Goal: Task Accomplishment & Management: Use online tool/utility

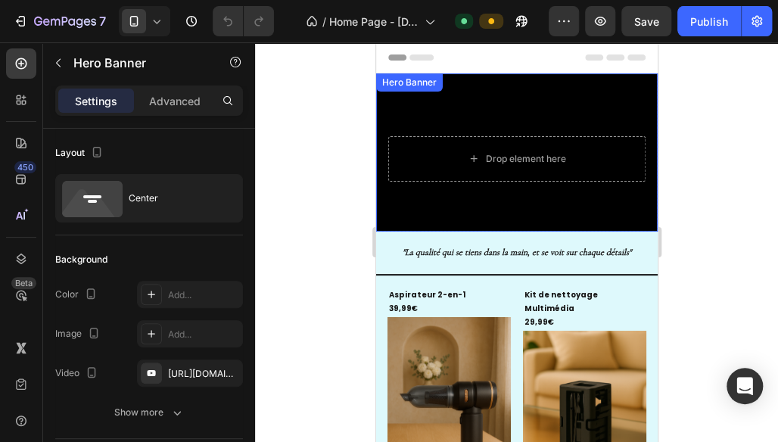
drag, startPoint x: 730, startPoint y: 176, endPoint x: 300, endPoint y: 147, distance: 430.6
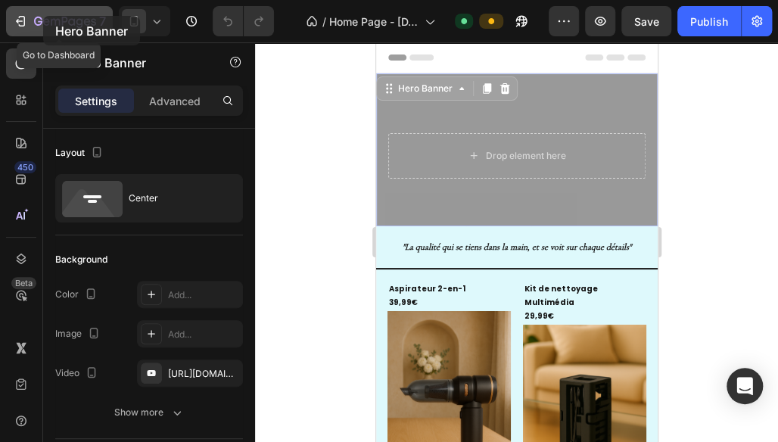
click at [43, 16] on icon "button" at bounding box center [65, 22] width 62 height 13
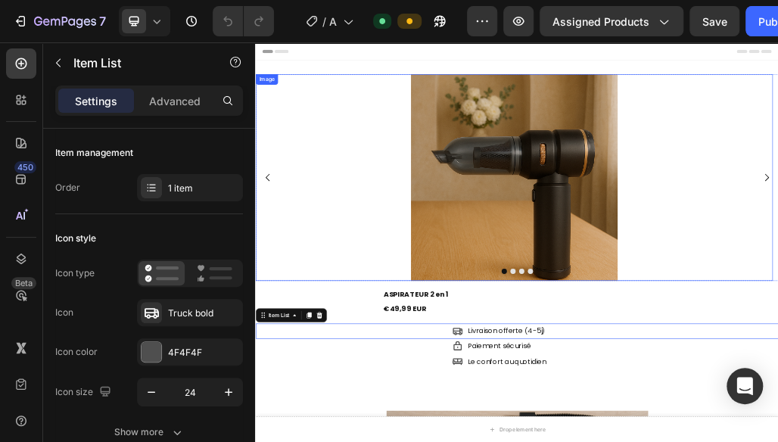
drag, startPoint x: 255, startPoint y: 42, endPoint x: 675, endPoint y: 298, distance: 491.5
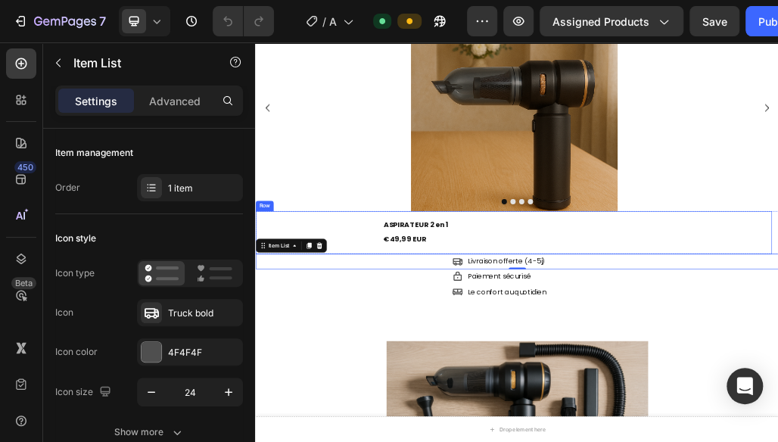
scroll to position [138, 0]
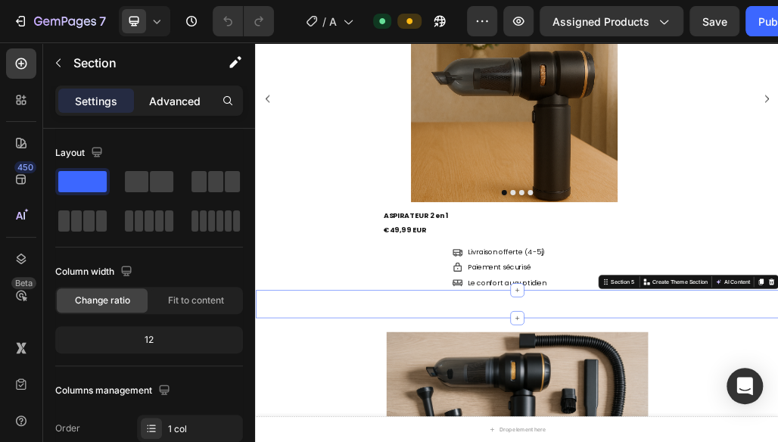
click at [186, 102] on p "Advanced" at bounding box center [174, 101] width 51 height 16
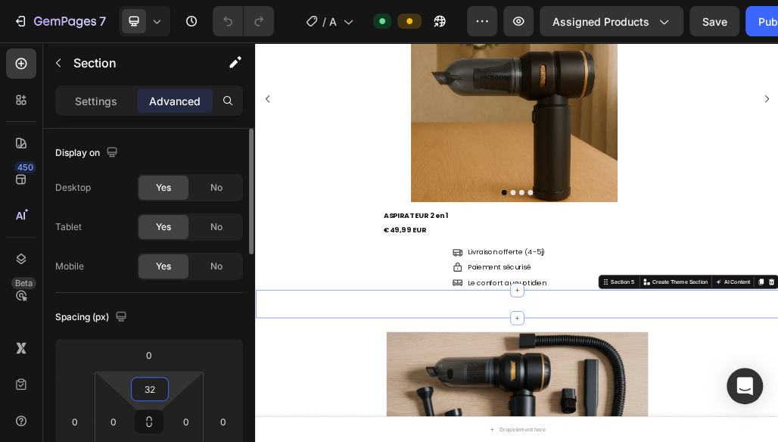
click at [150, 380] on input "32" at bounding box center [150, 388] width 30 height 23
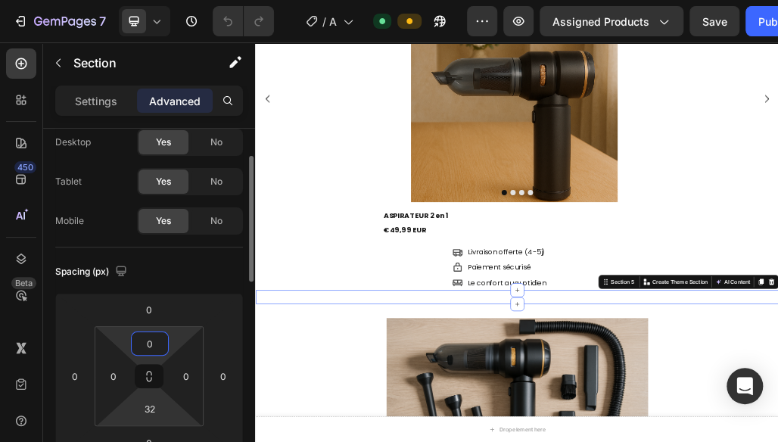
scroll to position [55, 0]
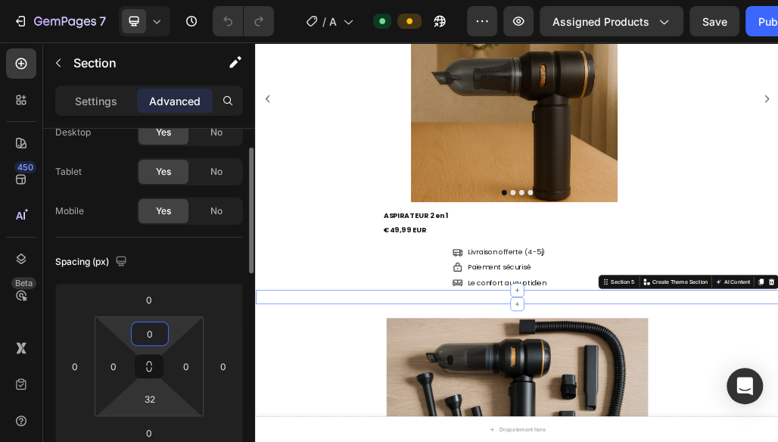
type input "0"
click at [149, 387] on input "32" at bounding box center [150, 398] width 30 height 23
type input "0"
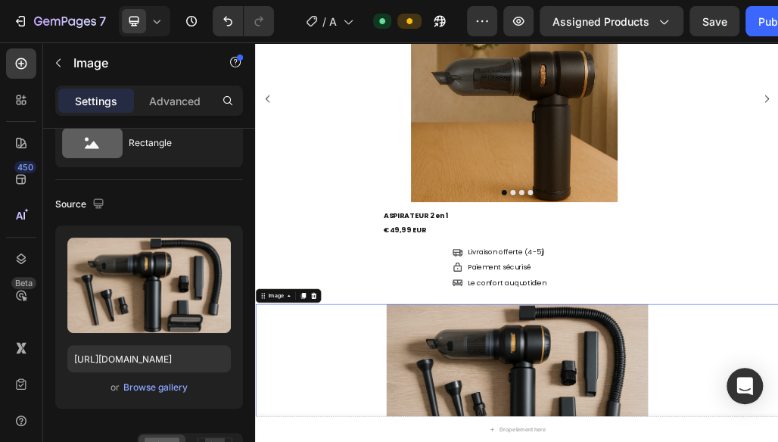
scroll to position [0, 0]
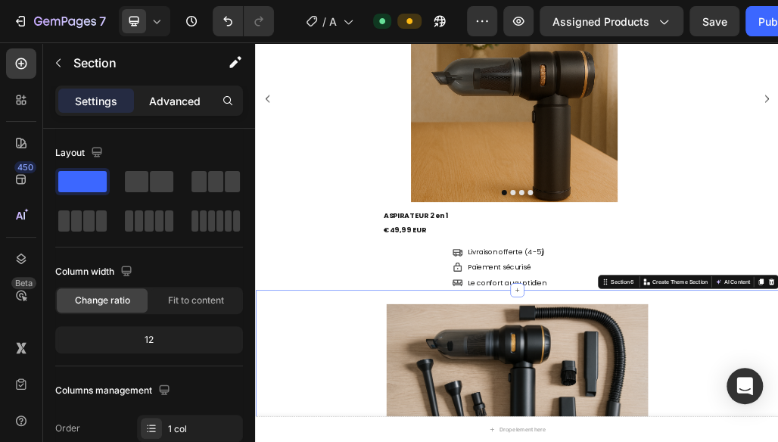
click at [180, 98] on p "Advanced" at bounding box center [174, 101] width 51 height 16
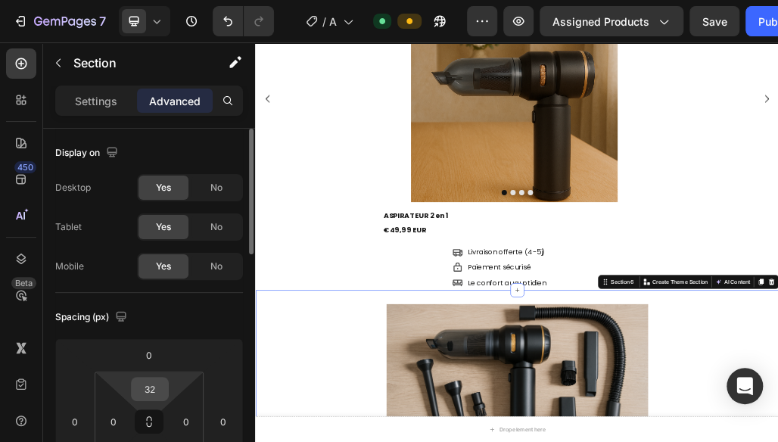
click at [150, 393] on input "32" at bounding box center [150, 388] width 30 height 23
type input "0"
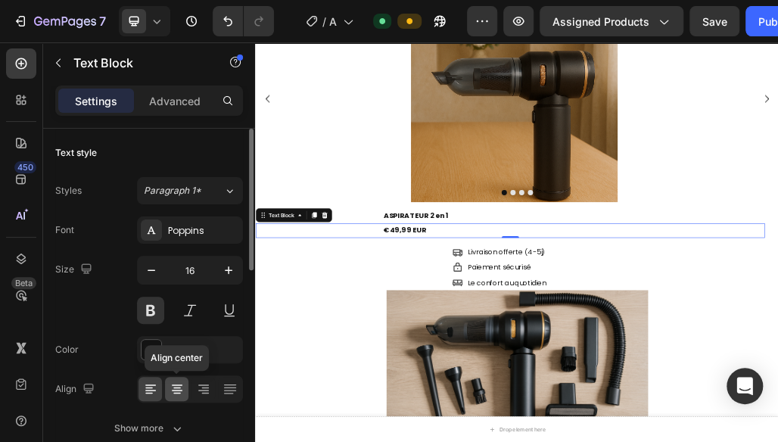
click at [171, 389] on icon at bounding box center [176, 388] width 15 height 15
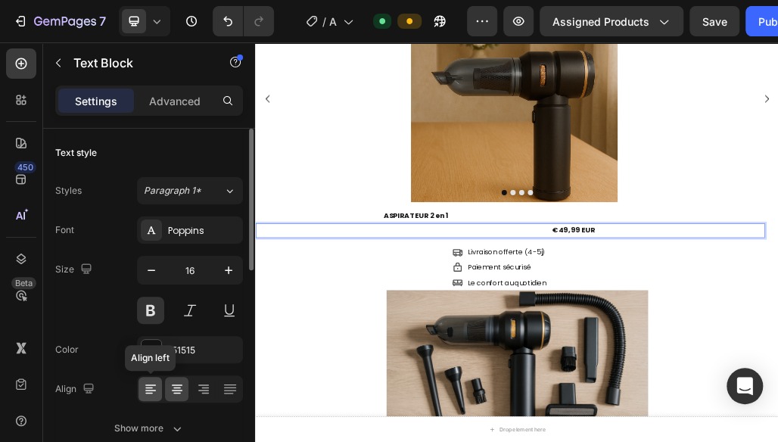
click at [148, 383] on icon at bounding box center [150, 388] width 15 height 15
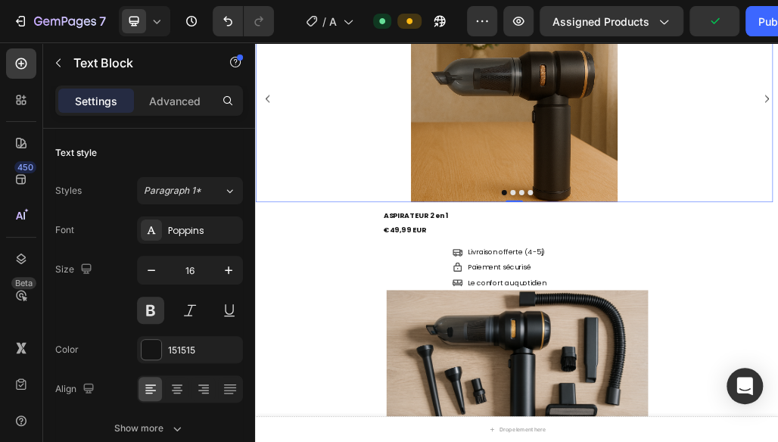
click at [542, 267] on img at bounding box center [703, 139] width 359 height 359
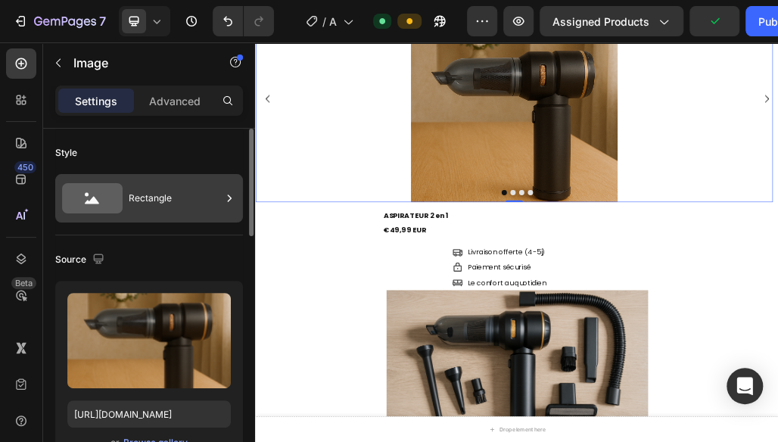
click at [145, 195] on div "Rectangle" at bounding box center [175, 198] width 92 height 35
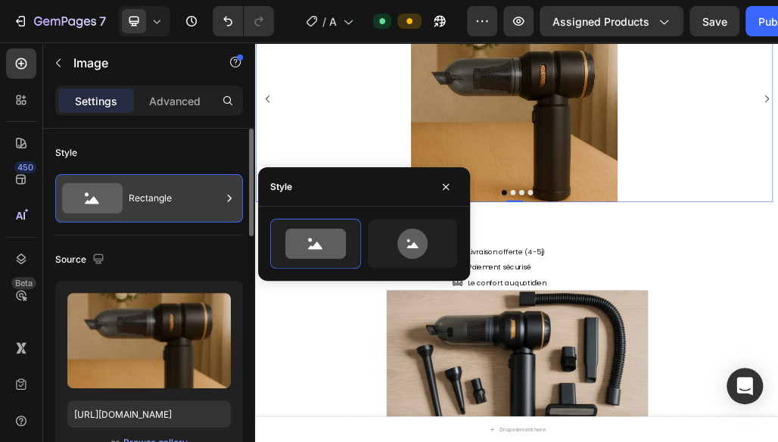
click at [179, 206] on div "Rectangle" at bounding box center [175, 198] width 92 height 35
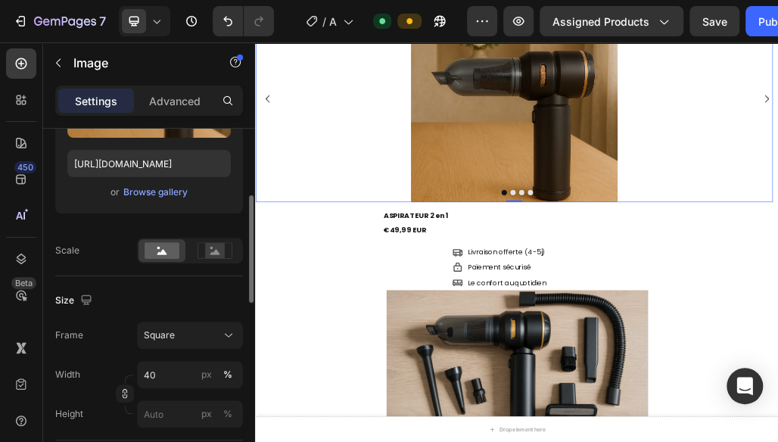
scroll to position [258, 0]
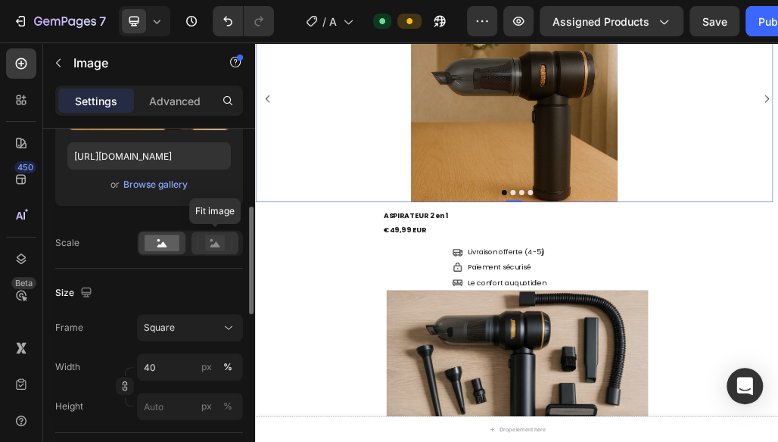
click at [206, 248] on rect at bounding box center [215, 242] width 20 height 15
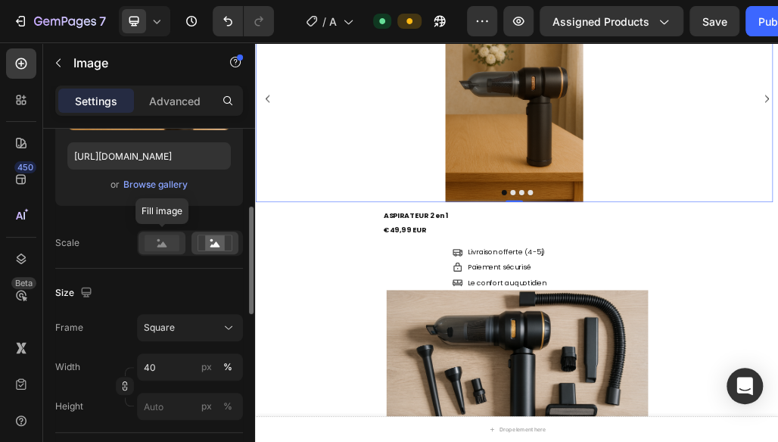
click at [167, 241] on rect at bounding box center [161, 242] width 35 height 17
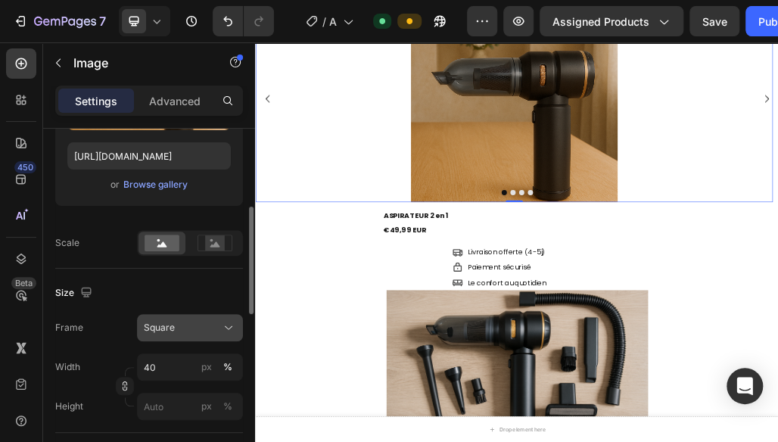
click at [219, 323] on div "Square" at bounding box center [190, 327] width 92 height 15
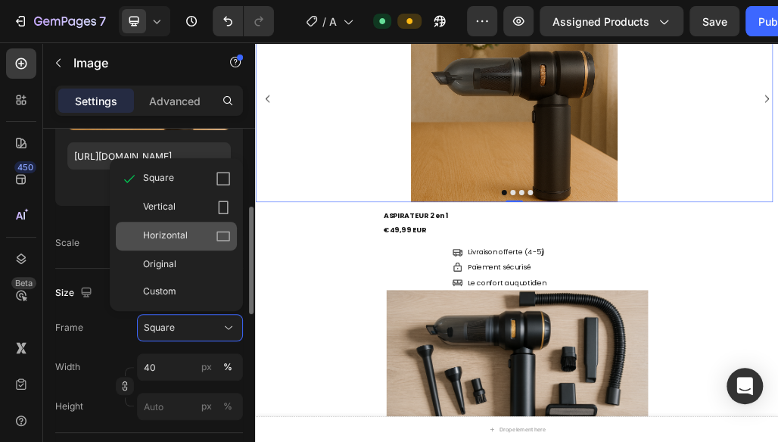
click at [192, 226] on div "Horizontal" at bounding box center [176, 236] width 121 height 29
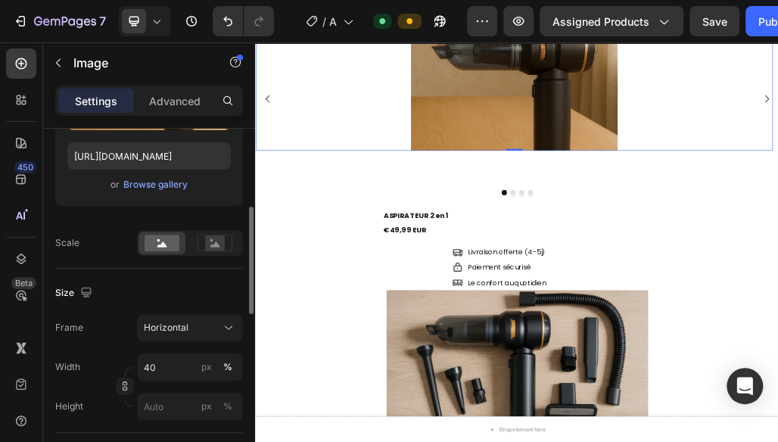
click at [167, 340] on div "Frame Horizontal Width 40 px % Height px %" at bounding box center [149, 367] width 188 height 106
click at [167, 327] on span "Horizontal" at bounding box center [166, 328] width 45 height 14
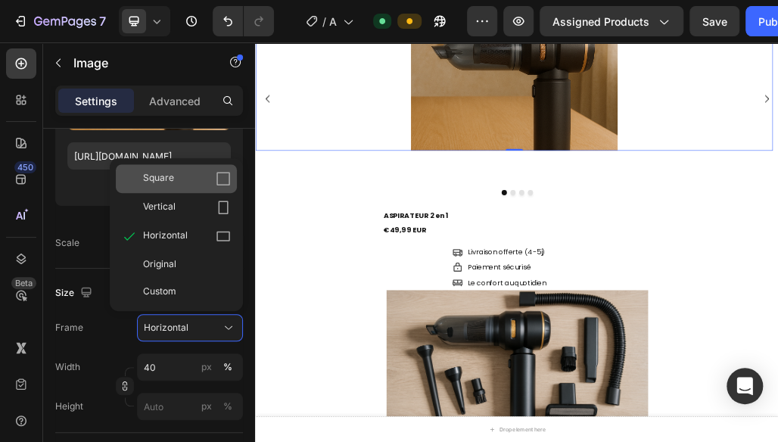
click at [157, 179] on span "Square" at bounding box center [158, 178] width 31 height 15
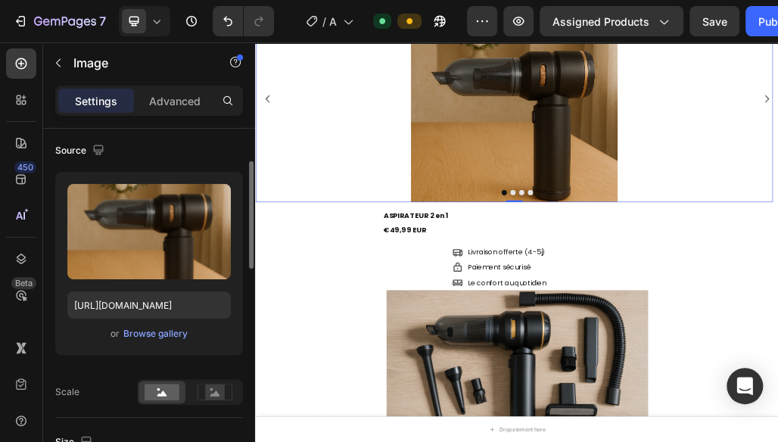
scroll to position [0, 0]
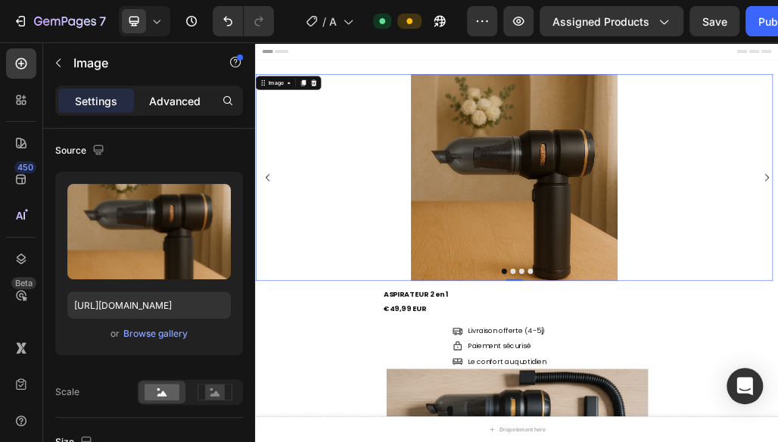
click at [175, 94] on p "Advanced" at bounding box center [174, 101] width 51 height 16
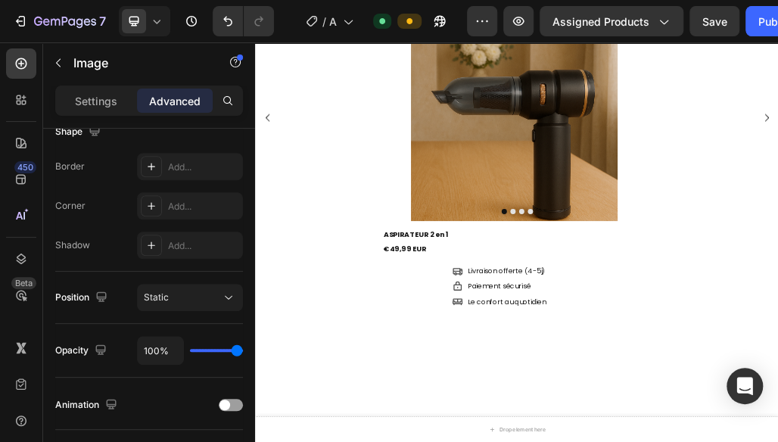
scroll to position [247, 0]
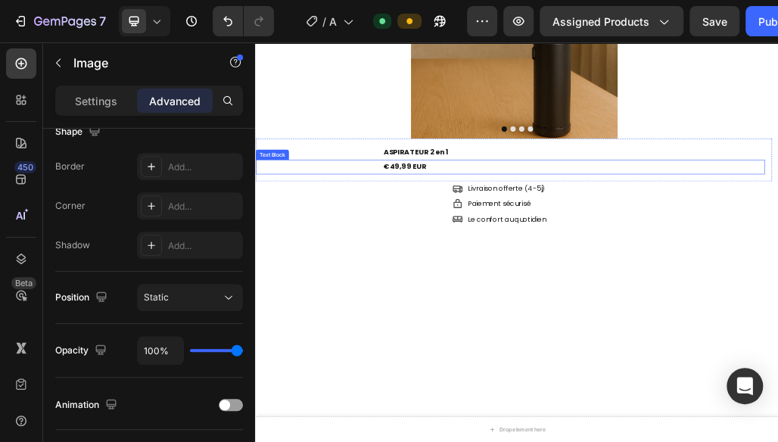
click at [327, 259] on div "€49,99 EUR Text Block" at bounding box center [696, 258] width 883 height 25
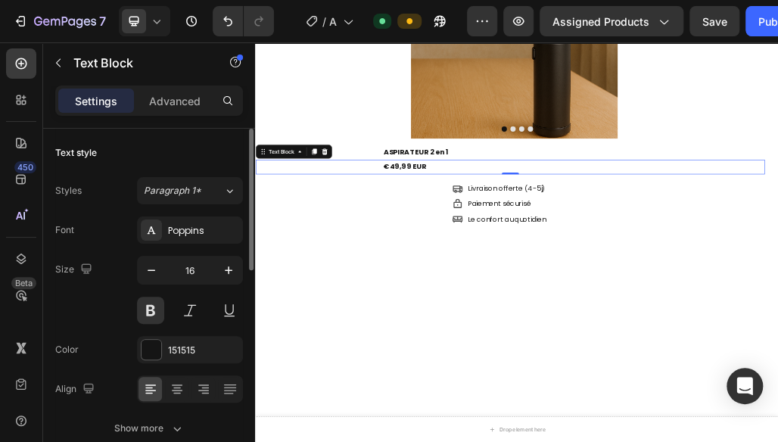
click at [355, 91] on div at bounding box center [703, 29] width 897 height 359
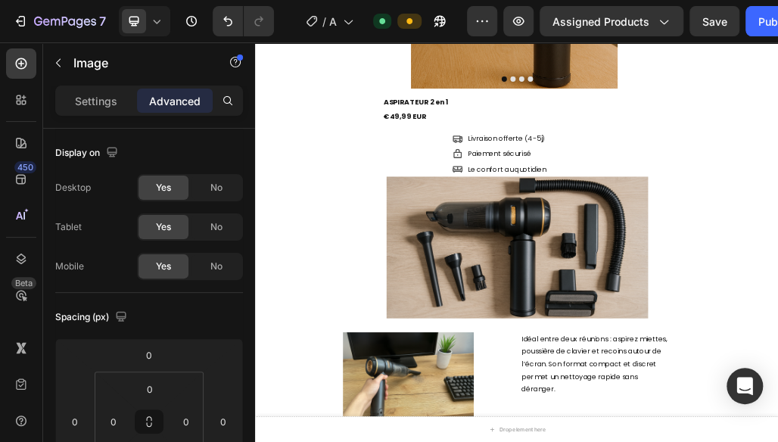
scroll to position [331, 0]
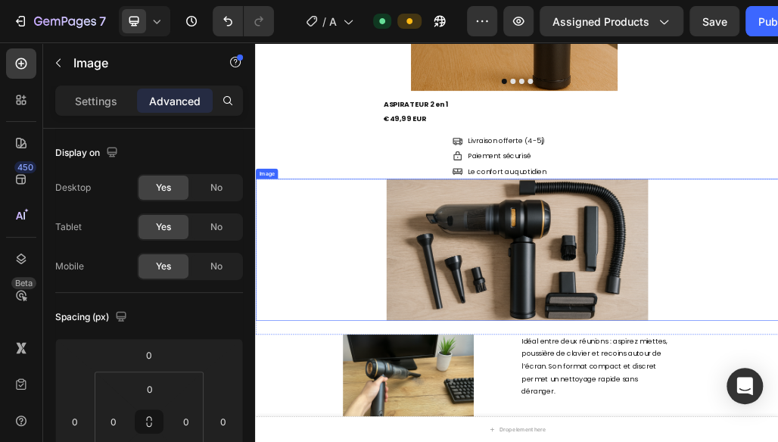
click at [628, 363] on img at bounding box center [709, 400] width 454 height 245
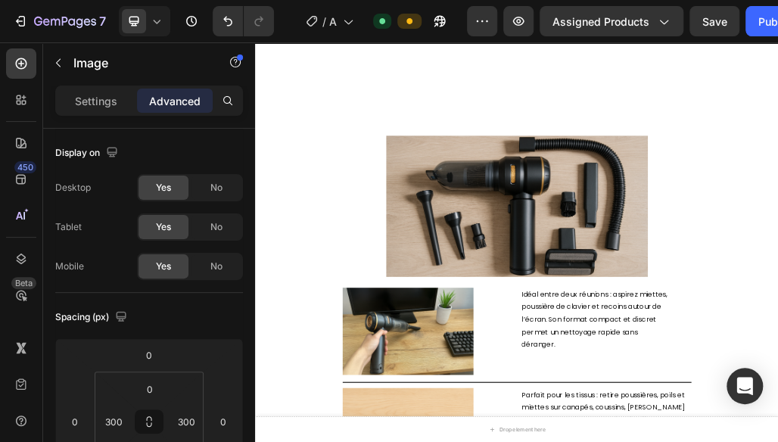
scroll to position [781, 0]
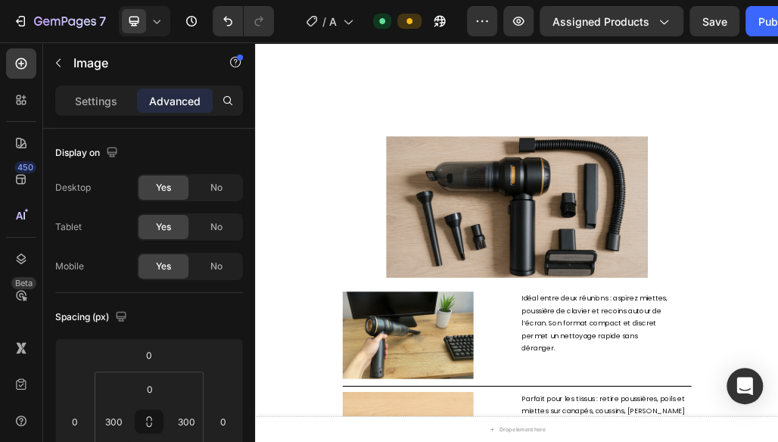
click at [619, 332] on img at bounding box center [709, 327] width 454 height 245
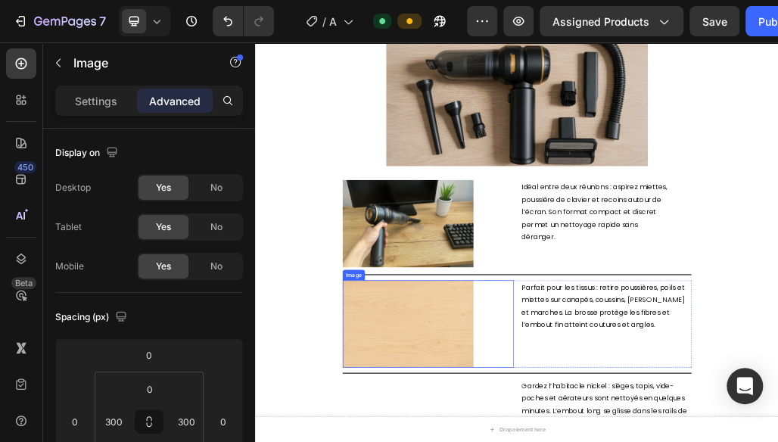
scroll to position [972, 0]
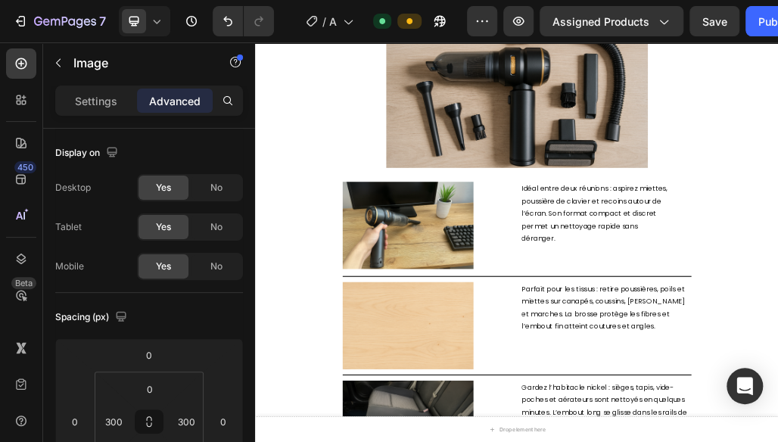
click at [663, 179] on img at bounding box center [709, 136] width 454 height 245
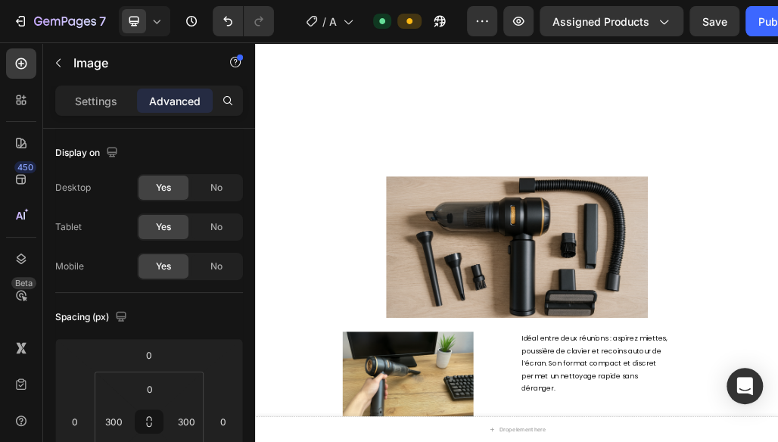
scroll to position [711, 0]
click at [708, 396] on img at bounding box center [709, 397] width 454 height 245
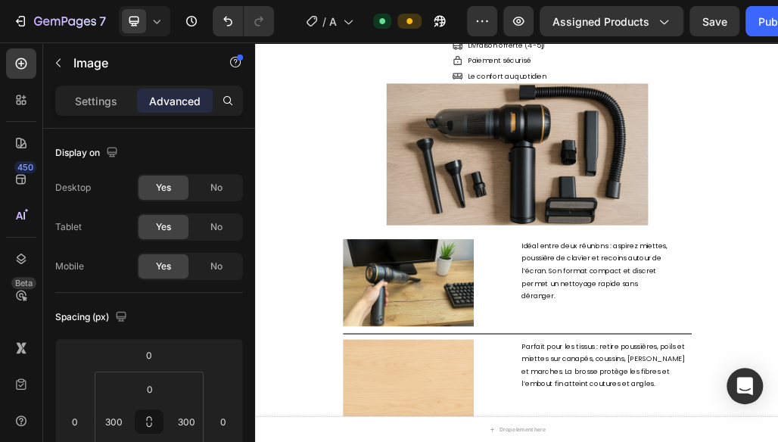
scroll to position [369, 0]
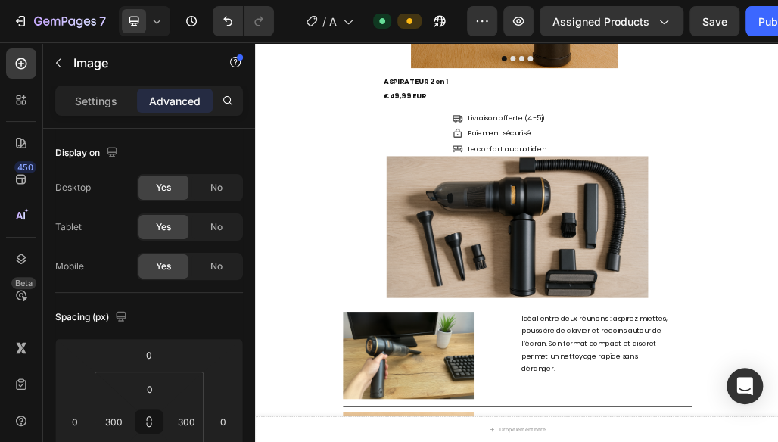
click at [691, 344] on img at bounding box center [709, 362] width 454 height 245
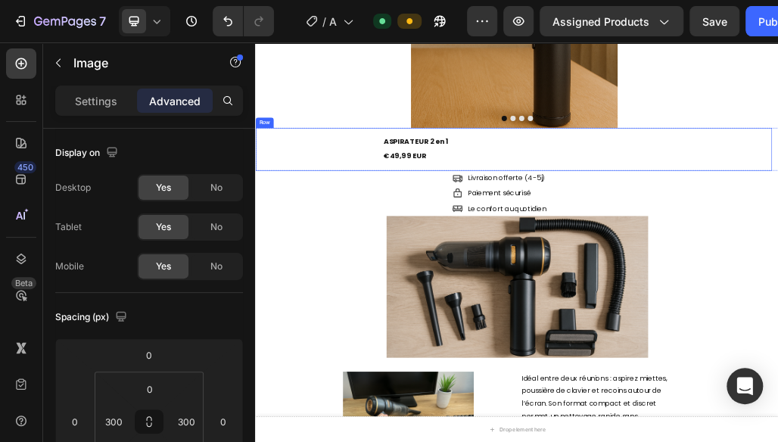
scroll to position [266, 0]
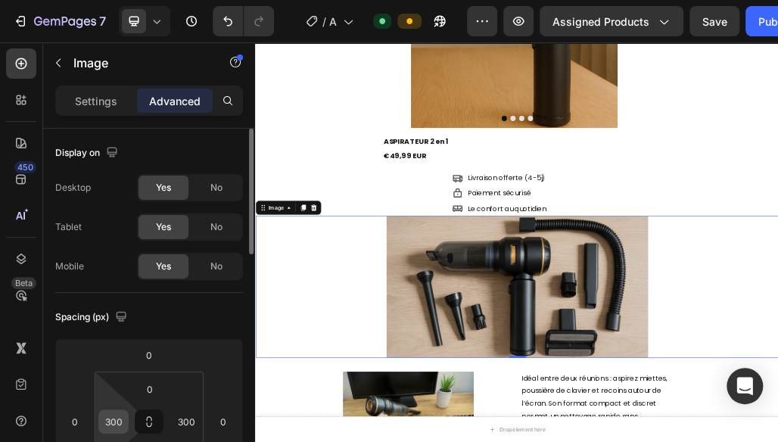
click at [103, 418] on input "300" at bounding box center [113, 421] width 23 height 23
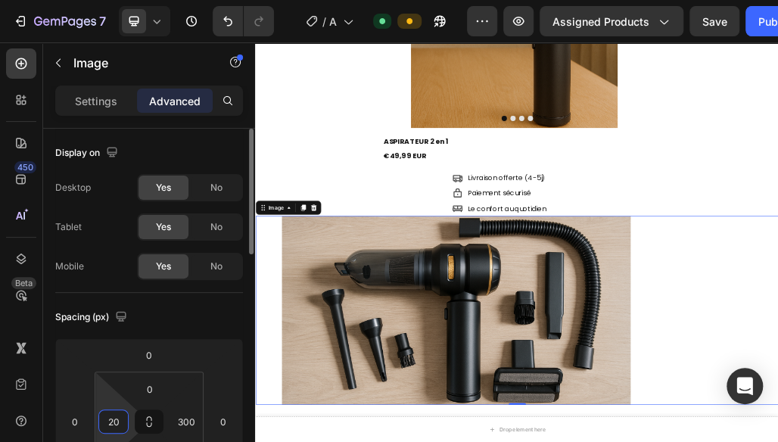
type input "2"
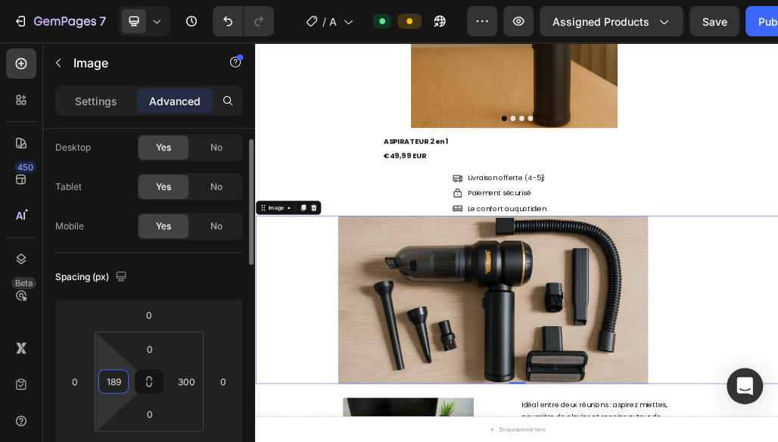
scroll to position [41, 0]
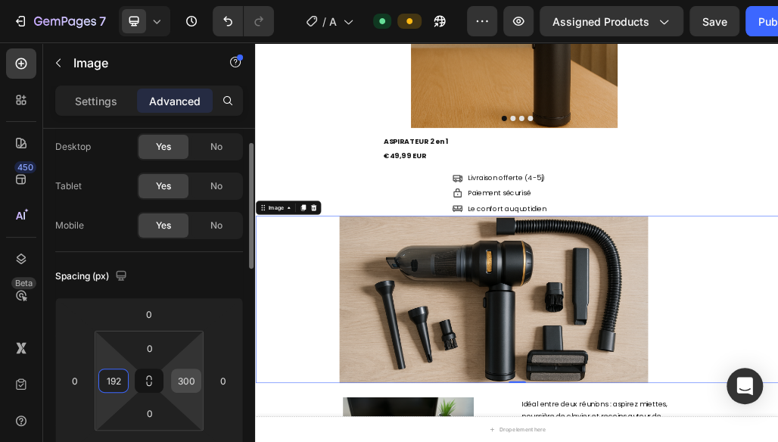
type input "192"
click at [180, 380] on input "300" at bounding box center [186, 380] width 23 height 23
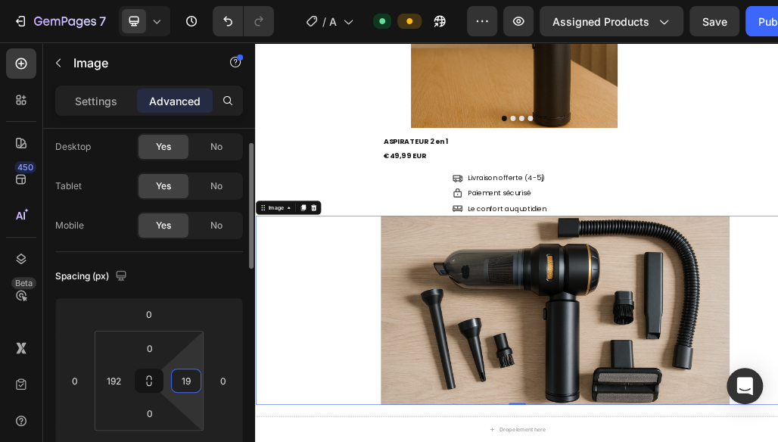
type input "192"
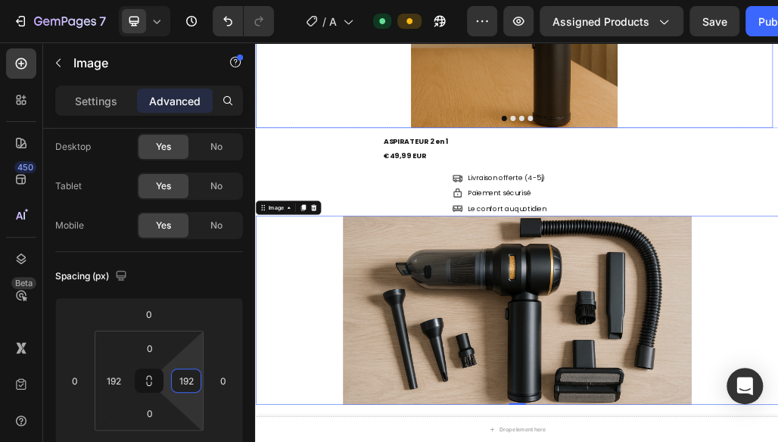
click at [305, 61] on div at bounding box center [703, 10] width 897 height 359
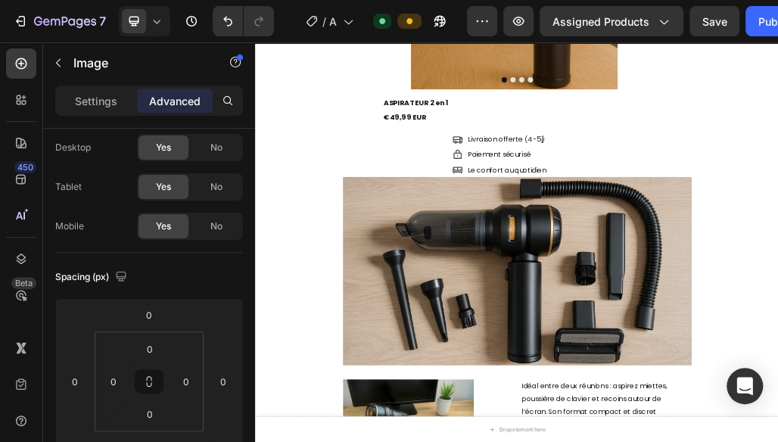
scroll to position [296, 0]
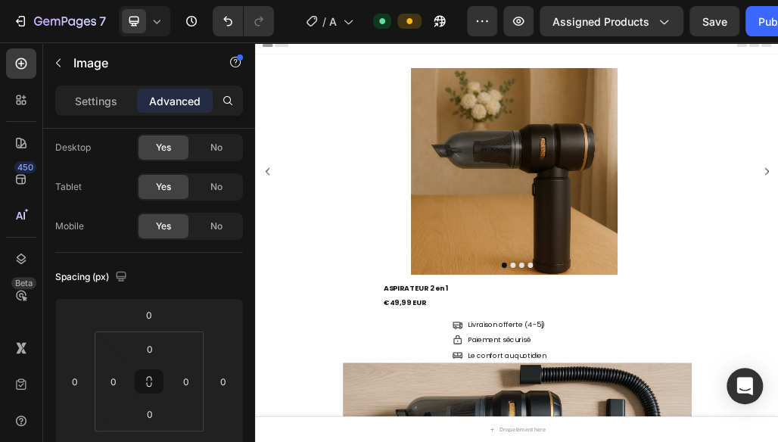
scroll to position [10, 0]
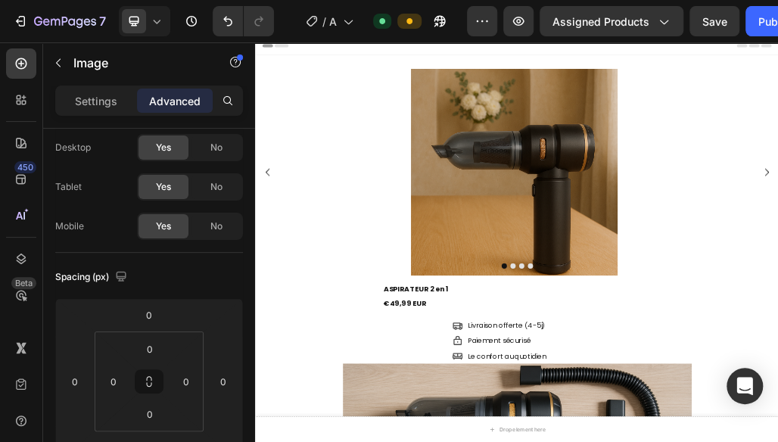
click at [659, 144] on img at bounding box center [703, 267] width 359 height 359
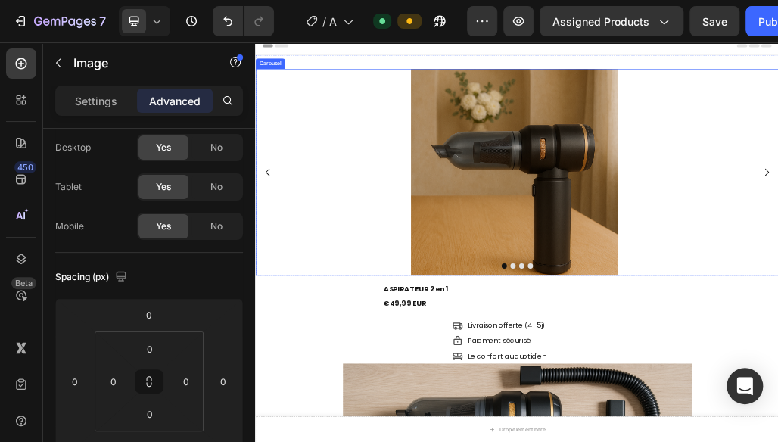
click at [488, 425] on div at bounding box center [709, 429] width 908 height 9
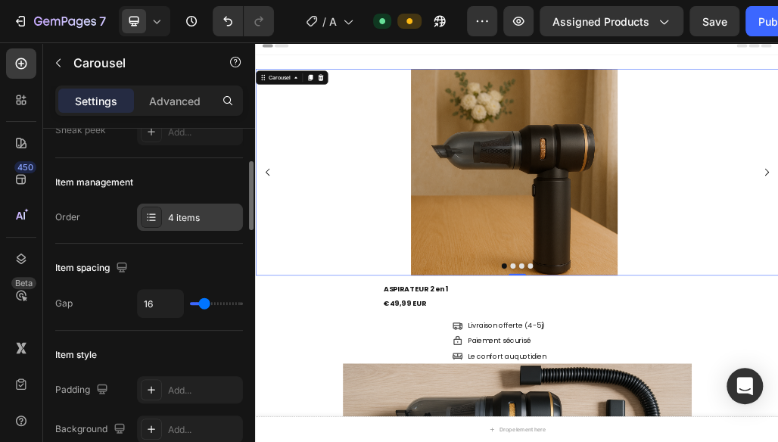
scroll to position [163, 0]
type input "0"
drag, startPoint x: 203, startPoint y: 300, endPoint x: 191, endPoint y: 297, distance: 13.1
type input "0"
click at [191, 301] on input "range" at bounding box center [216, 302] width 53 height 3
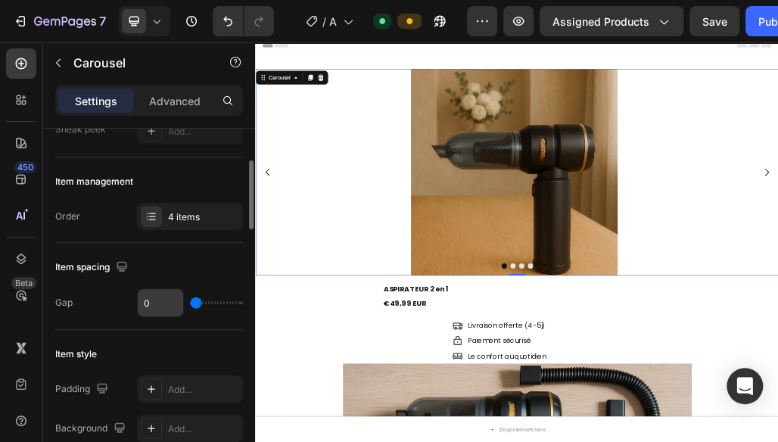
click at [144, 298] on input "0" at bounding box center [160, 302] width 45 height 27
type input "1"
type input "16"
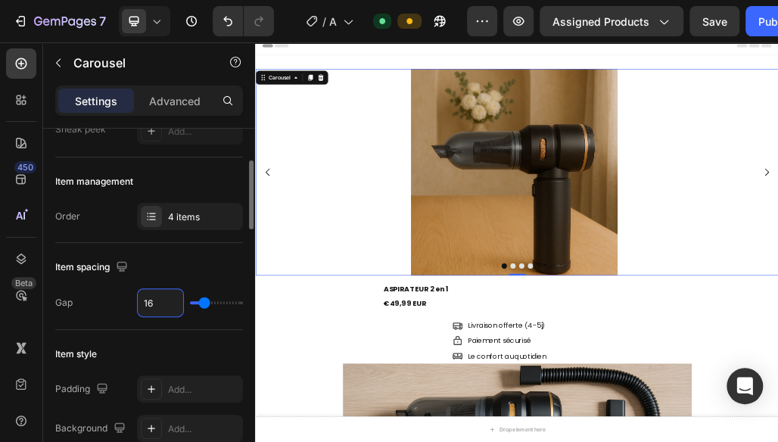
type input "16"
click at [118, 324] on div "Item spacing Gap 16" at bounding box center [149, 286] width 188 height 87
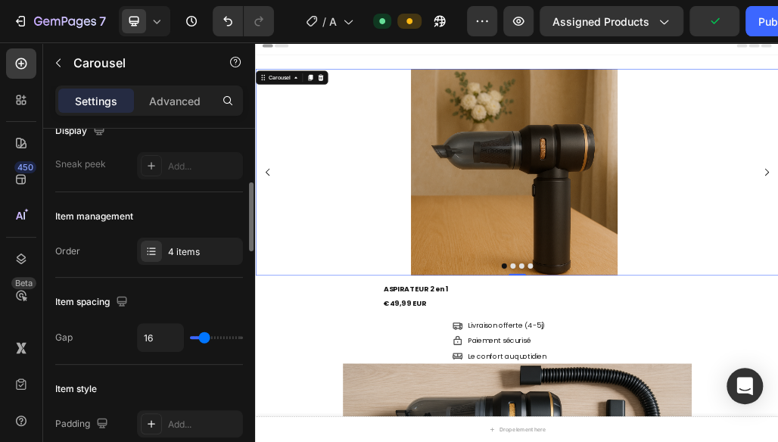
scroll to position [0, 0]
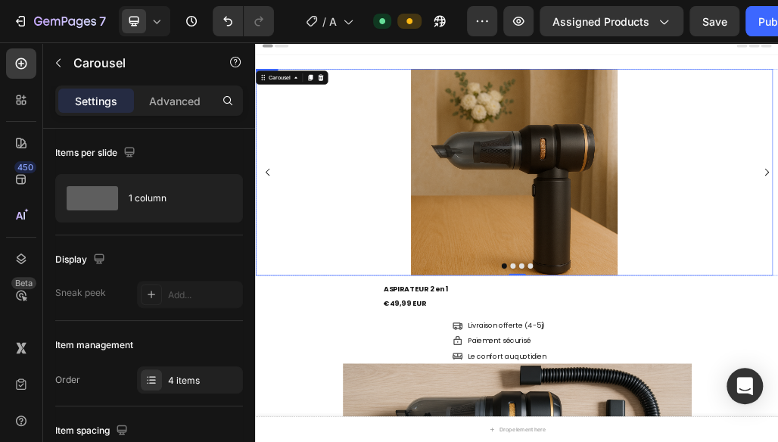
click at [606, 286] on img at bounding box center [703, 267] width 359 height 359
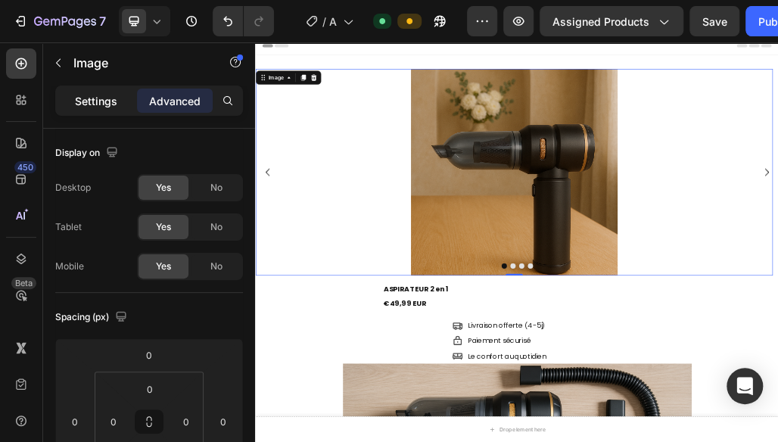
click at [101, 97] on p "Settings" at bounding box center [96, 101] width 42 height 16
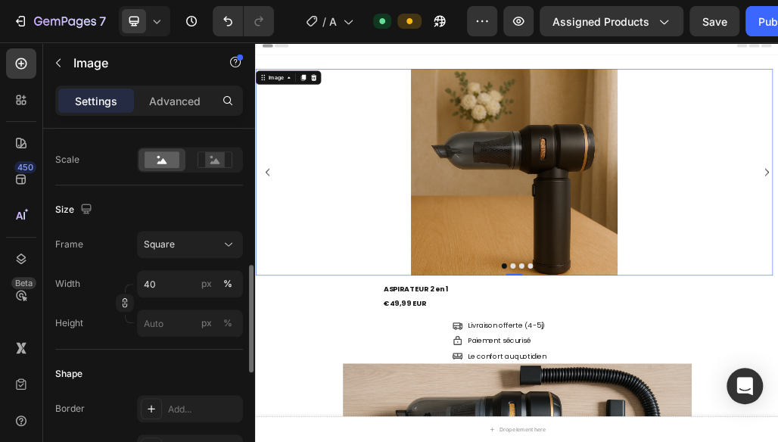
scroll to position [371, 0]
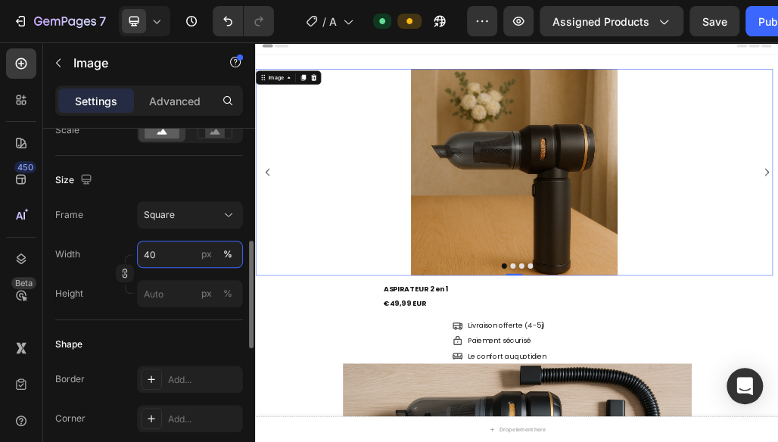
click at [160, 254] on input "40" at bounding box center [190, 254] width 106 height 27
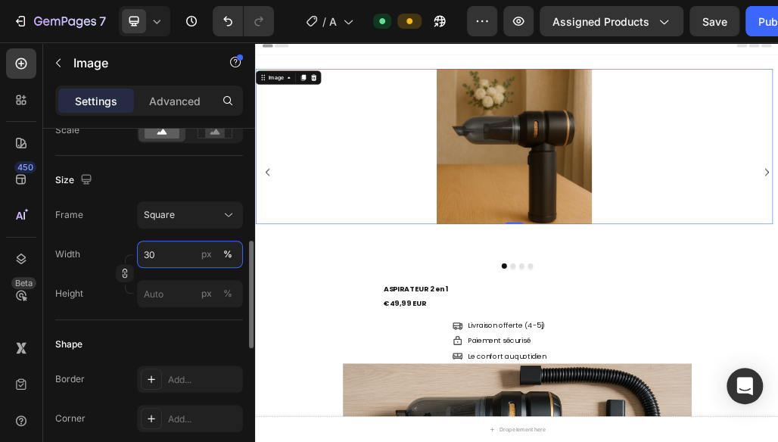
type input "3"
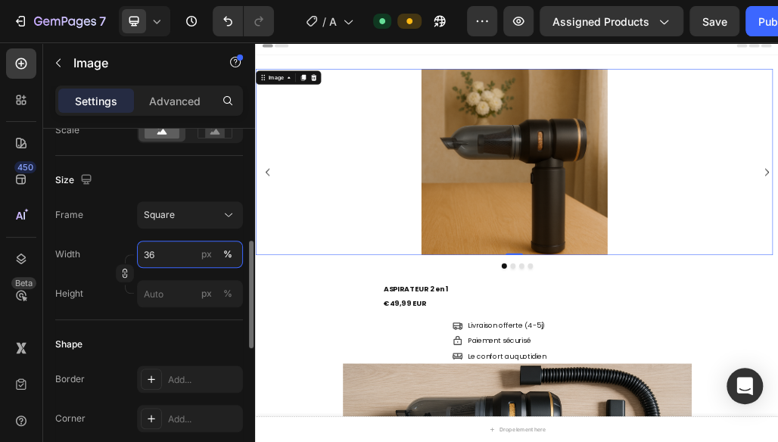
type input "3"
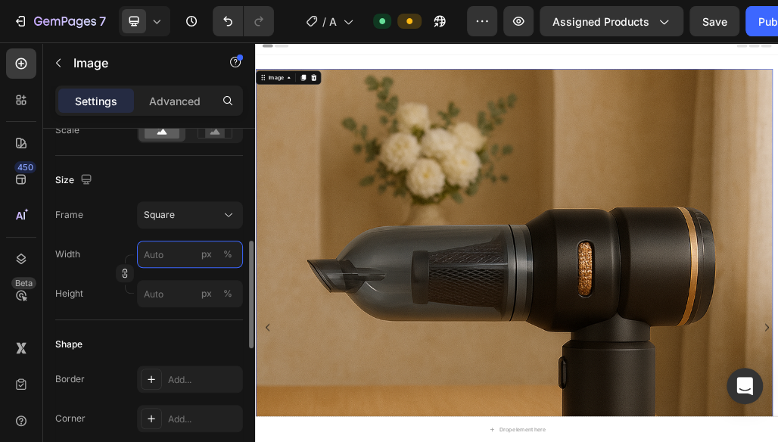
type input "6"
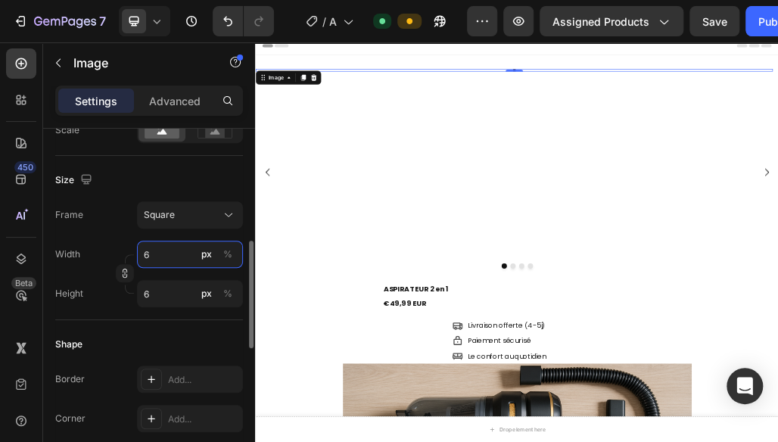
type input "60"
click at [149, 334] on div "Shape" at bounding box center [149, 344] width 188 height 24
click at [169, 253] on input "60" at bounding box center [190, 254] width 106 height 27
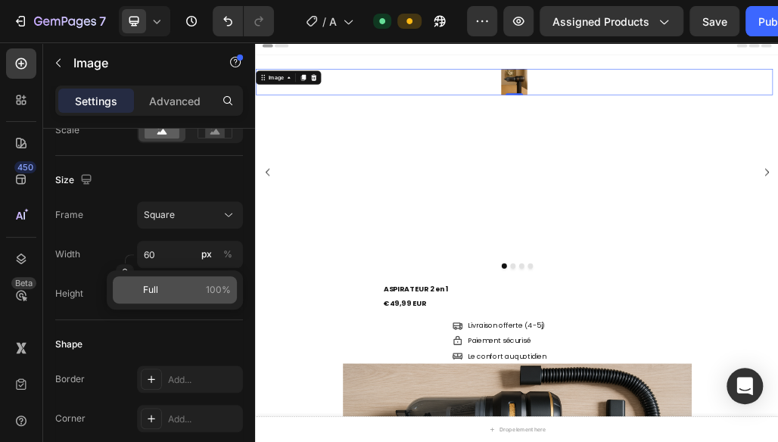
click at [166, 278] on div "Full 100%" at bounding box center [175, 289] width 124 height 27
type input "100"
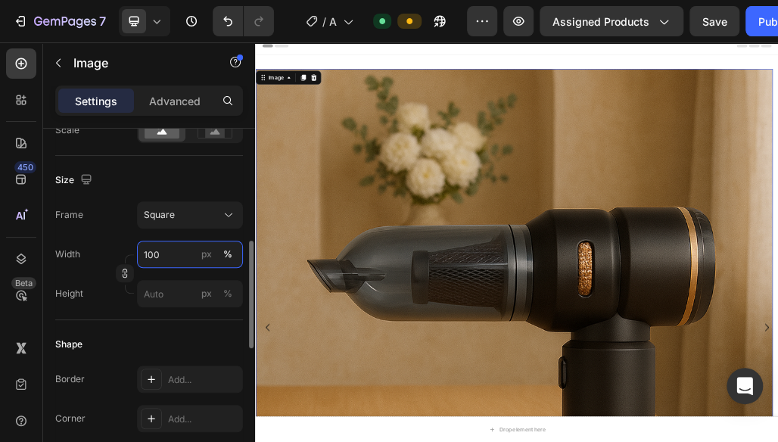
click at [168, 251] on input "100" at bounding box center [190, 254] width 106 height 27
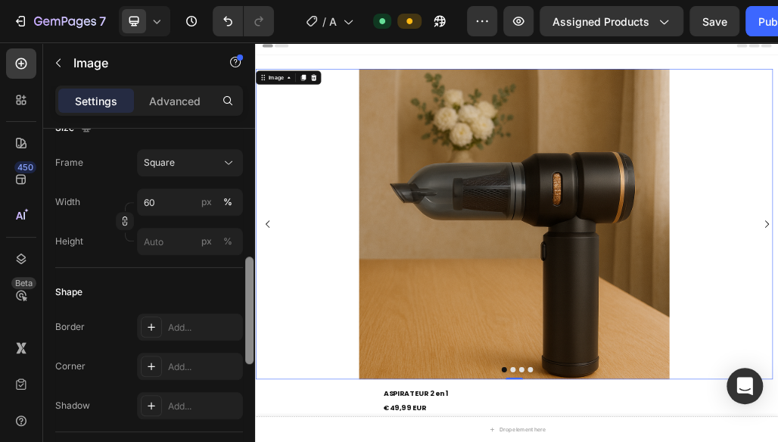
click at [244, 244] on div at bounding box center [249, 307] width 11 height 356
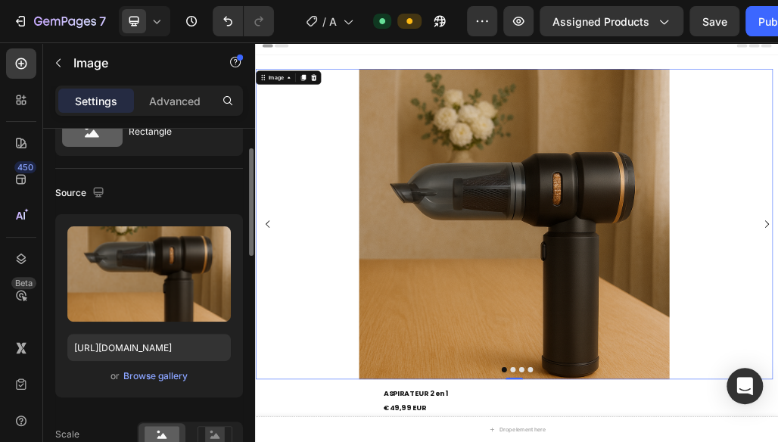
click at [286, 386] on div at bounding box center [703, 357] width 897 height 539
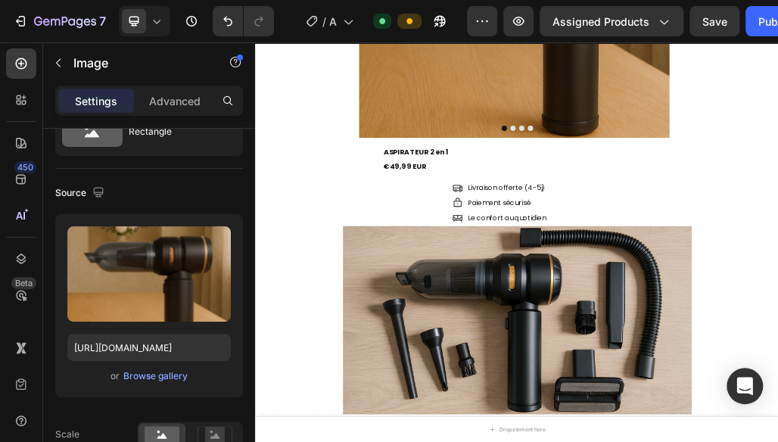
scroll to position [427, 0]
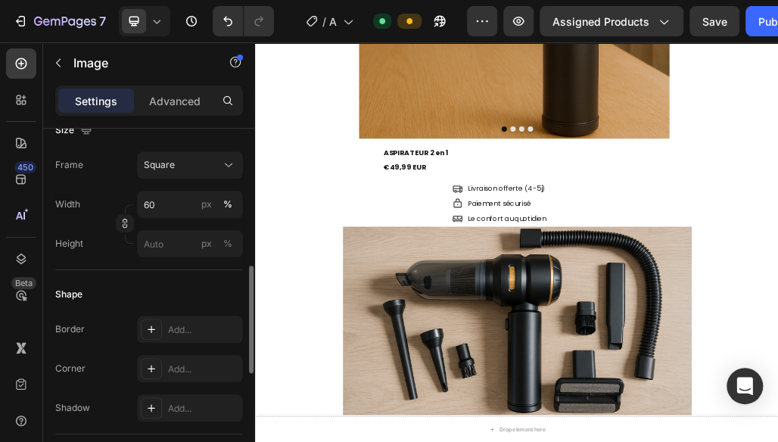
scroll to position [407, 0]
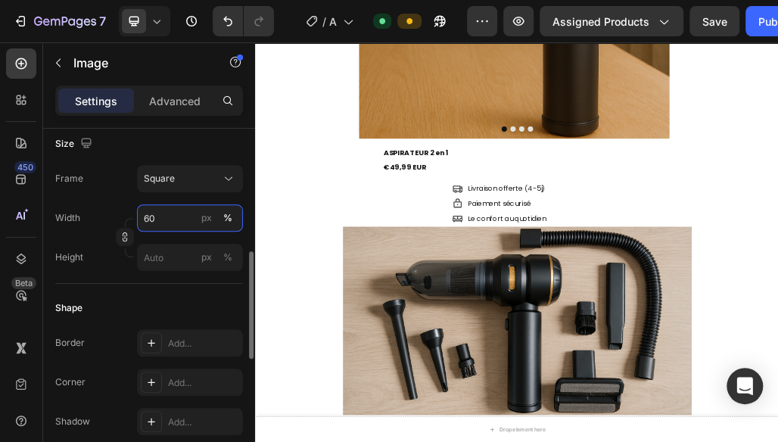
click at [166, 222] on input "60" at bounding box center [190, 217] width 106 height 27
type input "70"
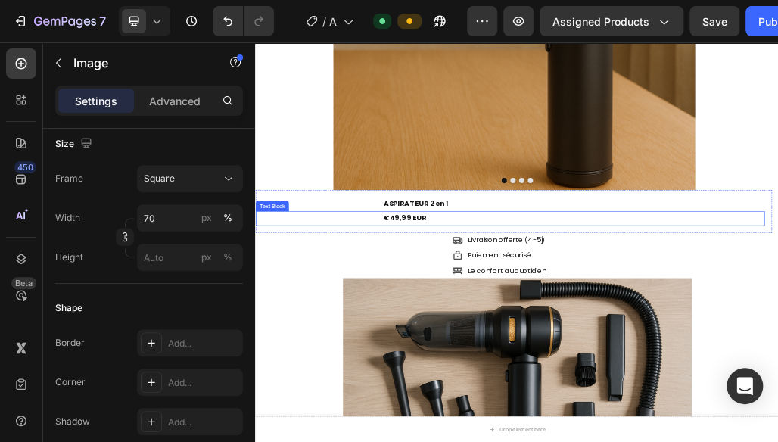
click at [350, 348] on div "€49,99 EUR Text Block" at bounding box center [696, 347] width 883 height 25
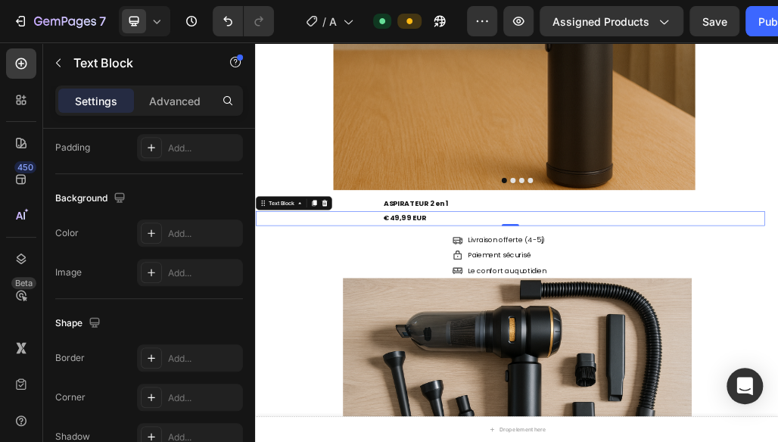
scroll to position [0, 0]
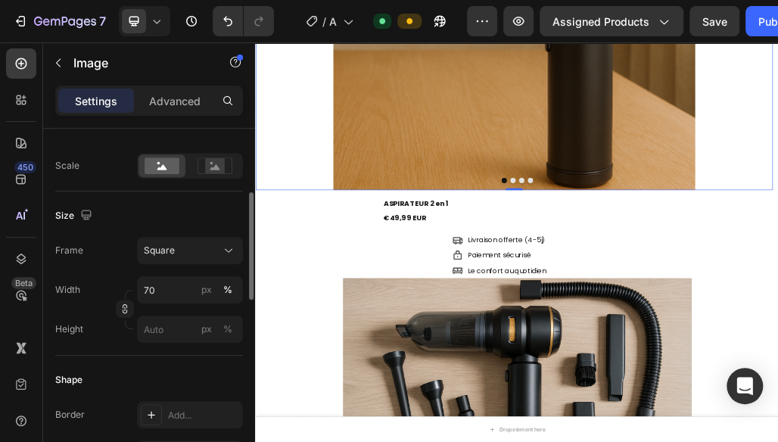
scroll to position [336, 0]
click at [168, 293] on input "70" at bounding box center [190, 288] width 106 height 27
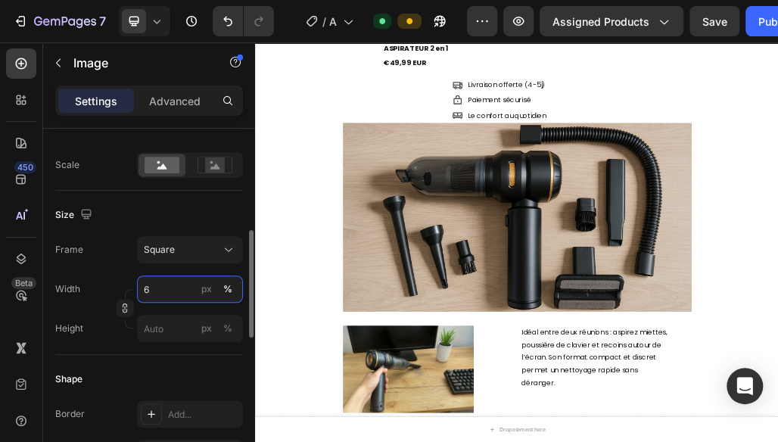
type input "67"
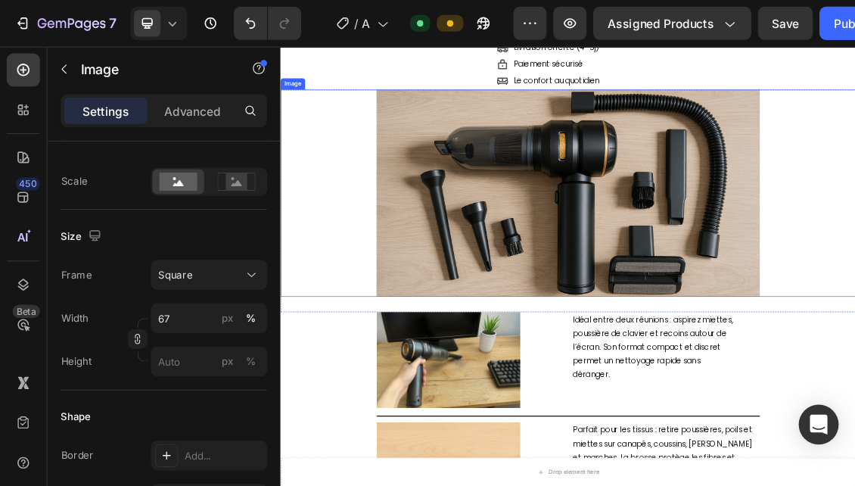
scroll to position [557, 0]
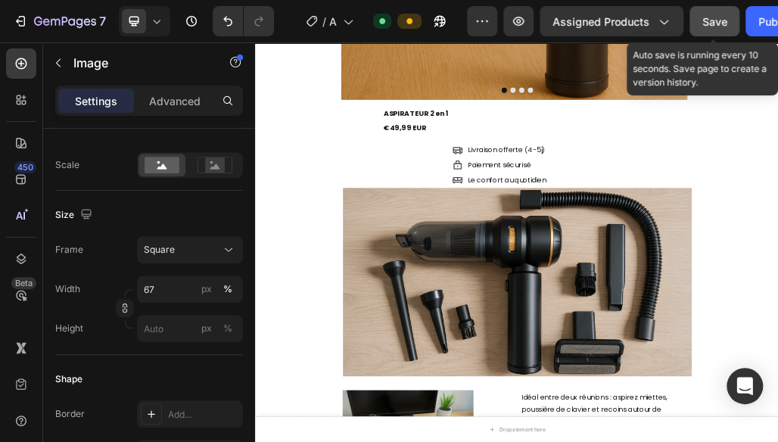
click at [722, 24] on span "Save" at bounding box center [714, 21] width 25 height 13
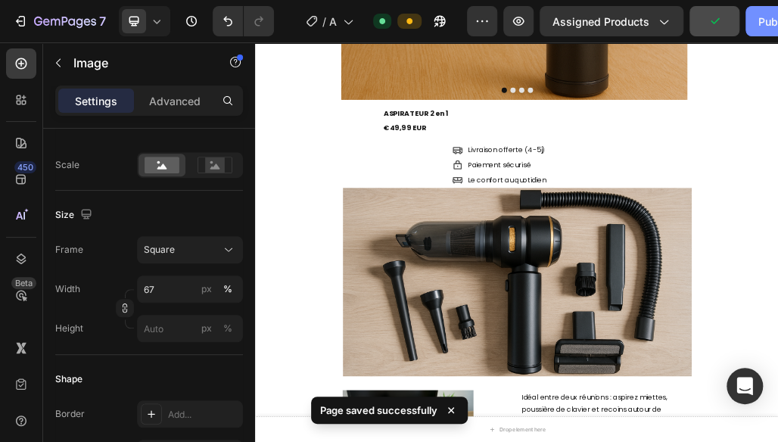
click at [759, 20] on div "Publish" at bounding box center [777, 22] width 38 height 16
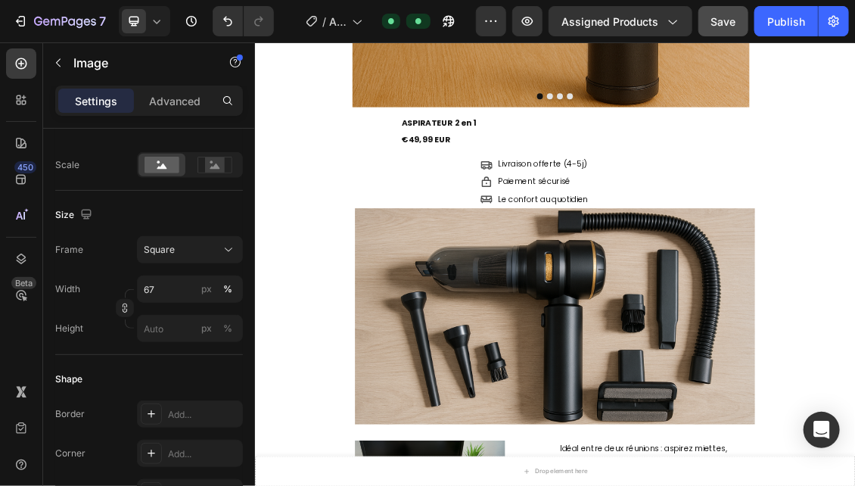
drag, startPoint x: 998, startPoint y: 42, endPoint x: 267, endPoint y: 245, distance: 758.5
click at [267, 245] on div "Paiement sécurisé" at bounding box center [708, 253] width 908 height 26
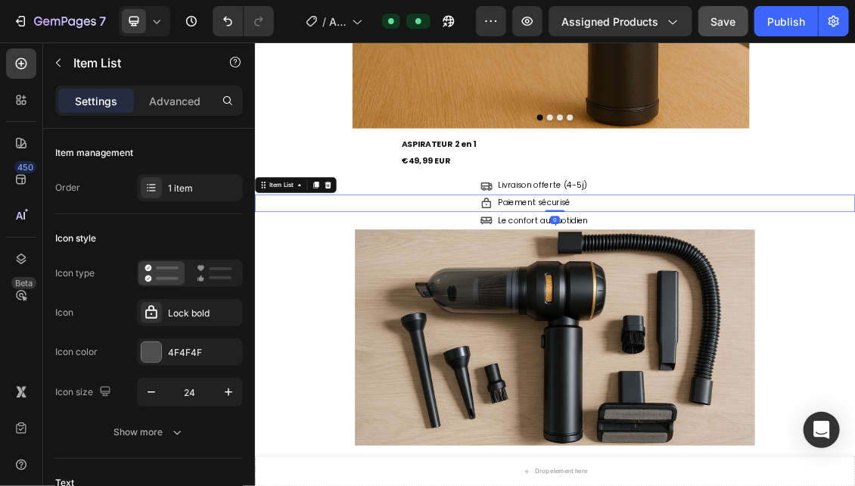
scroll to position [527, 0]
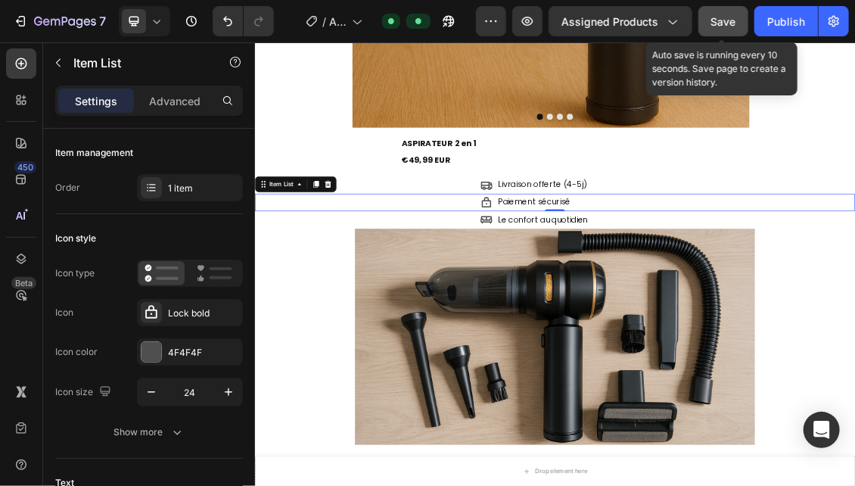
click at [725, 25] on span "Save" at bounding box center [723, 21] width 25 height 13
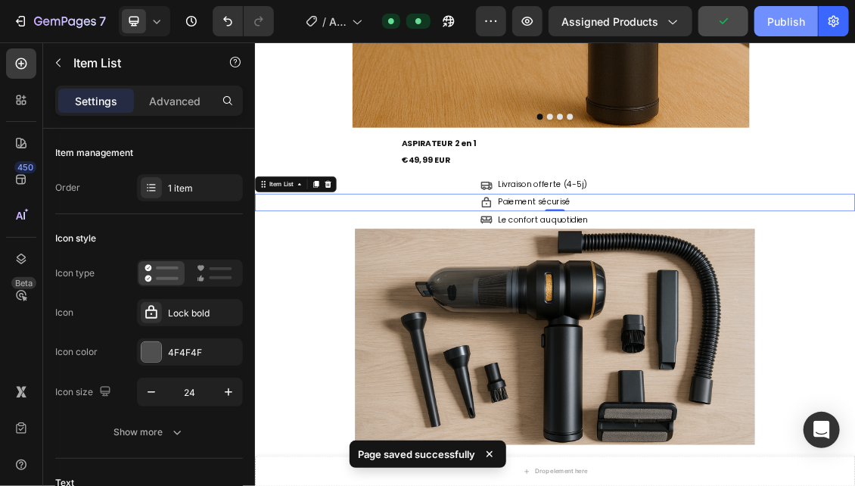
click at [777, 27] on div "Publish" at bounding box center [786, 22] width 38 height 16
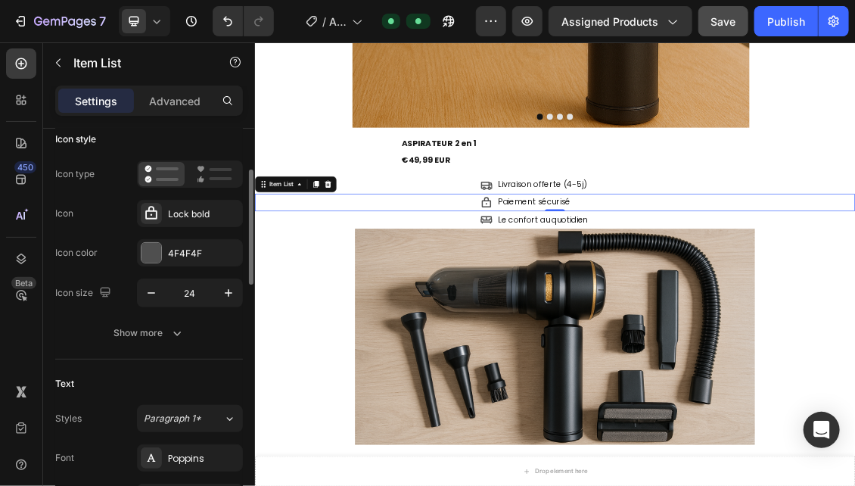
scroll to position [109, 0]
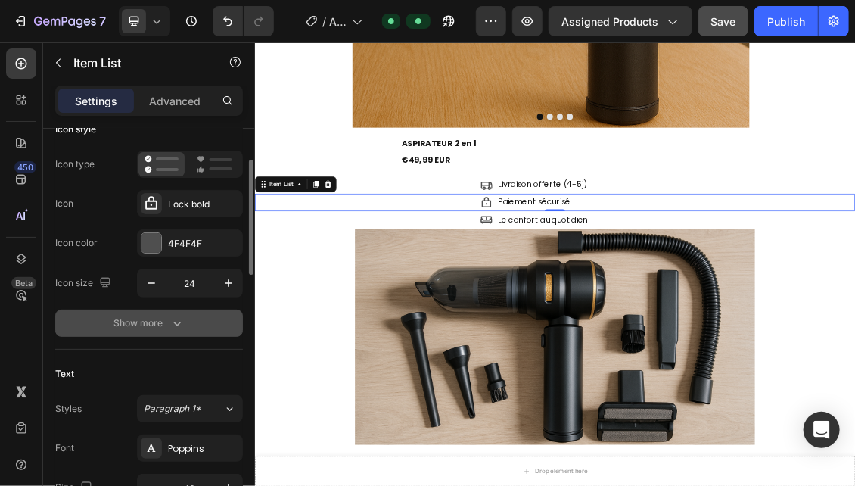
click at [106, 325] on button "Show more" at bounding box center [149, 322] width 188 height 27
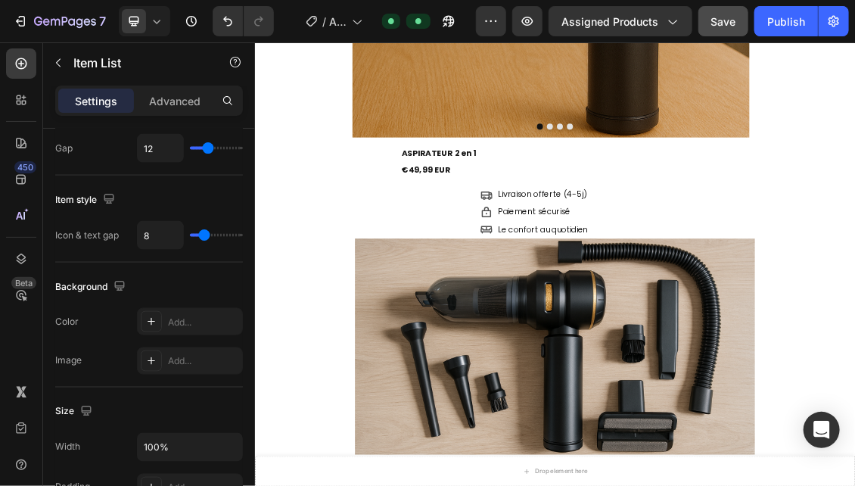
scroll to position [511, 0]
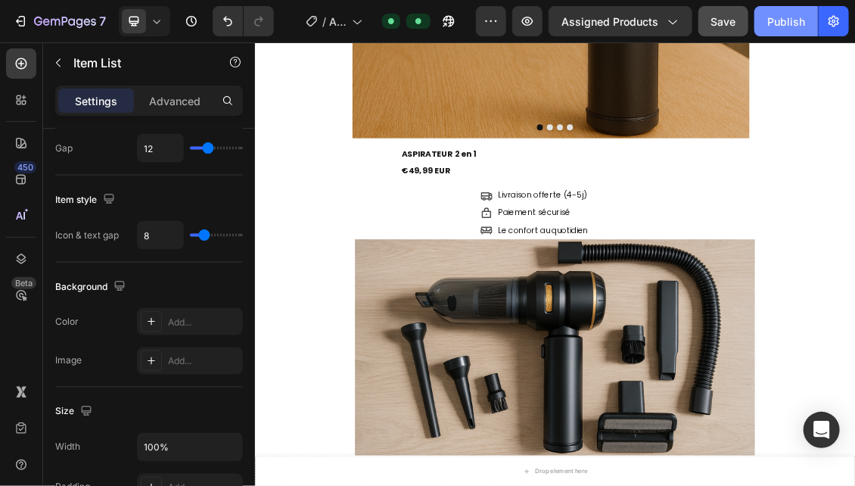
click at [777, 15] on div "Publish" at bounding box center [786, 22] width 38 height 16
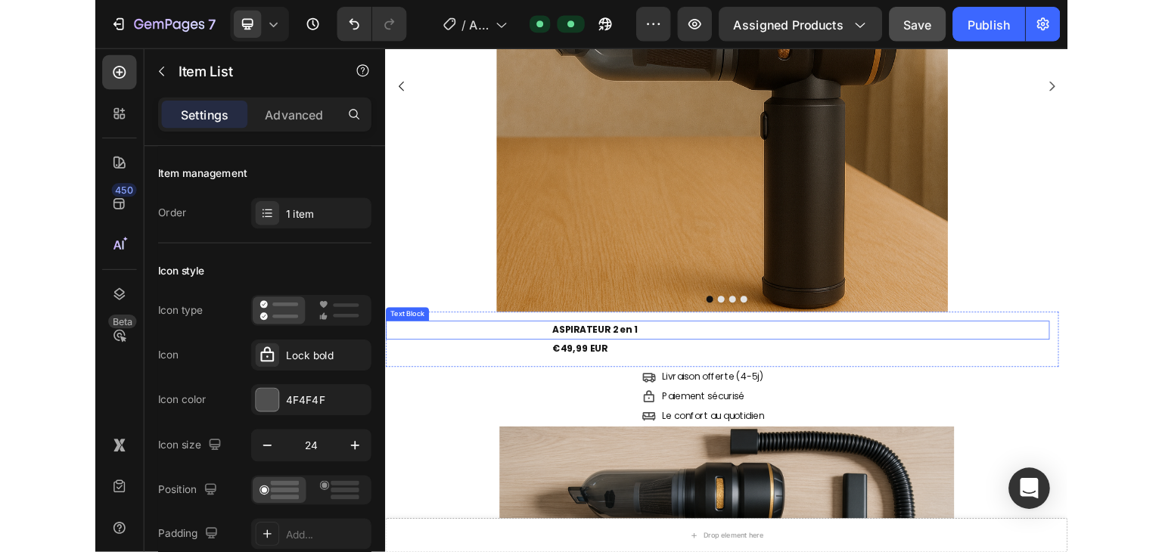
scroll to position [0, 0]
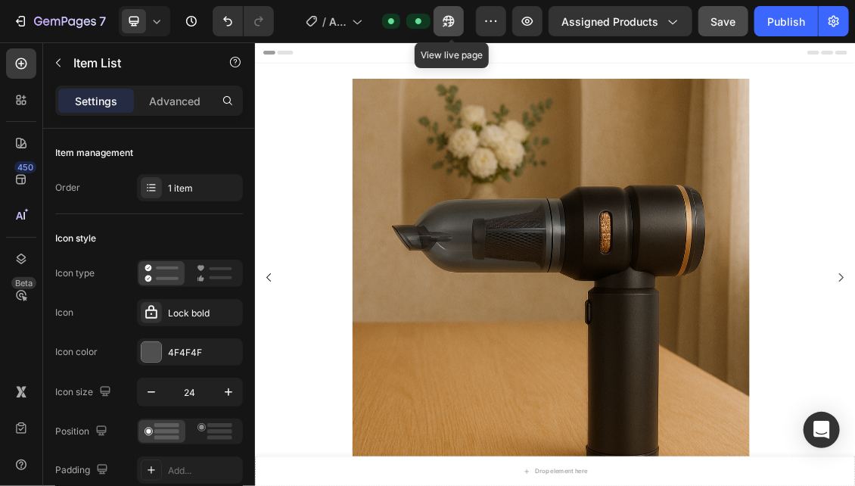
click at [456, 31] on button "button" at bounding box center [448, 21] width 30 height 30
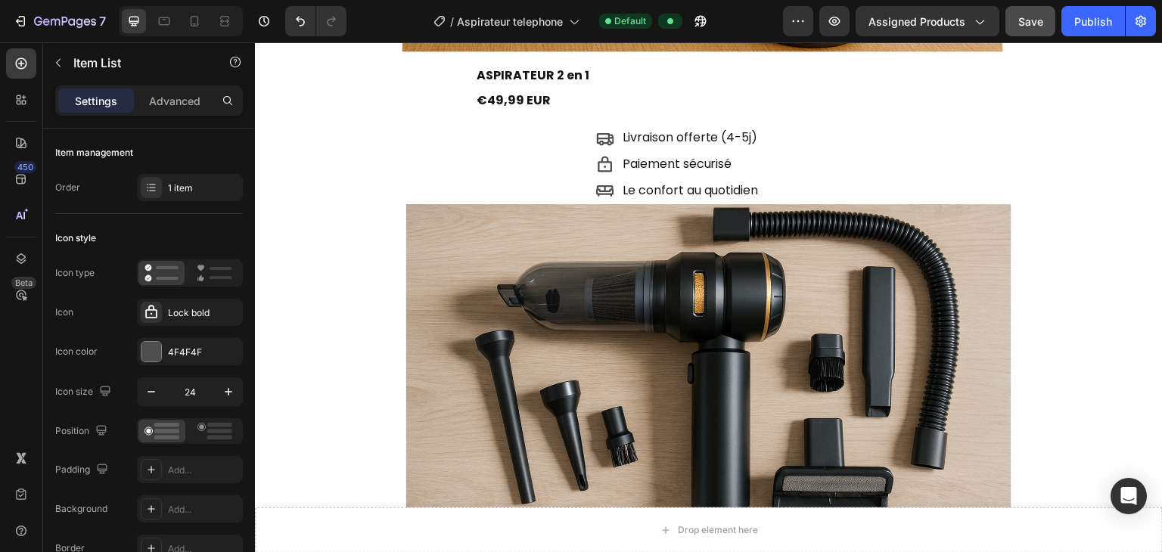
scroll to position [644, 0]
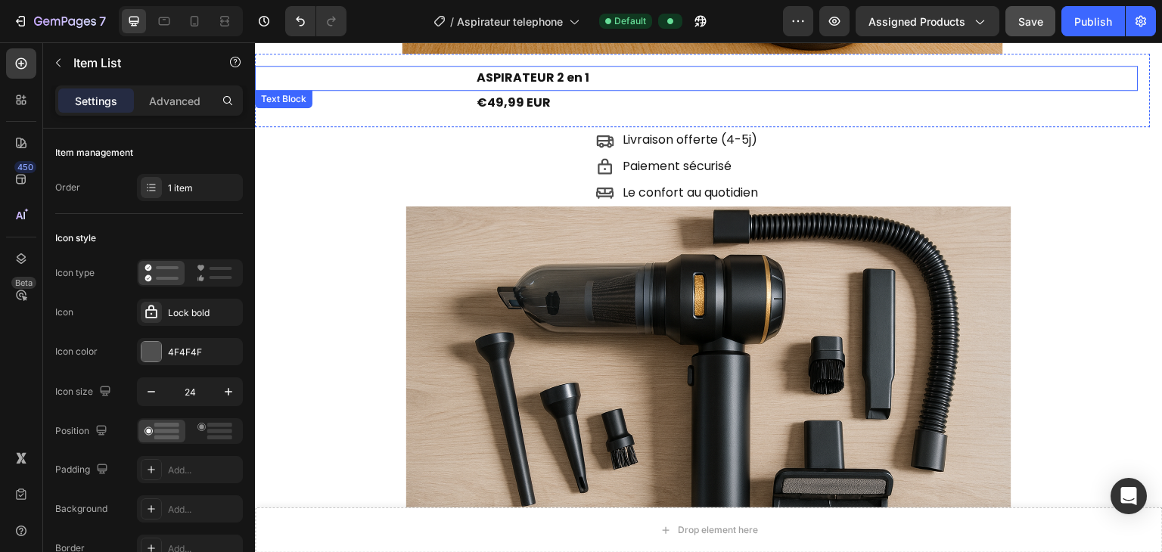
click at [549, 78] on p "ASPIRATEUR 2 en 1" at bounding box center [807, 78] width 660 height 22
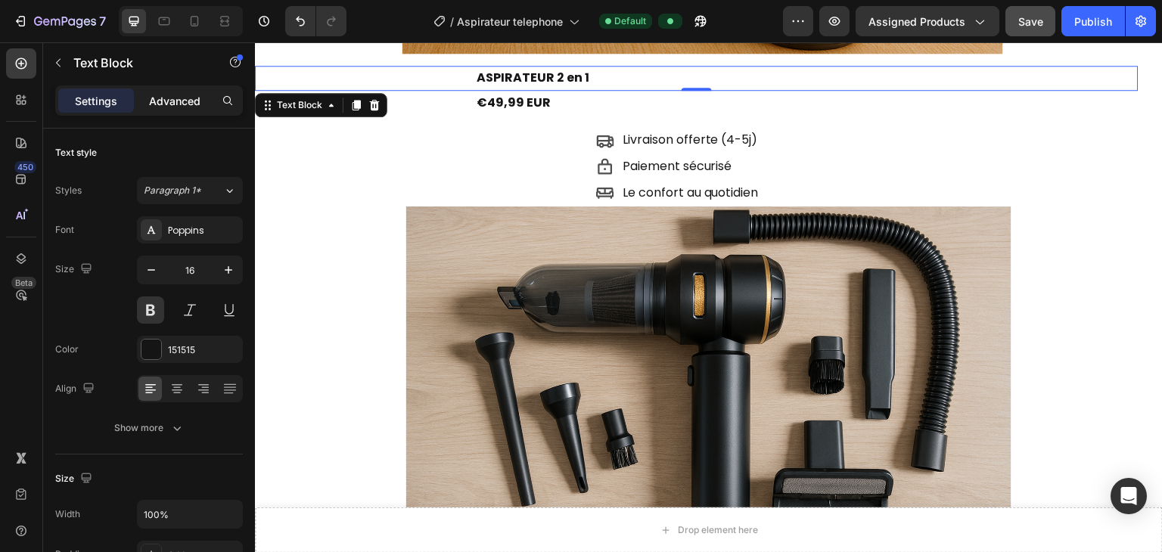
click at [174, 111] on div "Advanced" at bounding box center [175, 100] width 76 height 24
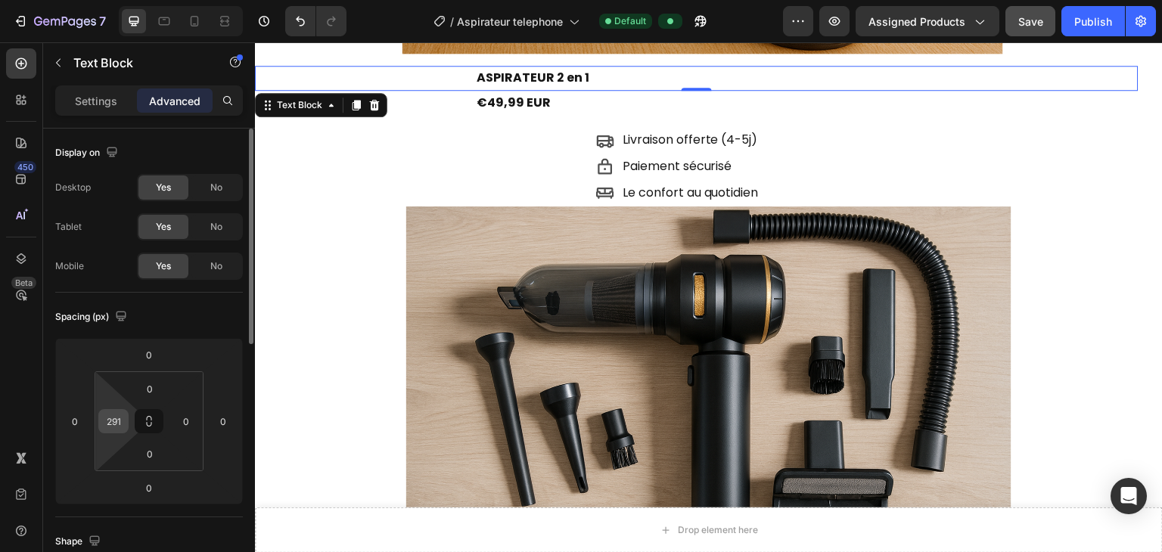
click at [121, 421] on input "291" at bounding box center [113, 421] width 23 height 23
type input "2"
type input "191"
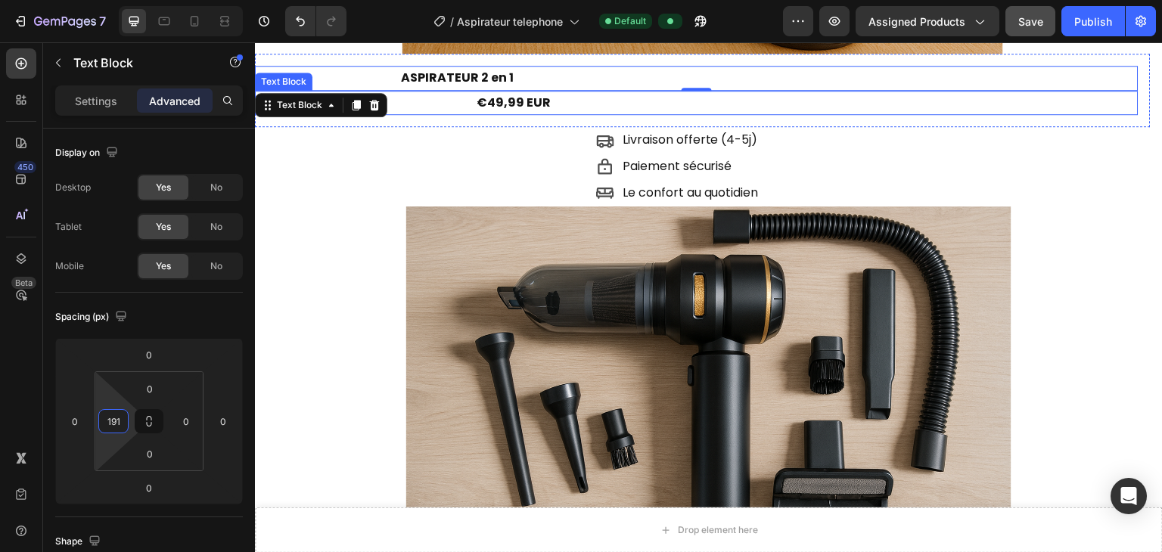
click at [510, 98] on p "€49,99 EUR" at bounding box center [807, 103] width 660 height 22
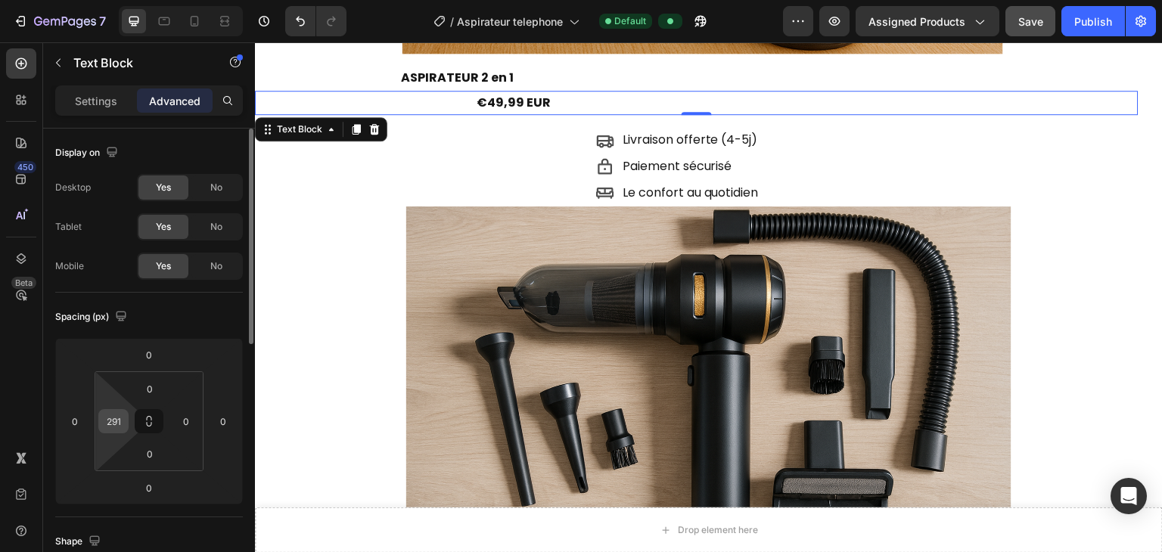
click at [109, 421] on input "291" at bounding box center [113, 421] width 23 height 23
type input "191"
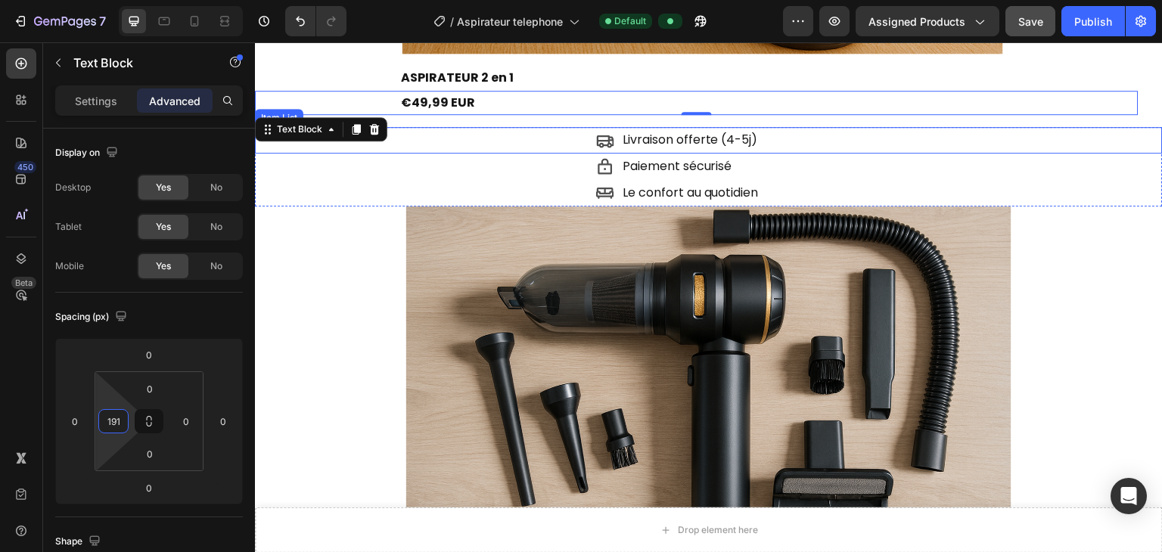
click at [777, 141] on div "Livraison offerte (4-5j)" at bounding box center [879, 140] width 567 height 26
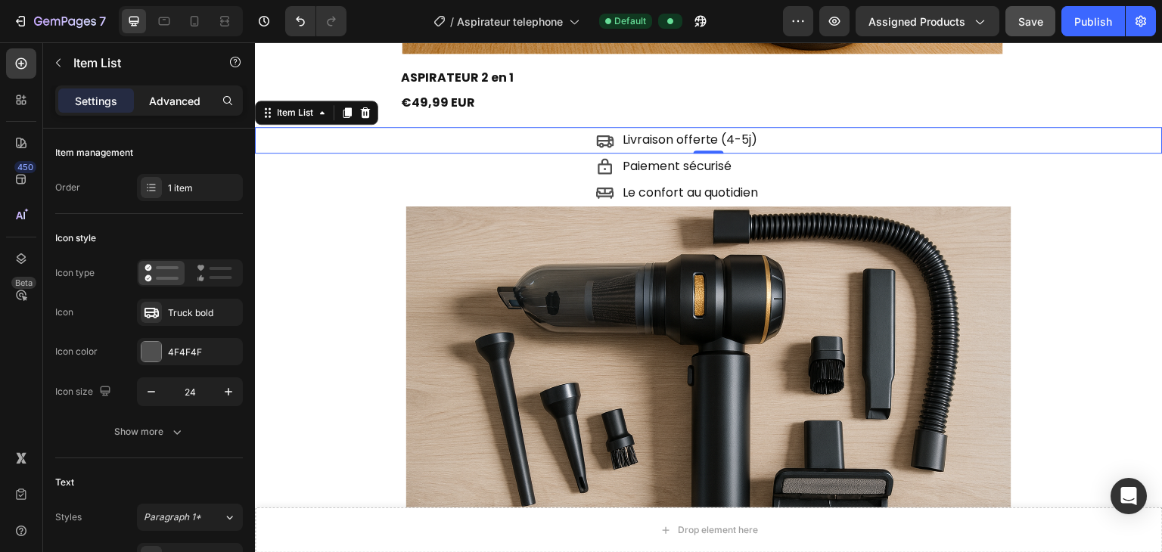
click at [175, 106] on p "Advanced" at bounding box center [174, 101] width 51 height 16
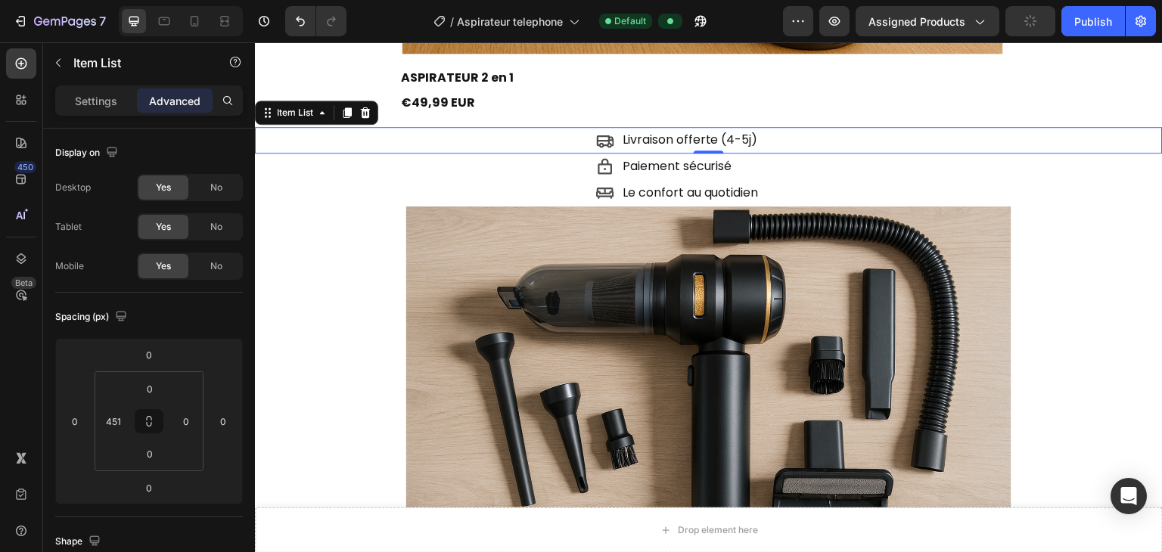
type input "100%"
click at [113, 418] on input "451" at bounding box center [113, 421] width 23 height 23
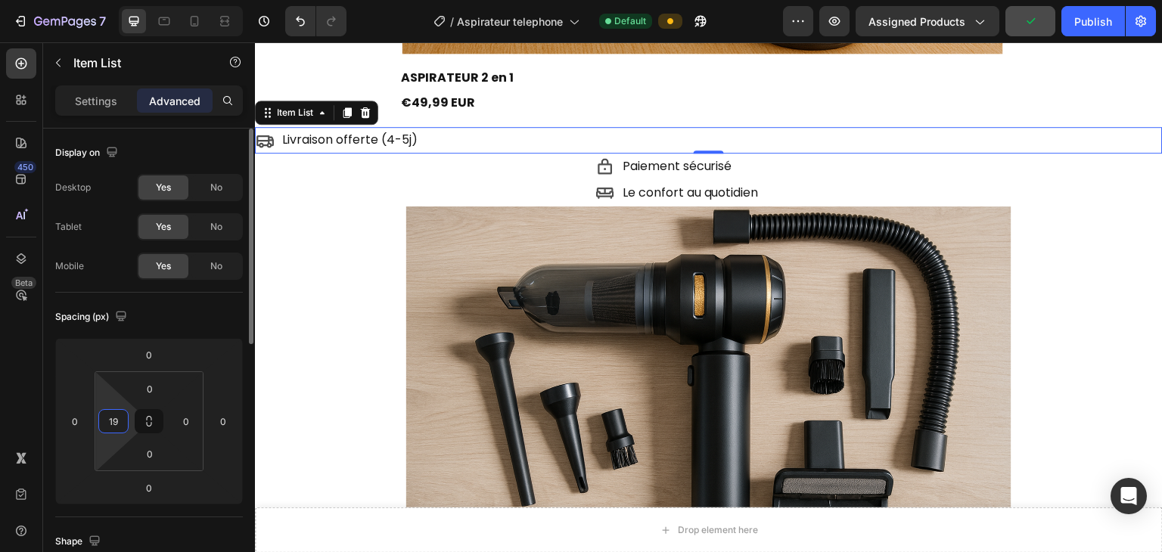
type input "191"
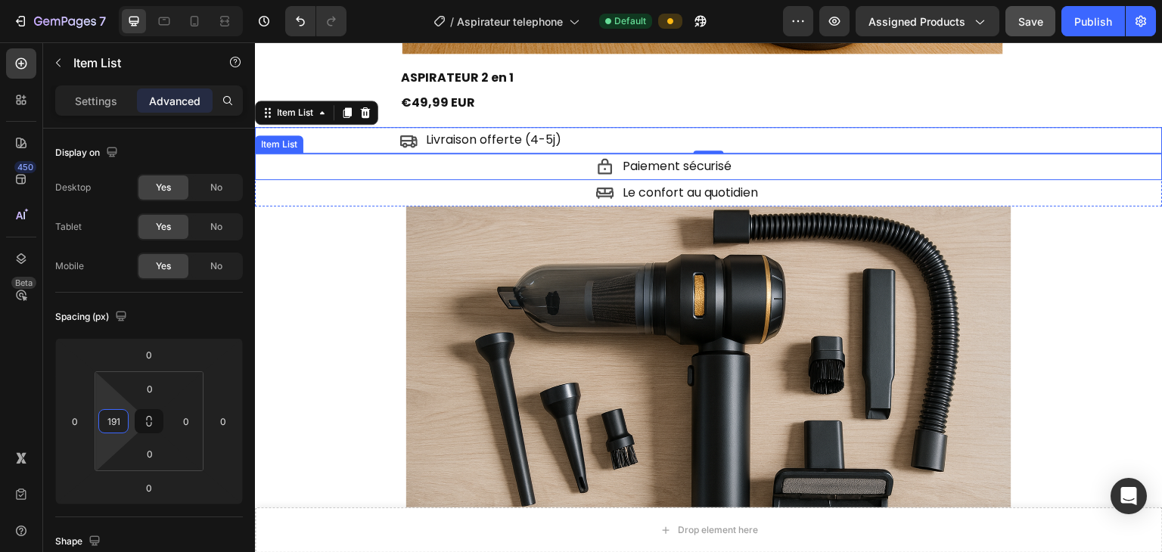
click at [634, 159] on p "Paiement sécurisé" at bounding box center [677, 167] width 110 height 22
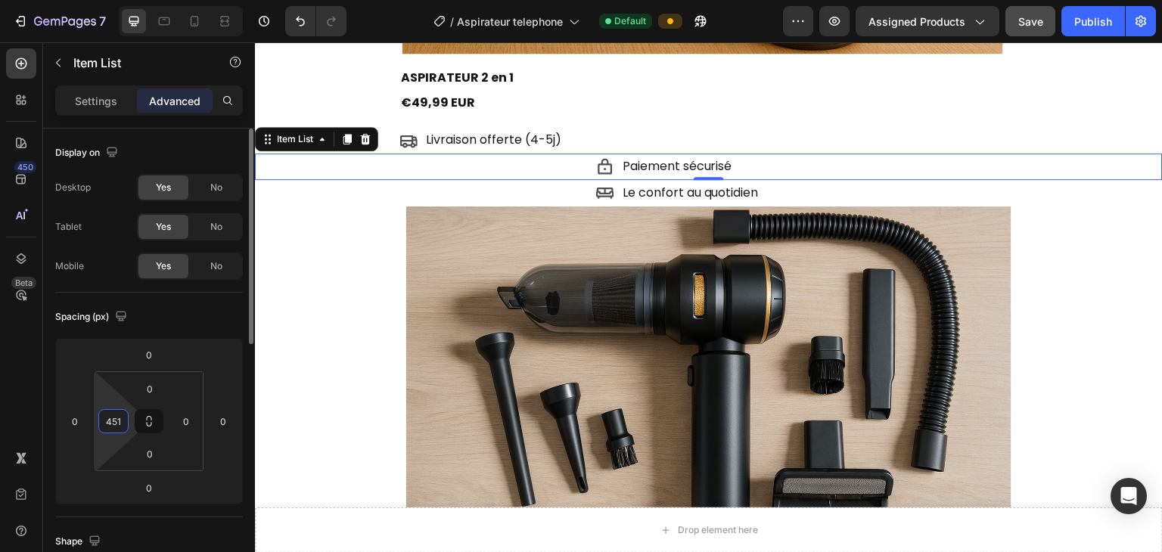
click at [119, 410] on input "451" at bounding box center [113, 421] width 23 height 23
type input "191"
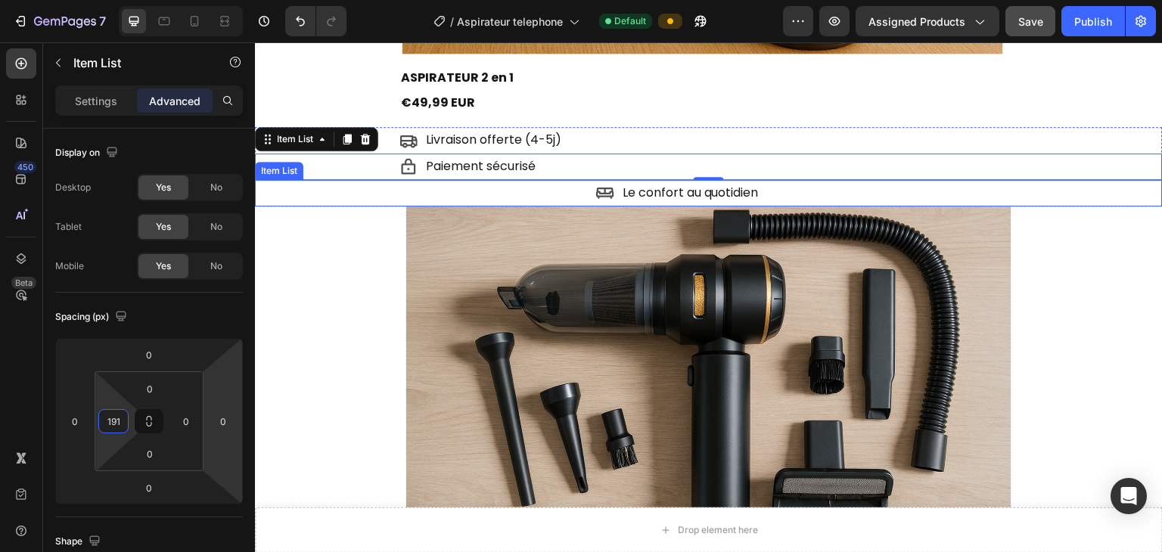
click at [632, 185] on p "Le confort au quotidien" at bounding box center [690, 193] width 136 height 22
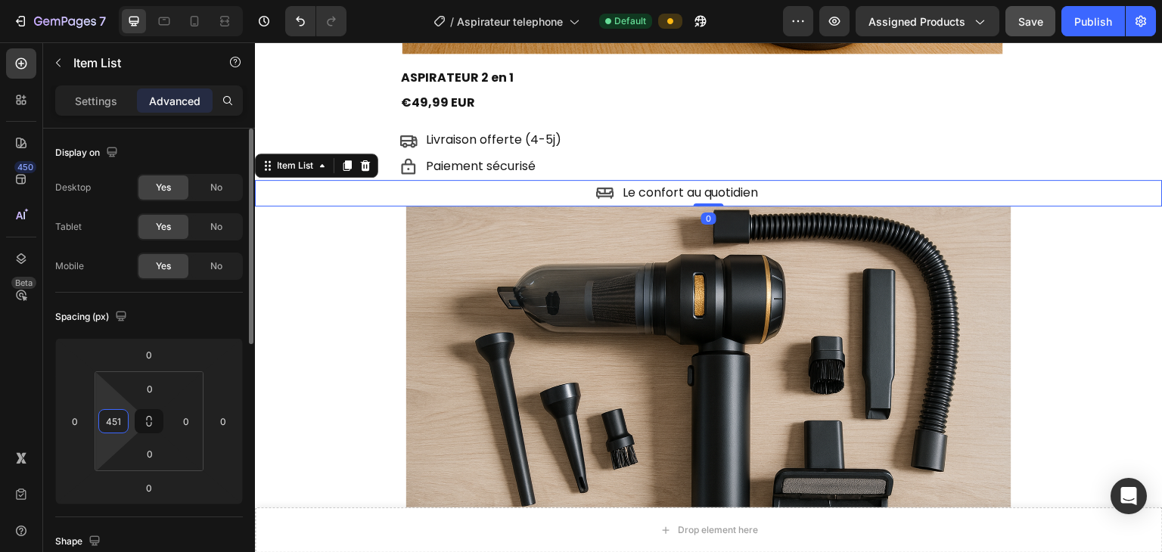
click at [110, 0] on html "7 Version history / Aspirateur telephone Default Preview Assigned Products Save…" at bounding box center [581, 0] width 1162 height 0
type input "191"
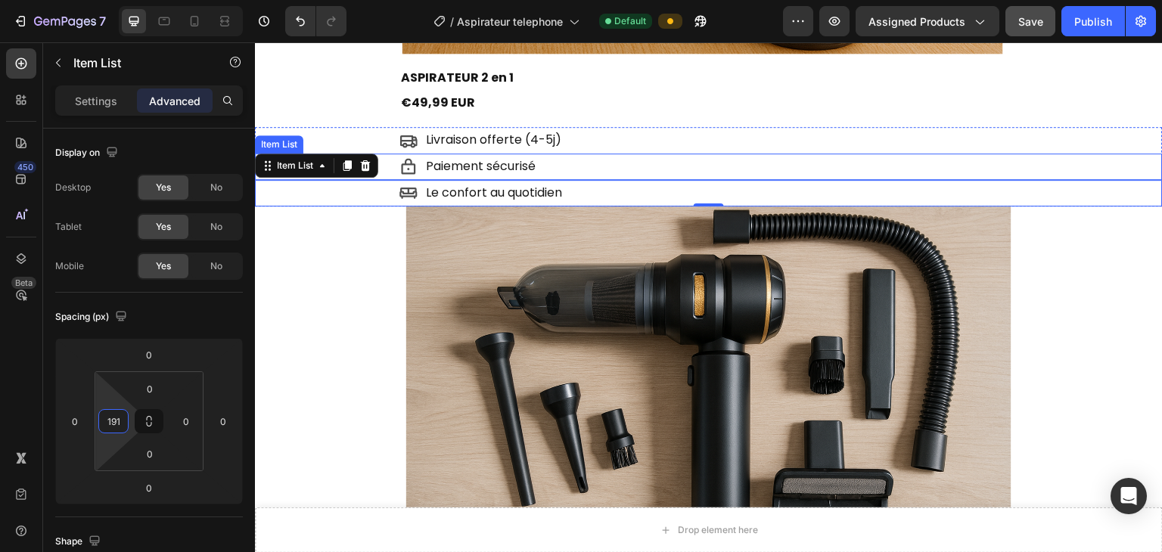
click at [712, 138] on div "Livraison offerte (4-5j)" at bounding box center [780, 140] width 763 height 26
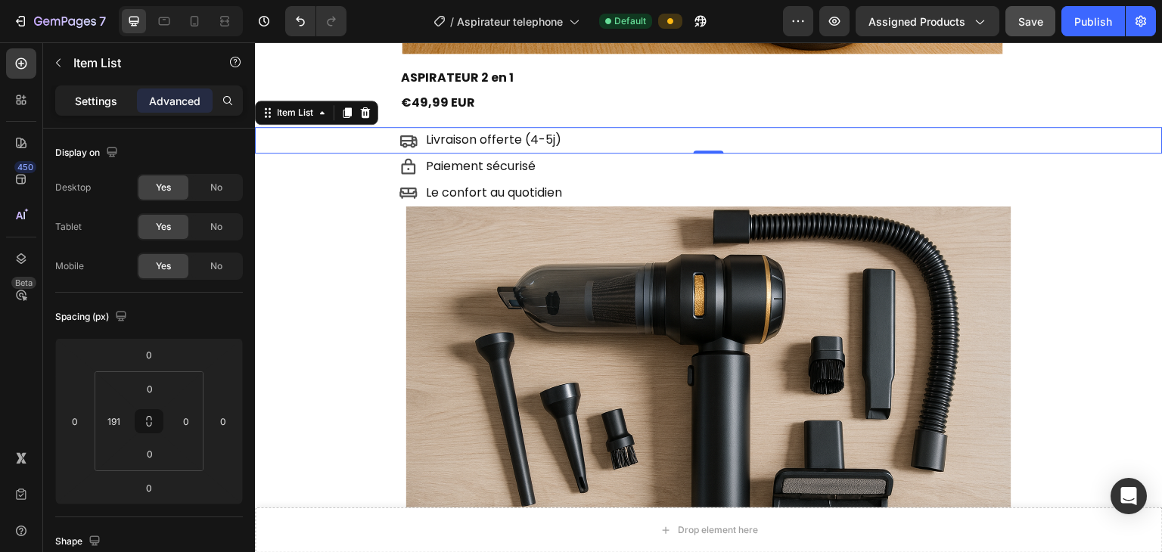
click at [68, 101] on div "Settings" at bounding box center [96, 100] width 76 height 24
type input "8"
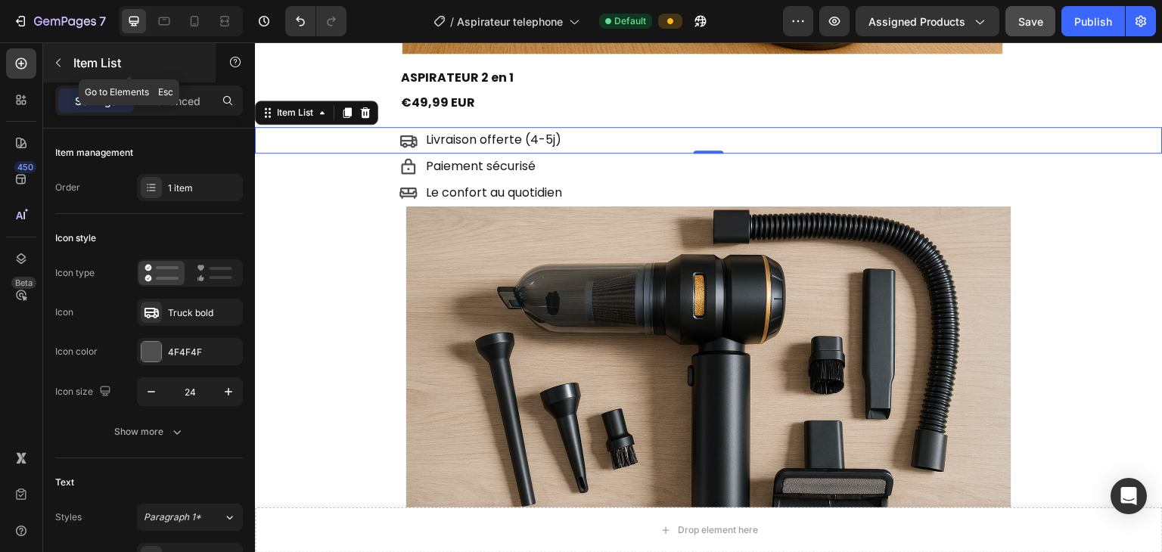
click at [66, 67] on button "button" at bounding box center [58, 63] width 24 height 24
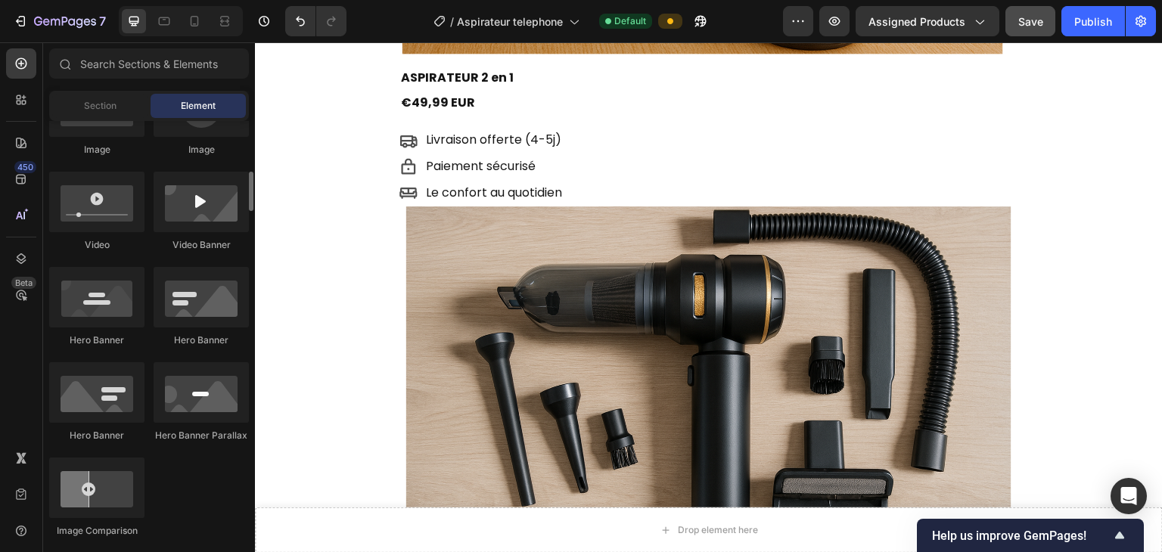
scroll to position [542, 0]
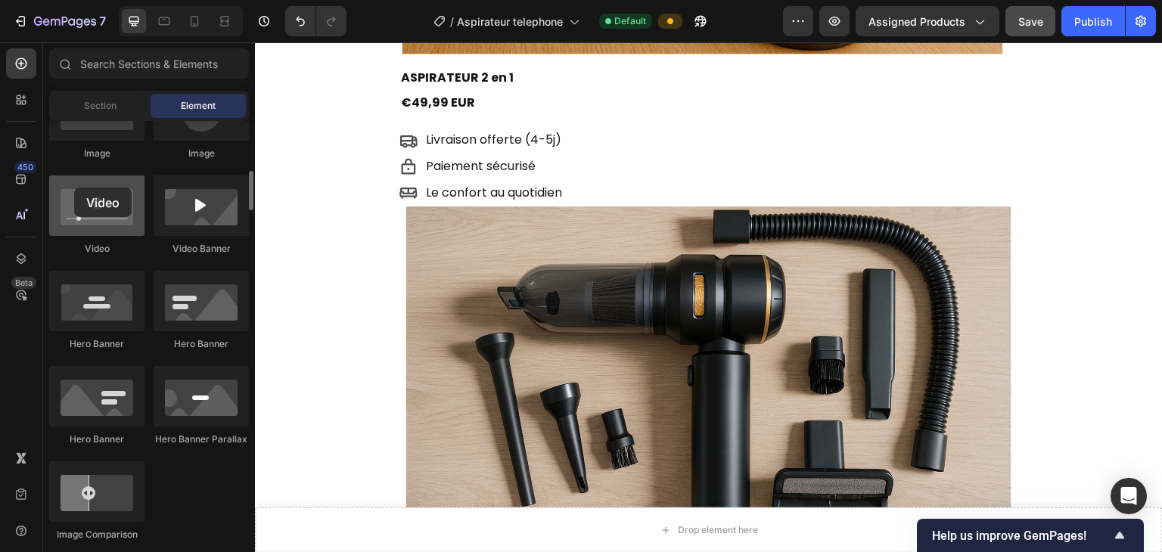
drag, startPoint x: 76, startPoint y: 200, endPoint x: 74, endPoint y: 188, distance: 12.2
click at [74, 188] on div at bounding box center [96, 205] width 95 height 61
click at [75, 188] on div at bounding box center [96, 205] width 95 height 61
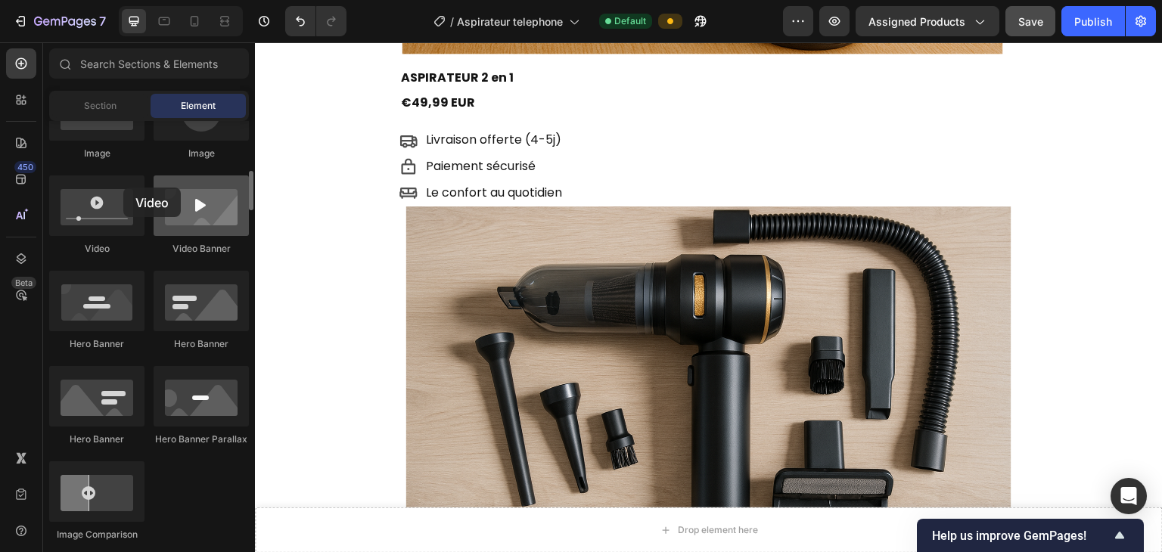
drag, startPoint x: 75, startPoint y: 188, endPoint x: 162, endPoint y: 182, distance: 87.2
click at [162, 182] on div "Image Image Video Video Banner Hero Banner Hero Banner Hero Banner Hero Banner …" at bounding box center [149, 317] width 200 height 475
click at [167, 194] on div at bounding box center [201, 205] width 95 height 61
drag, startPoint x: 167, startPoint y: 194, endPoint x: 39, endPoint y: 165, distance: 131.0
click at [39, 165] on div "450 Beta" at bounding box center [21, 297] width 43 height 510
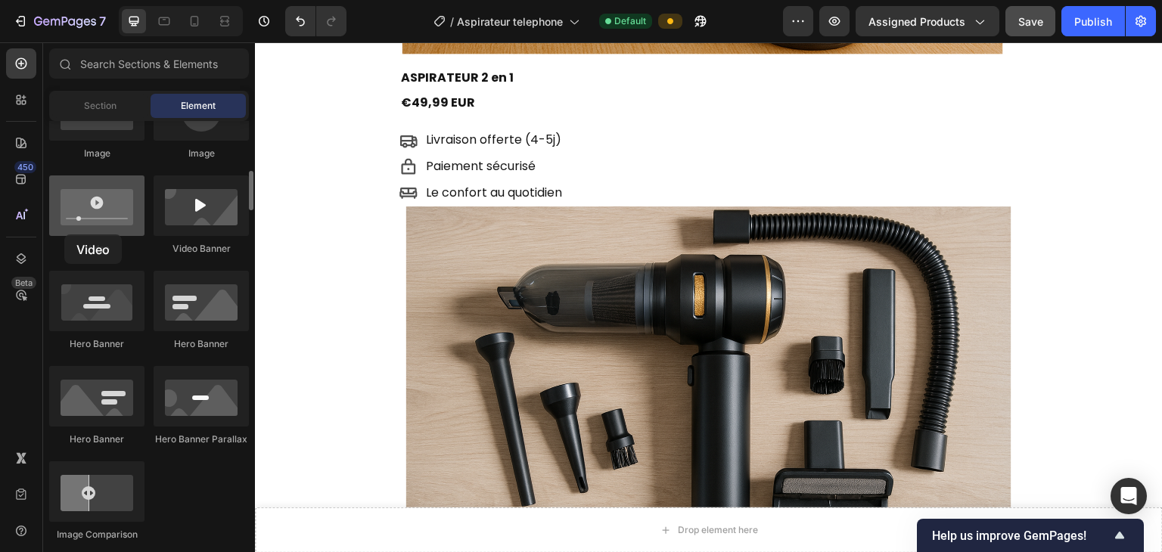
click at [64, 234] on div at bounding box center [96, 205] width 95 height 61
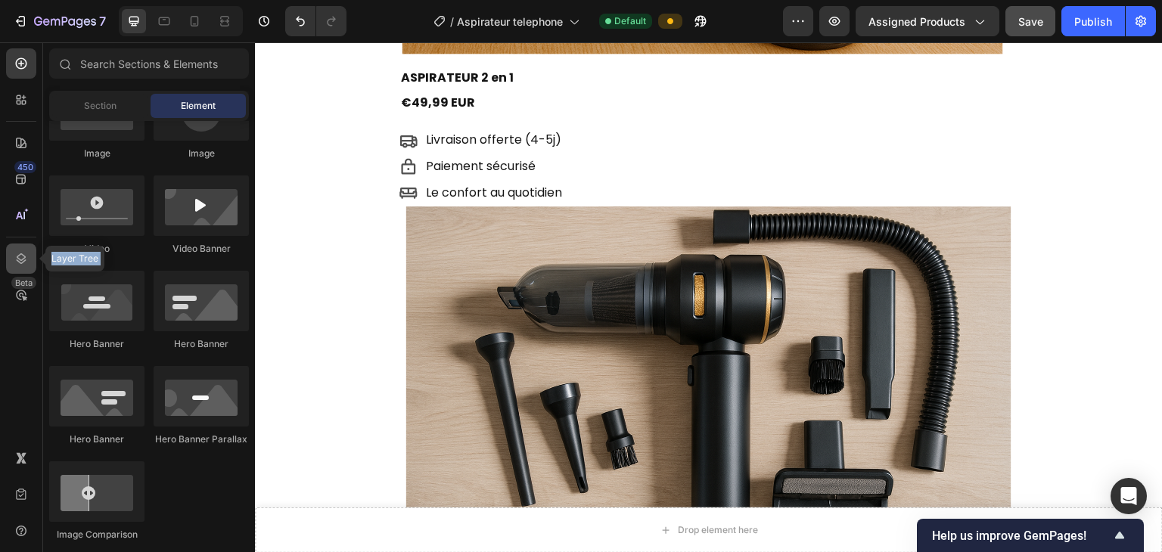
drag, startPoint x: 0, startPoint y: 253, endPoint x: 8, endPoint y: 253, distance: 7.6
click at [8, 253] on div "450 Layer Tree Beta" at bounding box center [21, 297] width 43 height 510
click at [20, 232] on div "450 Beta" at bounding box center [21, 245] width 30 height 395
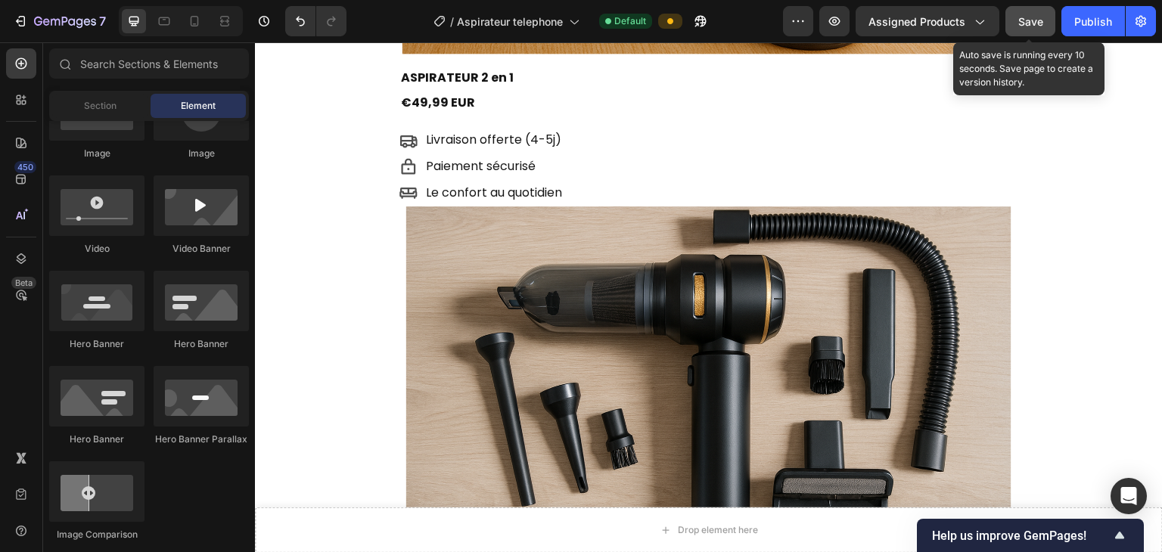
click at [777, 25] on span "Save" at bounding box center [1030, 21] width 25 height 13
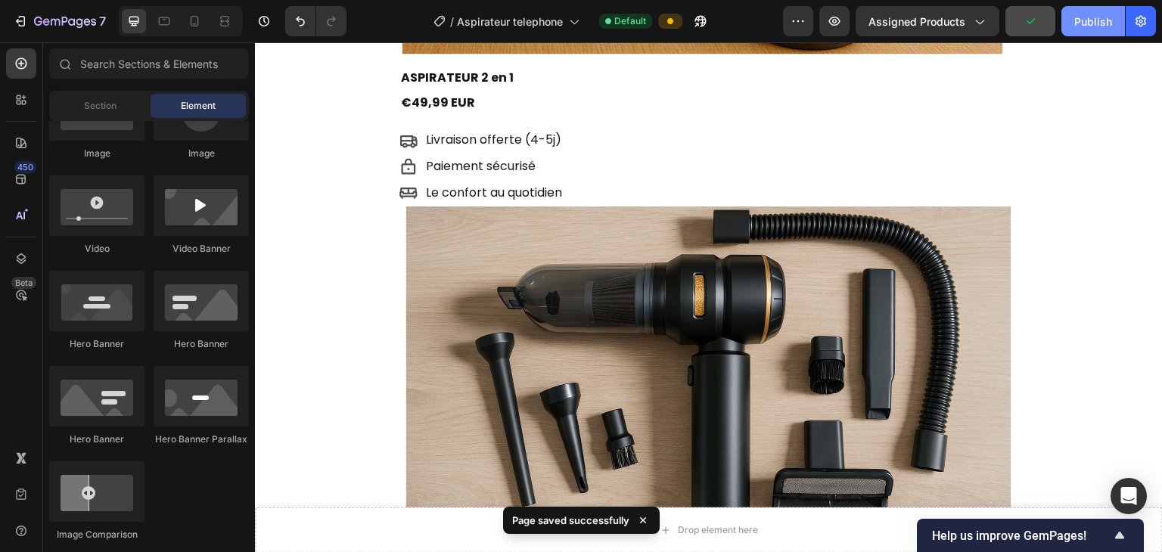
click at [777, 33] on button "Publish" at bounding box center [1093, 21] width 64 height 30
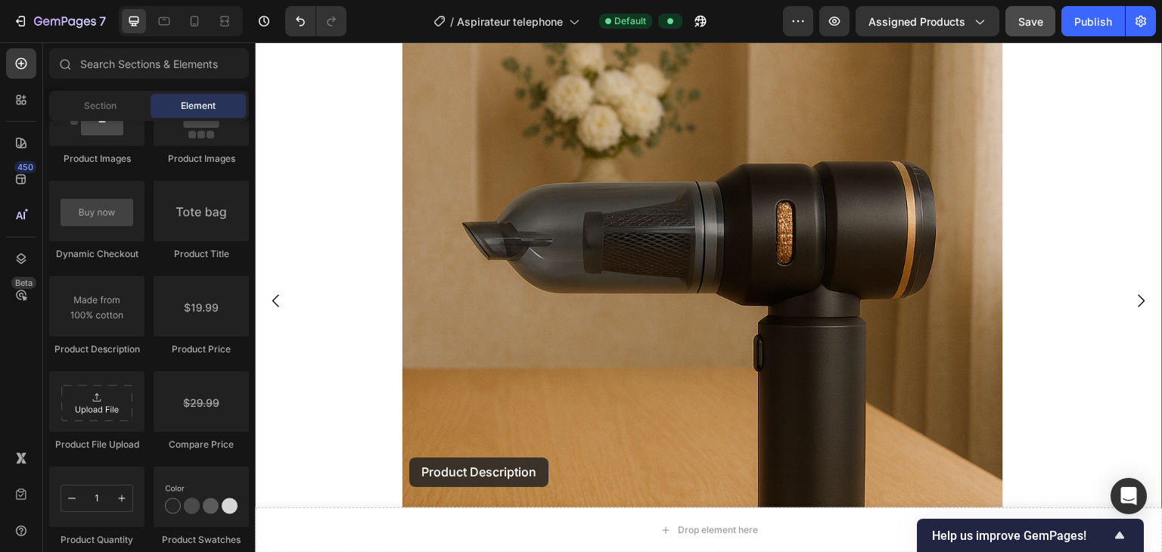
scroll to position [0, 0]
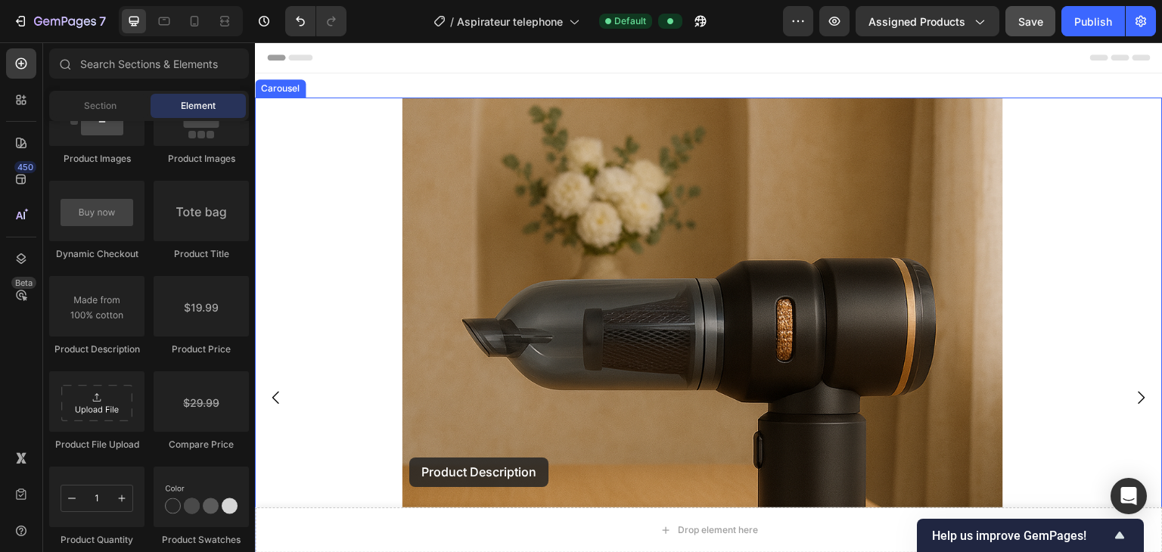
drag, startPoint x: 373, startPoint y: 337, endPoint x: 401, endPoint y: 474, distance: 140.5
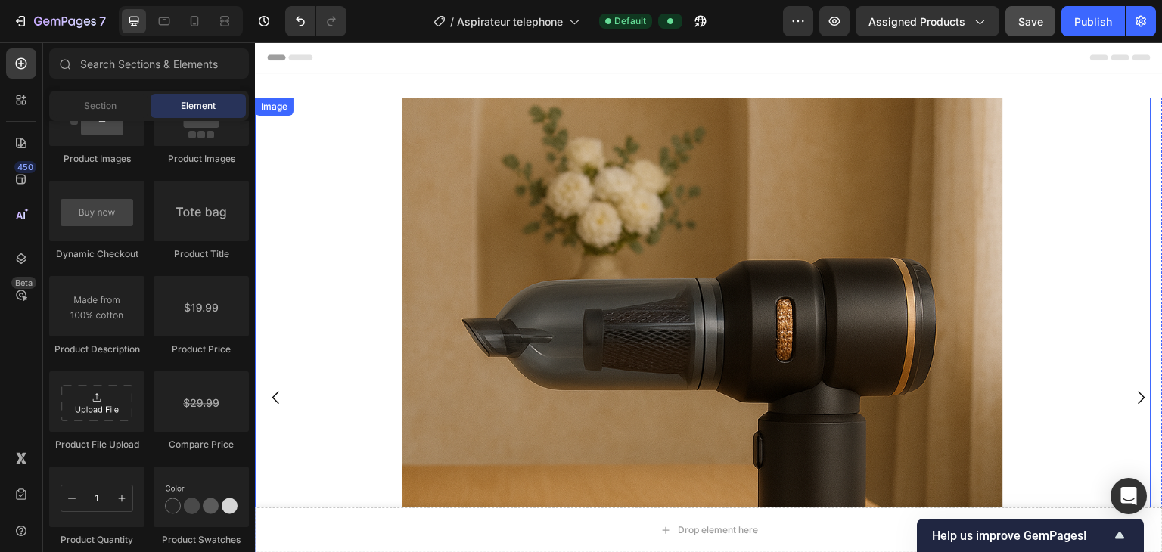
click at [592, 285] on img at bounding box center [702, 398] width 601 height 601
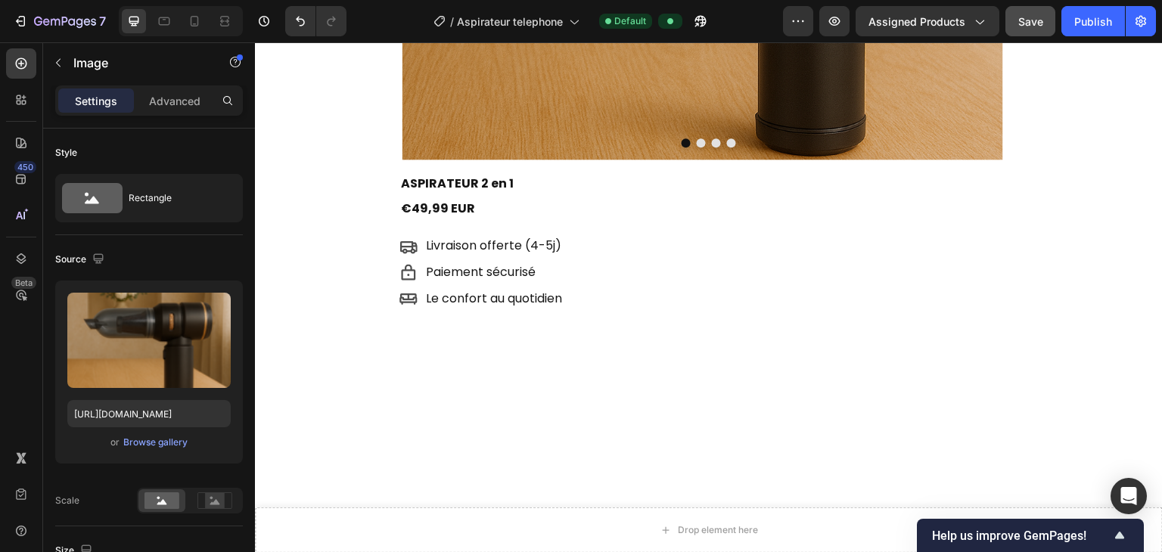
scroll to position [528, 0]
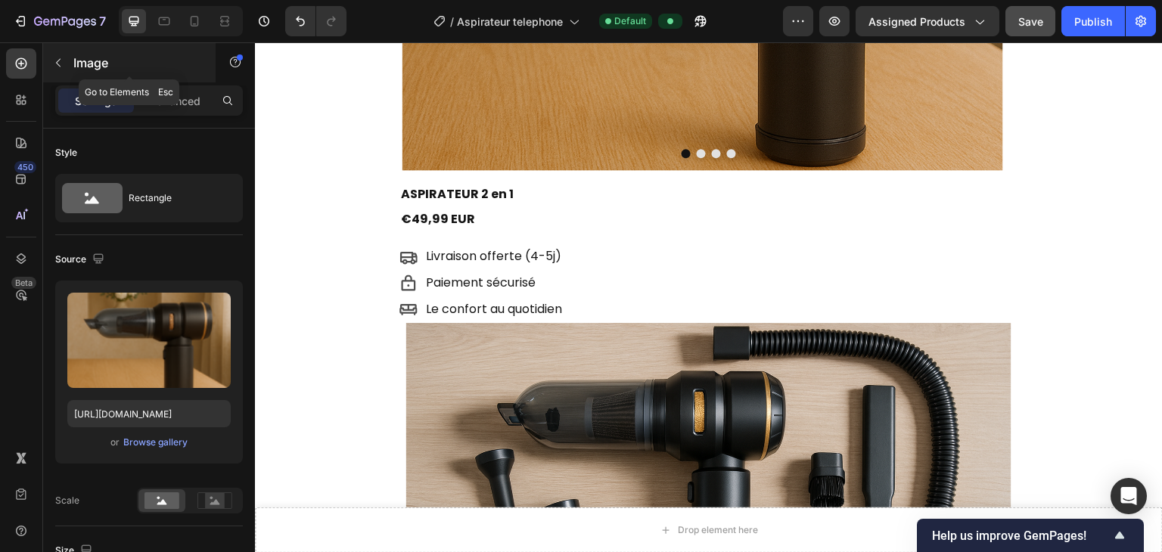
click at [54, 57] on icon "button" at bounding box center [58, 63] width 12 height 12
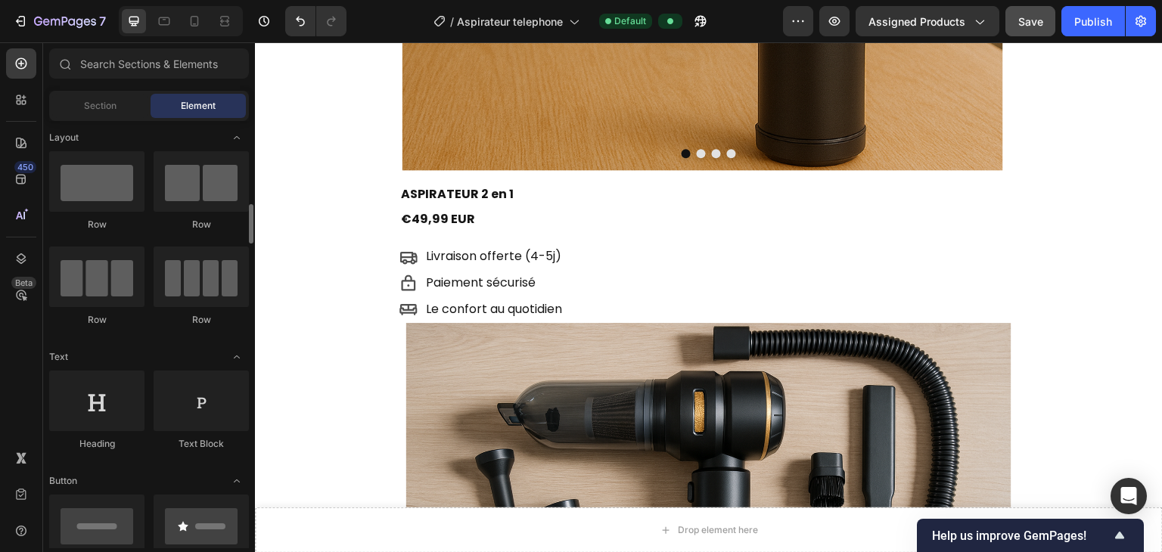
scroll to position [0, 0]
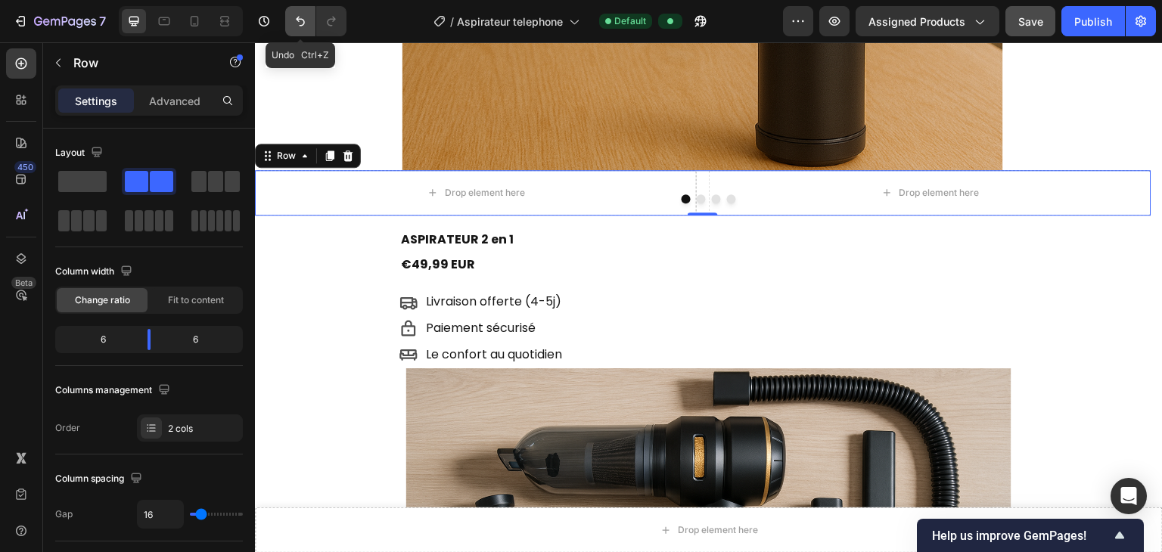
click at [297, 20] on icon "Undo/Redo" at bounding box center [300, 22] width 9 height 10
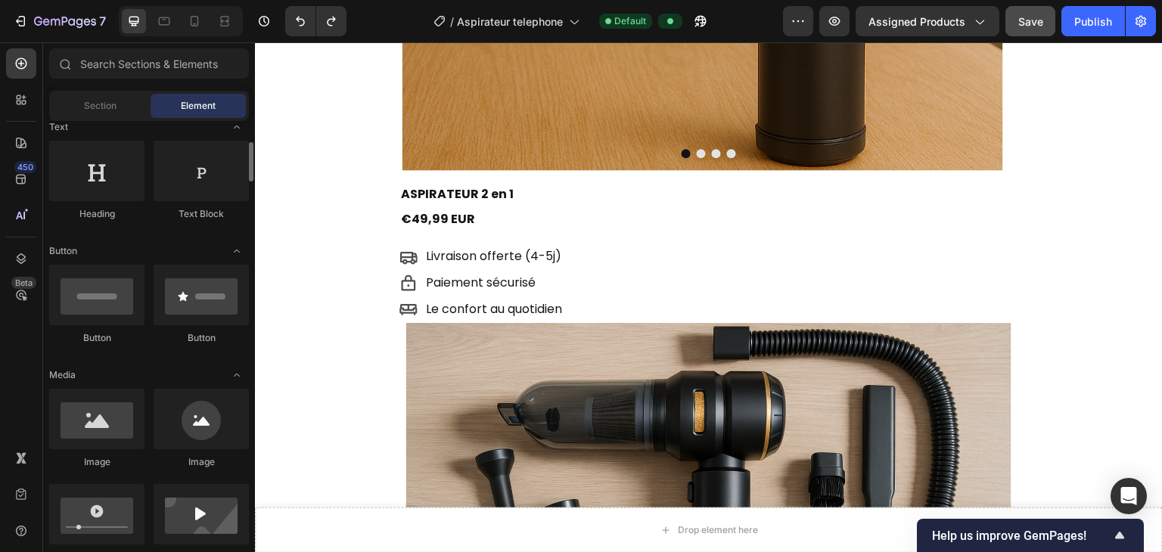
scroll to position [232, 0]
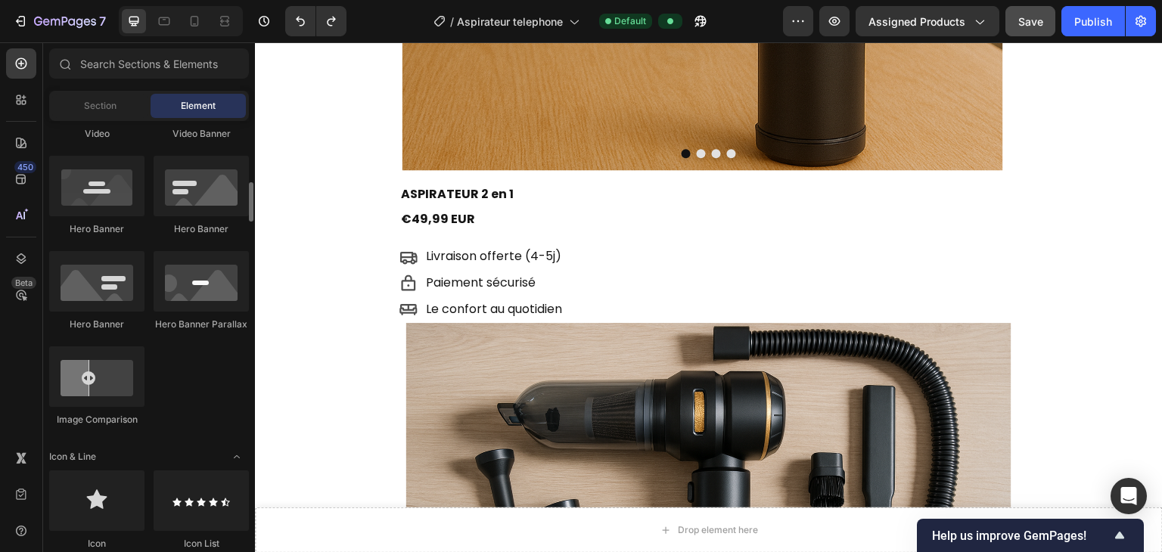
click at [146, 261] on div "Image Image Video Video Banner Hero Banner Hero Banner Hero Banner Hero Banner …" at bounding box center [149, 202] width 200 height 475
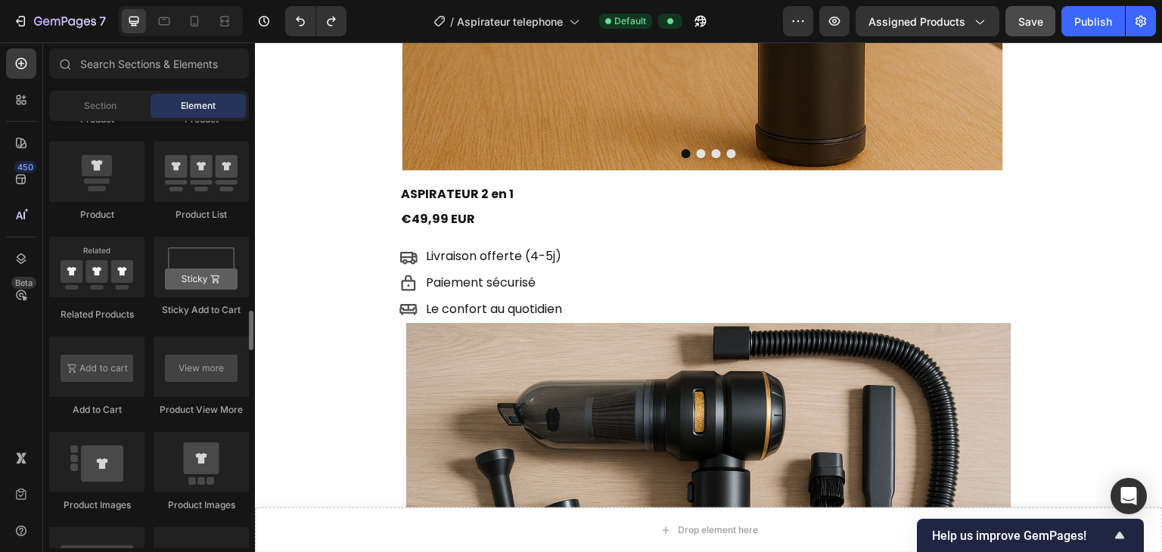
scroll to position [2035, 0]
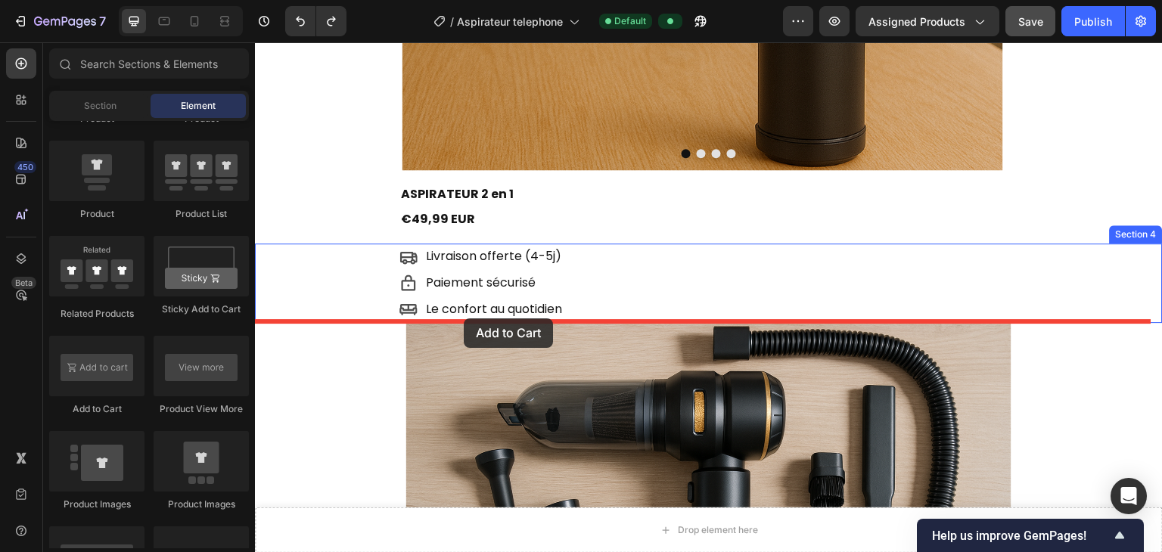
drag, startPoint x: 330, startPoint y: 427, endPoint x: 463, endPoint y: 318, distance: 172.0
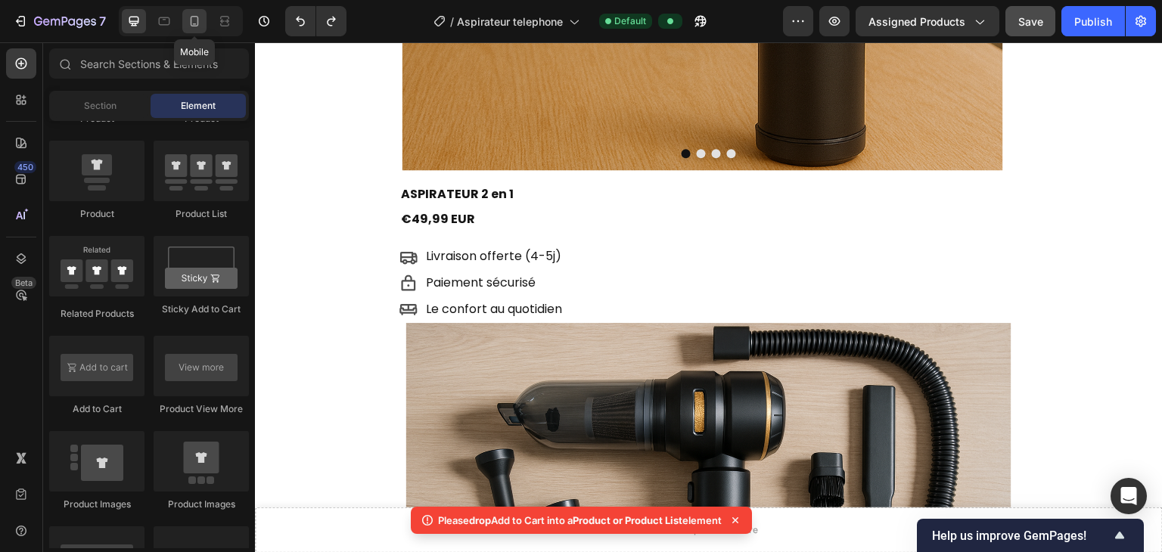
click at [198, 25] on icon at bounding box center [194, 21] width 15 height 15
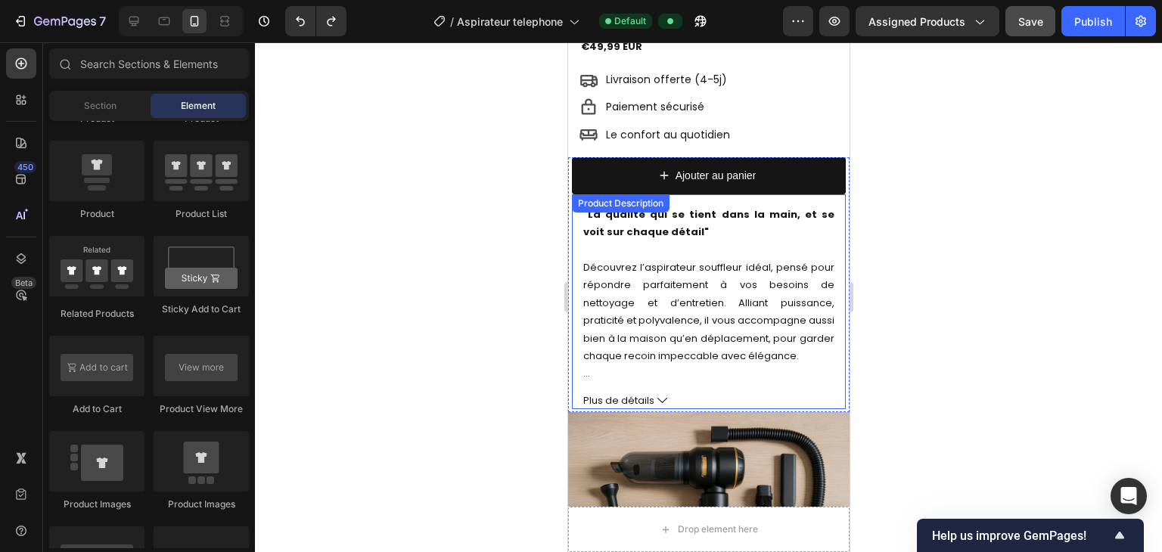
scroll to position [368, 0]
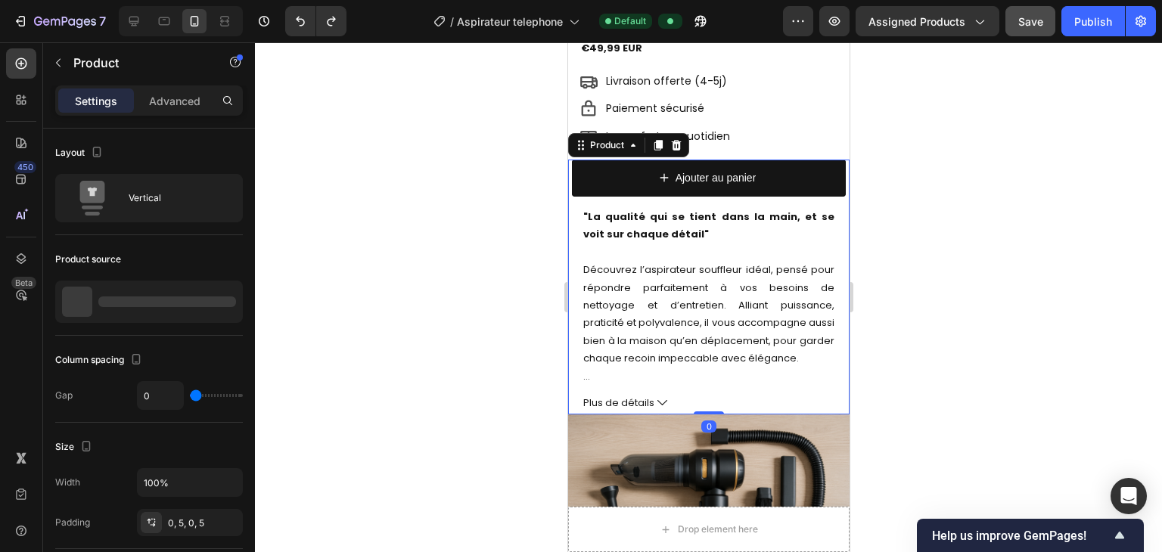
click at [568, 175] on div "Ajouter au panier Add to Cart "La qualité qui se tient dans la main, et se voit…" at bounding box center [707, 288] width 281 height 256
click at [777, 191] on div "Ajouter au panier Add to Cart "La qualité qui se tient dans la main, et se voit…" at bounding box center [707, 288] width 281 height 256
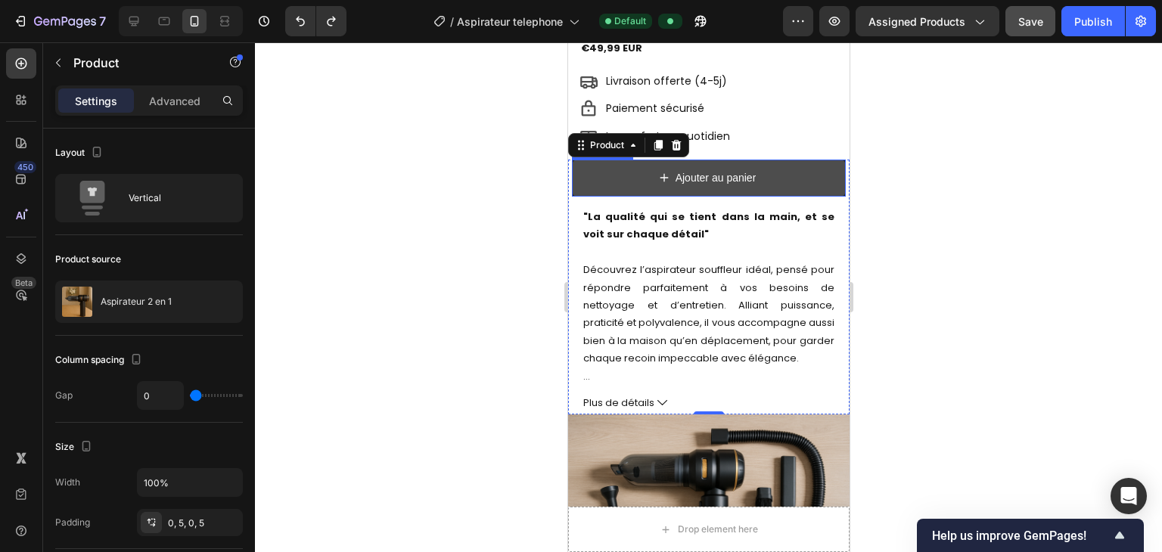
click at [777, 188] on button "Ajouter au panier" at bounding box center [708, 178] width 274 height 37
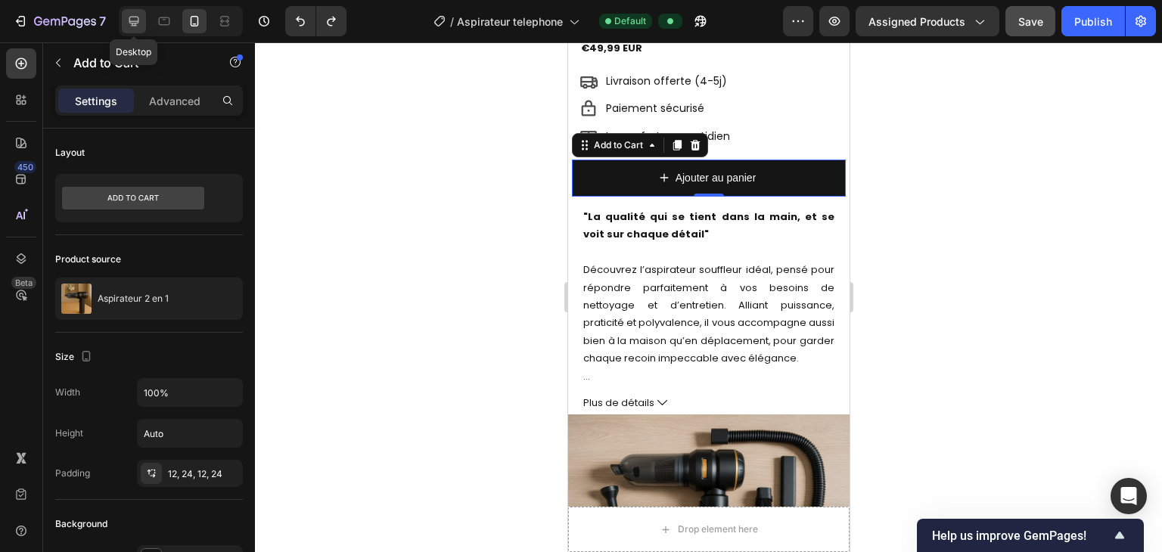
click at [135, 14] on icon at bounding box center [133, 21] width 15 height 15
type input "16"
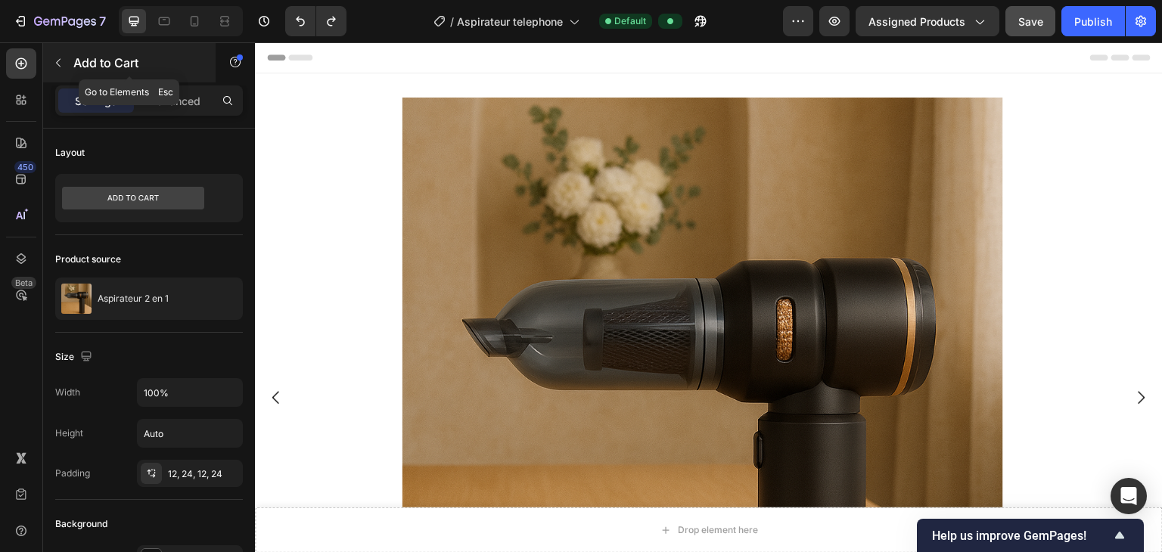
click at [58, 61] on icon "button" at bounding box center [58, 63] width 12 height 12
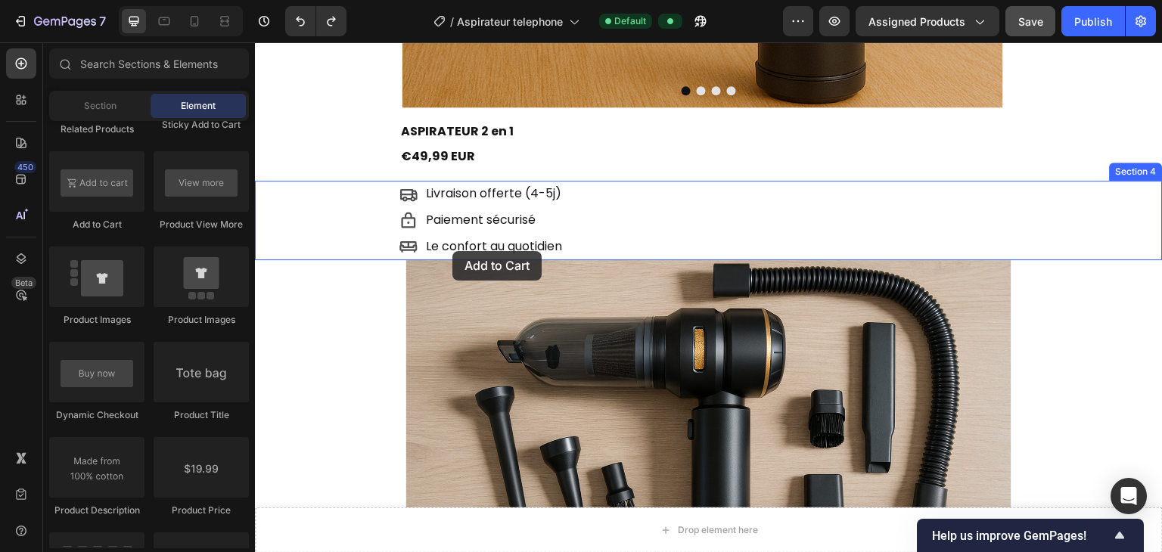
scroll to position [638, 0]
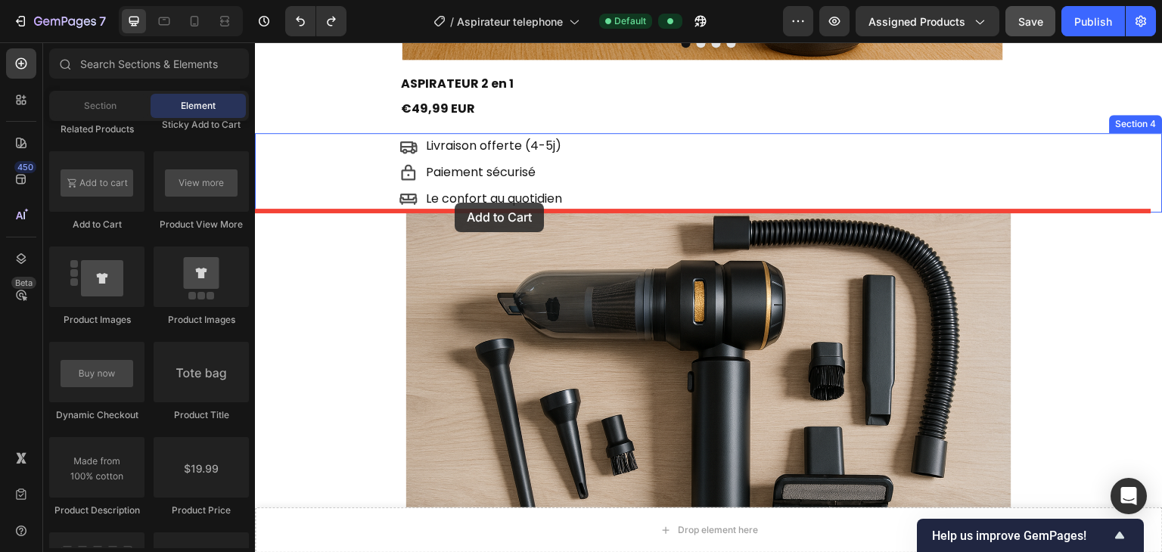
drag, startPoint x: 364, startPoint y: 231, endPoint x: 455, endPoint y: 201, distance: 95.4
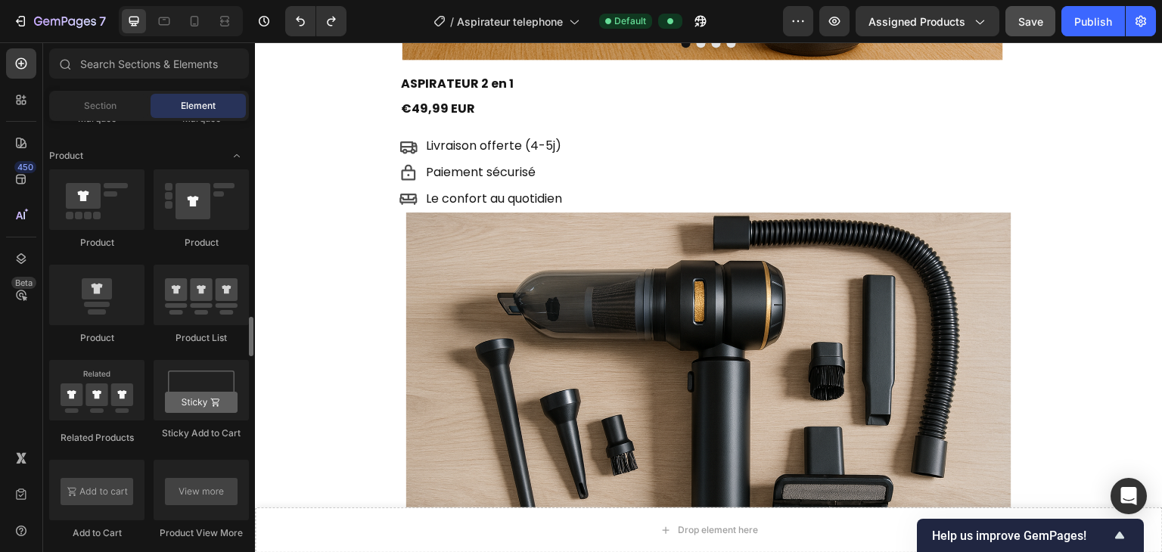
scroll to position [1910, 0]
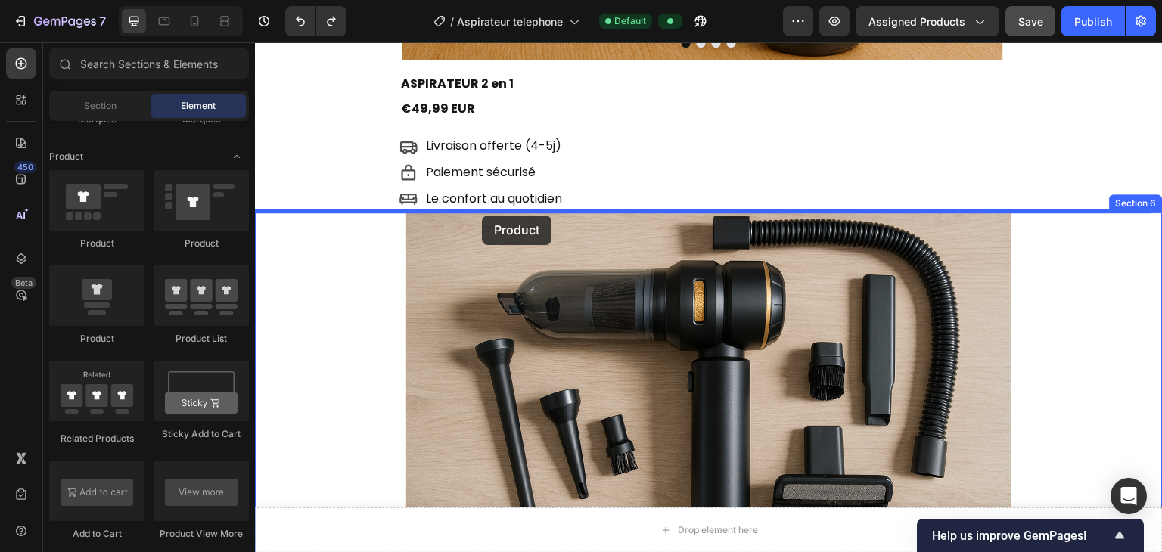
drag, startPoint x: 353, startPoint y: 334, endPoint x: 473, endPoint y: 203, distance: 177.2
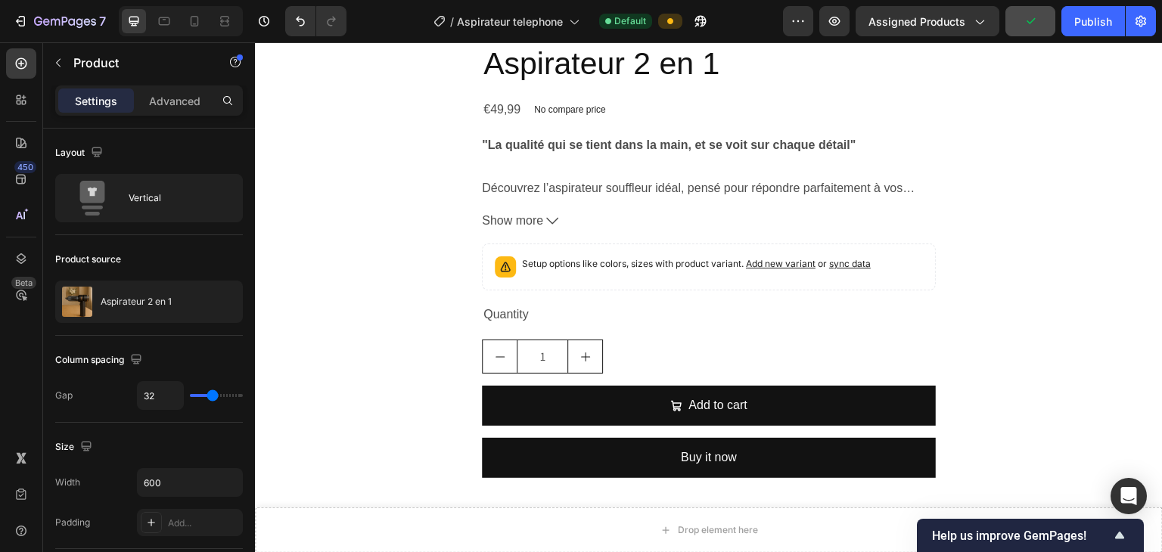
scroll to position [1588, 0]
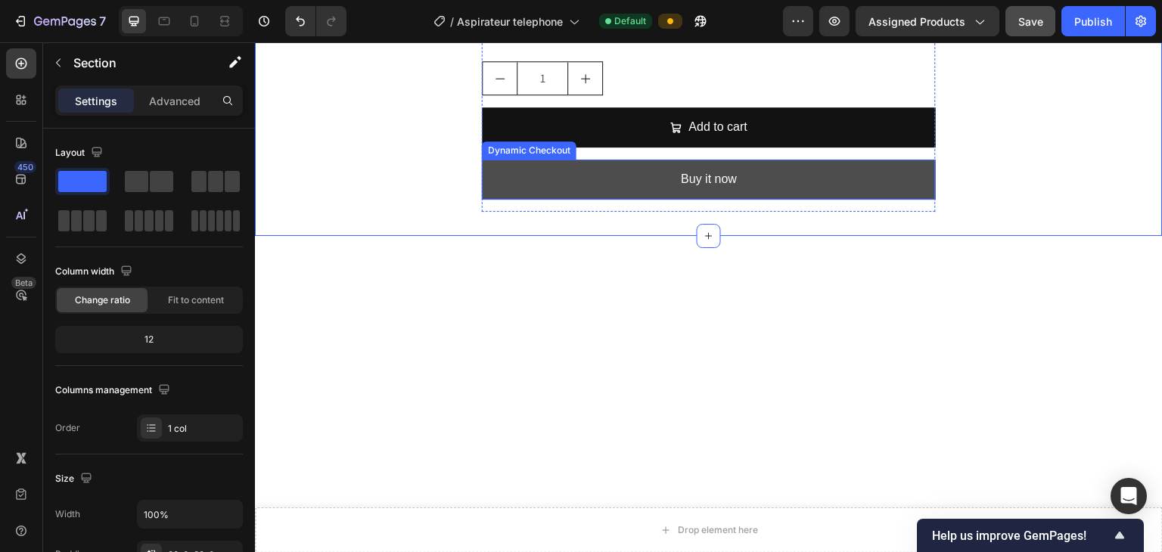
click at [582, 189] on button "Buy it now" at bounding box center [709, 180] width 454 height 40
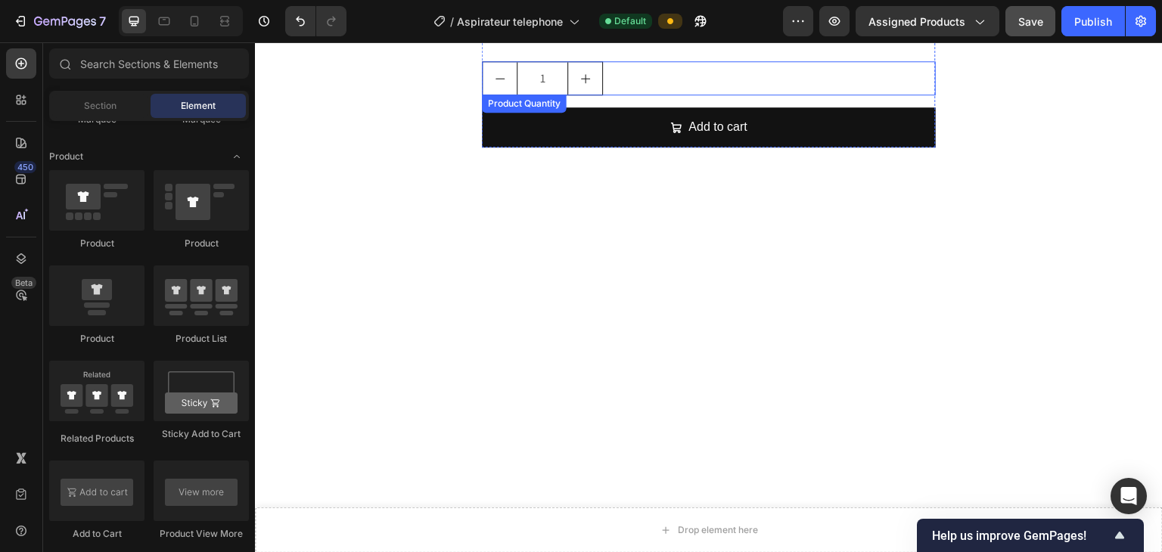
click at [619, 81] on div "1" at bounding box center [709, 78] width 454 height 34
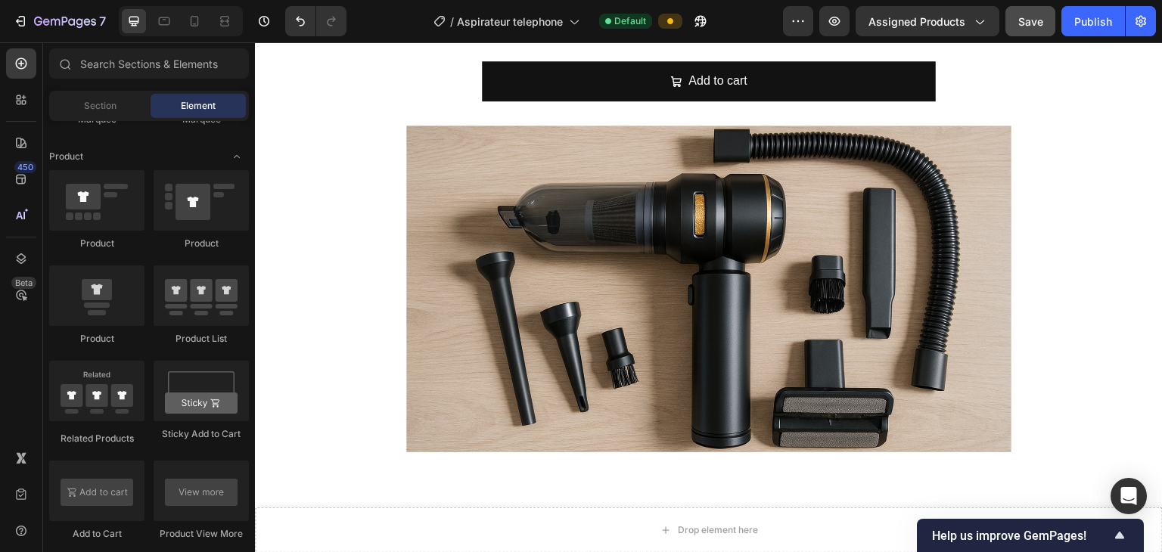
scroll to position [1219, 0]
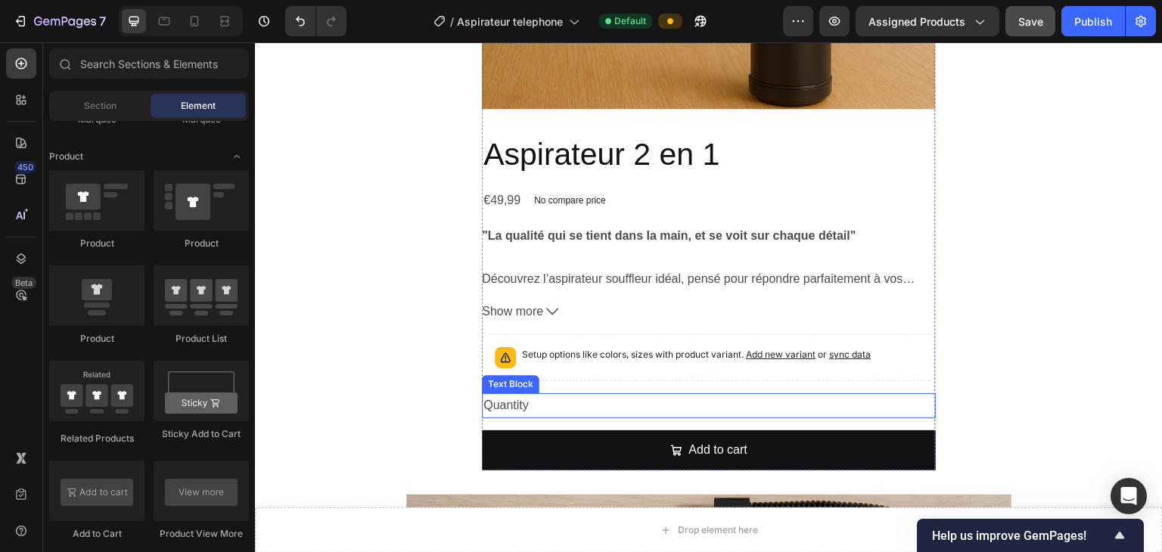
click at [588, 410] on div "Quantity" at bounding box center [709, 405] width 454 height 25
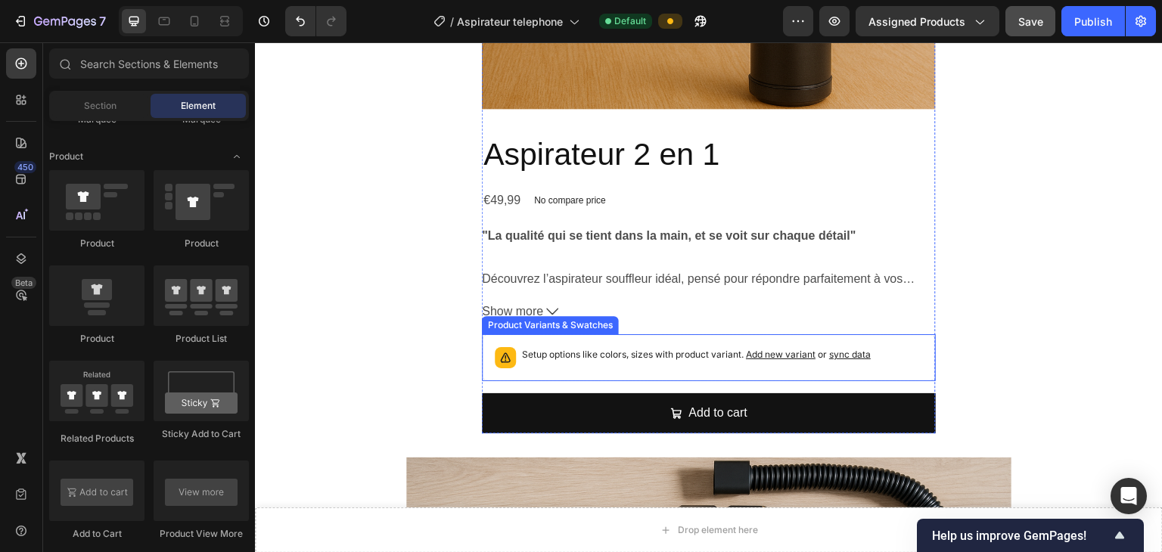
click at [623, 366] on div "Setup options like colors, sizes with product variant. Add new variant or sync …" at bounding box center [696, 357] width 349 height 21
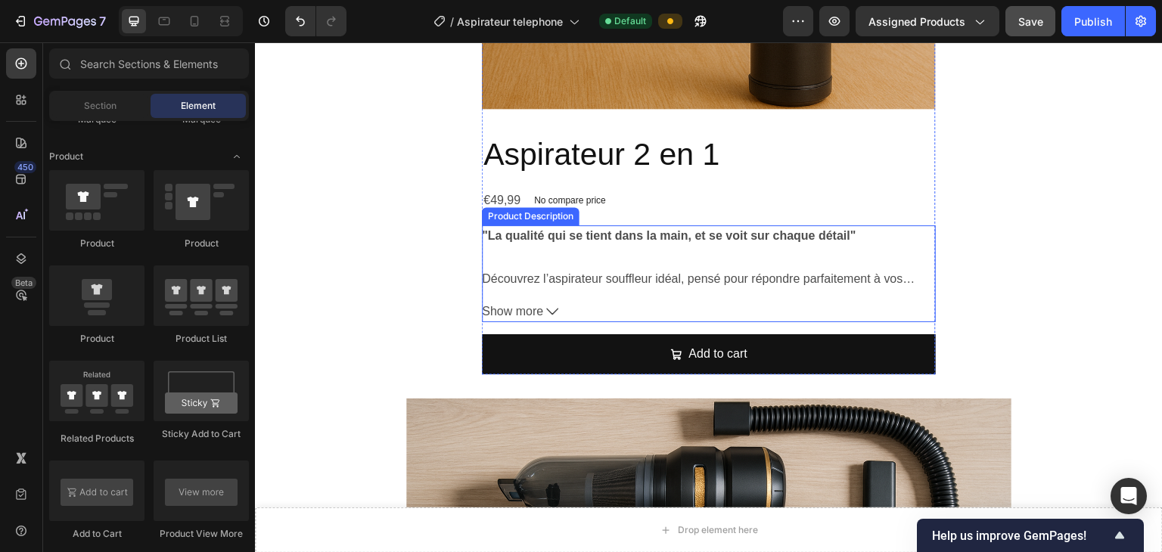
click at [615, 321] on button "Show more" at bounding box center [709, 312] width 454 height 22
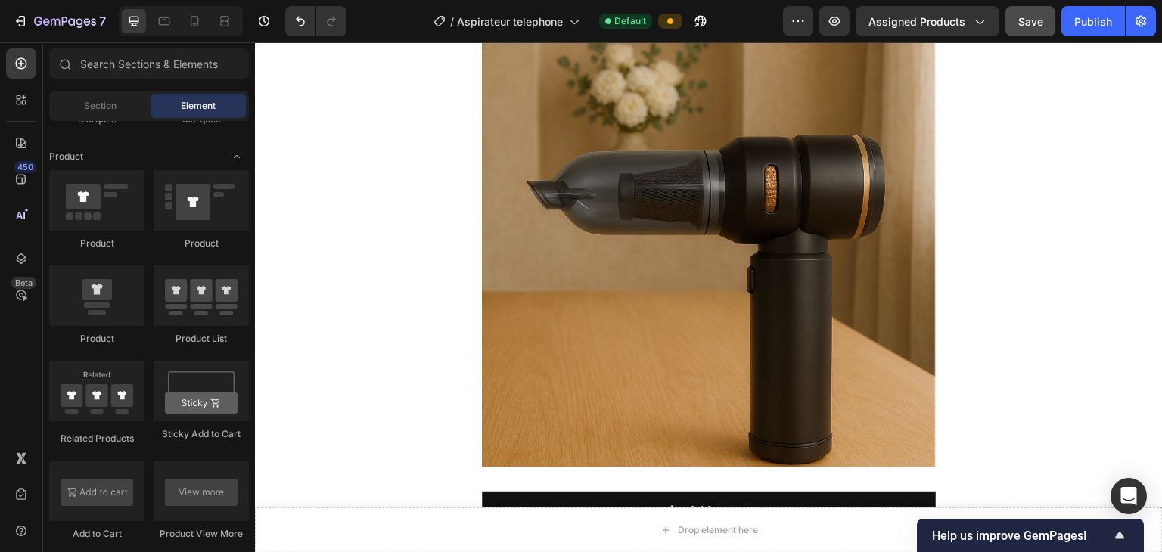
scroll to position [838, 0]
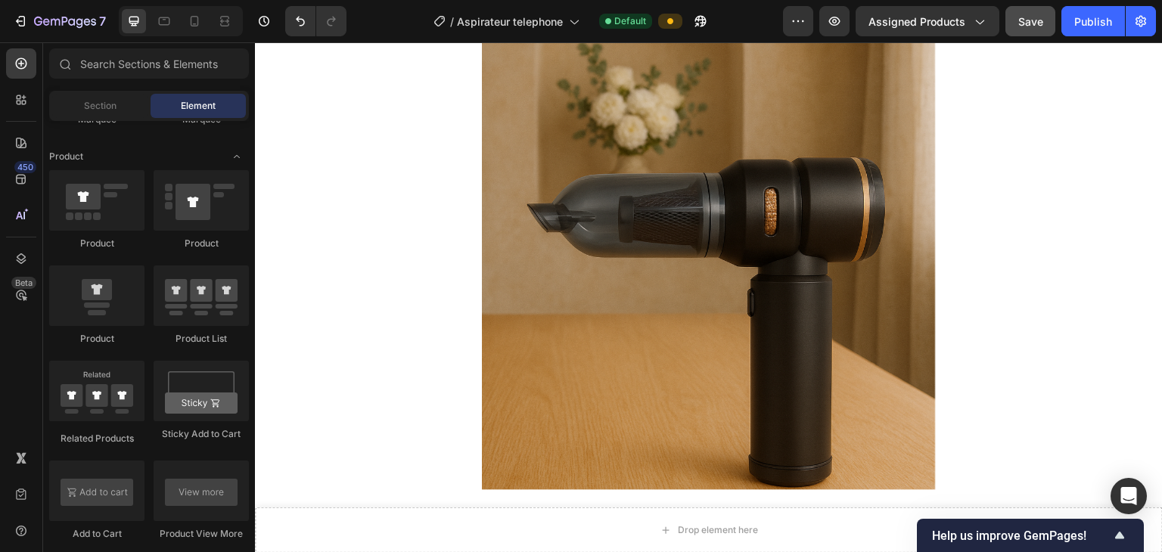
click at [699, 310] on img at bounding box center [709, 263] width 454 height 454
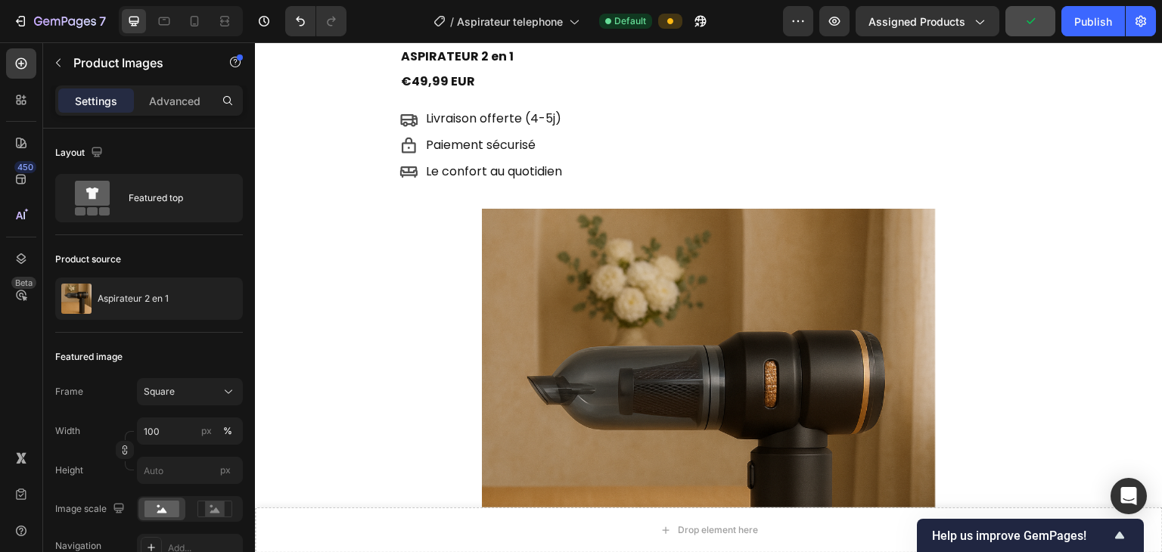
scroll to position [676, 0]
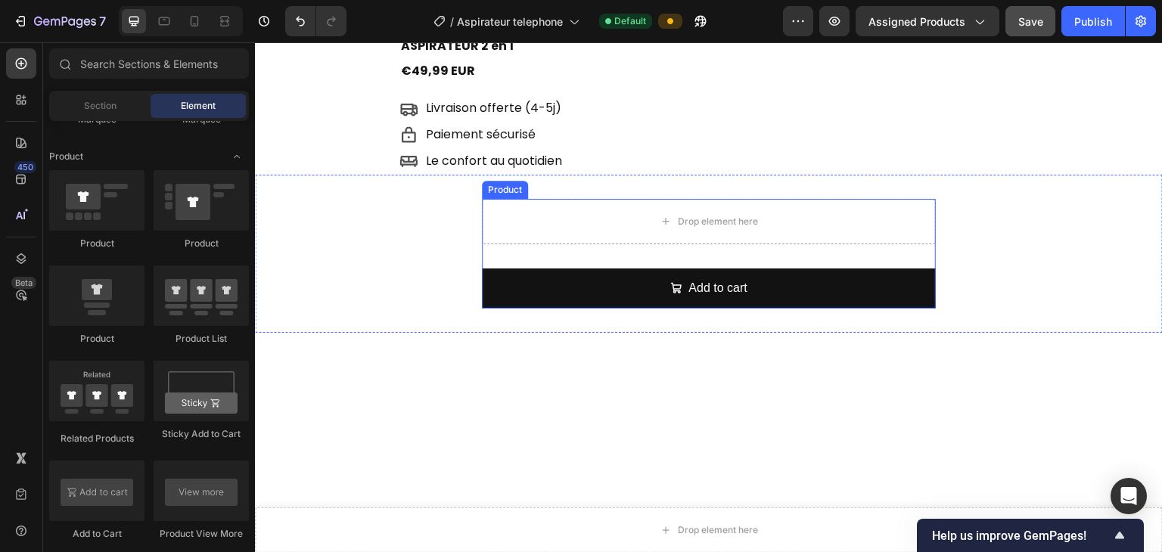
click at [661, 244] on div "Drop element here Add to cart Add to Cart Product" at bounding box center [709, 254] width 454 height 110
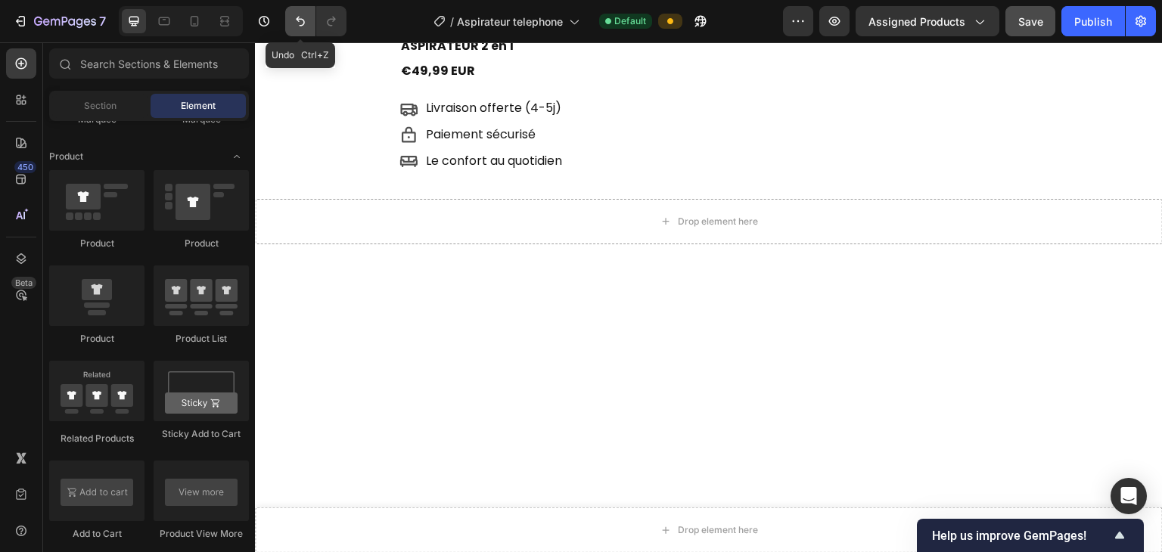
click at [299, 24] on icon "Undo/Redo" at bounding box center [300, 21] width 15 height 15
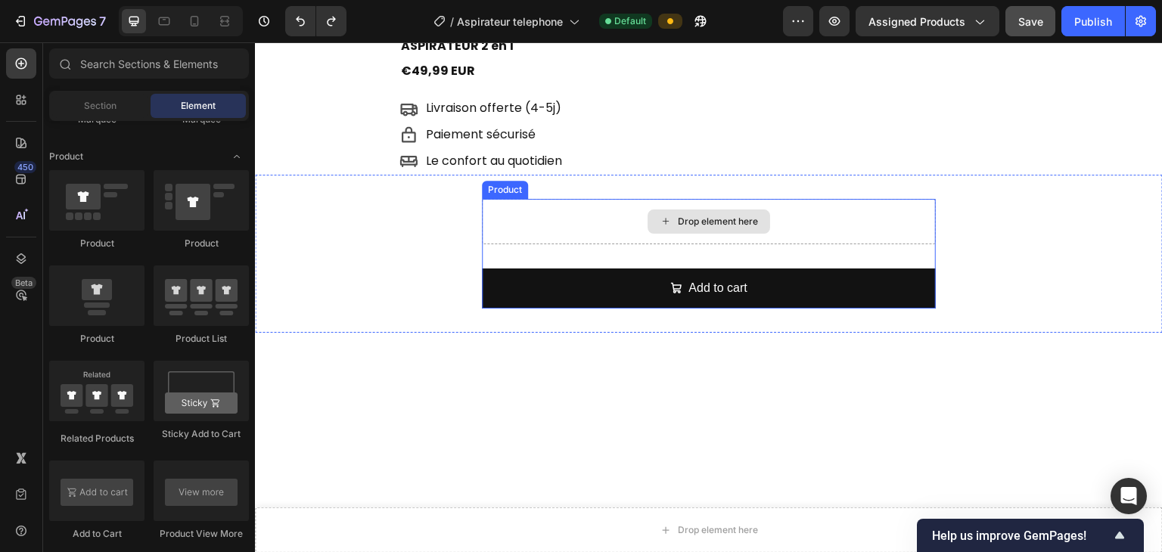
click at [523, 221] on div "Drop element here" at bounding box center [709, 221] width 454 height 45
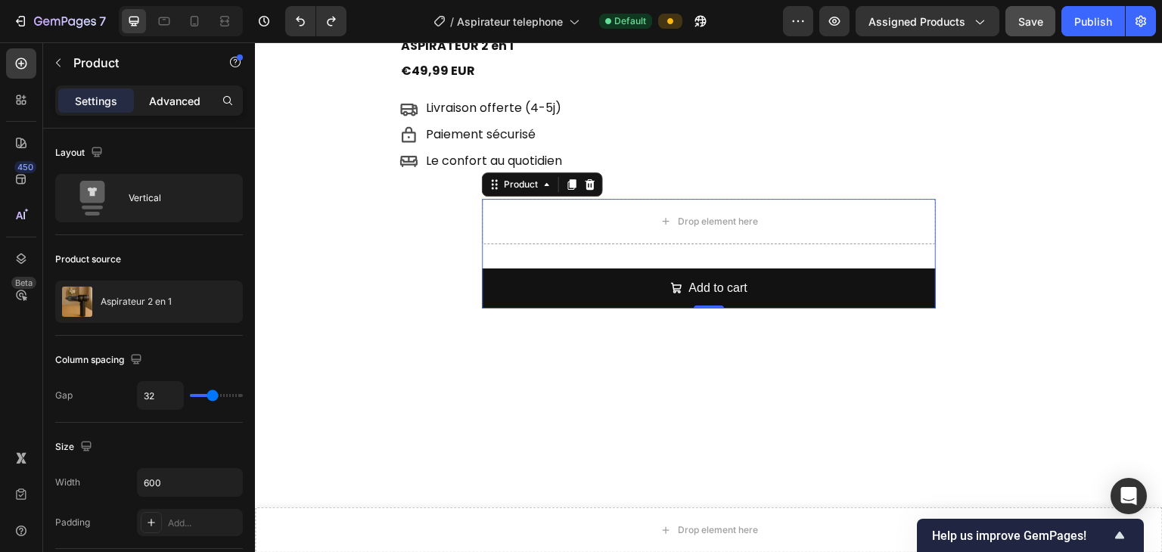
click at [166, 104] on p "Advanced" at bounding box center [174, 101] width 51 height 16
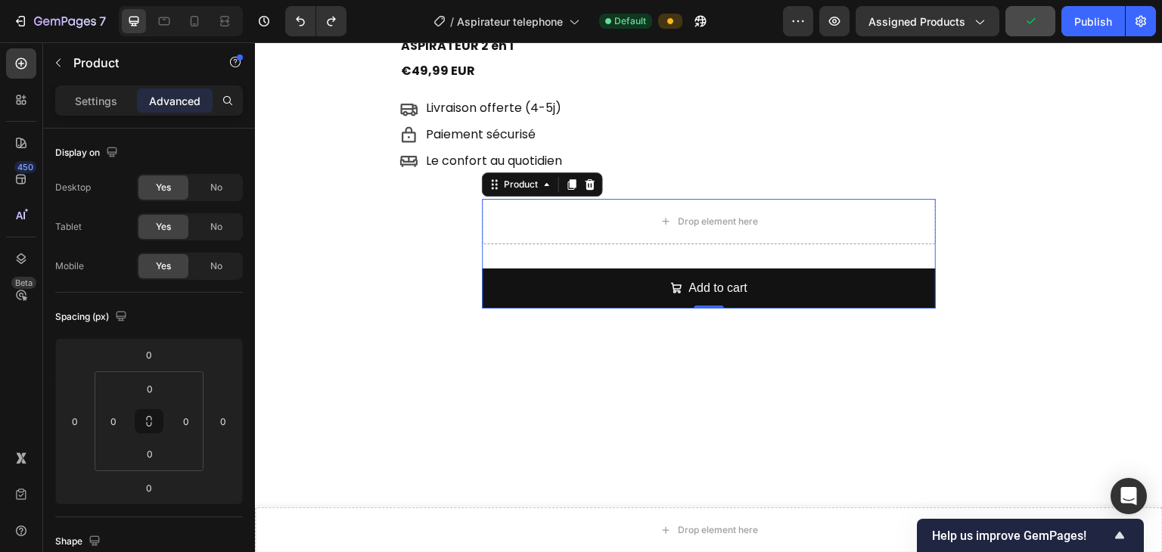
click at [585, 254] on div "Drop element here Add to cart Add to Cart Product 0" at bounding box center [709, 254] width 454 height 110
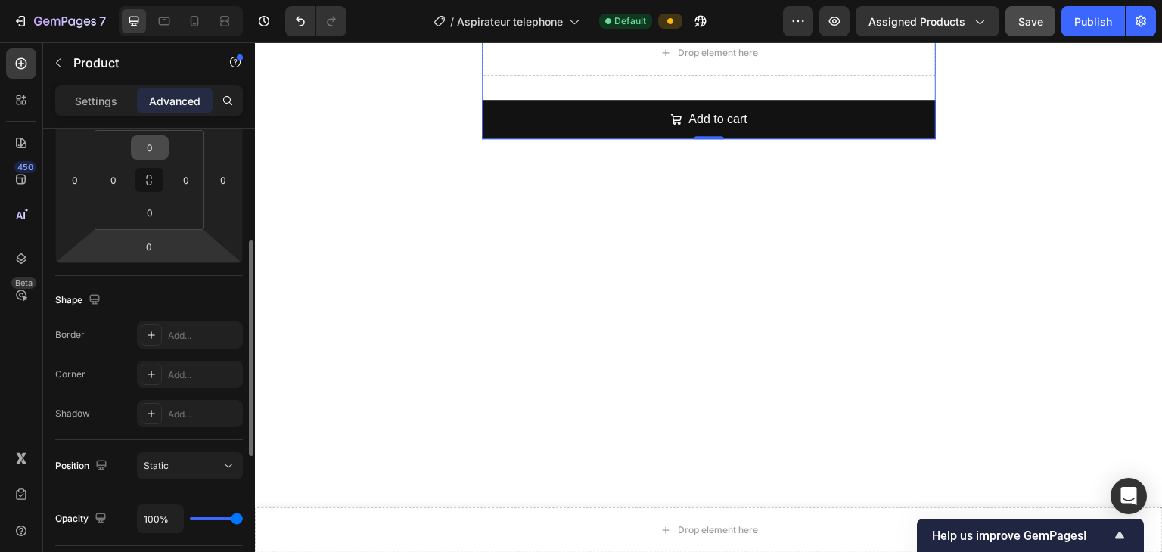
scroll to position [0, 0]
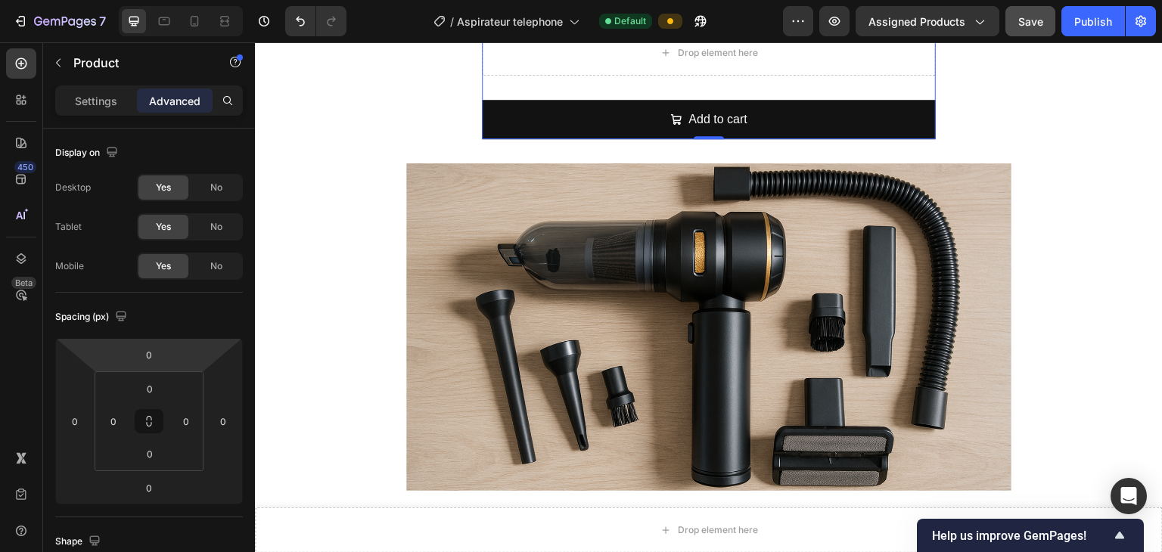
click at [548, 92] on div "Drop element here Add to cart Add to Cart Product 0" at bounding box center [709, 85] width 454 height 110
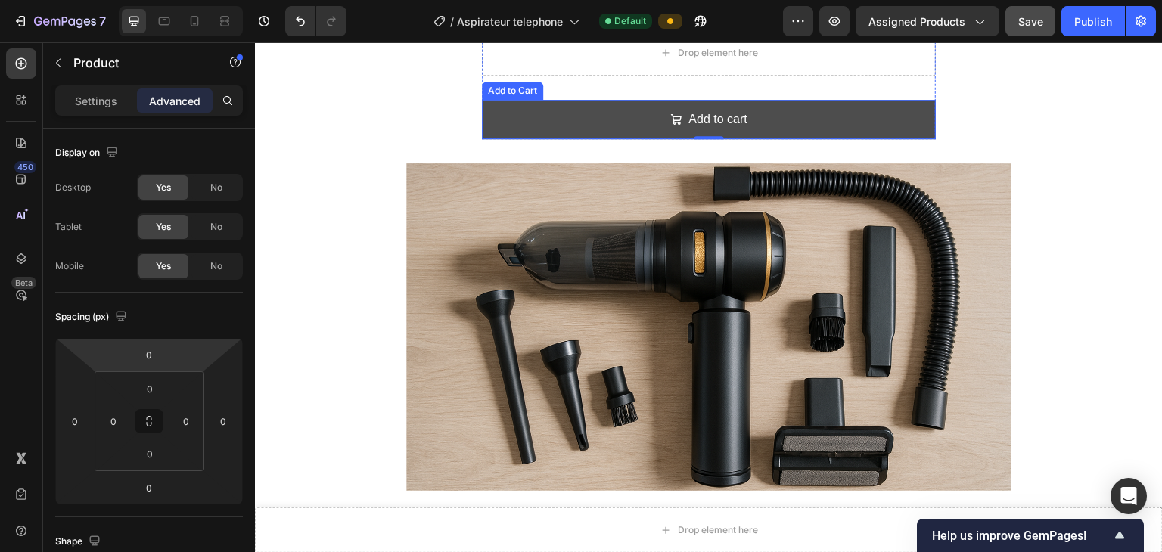
click at [503, 137] on button "Add to cart" at bounding box center [709, 120] width 454 height 40
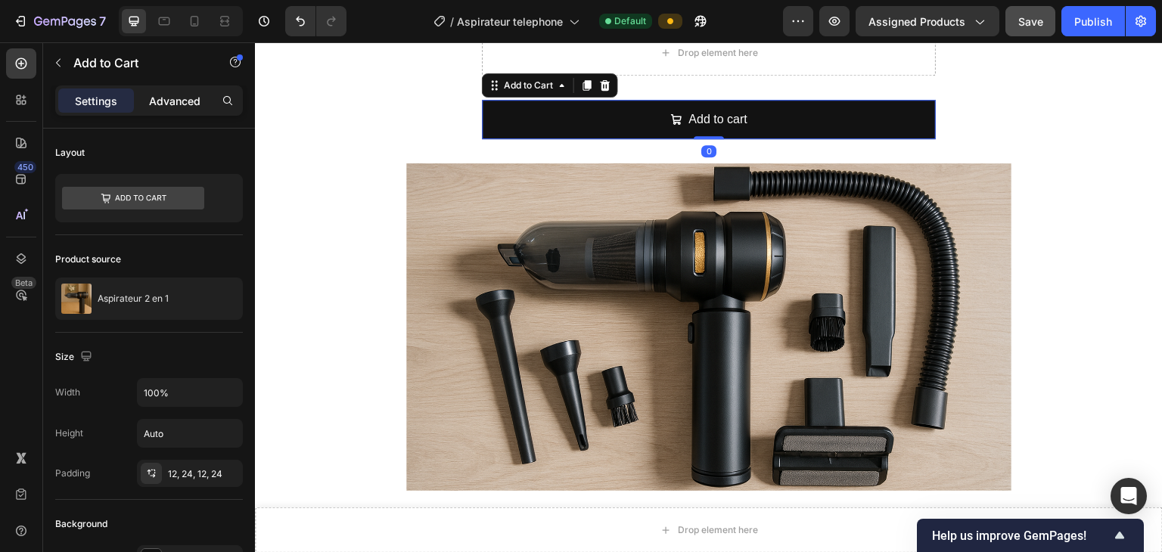
click at [166, 106] on p "Advanced" at bounding box center [174, 101] width 51 height 16
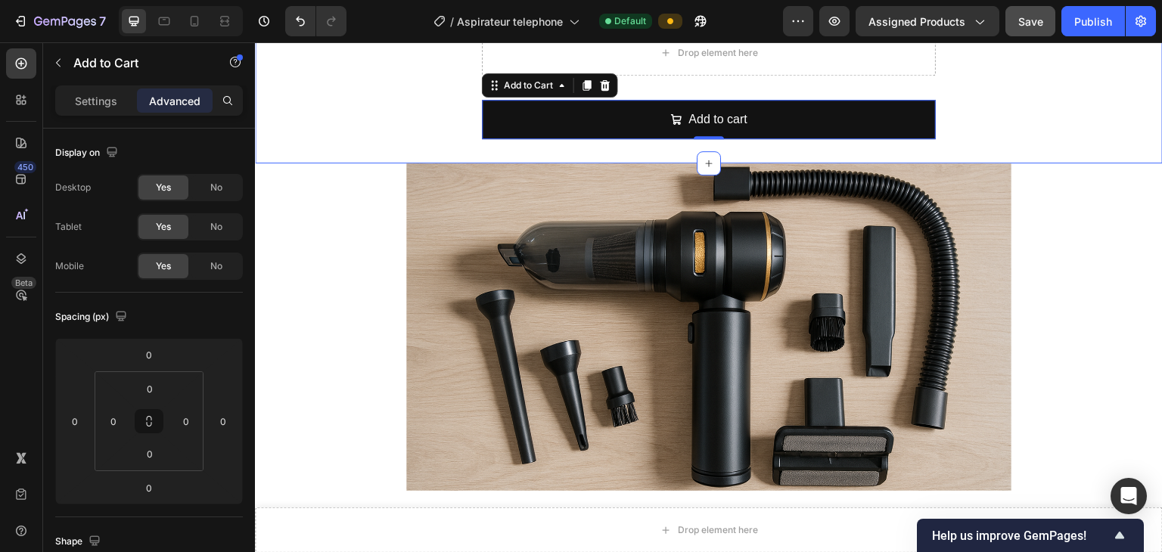
scroll to position [697, 0]
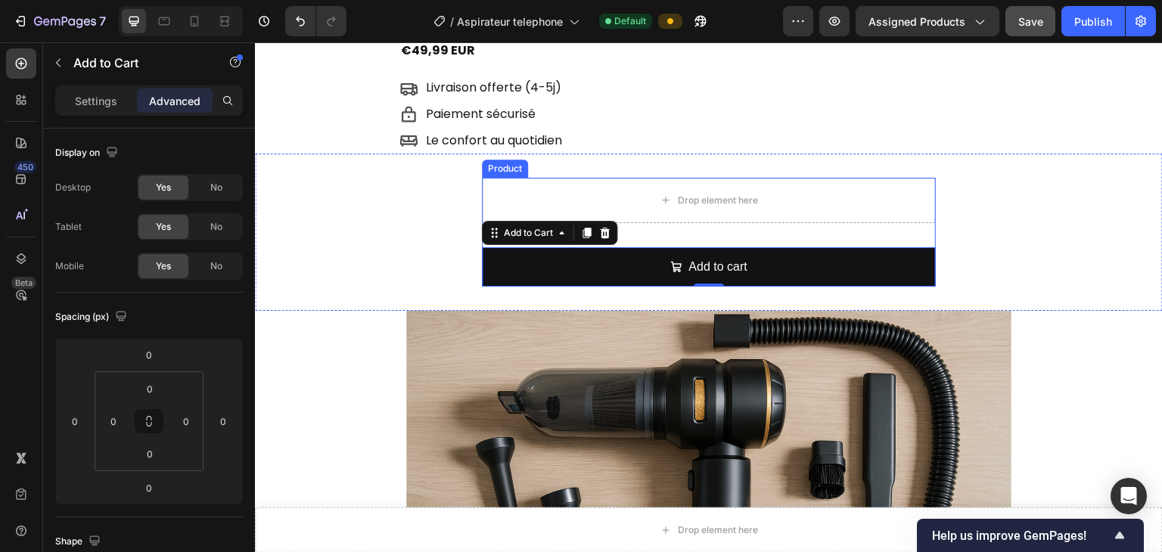
click at [675, 227] on div "Drop element here Add to cart Add to Cart 0 Product" at bounding box center [709, 233] width 454 height 110
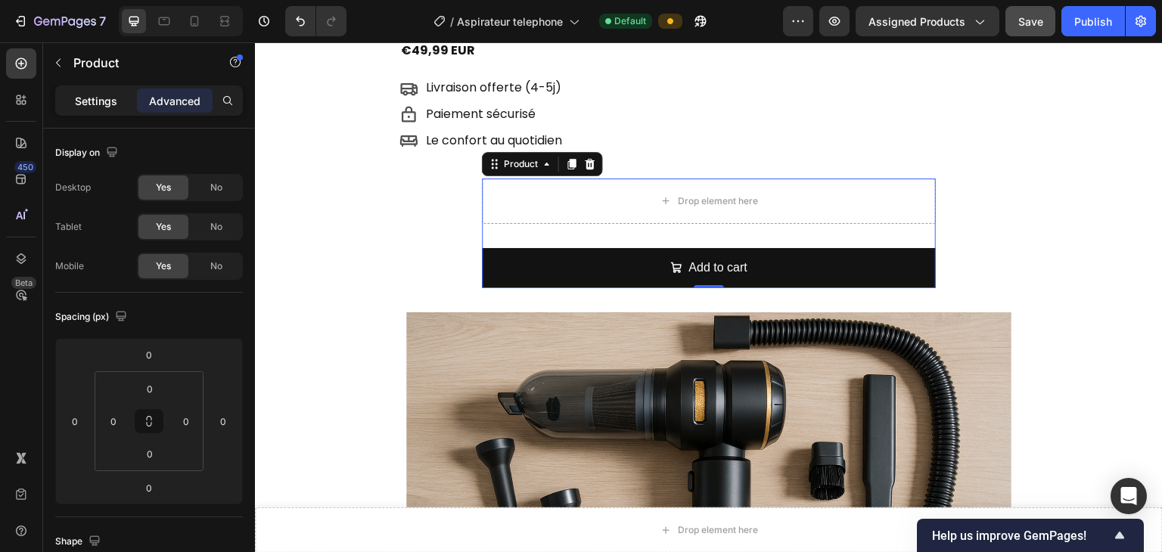
click at [88, 110] on div "Settings" at bounding box center [96, 100] width 76 height 24
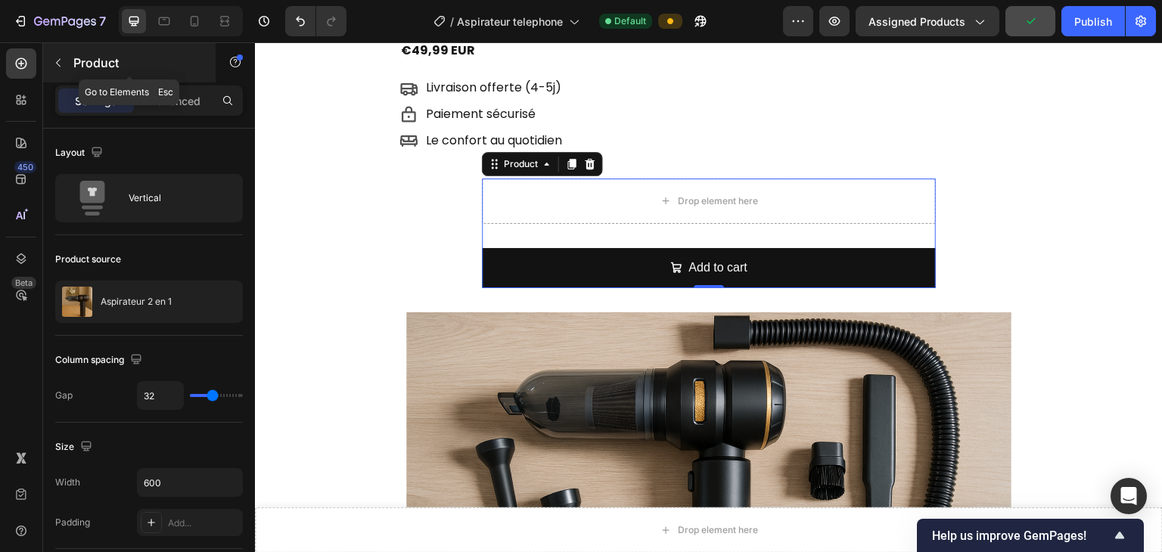
click at [58, 64] on icon "button" at bounding box center [58, 63] width 5 height 8
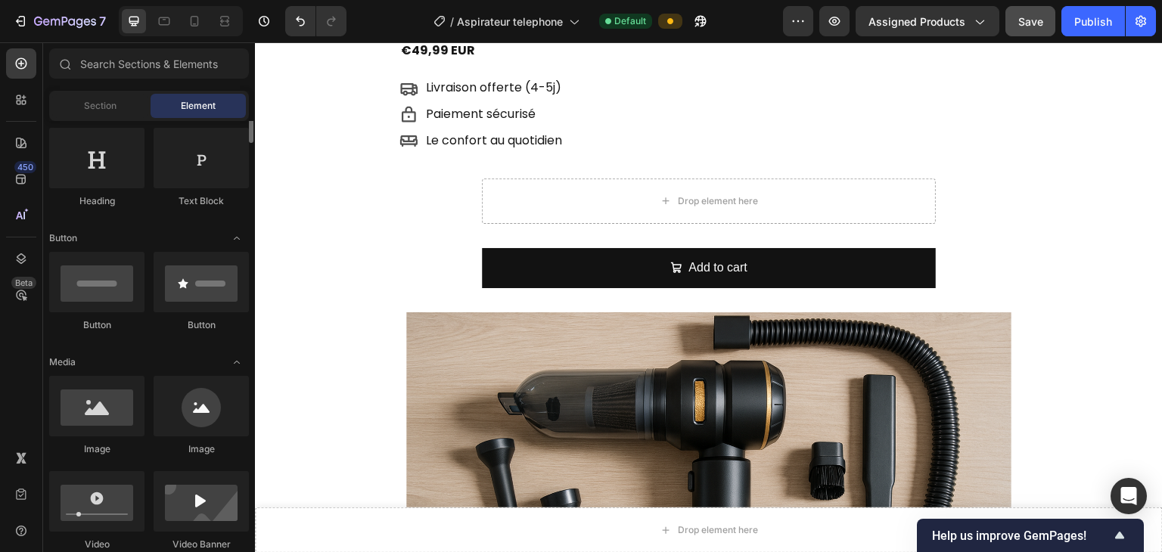
scroll to position [175, 0]
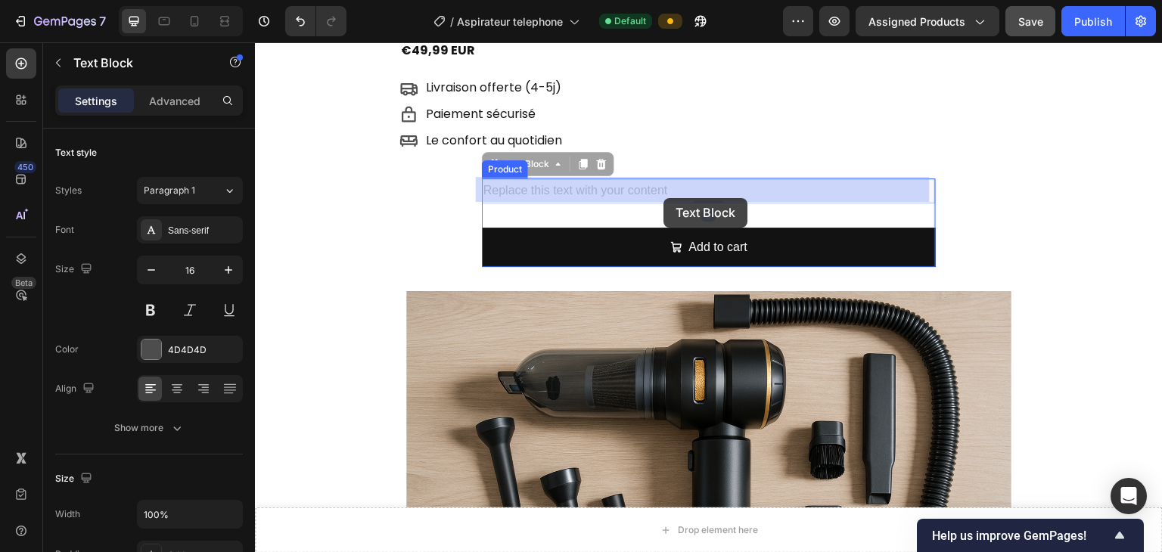
drag, startPoint x: 668, startPoint y: 187, endPoint x: 666, endPoint y: 198, distance: 11.4
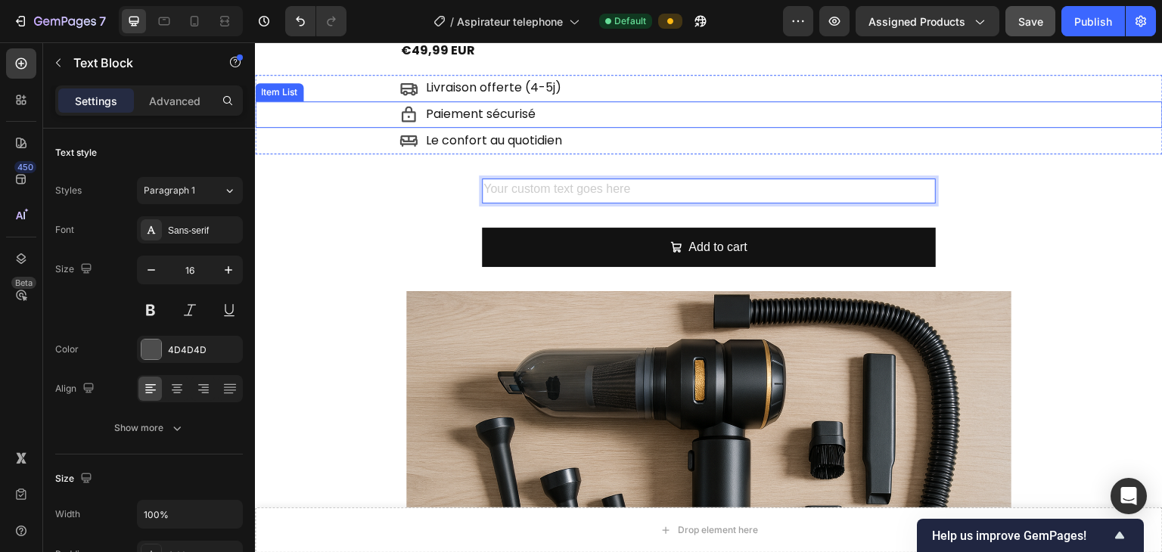
click at [777, 110] on div "Paiement sécurisé" at bounding box center [780, 114] width 763 height 26
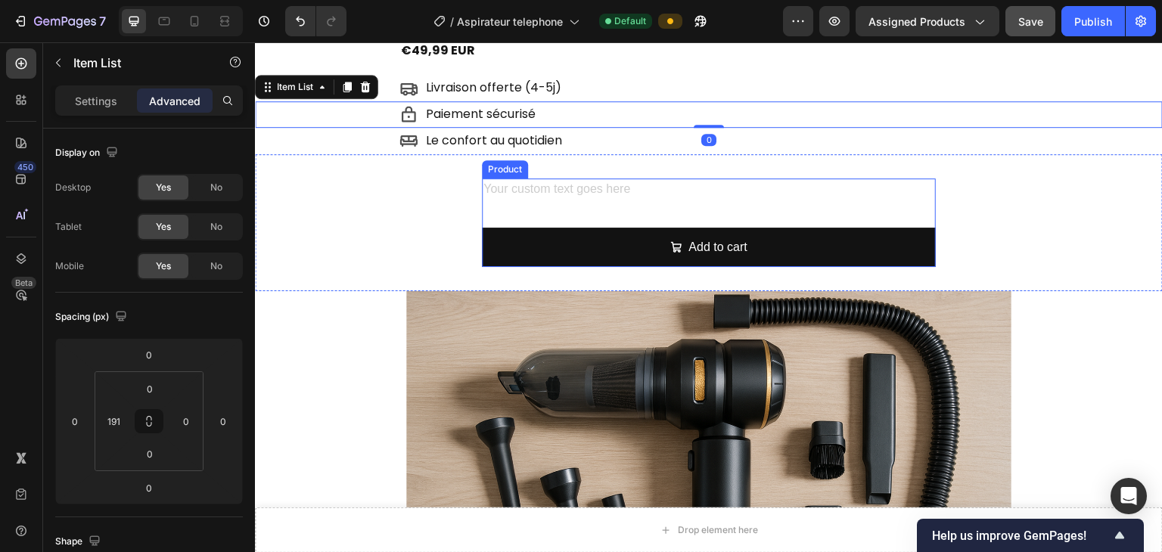
click at [636, 194] on div "Rich Text Editor. Editing area: main" at bounding box center [709, 191] width 454 height 25
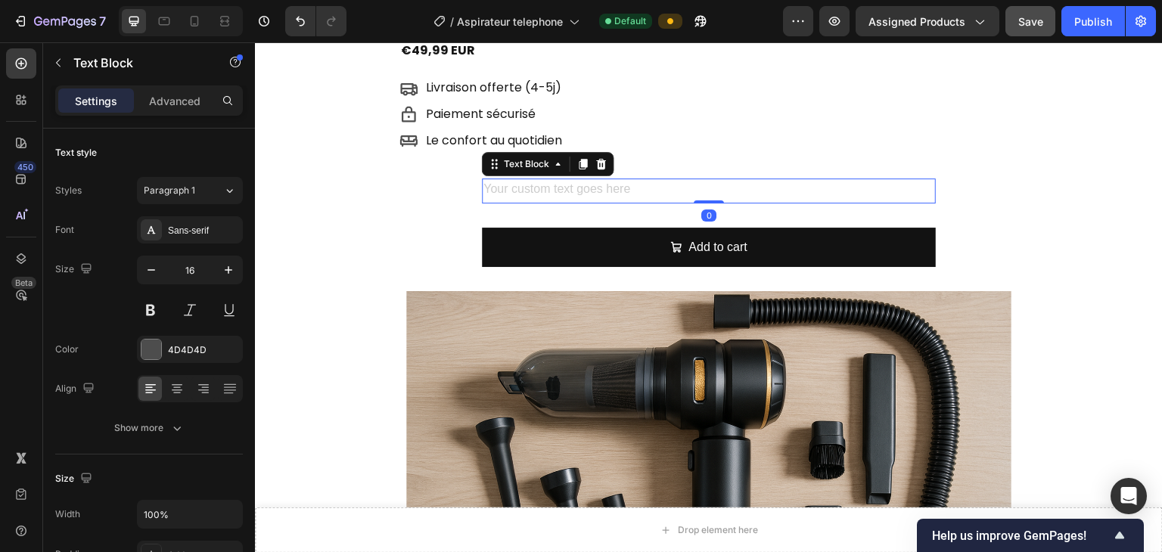
click at [631, 193] on div "Rich Text Editor. Editing area: main" at bounding box center [709, 191] width 454 height 25
click at [618, 188] on div "Rich Text Editor. Editing area: main" at bounding box center [709, 191] width 454 height 25
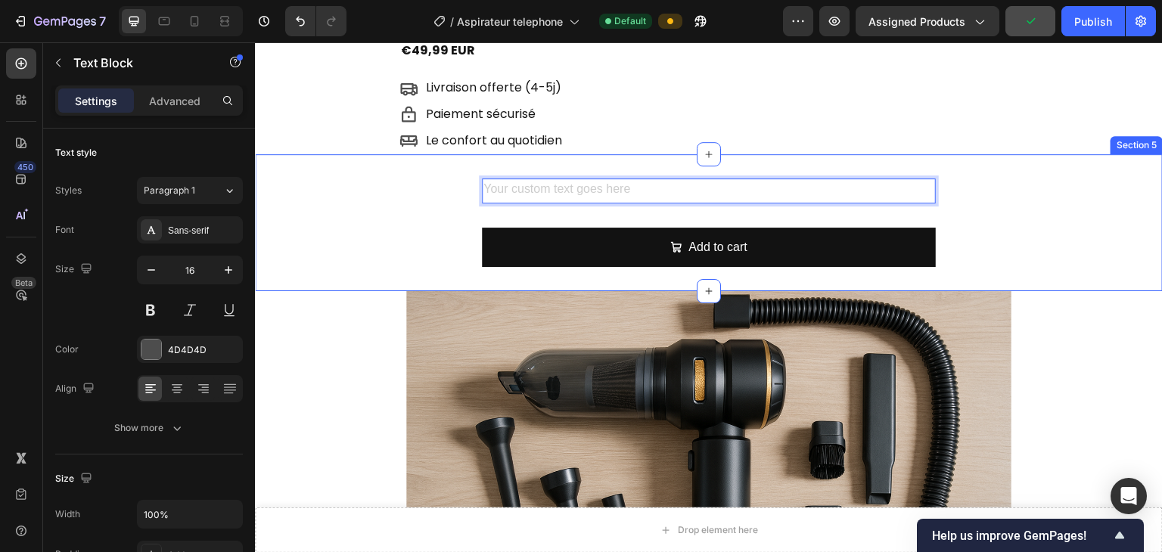
click at [777, 295] on div "Image" at bounding box center [709, 454] width 908 height 327
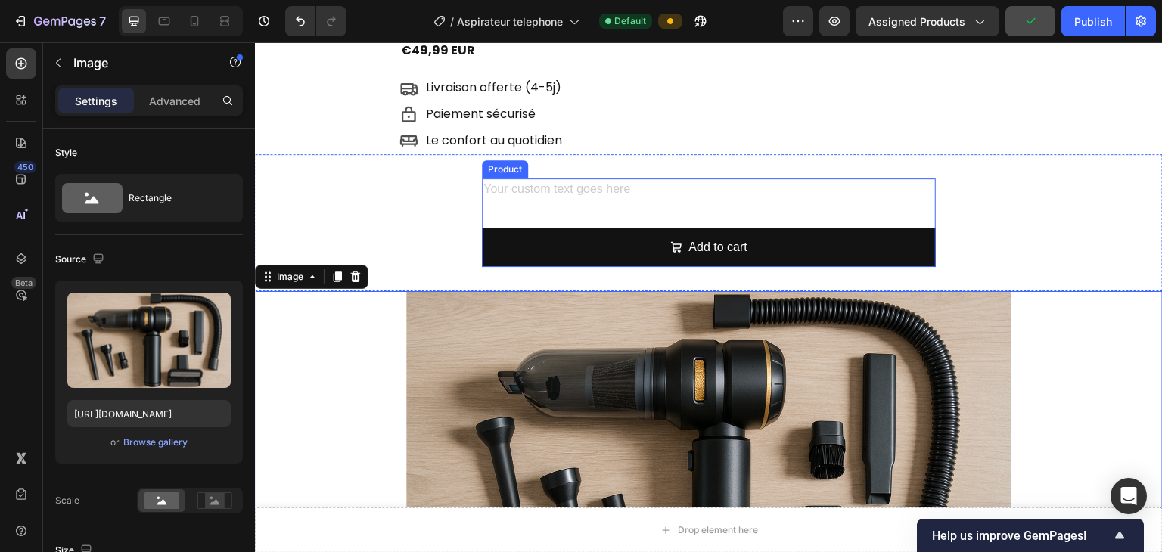
click at [663, 204] on div "Text Block Add to cart Add to Cart Product" at bounding box center [709, 223] width 454 height 89
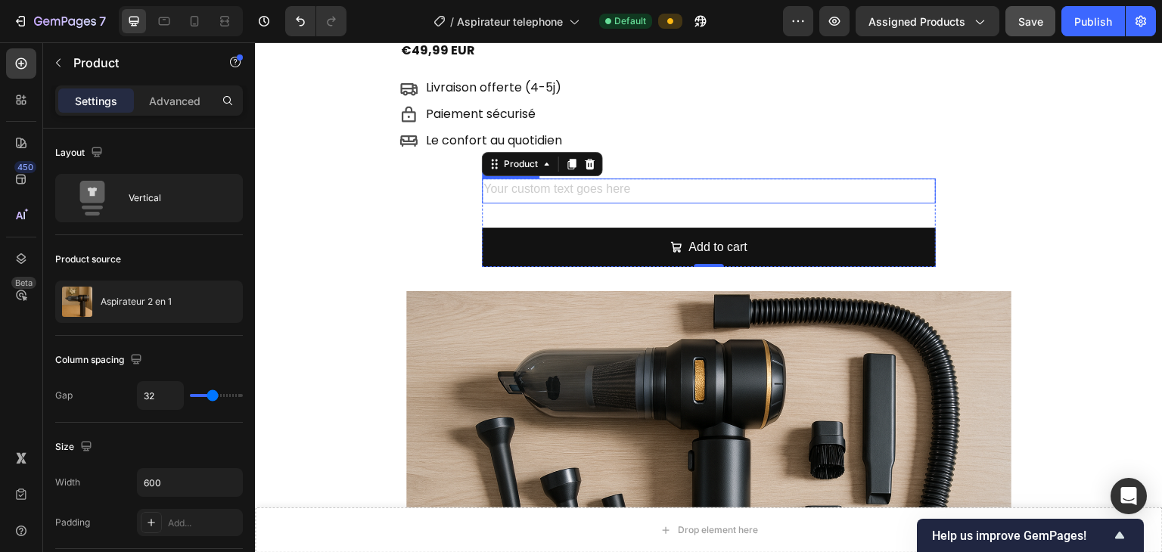
click at [591, 191] on div "Rich Text Editor. Editing area: main" at bounding box center [709, 191] width 454 height 25
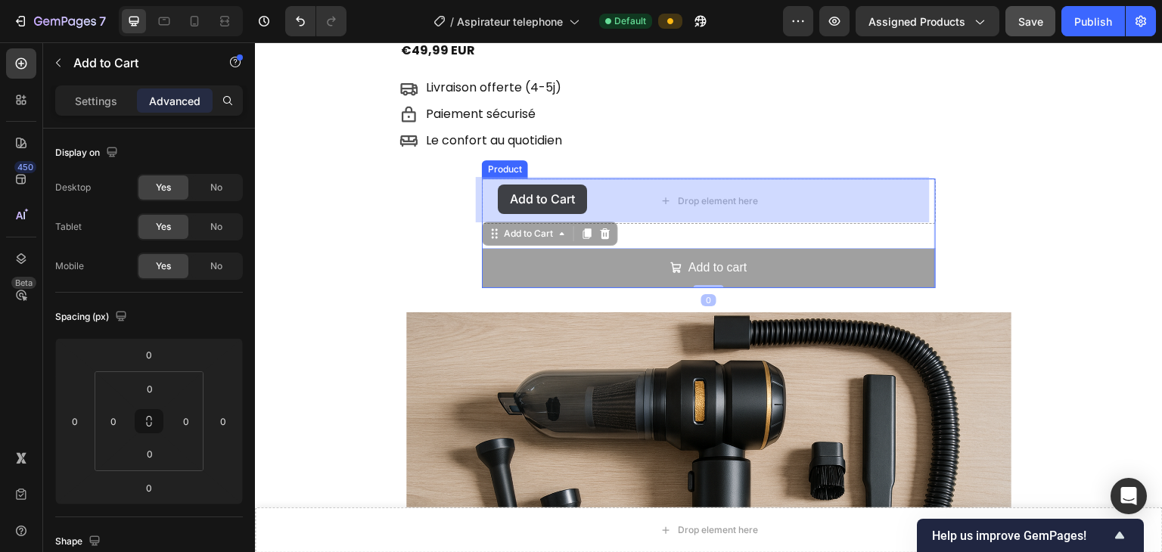
drag, startPoint x: 529, startPoint y: 265, endPoint x: 497, endPoint y: 182, distance: 90.0
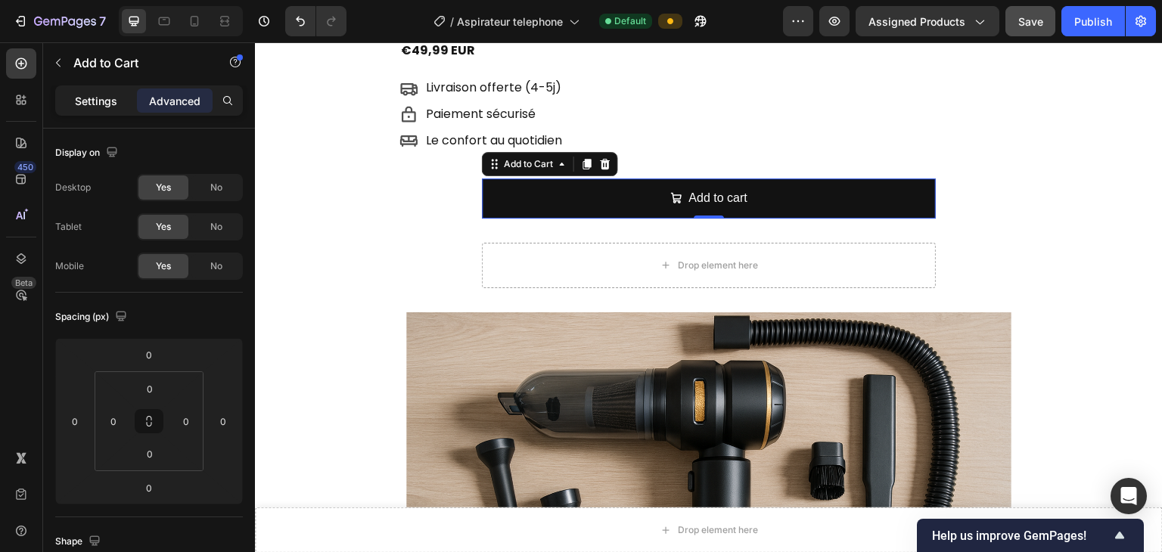
click at [110, 105] on p "Settings" at bounding box center [96, 101] width 42 height 16
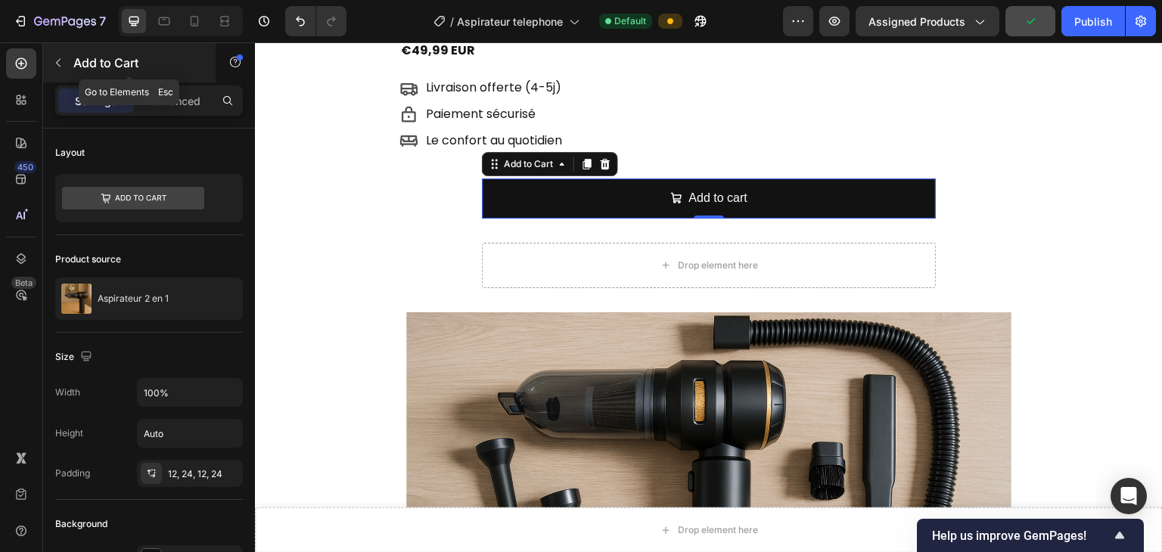
click at [99, 67] on p "Add to Cart" at bounding box center [137, 63] width 129 height 18
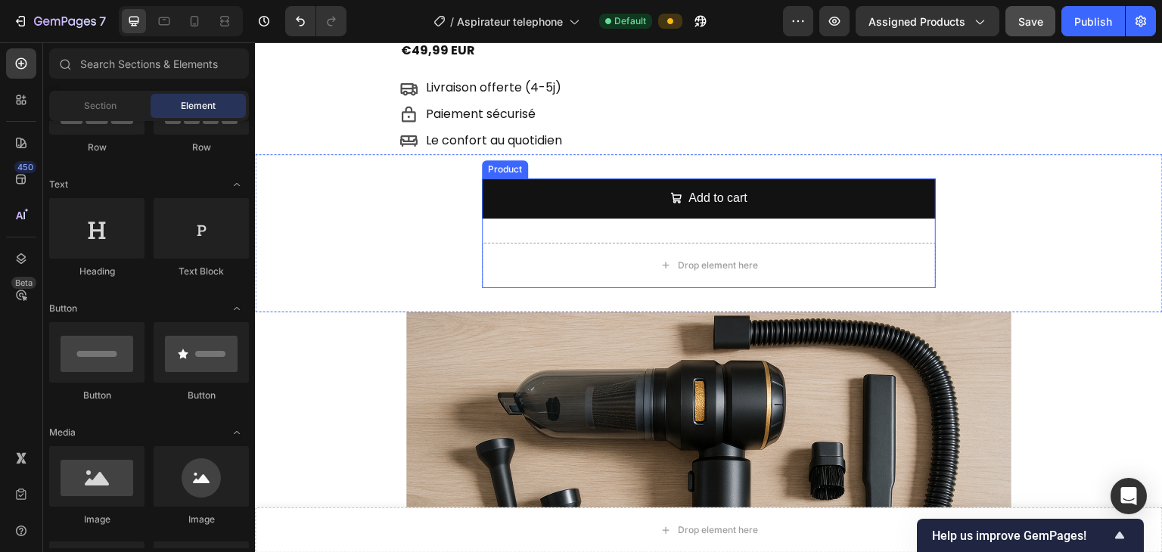
click at [672, 243] on div "Drop element here" at bounding box center [709, 265] width 454 height 45
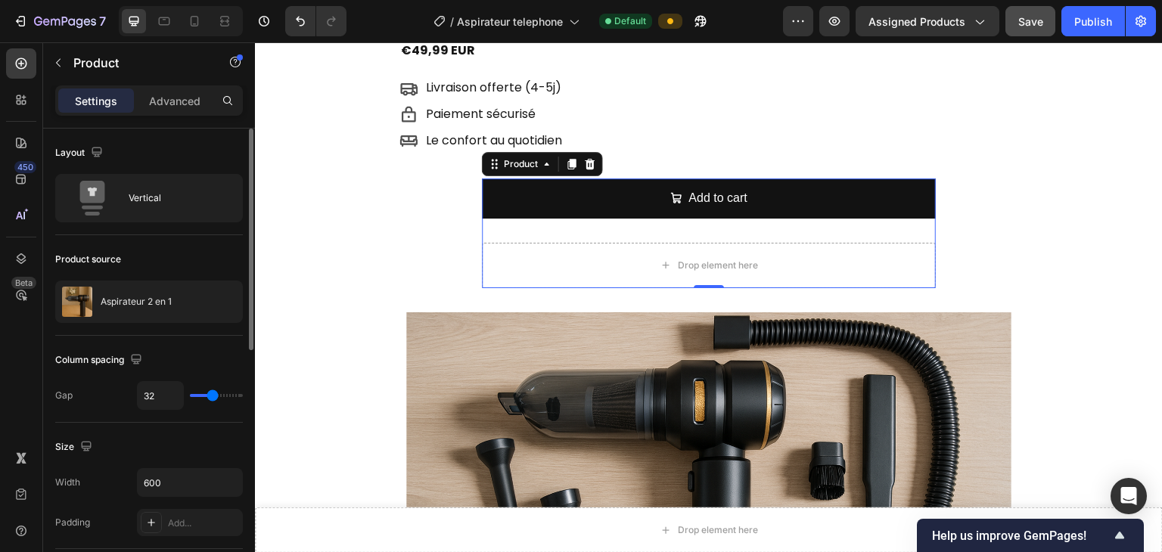
type input "24"
type input "5"
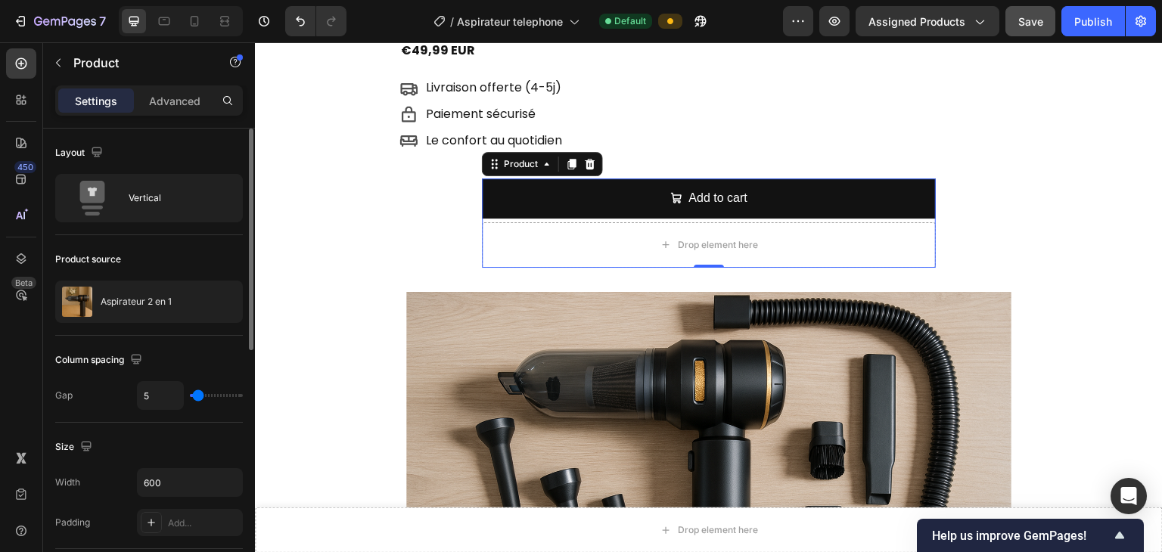
type input "3"
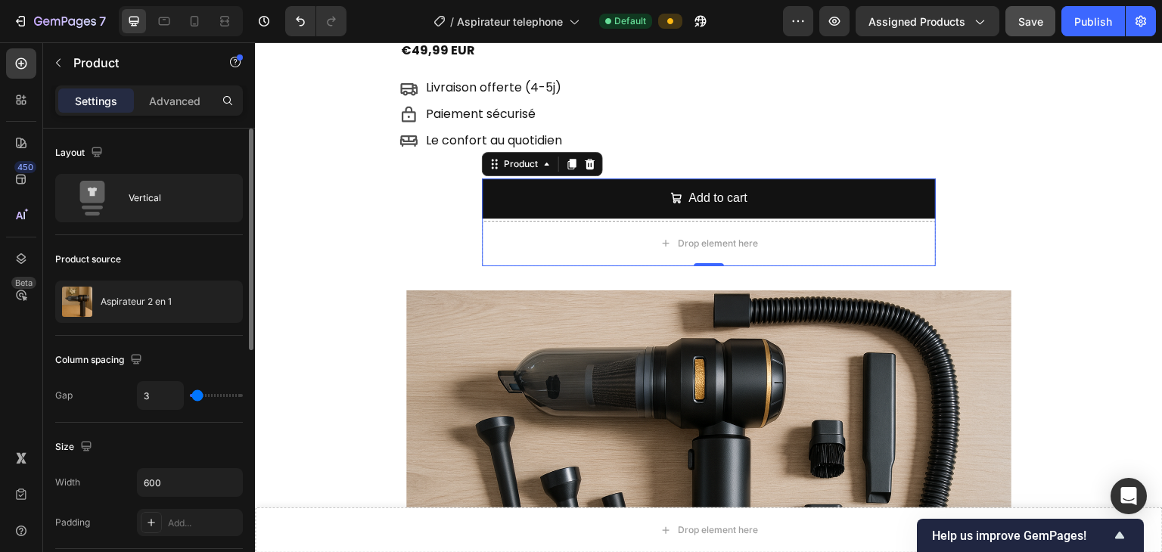
type input "1"
type input "0"
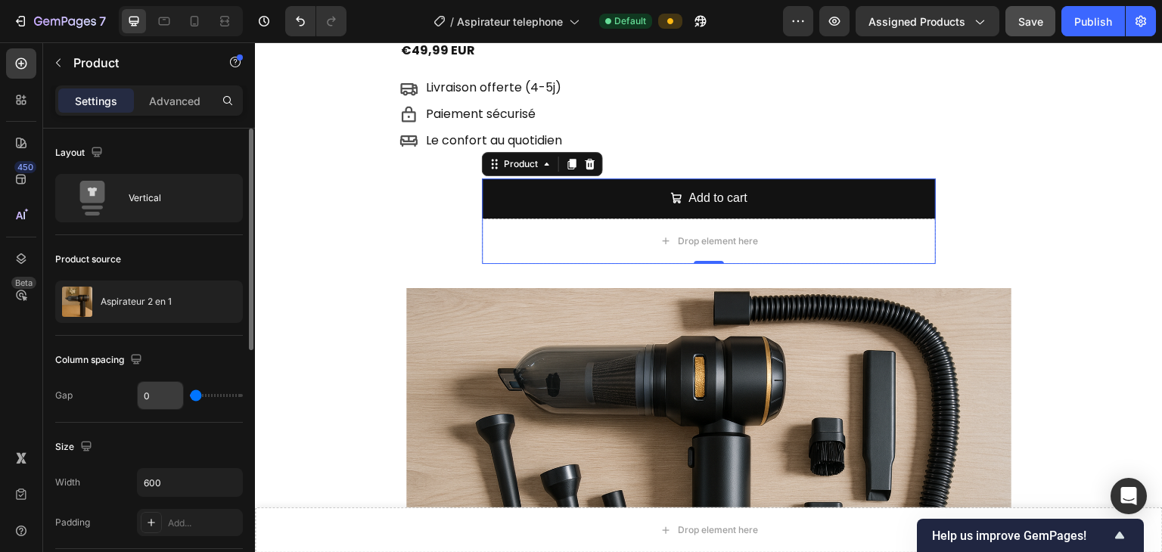
drag, startPoint x: 212, startPoint y: 394, endPoint x: 175, endPoint y: 393, distance: 36.3
type input "0"
click at [190, 394] on input "range" at bounding box center [216, 395] width 53 height 3
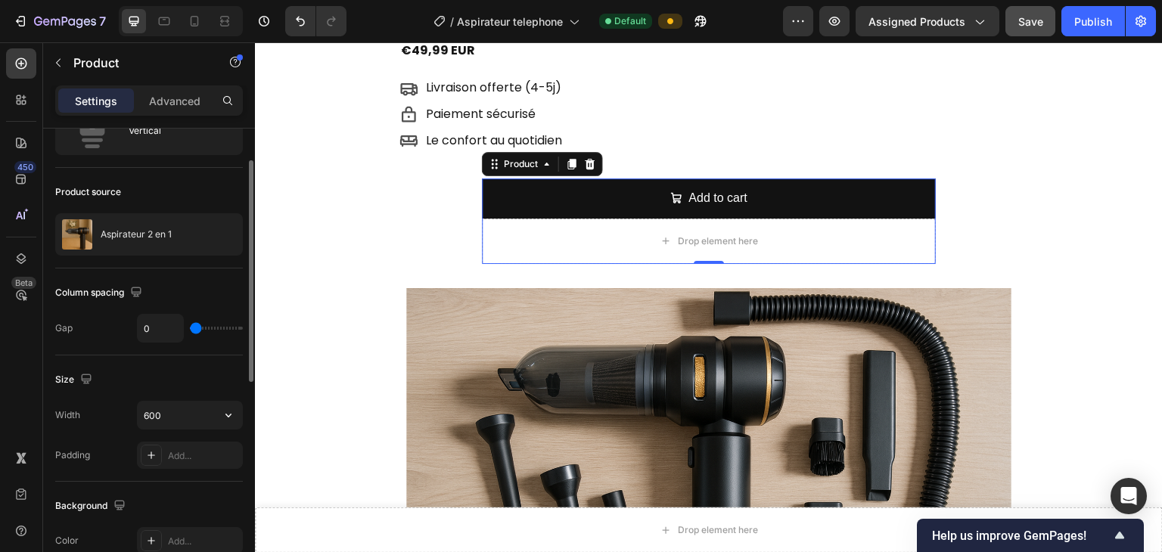
scroll to position [67, 0]
click at [181, 418] on input "600" at bounding box center [190, 415] width 104 height 27
click at [222, 414] on icon "button" at bounding box center [228, 415] width 15 height 15
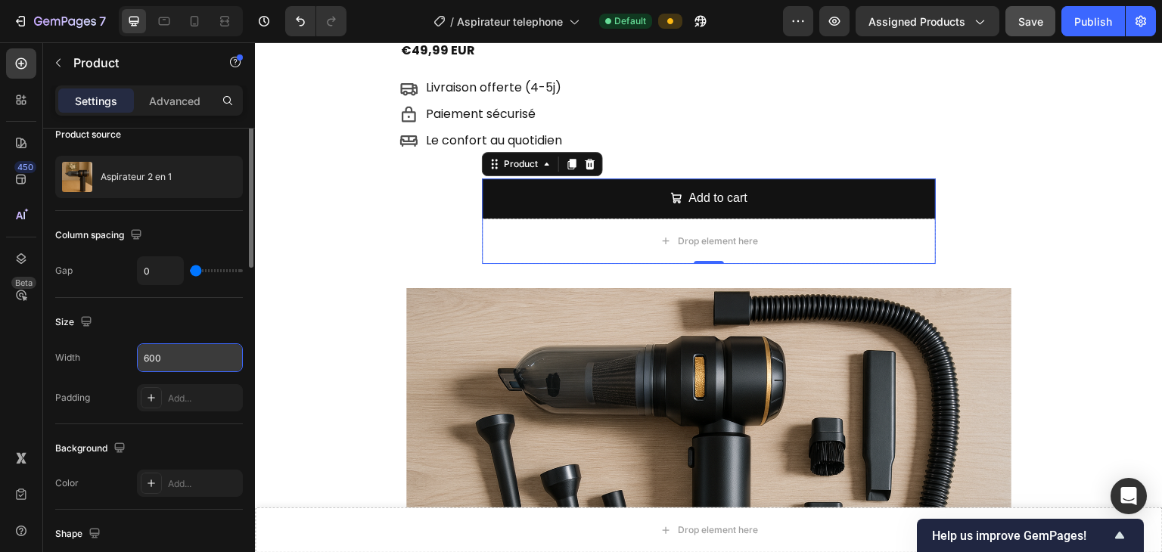
scroll to position [0, 0]
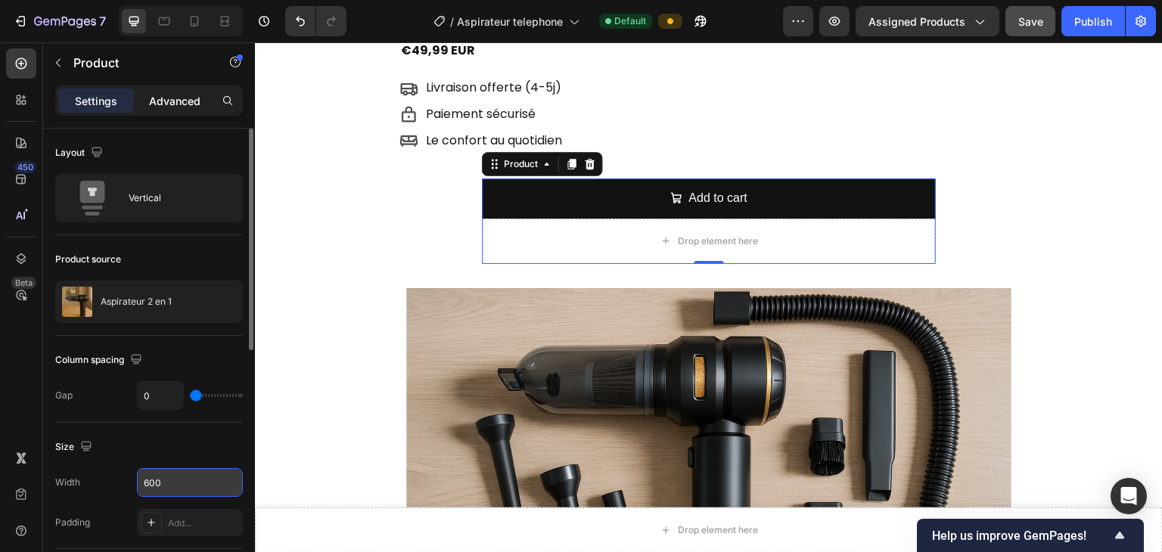
click at [188, 109] on div "Advanced" at bounding box center [175, 100] width 76 height 24
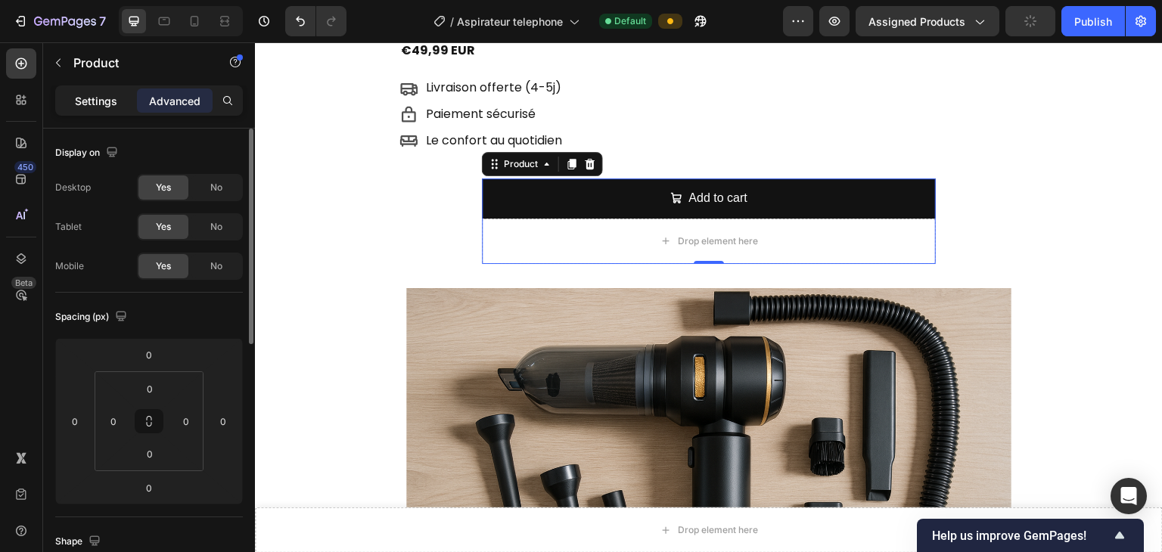
click at [97, 98] on p "Settings" at bounding box center [96, 101] width 42 height 16
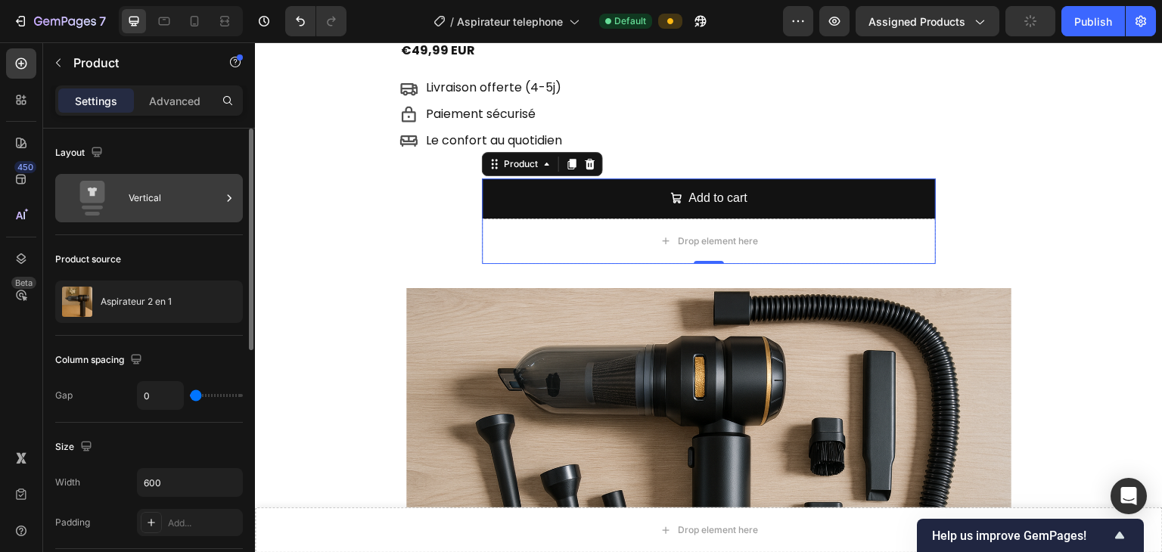
click at [185, 187] on div "Vertical" at bounding box center [175, 198] width 92 height 35
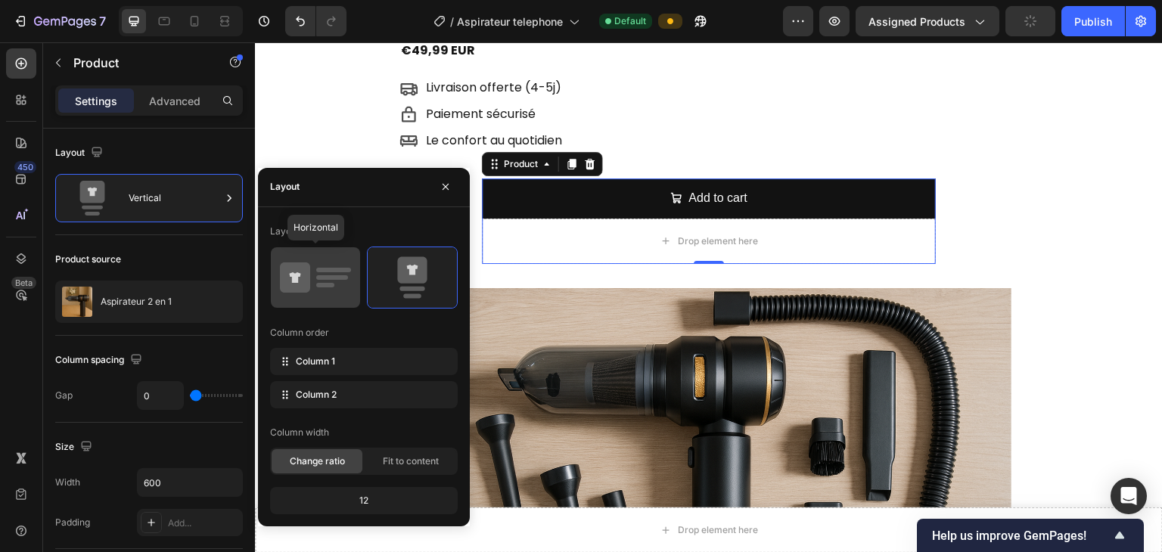
click at [327, 275] on rect at bounding box center [332, 277] width 32 height 5
type input "32"
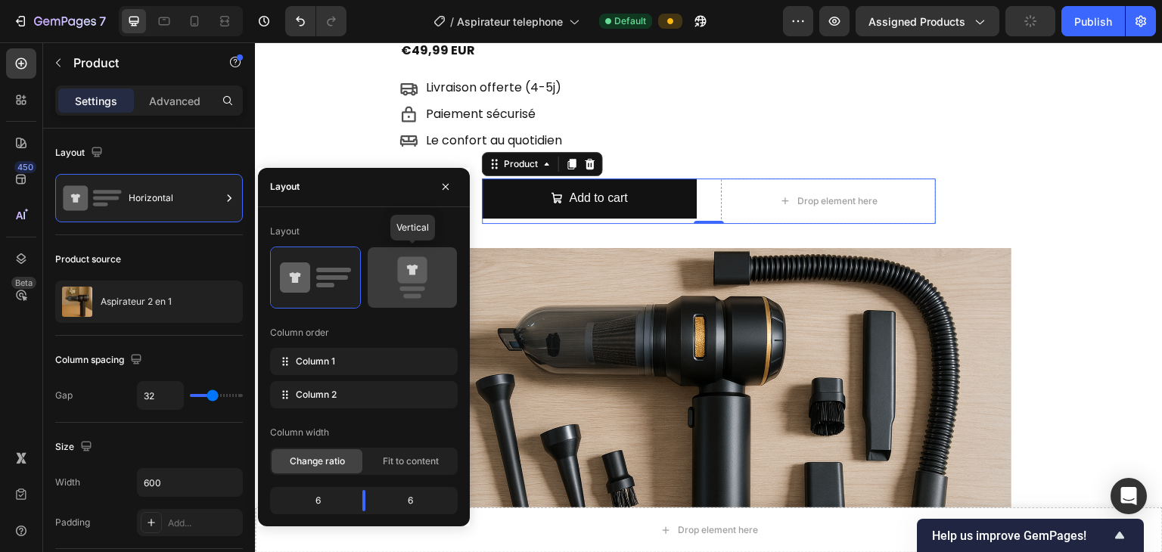
click at [414, 281] on icon at bounding box center [411, 269] width 29 height 26
type input "0"
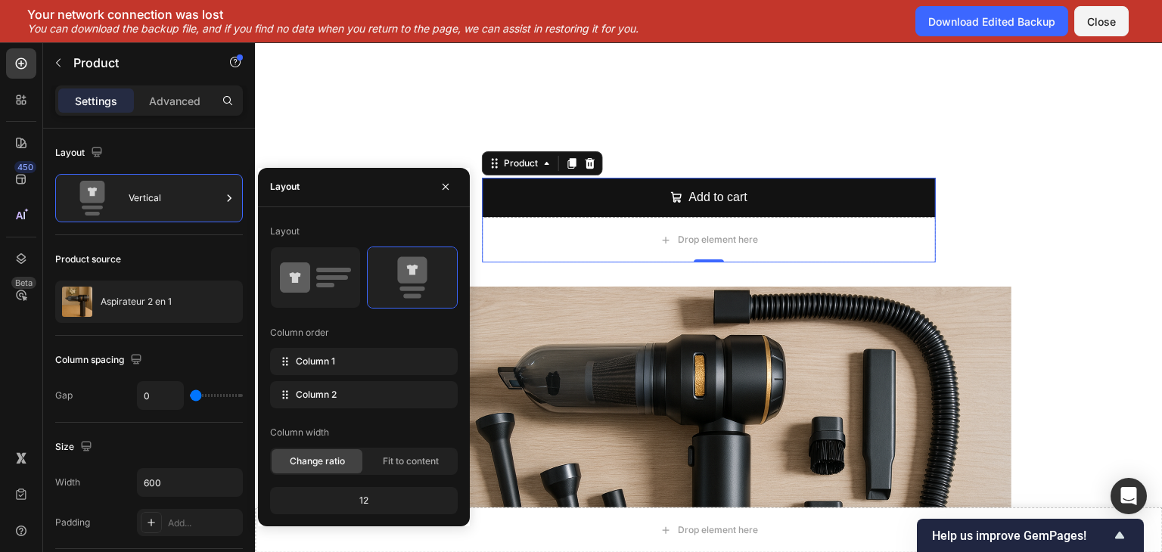
scroll to position [905, 0]
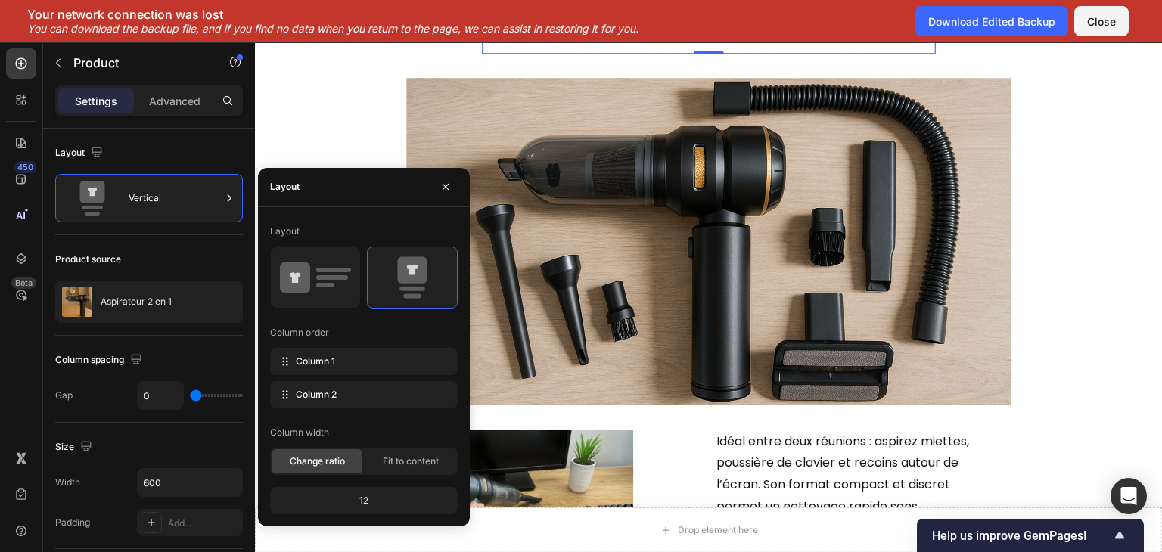
click at [377, 441] on div "12" at bounding box center [364, 500] width 182 height 21
click at [372, 441] on div "12" at bounding box center [364, 500] width 182 height 21
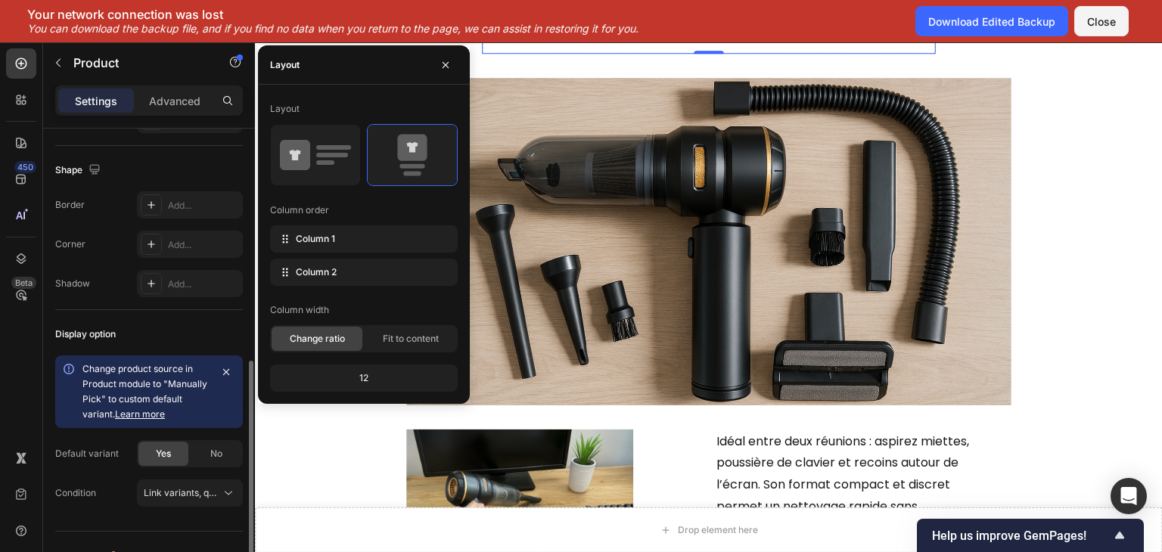
scroll to position [514, 0]
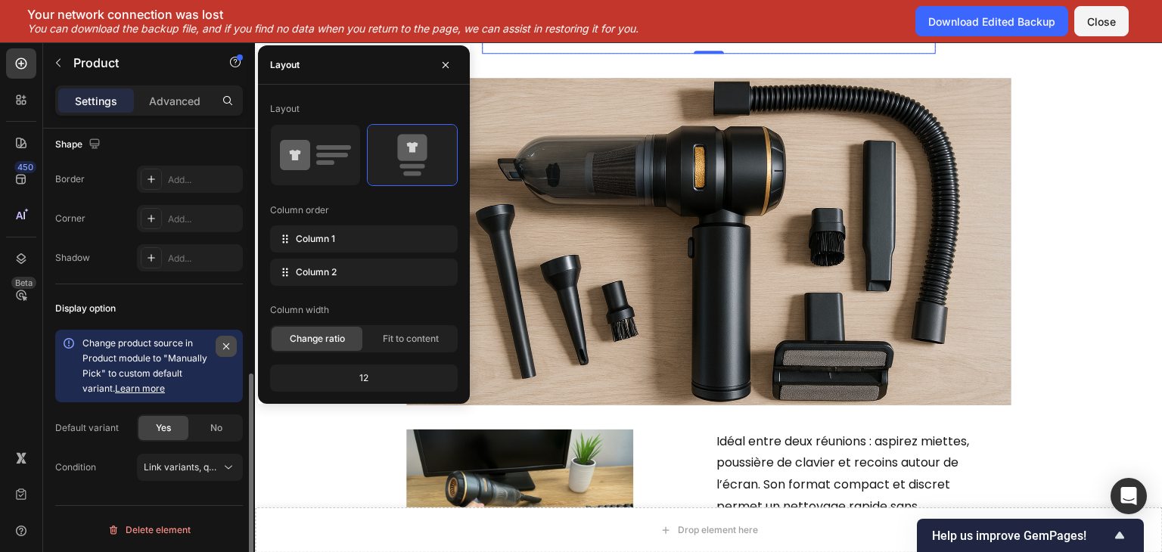
click at [228, 345] on icon "button" at bounding box center [226, 346] width 12 height 12
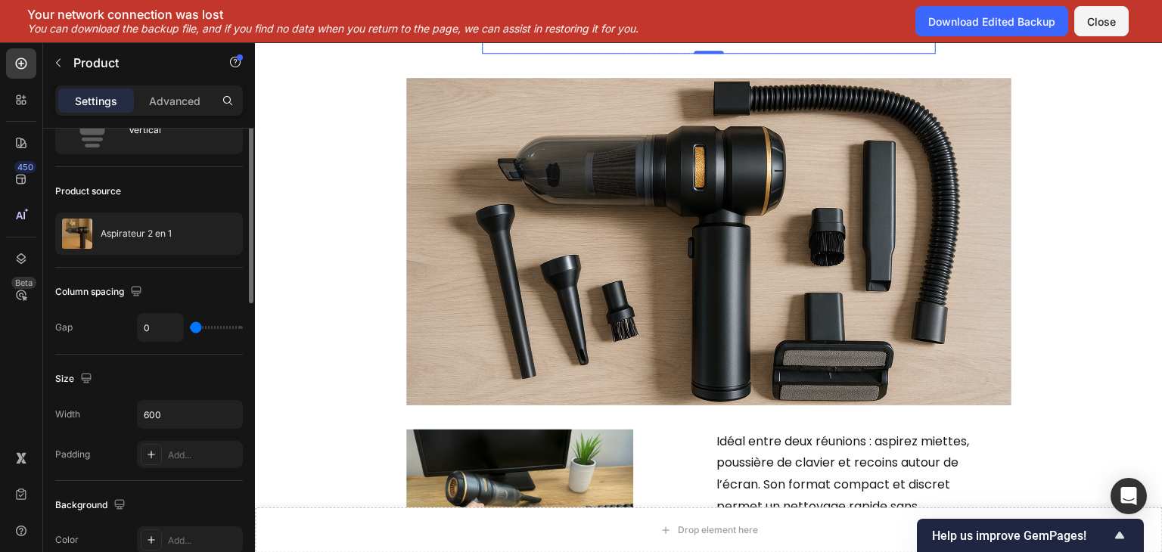
scroll to position [0, 0]
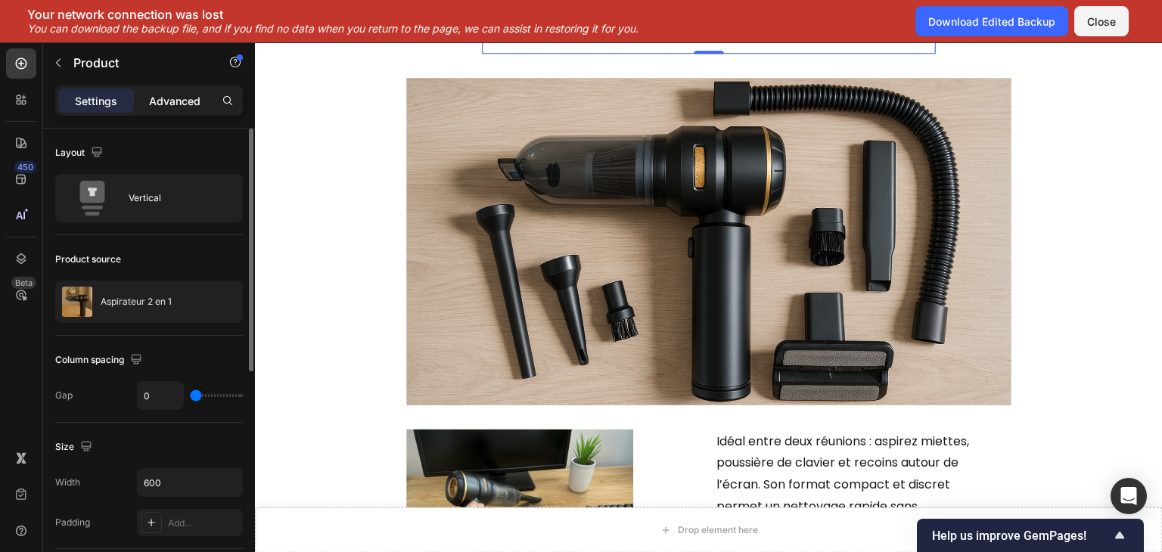
click at [143, 103] on div "Advanced" at bounding box center [175, 100] width 76 height 24
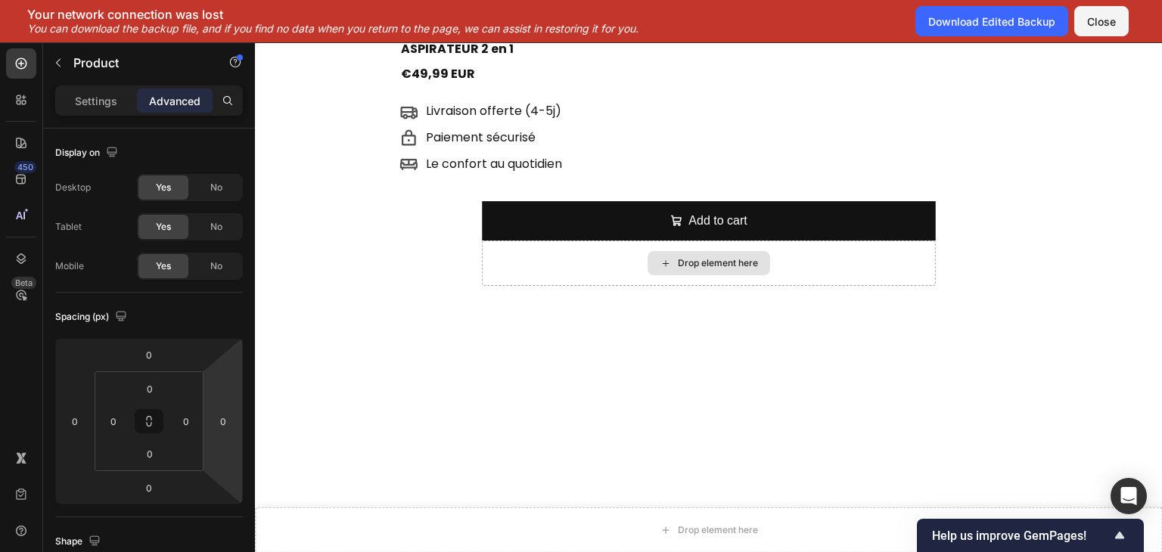
scroll to position [669, 0]
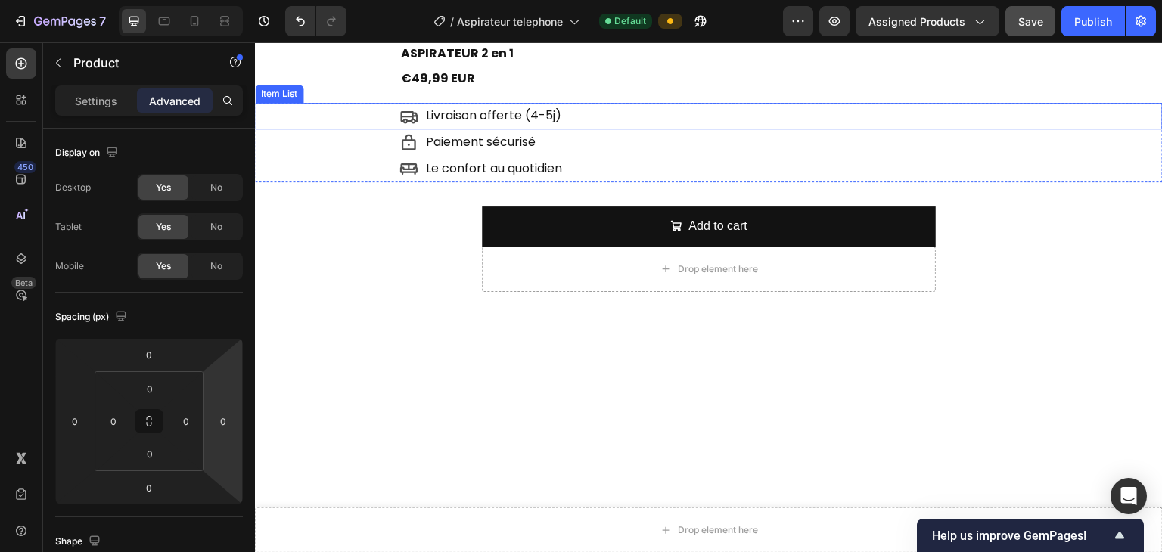
click at [777, 116] on div "Livraison offerte (4-5j)" at bounding box center [780, 116] width 763 height 26
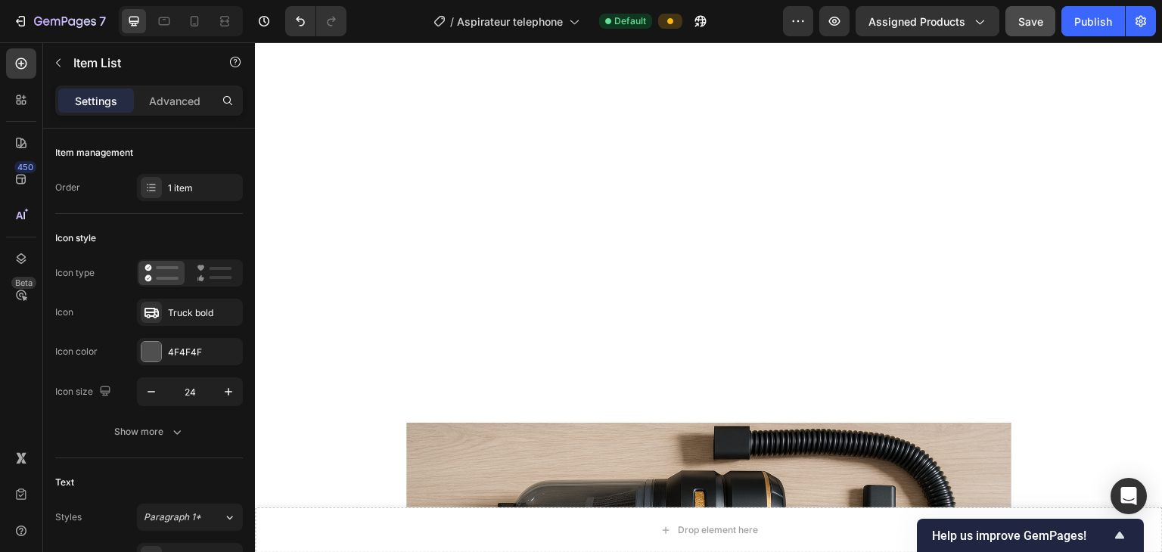
scroll to position [939, 0]
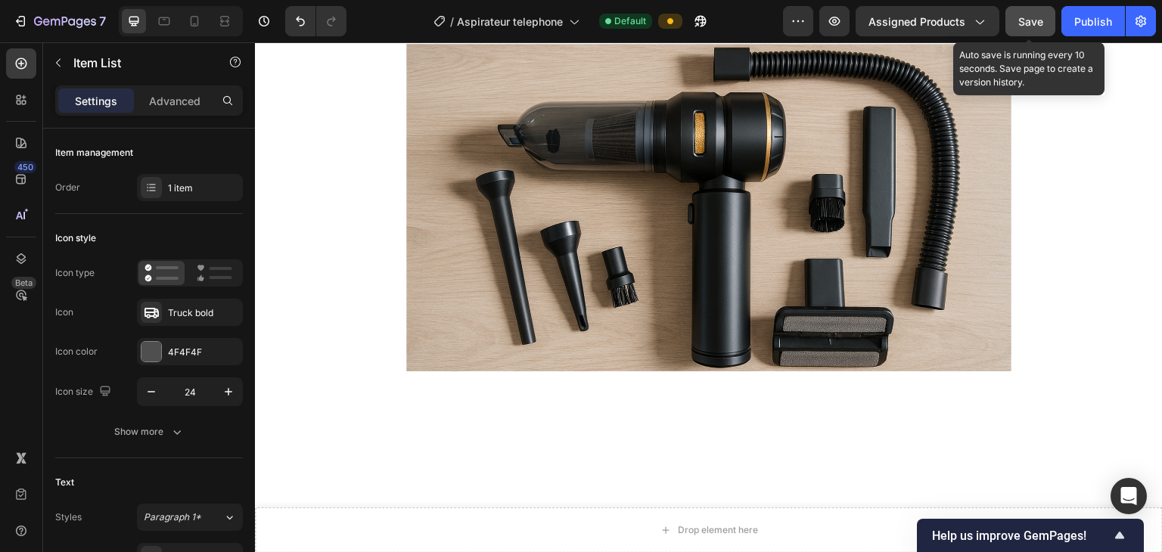
click at [777, 21] on span "Save" at bounding box center [1030, 21] width 25 height 13
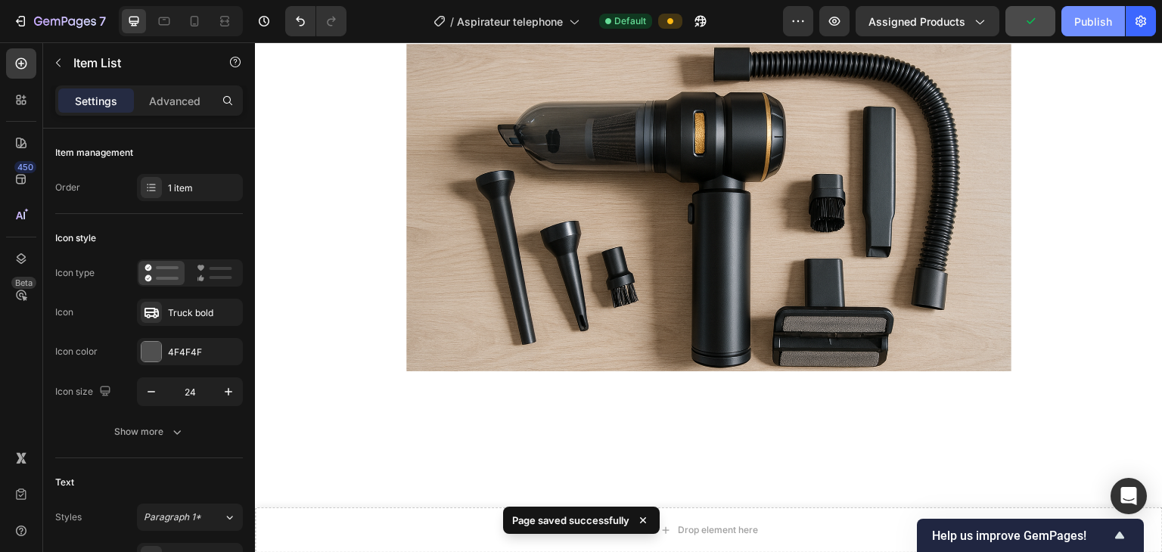
click at [777, 14] on button "Publish" at bounding box center [1093, 21] width 64 height 30
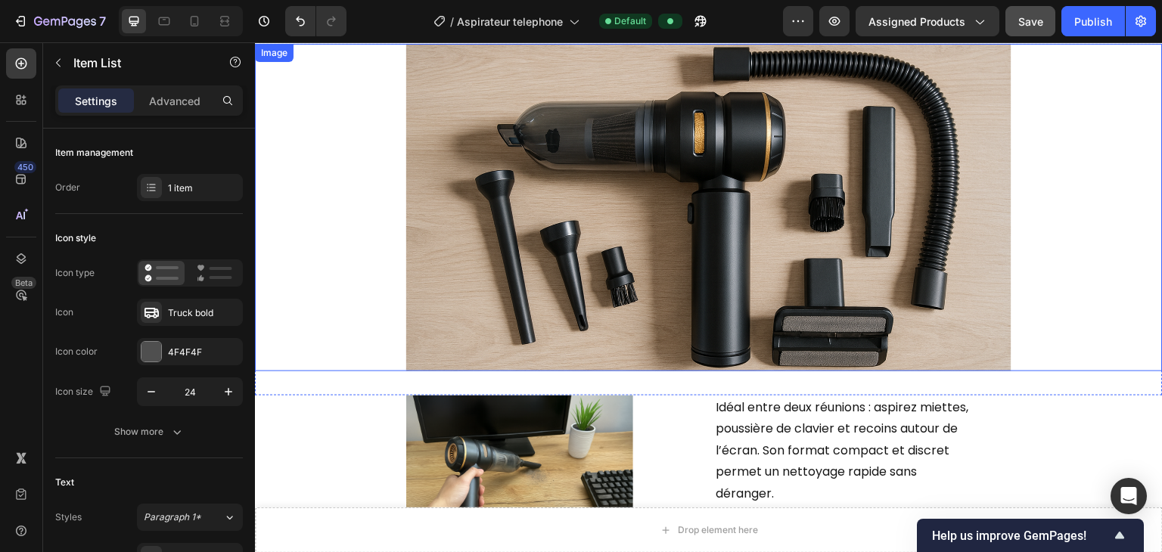
scroll to position [631, 0]
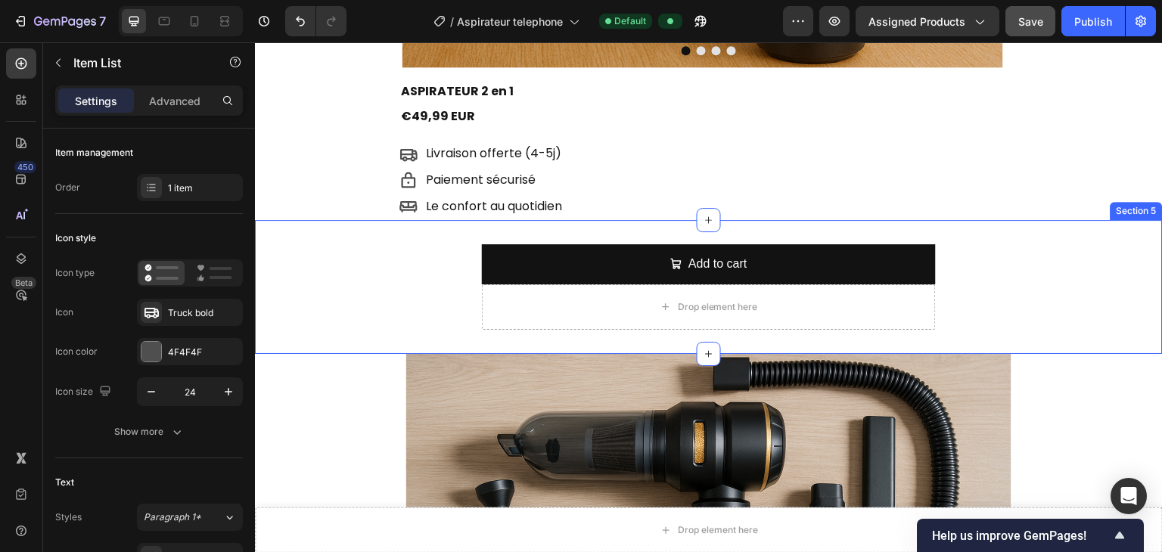
click at [433, 287] on div "Add to cart Add to Cart Drop element here Product" at bounding box center [709, 286] width 908 height 85
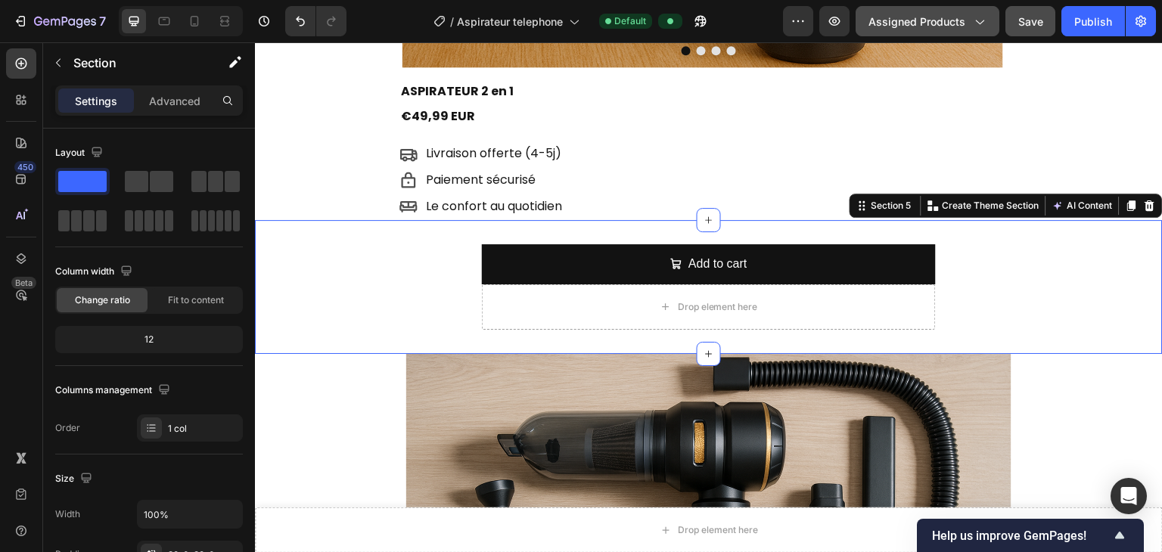
click at [777, 29] on button "Assigned Products" at bounding box center [927, 21] width 144 height 30
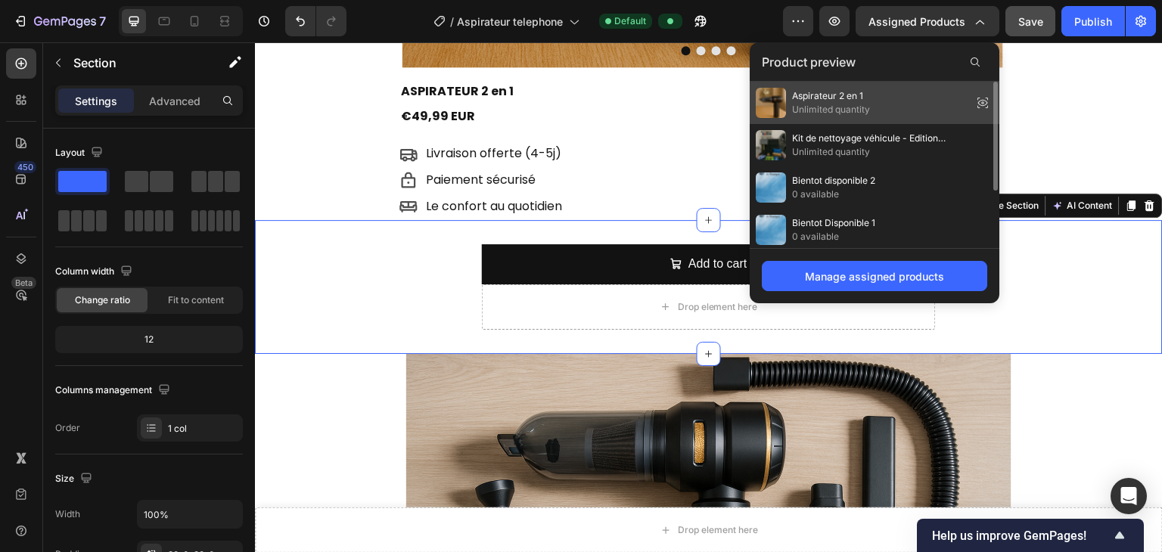
click at [777, 113] on span "Unlimited quantity" at bounding box center [831, 110] width 78 height 14
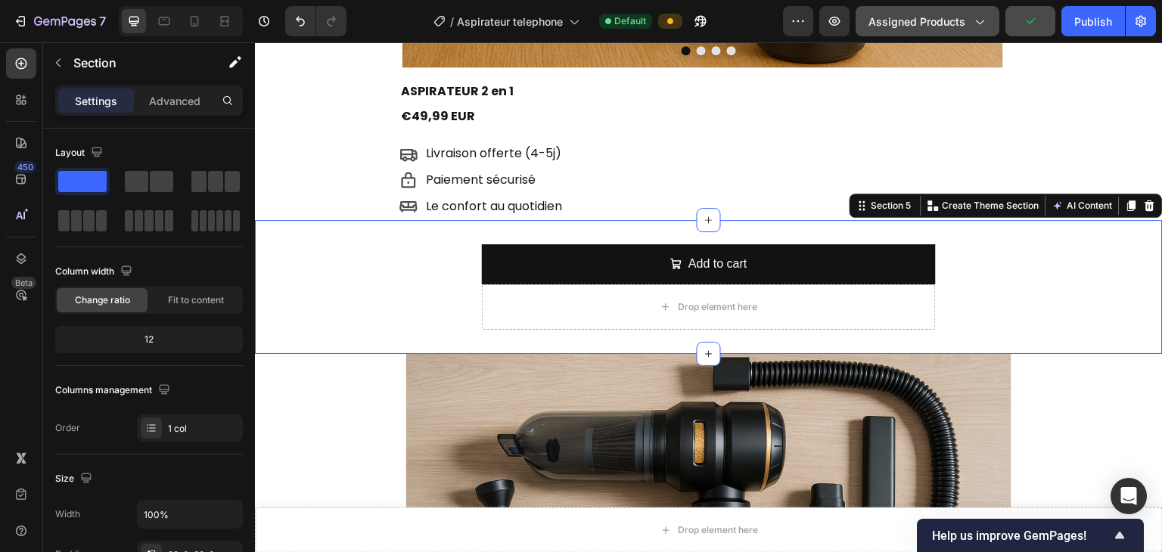
click at [777, 10] on button "Assigned Products" at bounding box center [927, 21] width 144 height 30
click at [741, 16] on div "/ Aspirateur telephone Default" at bounding box center [571, 21] width 424 height 30
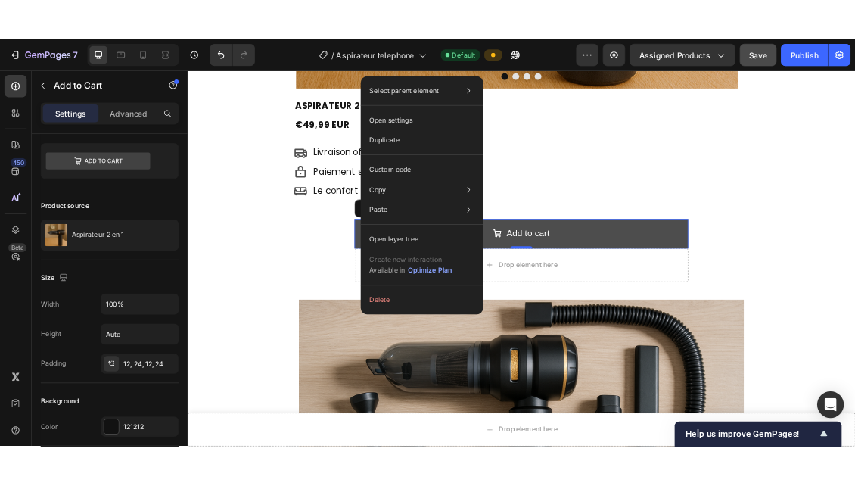
scroll to position [0, 0]
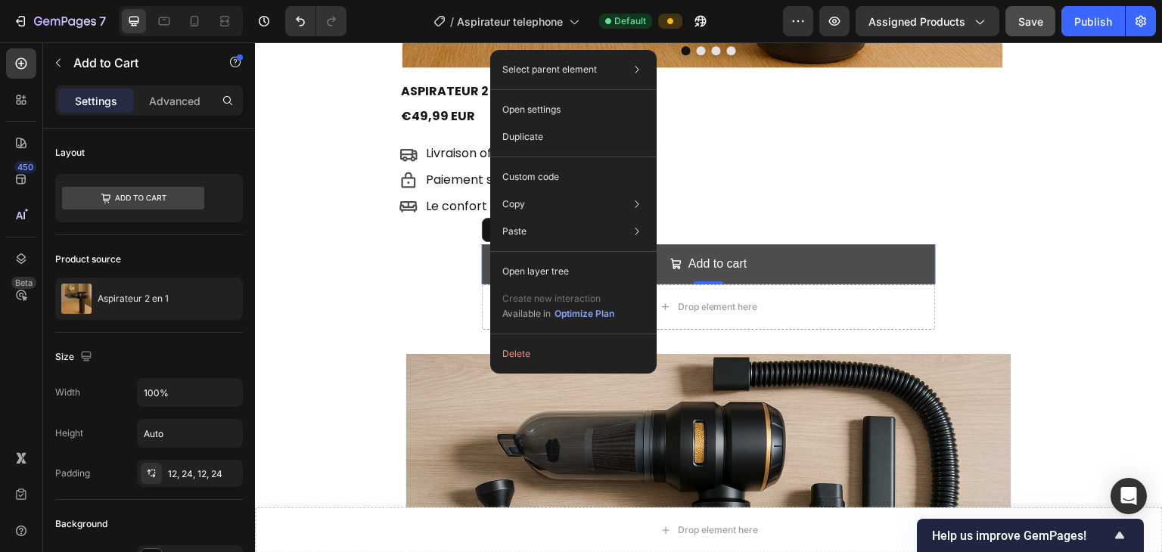
click at [483, 258] on button "Add to cart" at bounding box center [709, 264] width 454 height 40
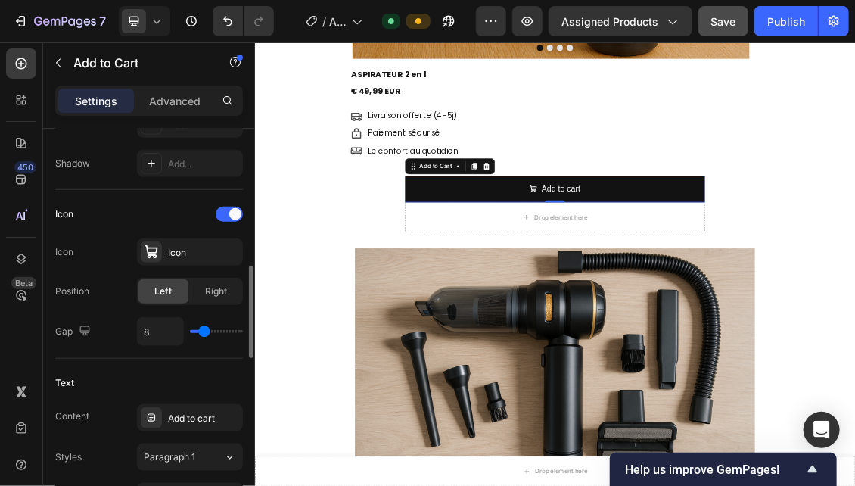
scroll to position [572, 0]
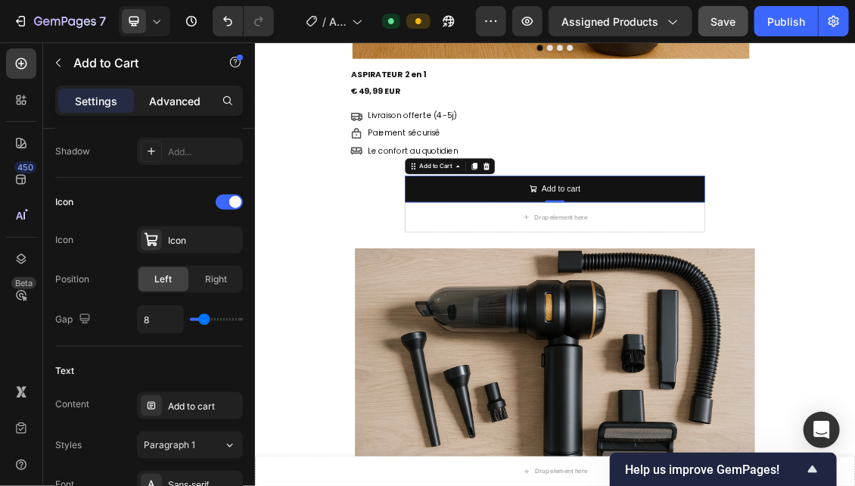
click at [170, 93] on p "Advanced" at bounding box center [174, 101] width 51 height 16
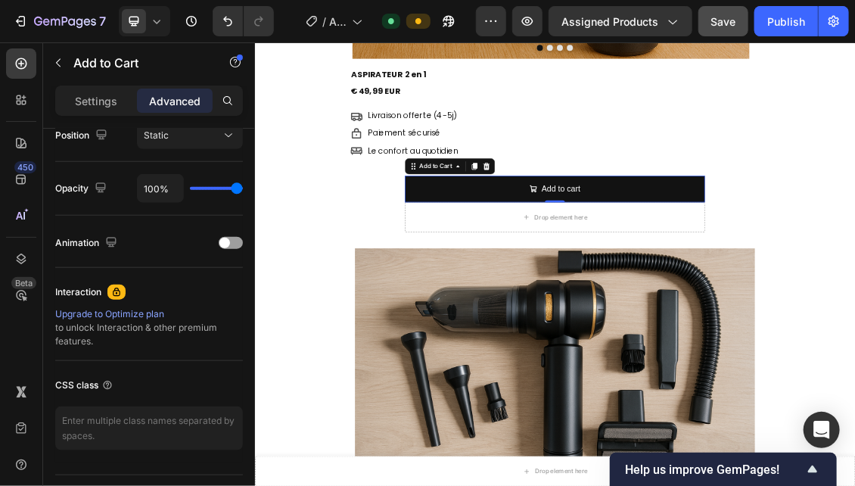
scroll to position [0, 0]
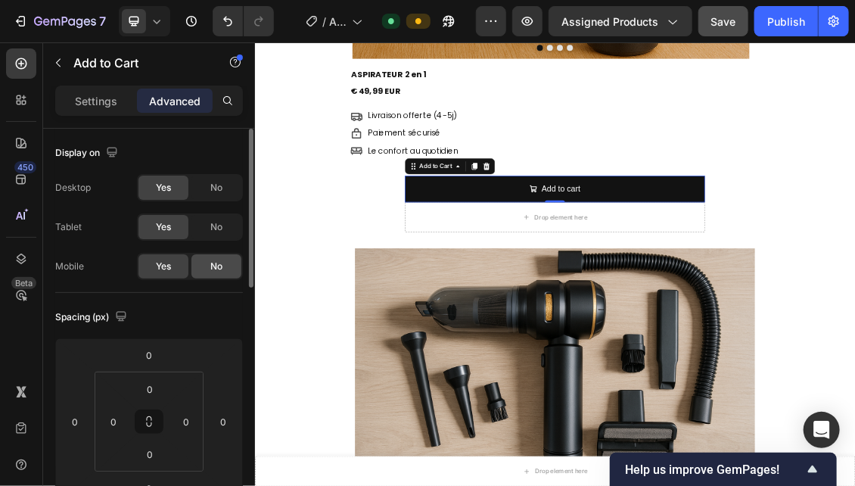
click at [213, 264] on span "No" at bounding box center [216, 266] width 12 height 14
click at [158, 17] on icon at bounding box center [156, 21] width 15 height 15
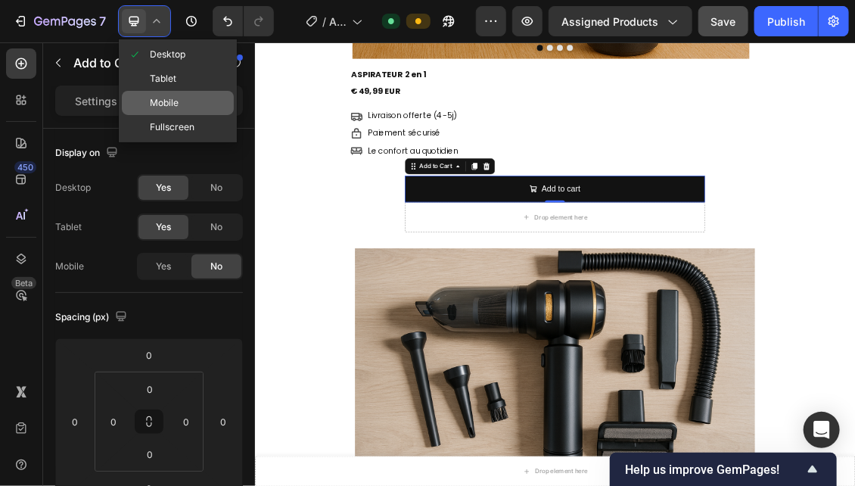
click at [164, 102] on span "Mobile" at bounding box center [164, 102] width 29 height 15
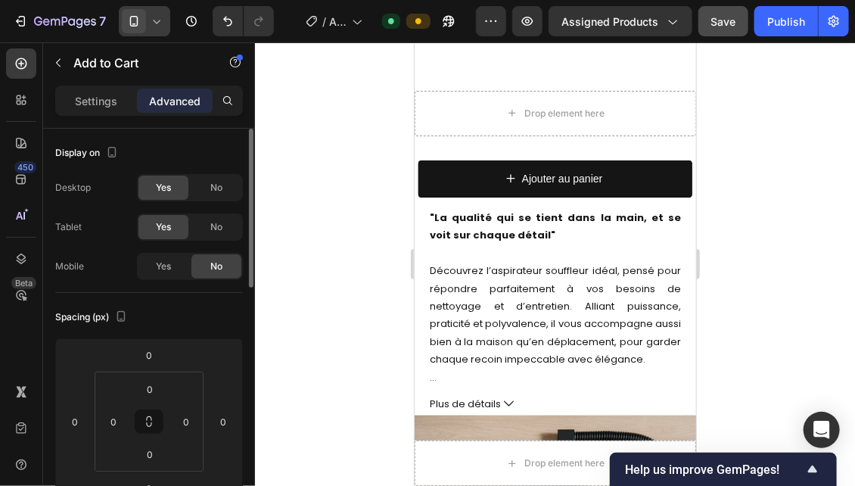
scroll to position [578, 0]
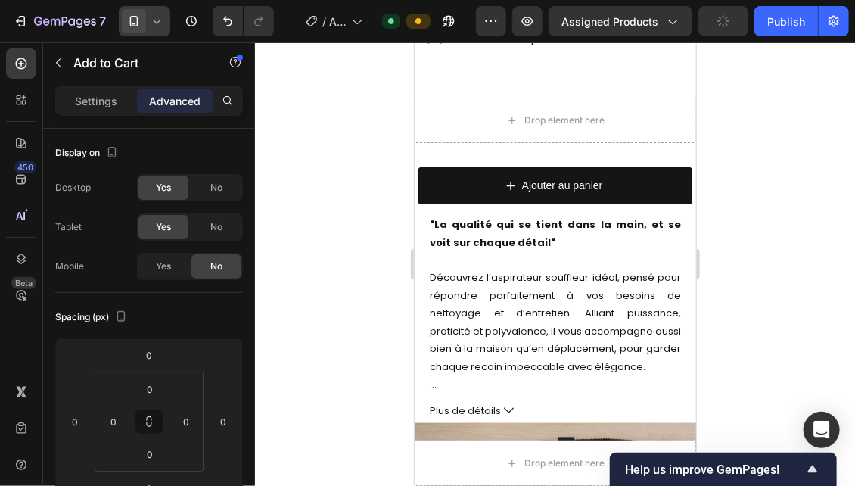
click at [383, 207] on div at bounding box center [555, 263] width 600 height 443
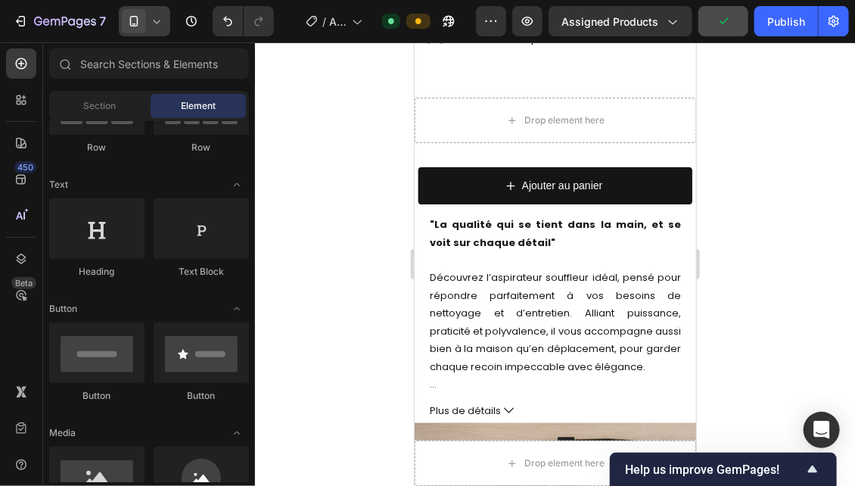
click at [513, 293] on p "Découvrez l’aspirateur souffleur idéal, pensé pour répondre parfaitement à vos …" at bounding box center [554, 320] width 251 height 103
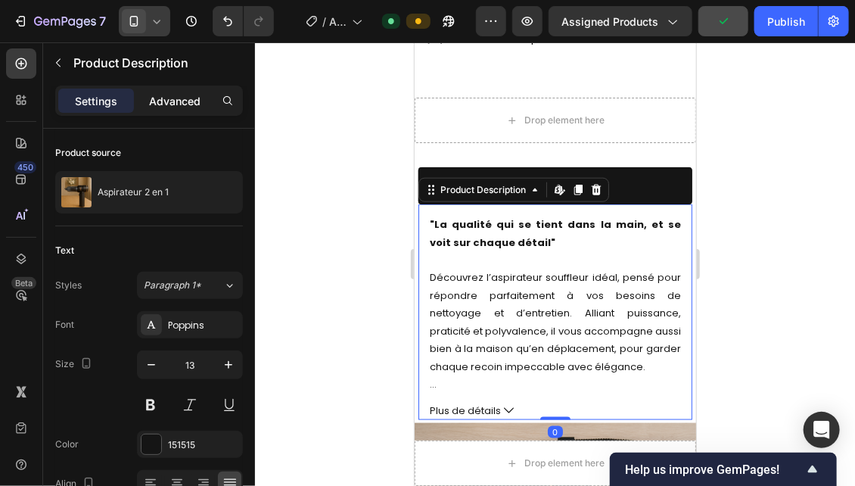
click at [191, 101] on p "Advanced" at bounding box center [174, 101] width 51 height 16
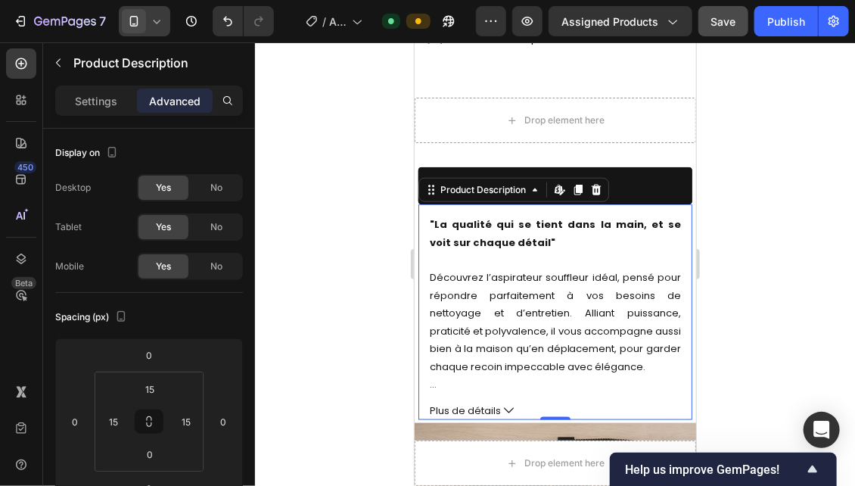
click at [151, 16] on icon at bounding box center [156, 21] width 15 height 15
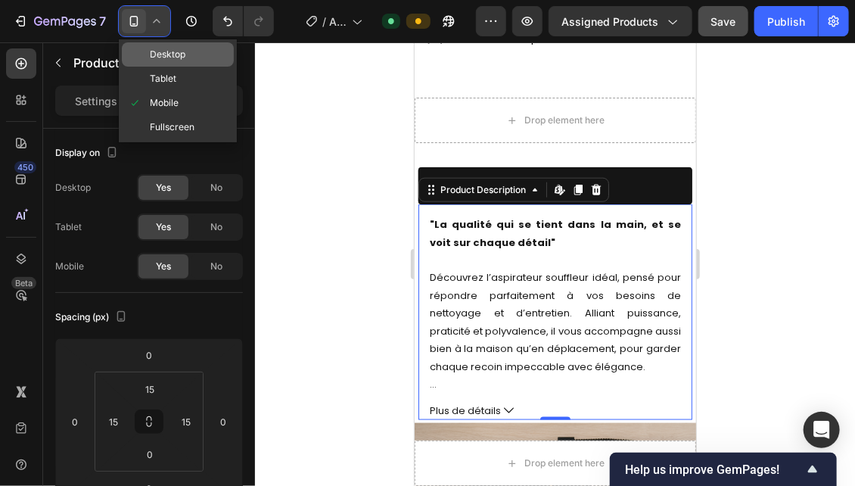
click at [166, 63] on div "Desktop" at bounding box center [178, 54] width 112 height 24
type input "0"
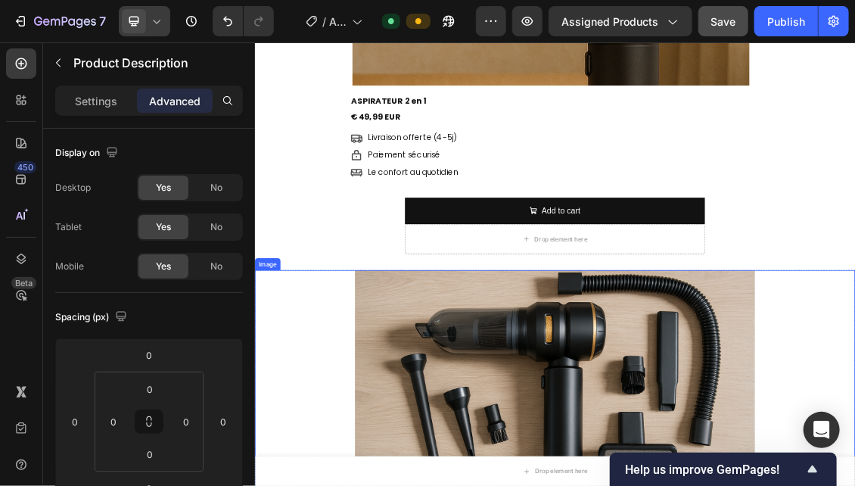
scroll to position [375, 0]
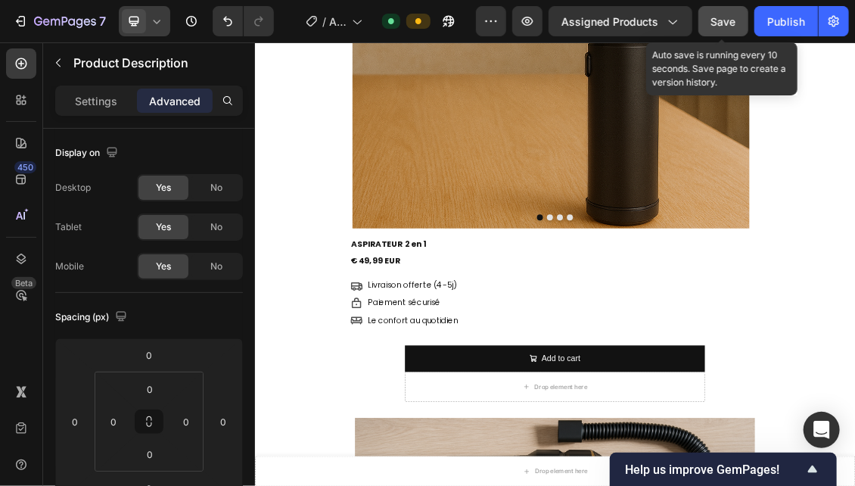
click at [728, 22] on span "Save" at bounding box center [723, 21] width 25 height 13
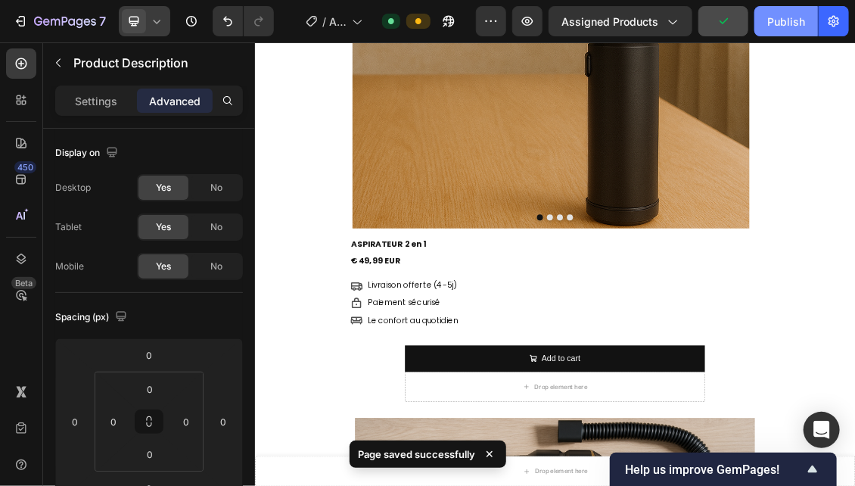
click at [768, 24] on div "Publish" at bounding box center [786, 22] width 38 height 16
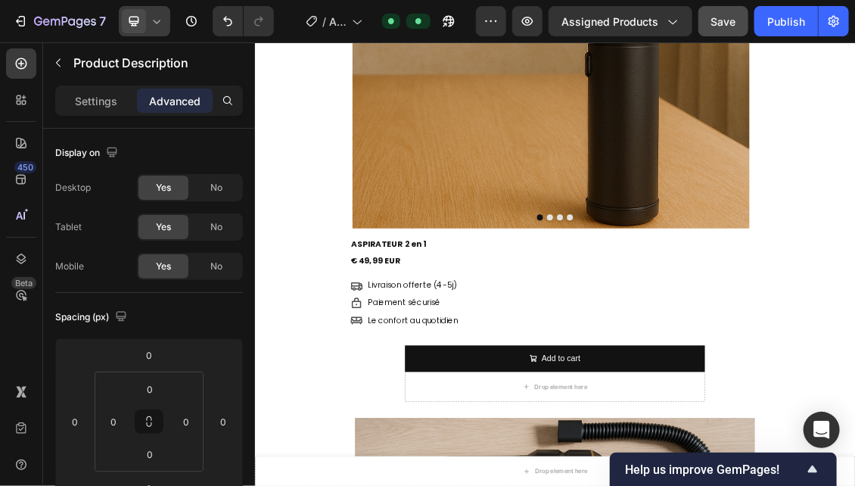
click at [162, 5] on div "7 Version history / Aspirateur telephone Default Preview Assigned Products Save…" at bounding box center [427, 21] width 855 height 43
click at [149, 29] on div at bounding box center [144, 21] width 51 height 30
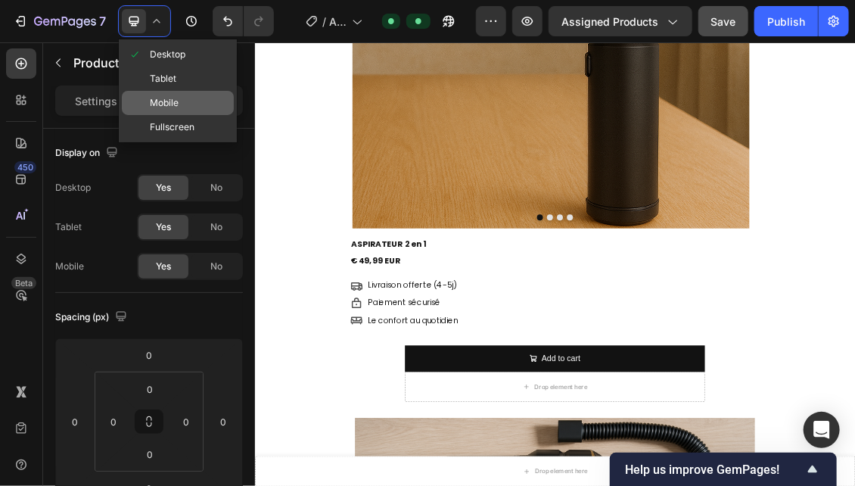
click at [206, 107] on div "Mobile" at bounding box center [178, 103] width 112 height 24
type input "15"
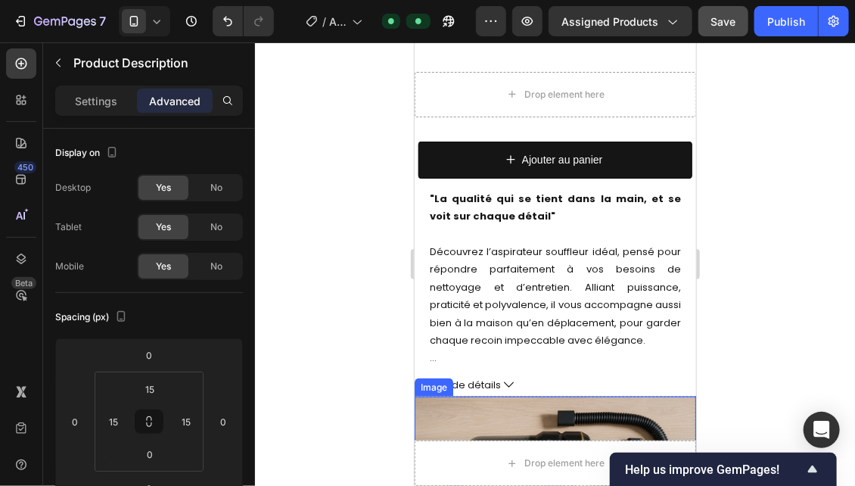
scroll to position [490, 0]
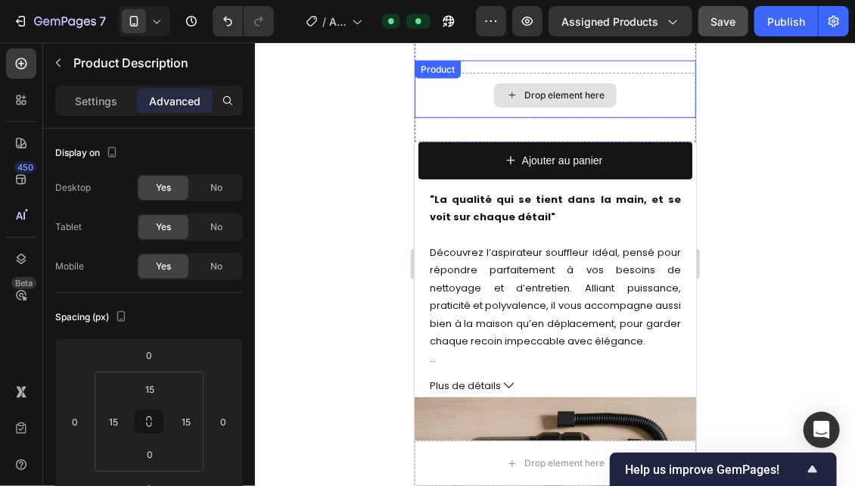
click at [566, 113] on div "Drop element here" at bounding box center [554, 94] width 281 height 45
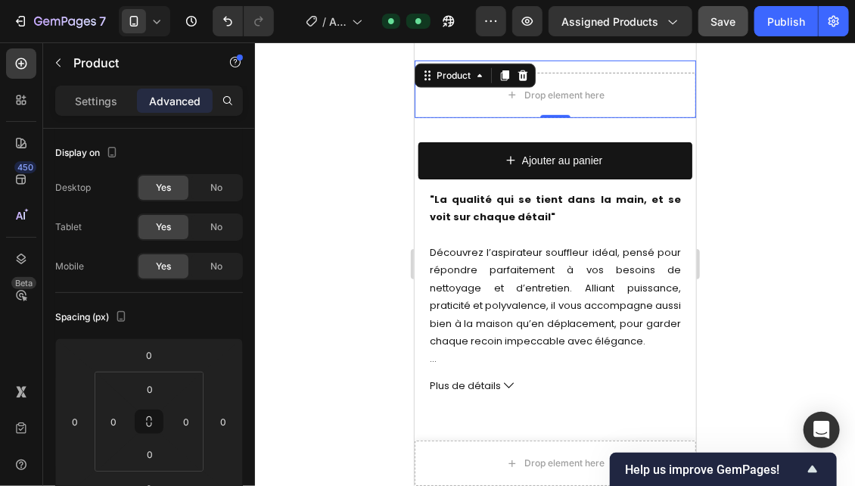
scroll to position [278, 0]
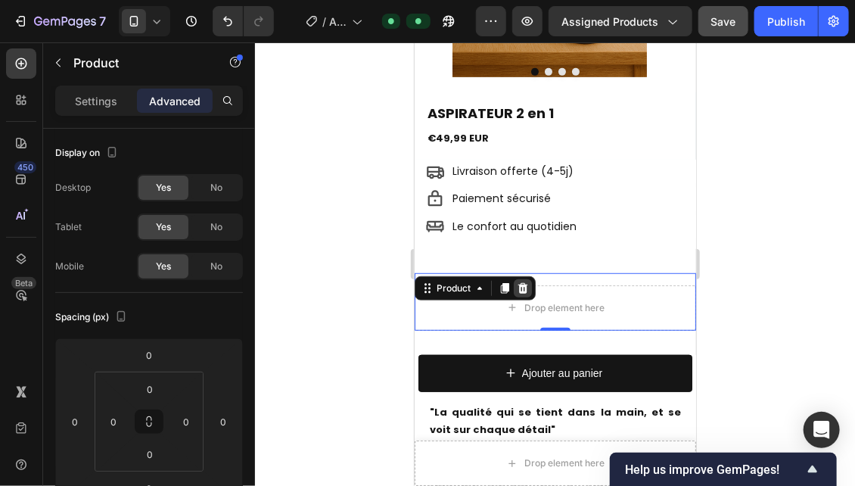
click at [521, 287] on icon at bounding box center [522, 286] width 10 height 11
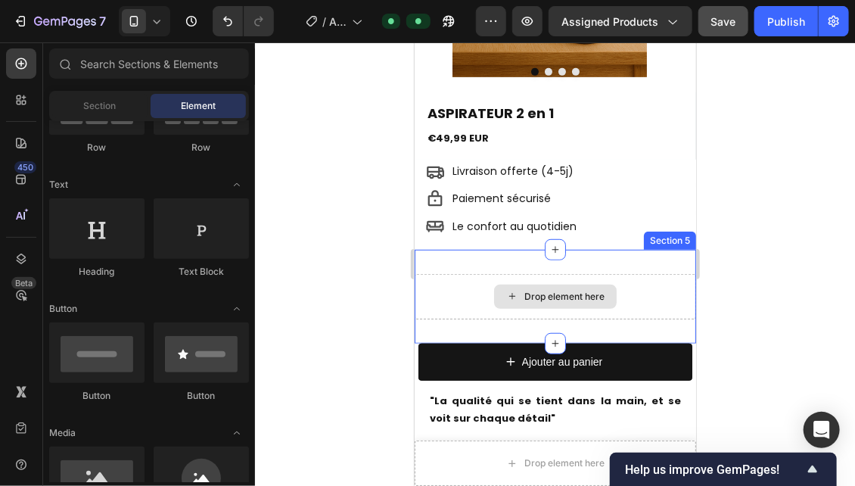
click at [540, 273] on div "Drop element here" at bounding box center [554, 295] width 281 height 45
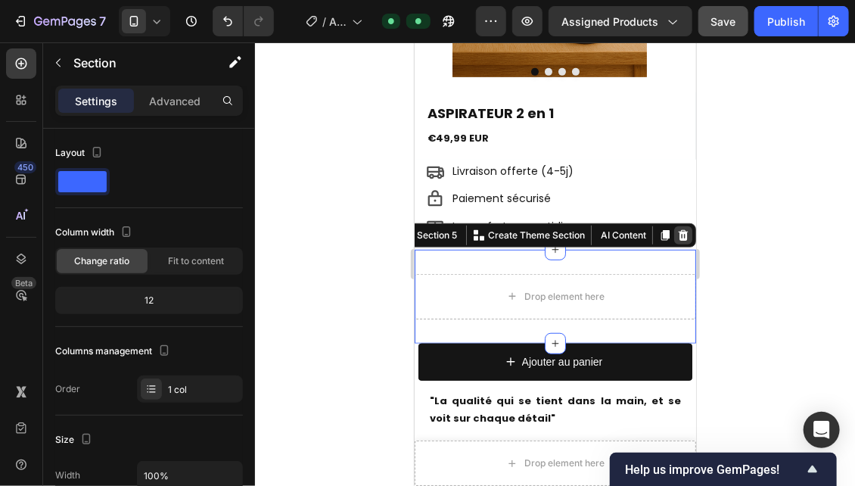
click at [676, 234] on icon at bounding box center [682, 234] width 12 height 12
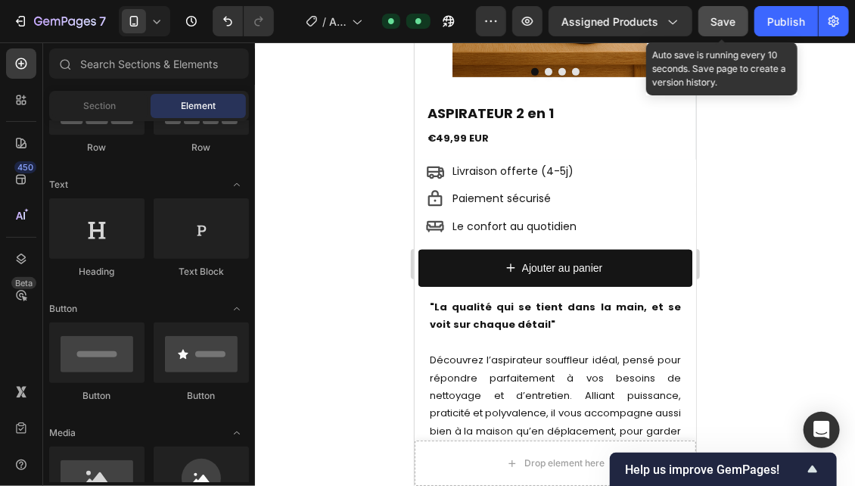
click at [725, 28] on div "Save" at bounding box center [723, 22] width 25 height 16
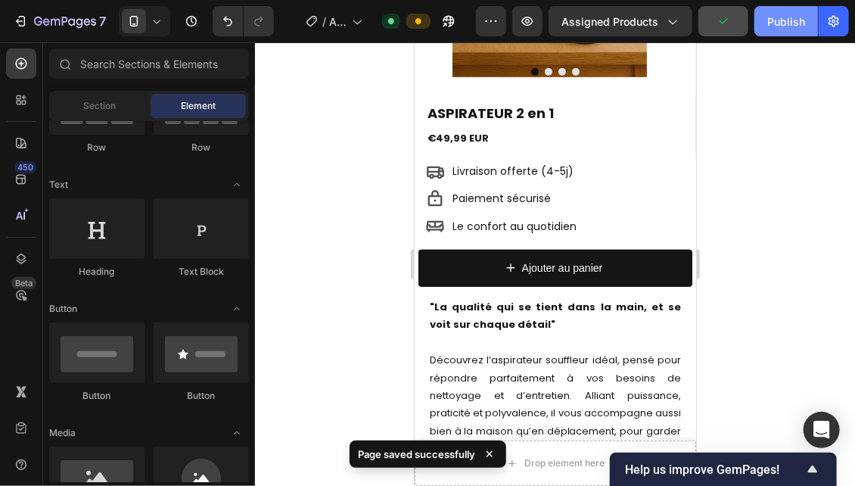
click at [764, 28] on button "Publish" at bounding box center [786, 21] width 64 height 30
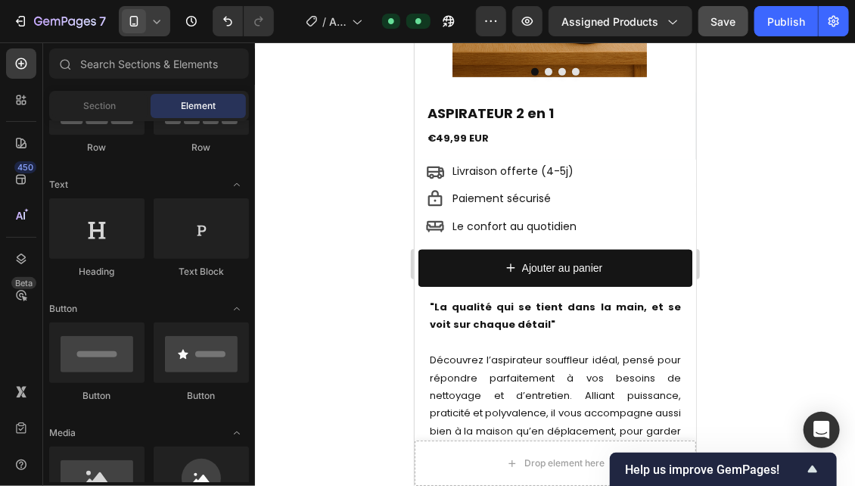
click at [166, 20] on div at bounding box center [144, 21] width 51 height 30
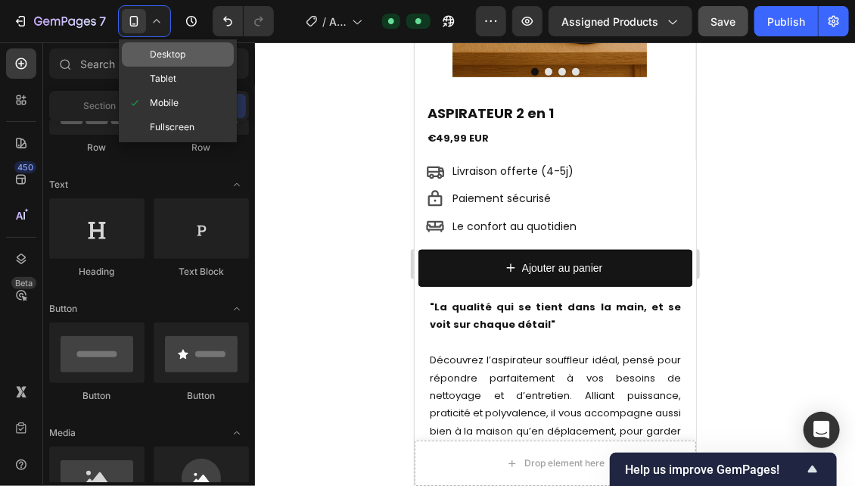
click at [167, 43] on div "Desktop" at bounding box center [178, 54] width 112 height 24
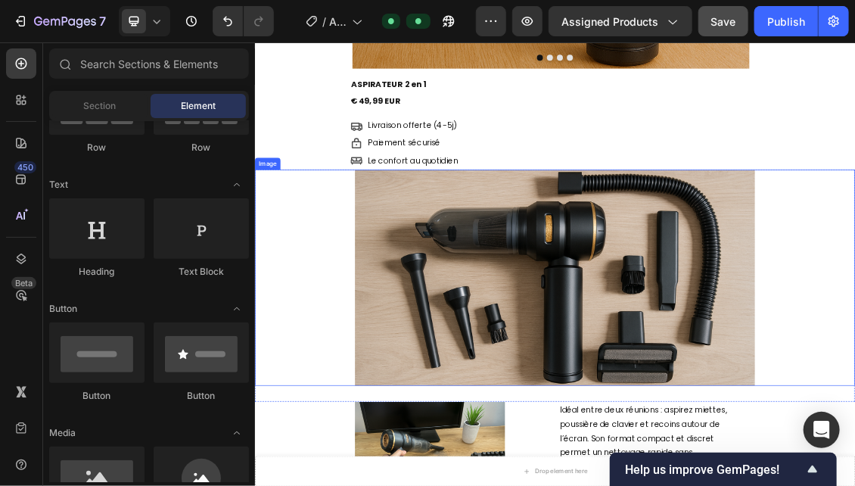
scroll to position [616, 0]
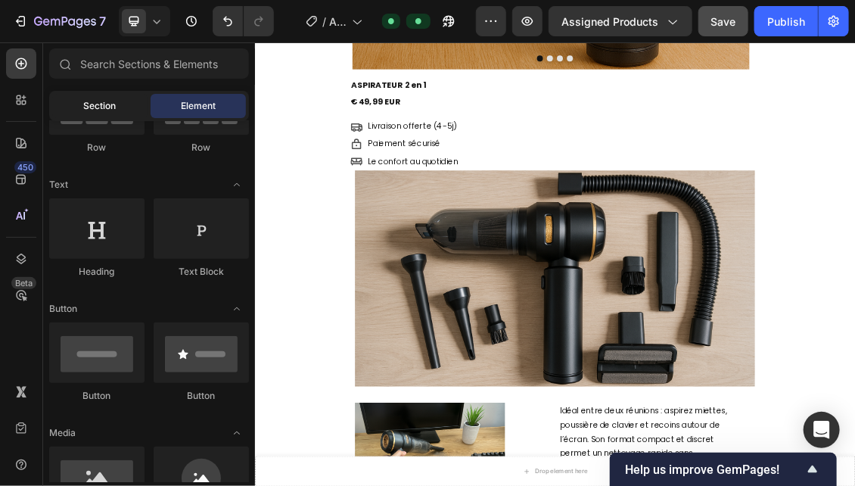
click at [100, 98] on div "Section" at bounding box center [99, 106] width 95 height 24
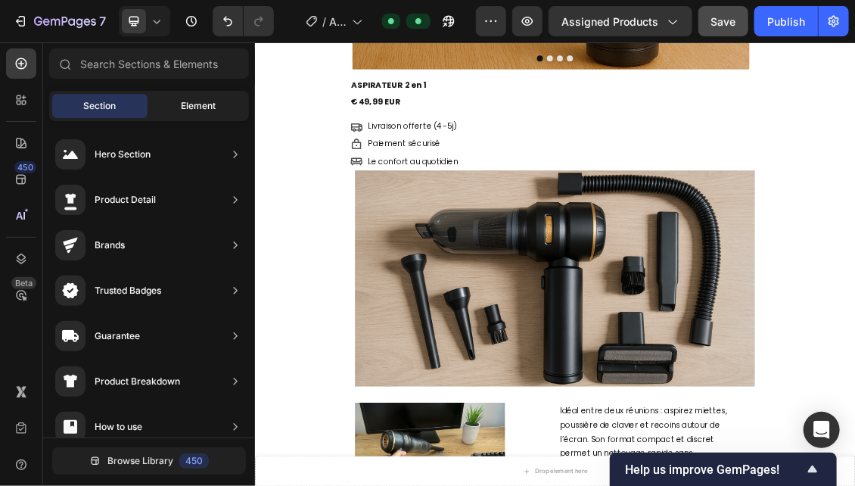
click at [160, 97] on div "Element" at bounding box center [198, 106] width 95 height 24
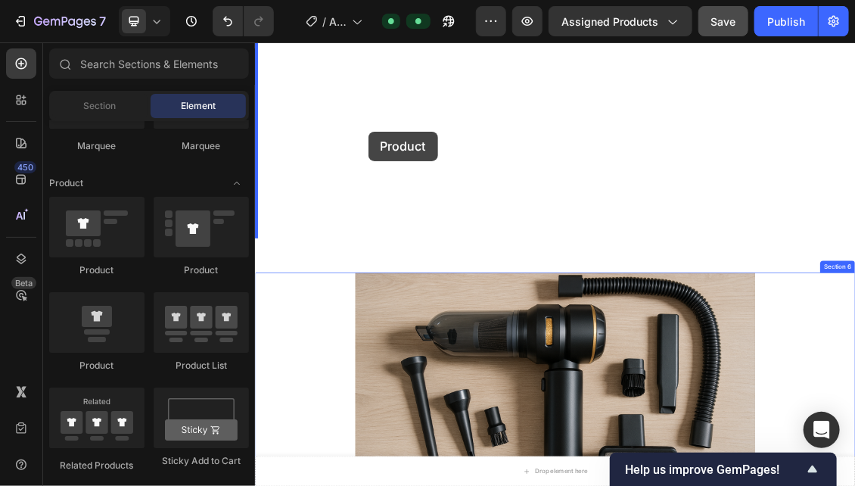
scroll to position [882, 0]
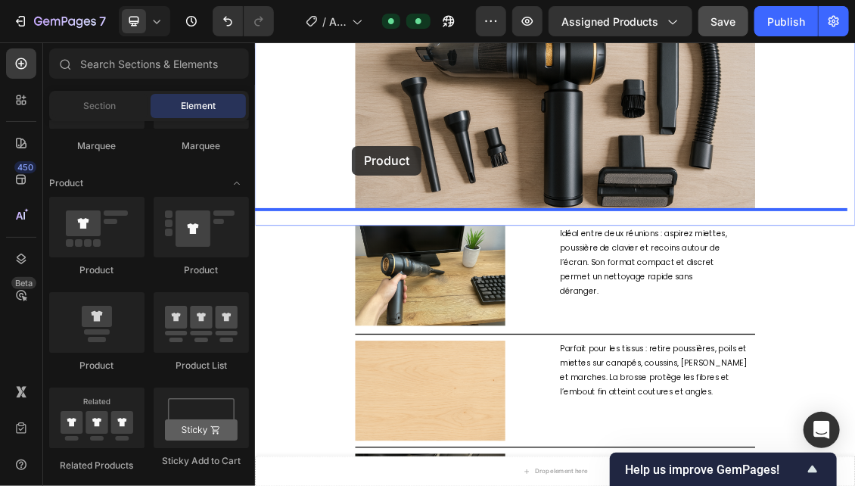
drag, startPoint x: 349, startPoint y: 290, endPoint x: 359, endPoint y: 120, distance: 170.5
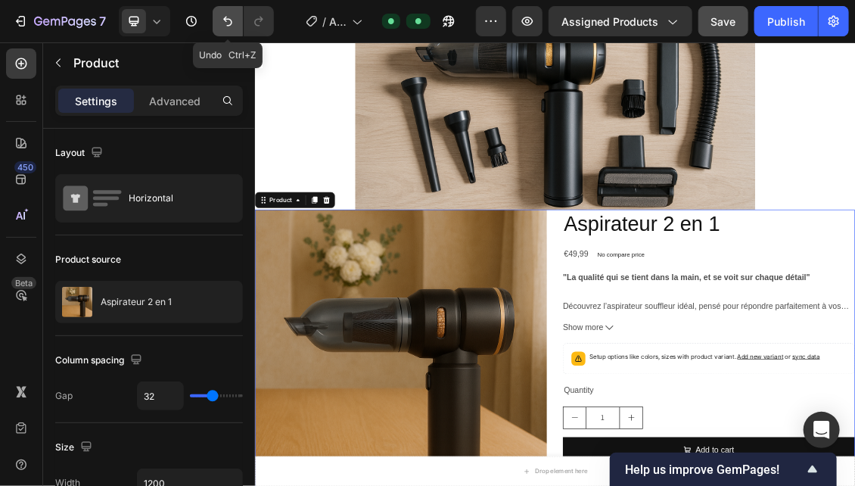
click at [221, 16] on icon "Undo/Redo" at bounding box center [227, 21] width 15 height 15
click at [239, 22] on button "Undo/Redo" at bounding box center [228, 21] width 30 height 30
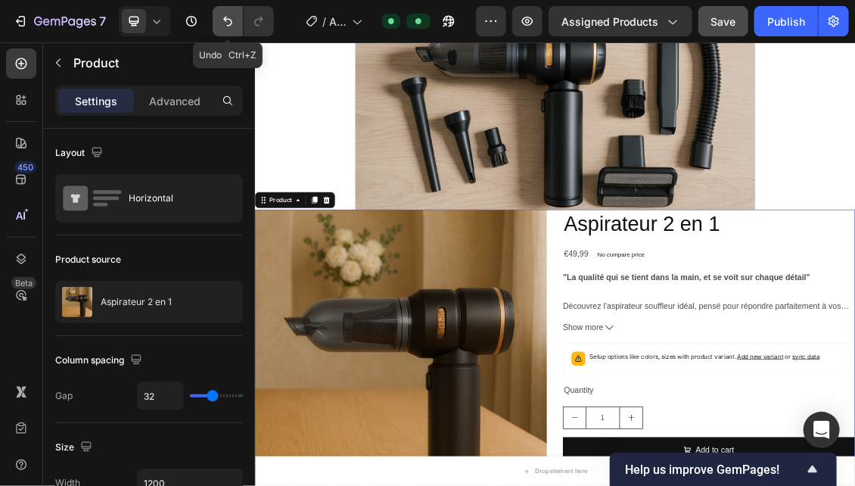
click at [239, 22] on button "Undo/Redo" at bounding box center [228, 21] width 30 height 30
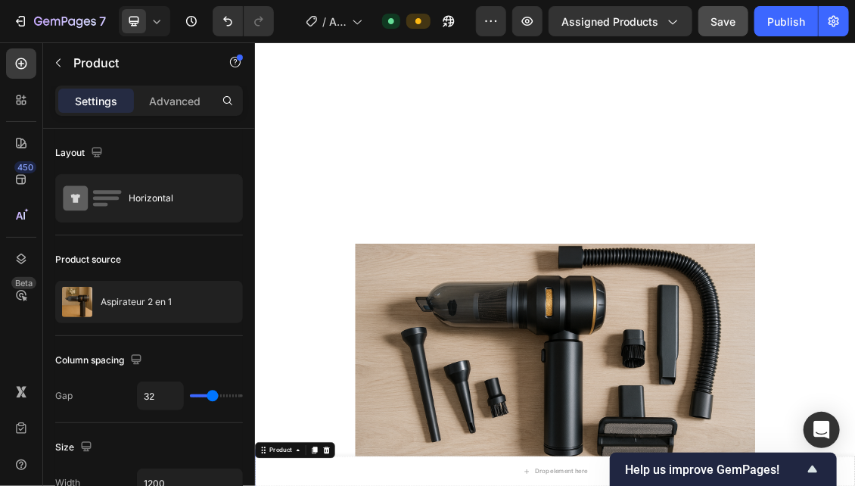
scroll to position [1487, 0]
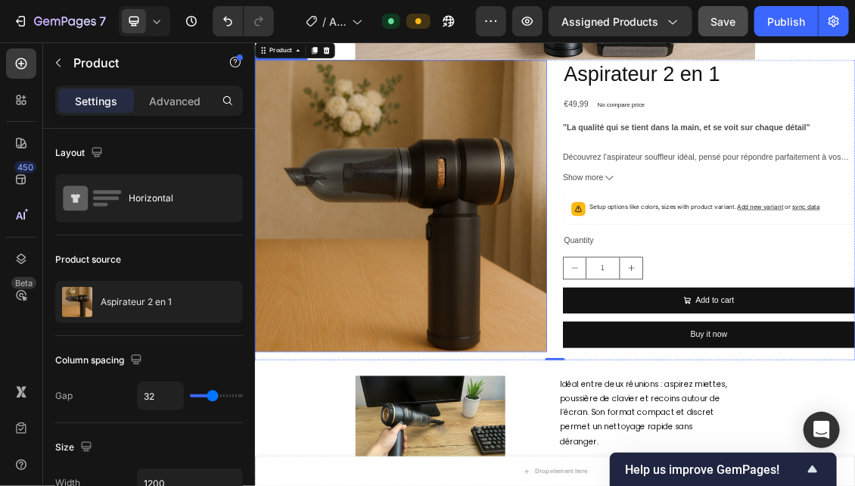
click at [617, 315] on img at bounding box center [475, 288] width 442 height 442
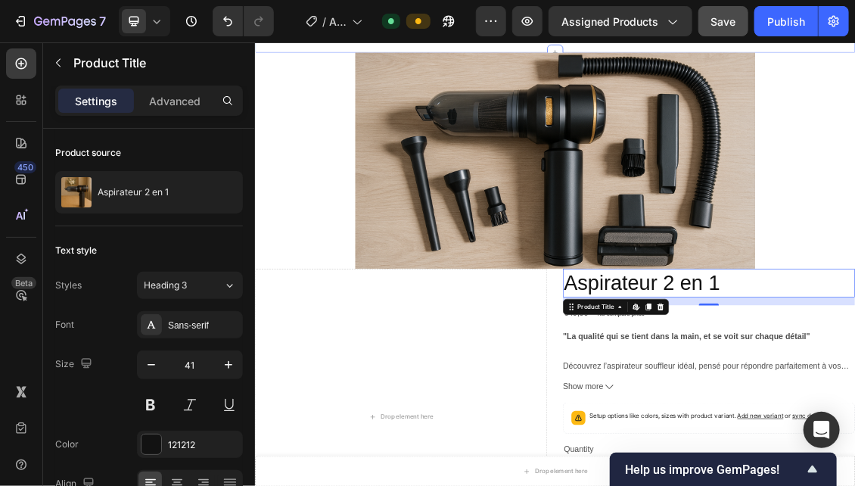
scroll to position [1260, 0]
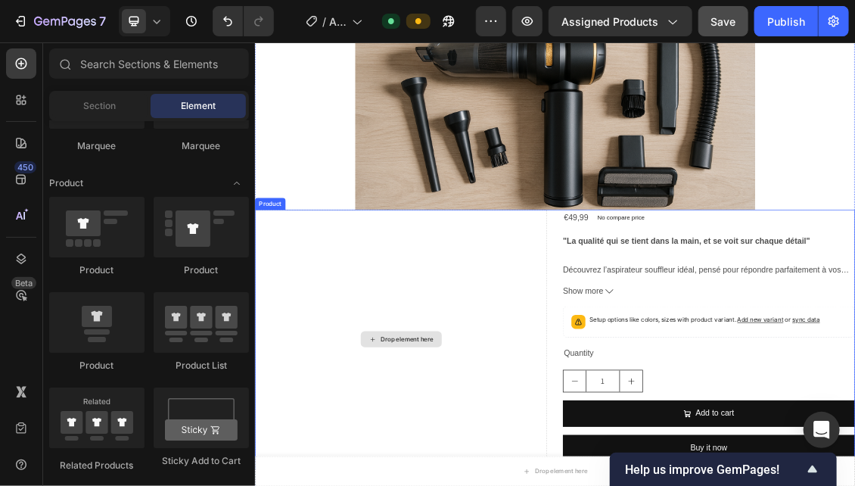
click at [609, 371] on div "Drop element here" at bounding box center [475, 490] width 442 height 393
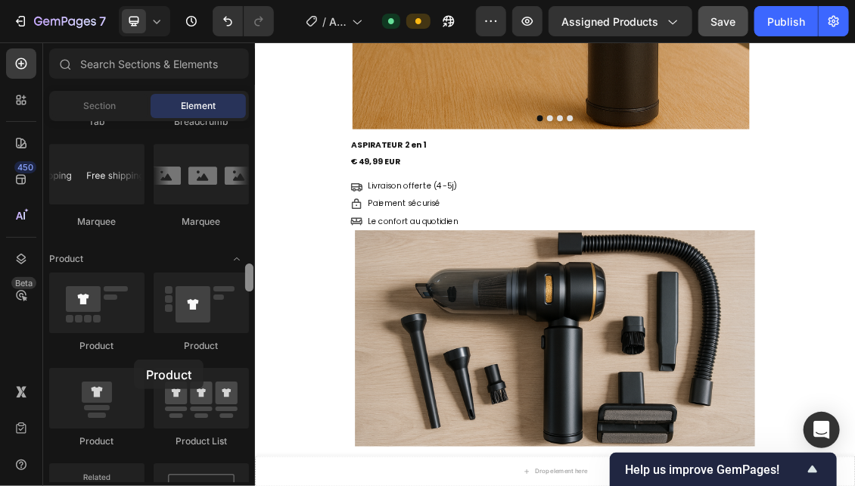
scroll to position [543, 0]
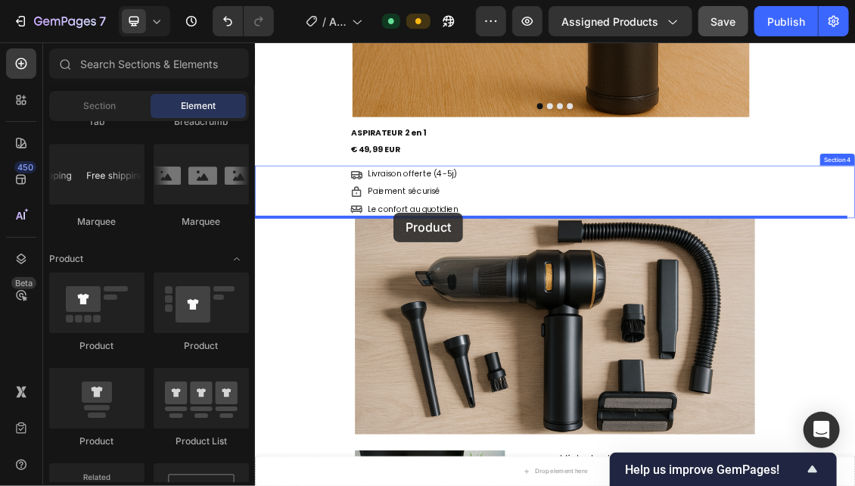
drag, startPoint x: 354, startPoint y: 431, endPoint x: 464, endPoint y: 299, distance: 171.9
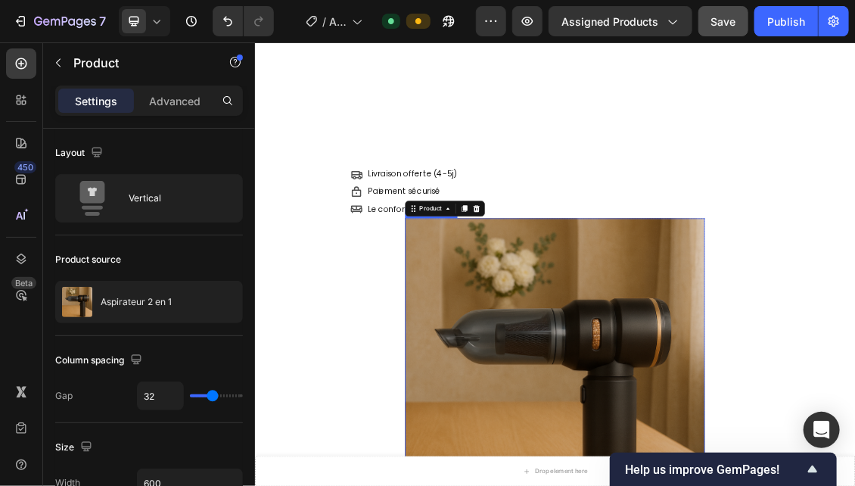
scroll to position [770, 0]
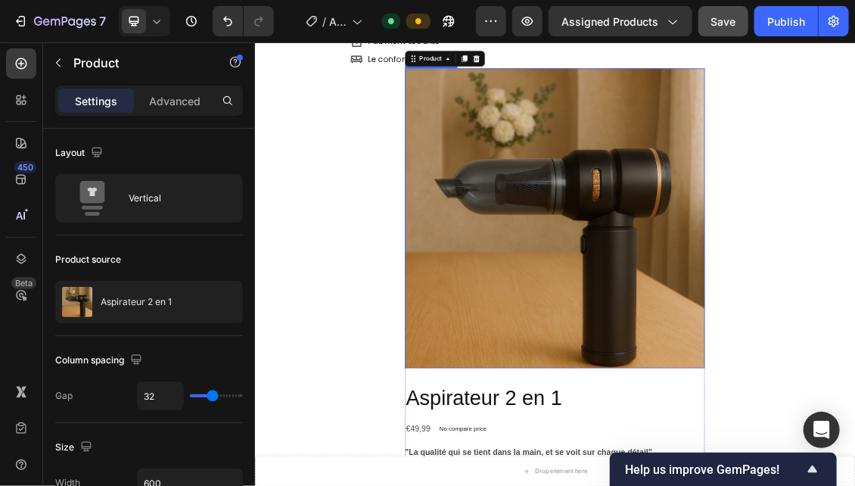
click at [700, 287] on img at bounding box center [708, 307] width 454 height 454
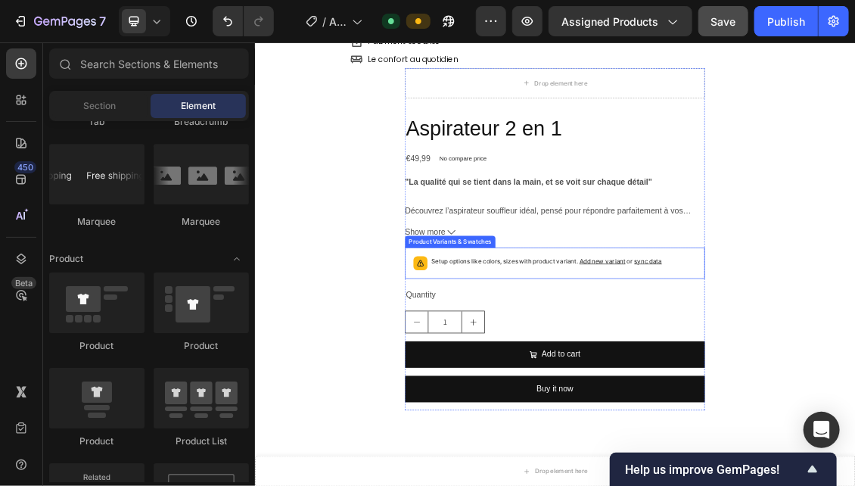
click at [688, 376] on p "Setup options like colors, sizes with product variant. Add new variant or sync …" at bounding box center [695, 372] width 349 height 15
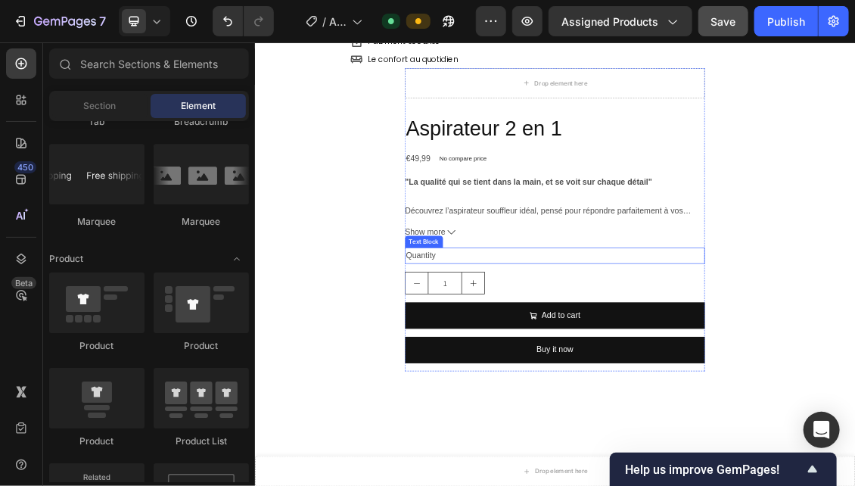
click at [498, 359] on div "Quantity" at bounding box center [708, 364] width 454 height 25
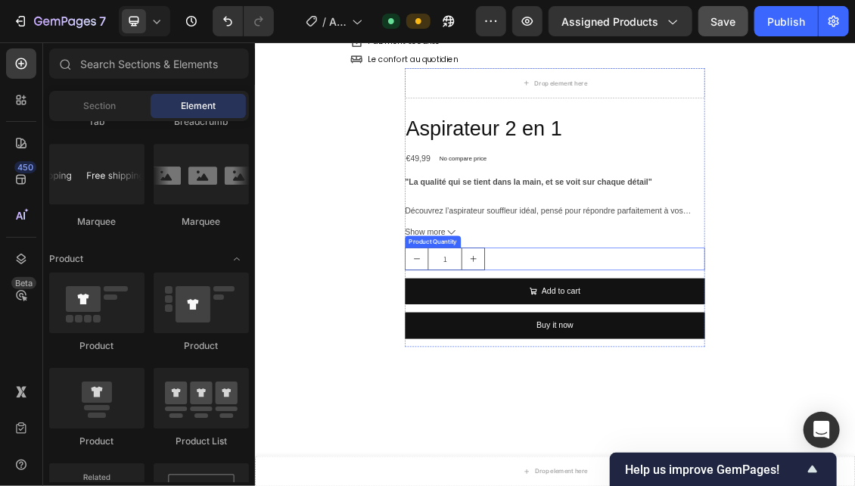
click at [622, 365] on div "1" at bounding box center [708, 369] width 454 height 34
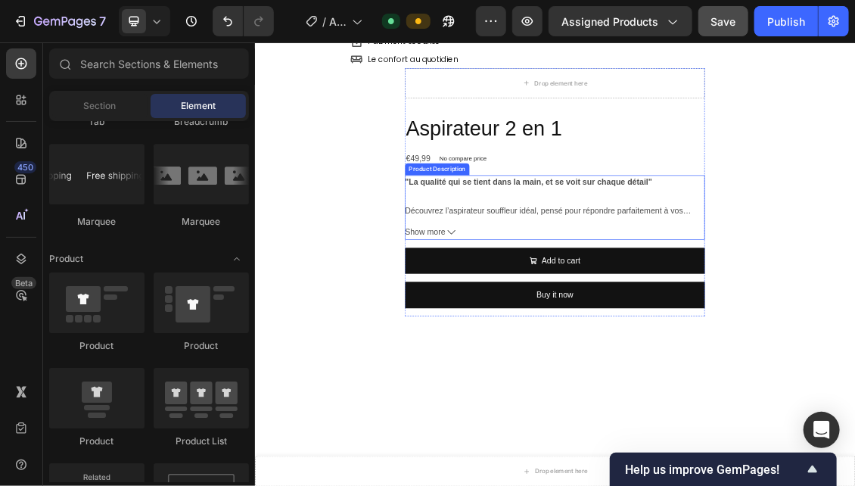
click at [619, 300] on p "Découvrez l’aspirateur souffleur idéal, pensé pour répondre parfaitement à vos …" at bounding box center [700, 328] width 439 height 78
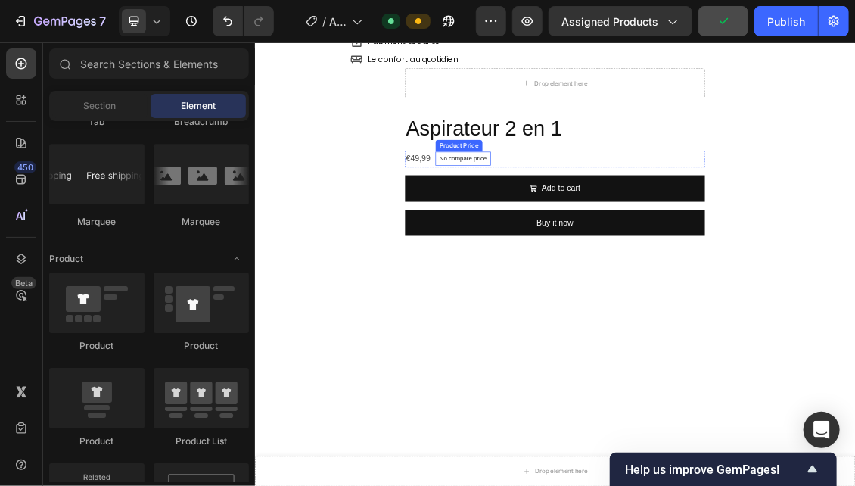
click at [596, 213] on p "No compare price" at bounding box center [569, 217] width 72 height 9
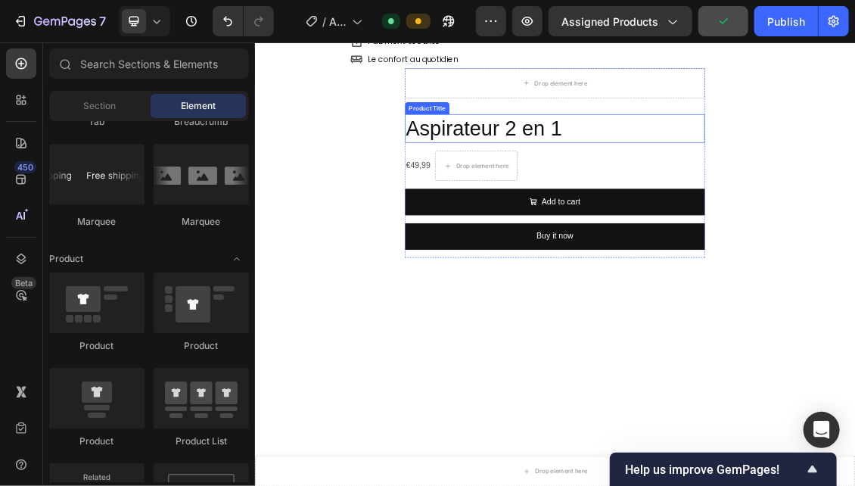
click at [701, 174] on h2 "Aspirateur 2 en 1" at bounding box center [708, 171] width 454 height 43
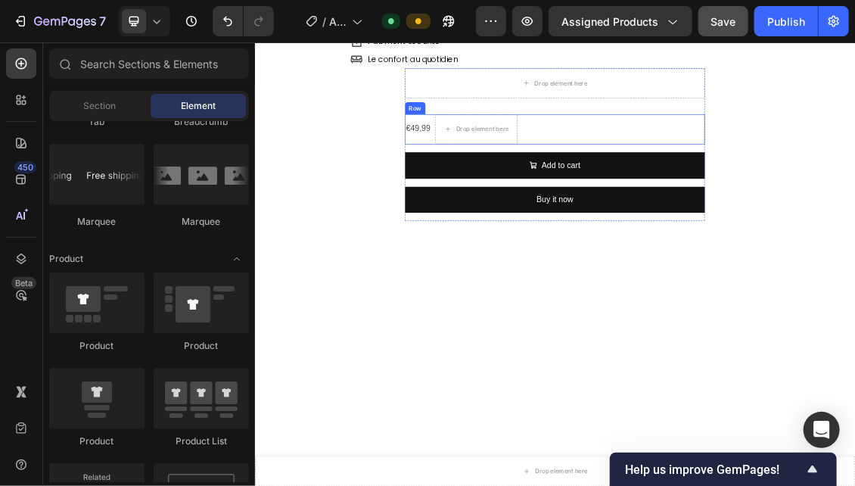
click at [741, 166] on div "€49,99 Product Price Product Price Drop element here Row" at bounding box center [708, 172] width 454 height 45
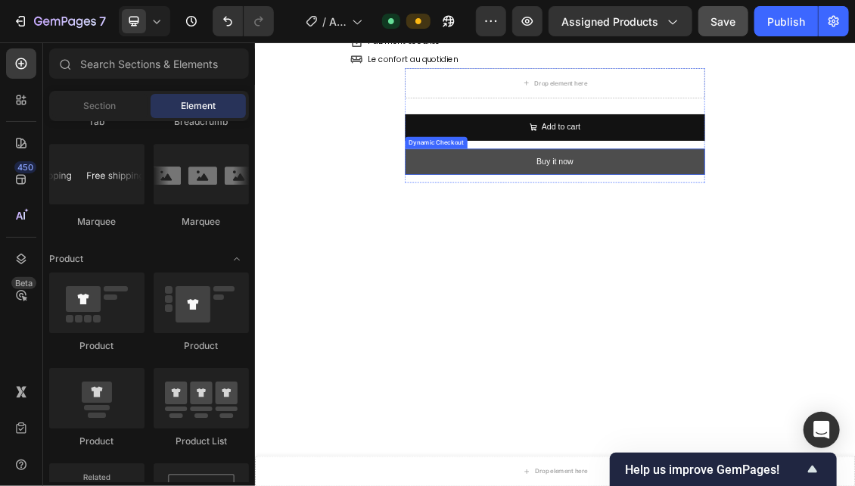
click at [777, 221] on button "Buy it now" at bounding box center [708, 222] width 454 height 40
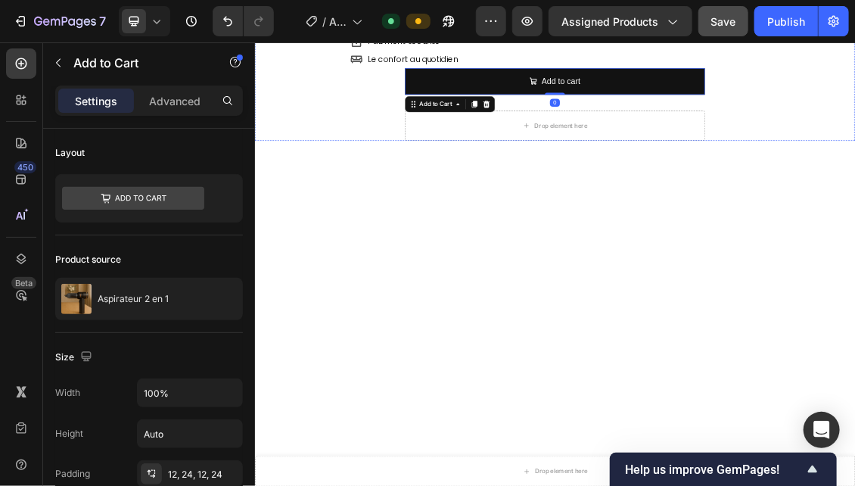
scroll to position [543, 0]
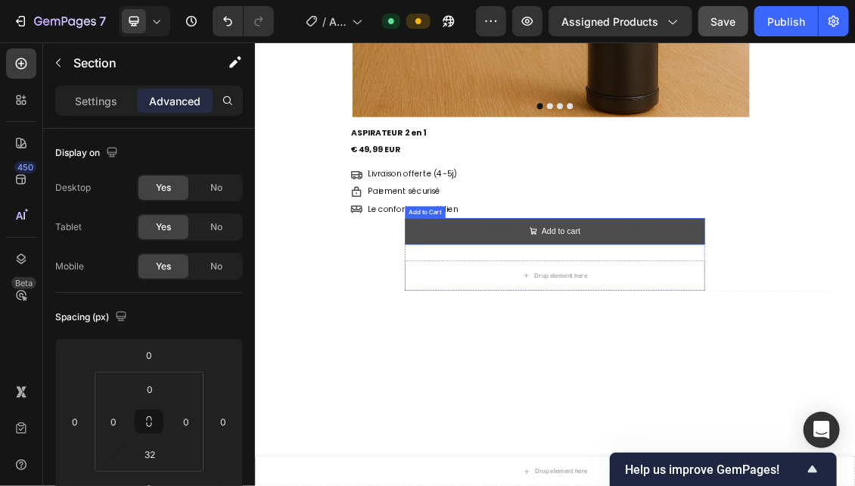
click at [633, 325] on button "Add to cart" at bounding box center [708, 327] width 454 height 40
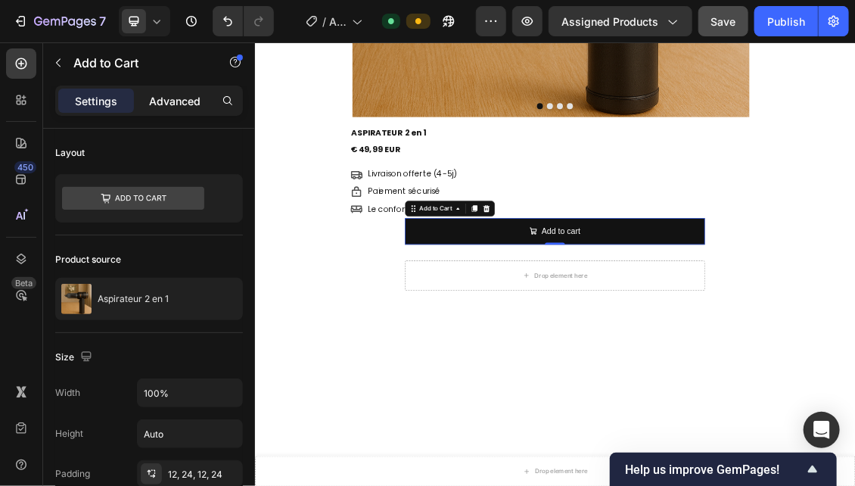
click at [195, 100] on p "Advanced" at bounding box center [174, 101] width 51 height 16
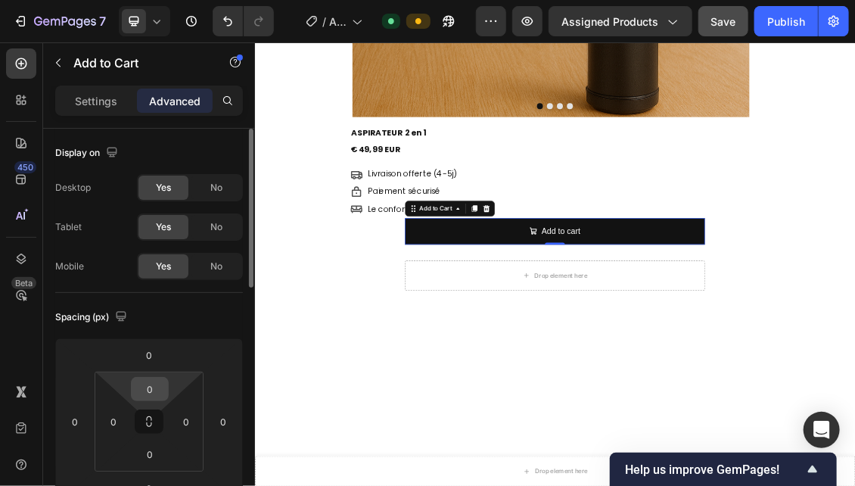
click at [160, 398] on input "0" at bounding box center [150, 388] width 30 height 23
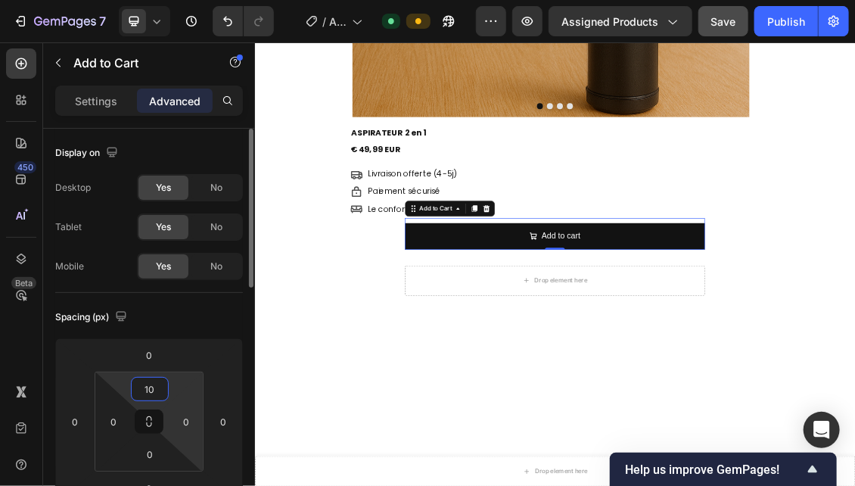
type input "1"
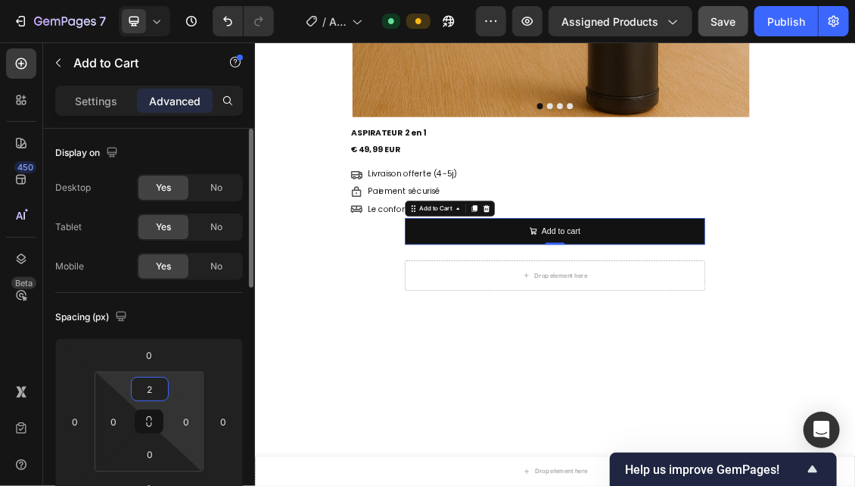
type input "20"
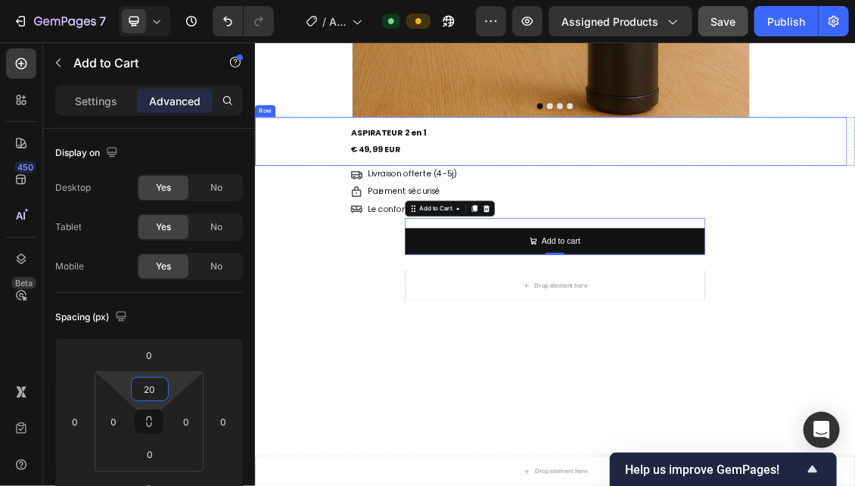
click at [460, 216] on div "ASPIRATEUR 2 en 1 Text Block €49,99 EUR Text Block Row" at bounding box center [702, 191] width 896 height 74
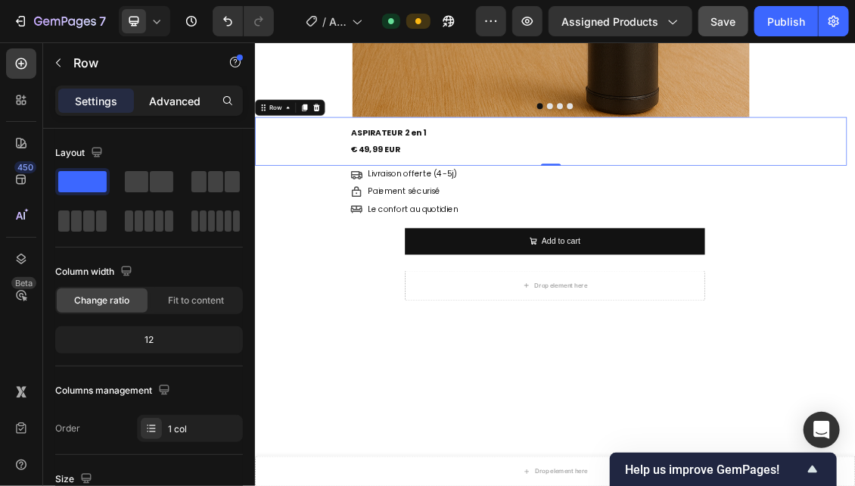
click at [185, 101] on p "Advanced" at bounding box center [174, 101] width 51 height 16
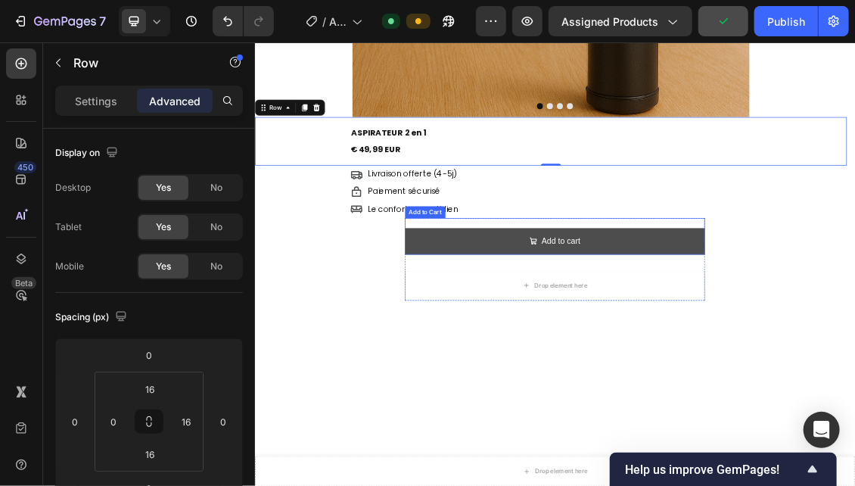
click at [538, 337] on button "Add to cart" at bounding box center [708, 342] width 454 height 40
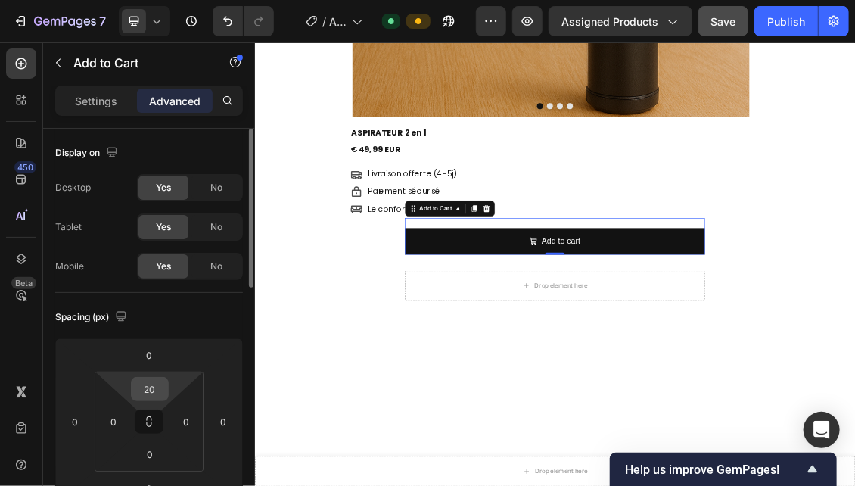
click at [163, 388] on input "20" at bounding box center [150, 388] width 30 height 23
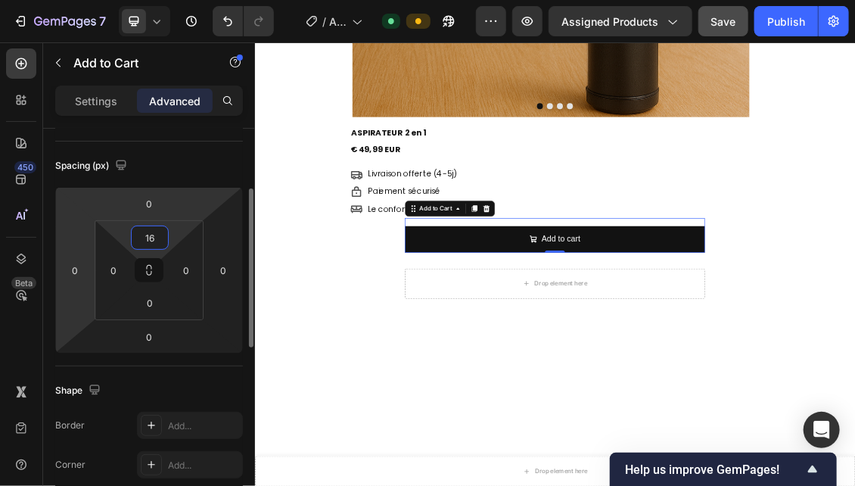
scroll to position [0, 0]
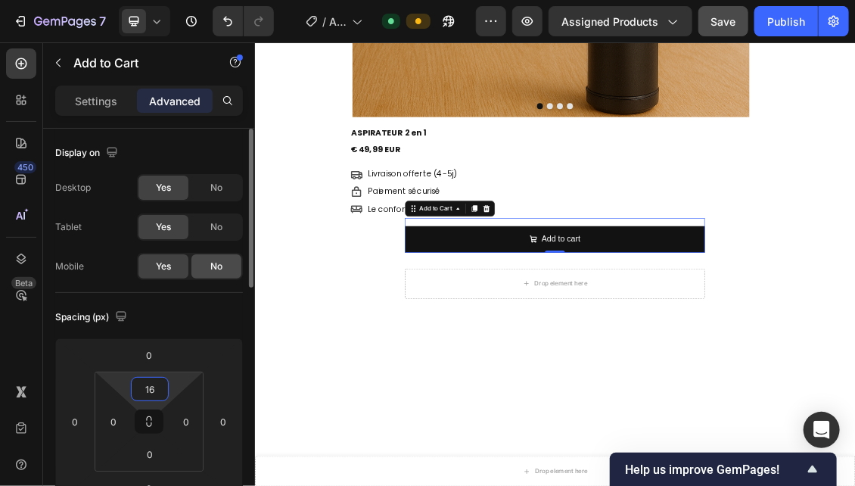
type input "16"
click at [203, 259] on div "No" at bounding box center [216, 266] width 50 height 24
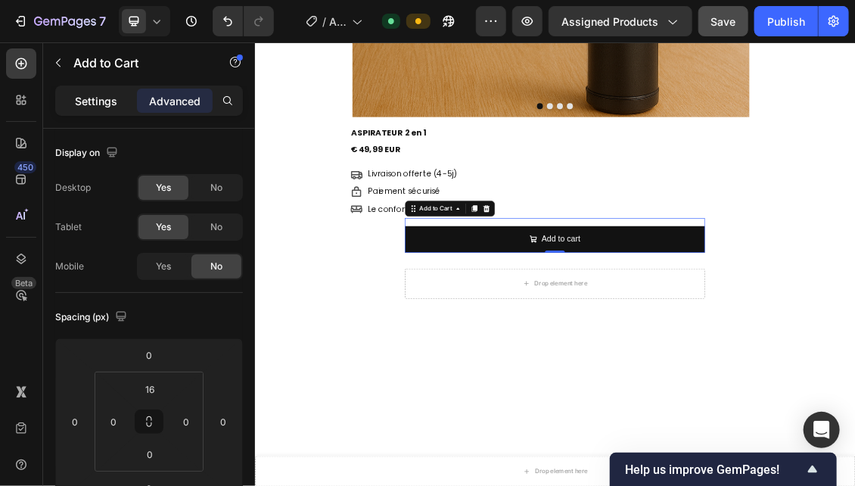
click at [123, 98] on div "Settings" at bounding box center [96, 100] width 76 height 24
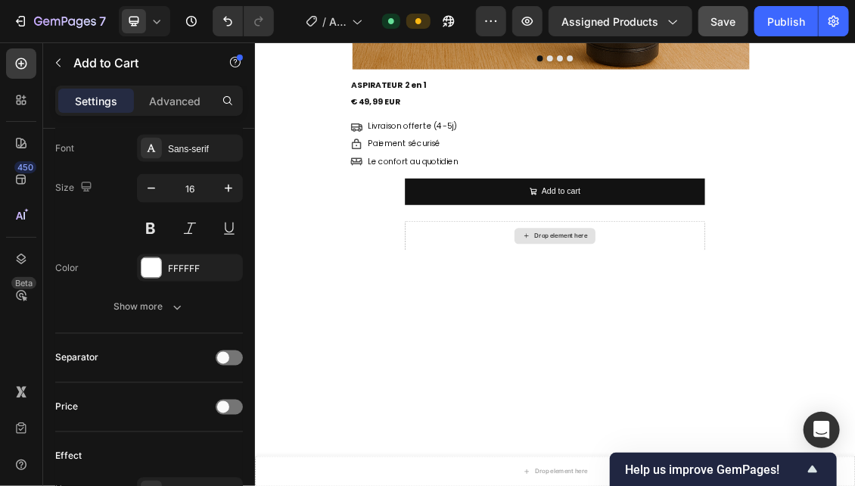
scroll to position [467, 0]
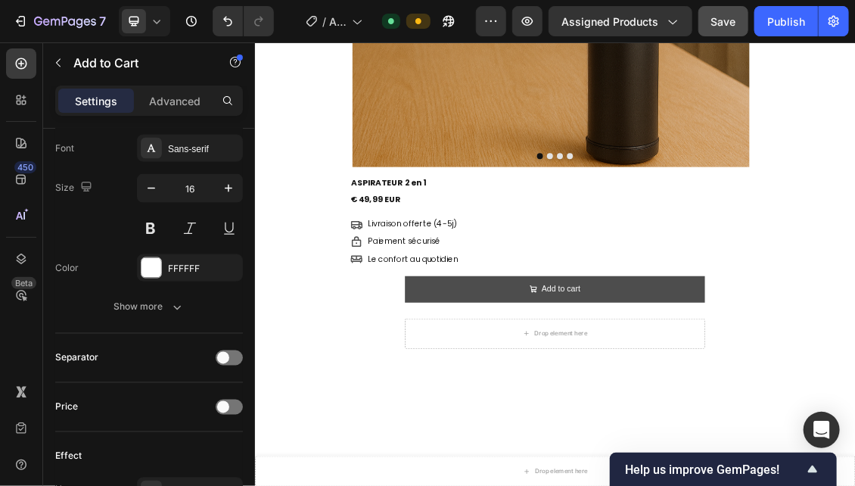
click at [575, 411] on button "Add to cart" at bounding box center [708, 415] width 454 height 40
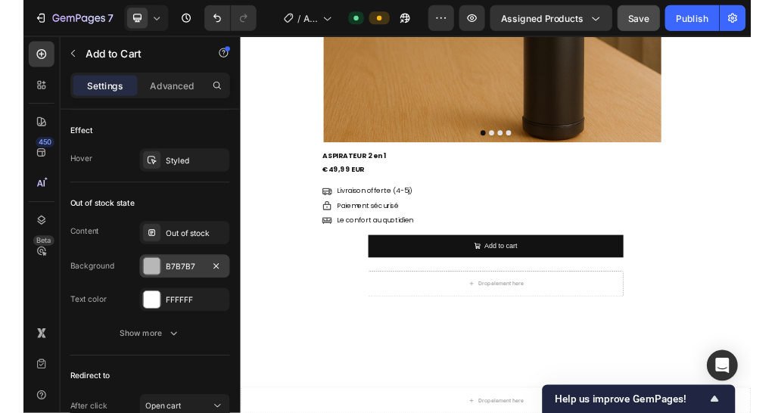
scroll to position [1337, 0]
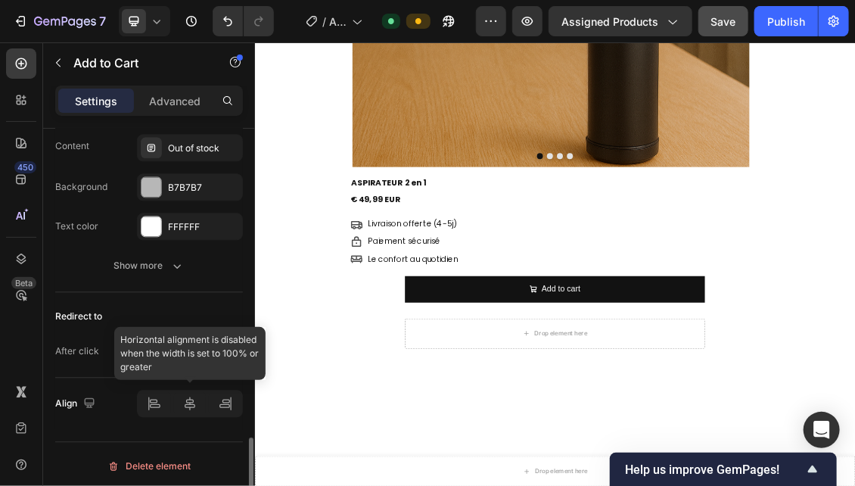
click at [159, 403] on div at bounding box center [190, 403] width 106 height 27
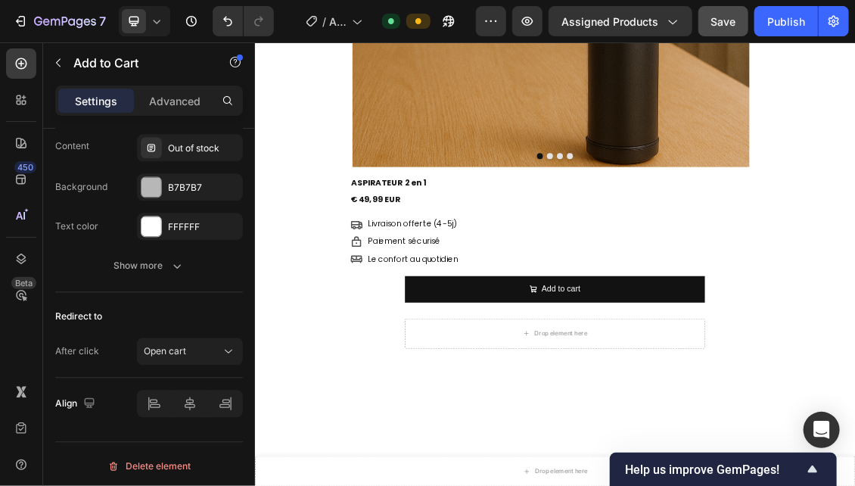
click at [688, 385] on div "Add to cart Add to Cart" at bounding box center [708, 409] width 454 height 52
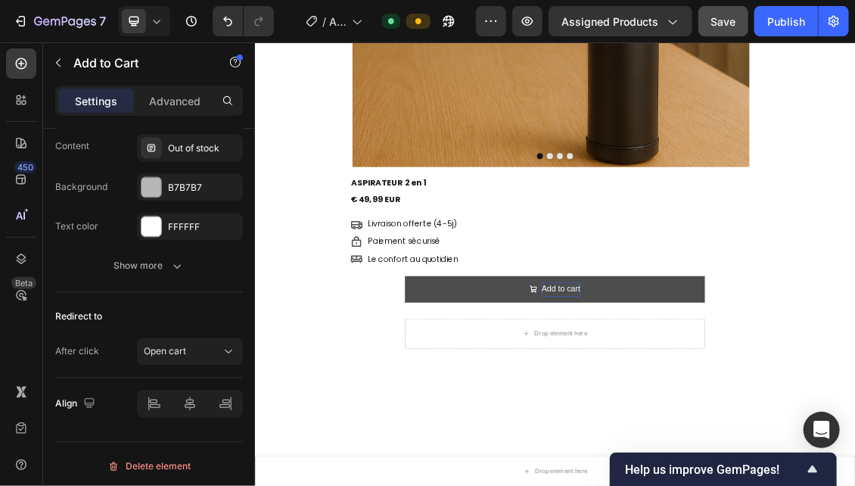
click at [688, 416] on div "Add to cart" at bounding box center [717, 415] width 58 height 22
click at [563, 411] on button "Add to cart" at bounding box center [708, 415] width 454 height 40
click at [722, 409] on p "Add to cart" at bounding box center [717, 415] width 58 height 22
click at [741, 408] on button "Add to cart" at bounding box center [708, 415] width 454 height 40
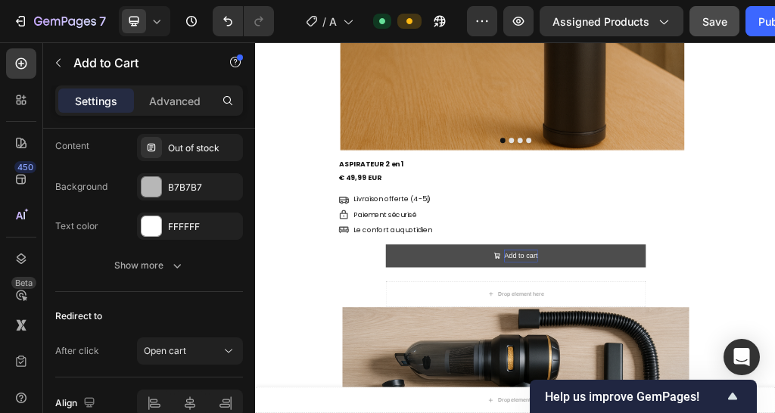
click at [713, 417] on p "Add to cart" at bounding box center [717, 416] width 58 height 22
drag, startPoint x: 740, startPoint y: 407, endPoint x: 682, endPoint y: 417, distance: 58.3
click at [688, 417] on p "Add to cart" at bounding box center [717, 416] width 58 height 22
click at [482, 396] on button "Ajouter t" at bounding box center [709, 416] width 454 height 40
click at [482, 396] on button "Ajouter au" at bounding box center [709, 416] width 454 height 40
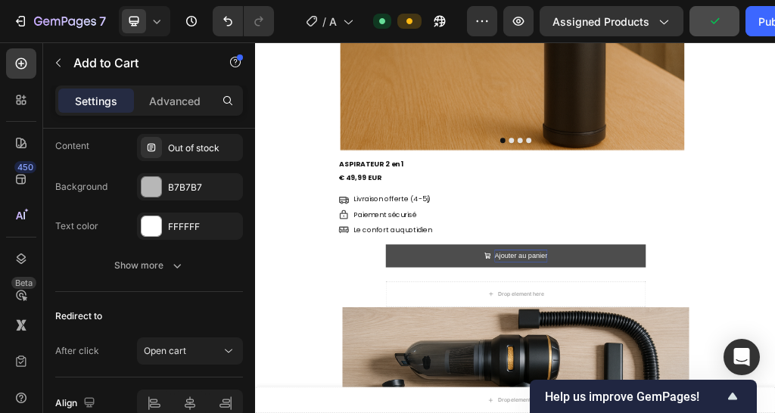
click at [654, 412] on icon "Ajouter au panier" at bounding box center [660, 415] width 12 height 12
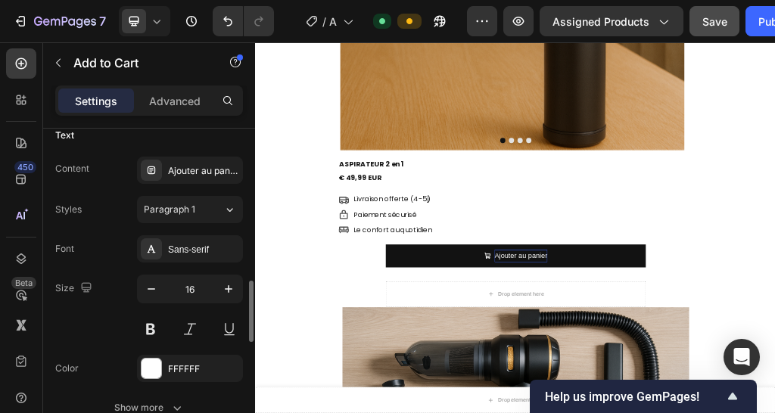
scroll to position [504, 0]
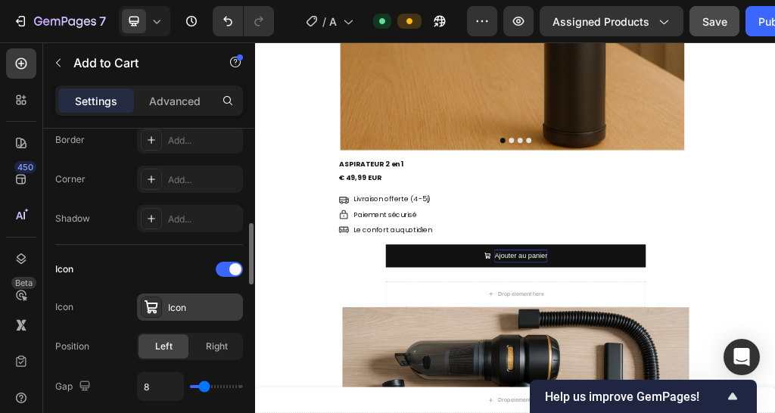
click at [194, 303] on div "Icon" at bounding box center [203, 308] width 71 height 14
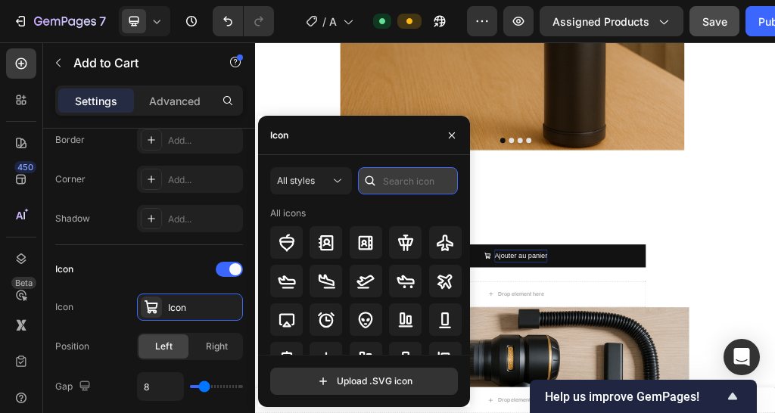
click at [390, 182] on input "text" at bounding box center [408, 180] width 100 height 27
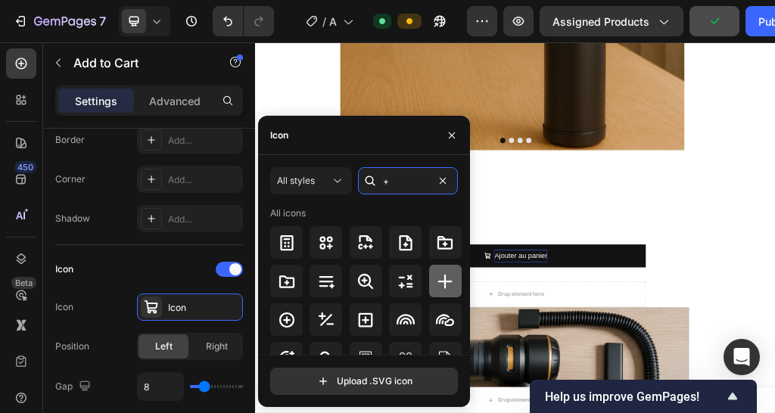
type input "+"
click at [448, 287] on icon at bounding box center [445, 281] width 18 height 18
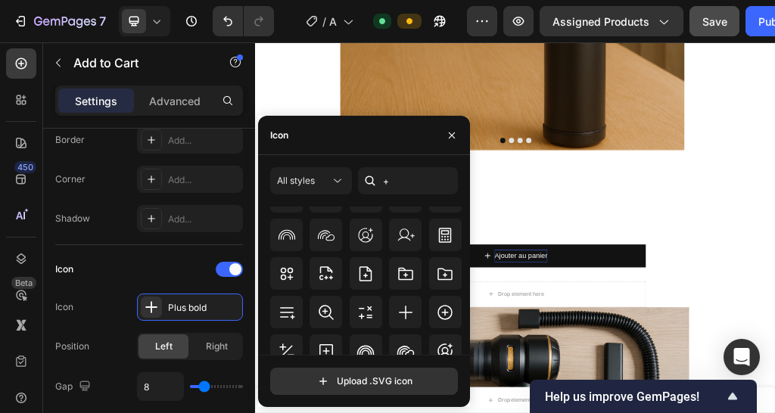
scroll to position [233, 0]
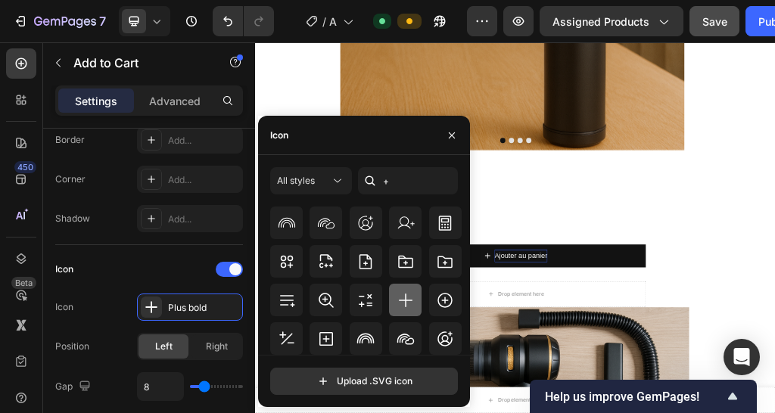
click at [399, 300] on icon at bounding box center [405, 300] width 18 height 18
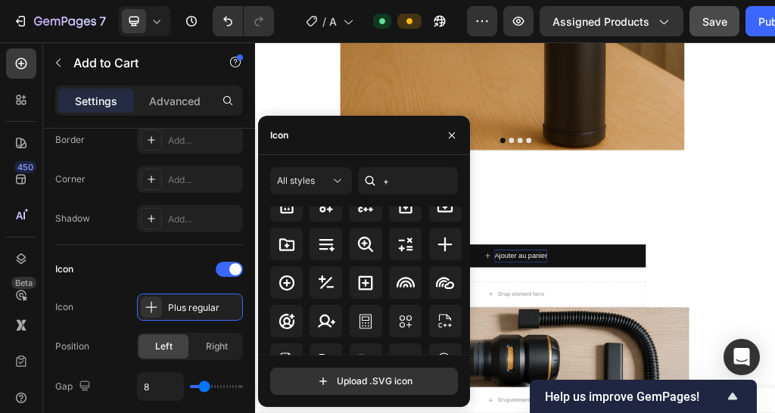
scroll to position [11, 0]
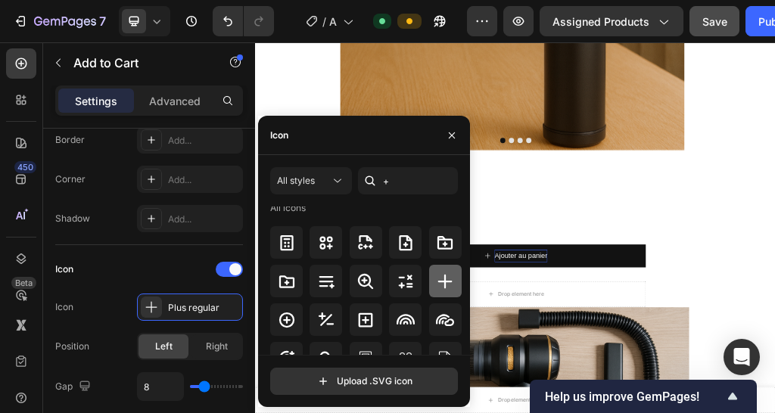
click at [449, 284] on icon at bounding box center [445, 281] width 18 height 18
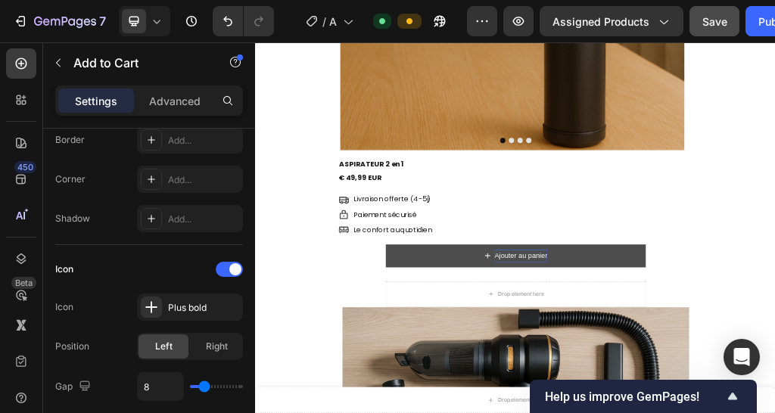
click at [777, 423] on button "Ajouter au panier" at bounding box center [709, 416] width 454 height 40
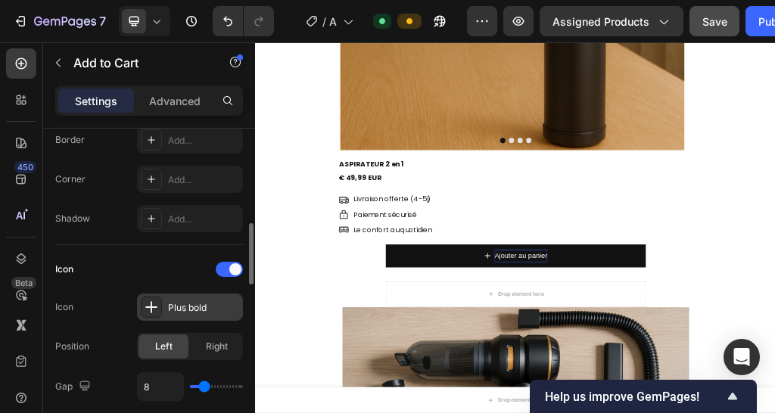
click at [202, 304] on div "Plus bold" at bounding box center [203, 308] width 71 height 14
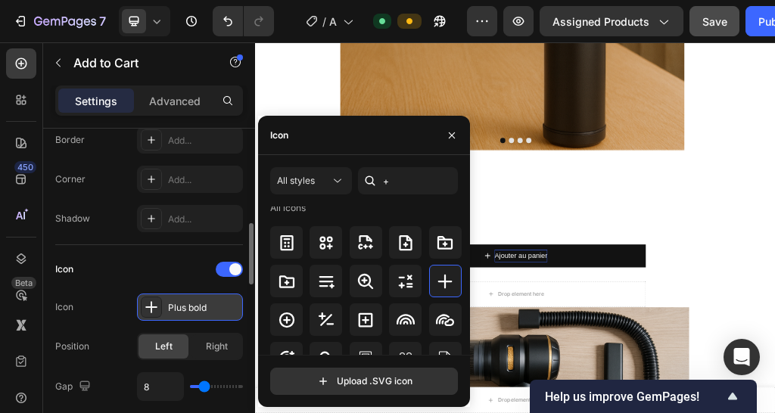
click at [202, 304] on div "Plus bold" at bounding box center [203, 308] width 71 height 14
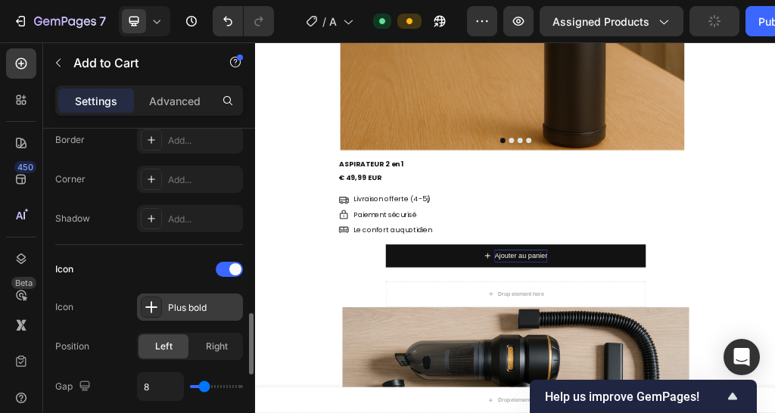
scroll to position [580, 0]
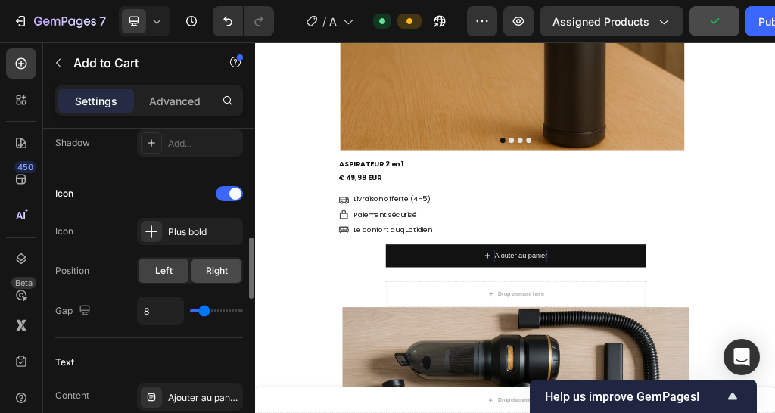
click at [203, 269] on div "Right" at bounding box center [216, 271] width 50 height 24
click at [174, 276] on div "Left" at bounding box center [163, 271] width 50 height 24
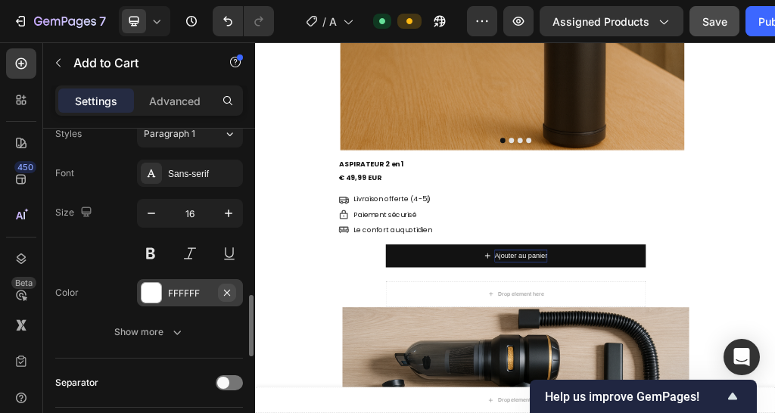
scroll to position [807, 0]
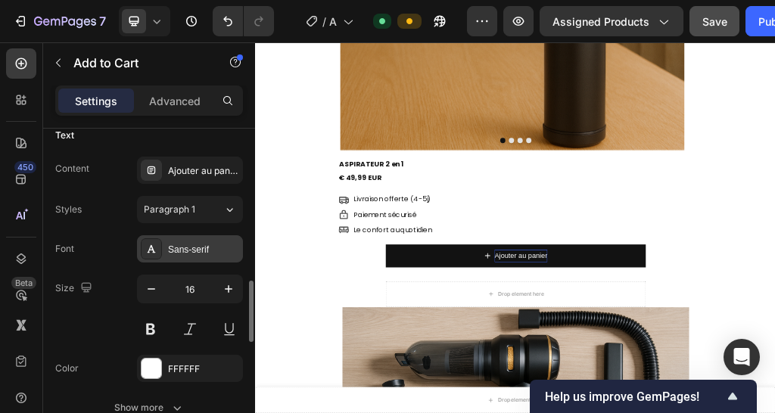
click at [193, 243] on div "Sans-serif" at bounding box center [203, 250] width 71 height 14
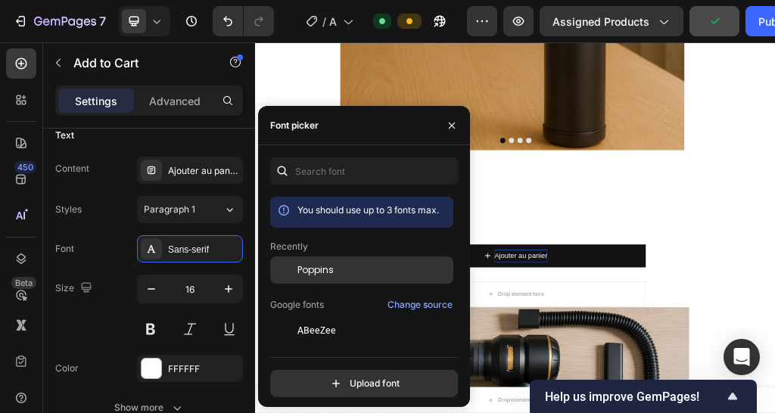
click at [321, 269] on span "Poppins" at bounding box center [315, 270] width 36 height 14
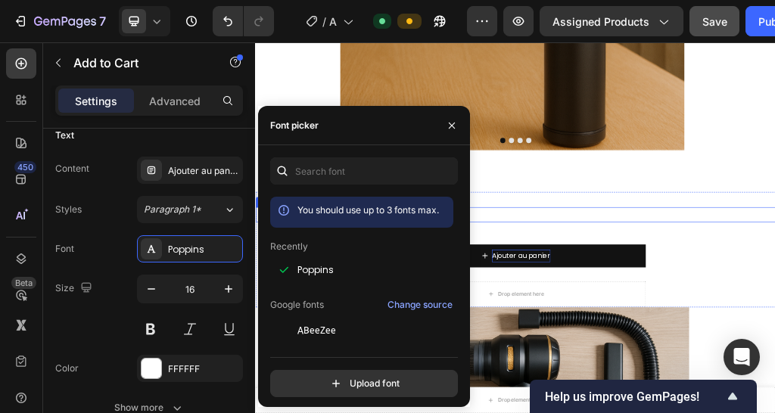
click at [777, 344] on div "Paiement sécurisé" at bounding box center [780, 344] width 763 height 26
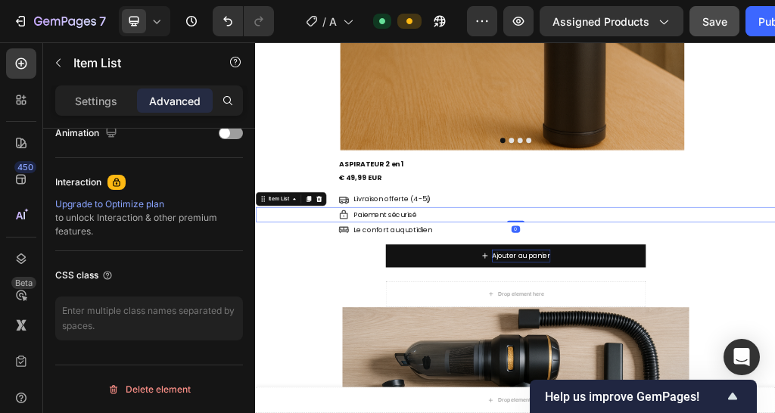
scroll to position [0, 0]
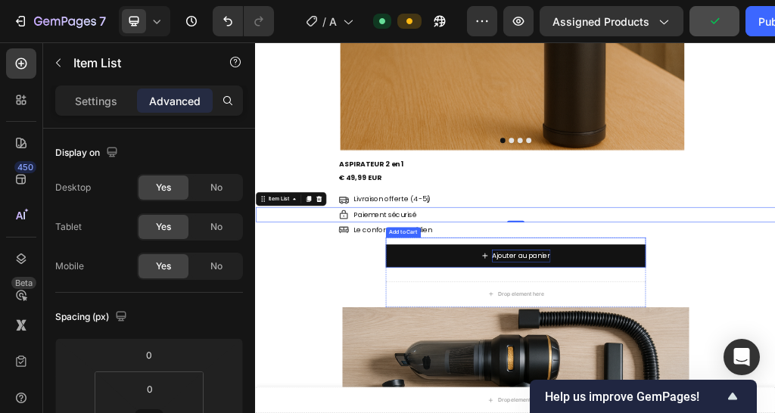
click at [757, 421] on p "Ajouter au panier" at bounding box center [718, 416] width 102 height 22
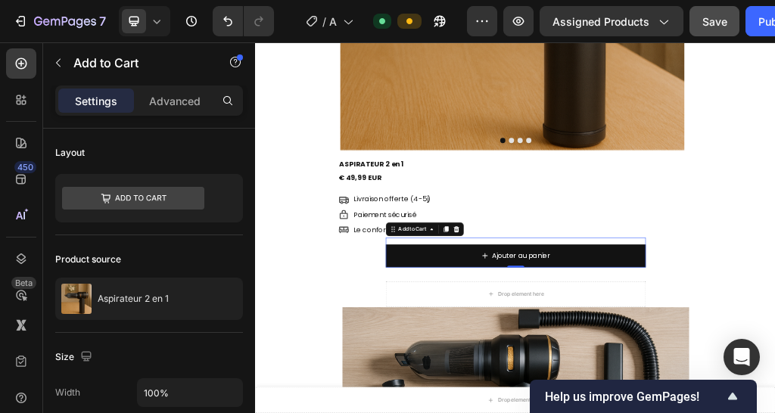
click at [777, 418] on button "Ajouter au panier" at bounding box center [709, 416] width 454 height 40
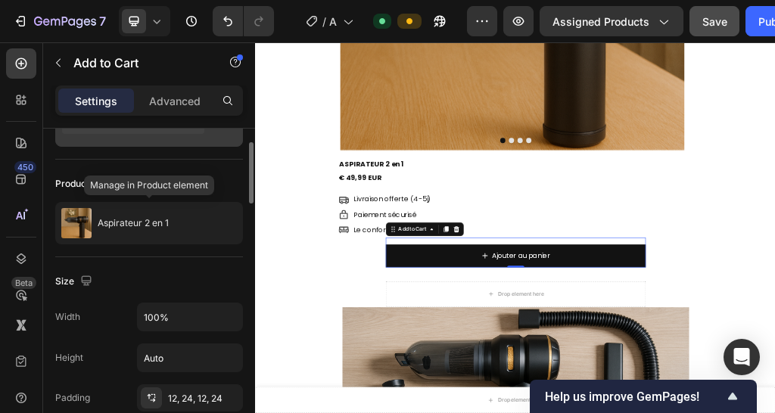
scroll to position [151, 0]
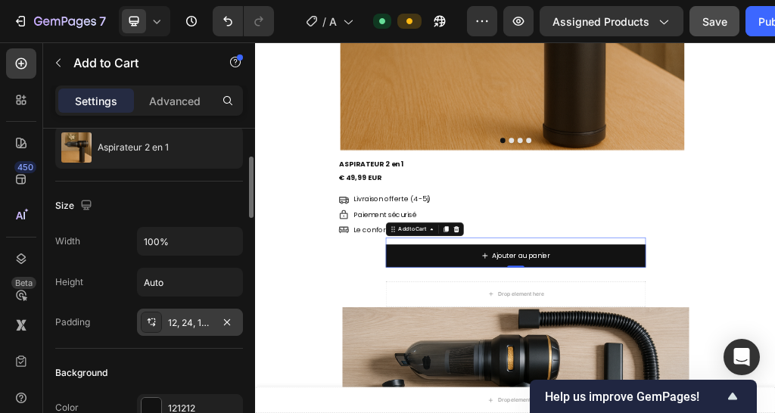
click at [202, 319] on div "12, 24, 12, 24" at bounding box center [190, 323] width 44 height 14
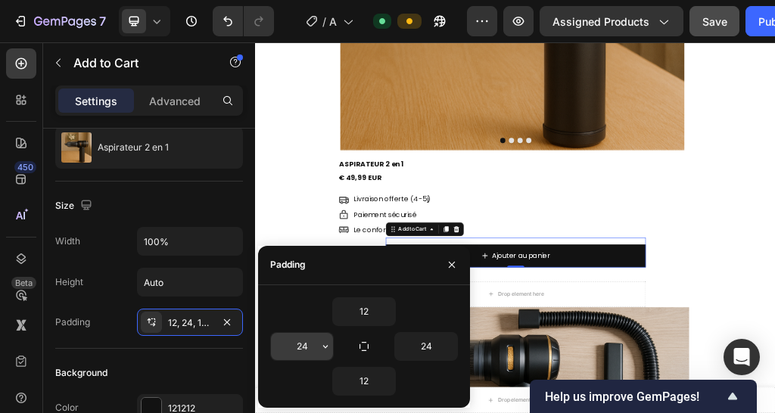
click at [306, 341] on input "24" at bounding box center [302, 346] width 62 height 27
type input "0"
type input "24"
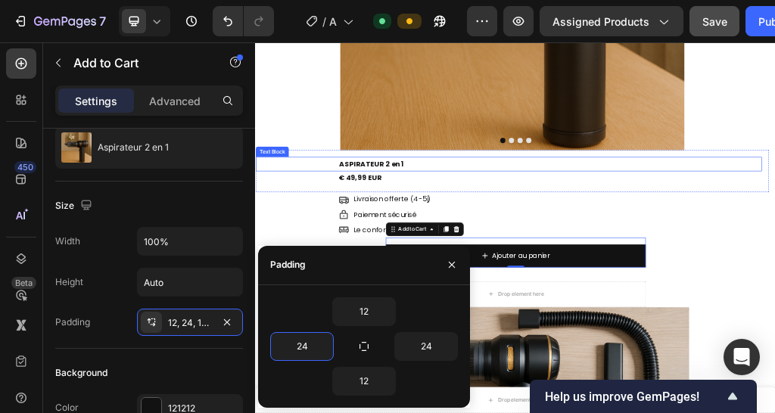
click at [312, 253] on div "ASPIRATEUR 2 en 1 Text Block" at bounding box center [696, 255] width 883 height 25
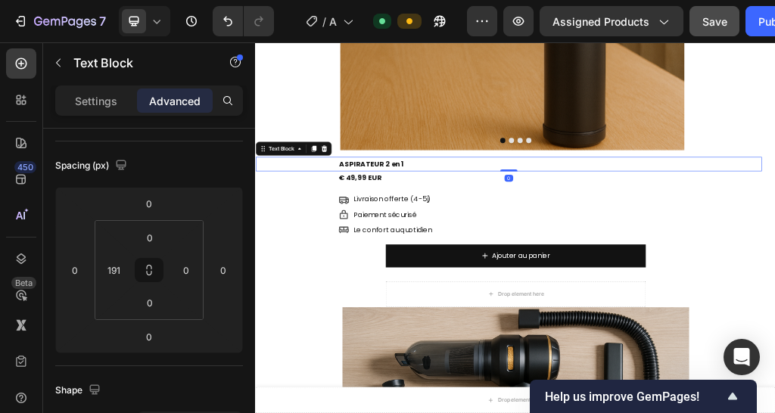
scroll to position [0, 0]
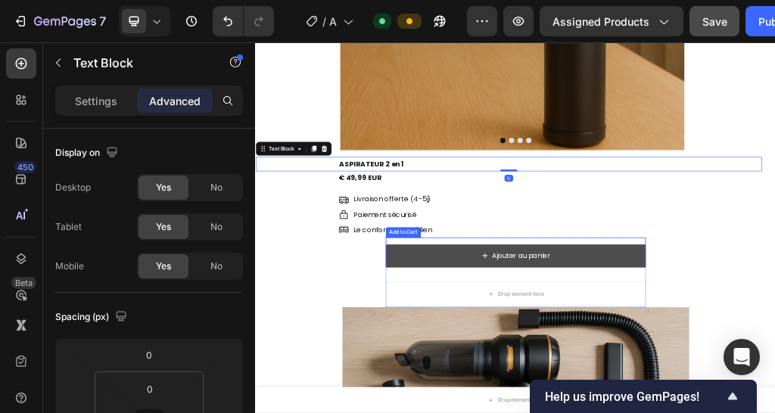
click at [520, 421] on button "Ajouter au panier" at bounding box center [709, 416] width 454 height 40
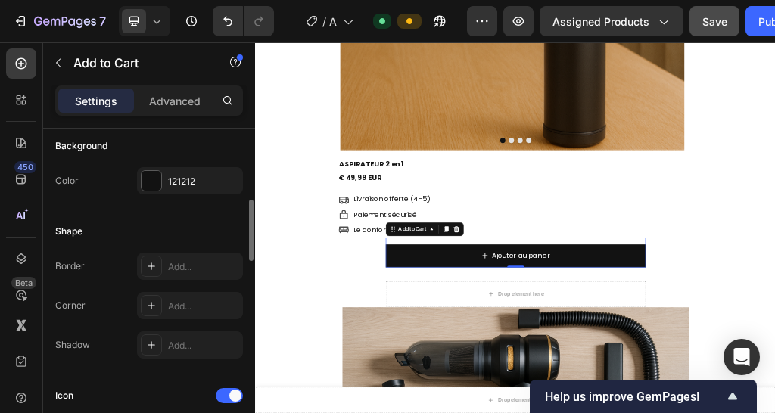
scroll to position [605, 0]
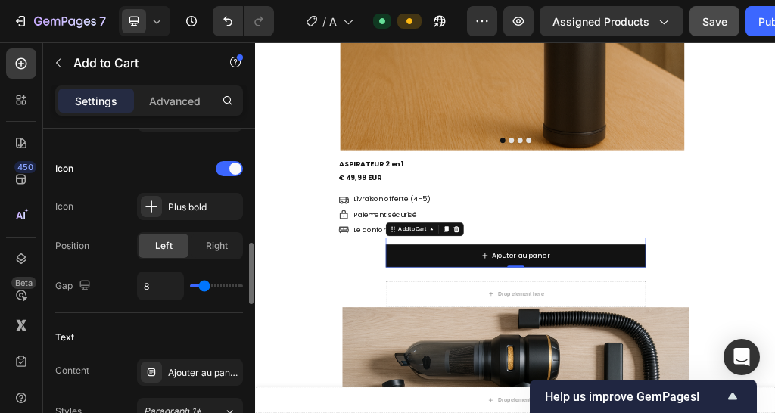
type input "7"
type input "6"
type input "3"
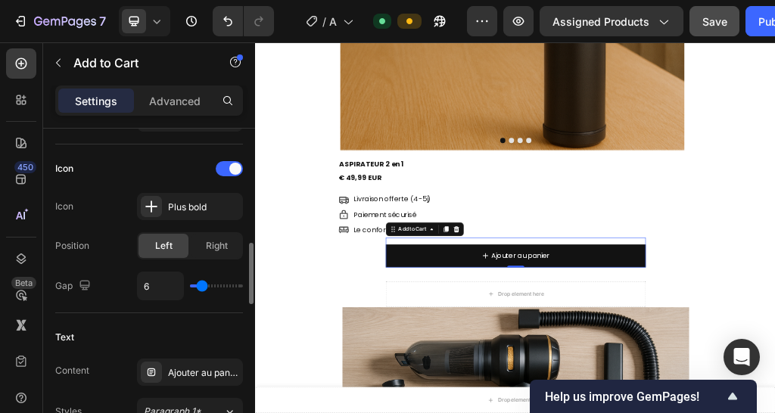
type input "3"
type input "2"
type input "1"
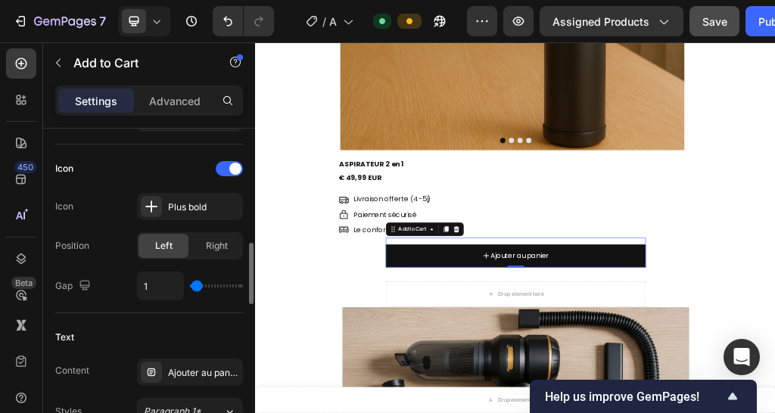
type input "0"
type input "8"
click at [203, 284] on input "range" at bounding box center [216, 285] width 53 height 3
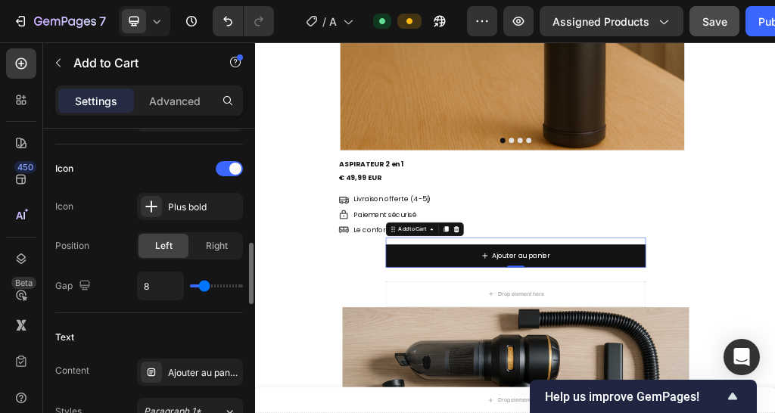
scroll to position [681, 0]
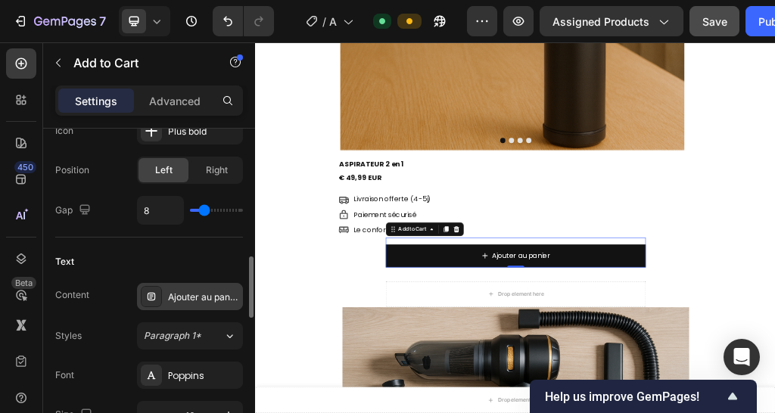
click at [206, 300] on div "Ajouter au panier" at bounding box center [203, 297] width 71 height 14
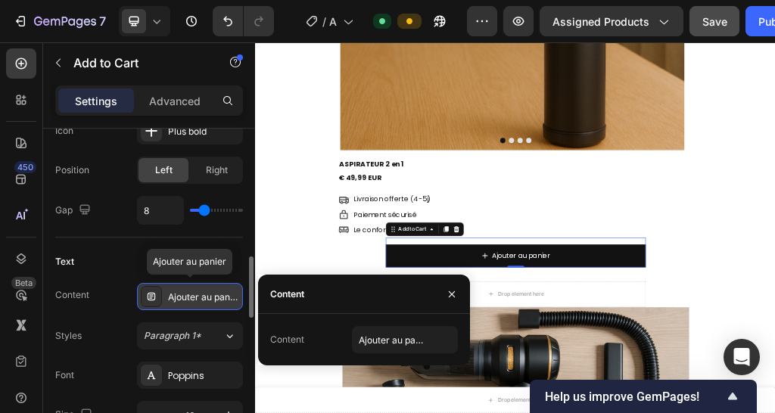
click at [206, 300] on div "Ajouter au panier" at bounding box center [203, 297] width 71 height 14
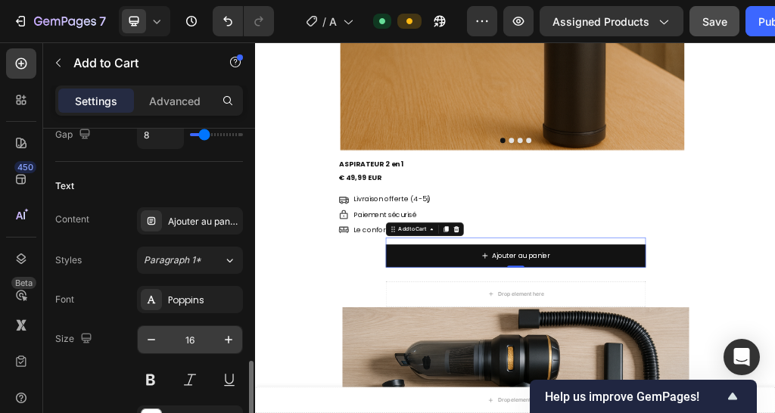
scroll to position [832, 0]
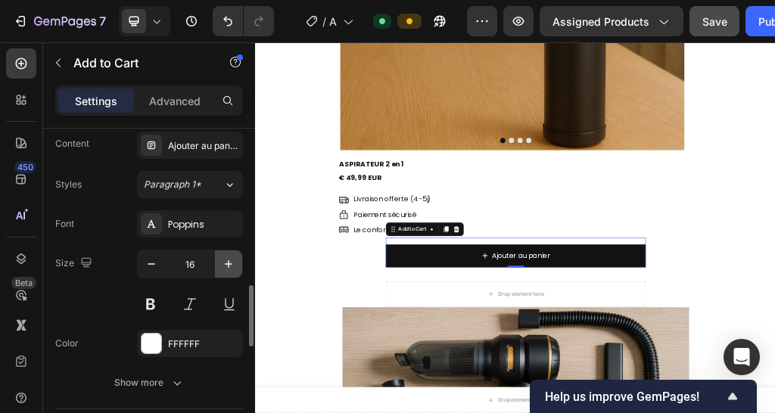
click at [228, 256] on icon "button" at bounding box center [228, 263] width 15 height 15
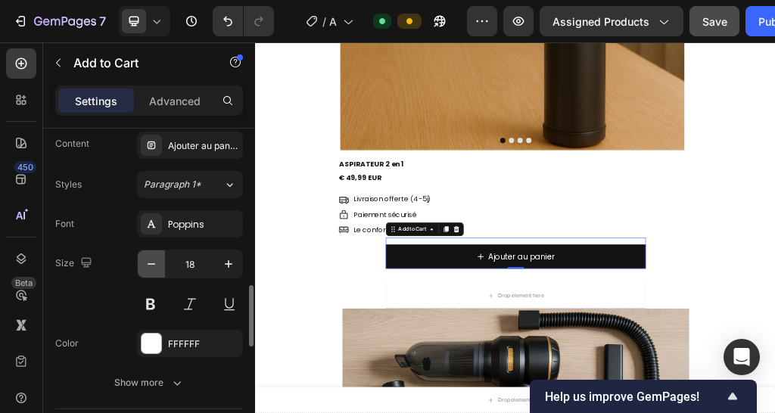
click at [154, 264] on icon "button" at bounding box center [151, 263] width 15 height 15
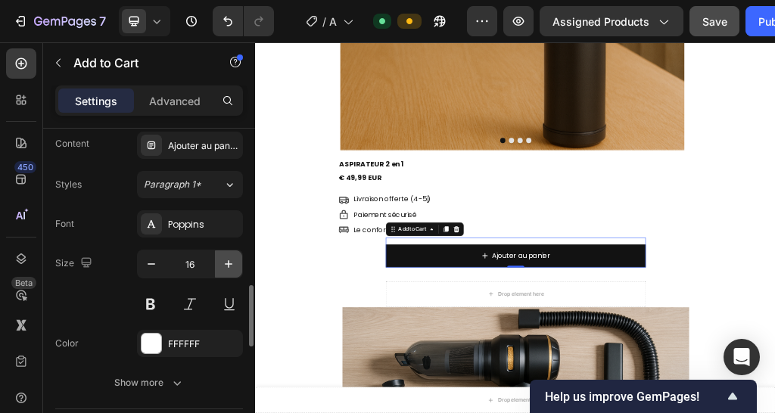
click at [236, 256] on icon "button" at bounding box center [228, 263] width 15 height 15
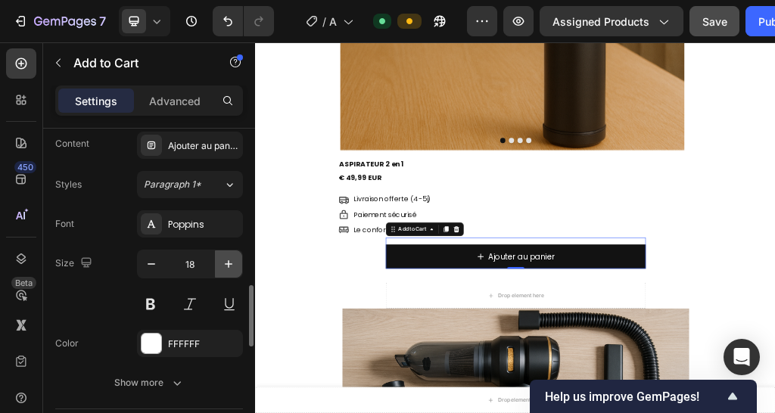
click at [236, 256] on icon "button" at bounding box center [228, 263] width 15 height 15
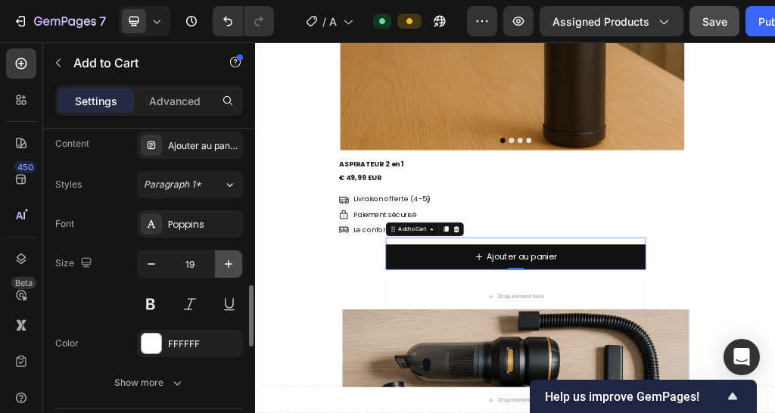
click at [236, 256] on icon "button" at bounding box center [228, 263] width 15 height 15
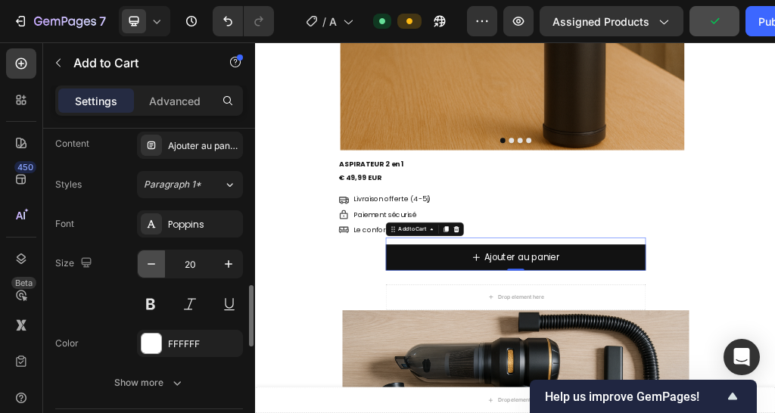
click at [155, 259] on icon "button" at bounding box center [151, 263] width 15 height 15
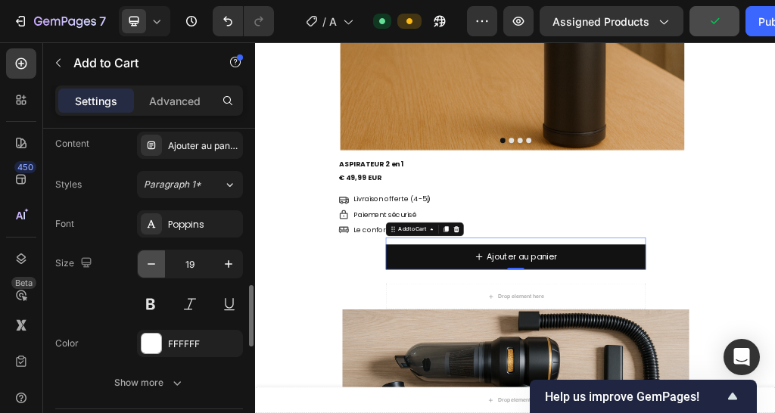
type input "18"
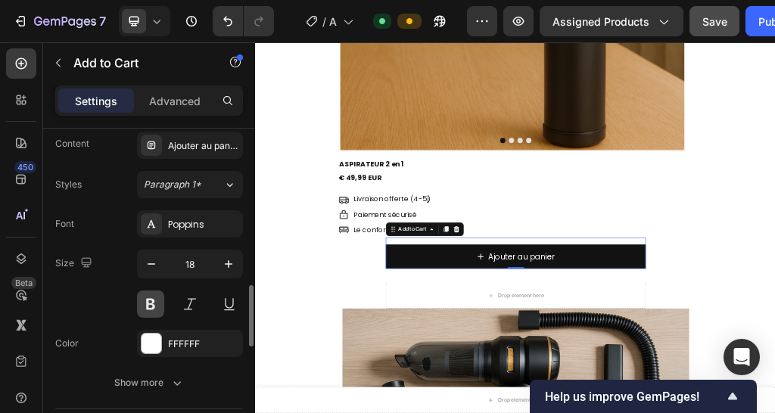
click at [155, 300] on button at bounding box center [150, 303] width 27 height 27
click at [165, 309] on div at bounding box center [190, 303] width 106 height 27
click at [155, 306] on button at bounding box center [150, 303] width 27 height 27
click at [176, 365] on div "Font Poppins Size 18 Color FFFFFF Show more" at bounding box center [149, 303] width 188 height 186
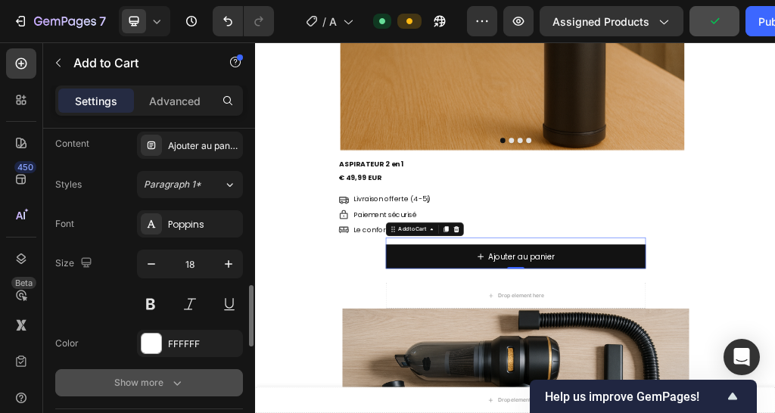
click at [169, 371] on button "Show more" at bounding box center [149, 382] width 188 height 27
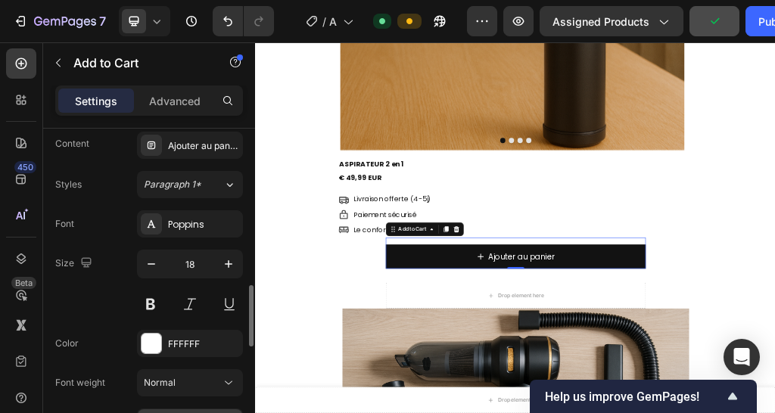
scroll to position [983, 0]
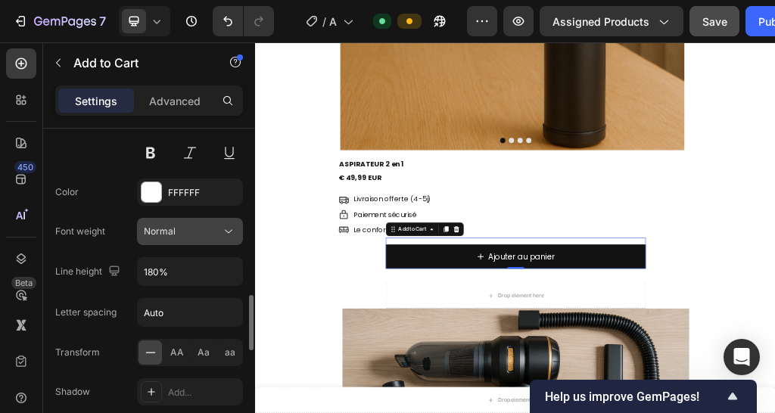
click at [166, 235] on span "Normal" at bounding box center [160, 232] width 32 height 14
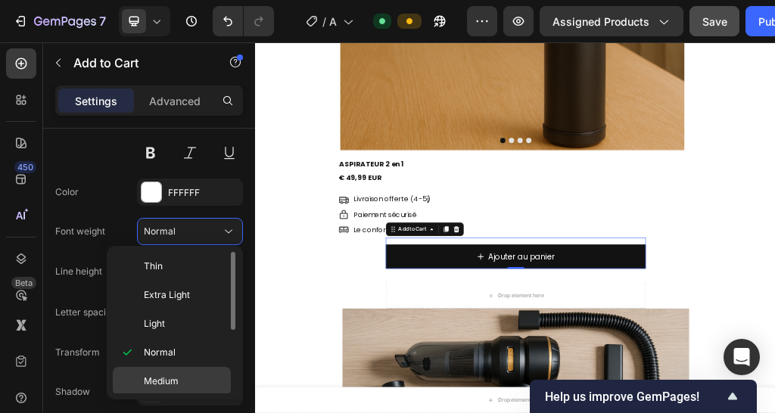
click at [172, 368] on div "Medium" at bounding box center [172, 381] width 118 height 29
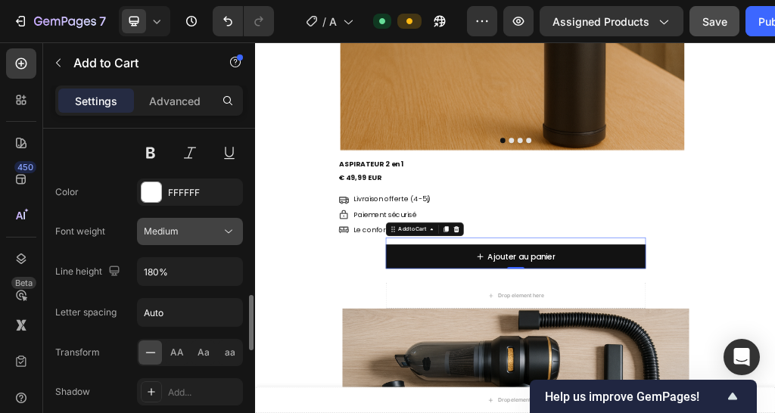
click at [169, 230] on span "Medium" at bounding box center [161, 230] width 35 height 11
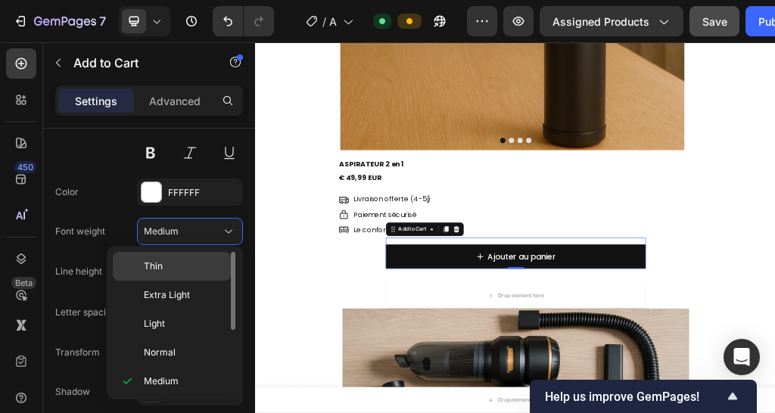
click at [172, 261] on p "Thin" at bounding box center [184, 266] width 80 height 14
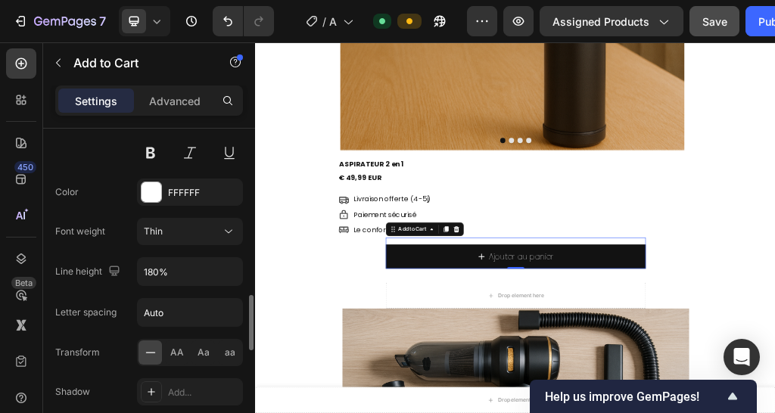
click at [214, 253] on div "Font Poppins Size 18 Color FFFFFF Font weight Thin Line height 180% Letter spac…" at bounding box center [149, 252] width 188 height 386
click at [210, 218] on button "Thin" at bounding box center [190, 231] width 106 height 27
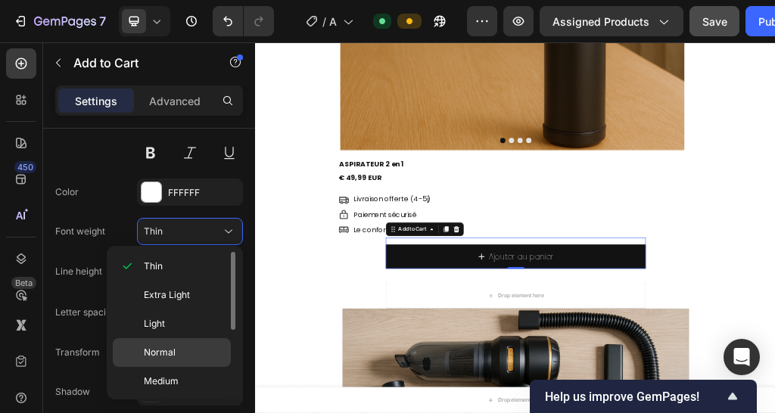
click at [191, 355] on p "Normal" at bounding box center [184, 353] width 80 height 14
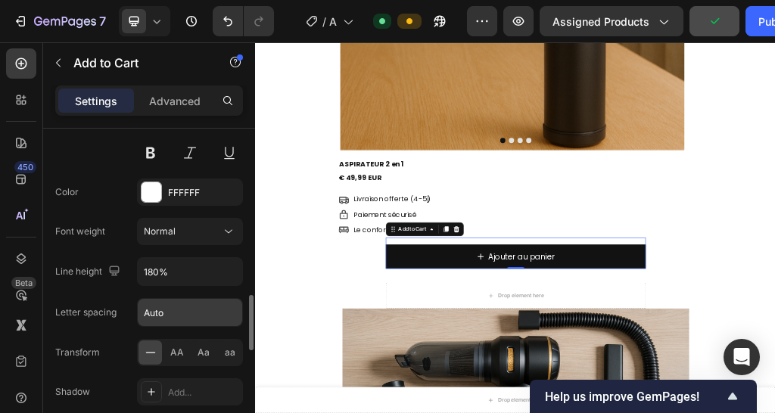
click at [168, 306] on input "Auto" at bounding box center [190, 312] width 104 height 27
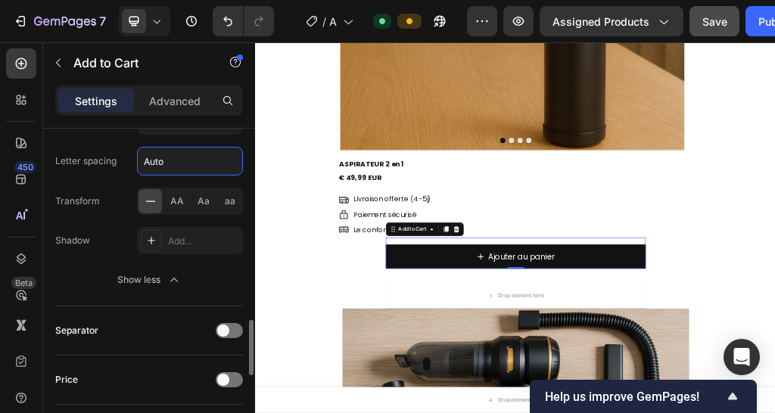
scroll to position [1210, 0]
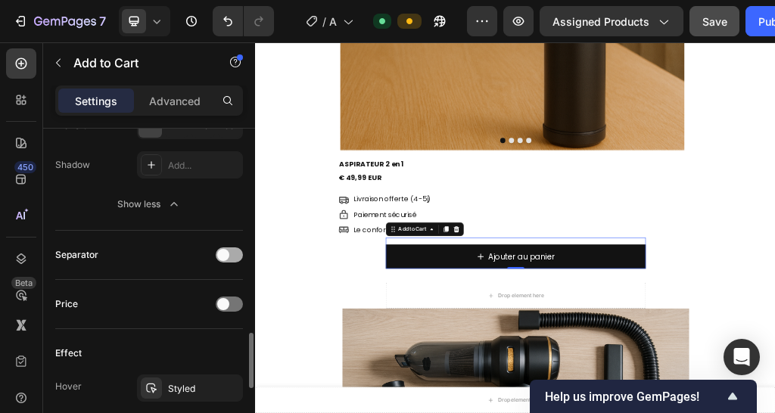
click at [225, 252] on span at bounding box center [223, 255] width 12 height 12
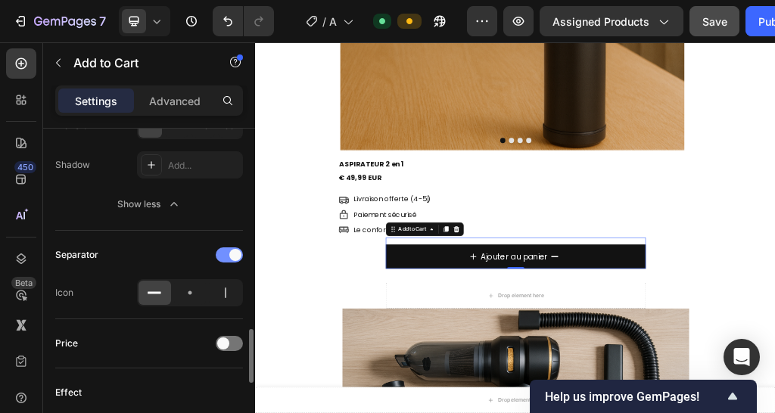
click at [225, 252] on div at bounding box center [229, 254] width 27 height 15
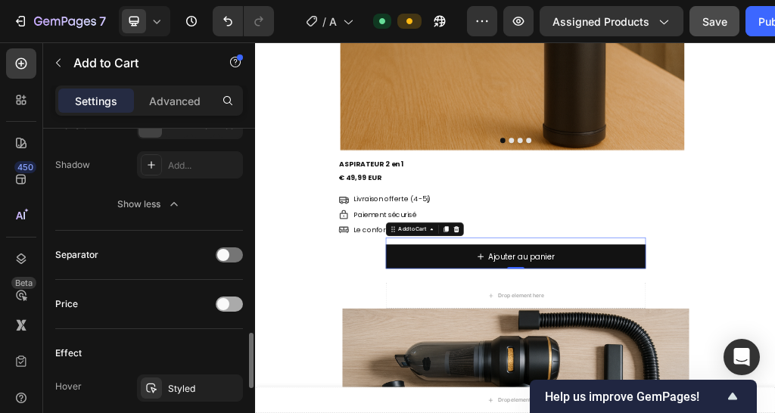
click at [232, 304] on div at bounding box center [229, 303] width 27 height 15
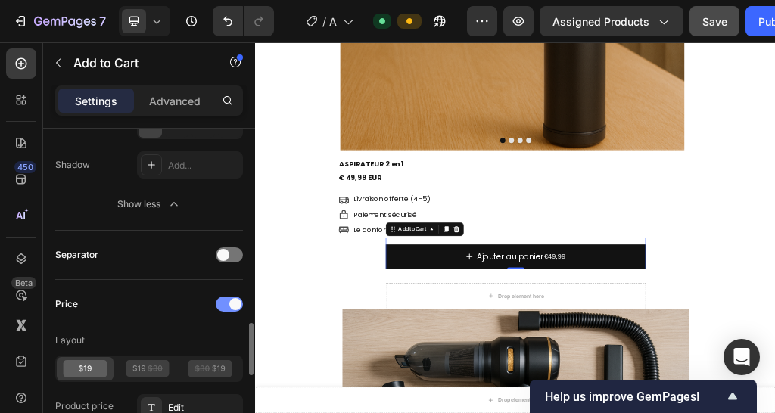
click at [232, 304] on span at bounding box center [235, 304] width 12 height 12
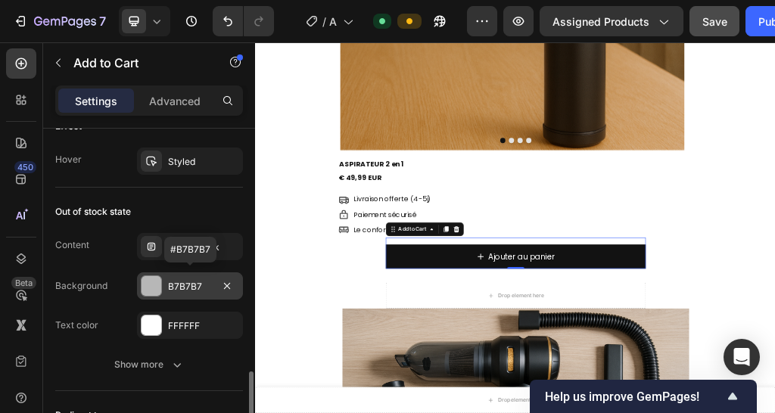
scroll to position [1588, 0]
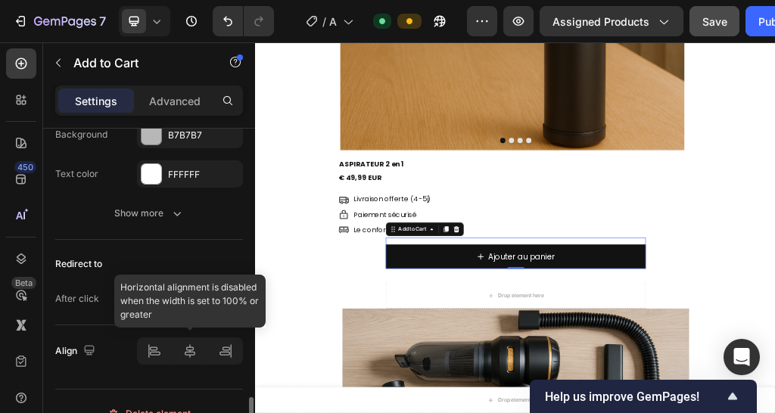
click at [157, 347] on div at bounding box center [190, 350] width 106 height 27
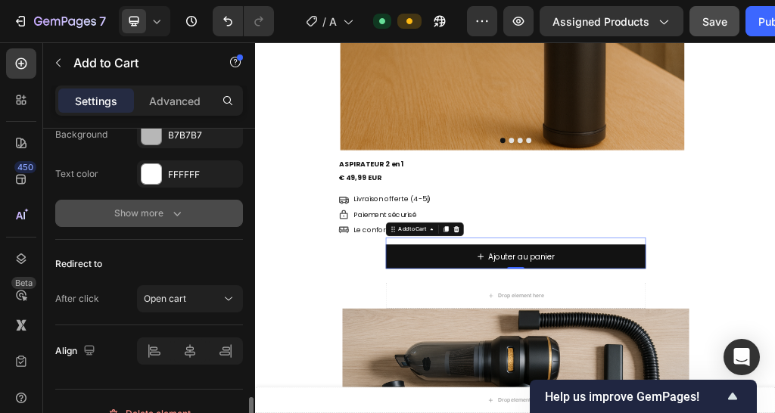
click at [144, 206] on div "Show more" at bounding box center [149, 213] width 70 height 15
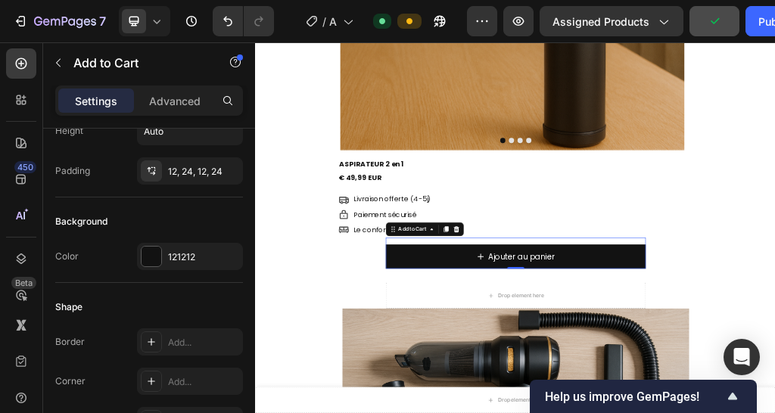
scroll to position [0, 0]
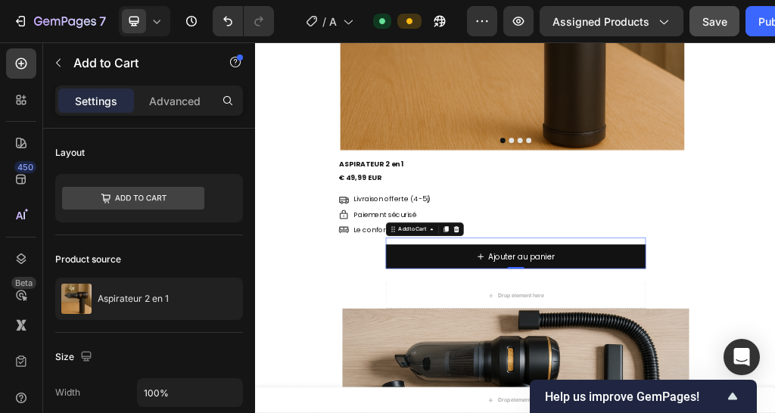
click at [777, 386] on div "Ajouter au panier Add to Cart 0" at bounding box center [709, 410] width 454 height 54
drag, startPoint x: 142, startPoint y: 109, endPoint x: 179, endPoint y: 149, distance: 54.1
click at [143, 109] on div "Advanced" at bounding box center [175, 100] width 76 height 24
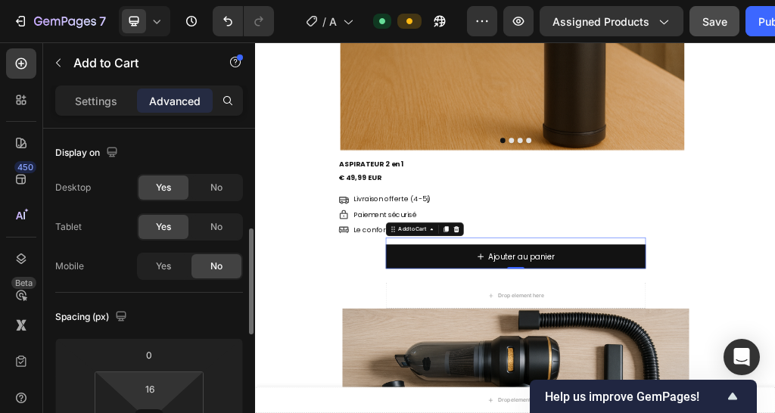
scroll to position [76, 0]
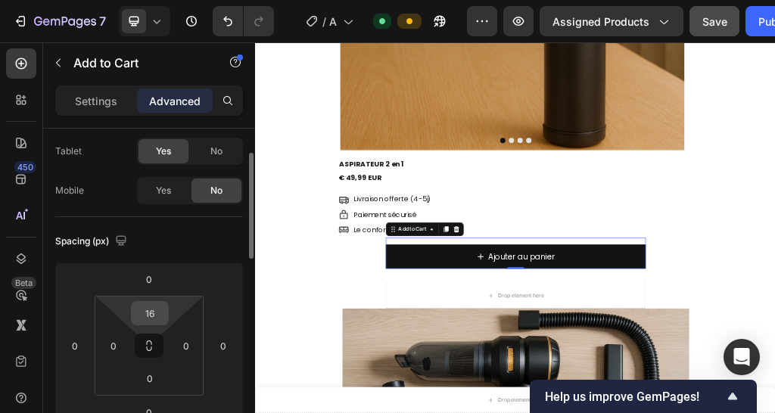
click at [151, 312] on input "16" at bounding box center [150, 313] width 30 height 23
type input "0"
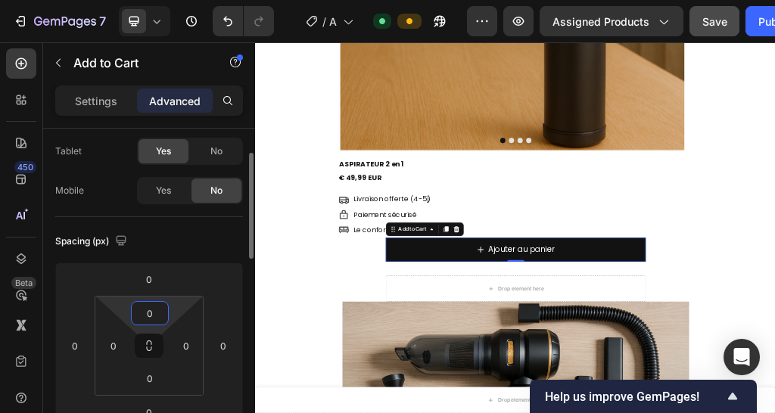
click at [144, 315] on input "0" at bounding box center [150, 313] width 30 height 23
click at [147, 312] on input "0" at bounding box center [150, 313] width 30 height 23
click at [152, 309] on input "0" at bounding box center [150, 313] width 30 height 23
type input "16"
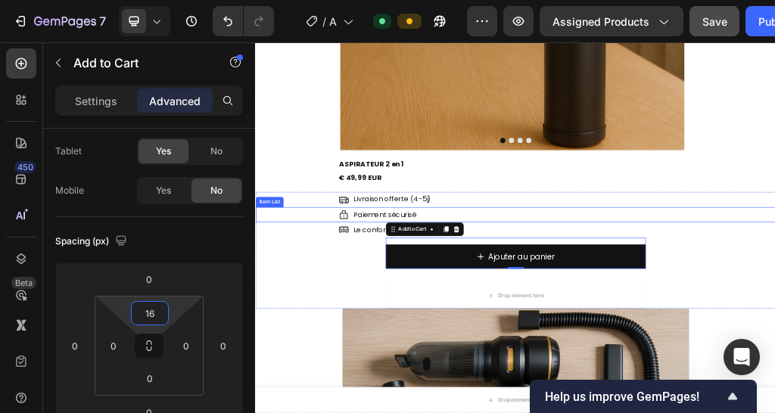
click at [777, 336] on div "Paiement sécurisé" at bounding box center [780, 344] width 763 height 26
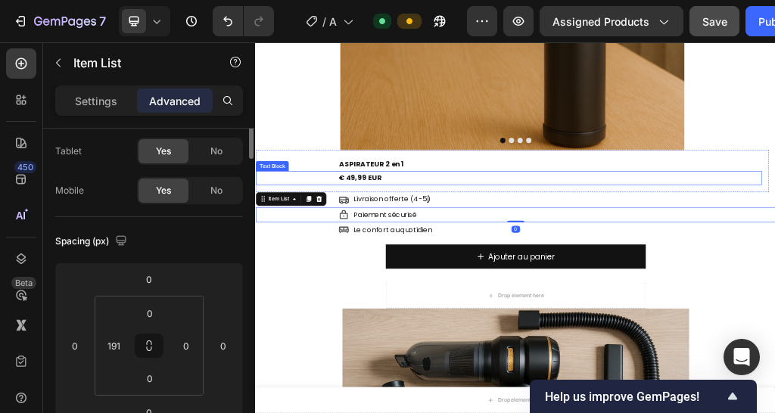
scroll to position [0, 0]
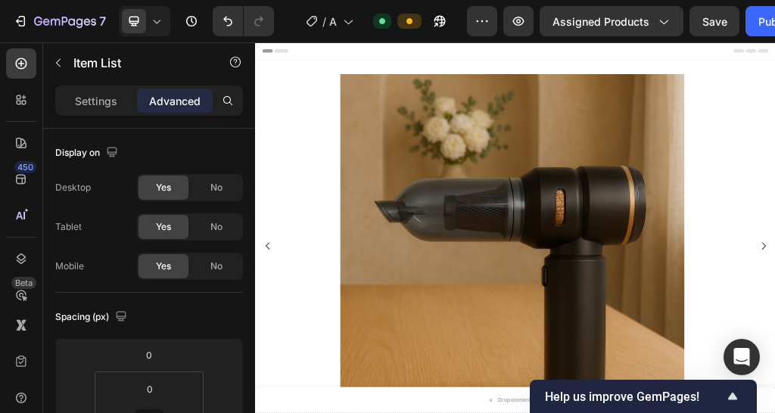
scroll to position [467, 0]
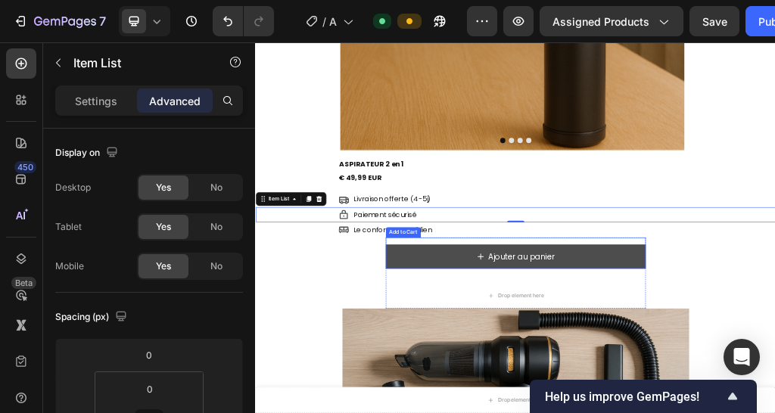
click at [509, 405] on button "Ajouter au panier" at bounding box center [709, 417] width 454 height 42
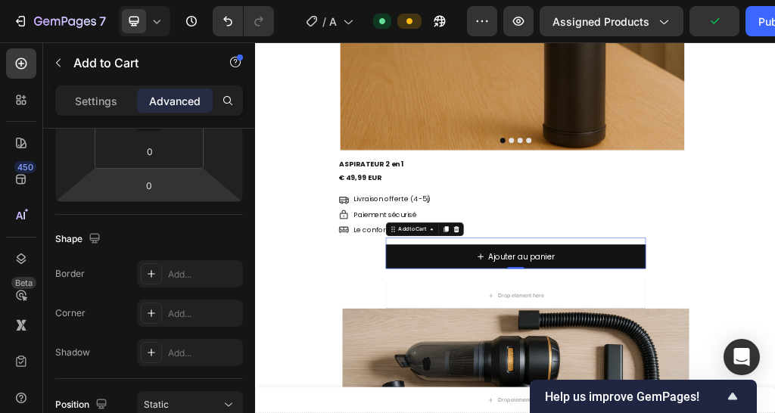
scroll to position [454, 0]
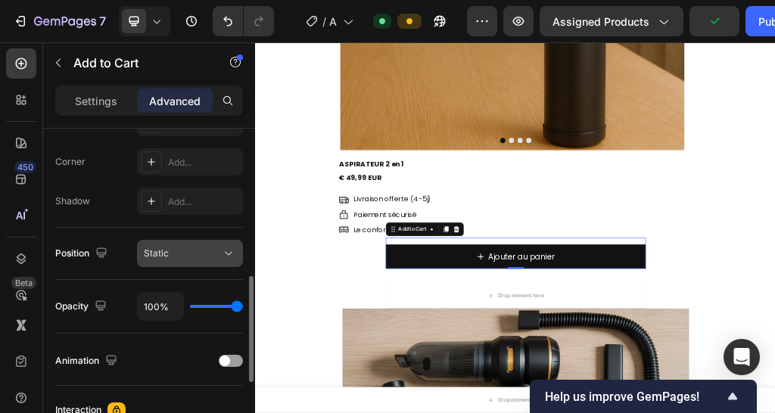
click at [210, 260] on button "Static" at bounding box center [190, 253] width 106 height 27
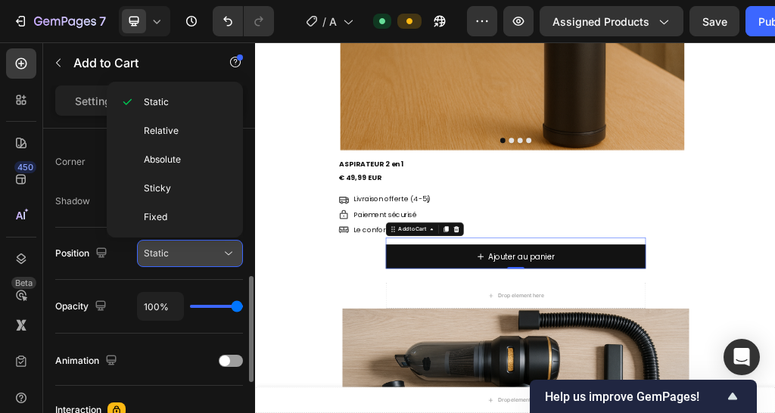
click at [188, 252] on div "Static" at bounding box center [182, 254] width 77 height 14
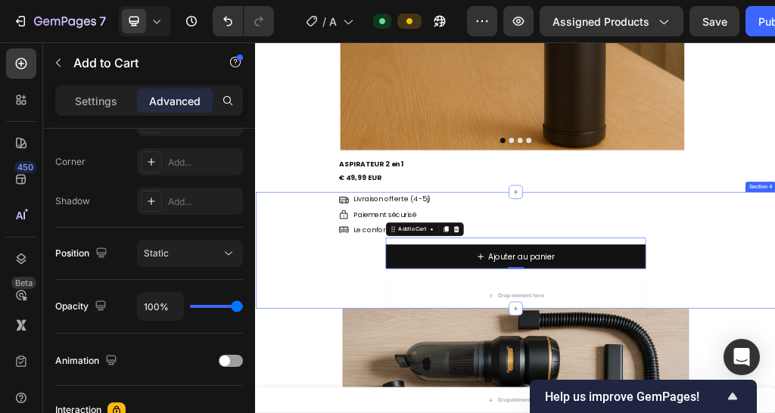
click at [374, 412] on div "Livraison offerte (4-5j) Item List Paiement sécurisé Item List Le confort au qu…" at bounding box center [709, 405] width 908 height 203
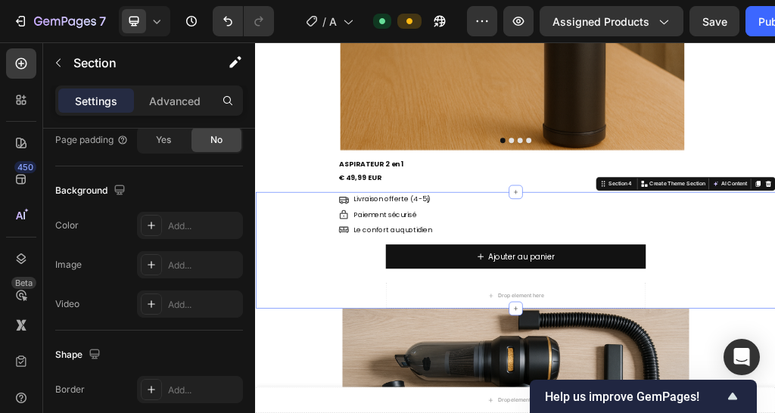
scroll to position [0, 0]
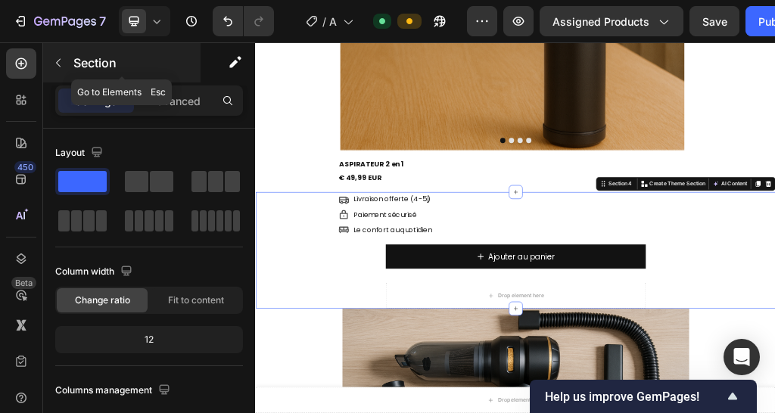
click at [80, 67] on p "Section" at bounding box center [135, 63] width 124 height 18
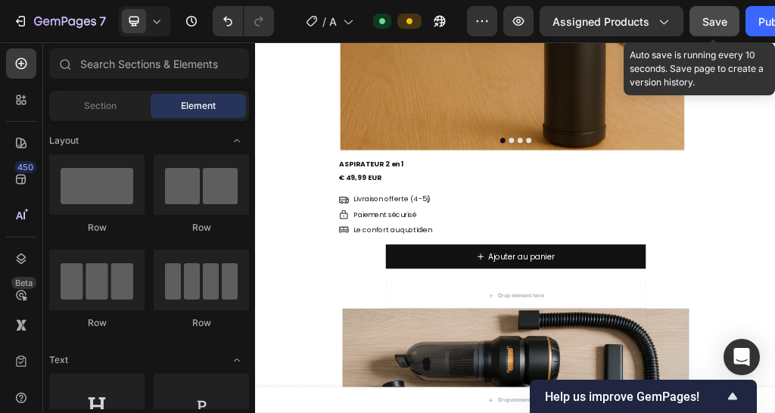
click at [711, 24] on span "Save" at bounding box center [714, 21] width 25 height 13
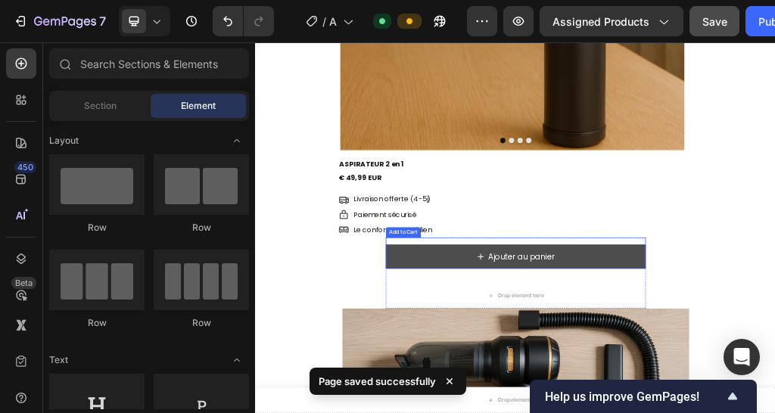
click at [774, 401] on button "Ajouter au panier" at bounding box center [709, 417] width 454 height 42
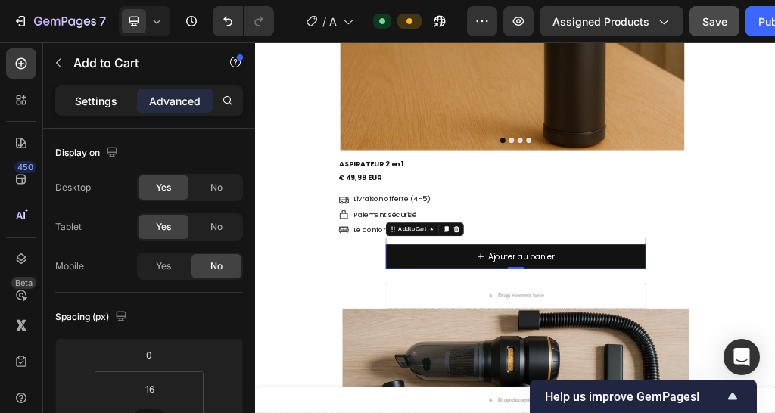
click at [120, 100] on div "Settings" at bounding box center [96, 100] width 76 height 24
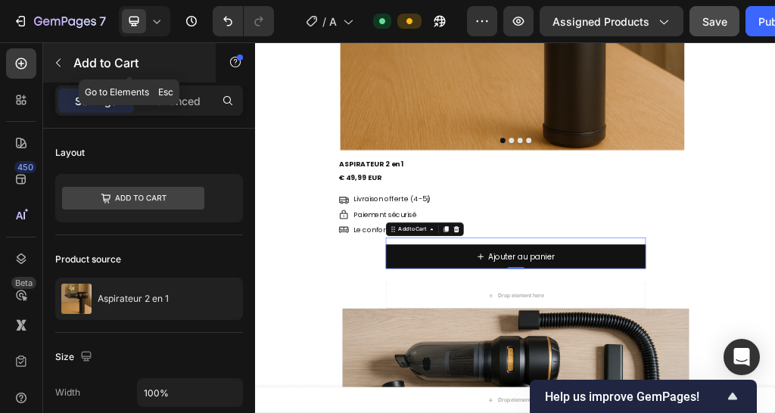
click at [61, 51] on button "button" at bounding box center [58, 63] width 24 height 24
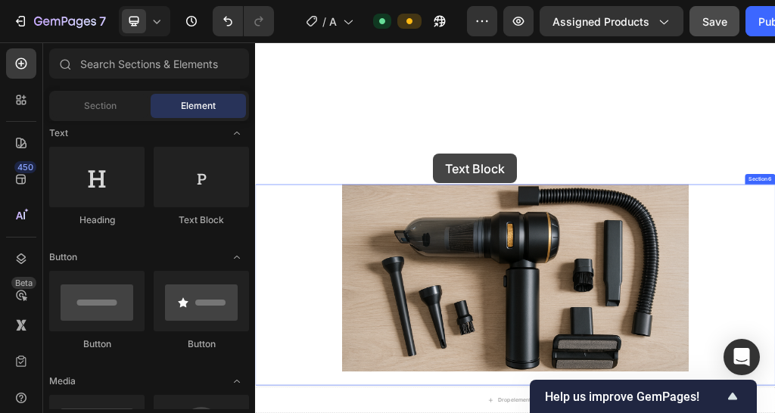
scroll to position [759, 0]
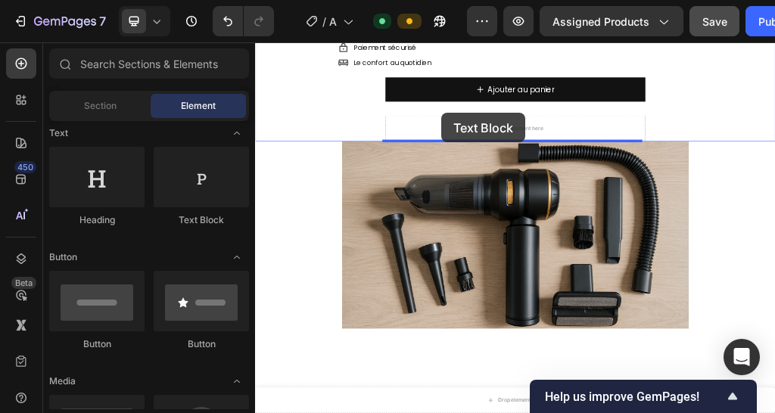
drag, startPoint x: 464, startPoint y: 240, endPoint x: 580, endPoint y: 166, distance: 137.4
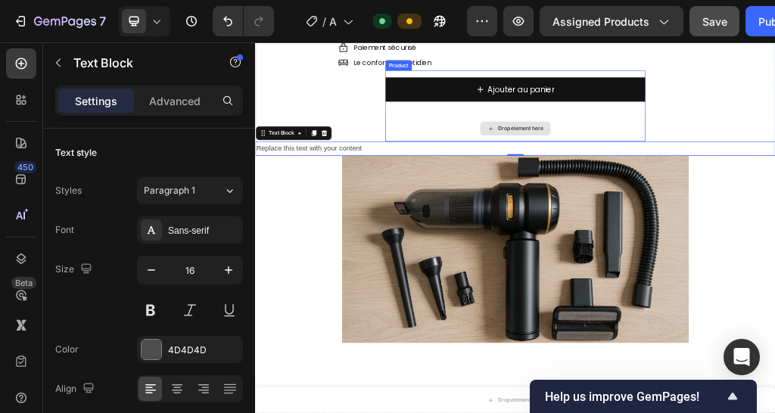
click at [599, 191] on div "Drop element here" at bounding box center [709, 192] width 454 height 45
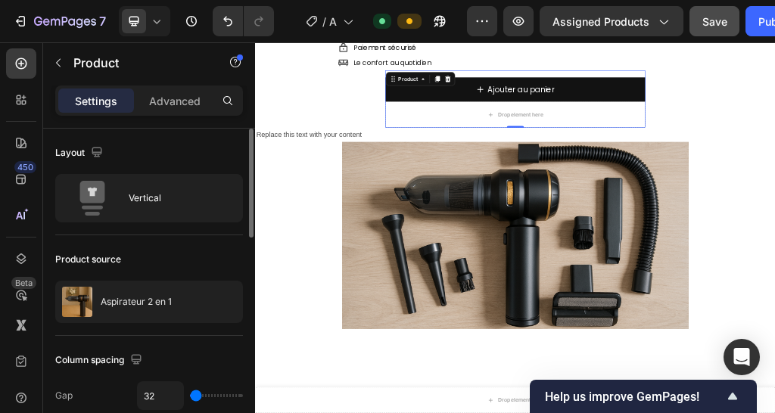
drag, startPoint x: 213, startPoint y: 397, endPoint x: 165, endPoint y: 390, distance: 48.1
type input "0"
click at [190, 394] on input "range" at bounding box center [216, 395] width 53 height 3
click at [166, 97] on p "Advanced" at bounding box center [174, 101] width 51 height 16
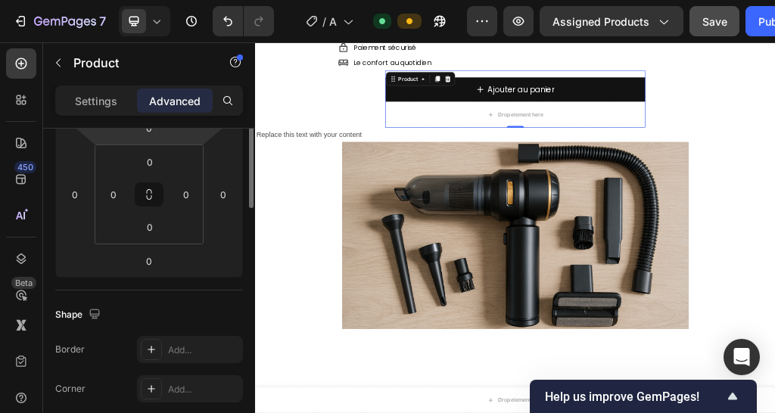
scroll to position [0, 0]
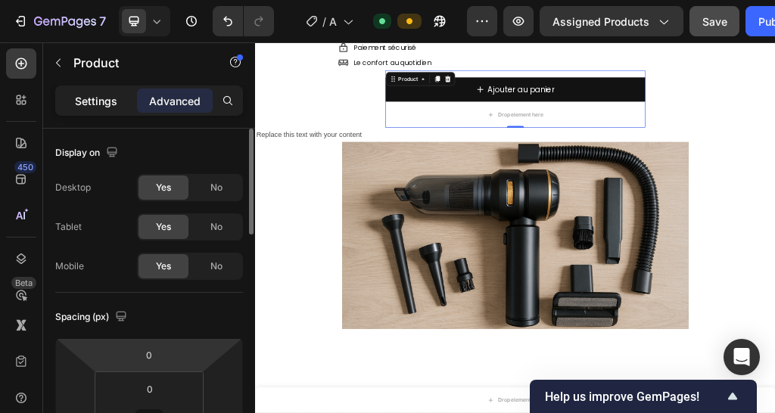
click at [114, 98] on p "Settings" at bounding box center [96, 101] width 42 height 16
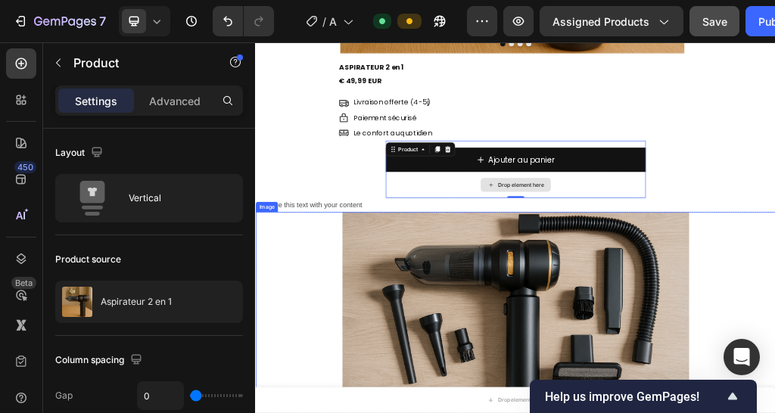
scroll to position [532, 0]
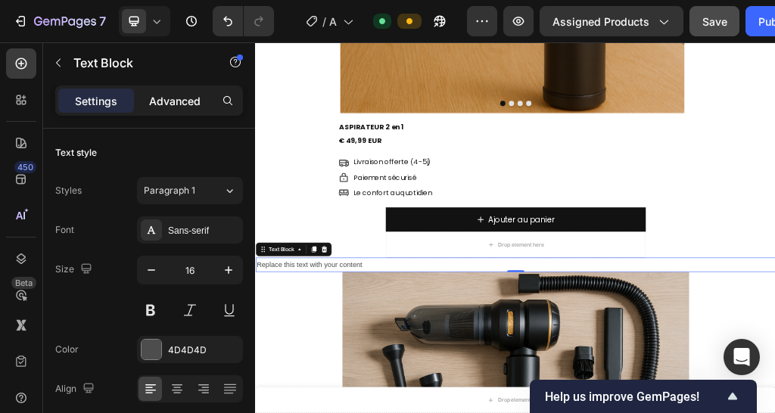
click at [181, 88] on div "Advanced" at bounding box center [175, 100] width 76 height 24
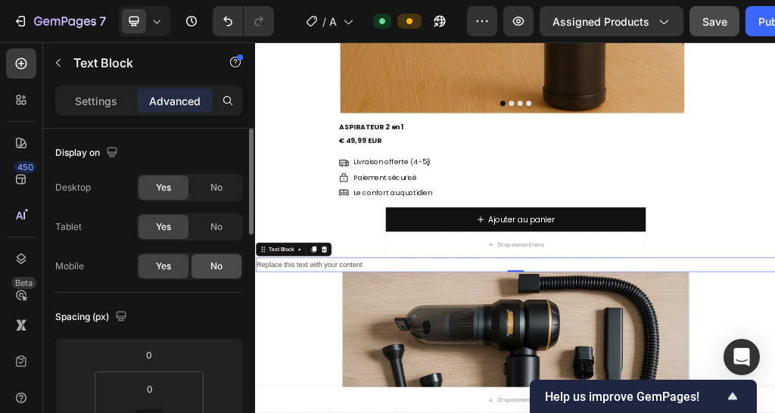
click at [206, 271] on div "No" at bounding box center [216, 266] width 50 height 24
click at [105, 106] on p "Settings" at bounding box center [96, 101] width 42 height 16
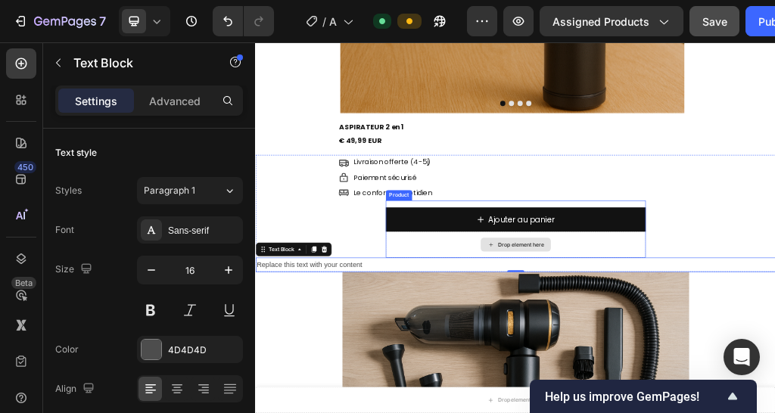
click at [575, 383] on div "Drop element here" at bounding box center [709, 395] width 454 height 45
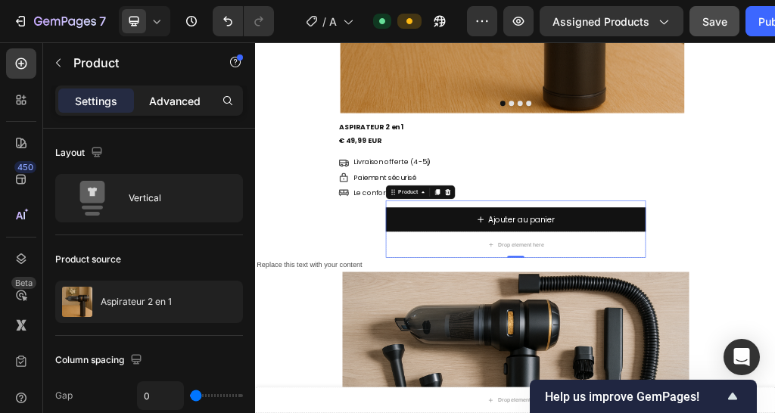
click at [157, 88] on div "Advanced" at bounding box center [175, 100] width 76 height 24
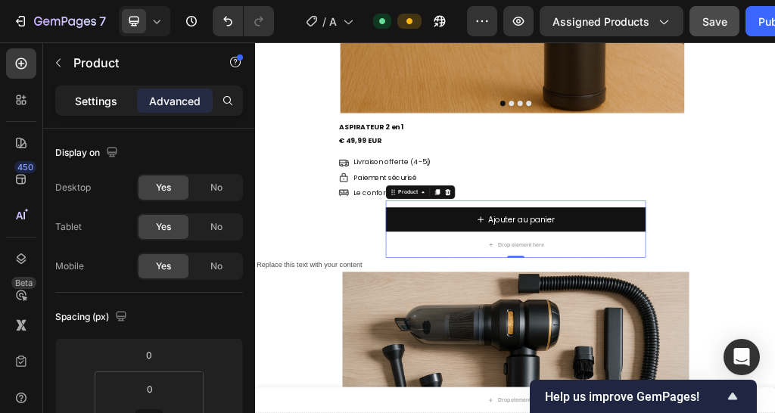
click at [78, 95] on p "Settings" at bounding box center [96, 101] width 42 height 16
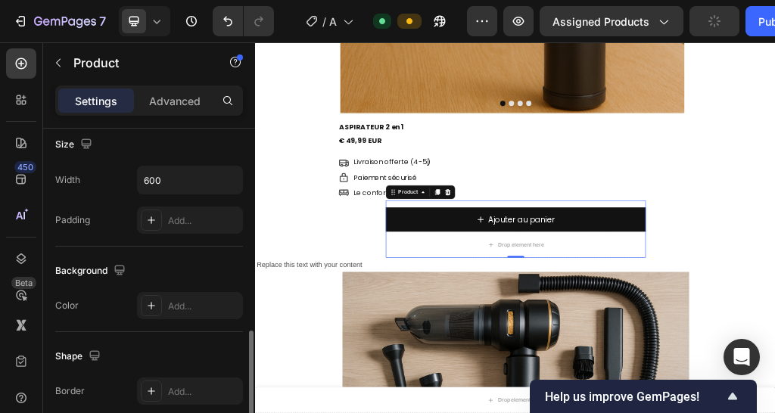
scroll to position [454, 0]
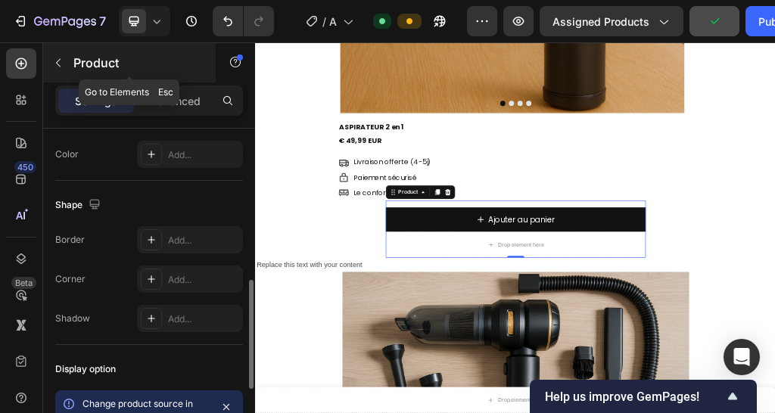
click at [67, 61] on button "button" at bounding box center [58, 63] width 24 height 24
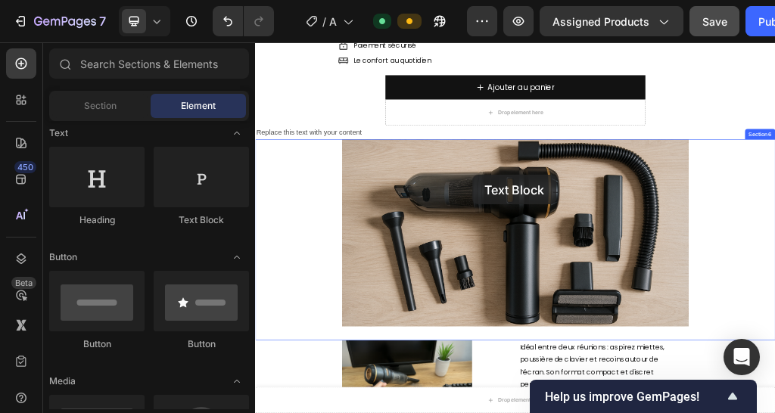
scroll to position [612, 0]
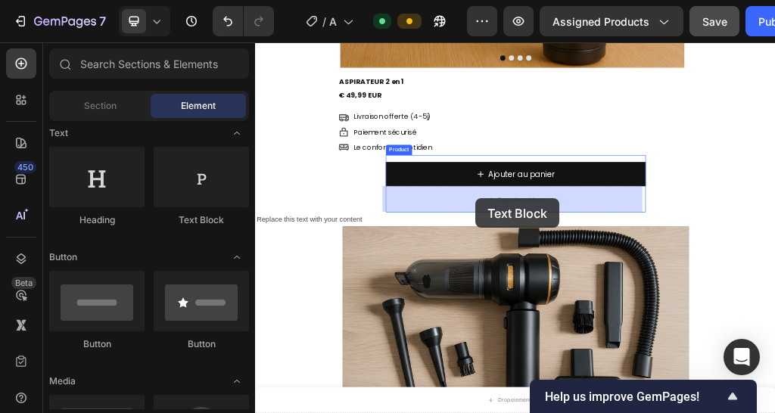
drag, startPoint x: 467, startPoint y: 237, endPoint x: 640, endPoint y: 315, distance: 189.6
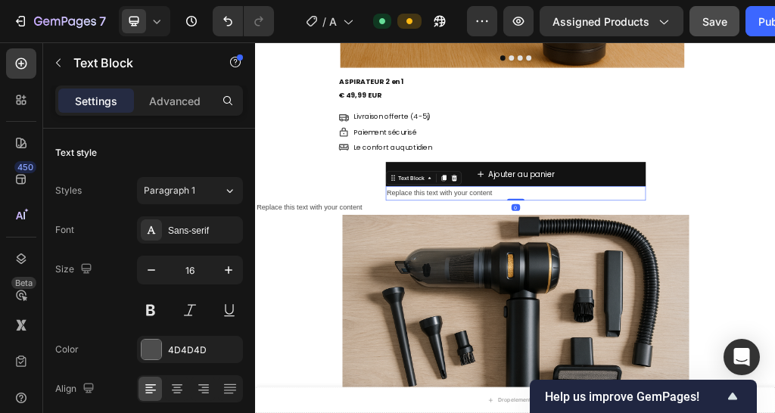
click at [674, 303] on div "Replace this text with your content" at bounding box center [709, 305] width 454 height 25
drag, startPoint x: 674, startPoint y: 303, endPoint x: 482, endPoint y: 313, distance: 192.4
click at [483, 313] on p "Replace this text with your content" at bounding box center [708, 306] width 451 height 22
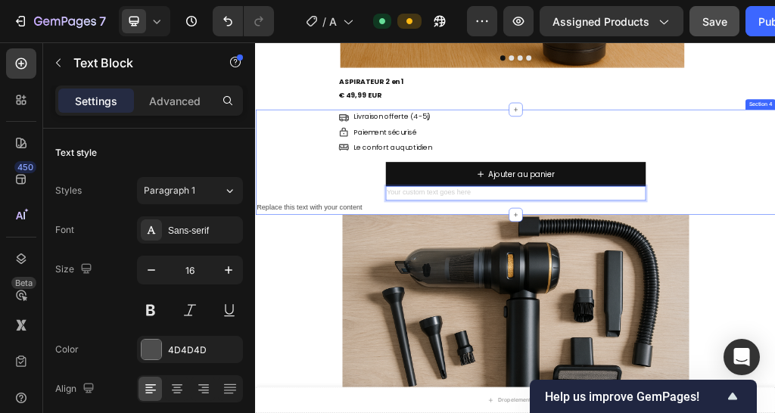
click at [308, 250] on div "Livraison offerte (4-5j) Item List Paiement sécurisé Item List Le confort au qu…" at bounding box center [709, 251] width 908 height 183
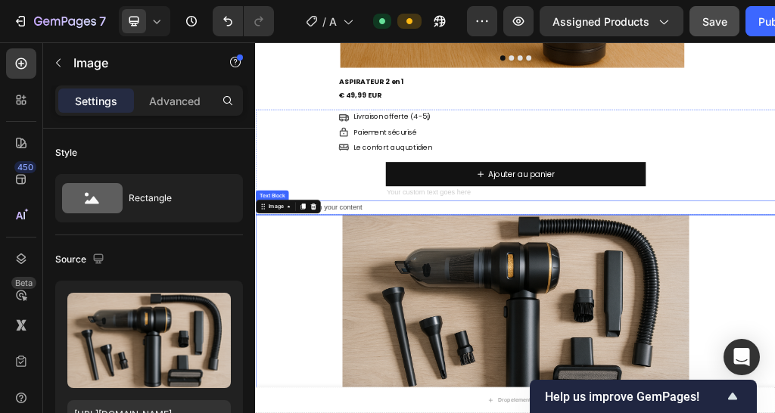
click at [504, 306] on div "Rich Text Editor. Editing area: main" at bounding box center [709, 305] width 454 height 25
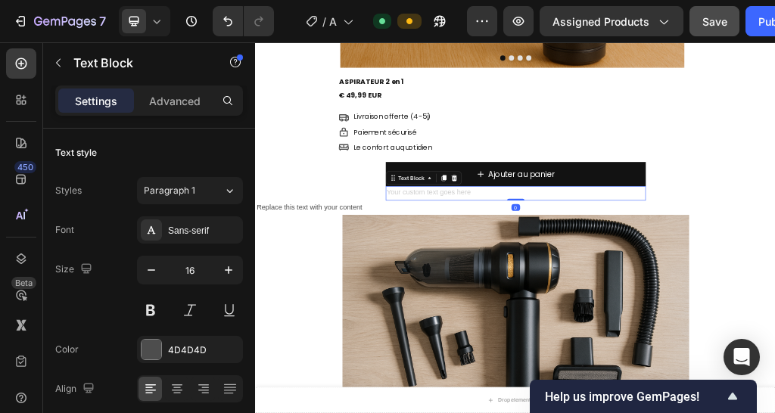
click at [599, 299] on div "Rich Text Editor. Editing area: main" at bounding box center [709, 305] width 454 height 25
click at [576, 306] on div "Rich Text Editor. Editing area: main" at bounding box center [709, 305] width 454 height 25
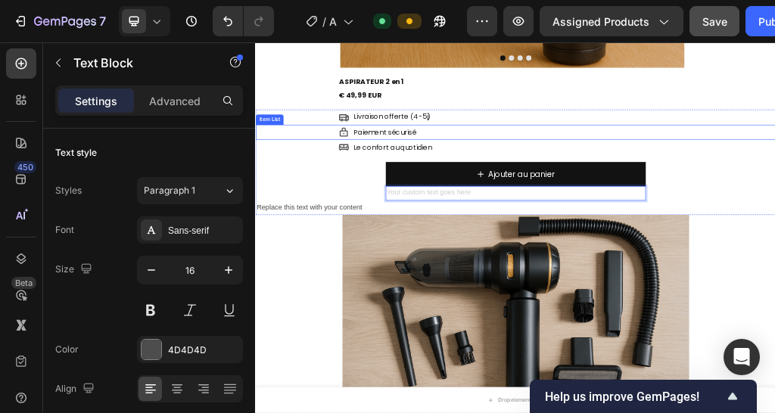
click at [623, 197] on div "Paiement sécurisé" at bounding box center [780, 199] width 763 height 26
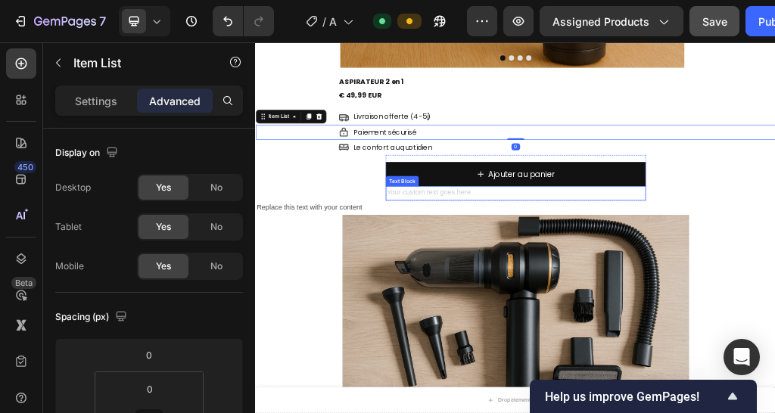
click at [510, 300] on div "Rich Text Editor. Editing area: main" at bounding box center [709, 305] width 454 height 25
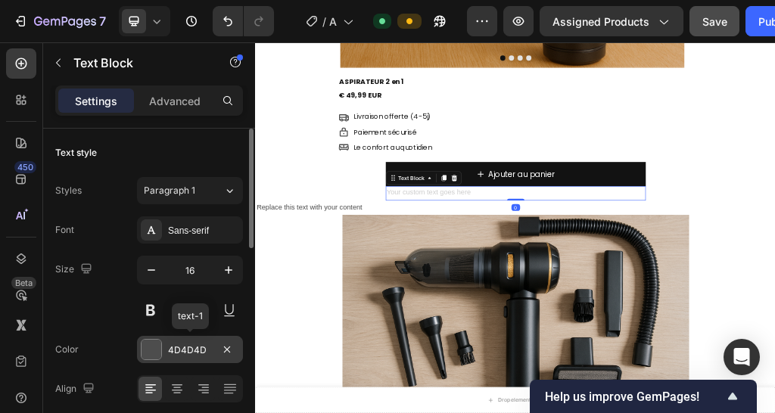
click at [175, 344] on div "4D4D4D" at bounding box center [190, 350] width 44 height 14
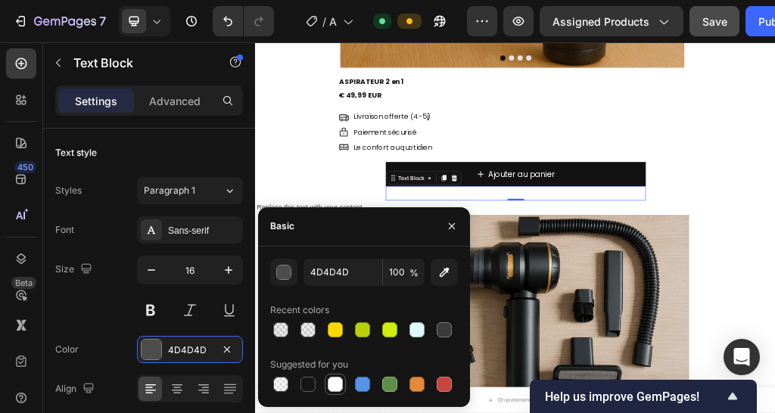
click at [332, 375] on div at bounding box center [335, 384] width 18 height 18
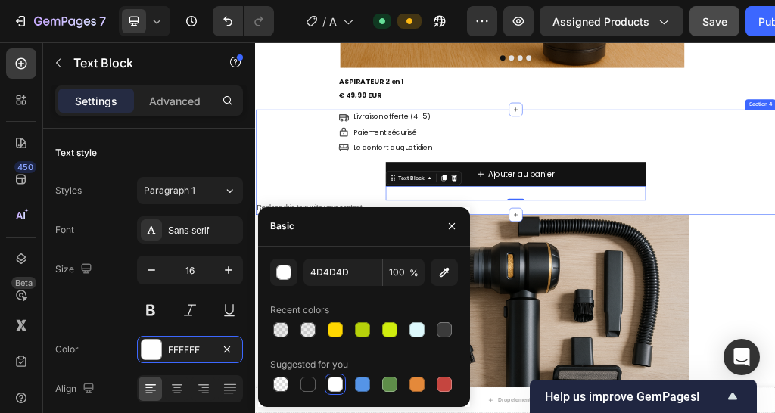
click at [296, 205] on div "Item List" at bounding box center [280, 204] width 42 height 14
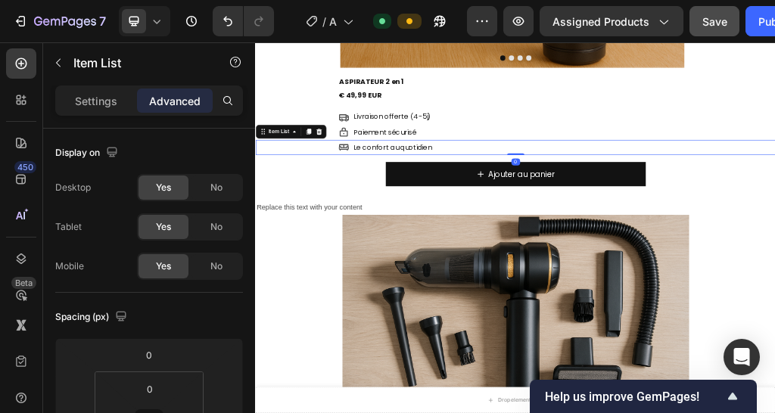
click at [293, 110] on div "Text Block" at bounding box center [284, 114] width 51 height 14
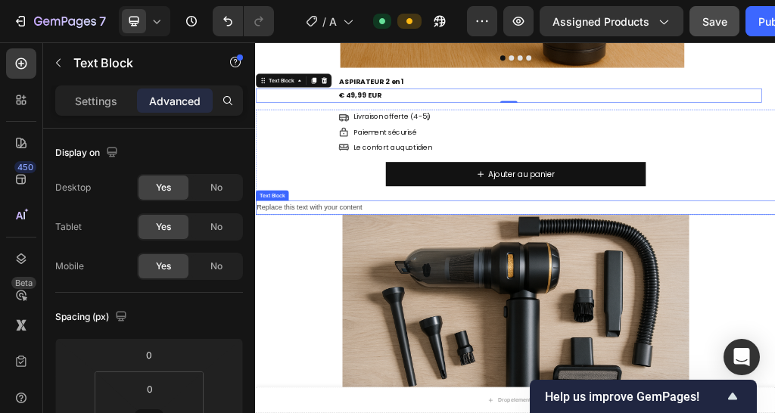
click at [419, 332] on div "Replace this text with your content" at bounding box center [709, 330] width 908 height 25
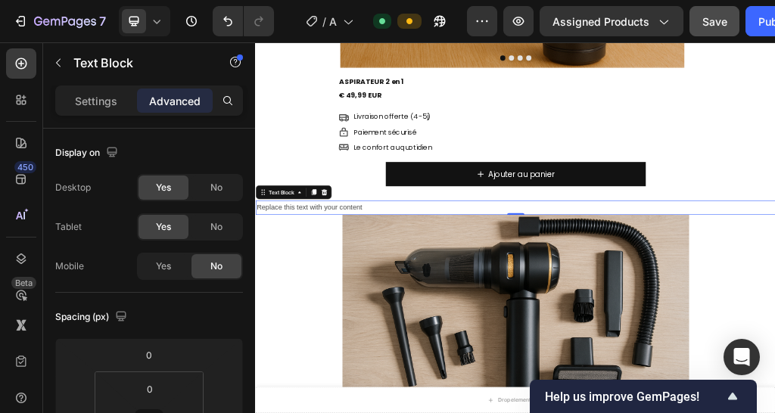
scroll to position [454, 0]
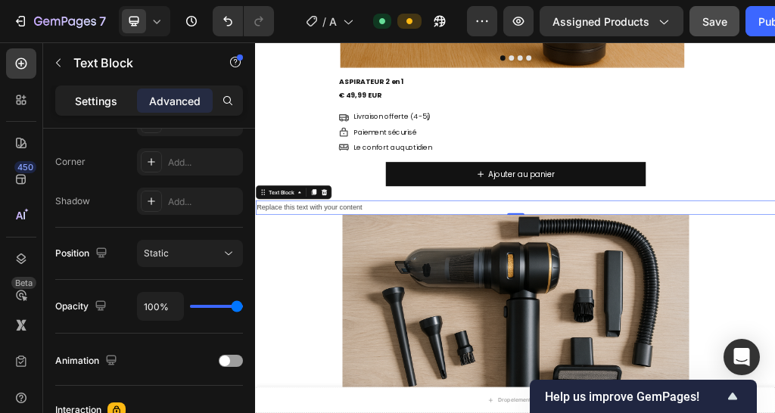
click at [95, 102] on p "Settings" at bounding box center [96, 101] width 42 height 16
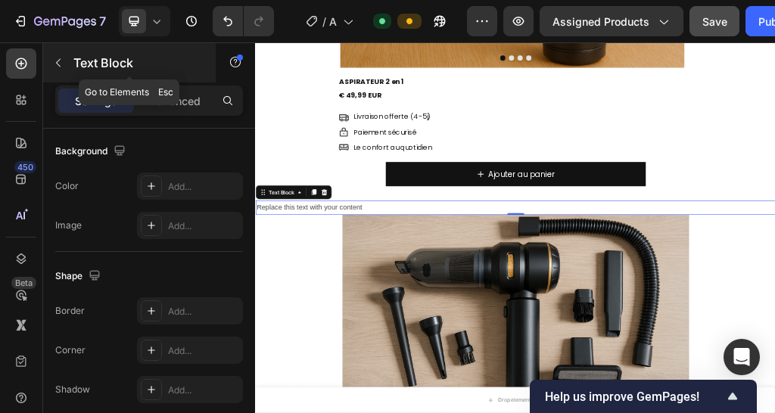
click at [70, 58] on div "Text Block" at bounding box center [129, 62] width 172 height 39
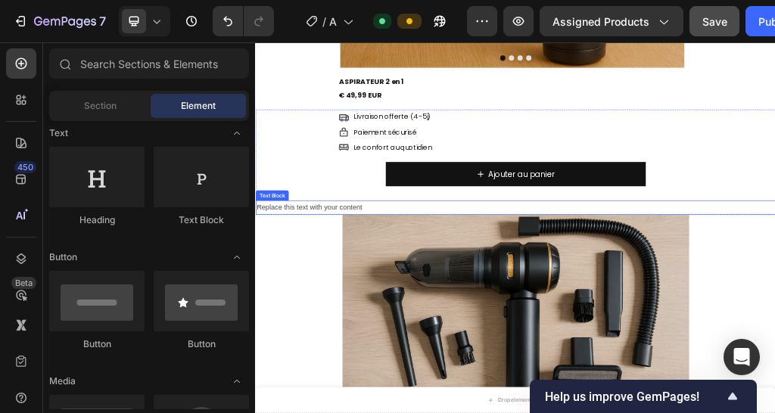
click at [301, 325] on div "Replace this text with your content" at bounding box center [709, 330] width 908 height 25
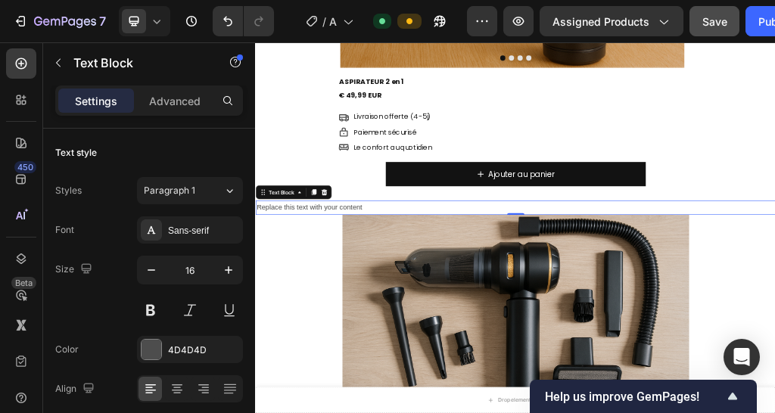
click at [167, 115] on div "Settings Advanced" at bounding box center [149, 100] width 188 height 30
click at [167, 107] on p "Advanced" at bounding box center [174, 101] width 51 height 16
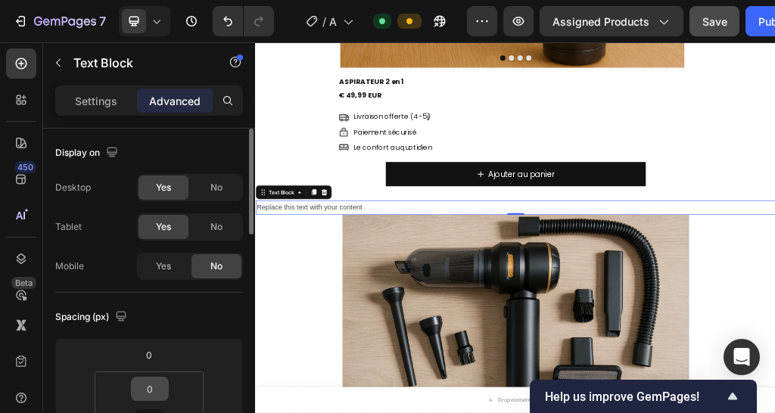
scroll to position [76, 0]
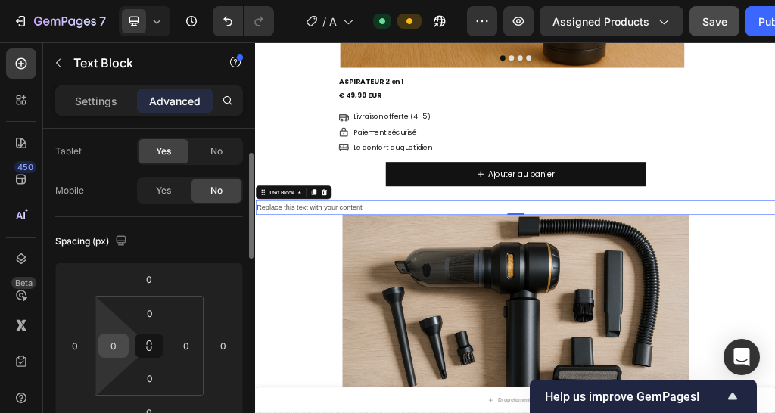
click at [114, 338] on input "0" at bounding box center [113, 345] width 23 height 23
type input "191"
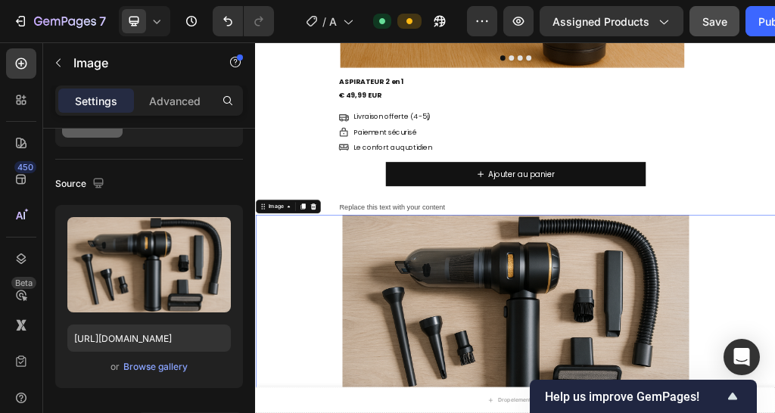
scroll to position [0, 0]
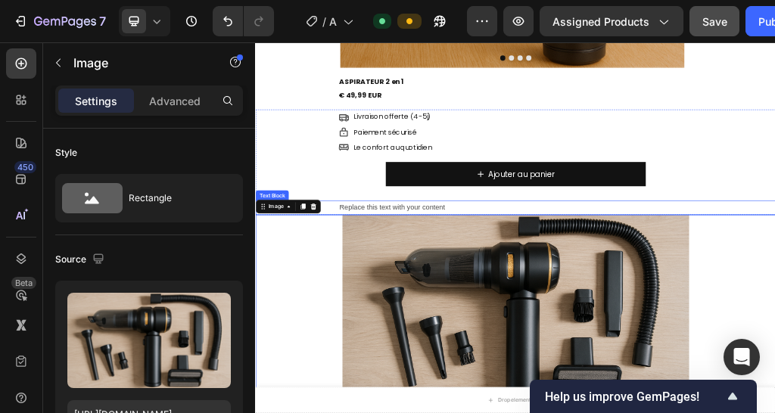
click at [587, 333] on div "Replace this text with your content" at bounding box center [780, 330] width 763 height 25
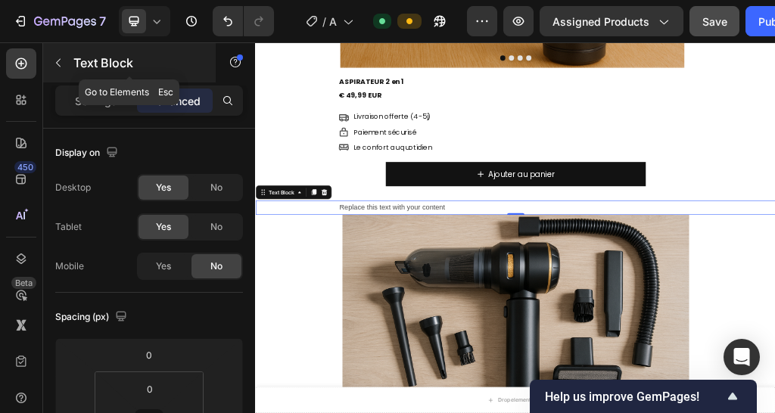
click at [88, 58] on p "Text Block" at bounding box center [137, 63] width 129 height 18
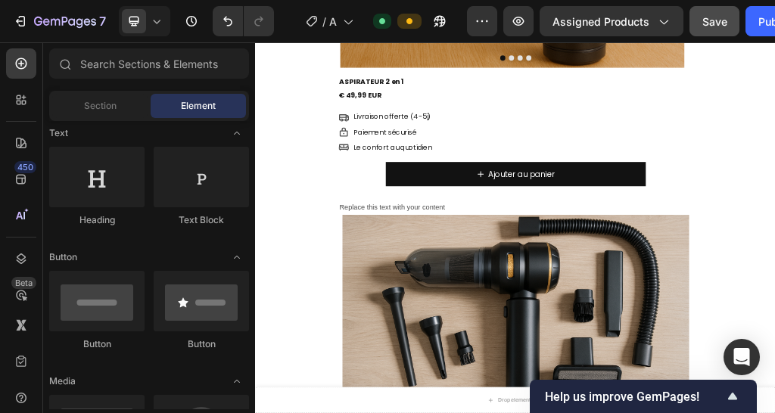
click at [172, 24] on div "7 Version history" at bounding box center [143, 21] width 286 height 30
click at [163, 29] on div at bounding box center [144, 21] width 51 height 30
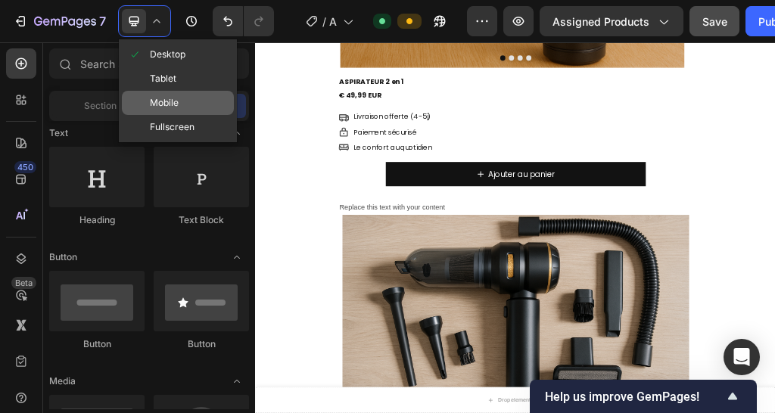
click at [170, 109] on span "Mobile" at bounding box center [164, 102] width 29 height 15
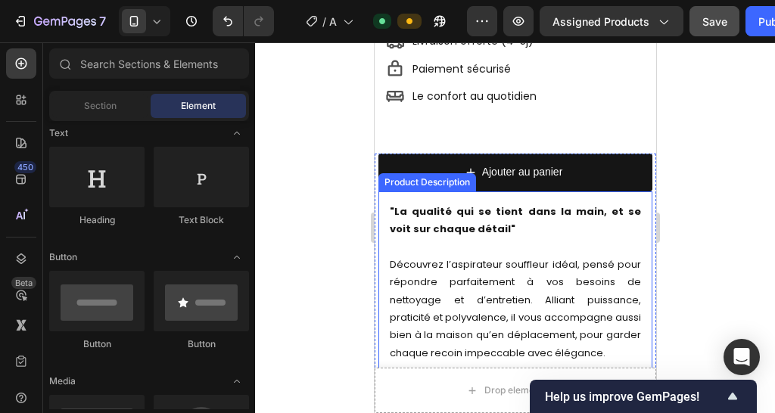
scroll to position [763, 0]
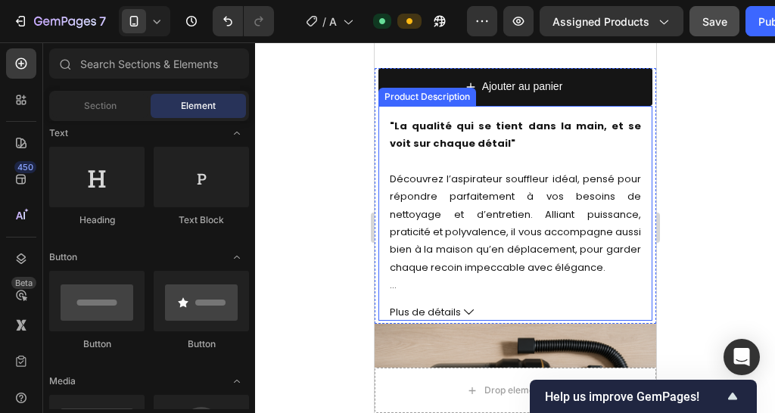
click at [412, 178] on p "Découvrez l’aspirateur souffleur idéal, pensé pour répondre parfaitement à vos …" at bounding box center [514, 223] width 251 height 103
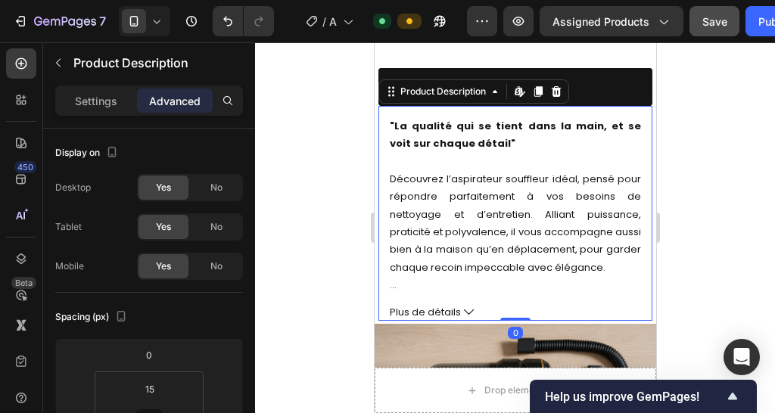
click at [385, 179] on div ""La qualité qui se tient dans la main, et se voit sur chaque détail" Découvrez …" at bounding box center [514, 213] width 274 height 215
click at [387, 179] on div ""La qualité qui se tient dans la main, et se voit sur chaque détail" Découvrez …" at bounding box center [514, 213] width 274 height 215
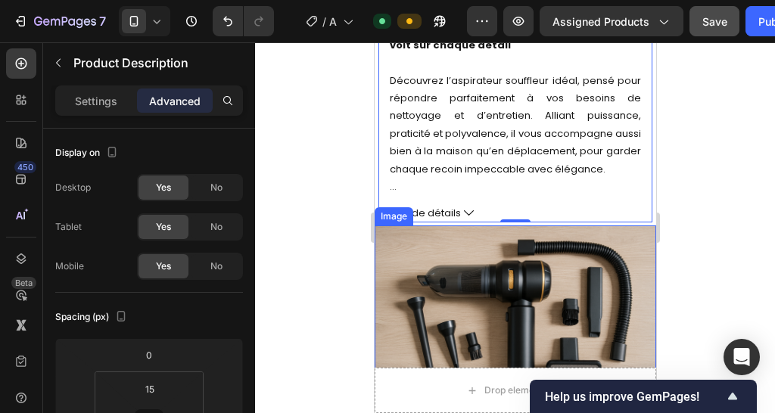
scroll to position [914, 0]
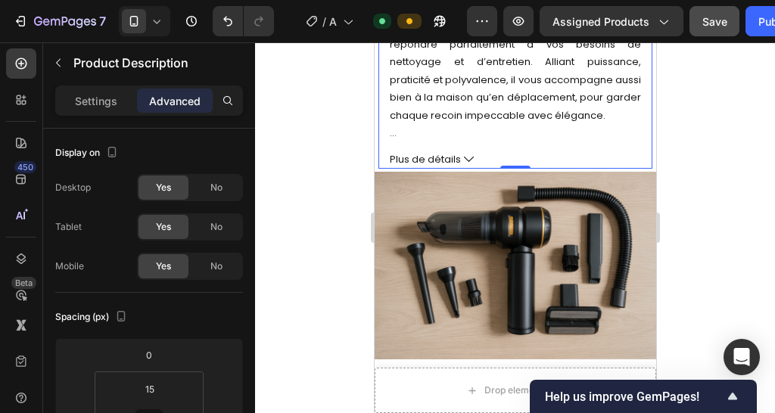
click at [466, 164] on button "Plus de détails" at bounding box center [514, 159] width 251 height 17
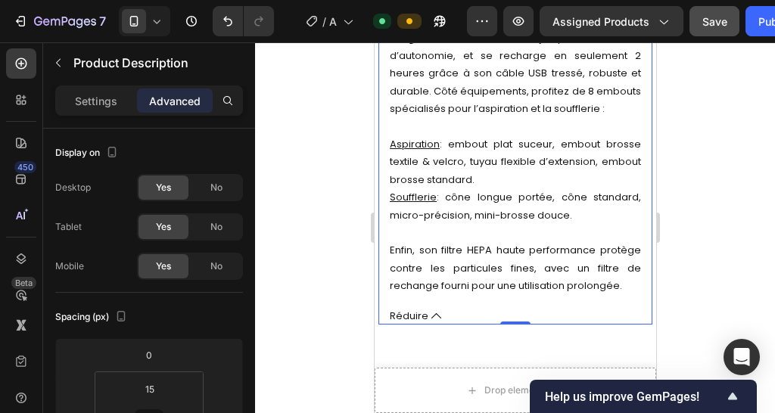
scroll to position [1141, 0]
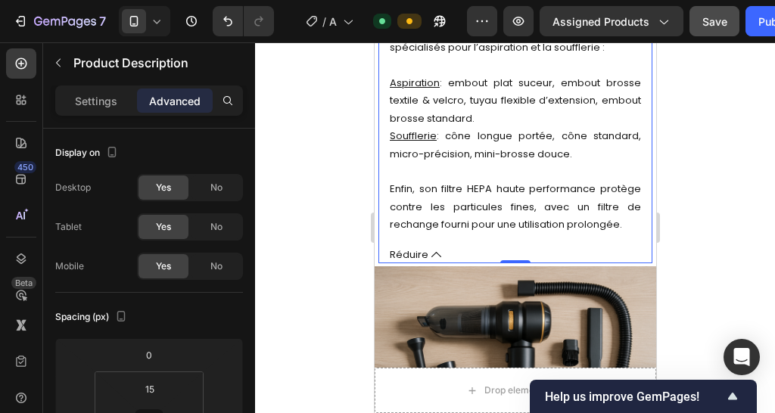
click at [420, 263] on span "Réduire" at bounding box center [408, 254] width 39 height 17
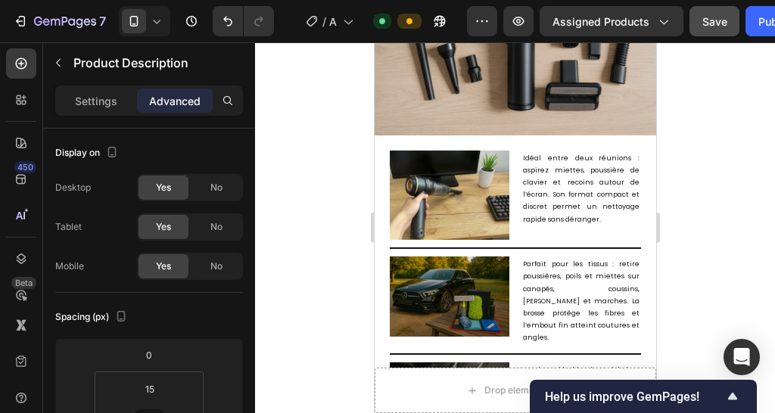
scroll to position [914, 0]
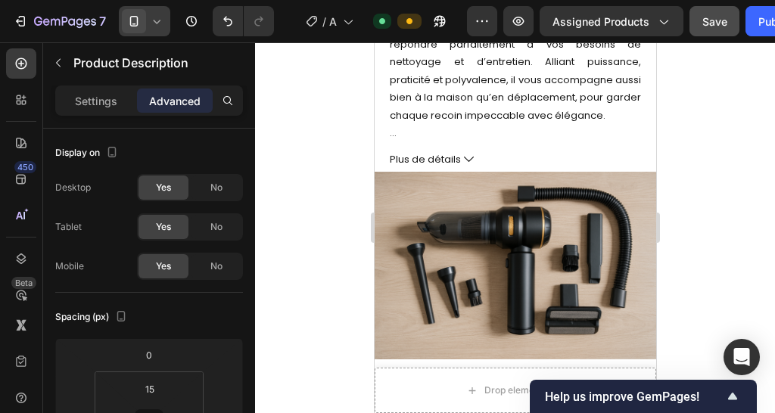
click at [147, 20] on div at bounding box center [144, 21] width 51 height 30
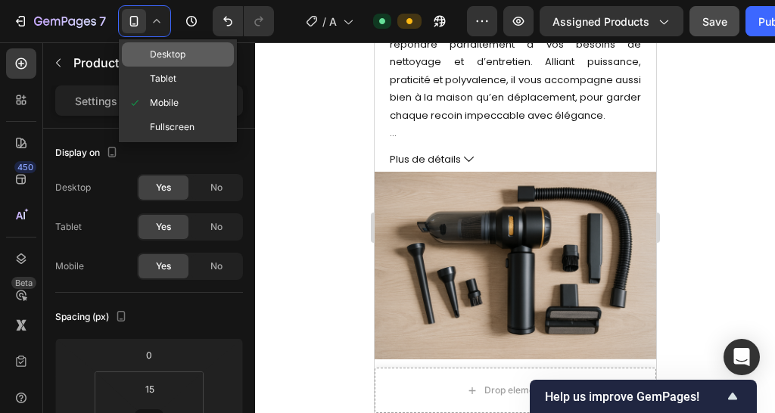
click at [166, 48] on span "Desktop" at bounding box center [168, 54] width 36 height 15
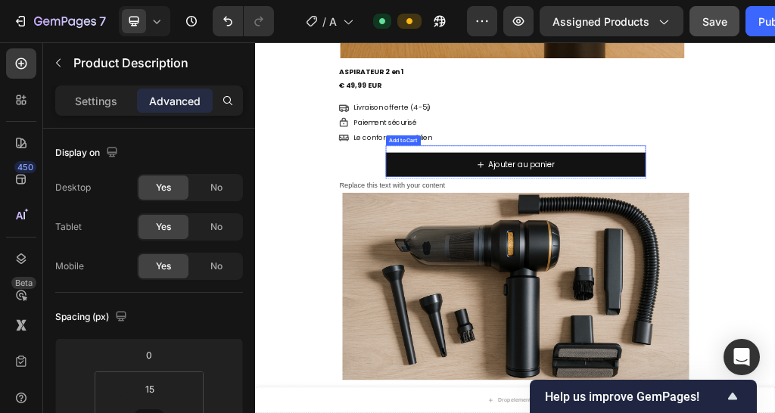
scroll to position [484, 0]
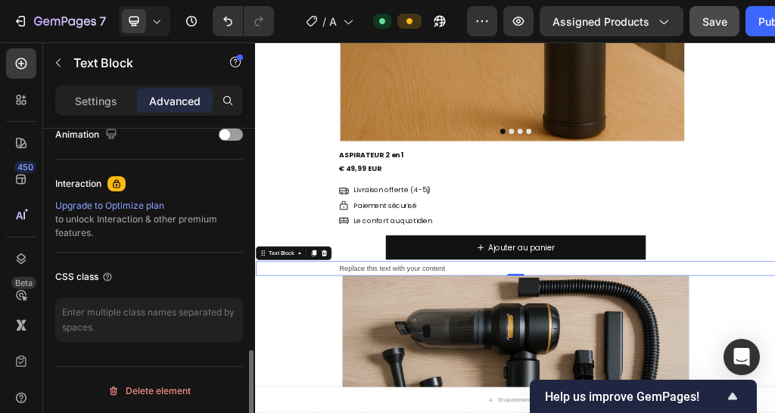
scroll to position [453, 0]
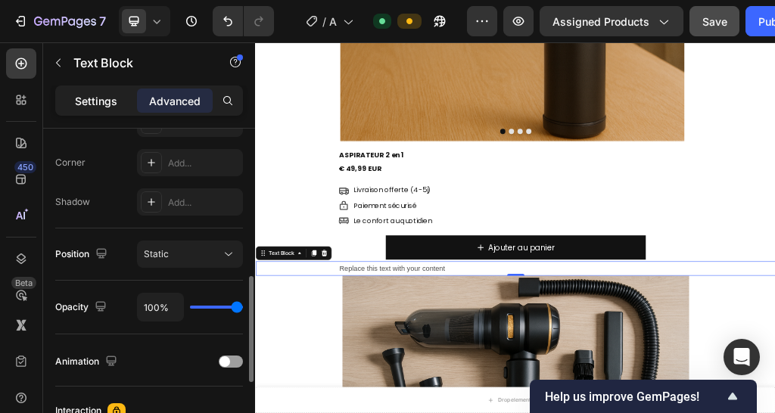
click at [112, 96] on p "Settings" at bounding box center [96, 101] width 42 height 16
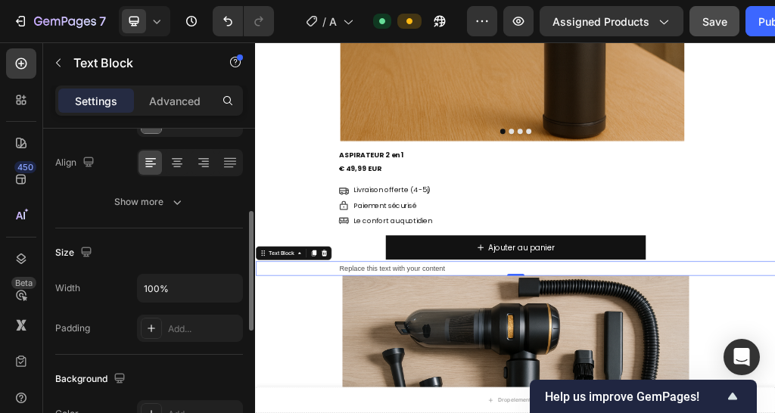
scroll to position [151, 0]
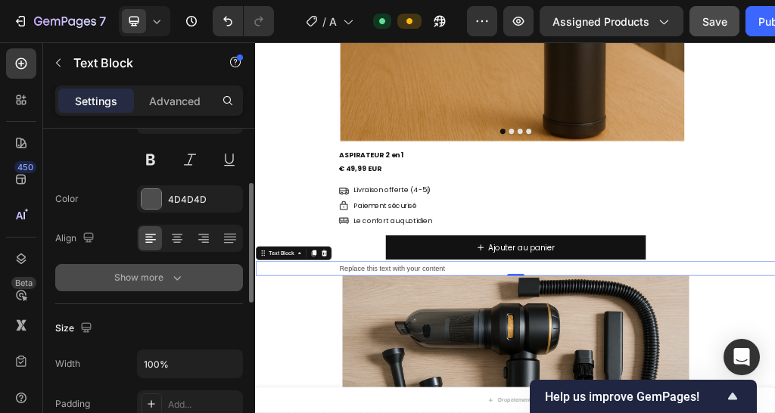
click at [156, 279] on div "Show more" at bounding box center [149, 277] width 70 height 15
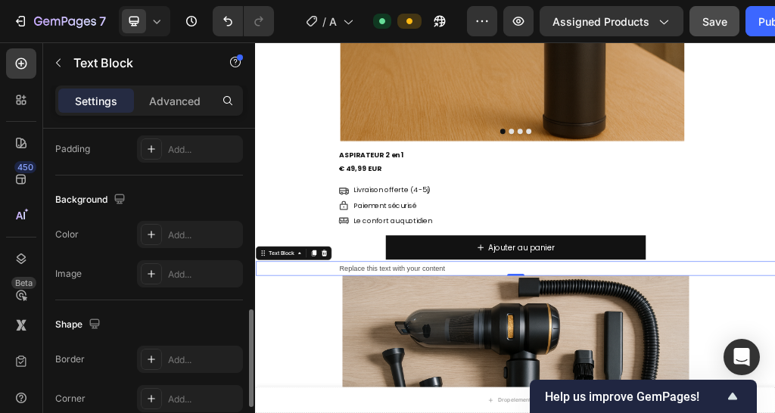
scroll to position [766, 0]
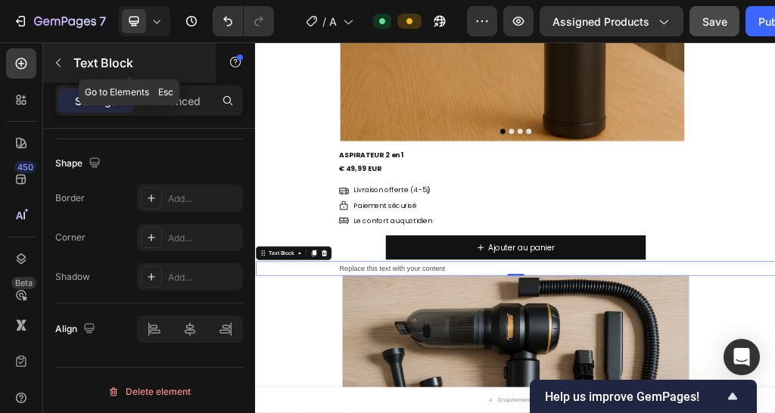
click at [70, 63] on button "button" at bounding box center [58, 63] width 24 height 24
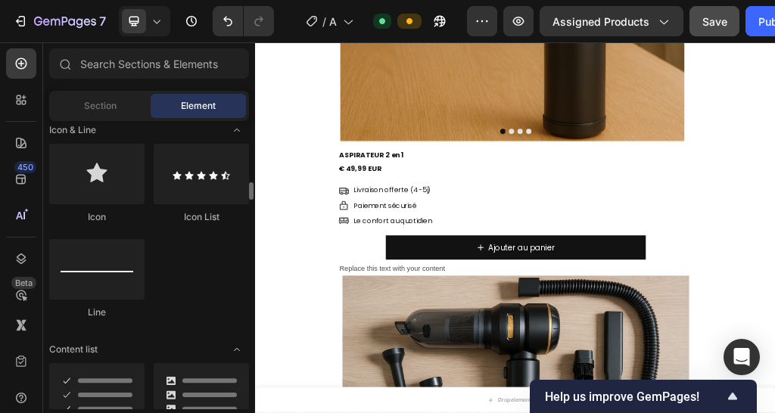
scroll to position [1059, 0]
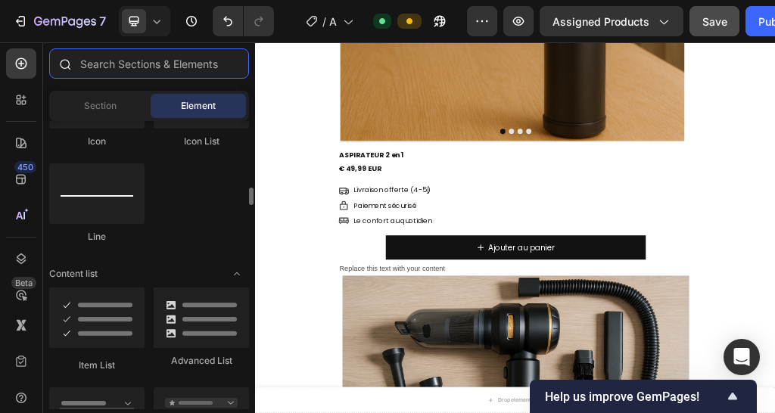
click at [129, 55] on input "text" at bounding box center [149, 63] width 200 height 30
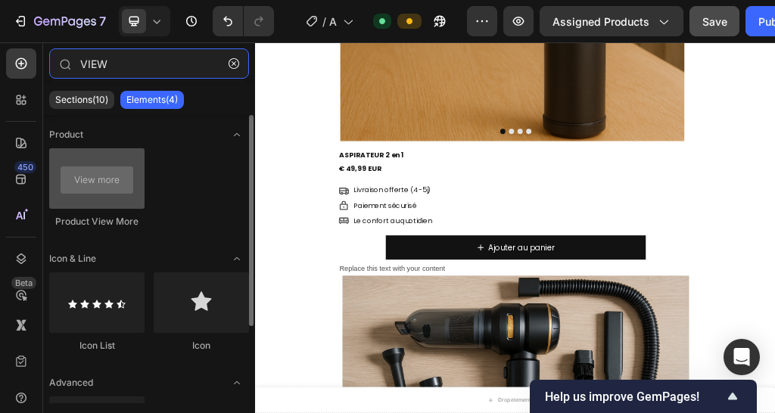
type input "VIEW"
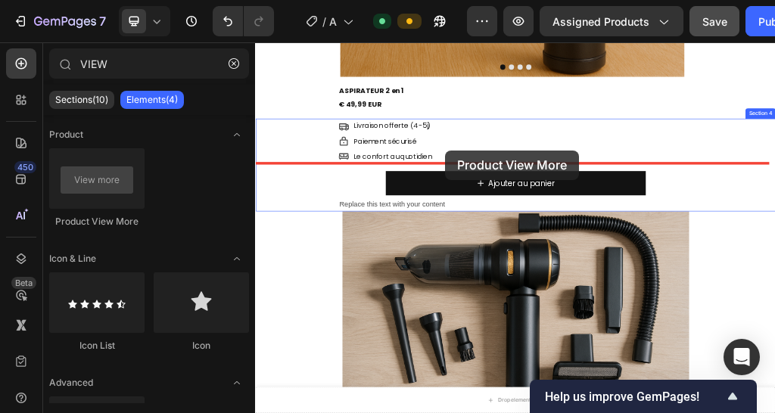
scroll to position [610, 0]
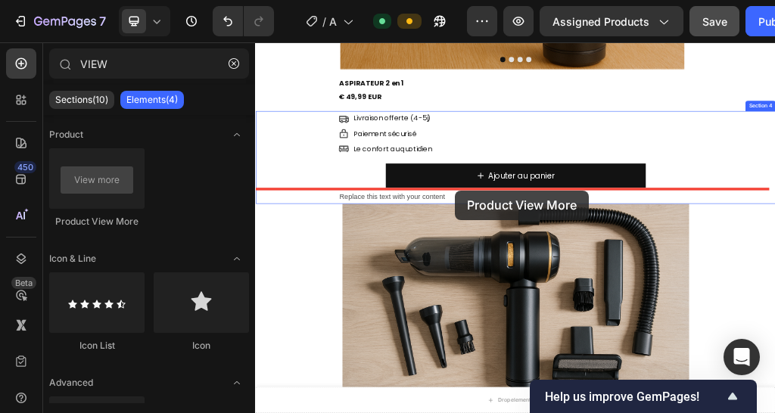
drag, startPoint x: 356, startPoint y: 217, endPoint x: 604, endPoint y: 301, distance: 261.9
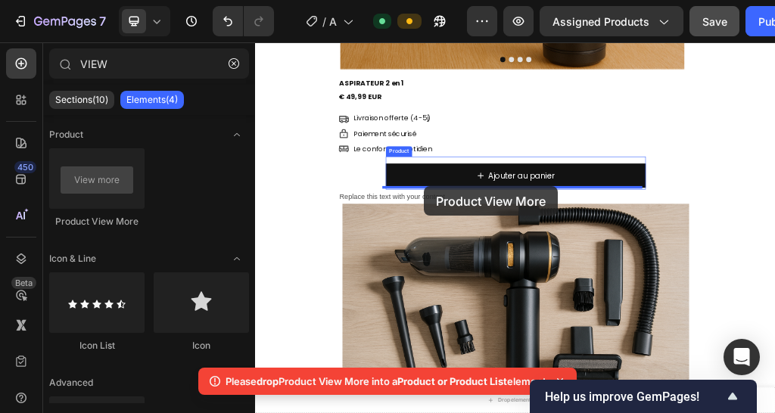
drag, startPoint x: 408, startPoint y: 232, endPoint x: 549, endPoint y: 293, distance: 153.4
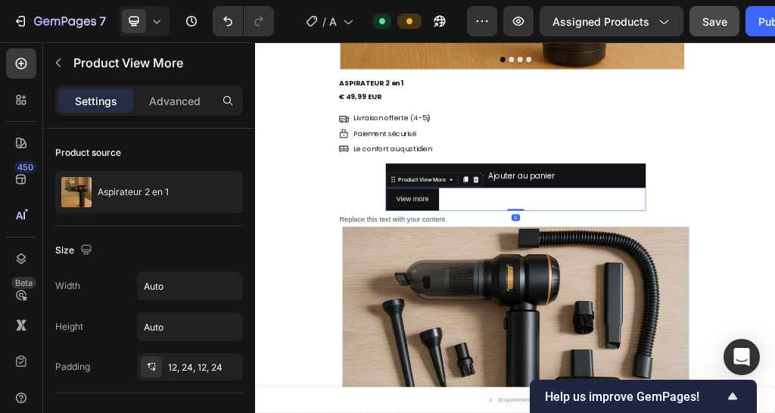
drag, startPoint x: 697, startPoint y: 343, endPoint x: 703, endPoint y: 297, distance: 46.5
click at [703, 297] on div "View more Product View More 0" at bounding box center [709, 316] width 454 height 40
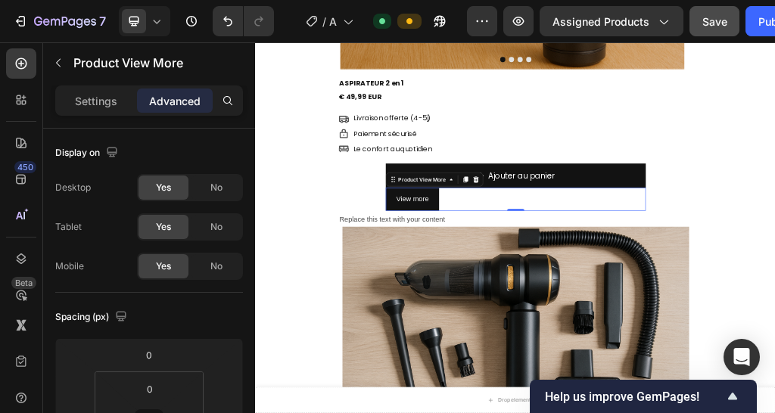
click at [635, 309] on div "View more" at bounding box center [709, 316] width 454 height 40
click at [560, 329] on button "View more" at bounding box center [528, 316] width 93 height 40
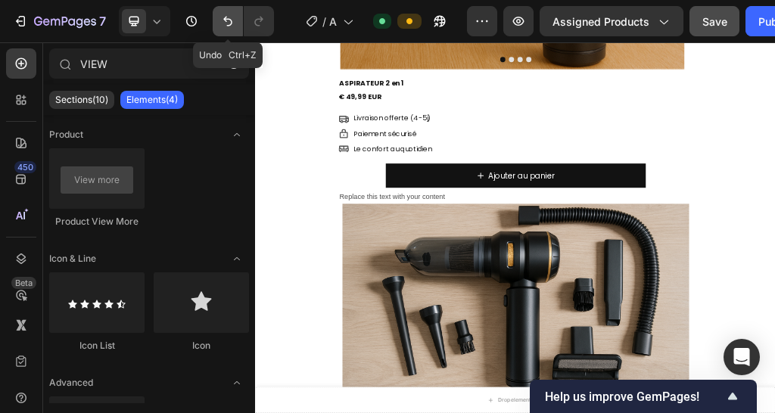
click at [222, 14] on icon "Undo/Redo" at bounding box center [227, 21] width 15 height 15
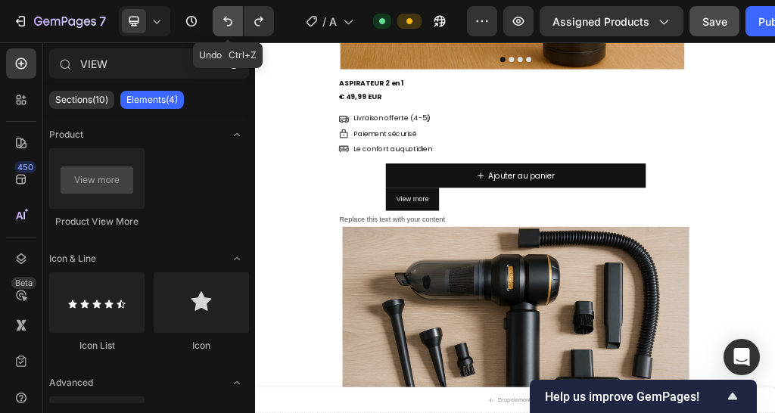
click at [222, 14] on icon "Undo/Redo" at bounding box center [227, 21] width 15 height 15
click at [237, 57] on button "button" at bounding box center [234, 63] width 24 height 24
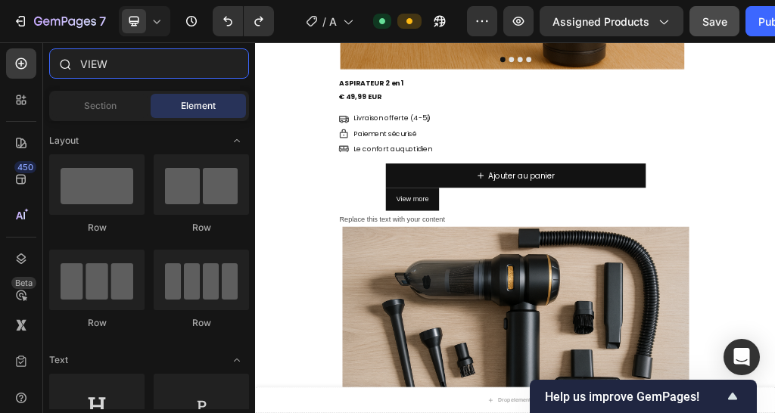
click at [145, 60] on input "VIEW" at bounding box center [149, 63] width 200 height 30
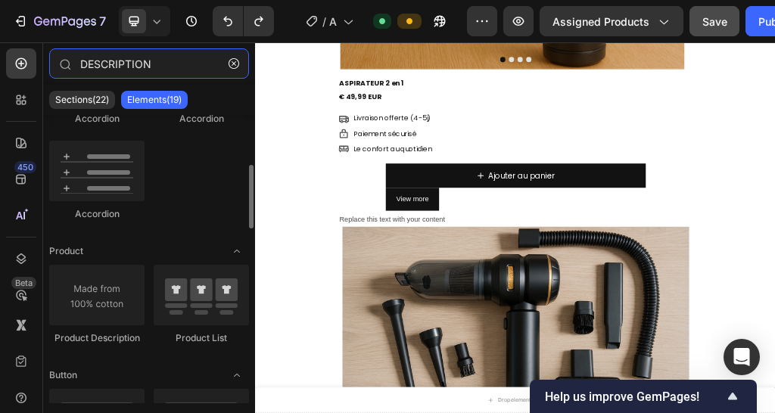
scroll to position [303, 0]
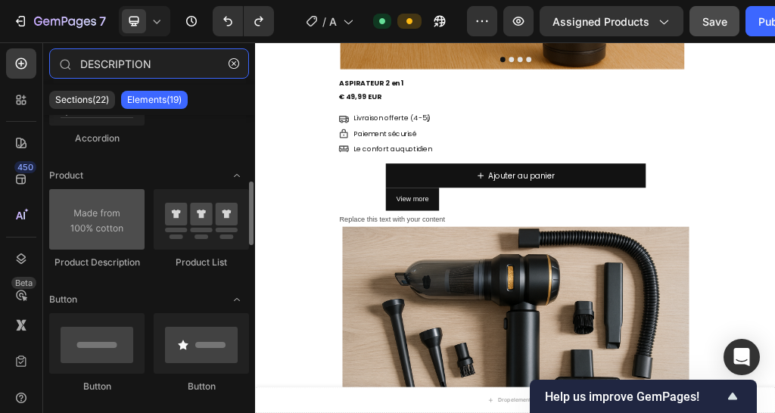
type input "DESCRIPTION"
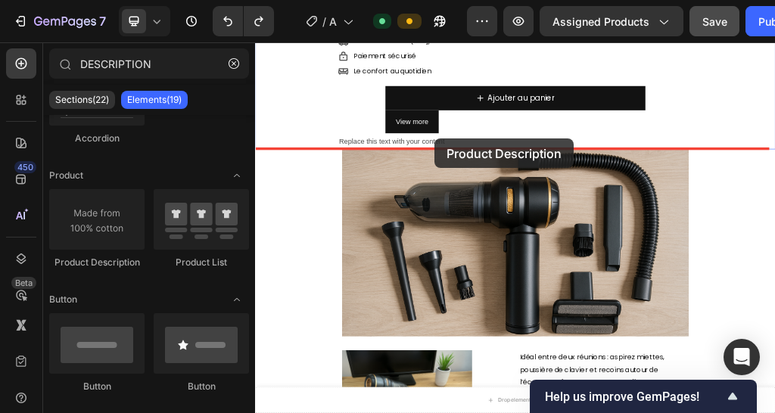
scroll to position [747, 0]
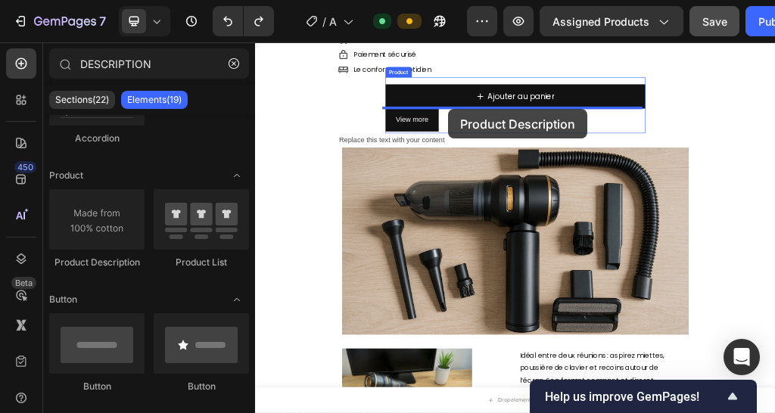
drag, startPoint x: 373, startPoint y: 270, endPoint x: 591, endPoint y: 159, distance: 245.2
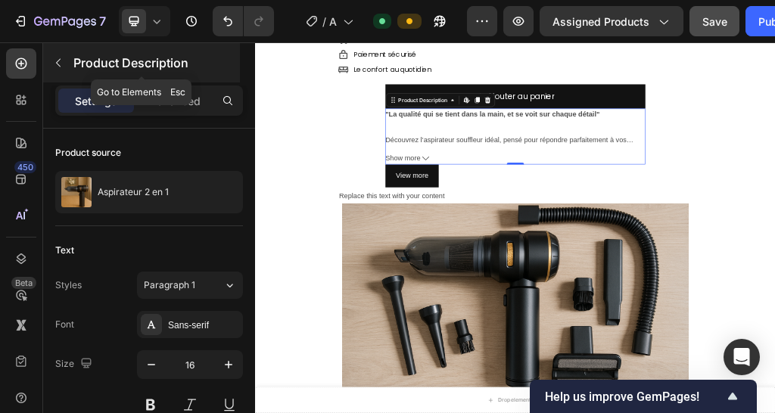
click at [57, 61] on icon "button" at bounding box center [58, 63] width 5 height 8
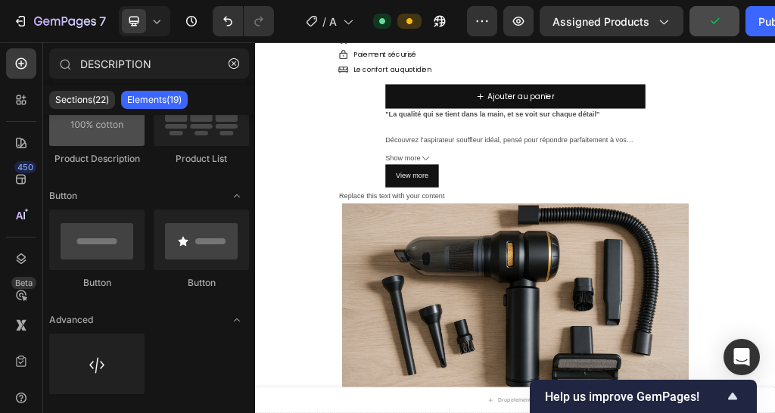
scroll to position [104, 0]
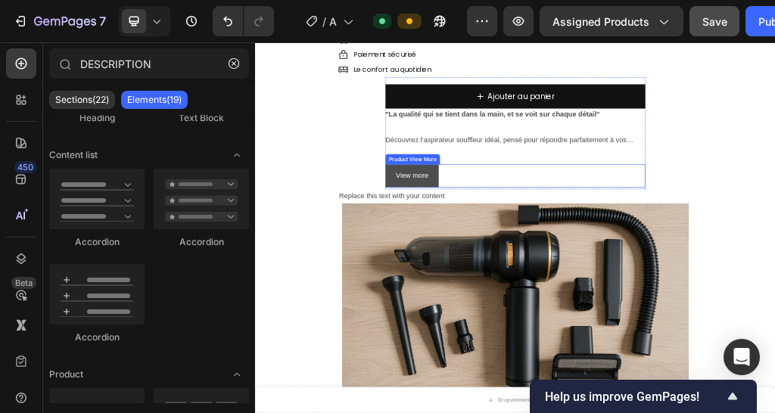
click at [501, 288] on button "View more" at bounding box center [528, 276] width 93 height 40
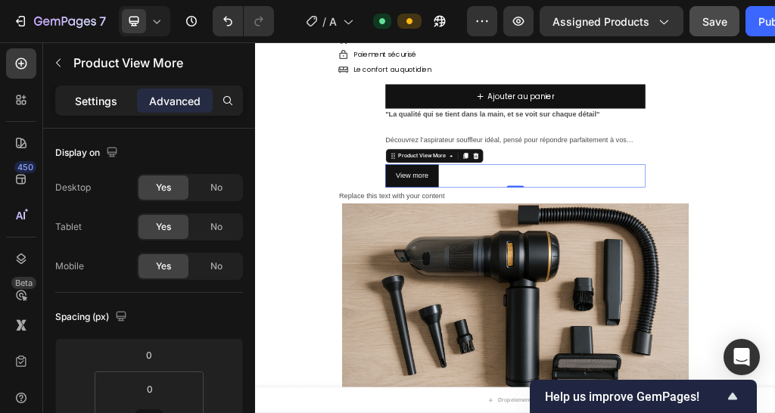
click at [70, 92] on div "Settings" at bounding box center [96, 100] width 76 height 24
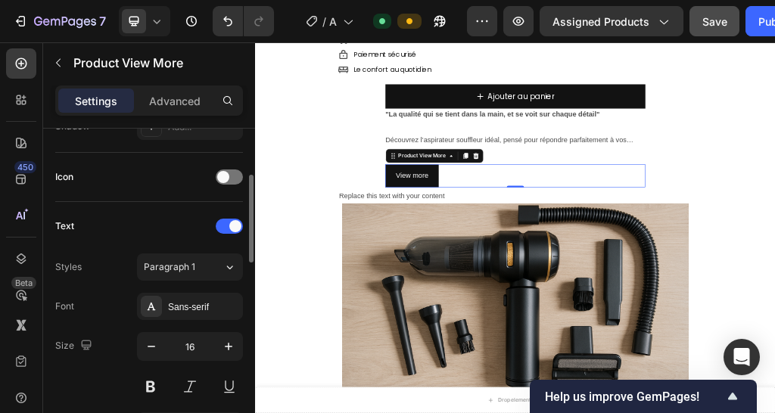
scroll to position [303, 0]
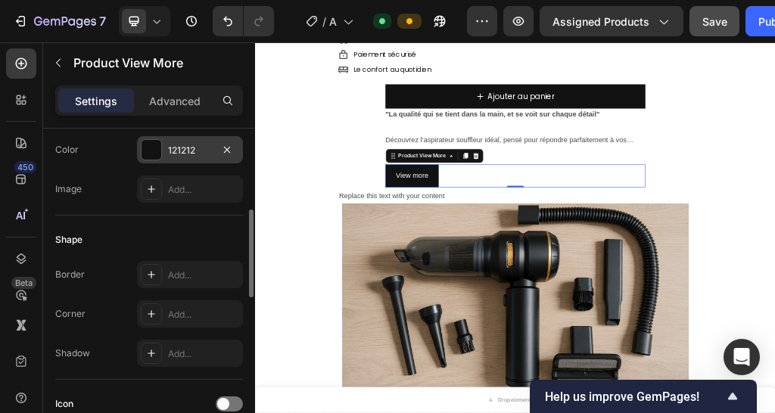
click at [200, 146] on div "121212" at bounding box center [190, 151] width 44 height 14
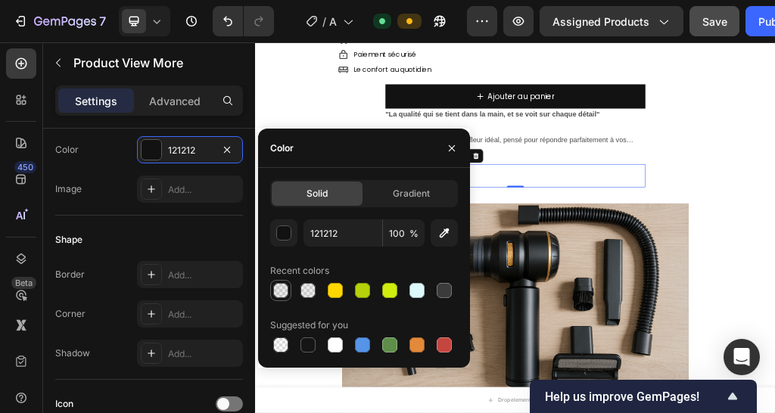
click at [282, 288] on div at bounding box center [280, 290] width 15 height 15
click at [315, 138] on div "Livraison offerte (4-5j) Item List Paiement sécurisé Item List Le confort au qu…" at bounding box center [709, 173] width 908 height 299
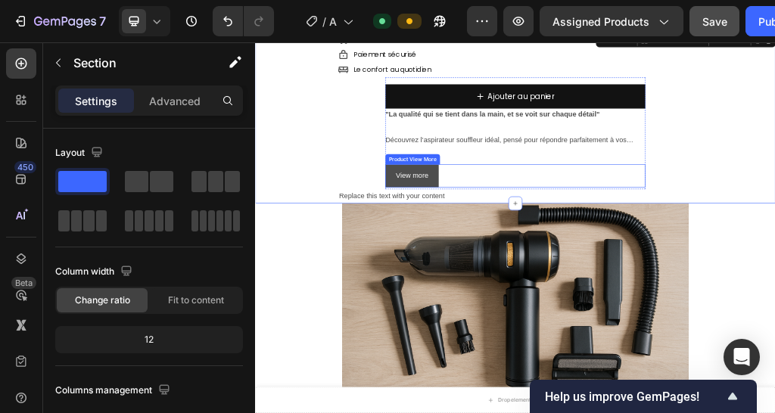
click at [555, 279] on button "View more" at bounding box center [528, 276] width 93 height 40
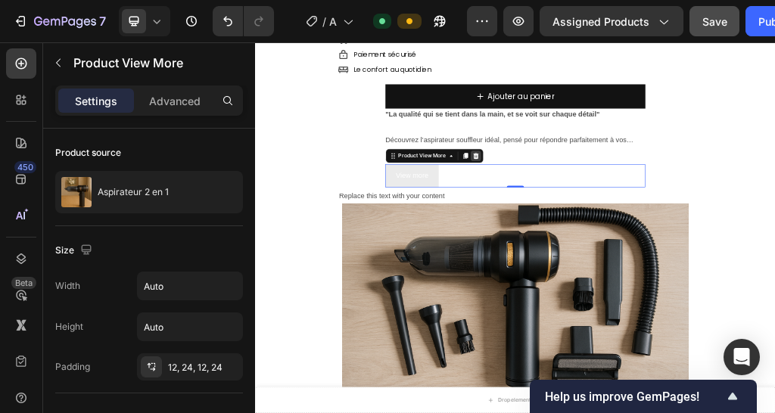
click at [633, 235] on icon at bounding box center [639, 241] width 12 height 12
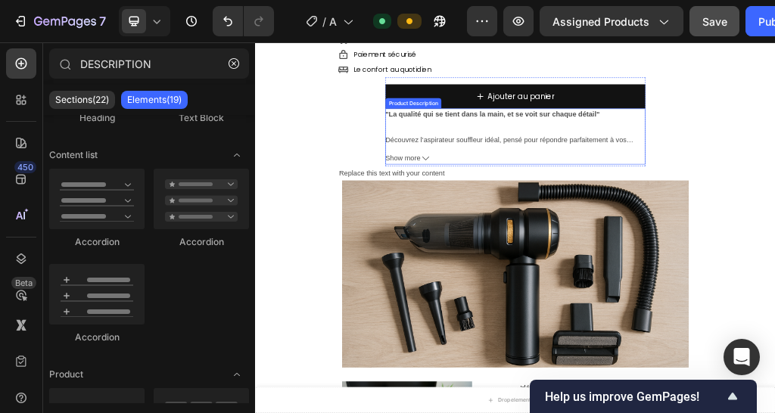
click at [539, 245] on button "Show more" at bounding box center [709, 245] width 454 height 22
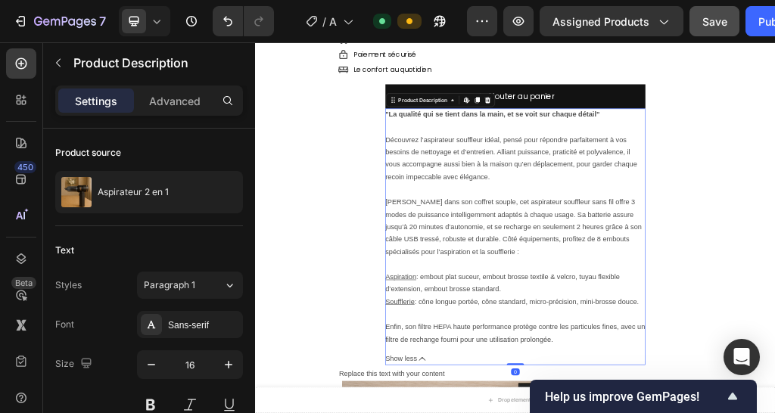
scroll to position [974, 0]
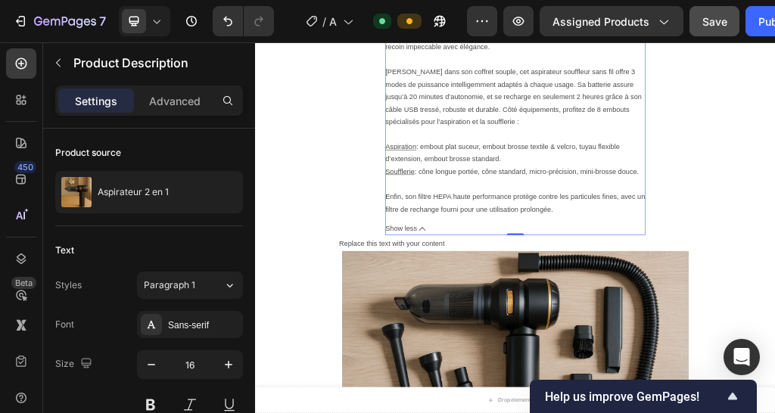
click at [540, 371] on icon at bounding box center [546, 368] width 12 height 12
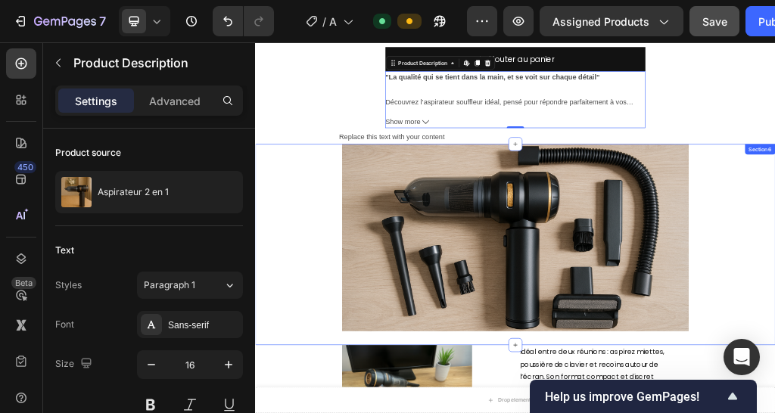
scroll to position [747, 0]
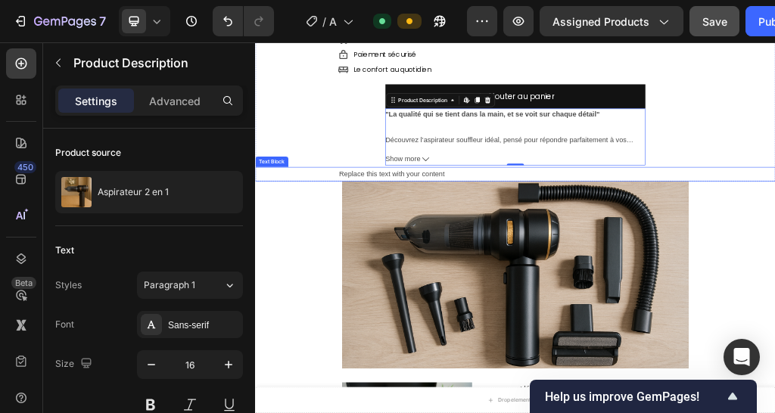
click at [514, 272] on div "Replace this text with your content" at bounding box center [780, 272] width 763 height 25
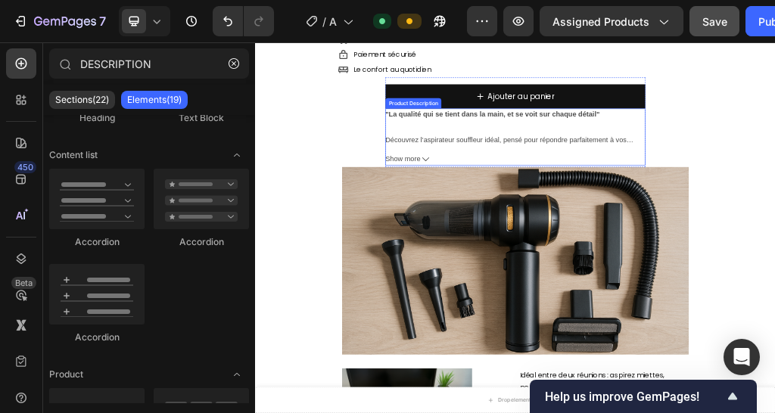
click at [618, 210] on p "Découvrez l’aspirateur souffleur idéal, pensé pour répondre parfaitement à vos …" at bounding box center [701, 245] width 439 height 78
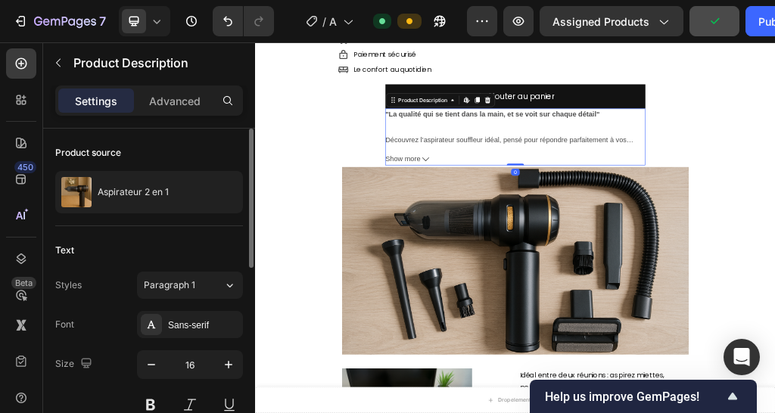
drag, startPoint x: 157, startPoint y: 95, endPoint x: 137, endPoint y: 166, distance: 74.5
click at [157, 94] on p "Advanced" at bounding box center [174, 101] width 51 height 16
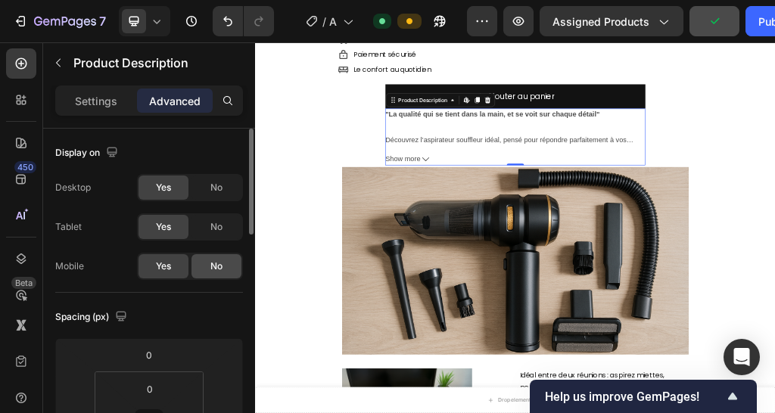
click at [224, 270] on div "No" at bounding box center [216, 266] width 50 height 24
click at [427, 134] on div "Livraison offerte (4-5j) Item List Paiement sécurisé Item List Le confort au qu…" at bounding box center [709, 142] width 908 height 236
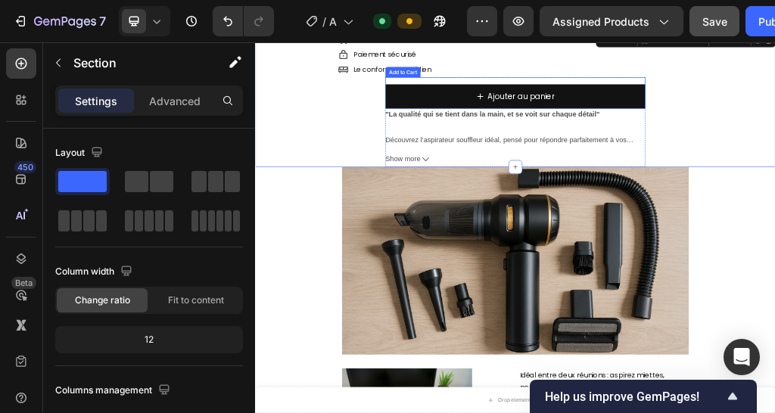
click at [551, 104] on div "Ajouter au panier Add to Cart" at bounding box center [709, 131] width 454 height 54
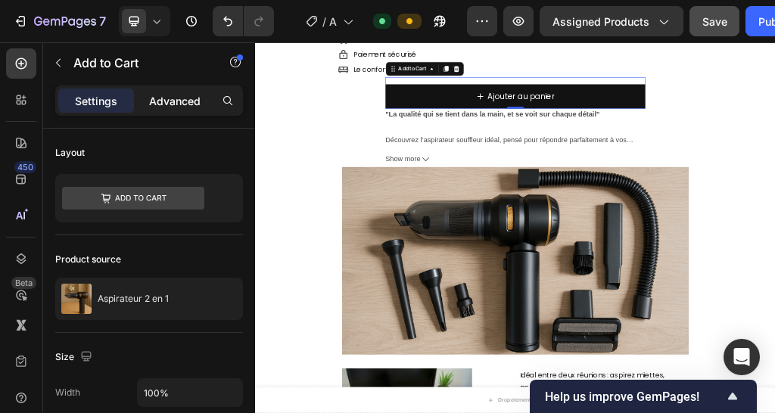
click at [185, 101] on p "Advanced" at bounding box center [174, 101] width 51 height 16
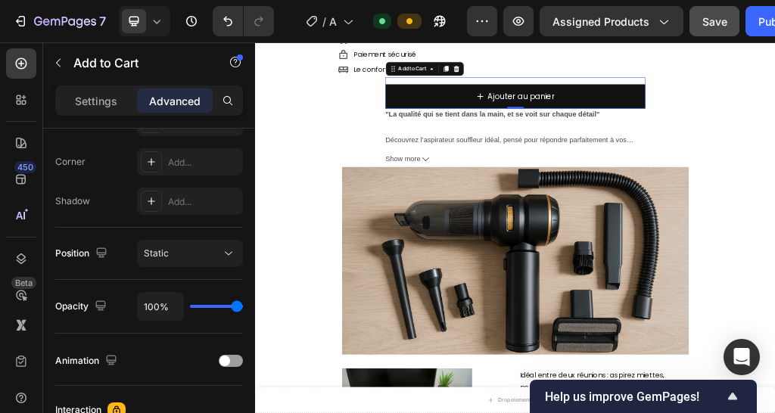
scroll to position [680, 0]
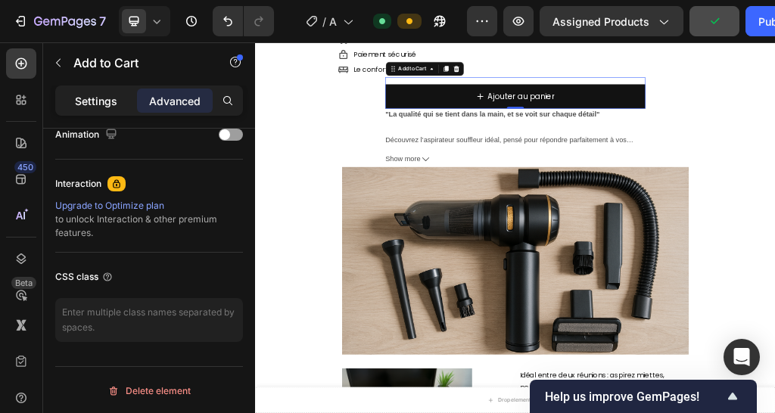
click at [92, 98] on p "Settings" at bounding box center [96, 101] width 42 height 16
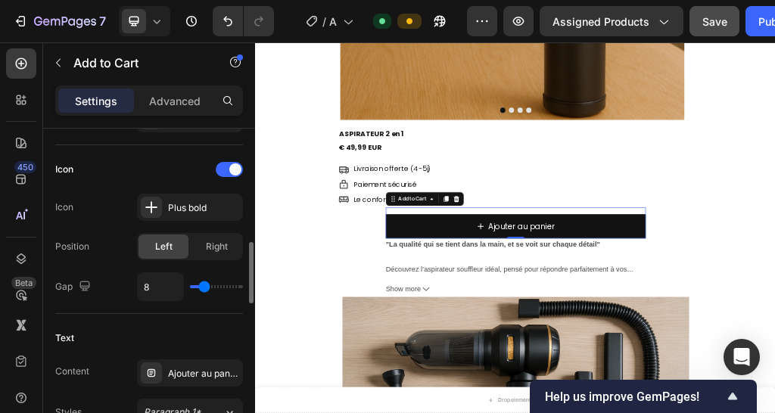
scroll to position [453, 0]
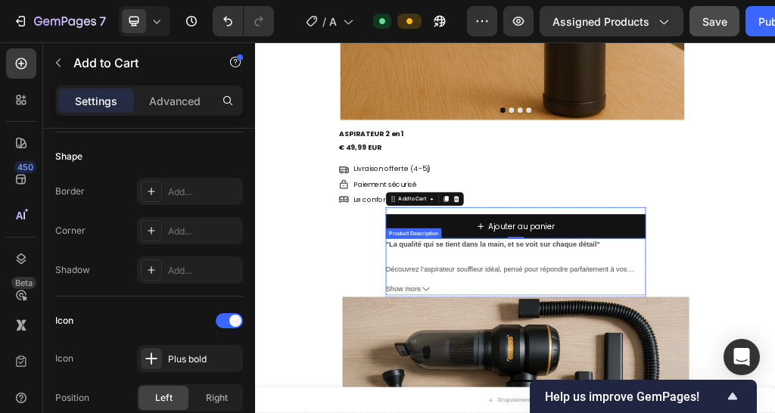
click at [490, 402] on div ""La qualité qui se tient dans la main, et se voit sur chaque détail" Découvrez …" at bounding box center [709, 417] width 454 height 65
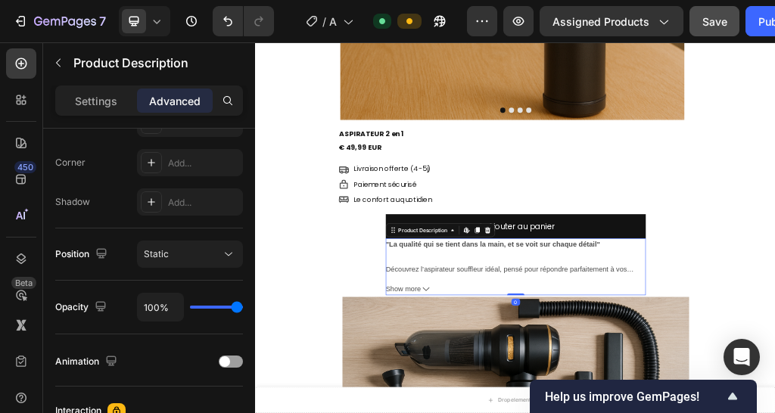
scroll to position [0, 0]
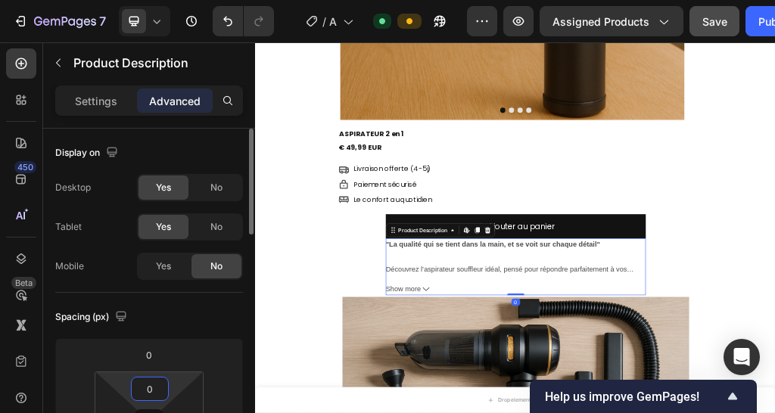
click at [150, 387] on input "0" at bounding box center [150, 388] width 30 height 23
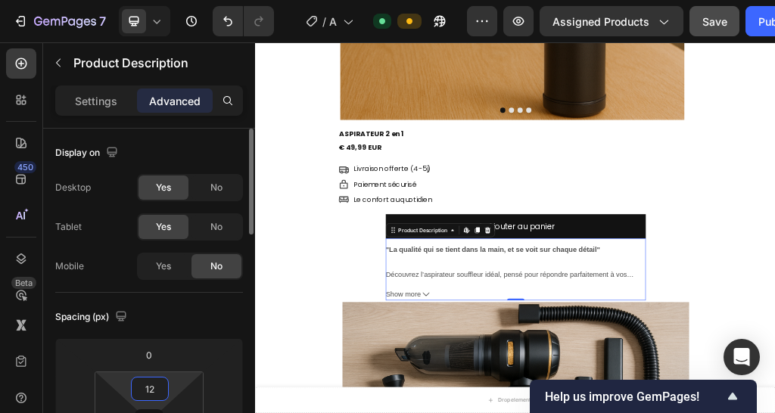
type input "1"
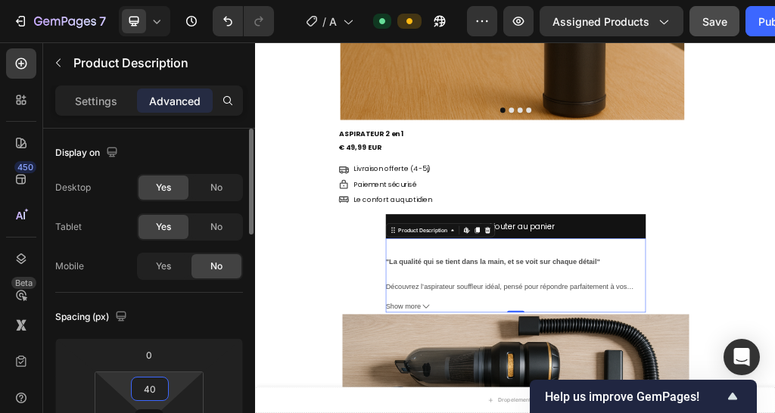
type input "40"
click at [362, 380] on div "Livraison offerte (4-5j) Item List Paiement sécurisé Item List Le confort au qu…" at bounding box center [709, 384] width 908 height 266
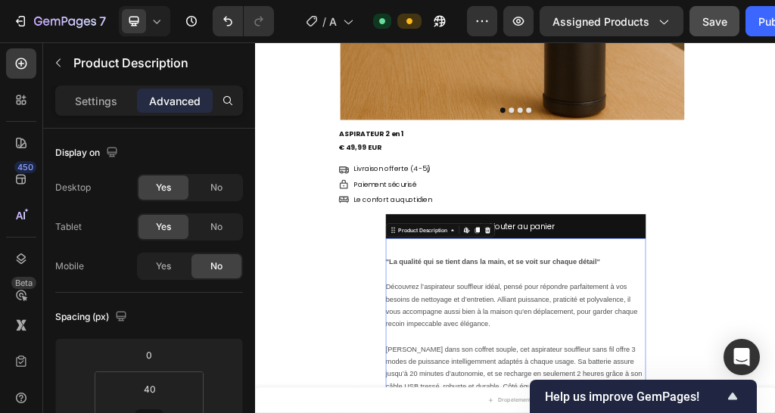
scroll to position [672, 0]
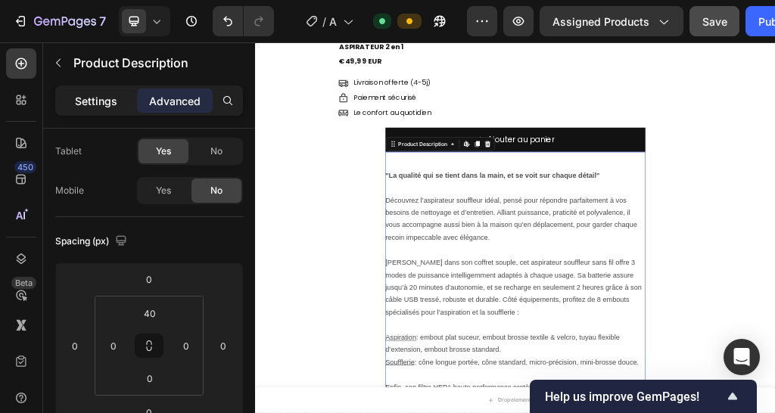
click at [110, 110] on div "Settings" at bounding box center [96, 100] width 76 height 24
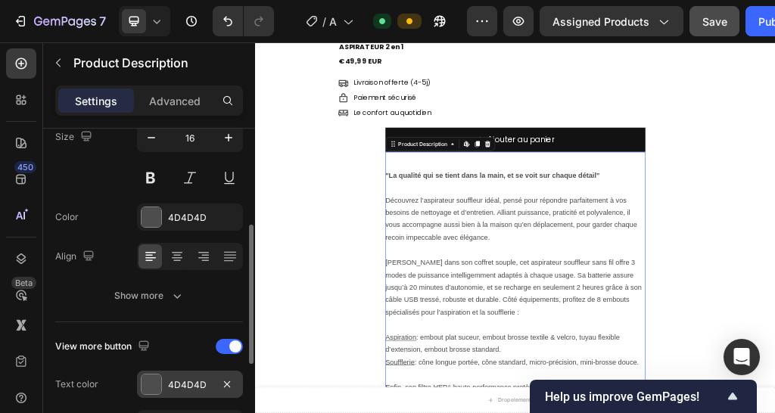
scroll to position [303, 0]
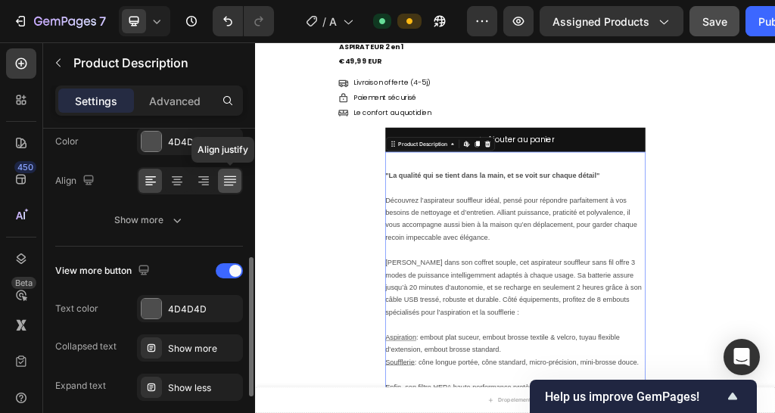
click at [237, 185] on div at bounding box center [229, 181] width 23 height 24
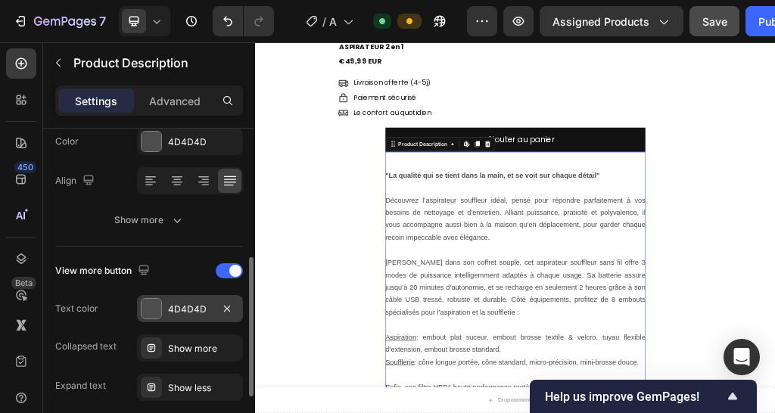
click at [185, 316] on div "4D4D4D" at bounding box center [190, 308] width 106 height 27
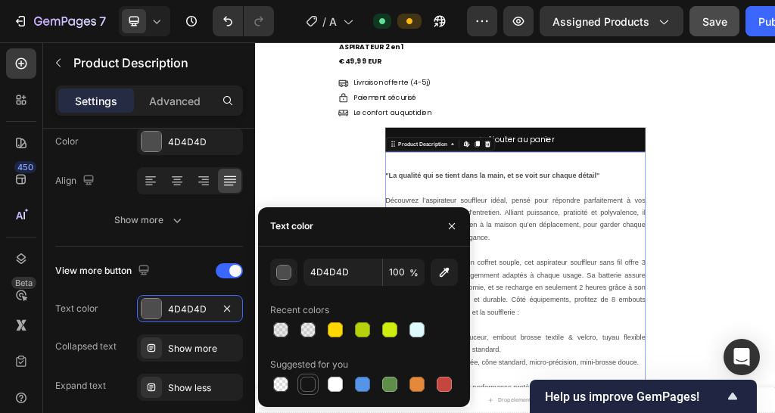
click at [306, 382] on div at bounding box center [307, 384] width 15 height 15
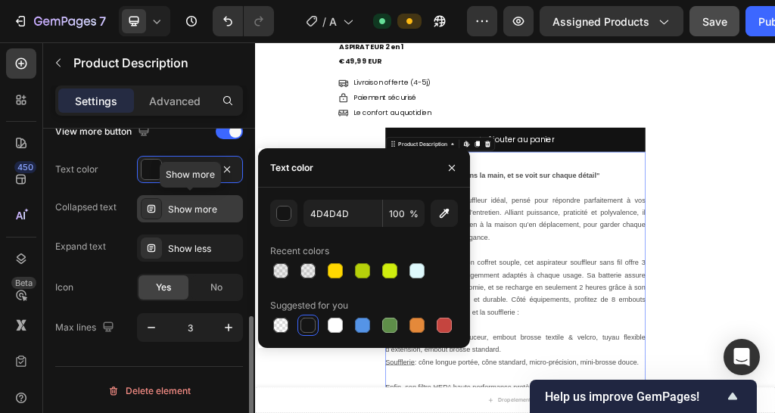
click at [208, 206] on div "Show more" at bounding box center [203, 210] width 71 height 14
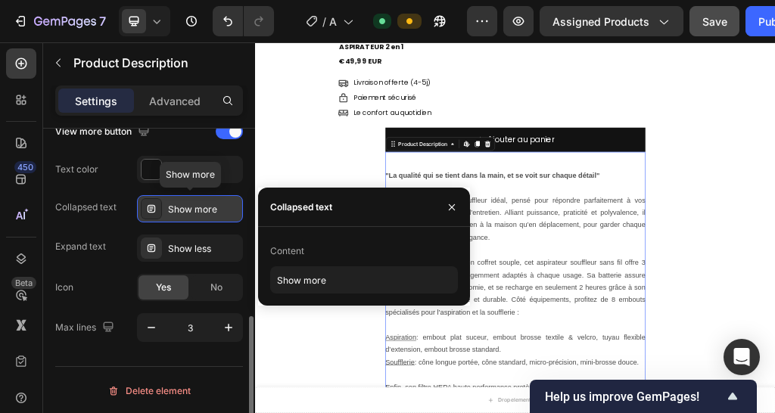
click at [208, 206] on div "Show more" at bounding box center [203, 210] width 71 height 14
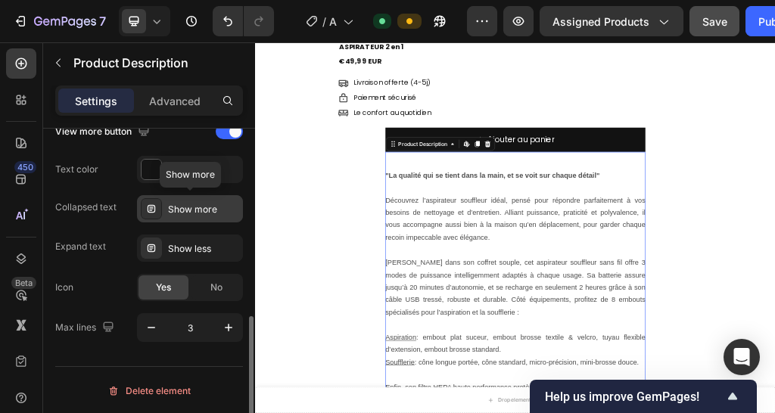
click at [208, 206] on div "Show more" at bounding box center [203, 210] width 71 height 14
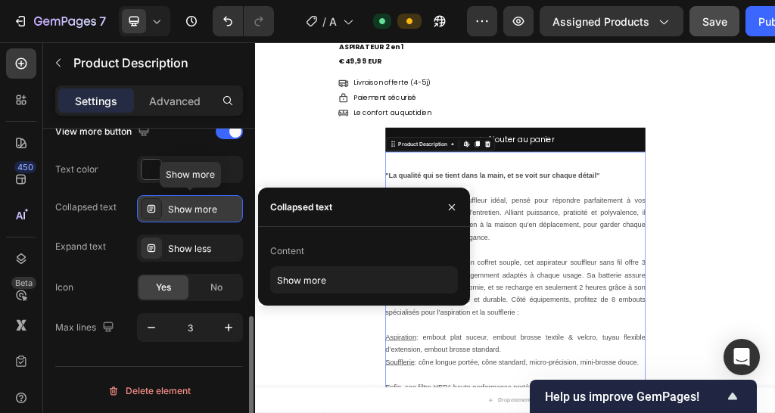
click at [208, 206] on div "Show more" at bounding box center [203, 210] width 71 height 14
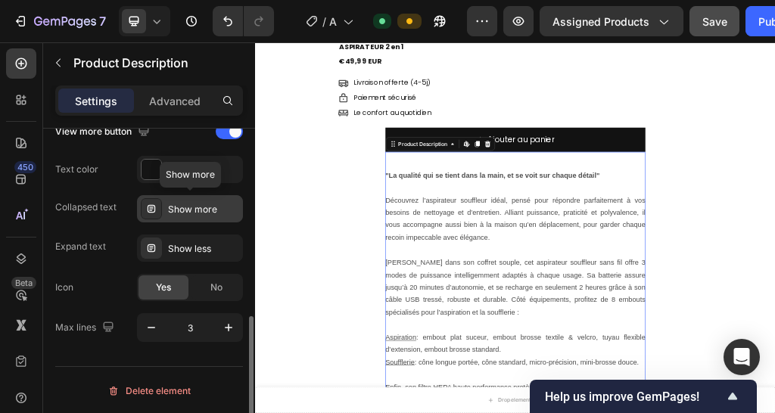
click at [228, 206] on div "Show more" at bounding box center [203, 210] width 71 height 14
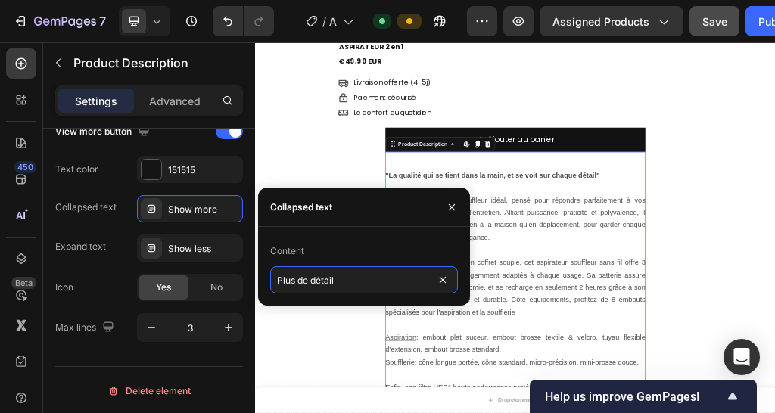
type input "Plus de détails"
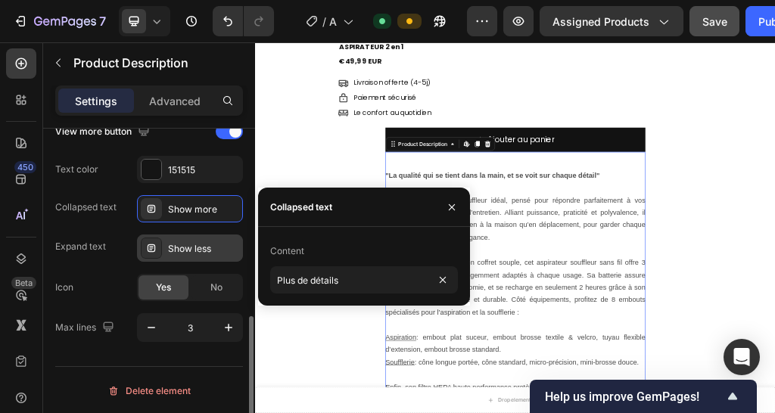
click at [200, 249] on div "Show less" at bounding box center [203, 249] width 71 height 14
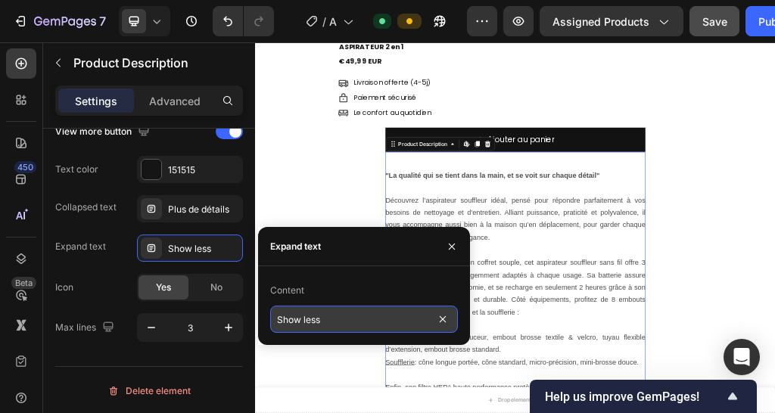
click at [327, 327] on input "Show less" at bounding box center [364, 319] width 188 height 27
type input "Réduire"
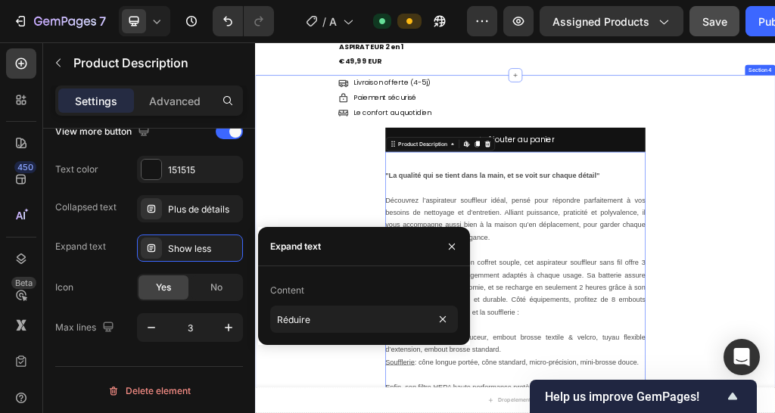
click at [389, 232] on div "Livraison offerte (4-5j) Item List Paiement sécurisé Item List Le confort au qu…" at bounding box center [709, 407] width 908 height 615
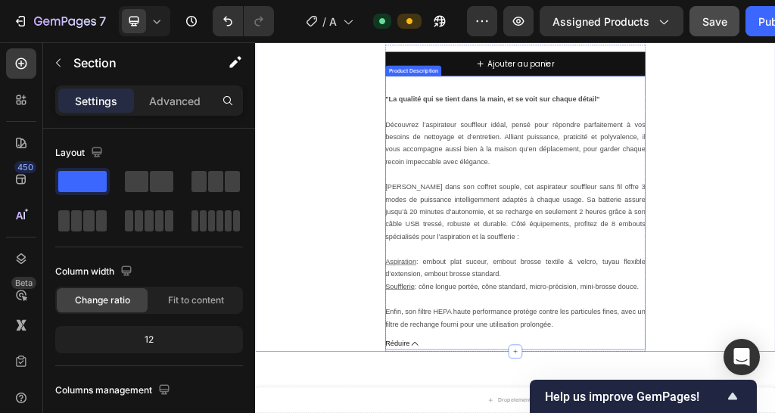
scroll to position [899, 0]
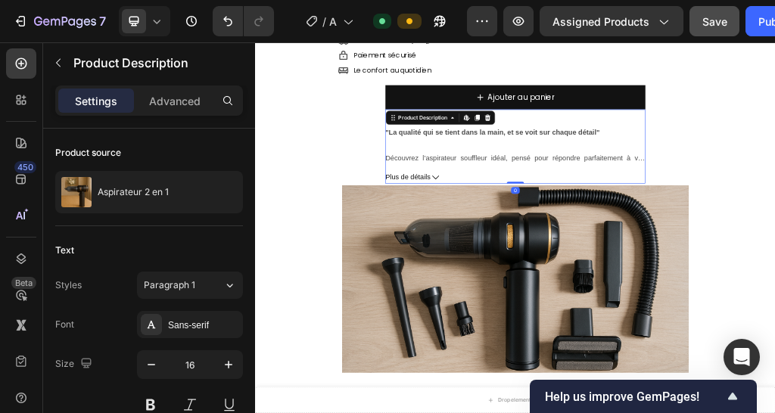
scroll to position [672, 0]
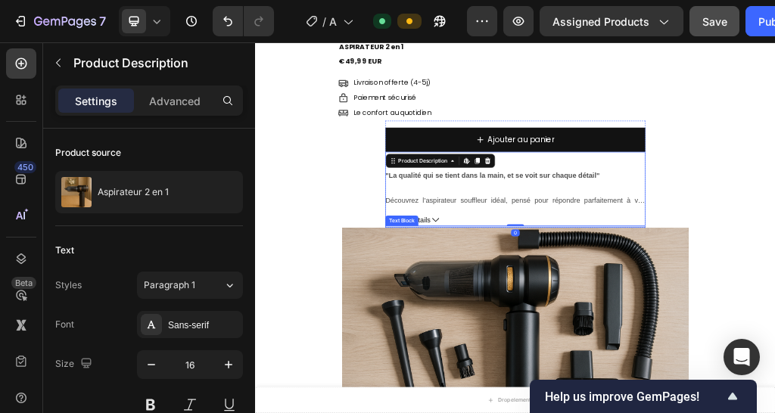
click at [529, 356] on div "Text Block" at bounding box center [510, 354] width 57 height 18
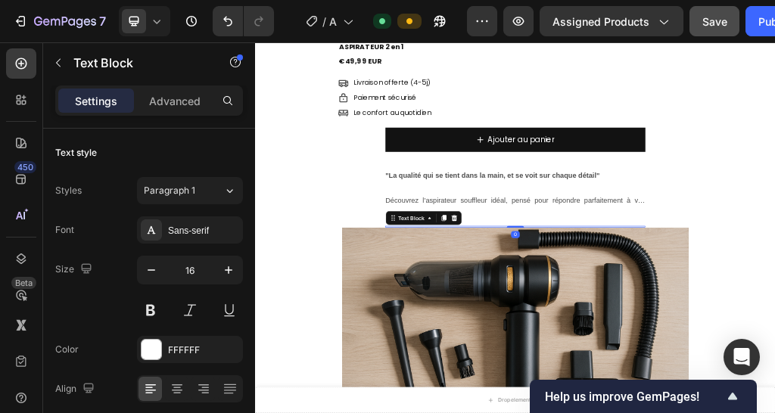
click at [600, 318] on p "Découvrez l’aspirateur souffleur idéal, pensé pour répondre parfaitement à vos …" at bounding box center [709, 351] width 454 height 78
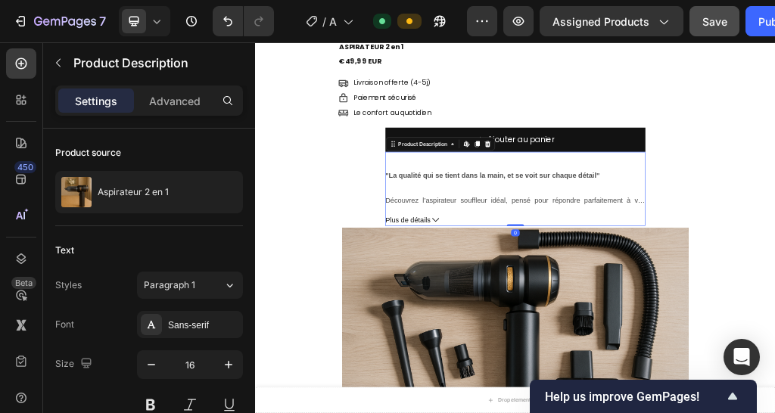
click at [547, 349] on span "Plus de détails" at bounding box center [521, 353] width 79 height 22
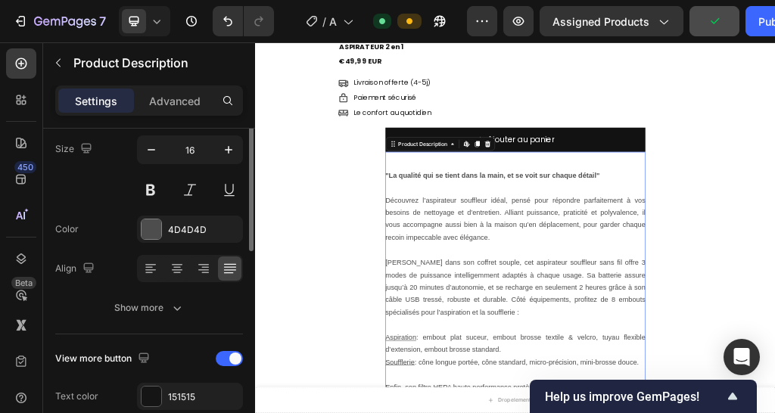
scroll to position [139, 0]
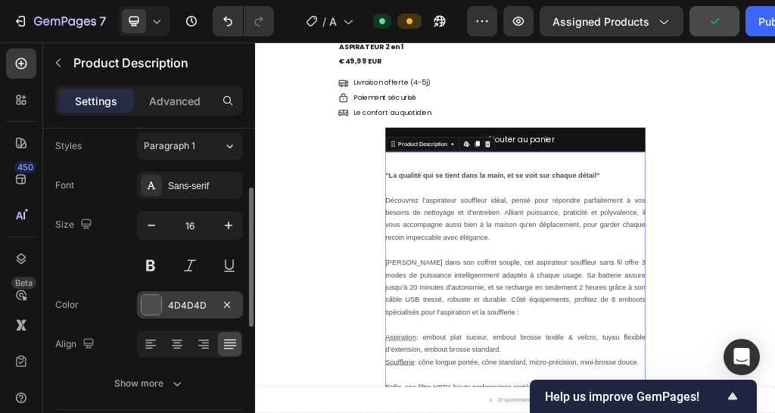
click at [164, 314] on div "4D4D4D" at bounding box center [190, 304] width 106 height 27
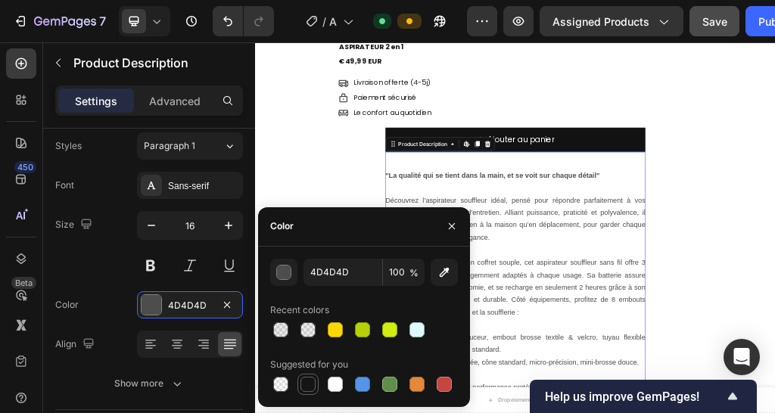
click at [315, 382] on div at bounding box center [307, 384] width 15 height 15
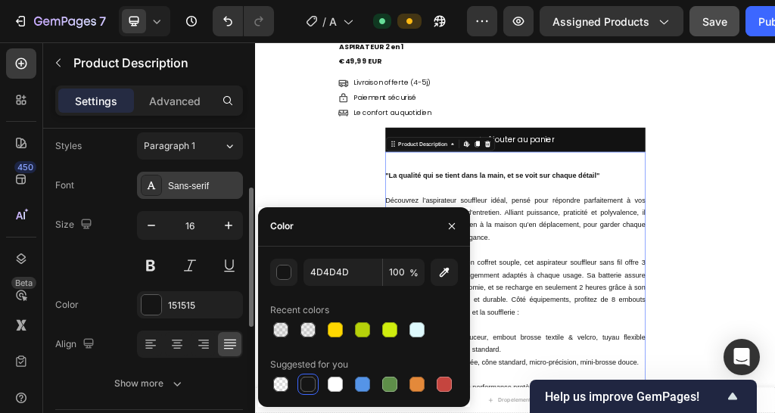
click at [169, 172] on div "Sans-serif" at bounding box center [190, 185] width 106 height 27
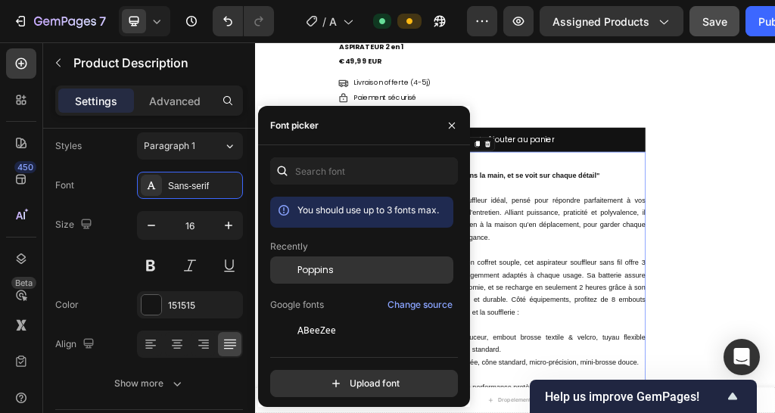
click at [305, 273] on span "Poppins" at bounding box center [315, 270] width 36 height 14
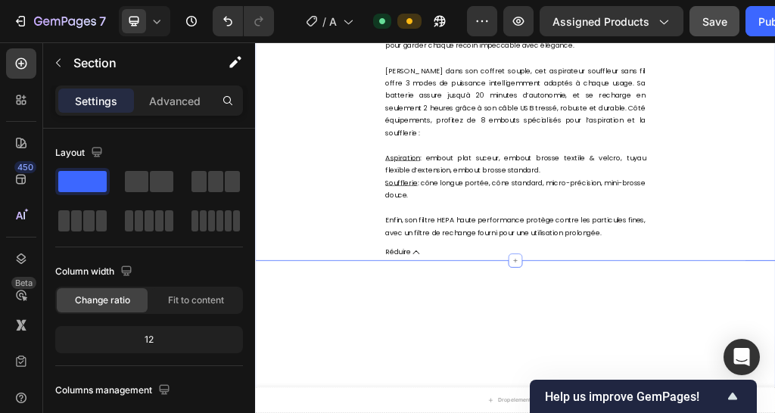
scroll to position [1050, 0]
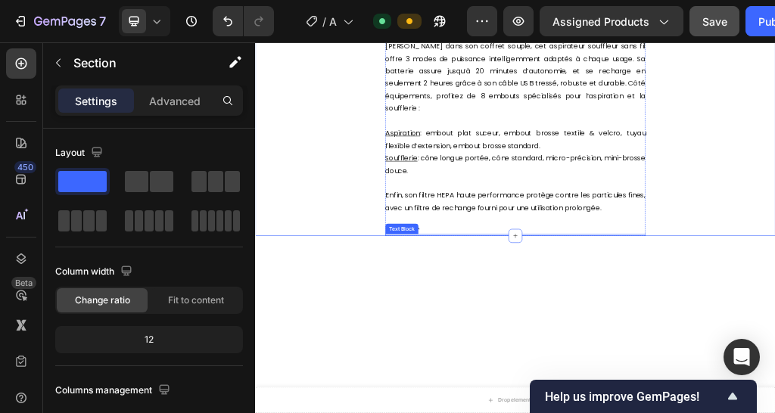
click at [507, 355] on span "Réduire" at bounding box center [504, 366] width 45 height 22
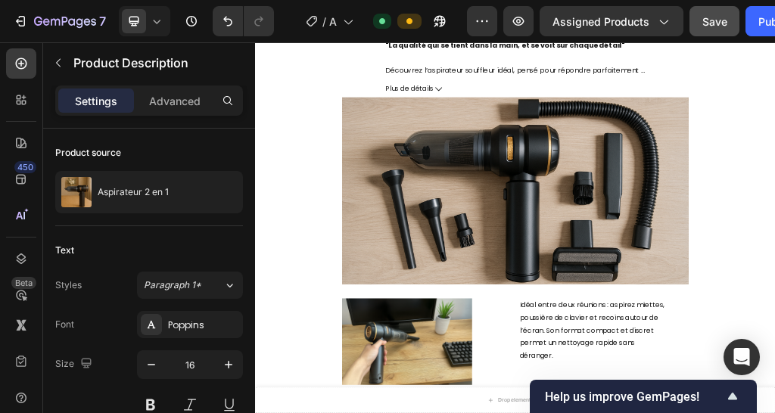
scroll to position [747, 0]
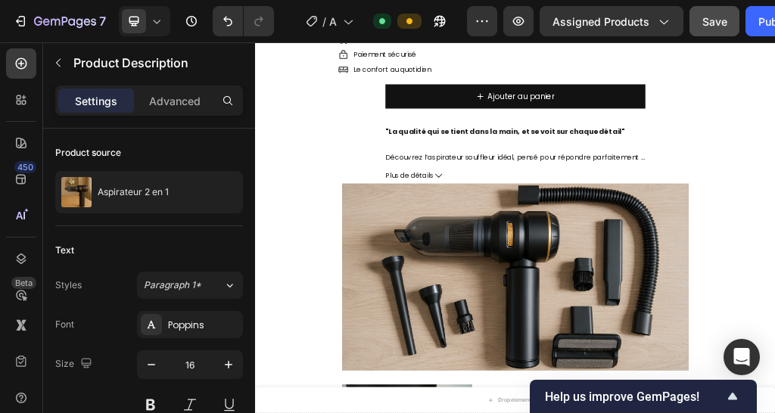
click at [607, 237] on p "Découvrez l’aspirateur souffleur idéal, pensé pour répondre parfaitement à vos …" at bounding box center [709, 275] width 454 height 82
click at [557, 276] on span "Plus de détails" at bounding box center [524, 275] width 84 height 22
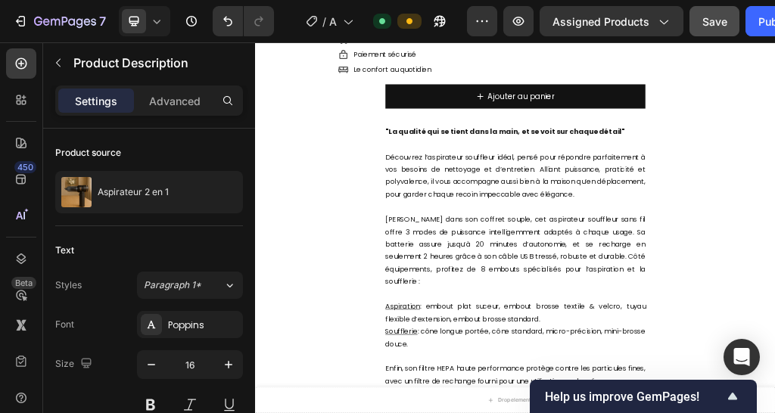
click at [547, 224] on div ""La qualité qui se tient dans la main, et se voit sur chaque détail" Découvrez …" at bounding box center [709, 417] width 454 height 458
click at [549, 175] on div ""La qualité qui se tient dans la main, et se voit sur chaque détail" Découvrez …" at bounding box center [709, 419] width 454 height 522
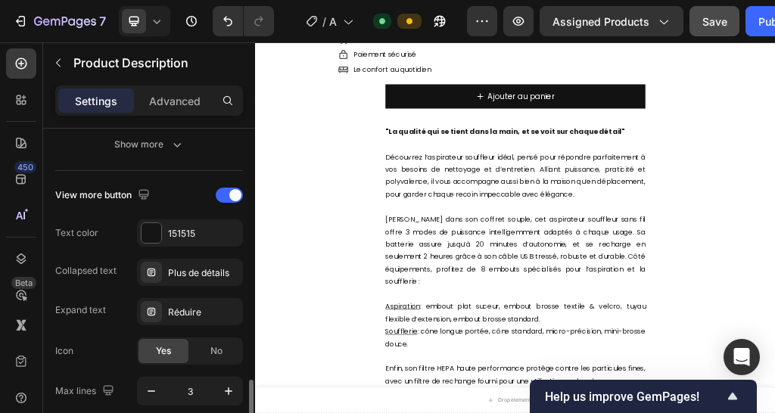
scroll to position [442, 0]
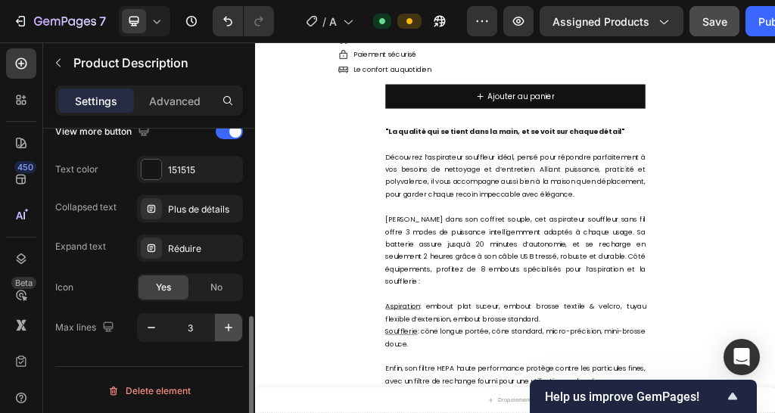
click at [222, 320] on icon "button" at bounding box center [228, 327] width 15 height 15
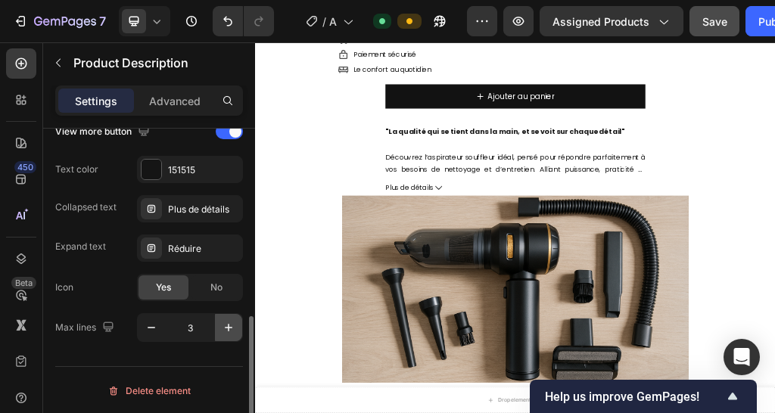
click at [222, 320] on icon "button" at bounding box center [228, 327] width 15 height 15
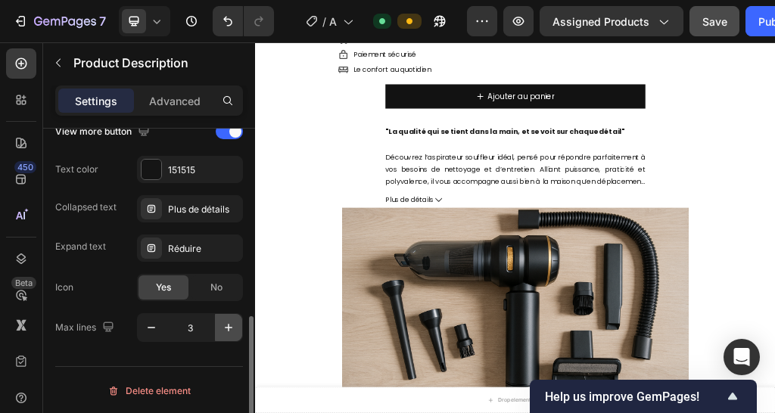
click at [222, 320] on icon "button" at bounding box center [228, 327] width 15 height 15
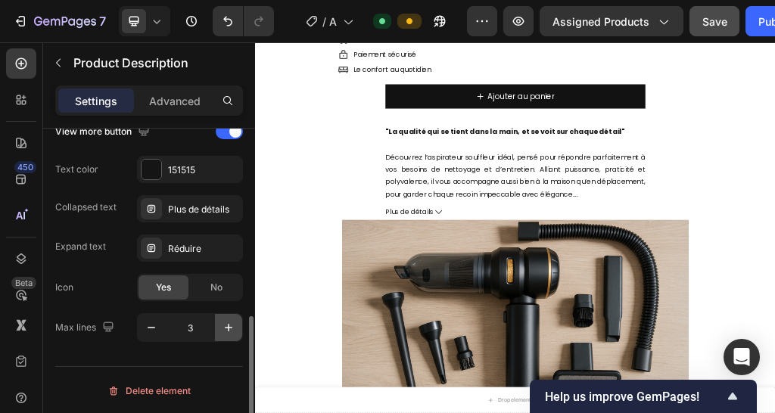
click at [222, 320] on icon "button" at bounding box center [228, 327] width 15 height 15
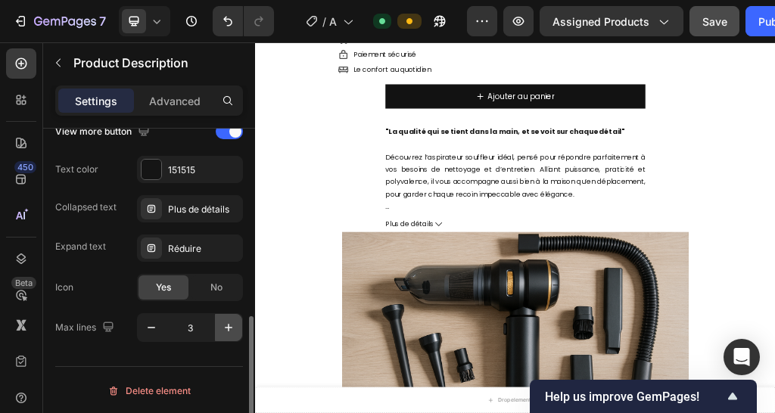
click at [222, 320] on icon "button" at bounding box center [228, 327] width 15 height 15
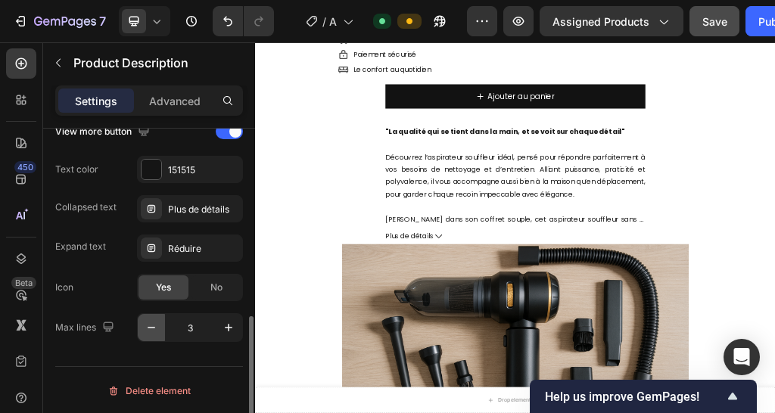
click at [148, 331] on icon "button" at bounding box center [151, 327] width 15 height 15
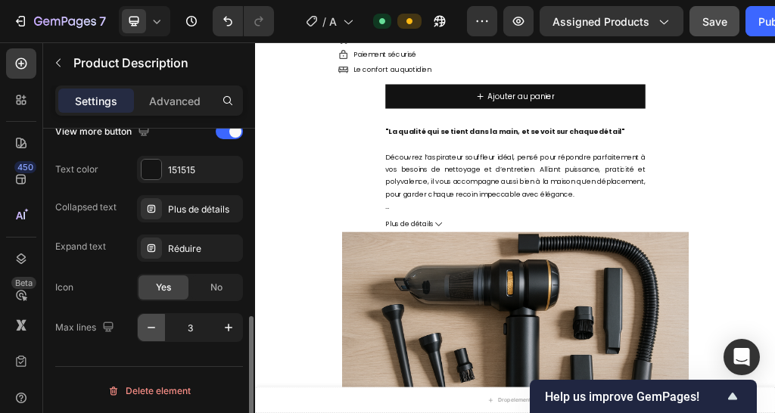
click at [148, 332] on icon "button" at bounding box center [151, 327] width 15 height 15
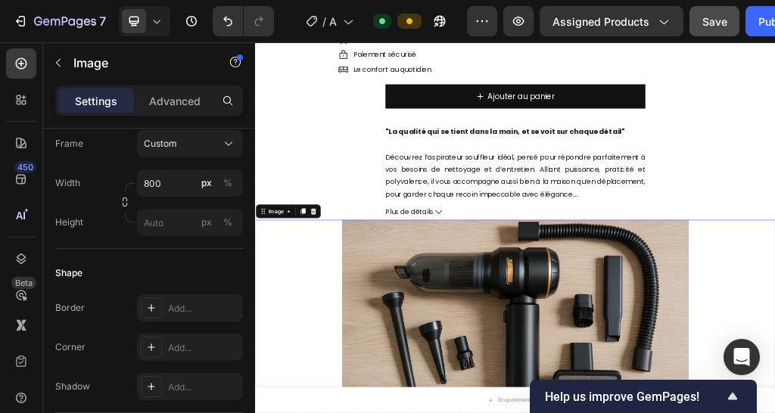
scroll to position [0, 0]
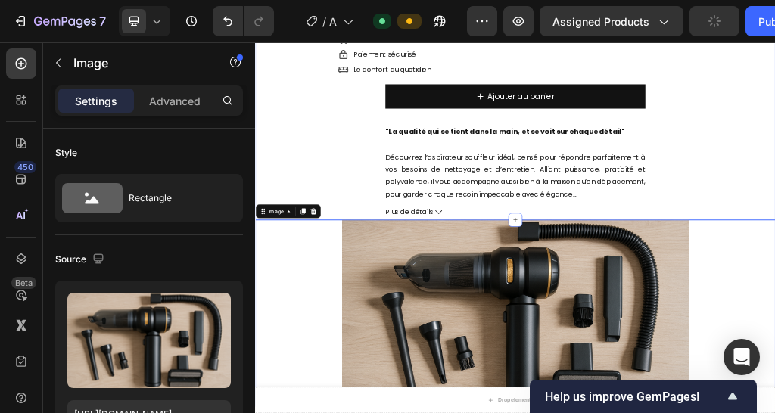
click at [445, 126] on div "Livraison offerte (4-5j) Item List Paiement sécurisé Item List Le confort au qu…" at bounding box center [709, 188] width 908 height 328
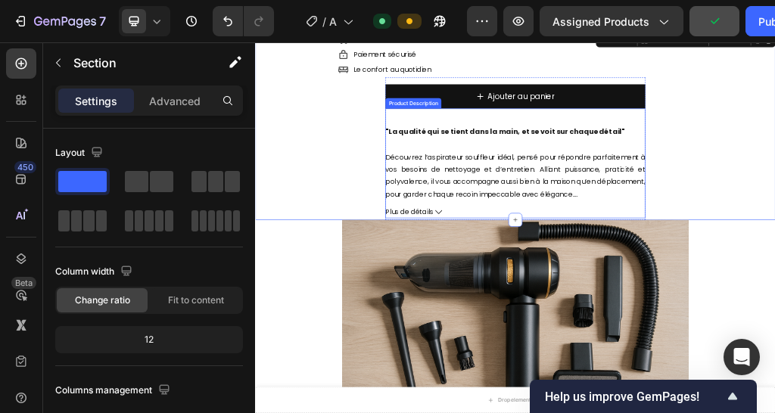
click at [504, 213] on div ""La qualité qui se tient dans la main, et se voit sur chaque détail" Découvrez …" at bounding box center [709, 251] width 454 height 127
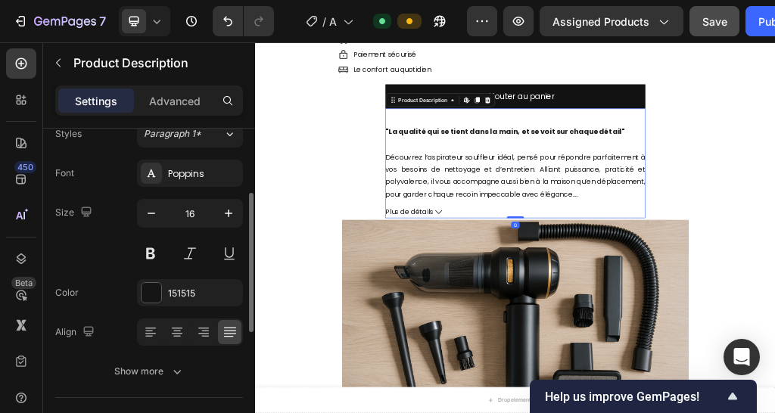
scroll to position [227, 0]
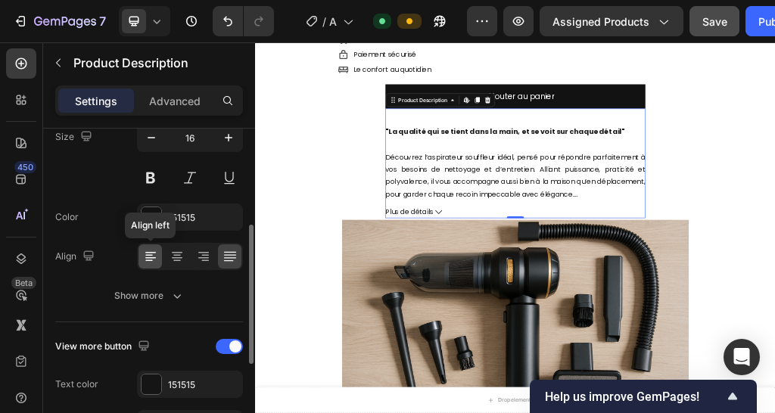
click at [157, 258] on div at bounding box center [149, 256] width 23 height 24
click at [222, 255] on icon at bounding box center [229, 256] width 15 height 15
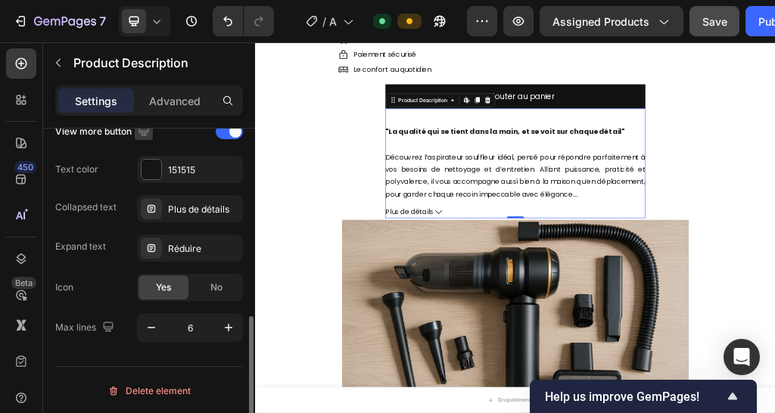
scroll to position [139, 0]
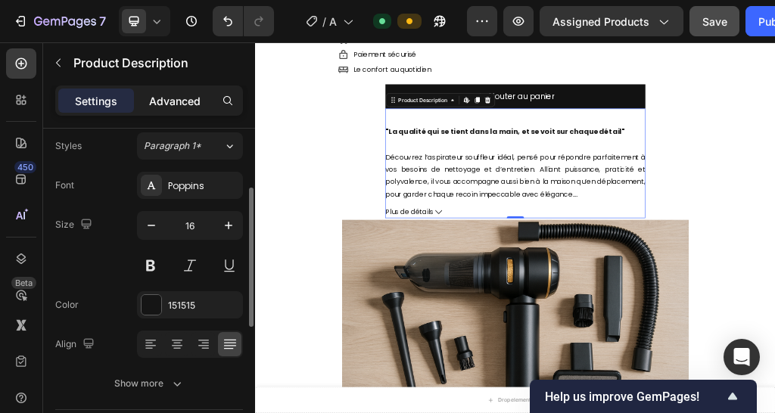
click at [186, 95] on p "Advanced" at bounding box center [174, 101] width 51 height 16
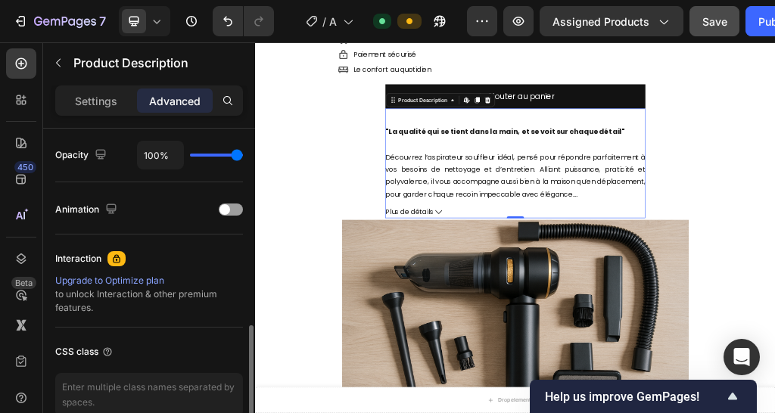
scroll to position [680, 0]
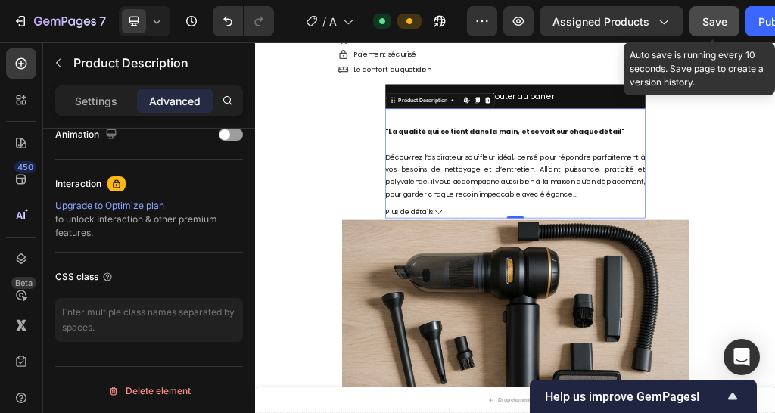
click at [707, 34] on button "Save" at bounding box center [714, 21] width 50 height 30
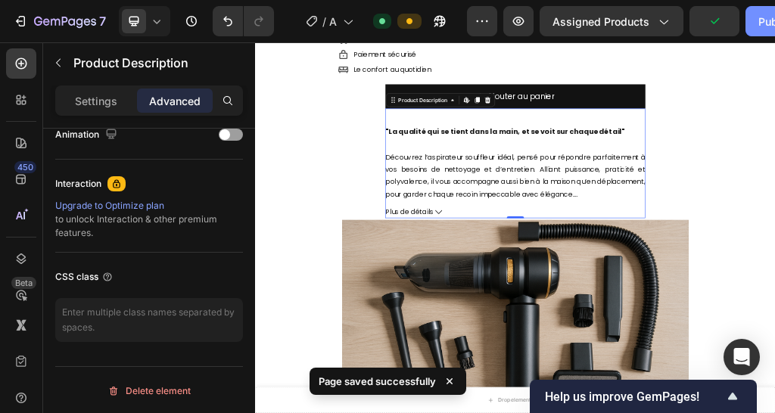
click at [759, 21] on div "Publish" at bounding box center [777, 22] width 38 height 16
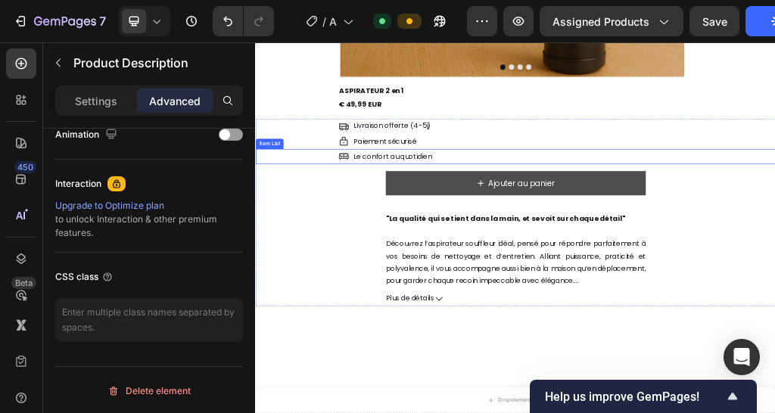
scroll to position [605, 0]
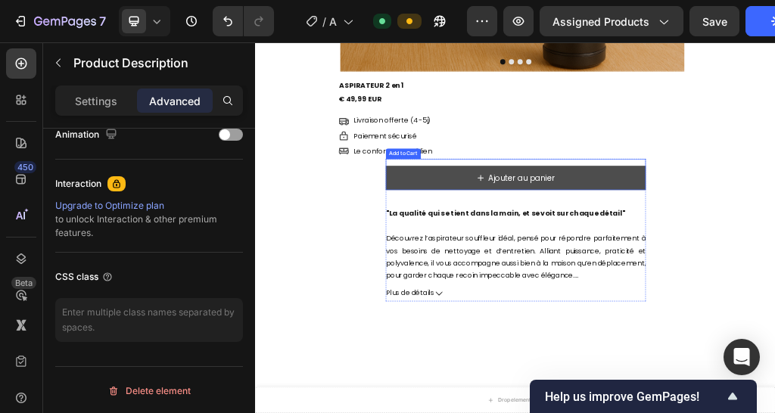
click at [483, 272] on button "Ajouter au panier" at bounding box center [709, 279] width 454 height 42
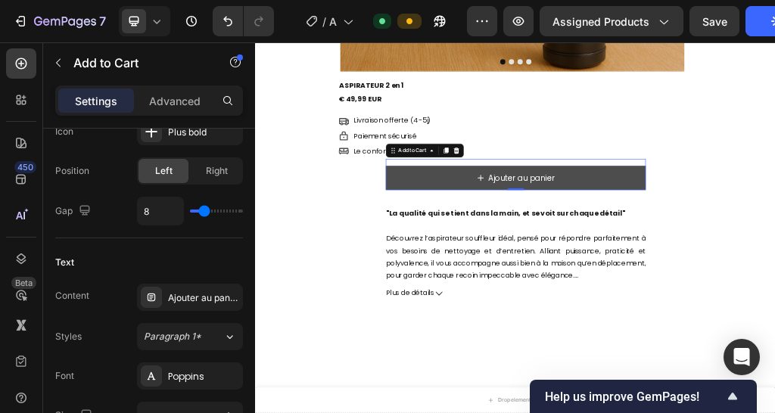
scroll to position [0, 0]
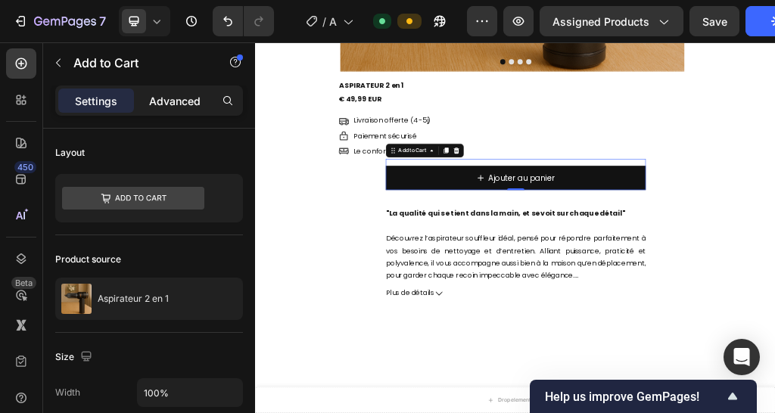
click at [185, 110] on div "Advanced" at bounding box center [175, 100] width 76 height 24
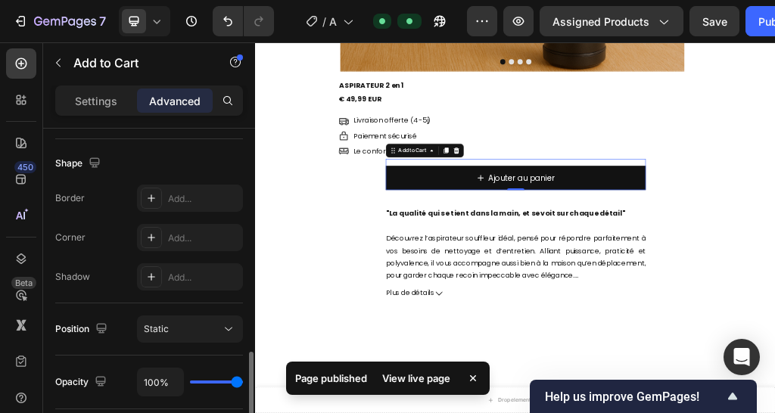
scroll to position [529, 0]
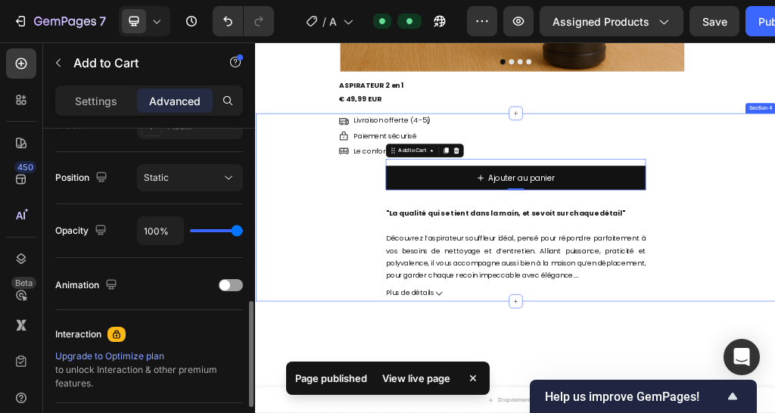
click at [486, 392] on p "Découvrez l’aspirateur souffleur idéal, pensé pour répondre parfaitement à vos …" at bounding box center [709, 417] width 454 height 82
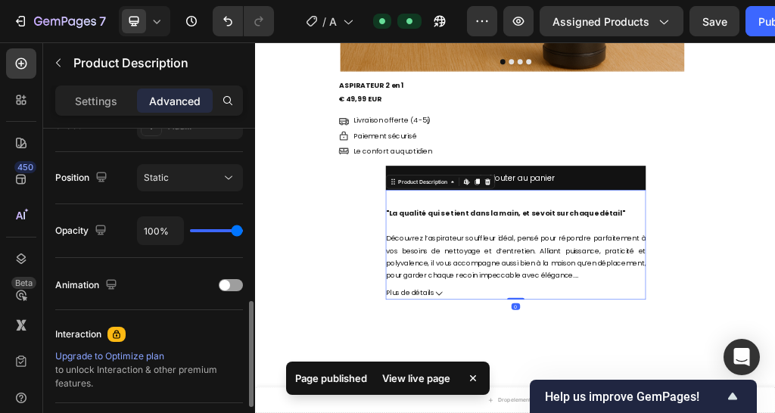
scroll to position [0, 0]
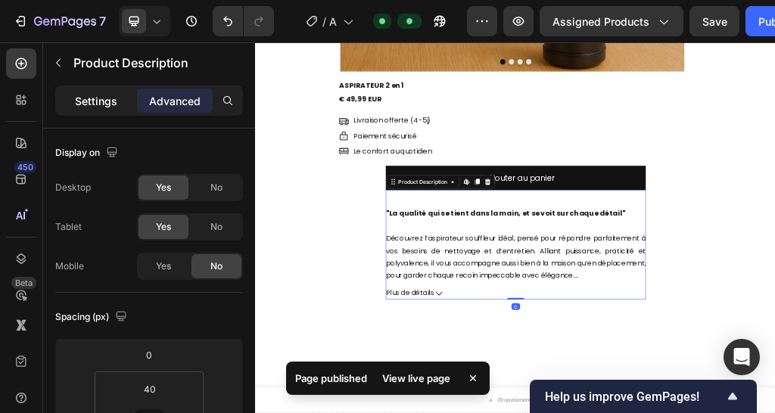
click at [100, 94] on p "Settings" at bounding box center [96, 101] width 42 height 16
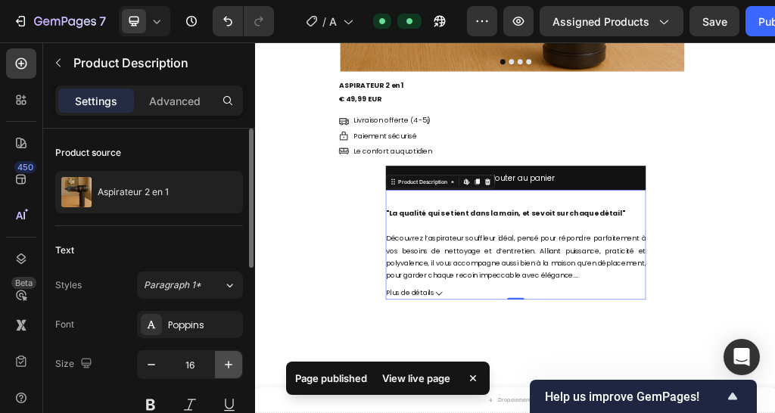
scroll to position [151, 0]
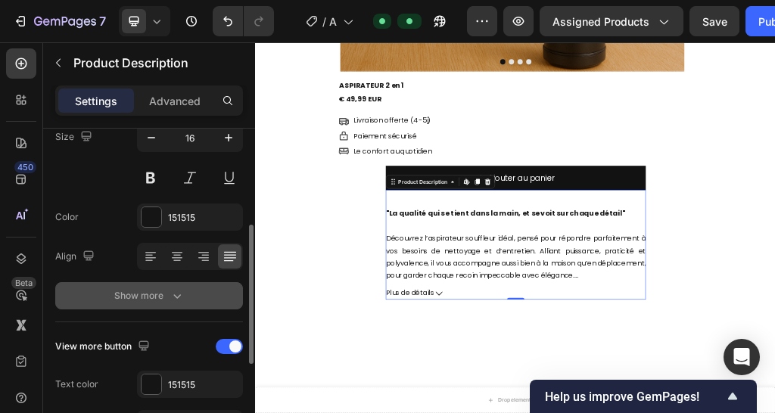
click at [164, 294] on div "Show more" at bounding box center [149, 295] width 70 height 15
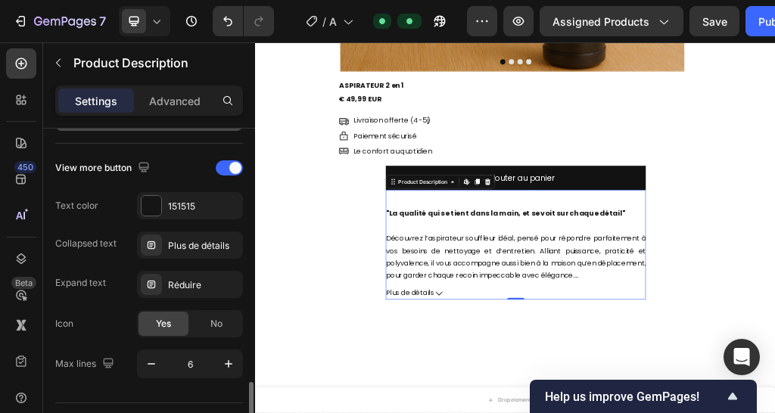
scroll to position [641, 0]
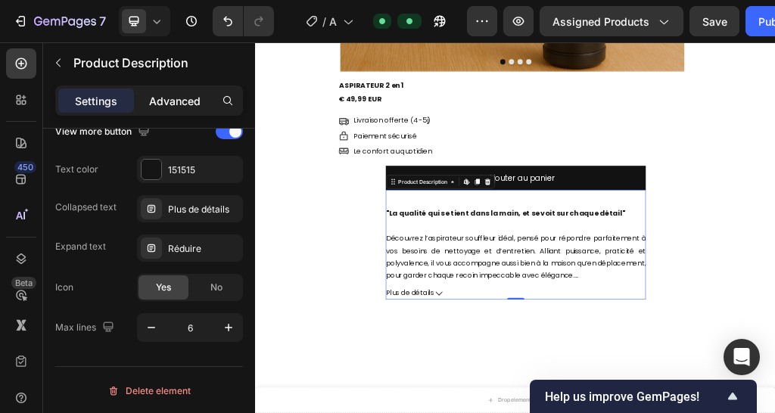
click at [161, 105] on p "Advanced" at bounding box center [174, 101] width 51 height 16
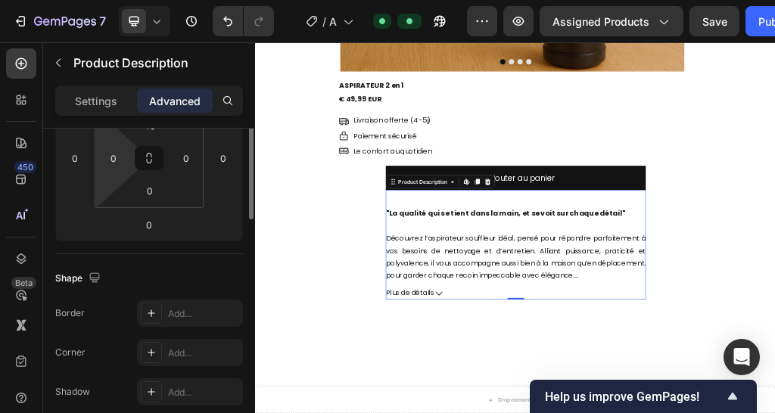
scroll to position [112, 0]
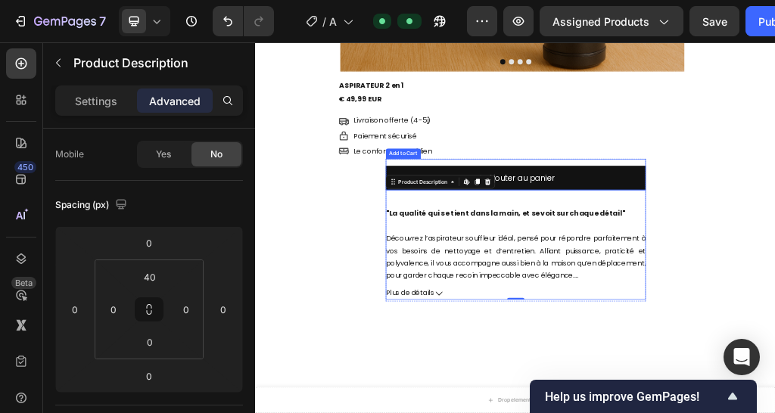
click at [774, 248] on div "Ajouter au panier Add to Cart" at bounding box center [709, 273] width 454 height 54
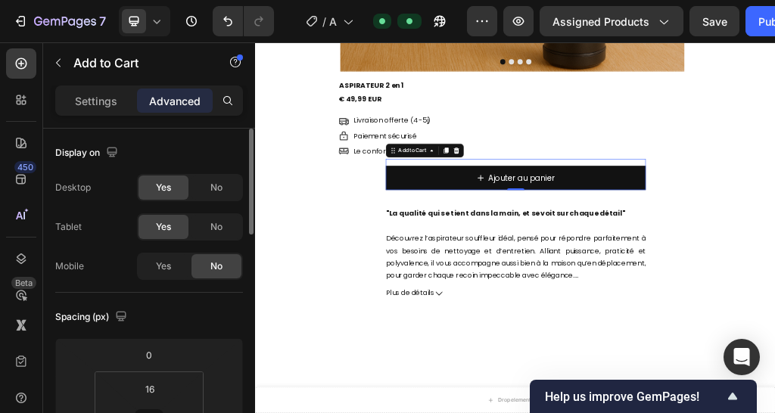
scroll to position [76, 0]
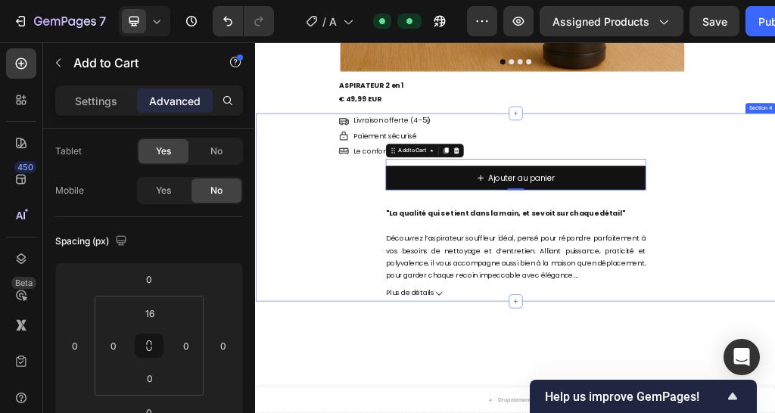
click at [433, 322] on div "Livraison offerte (4-5j) Item List Paiement sécurisé Item List Le confort au qu…" at bounding box center [709, 330] width 908 height 328
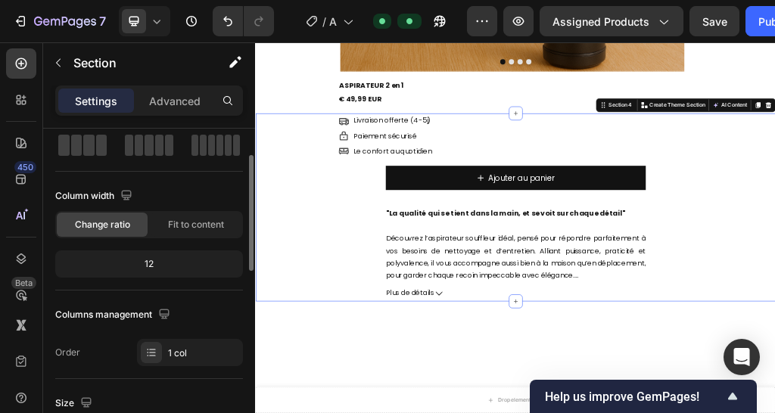
scroll to position [227, 0]
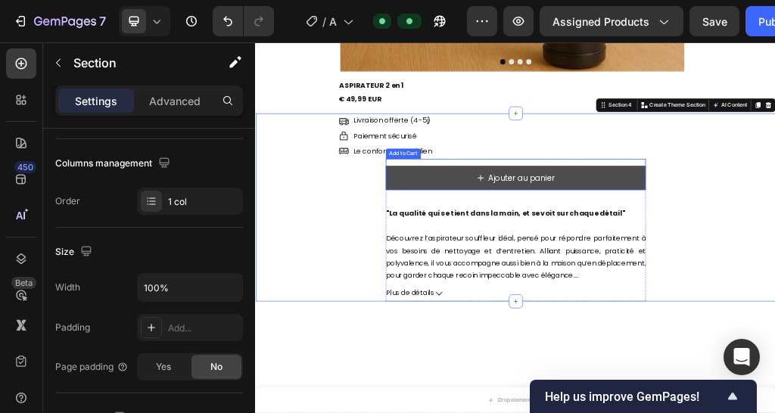
click at [506, 274] on button "Ajouter au panier" at bounding box center [709, 279] width 454 height 42
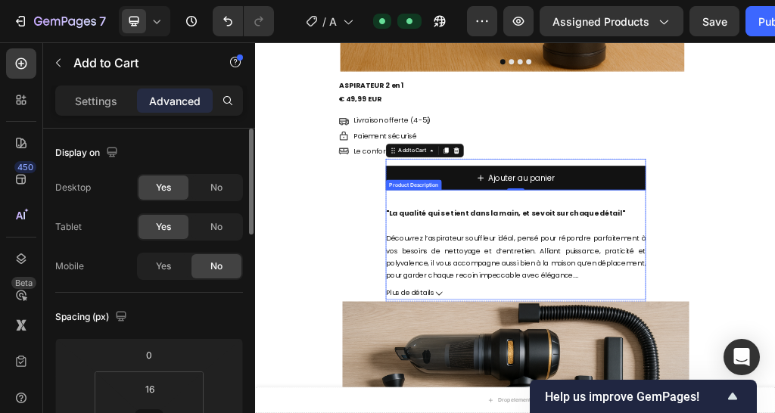
scroll to position [756, 0]
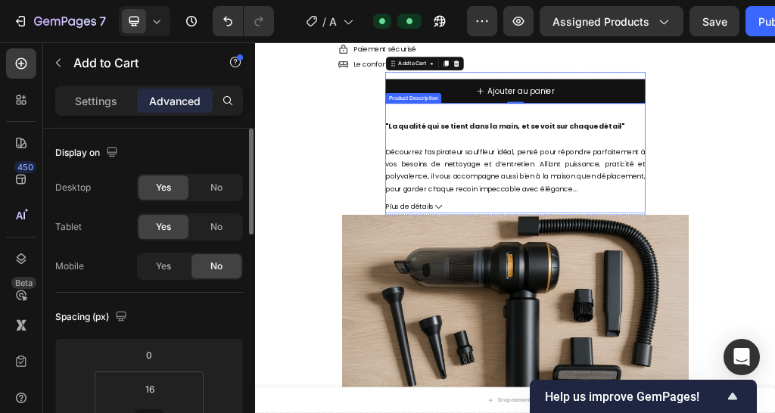
click at [555, 328] on span "Plus de détails" at bounding box center [524, 329] width 84 height 22
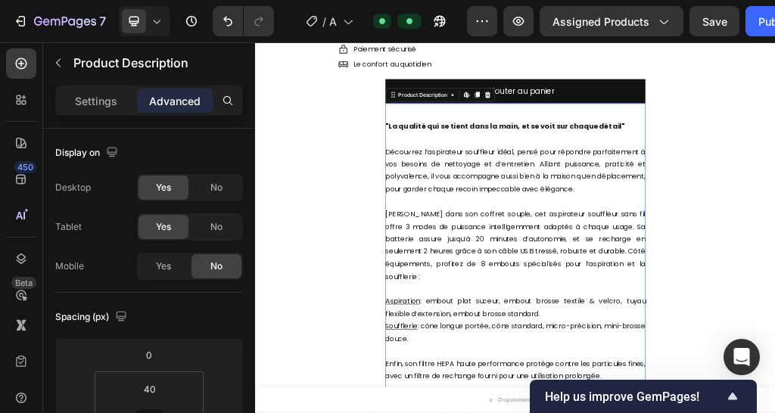
click at [585, 265] on div ""La qualité qui se tient dans la main, et se voit sur chaque détail" Découvrez …" at bounding box center [709, 408] width 454 height 458
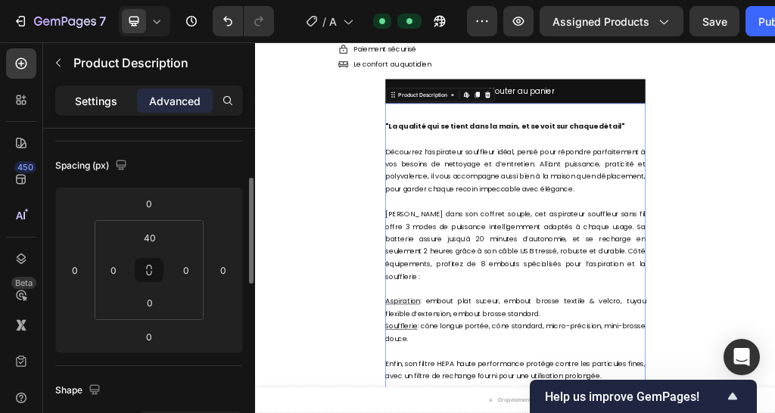
click at [115, 102] on p "Settings" at bounding box center [96, 101] width 42 height 16
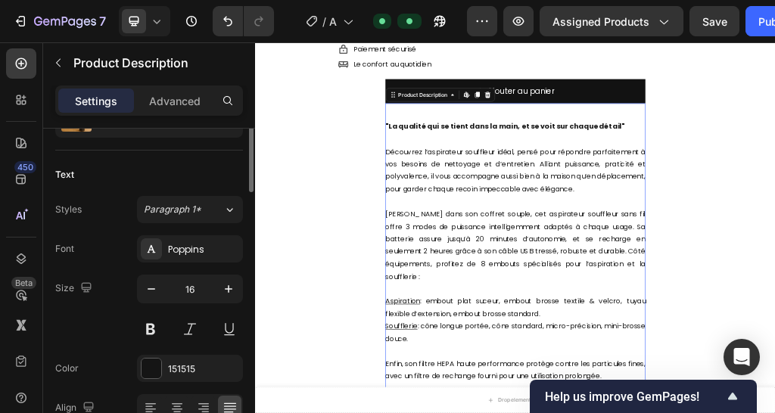
scroll to position [0, 0]
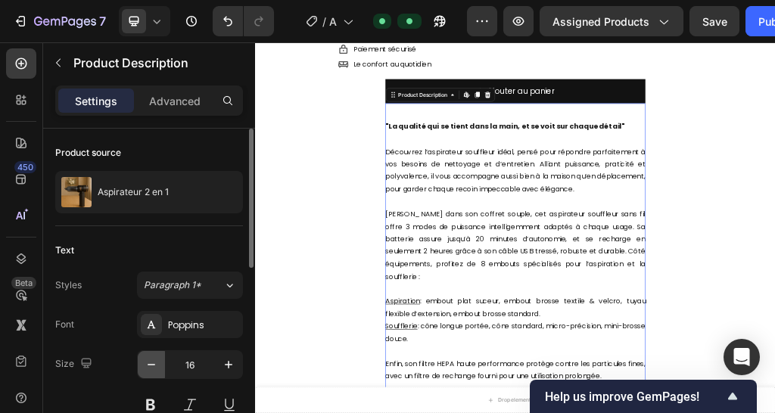
click at [159, 355] on button "button" at bounding box center [151, 364] width 27 height 27
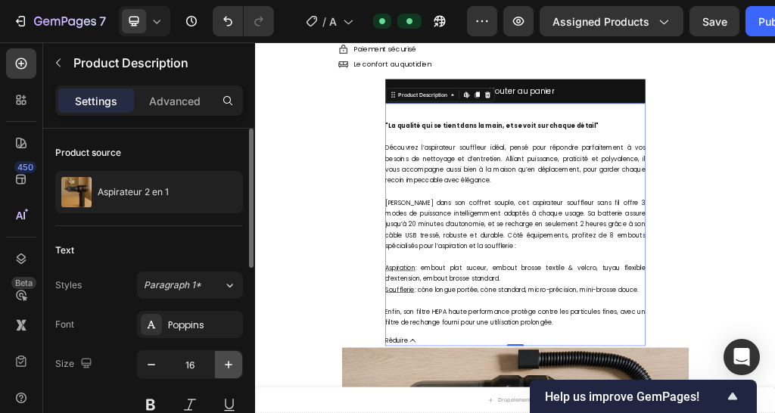
click at [230, 365] on icon "button" at bounding box center [228, 364] width 15 height 15
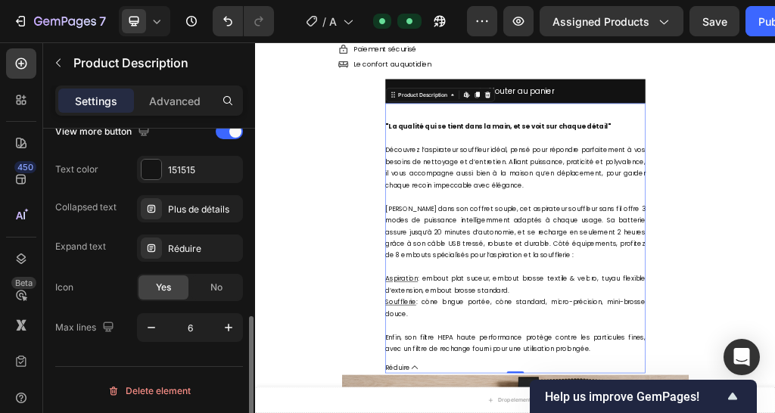
scroll to position [215, 0]
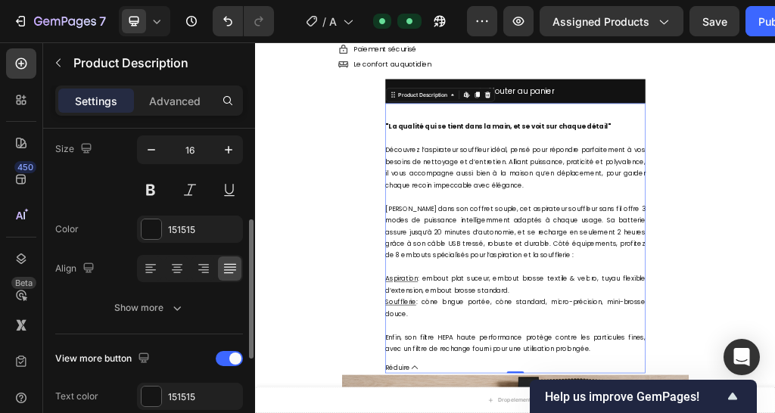
click at [197, 306] on button "Show more" at bounding box center [149, 307] width 188 height 27
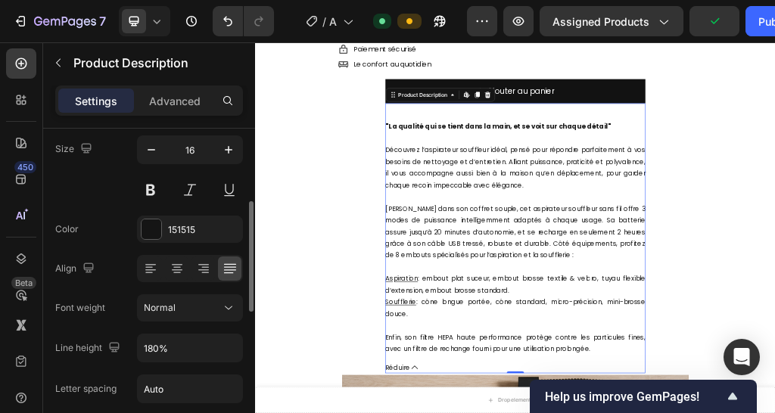
scroll to position [0, 0]
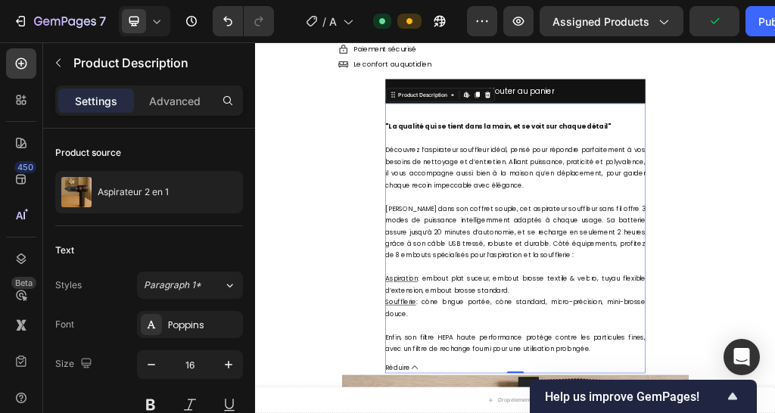
click at [615, 402] on div ""La qualité qui se tient dans la main, et se voit sur chaque détail" Découvrez …" at bounding box center [709, 383] width 454 height 408
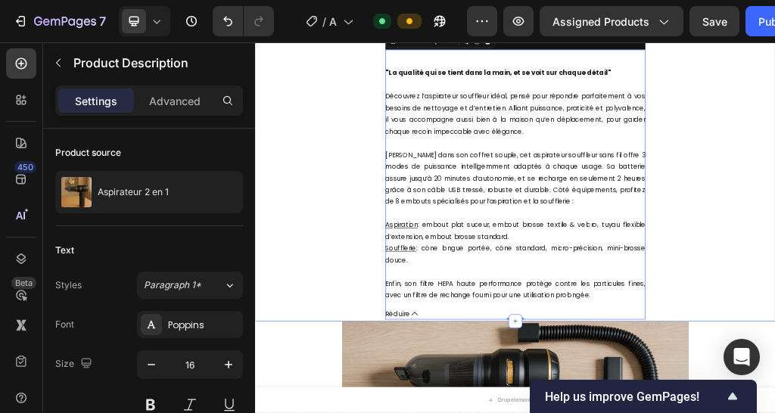
scroll to position [908, 0]
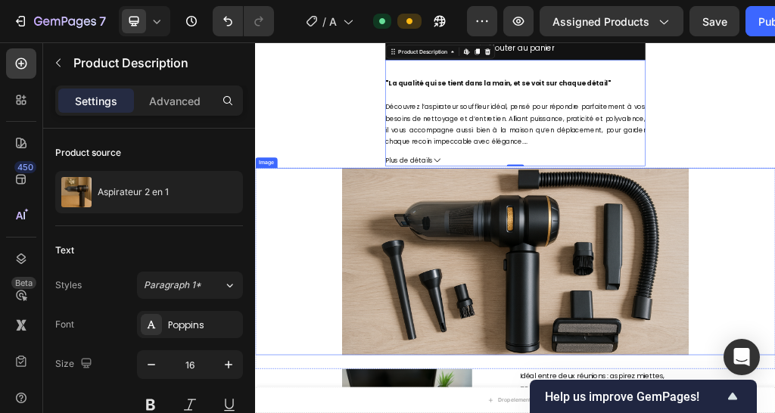
scroll to position [756, 0]
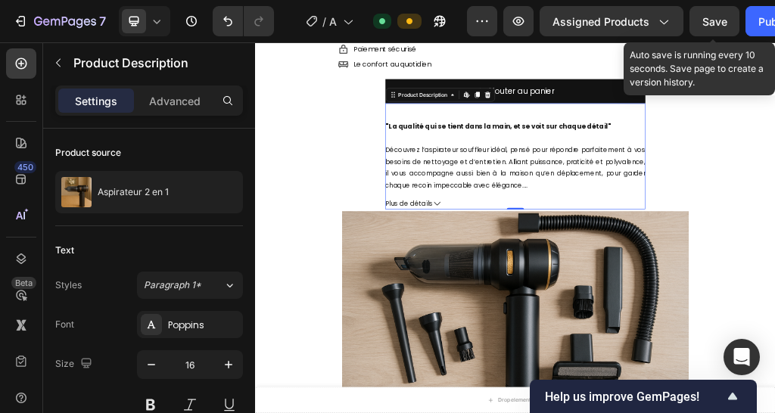
click at [723, 17] on span "Save" at bounding box center [714, 21] width 25 height 13
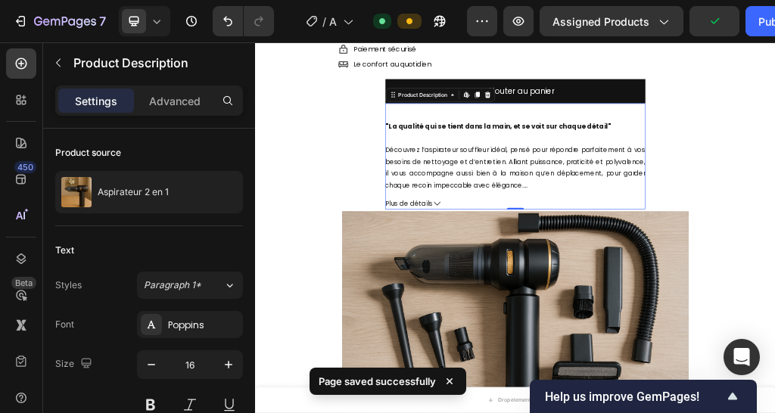
click at [740, 17] on div "Preview Assigned Products Publish" at bounding box center [653, 21] width 373 height 30
click at [754, 22] on button "Publish" at bounding box center [777, 21] width 64 height 30
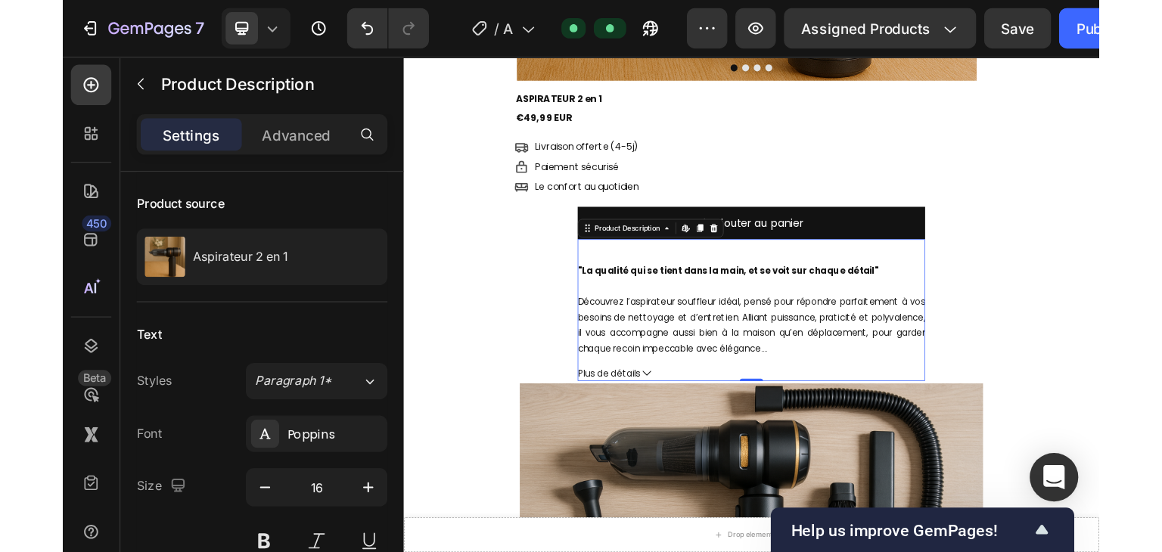
scroll to position [605, 0]
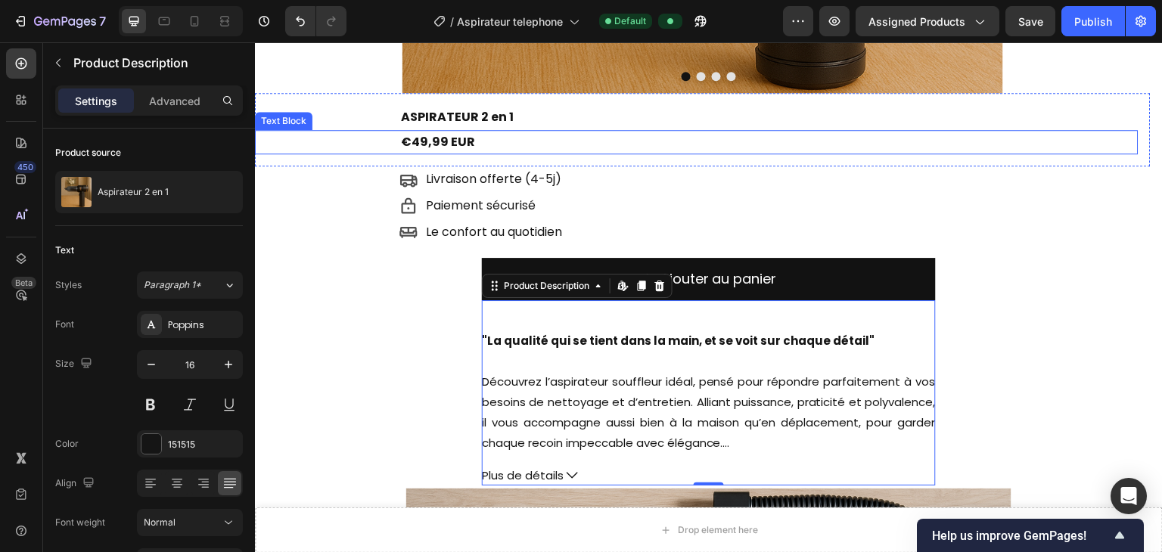
click at [531, 137] on p "€49,99 EUR" at bounding box center [769, 143] width 736 height 22
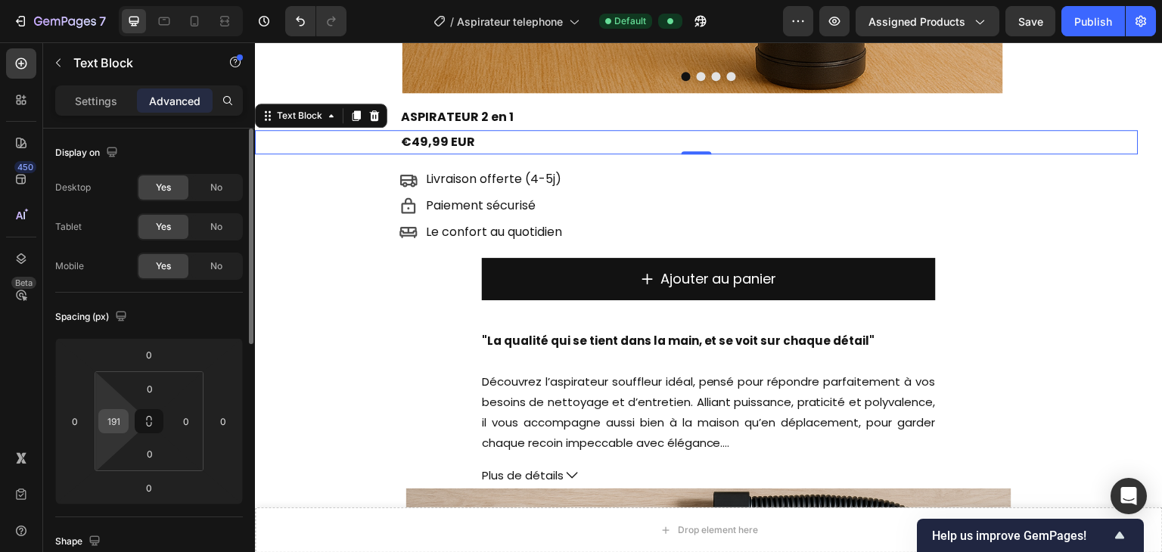
click at [103, 412] on input "191" at bounding box center [113, 421] width 23 height 23
type input "300"
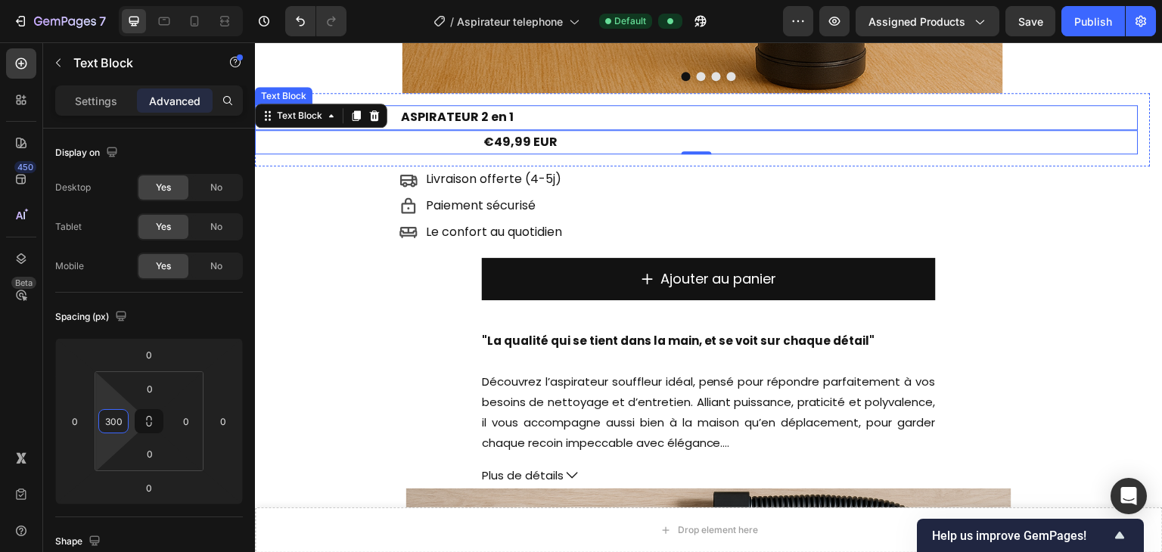
click at [451, 116] on p "ASPIRATEUR 2 en 1" at bounding box center [769, 118] width 736 height 22
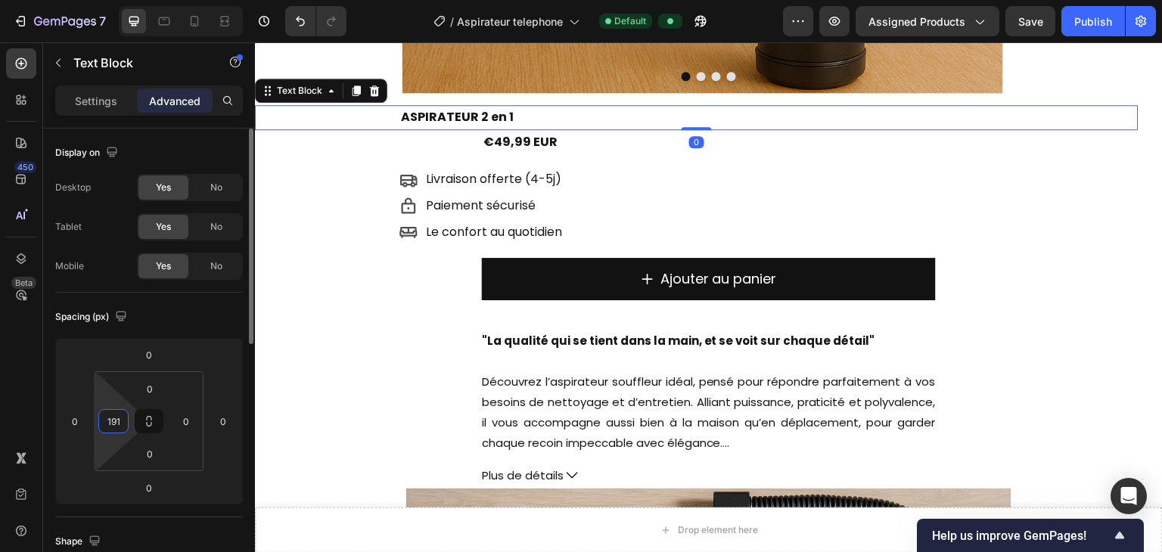
click at [115, 412] on input "191" at bounding box center [113, 421] width 23 height 23
type input "300"
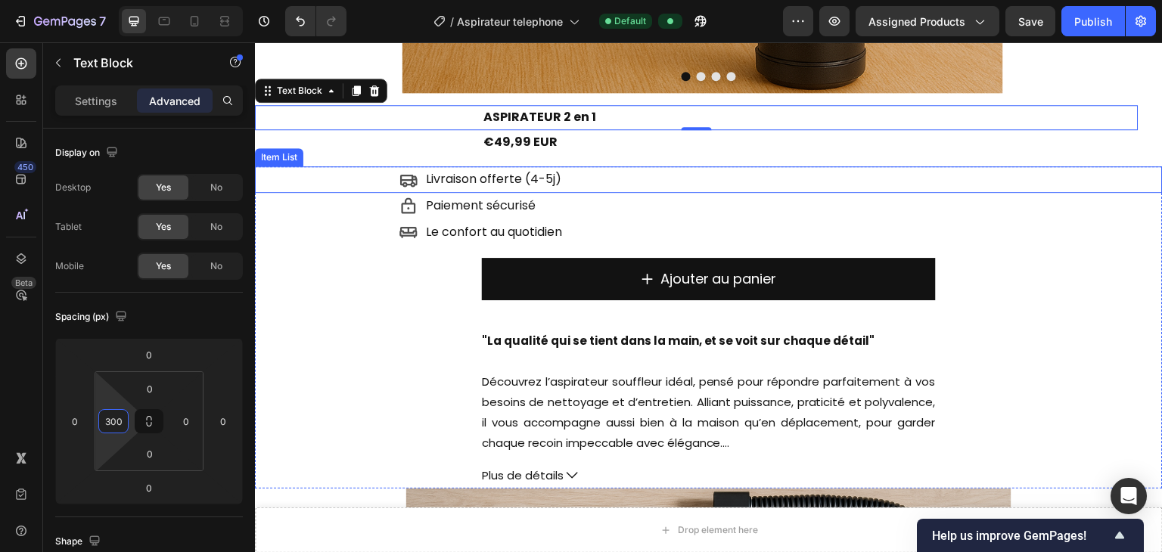
click at [588, 179] on div "Livraison offerte (4-5j)" at bounding box center [780, 179] width 763 height 26
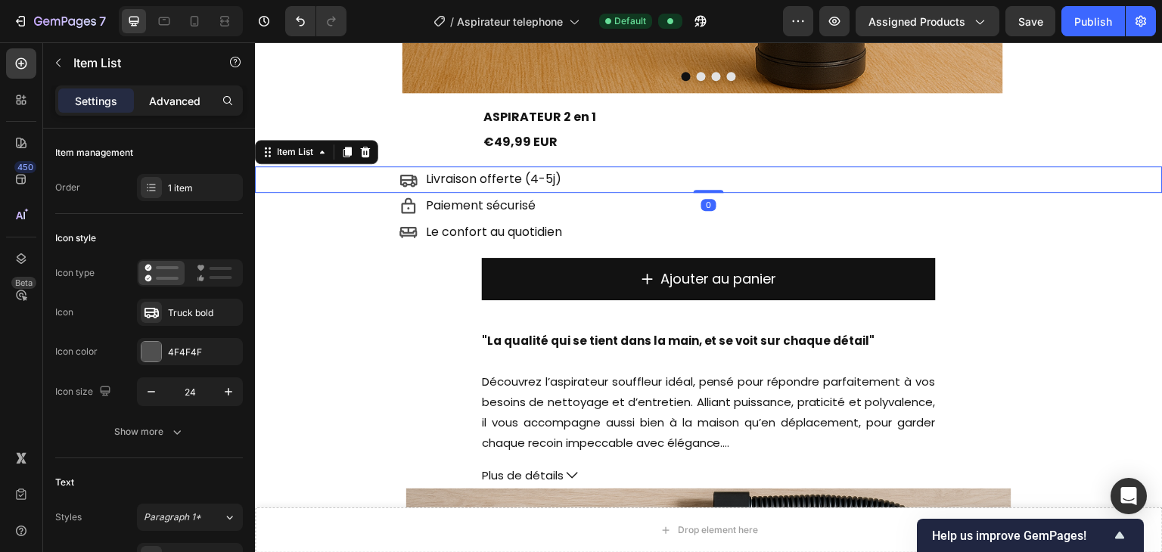
click at [154, 110] on div "Advanced" at bounding box center [175, 100] width 76 height 24
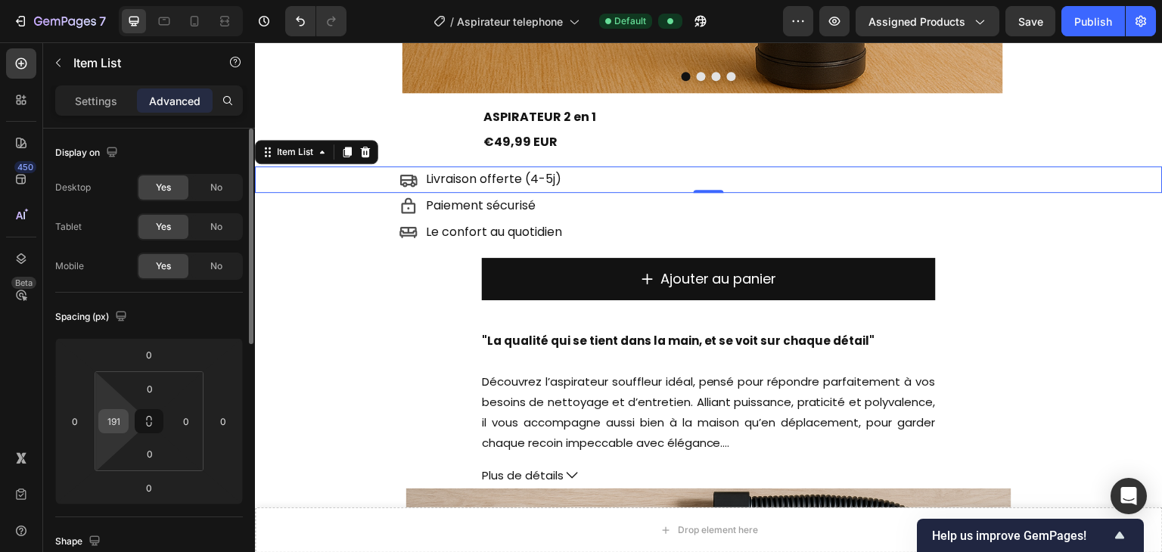
click at [115, 412] on input "191" at bounding box center [113, 421] width 23 height 23
type input "300"
click at [427, 201] on p "Paiement sécurisé" at bounding box center [481, 206] width 110 height 22
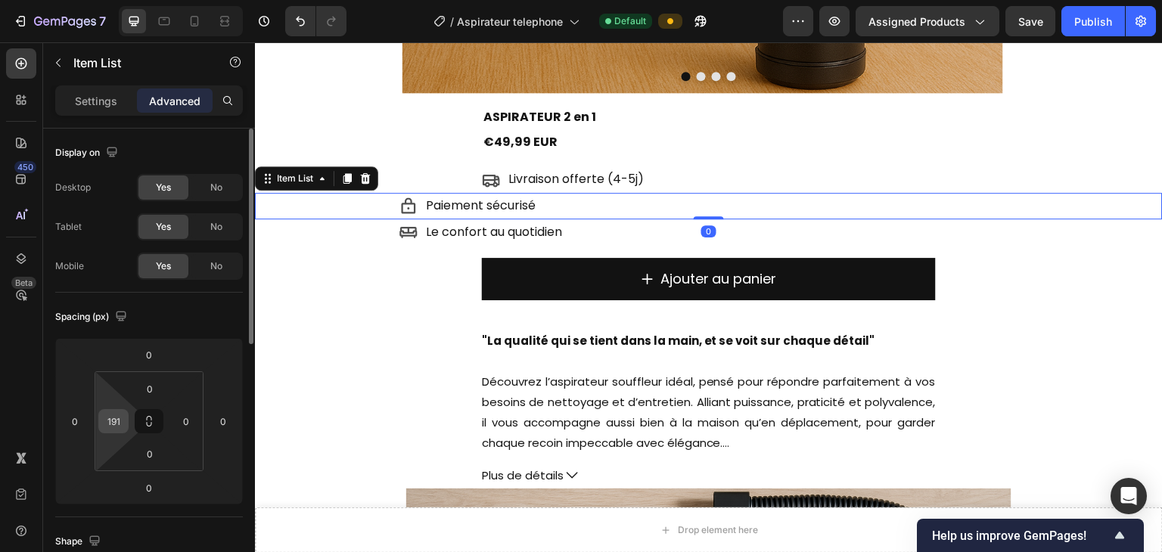
click at [109, 412] on input "191" at bounding box center [113, 421] width 23 height 23
type input "300"
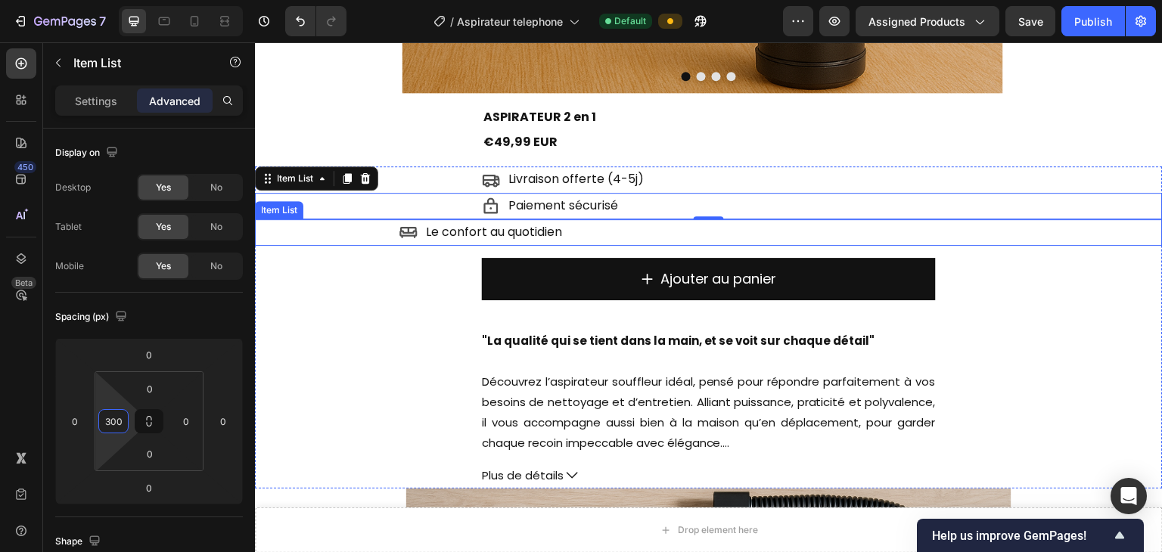
click at [459, 233] on p "Le confort au quotidien" at bounding box center [494, 233] width 136 height 22
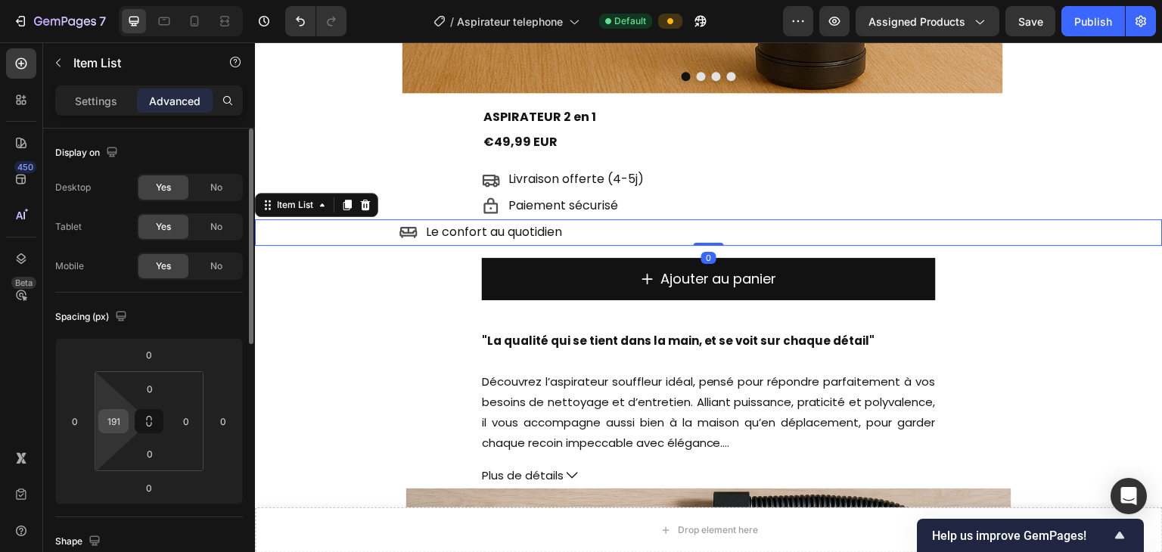
click at [124, 412] on div "191" at bounding box center [113, 421] width 30 height 24
click at [116, 412] on input "191" at bounding box center [113, 421] width 23 height 23
type input "300"
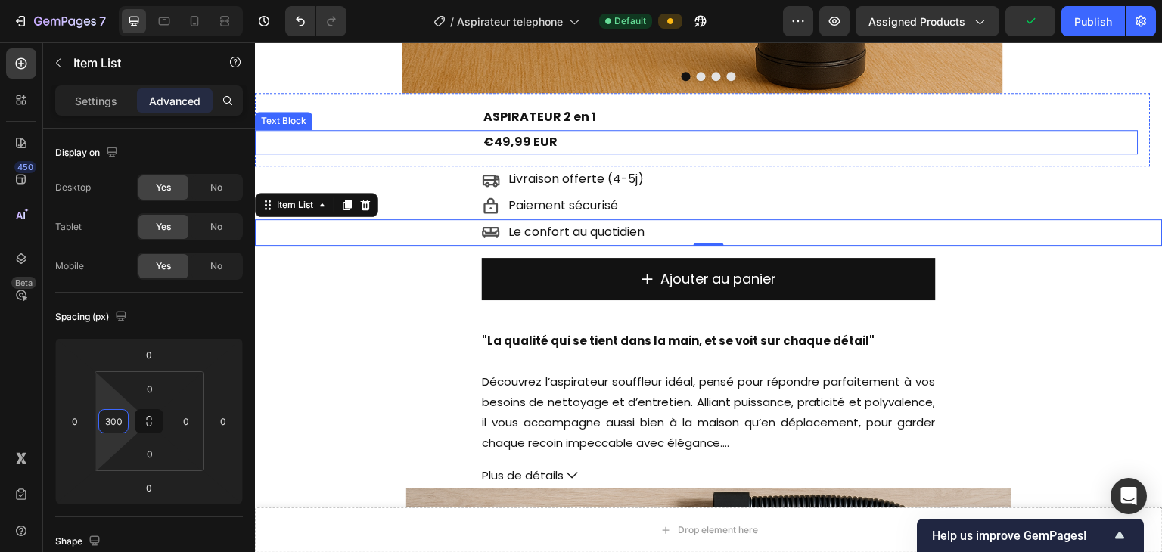
click at [774, 137] on p "€49,99 EUR" at bounding box center [810, 143] width 654 height 22
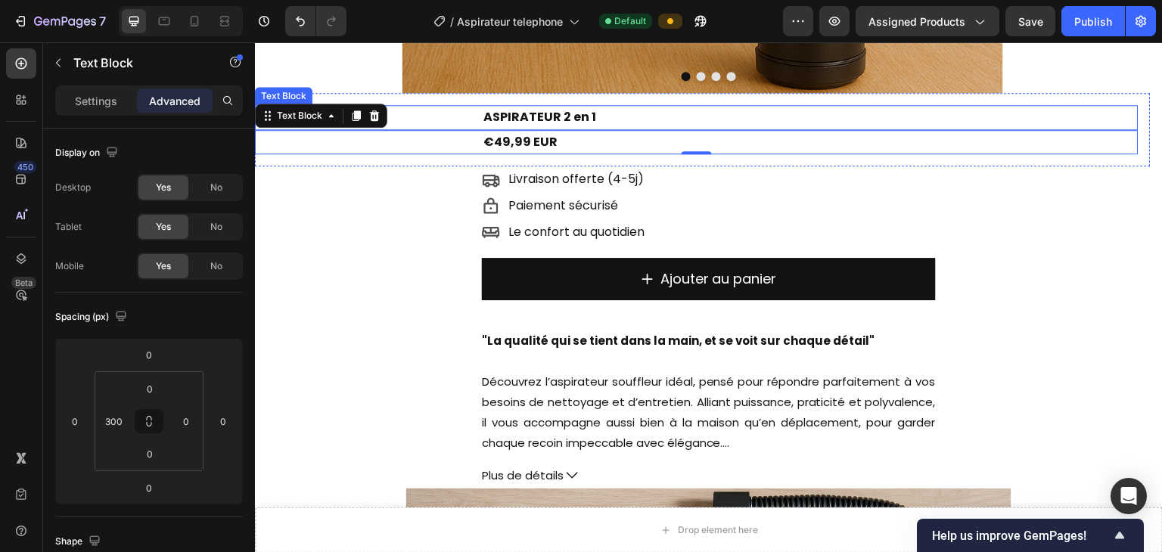
click at [734, 116] on p "ASPIRATEUR 2 en 1" at bounding box center [810, 118] width 654 height 22
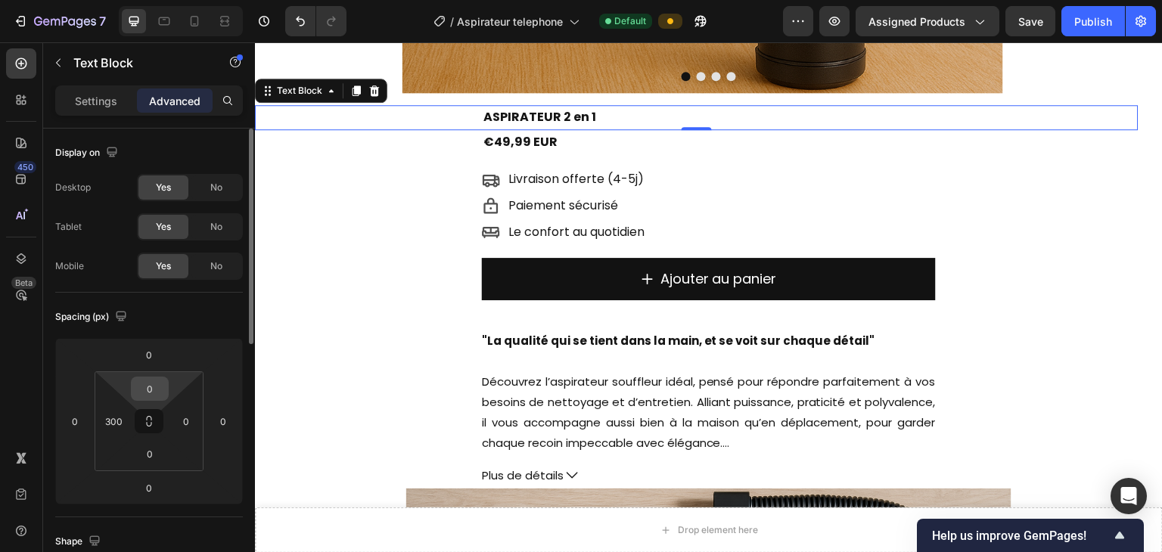
click at [144, 387] on input "0" at bounding box center [150, 388] width 30 height 23
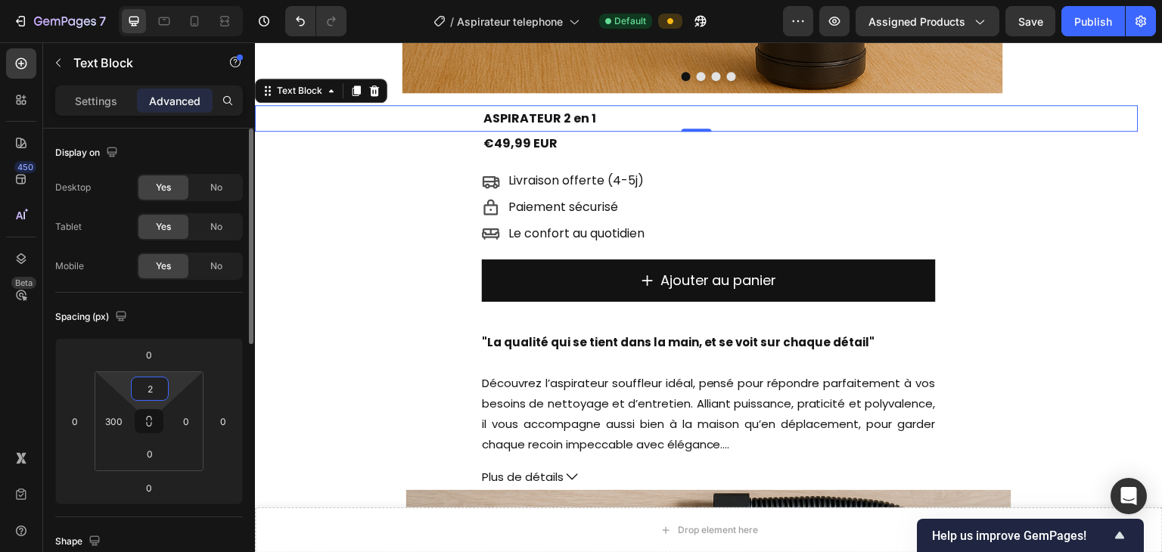
type input "20"
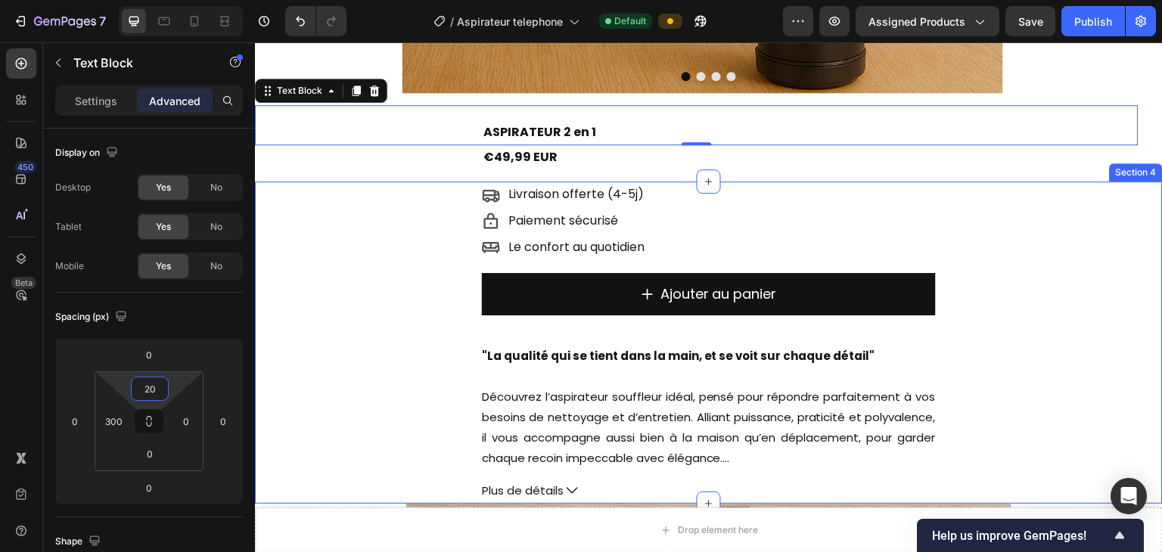
click at [382, 340] on div "Livraison offerte (4-5j) Item List Paiement sécurisé Item List Le confort au qu…" at bounding box center [709, 343] width 908 height 322
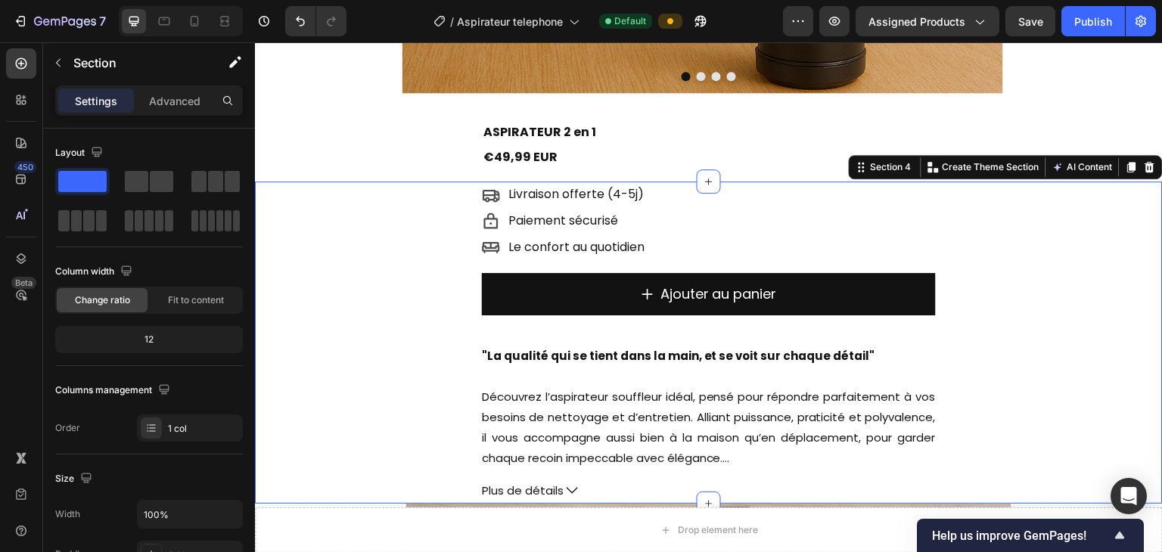
click at [340, 361] on div "Livraison offerte (4-5j) Item List Paiement sécurisé Item List Le confort au qu…" at bounding box center [709, 343] width 908 height 322
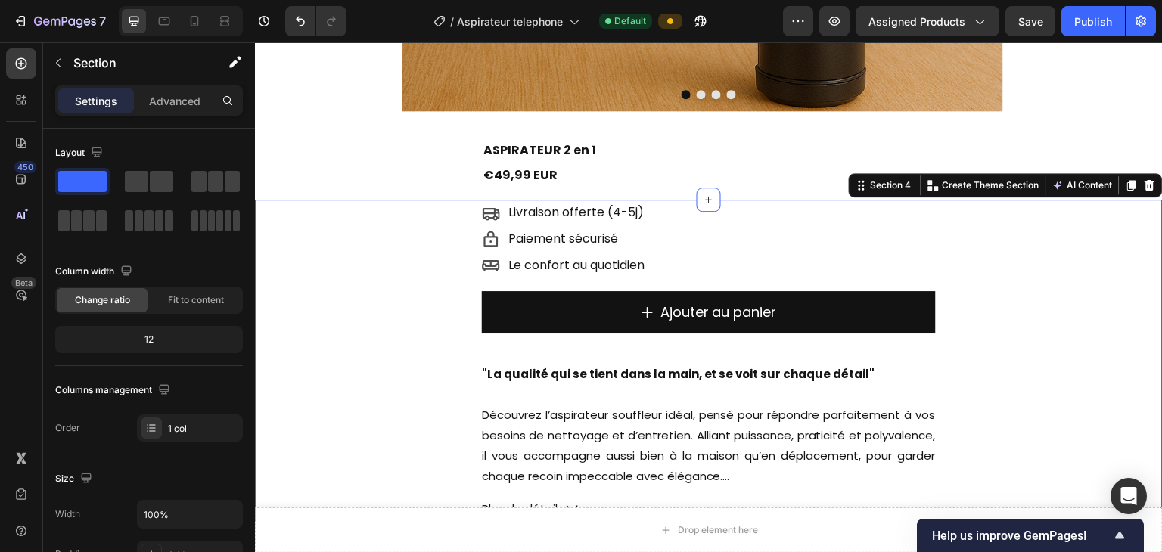
scroll to position [588, 0]
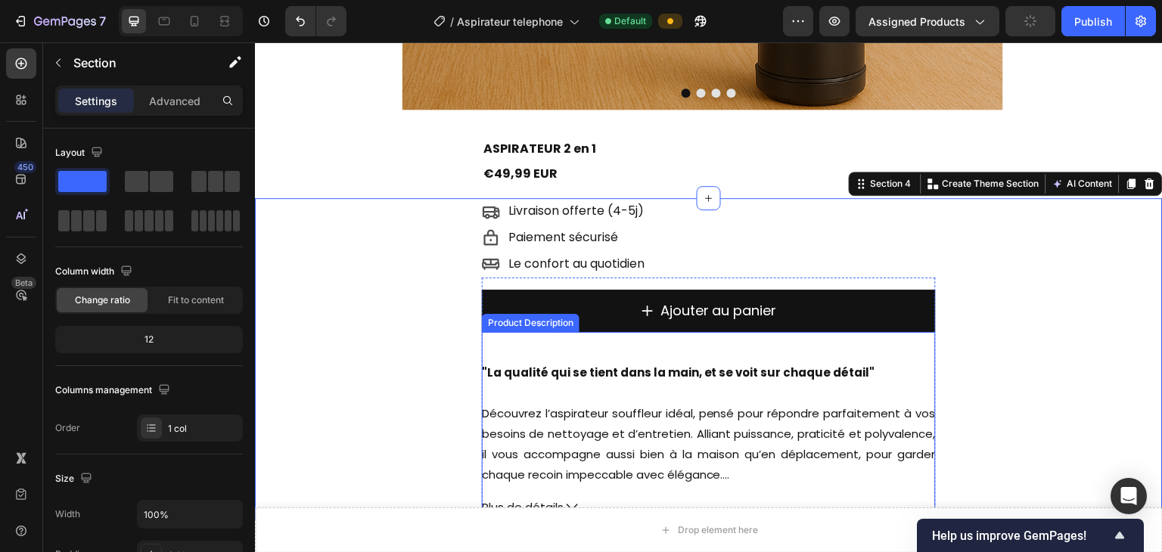
click at [617, 412] on div ""La qualité qui se tient dans la main, et se voit sur chaque détail" Découvrez …" at bounding box center [709, 423] width 454 height 123
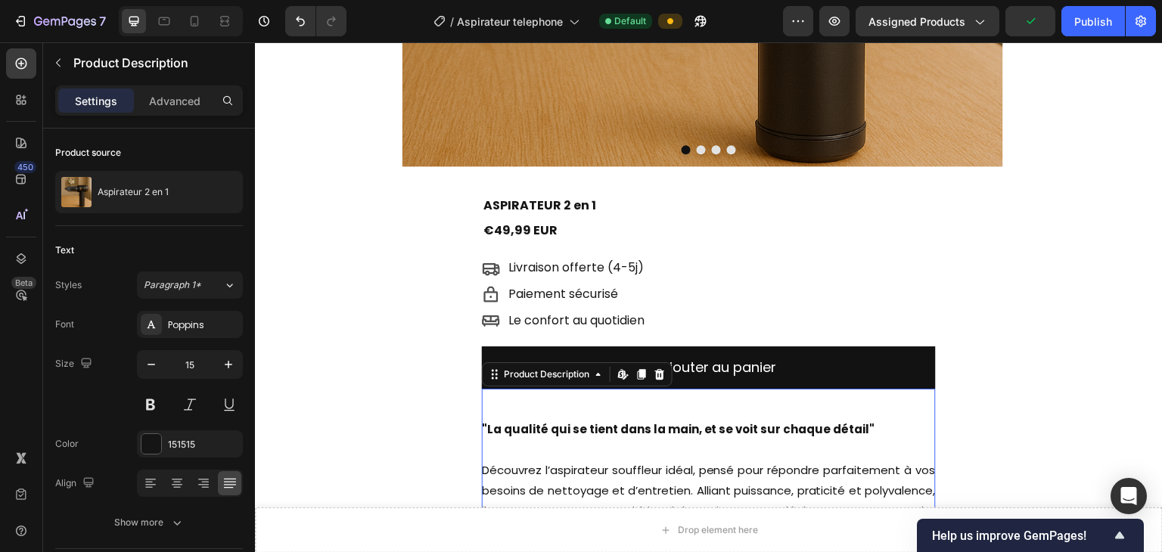
scroll to position [532, 0]
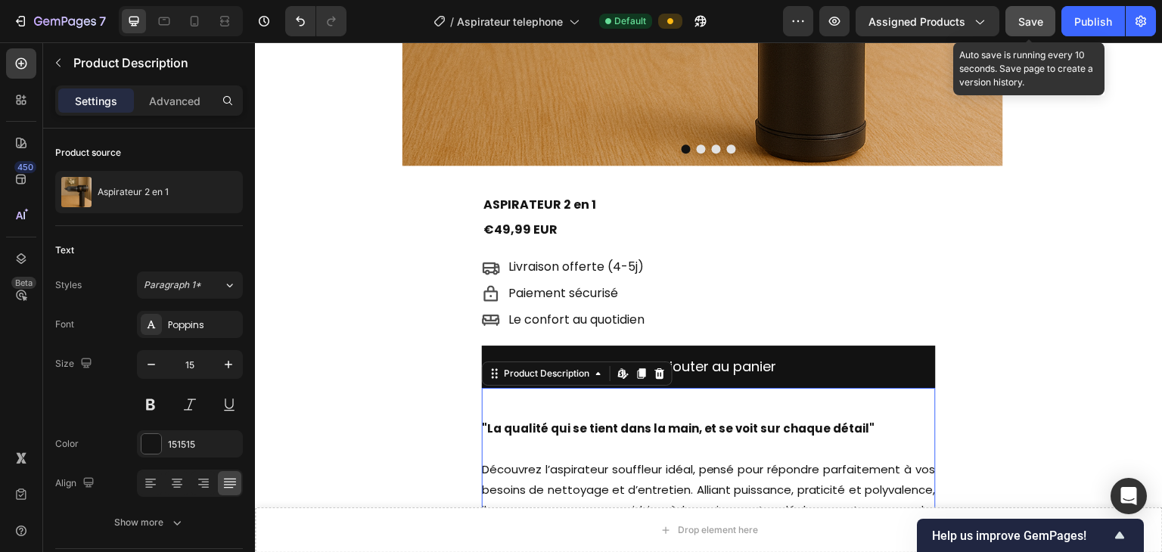
click at [774, 29] on button "Save" at bounding box center [1030, 21] width 50 height 30
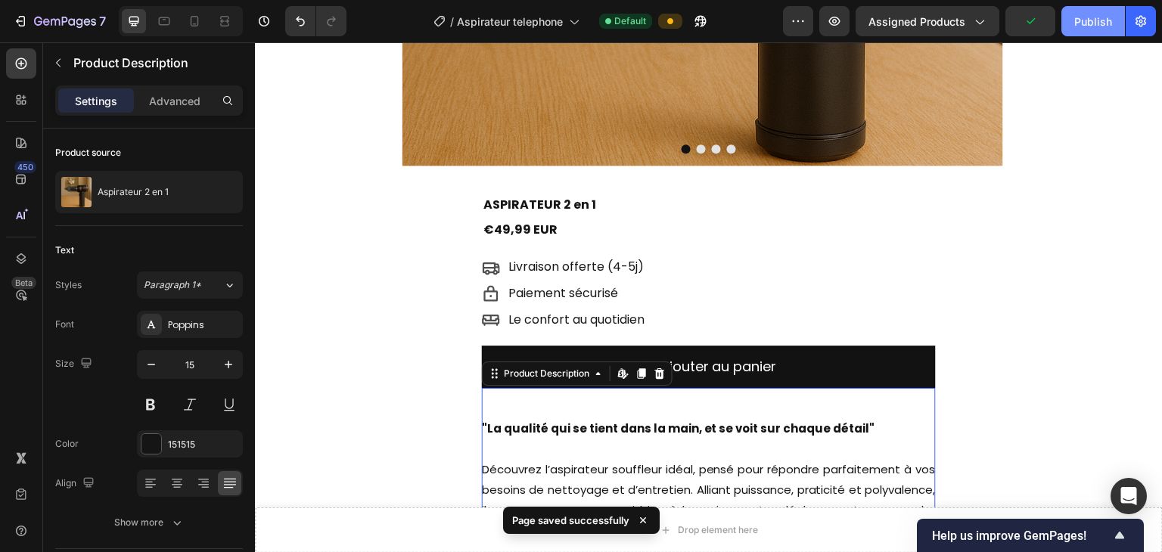
click at [774, 19] on div "Publish" at bounding box center [1093, 22] width 38 height 16
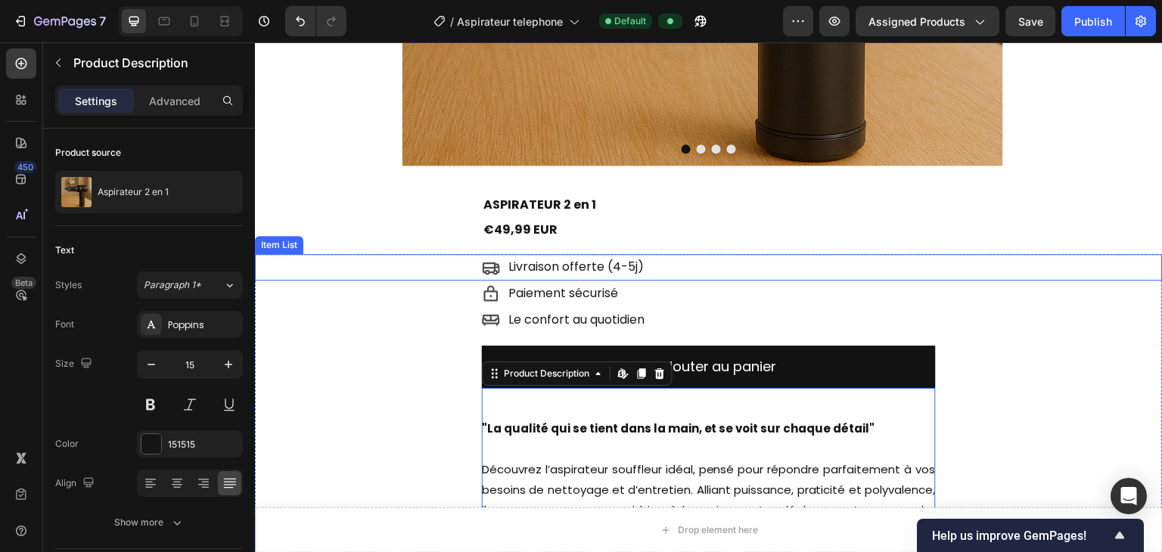
click at [703, 267] on div "Livraison offerte (4-5j)" at bounding box center [822, 267] width 681 height 26
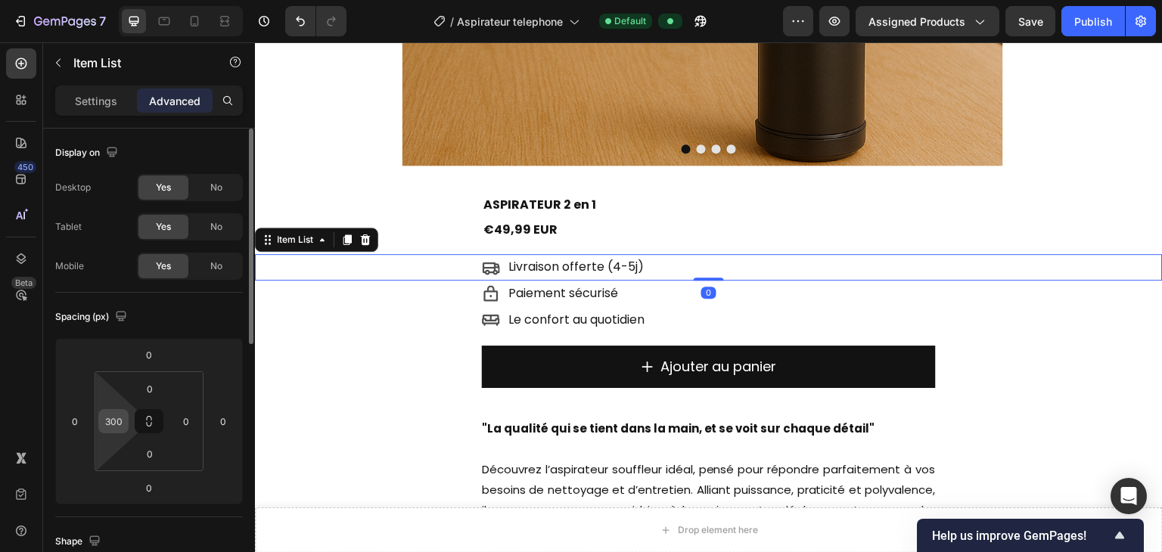
click at [106, 412] on div "300" at bounding box center [113, 421] width 30 height 24
click at [109, 412] on input "300" at bounding box center [113, 421] width 23 height 23
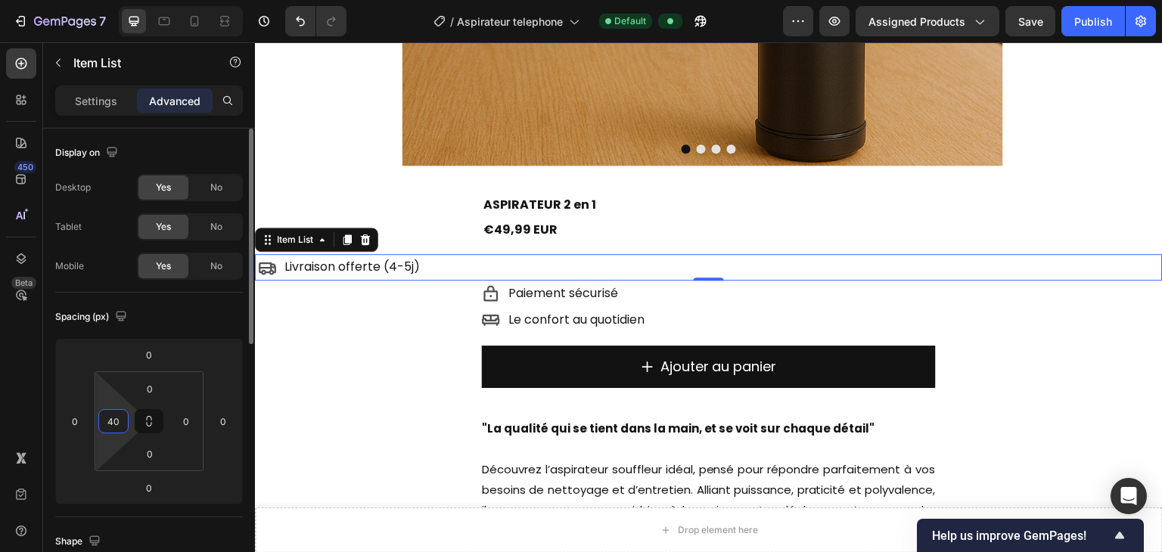
type input "400"
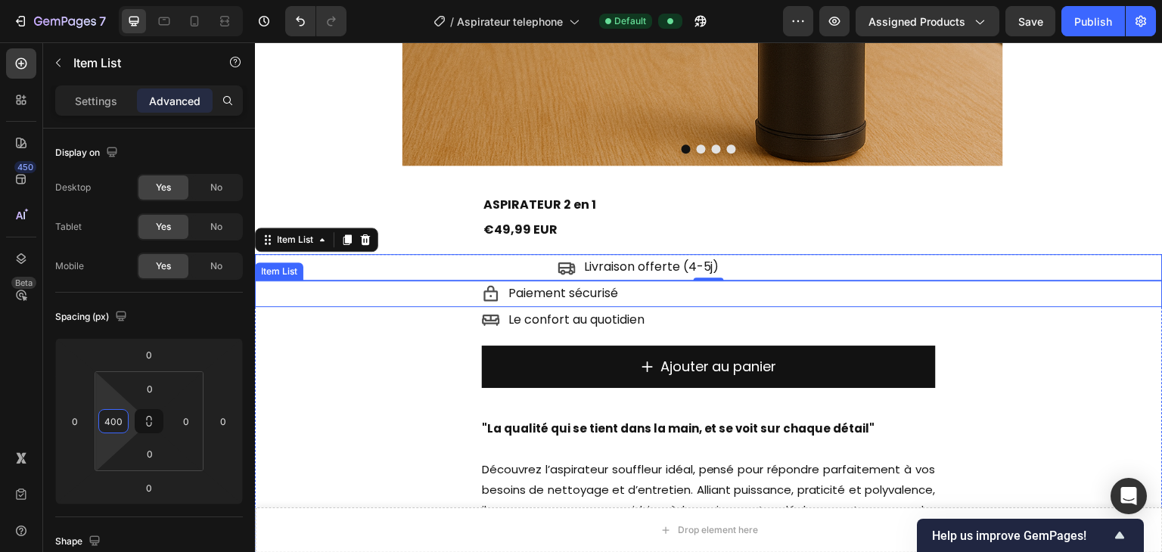
click at [668, 290] on div "Paiement sécurisé" at bounding box center [822, 294] width 681 height 26
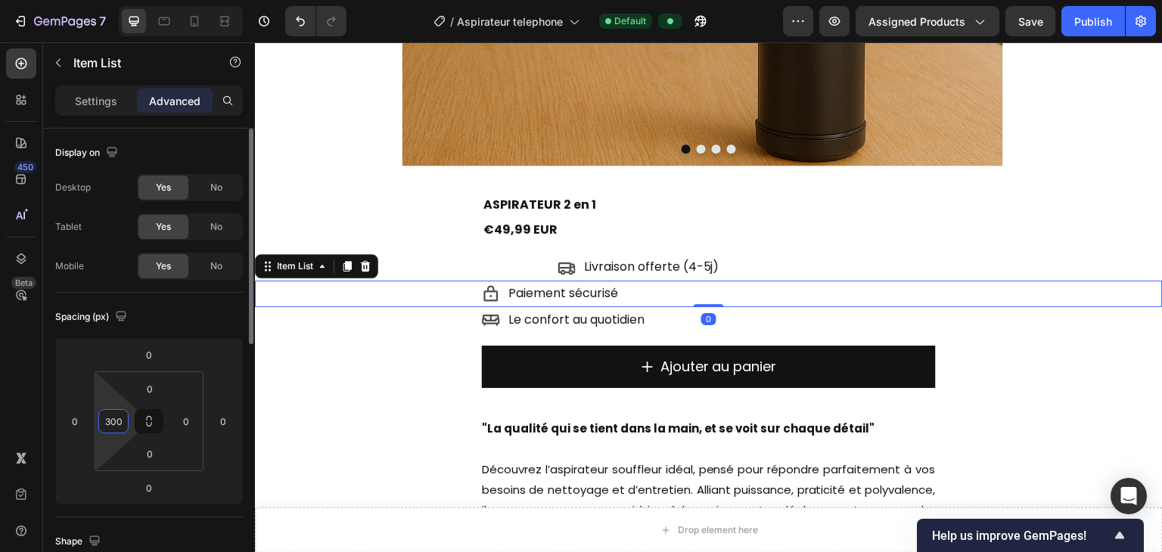
click at [117, 412] on input "300" at bounding box center [113, 421] width 23 height 23
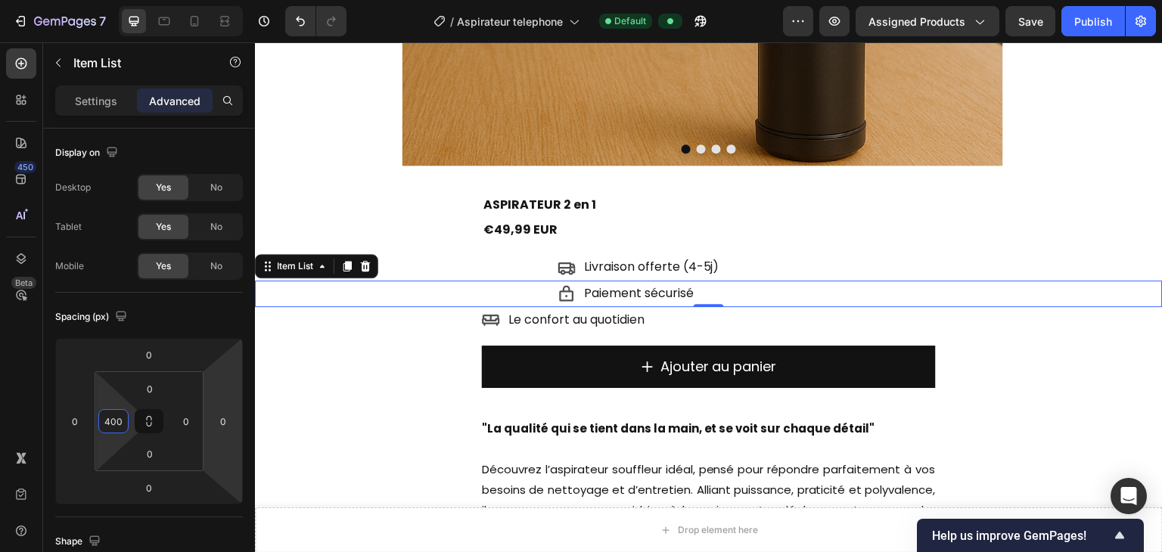
type input "400"
click at [701, 322] on div "0" at bounding box center [708, 319] width 15 height 12
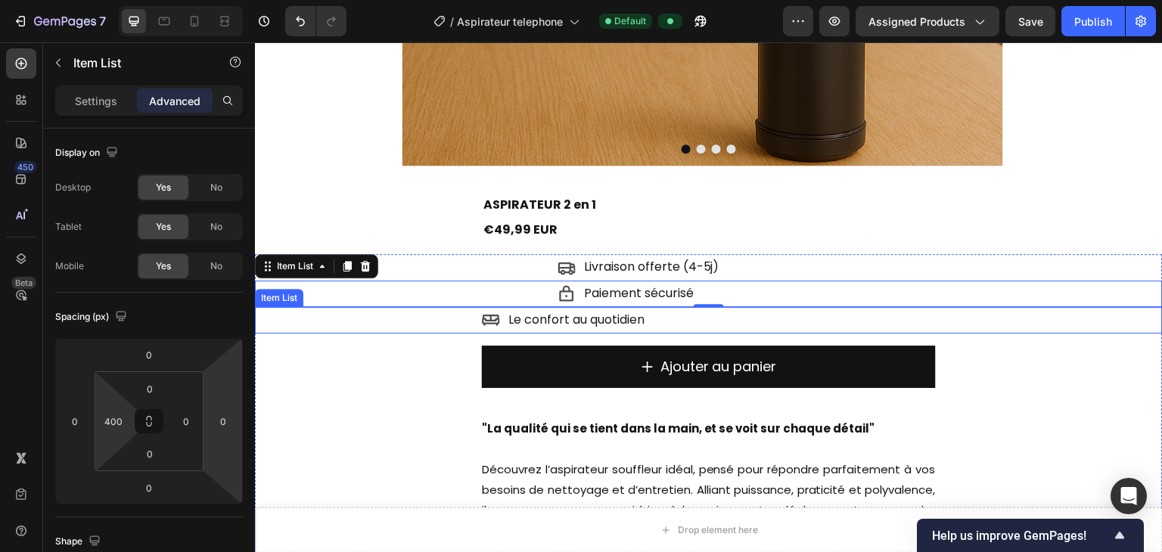
click at [631, 325] on p "Le confort au quotidien" at bounding box center [576, 320] width 136 height 22
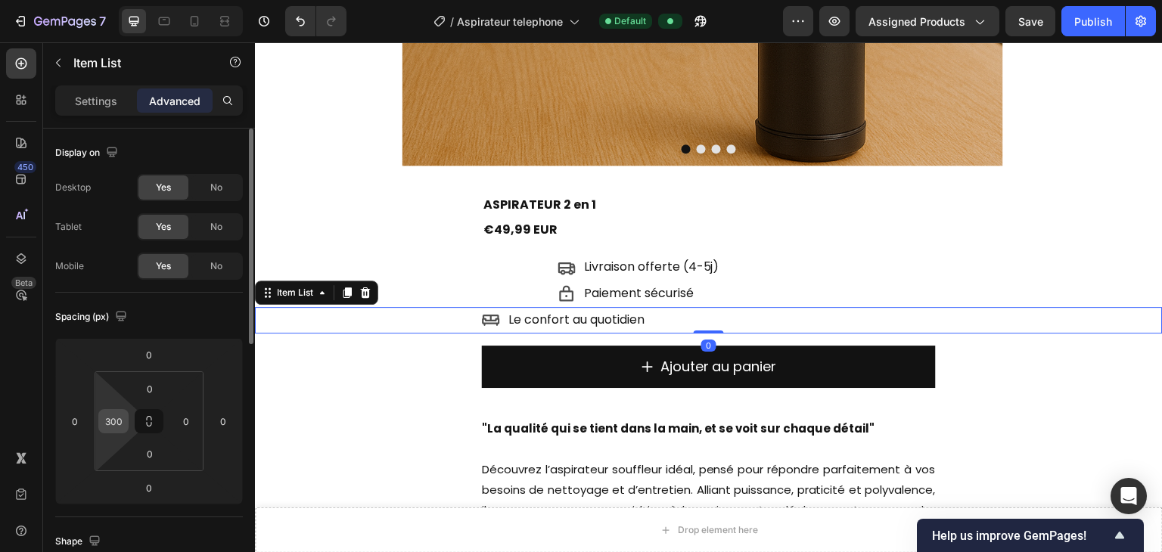
click at [124, 412] on input "300" at bounding box center [113, 421] width 23 height 23
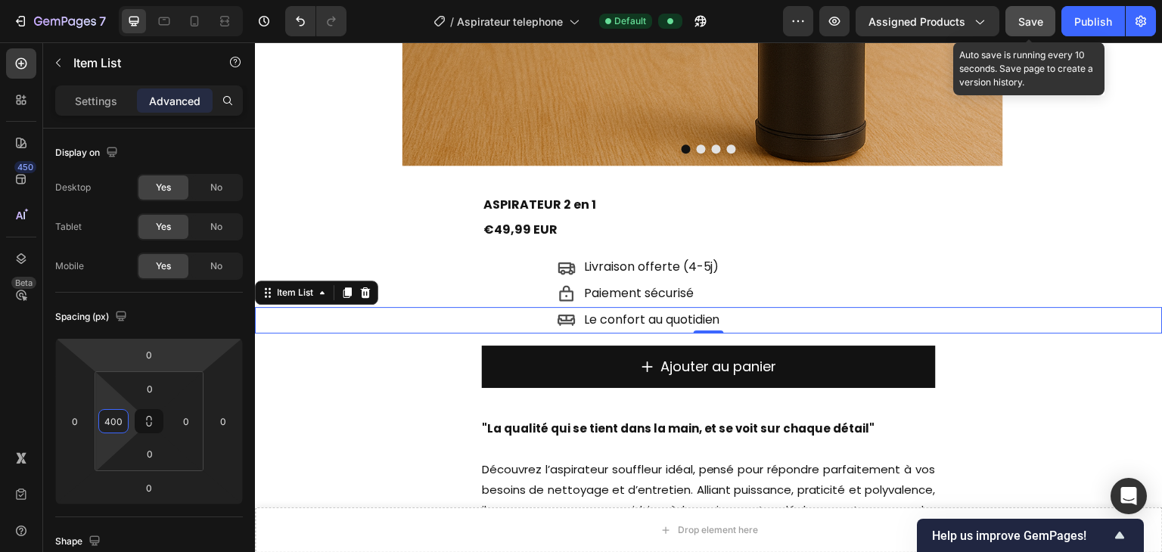
click at [774, 11] on button "Save" at bounding box center [1030, 21] width 50 height 30
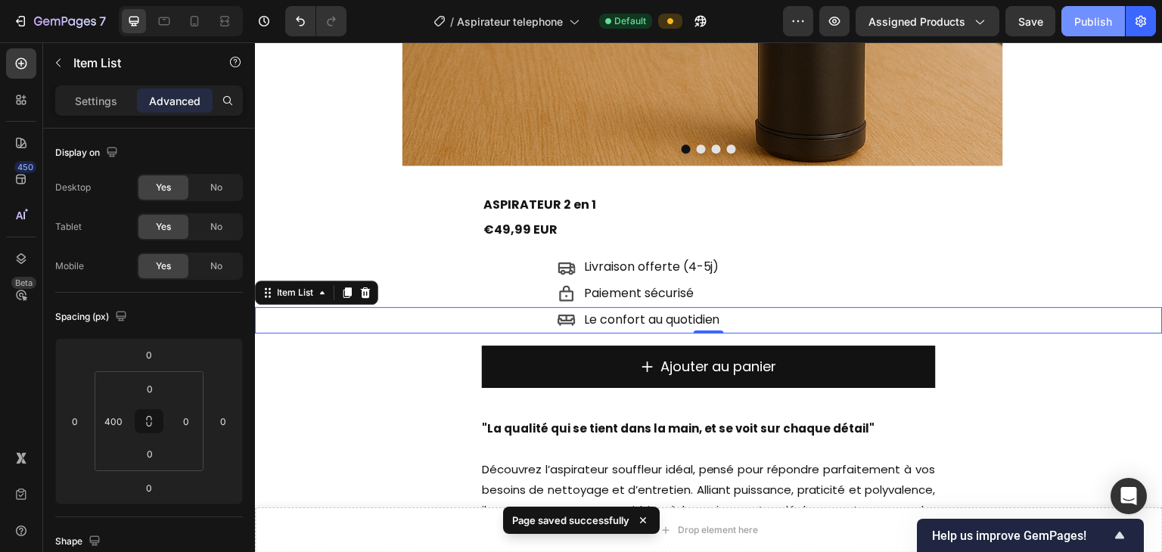
click at [774, 23] on div "Publish" at bounding box center [1093, 22] width 38 height 16
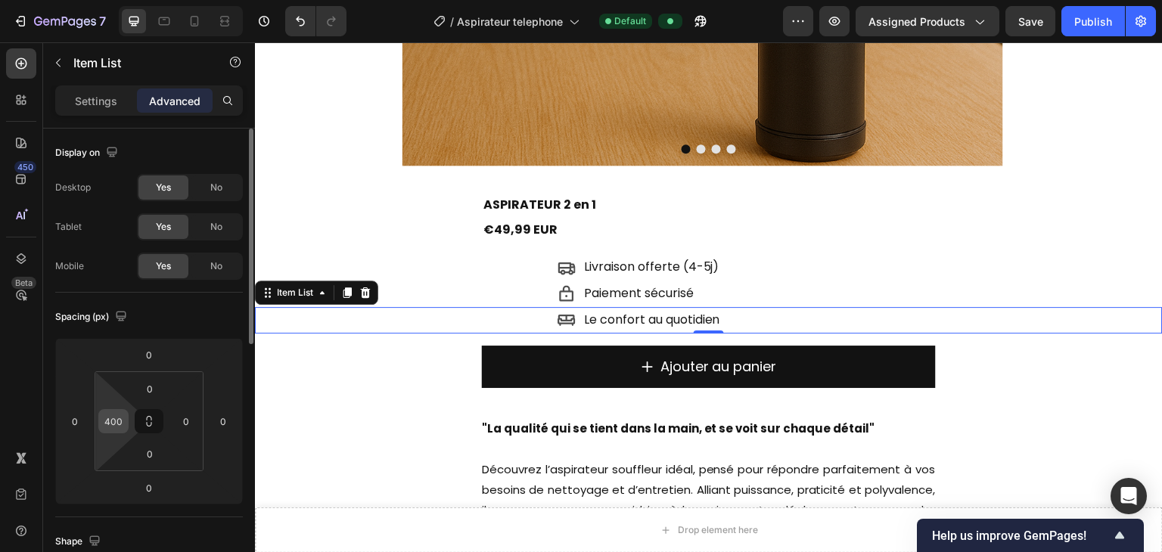
click at [123, 412] on input "400" at bounding box center [113, 421] width 23 height 23
type input "440"
click at [637, 296] on p "Paiement sécurisé" at bounding box center [639, 294] width 110 height 22
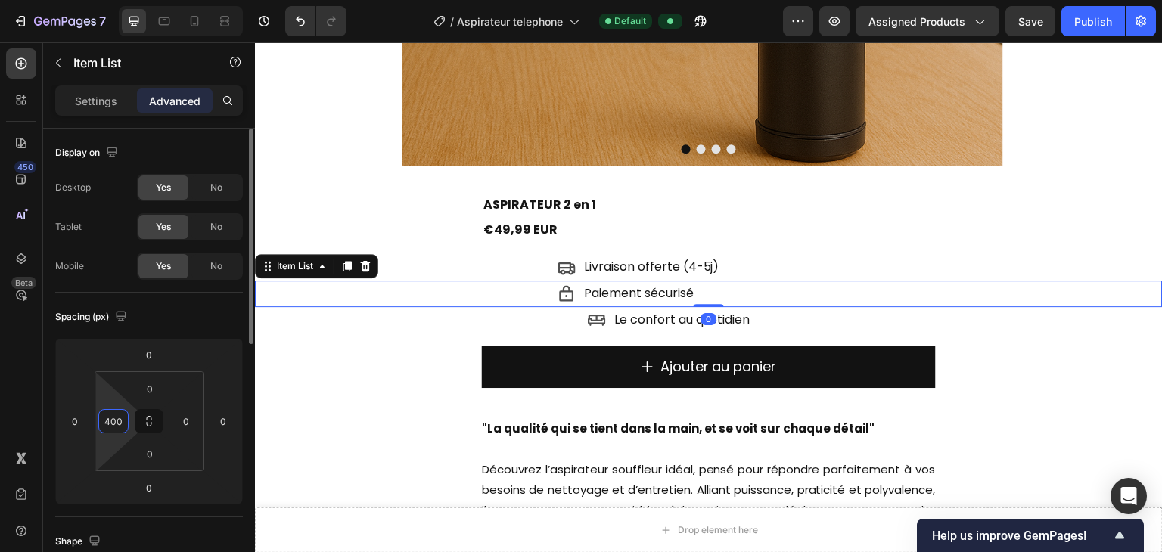
click at [123, 412] on input "400" at bounding box center [113, 421] width 23 height 23
type input "440"
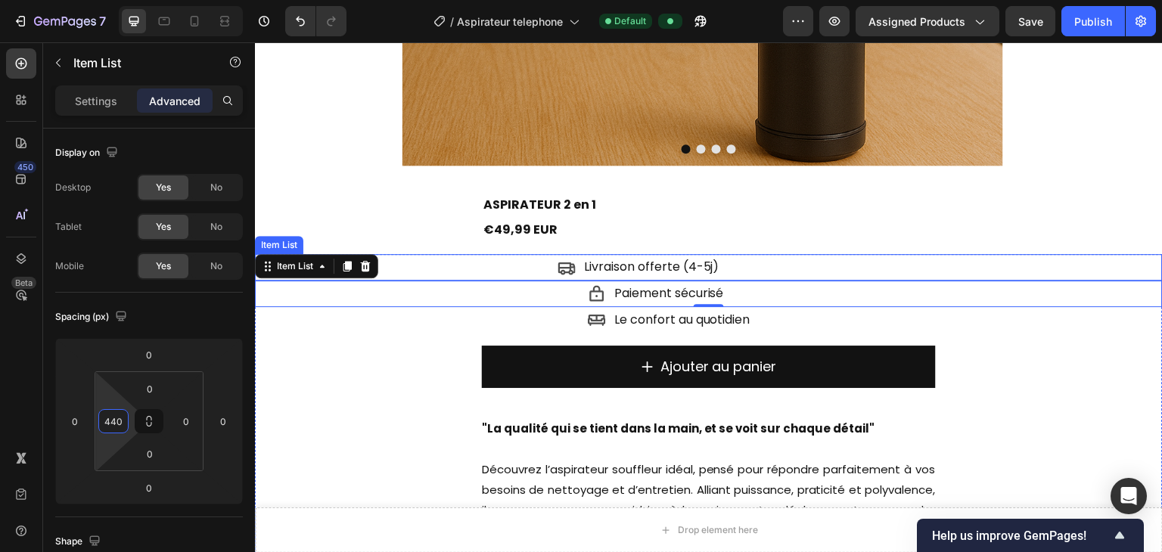
click at [646, 269] on p "Livraison offerte (4-5j)" at bounding box center [651, 267] width 135 height 22
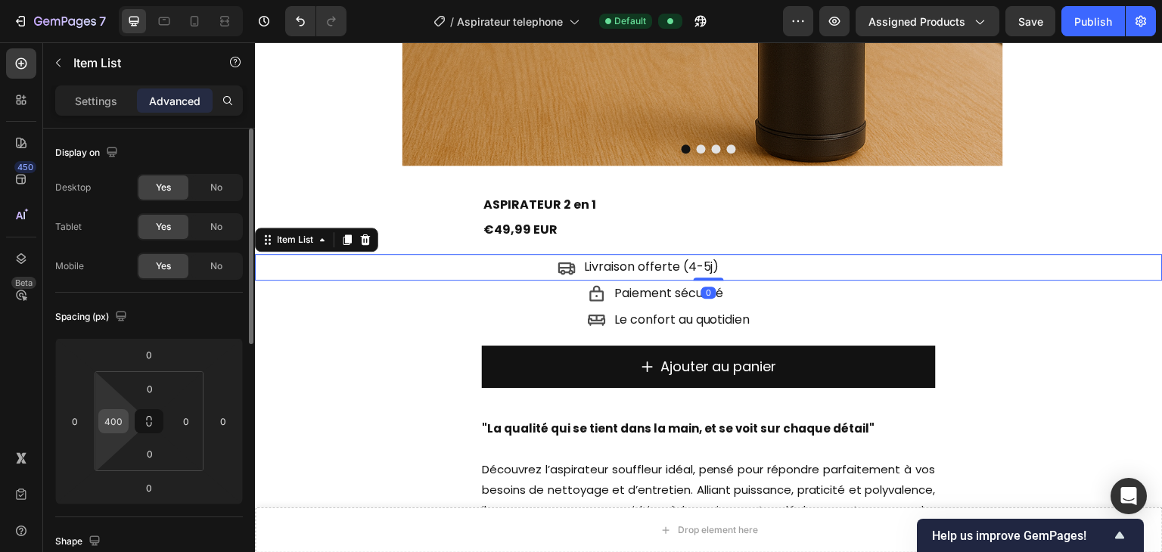
click at [118, 412] on input "400" at bounding box center [113, 421] width 23 height 23
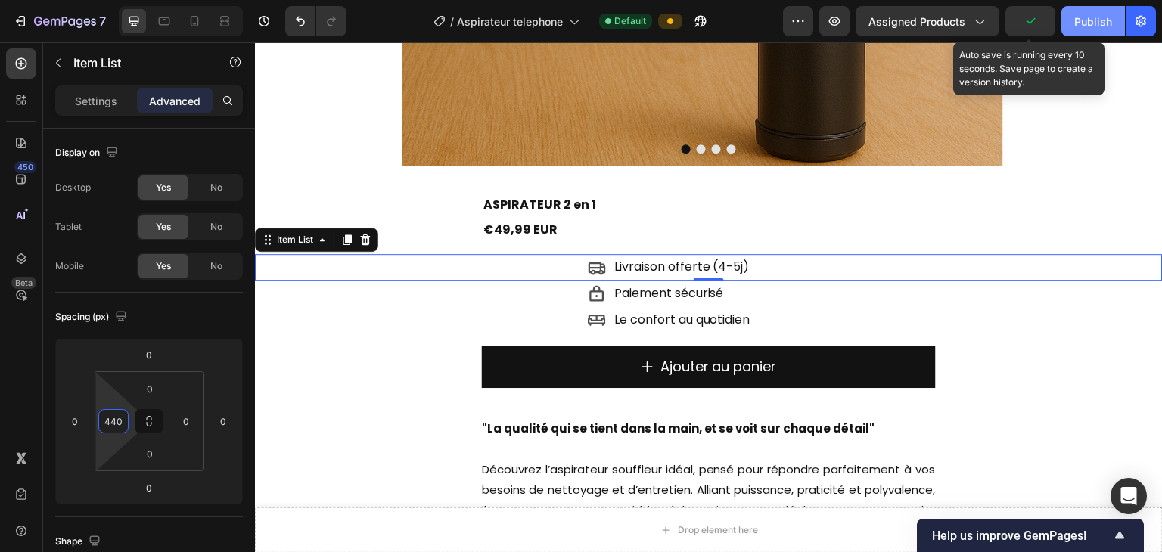
click at [774, 16] on button "Publish" at bounding box center [1093, 21] width 64 height 30
click at [774, 10] on button "Save" at bounding box center [1030, 21] width 50 height 30
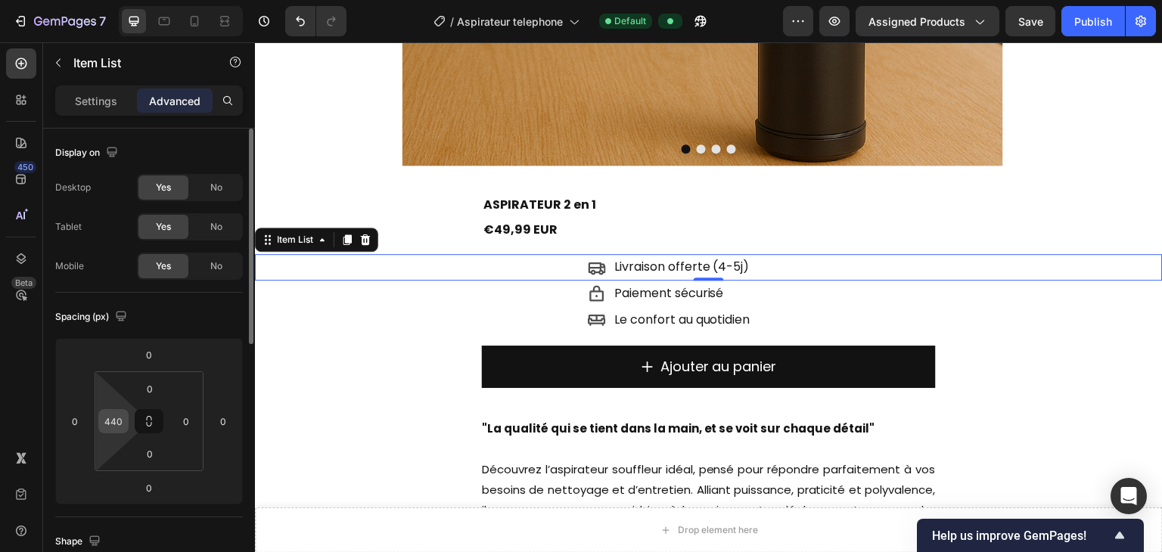
click at [123, 412] on input "440" at bounding box center [113, 421] width 23 height 23
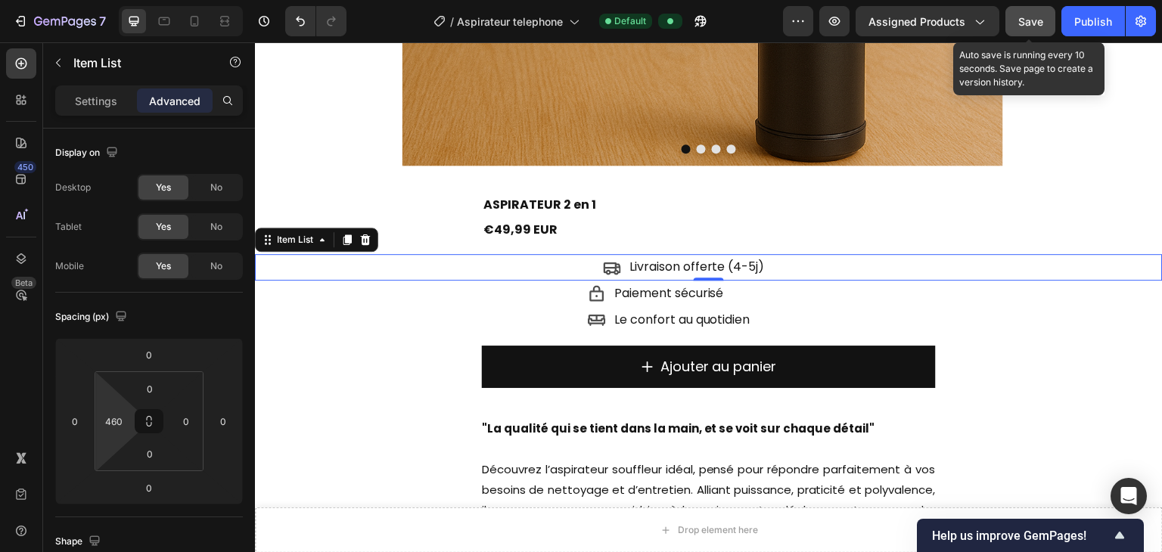
click at [774, 21] on button "Save" at bounding box center [1030, 21] width 50 height 30
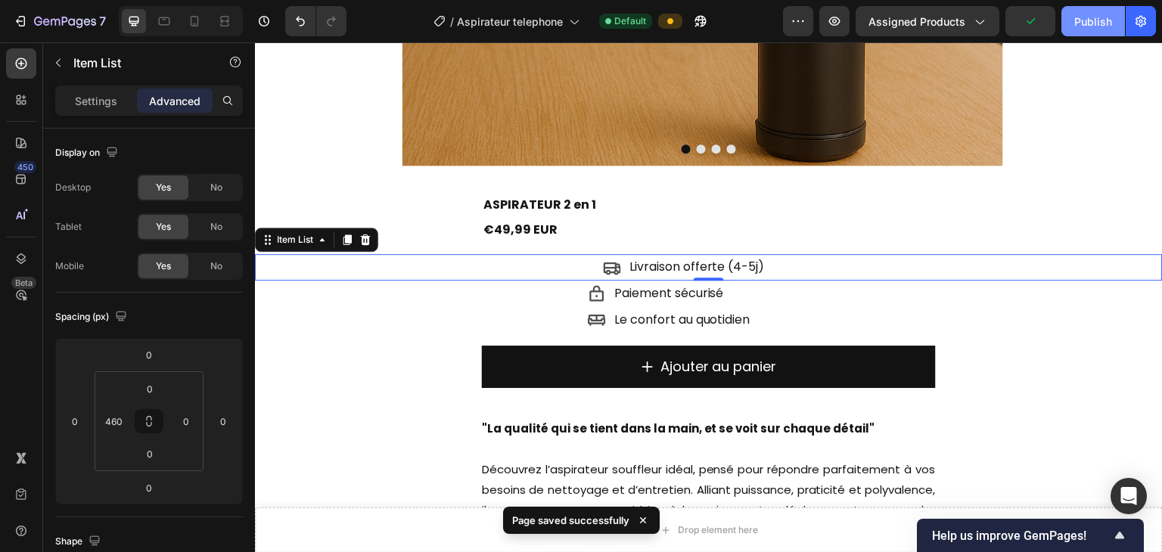
click at [774, 25] on div "Publish" at bounding box center [1093, 22] width 38 height 16
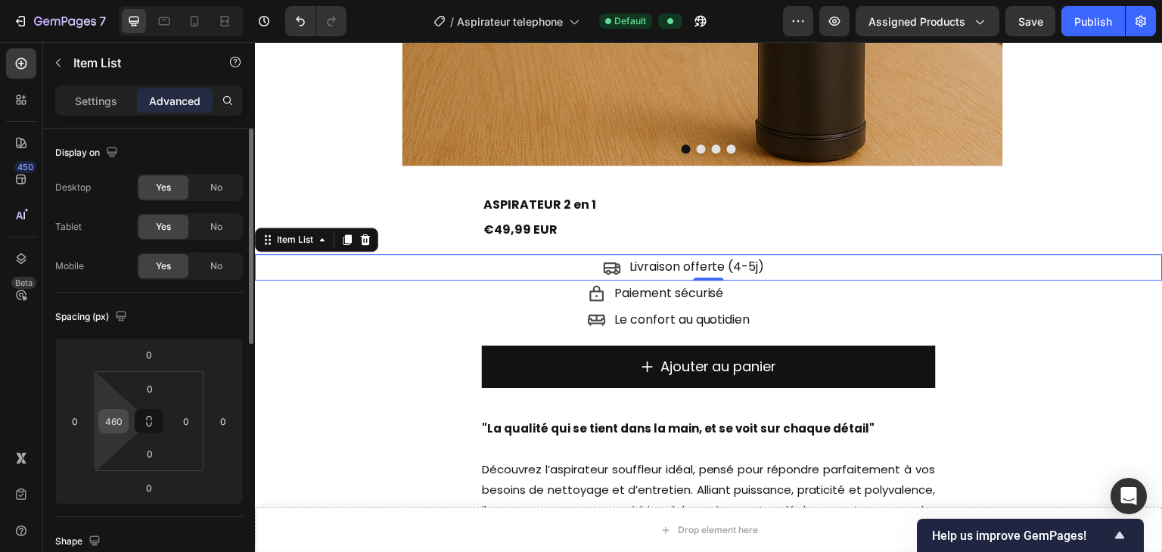
click at [126, 412] on div "460" at bounding box center [113, 421] width 30 height 24
click at [119, 412] on input "460" at bounding box center [113, 421] width 23 height 23
type input "461"
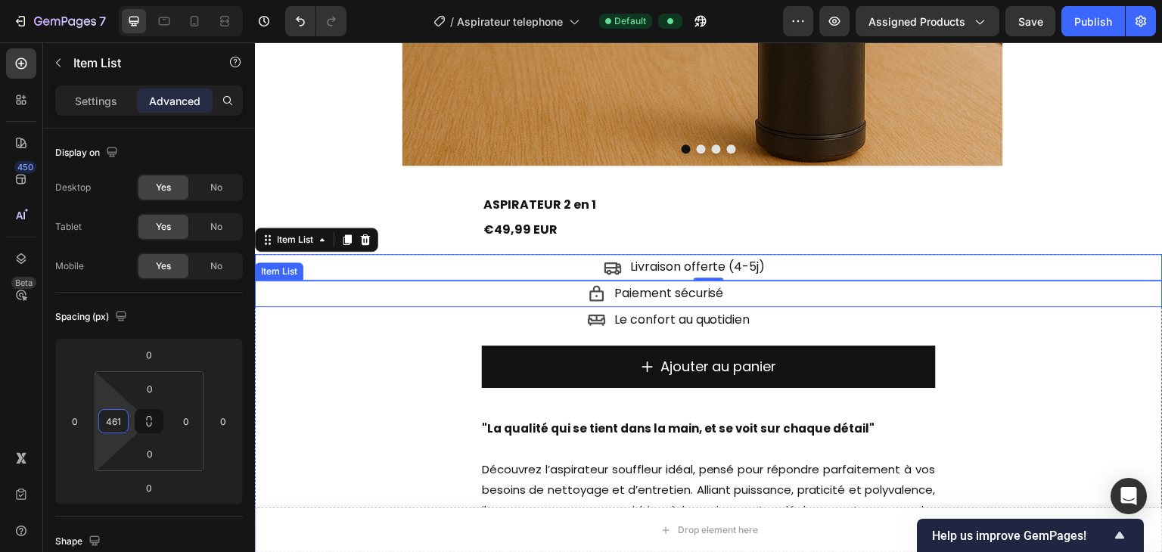
click at [606, 296] on div "Paiement sécurisé" at bounding box center [657, 294] width 138 height 26
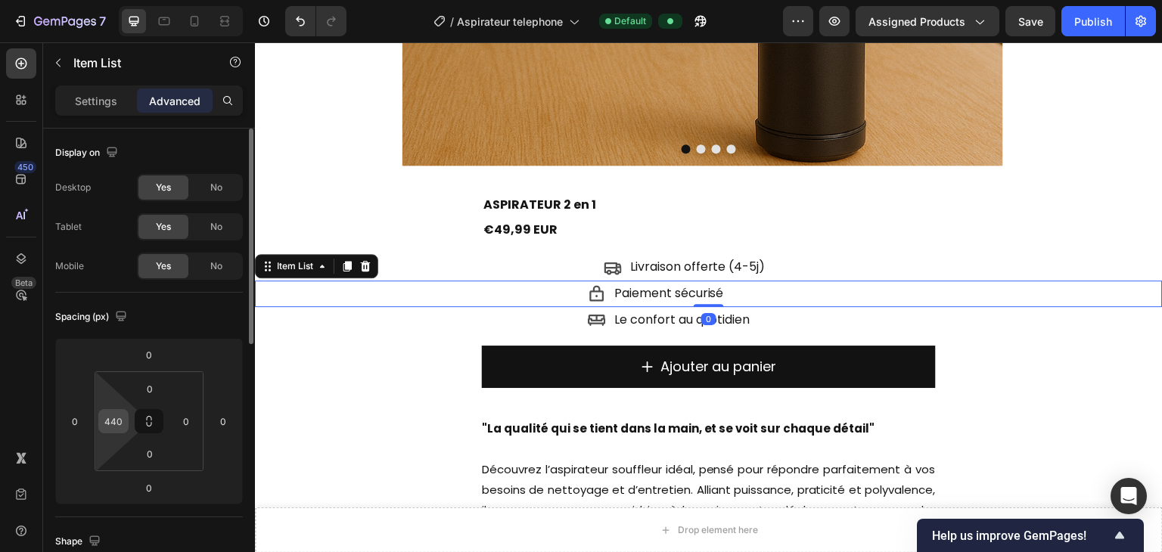
click at [127, 412] on div "440" at bounding box center [113, 421] width 30 height 24
click at [120, 412] on input "440" at bounding box center [113, 421] width 23 height 23
type input "461"
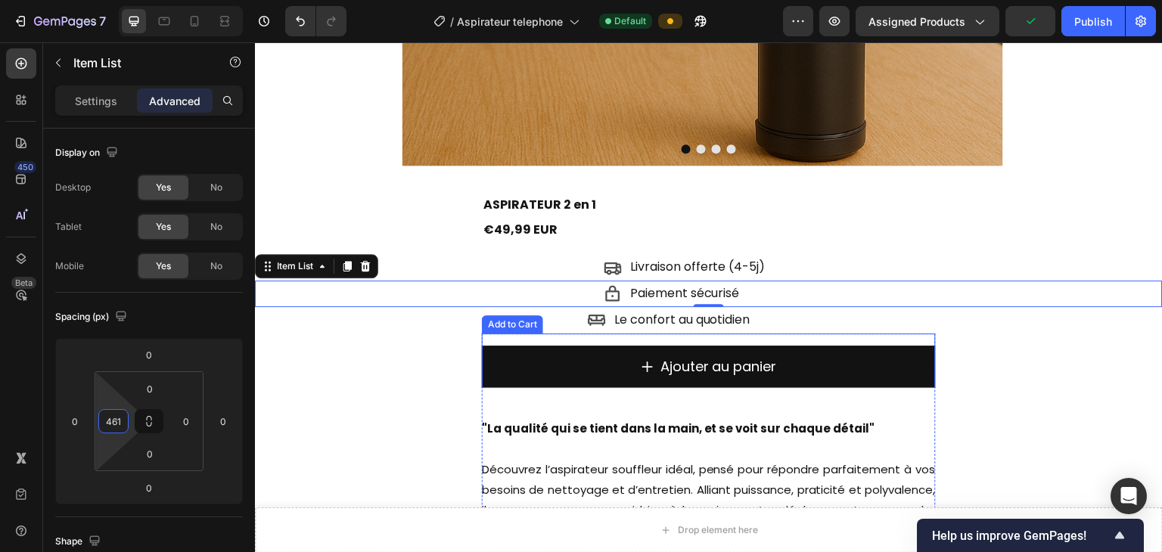
click at [622, 324] on p "Le confort au quotidien" at bounding box center [682, 320] width 136 height 22
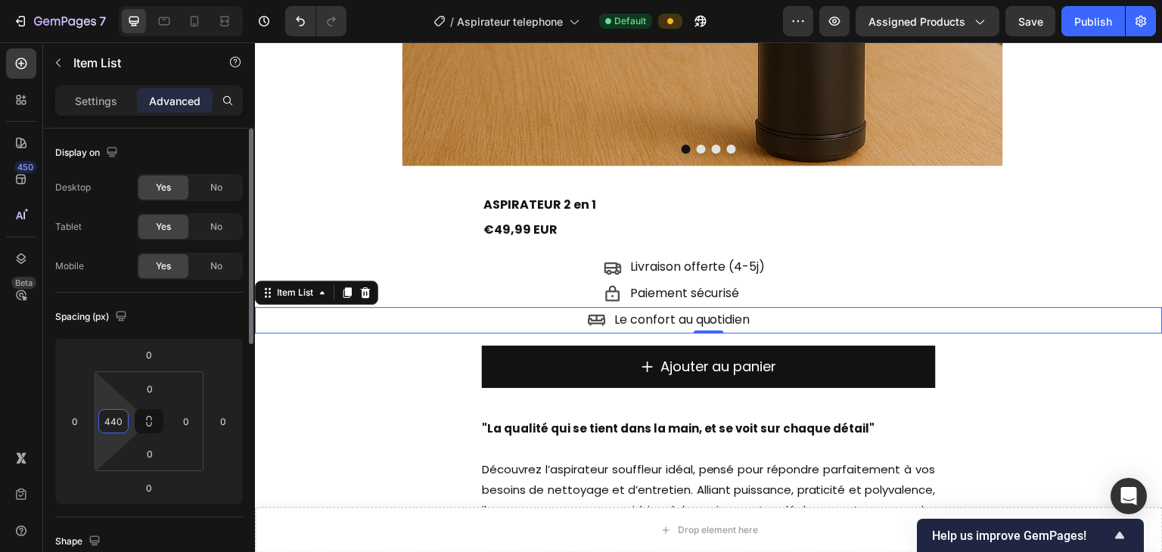
click at [107, 410] on input "440" at bounding box center [113, 421] width 23 height 23
type input "461"
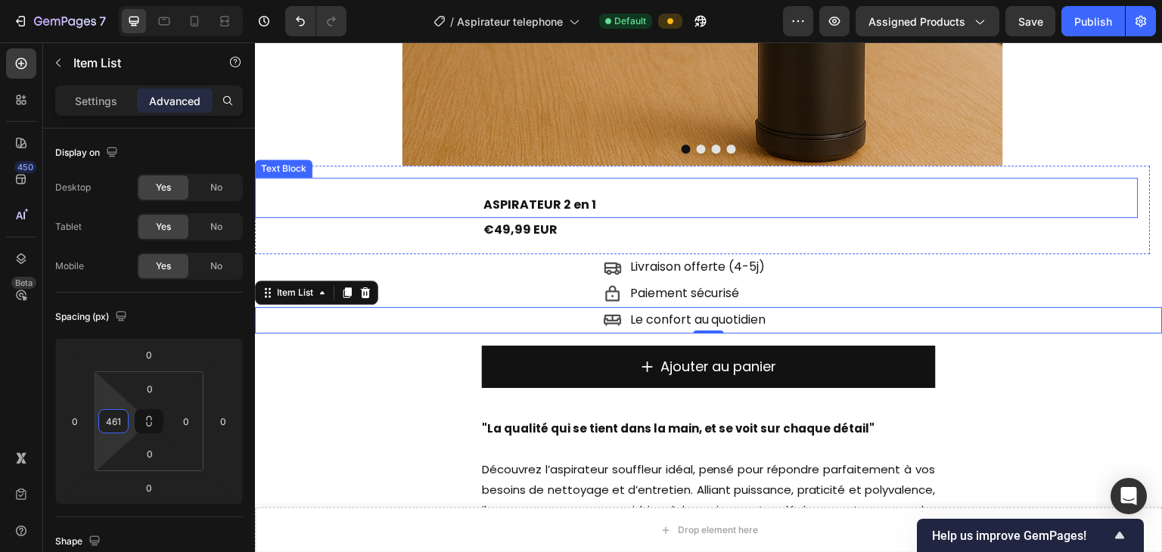
click at [340, 194] on div "ASPIRATEUR 2 en 1 Text Block" at bounding box center [696, 198] width 883 height 40
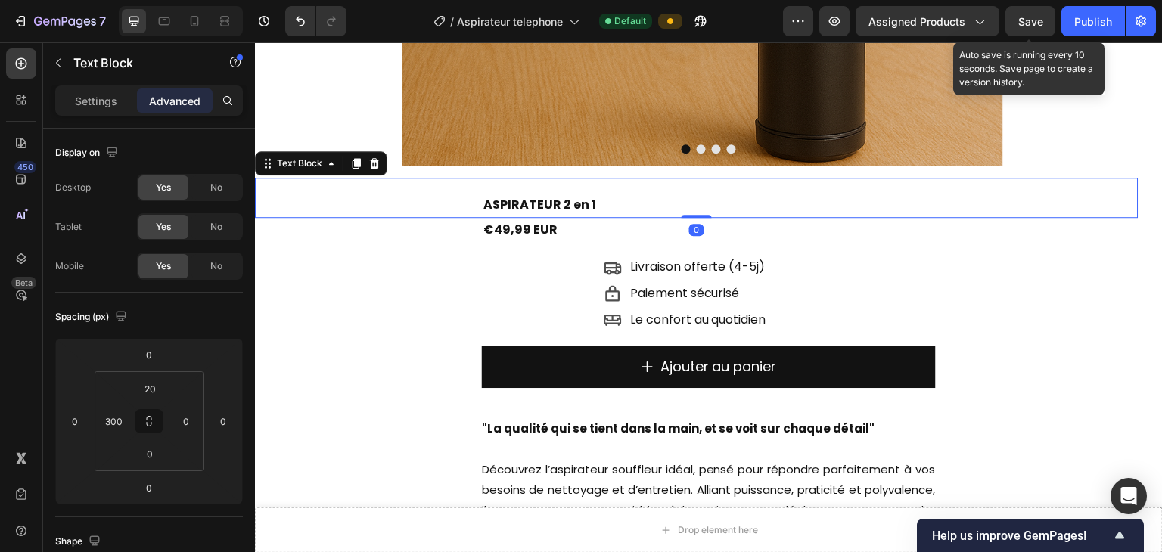
click at [774, 17] on span "Save" at bounding box center [1030, 21] width 25 height 13
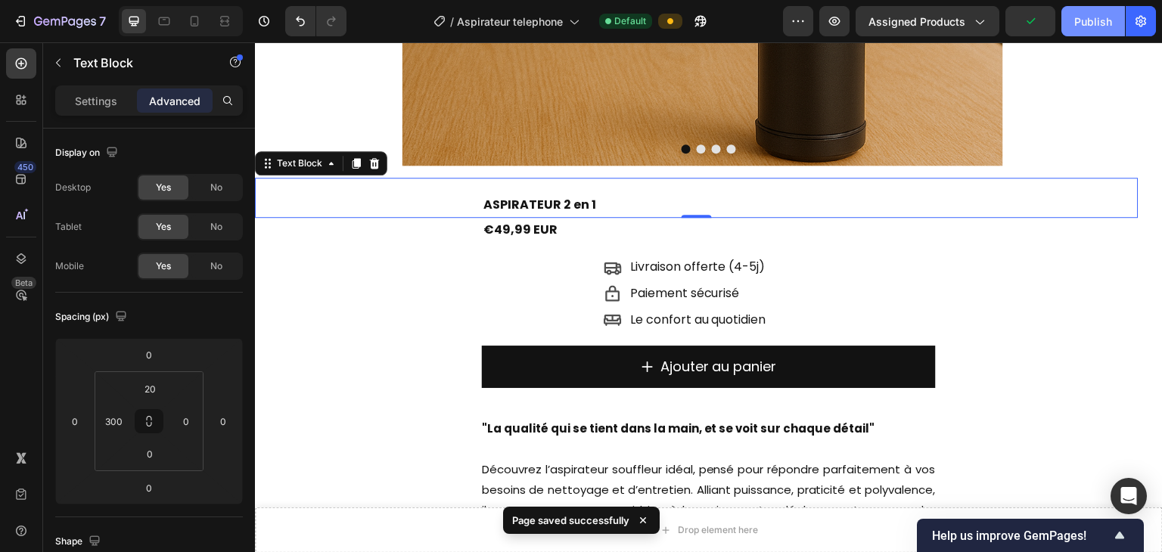
click at [774, 25] on button "Publish" at bounding box center [1093, 21] width 64 height 30
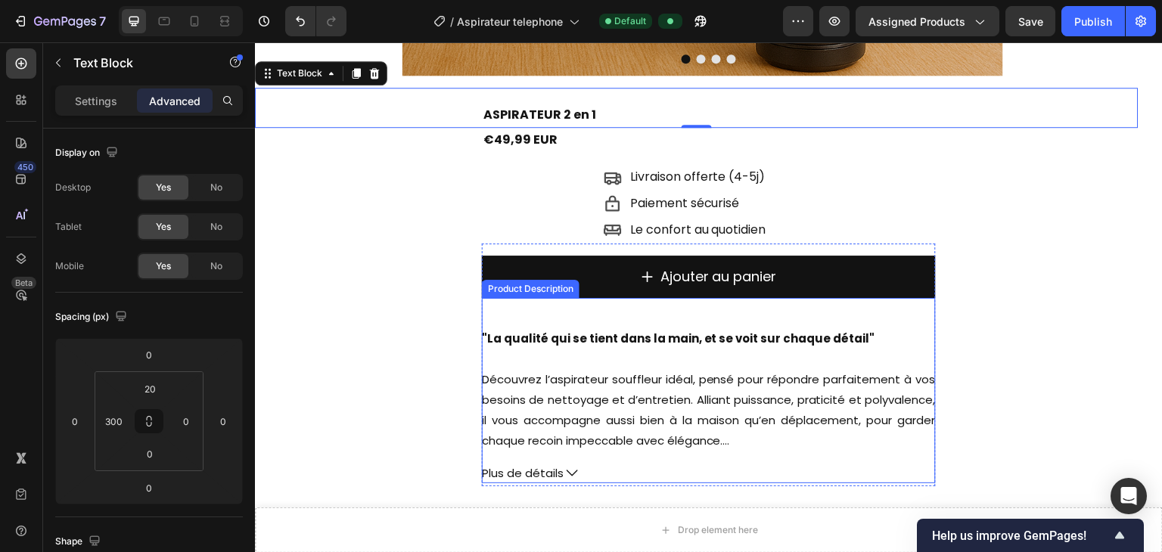
scroll to position [647, 0]
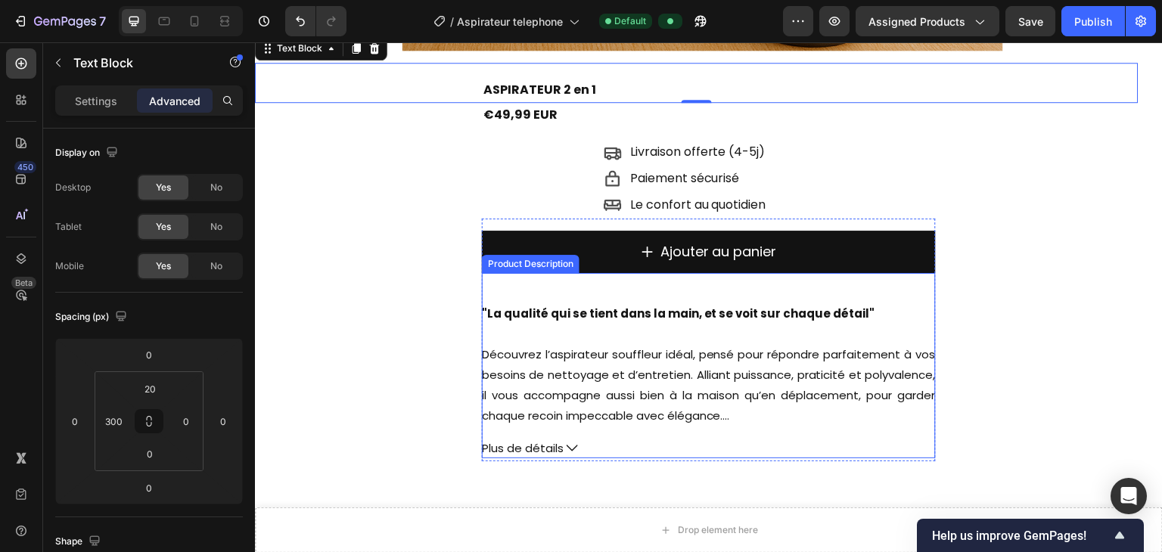
click at [650, 405] on div ""La qualité qui se tient dans la main, et se voit sur chaque détail" Découvrez …" at bounding box center [709, 364] width 454 height 123
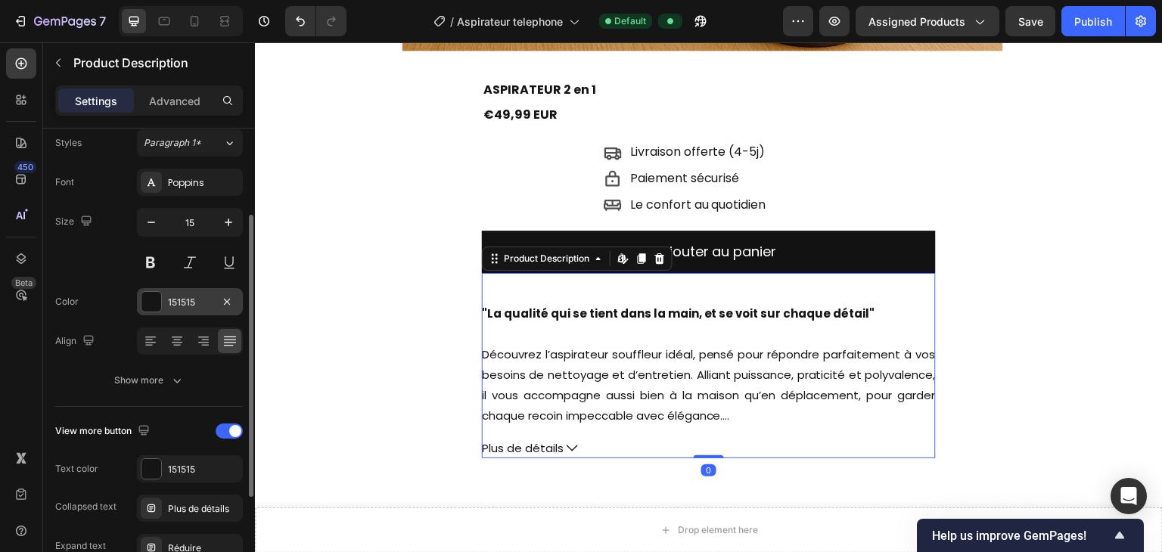
scroll to position [142, 0]
click at [129, 360] on div "Font Poppins Size 15 Color 151515 Align Show more" at bounding box center [149, 281] width 188 height 225
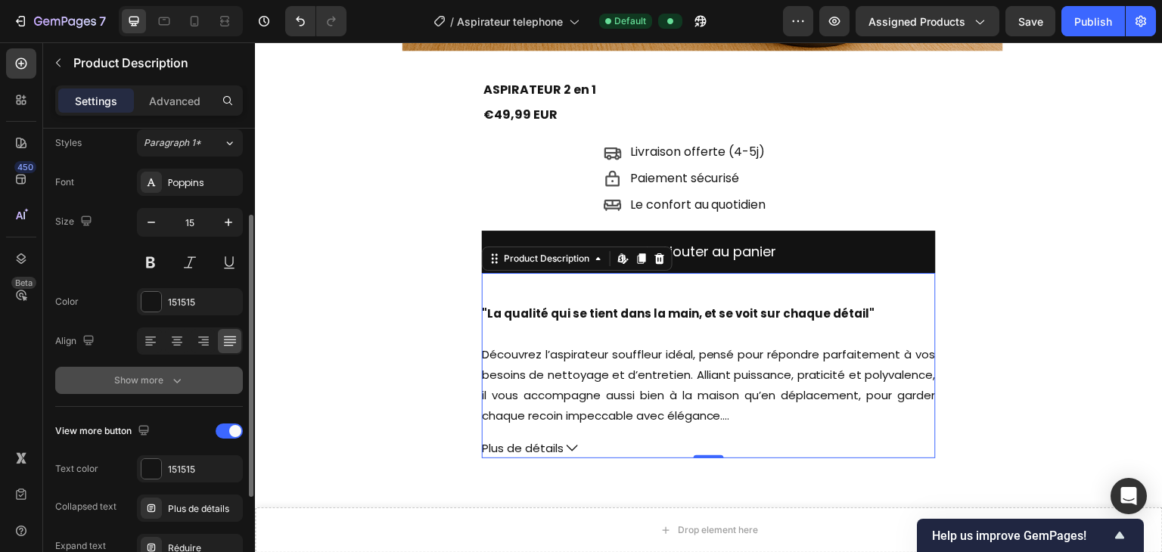
click at [140, 380] on div "Show more" at bounding box center [149, 380] width 70 height 15
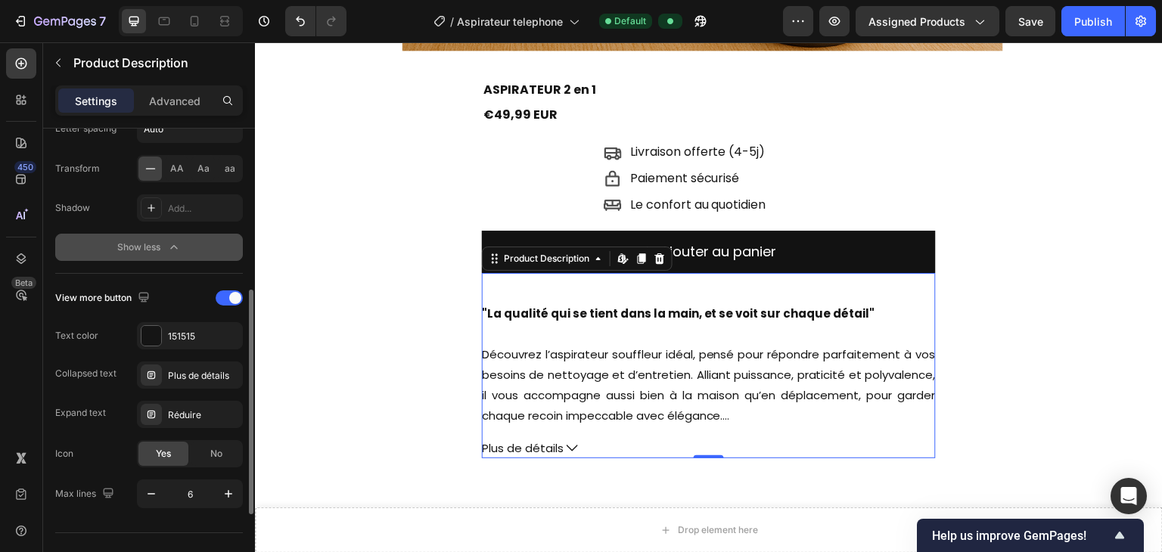
scroll to position [502, 0]
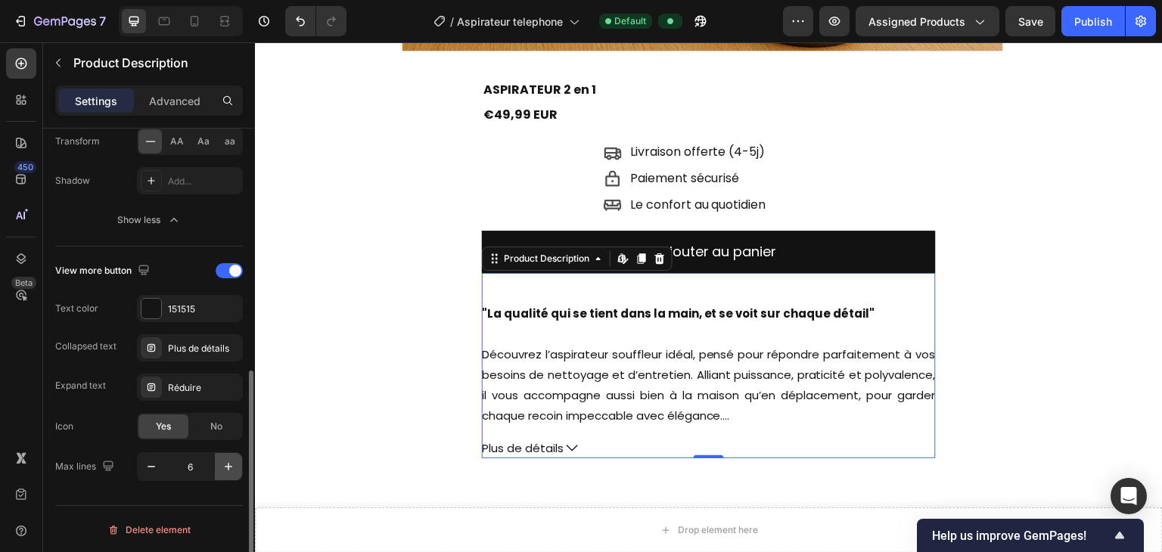
click at [221, 412] on icon "button" at bounding box center [228, 466] width 15 height 15
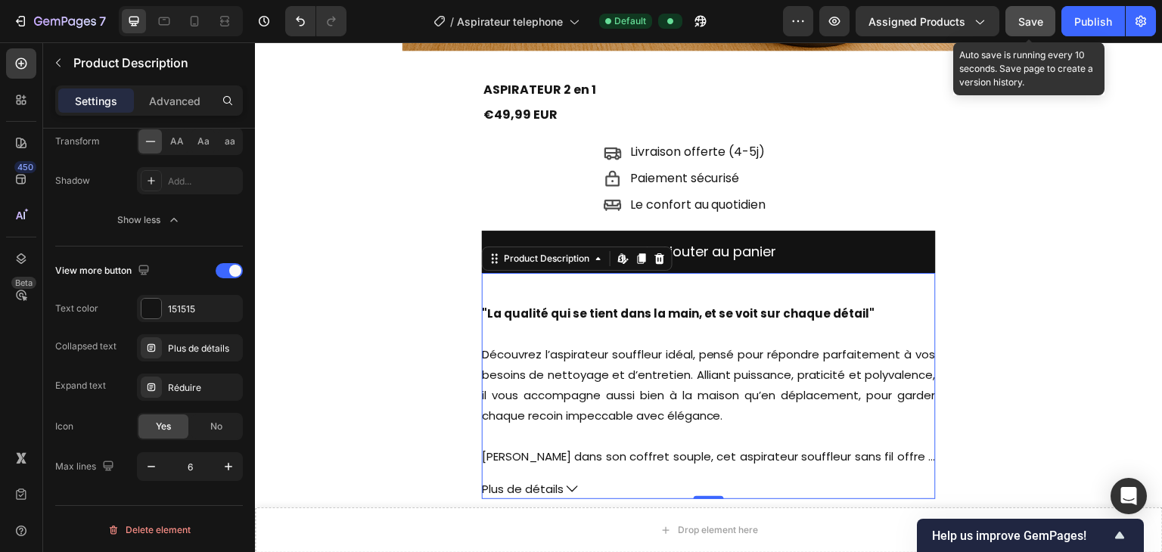
click at [774, 7] on button "Save" at bounding box center [1030, 21] width 50 height 30
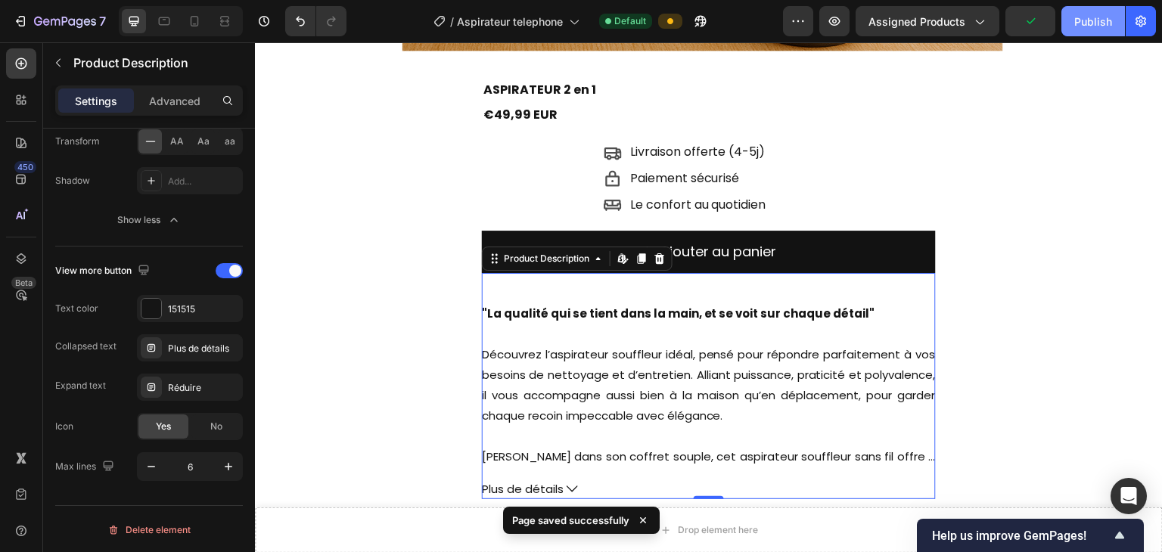
click at [774, 21] on div "Publish" at bounding box center [1093, 22] width 38 height 16
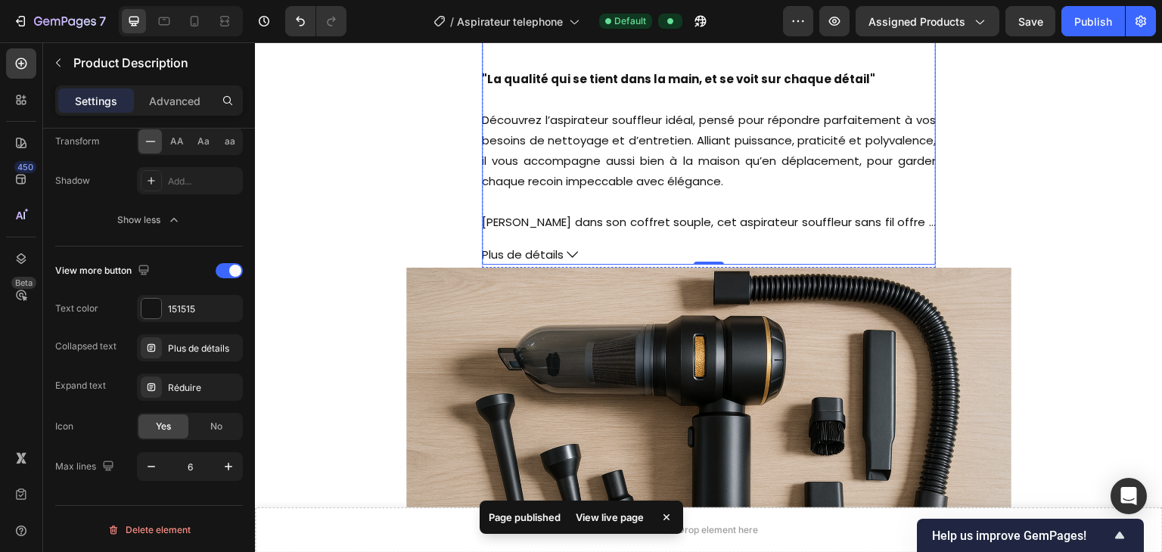
scroll to position [964, 0]
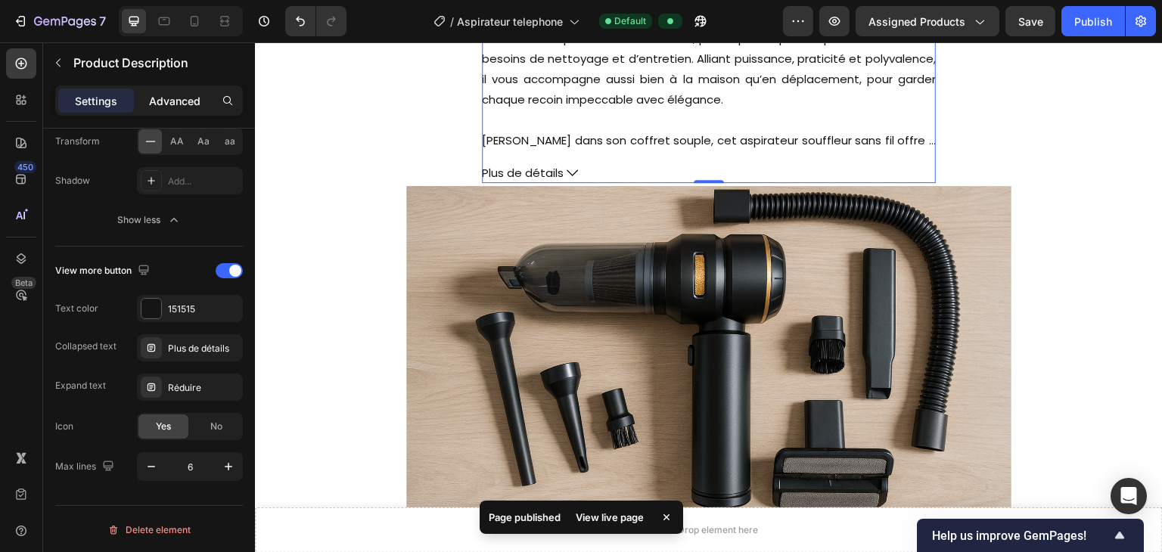
click at [175, 93] on p "Advanced" at bounding box center [174, 101] width 51 height 16
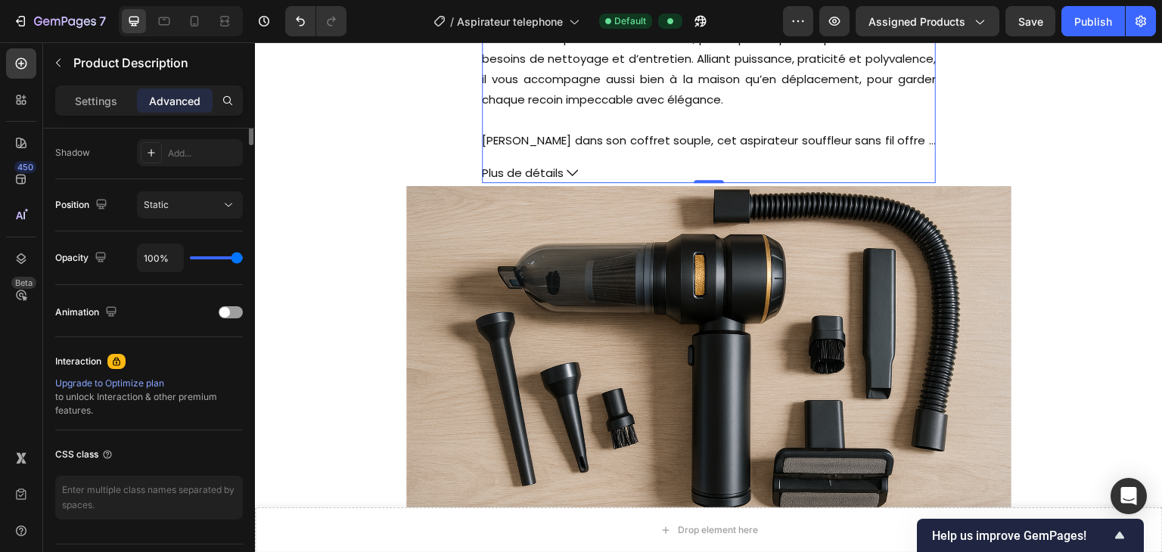
scroll to position [0, 0]
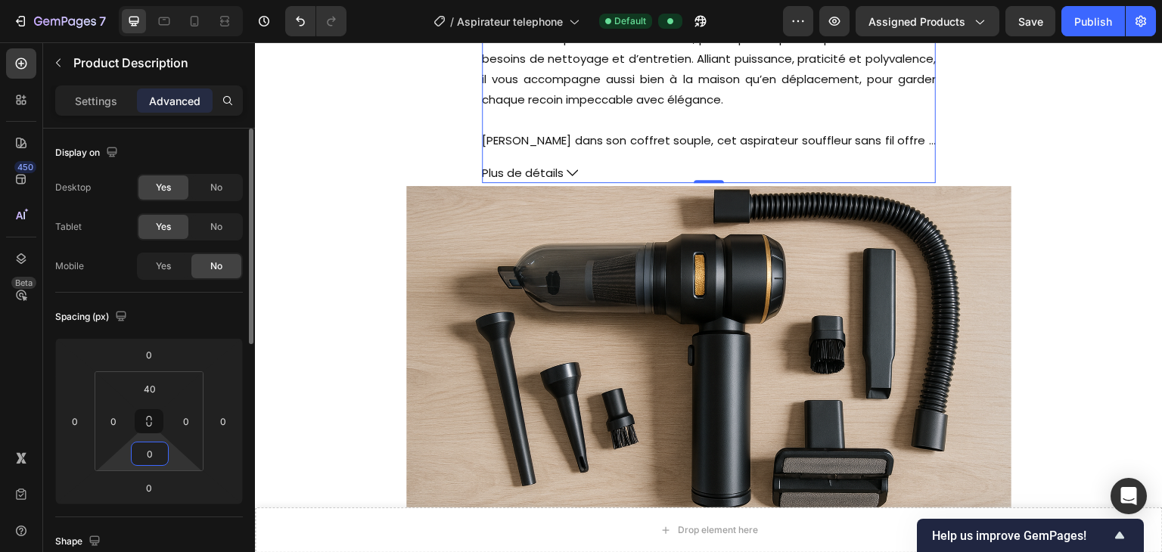
click at [145, 412] on input "0" at bounding box center [150, 453] width 30 height 23
type input "40"
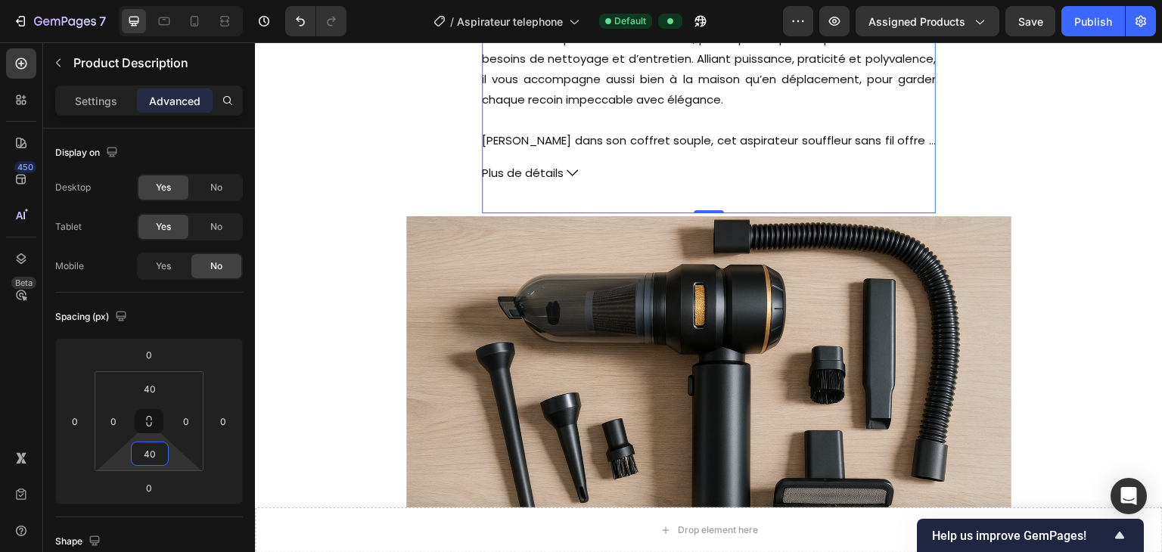
click at [287, 288] on div "Image" at bounding box center [709, 379] width 908 height 327
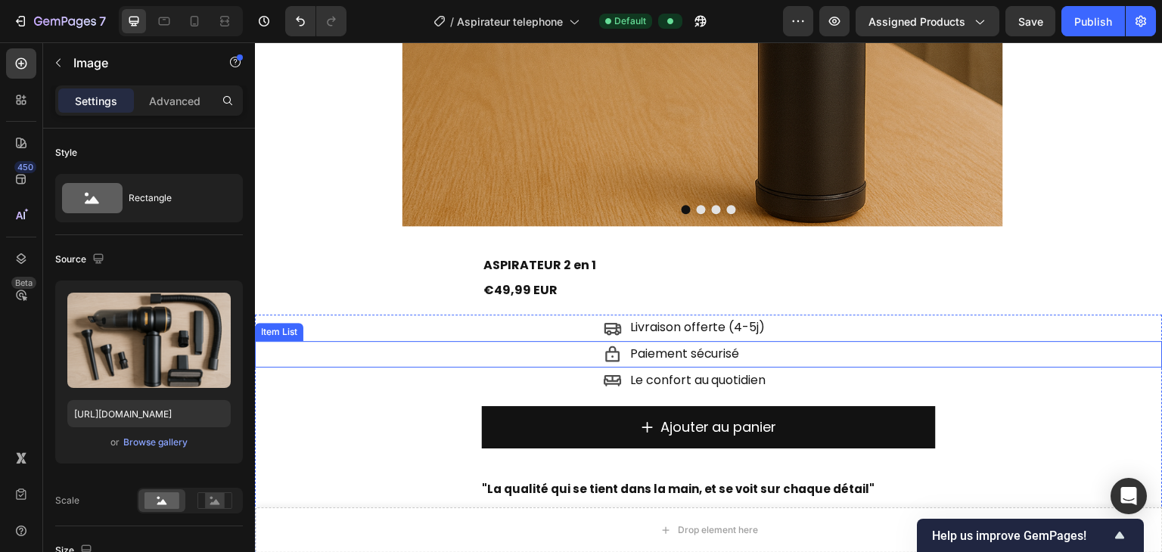
scroll to position [472, 0]
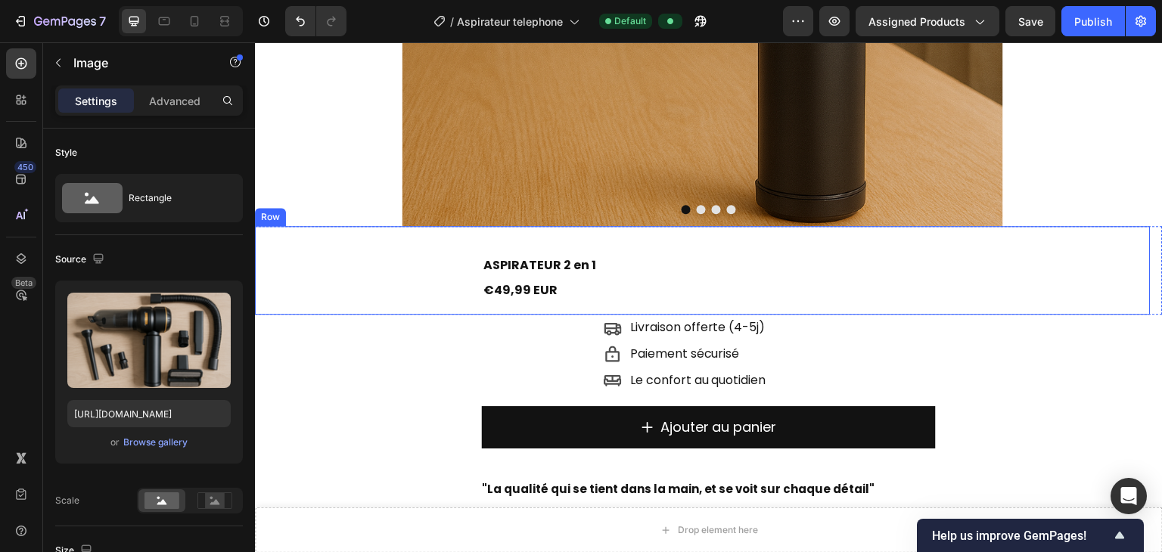
click at [678, 231] on div "ASPIRATEUR 2 en 1 Text Block €49,99 EUR Text Block Row" at bounding box center [703, 270] width 896 height 89
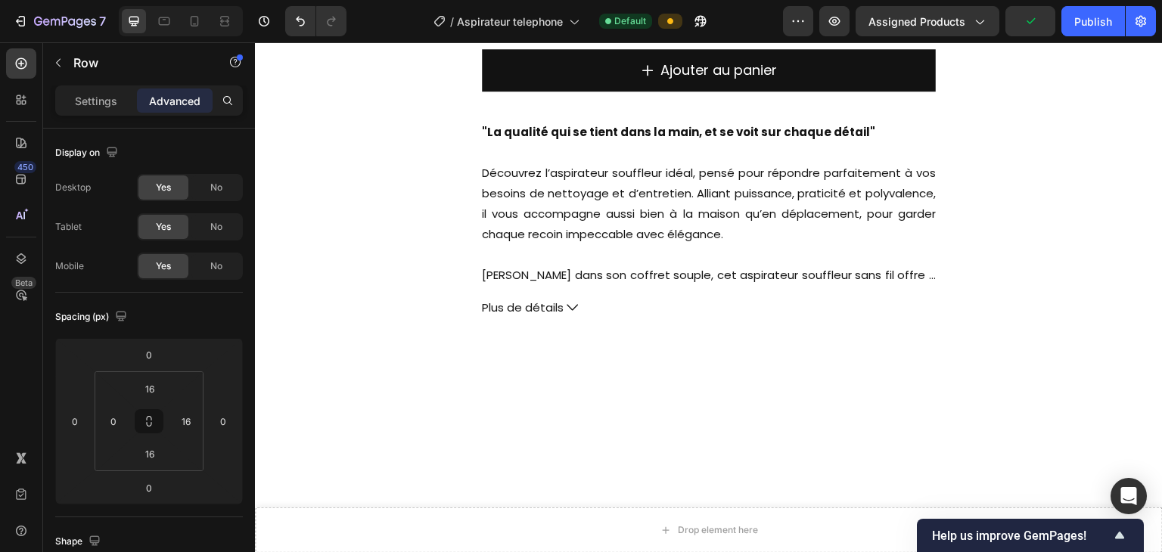
scroll to position [844, 0]
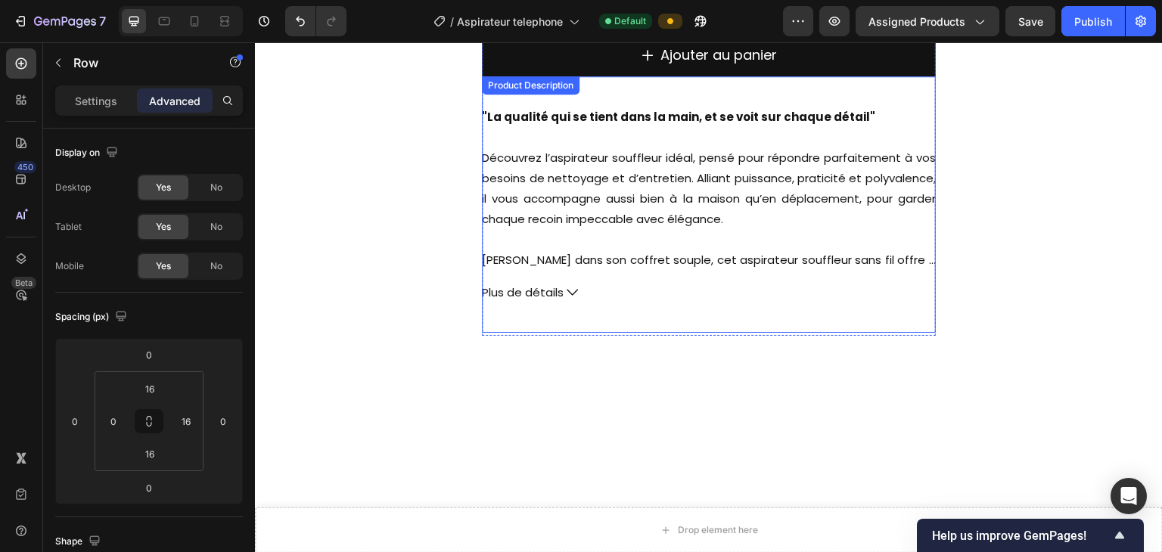
click at [659, 209] on div ""La qualité qui se tient dans la main, et se voit sur chaque détail" Découvrez …" at bounding box center [709, 188] width 454 height 163
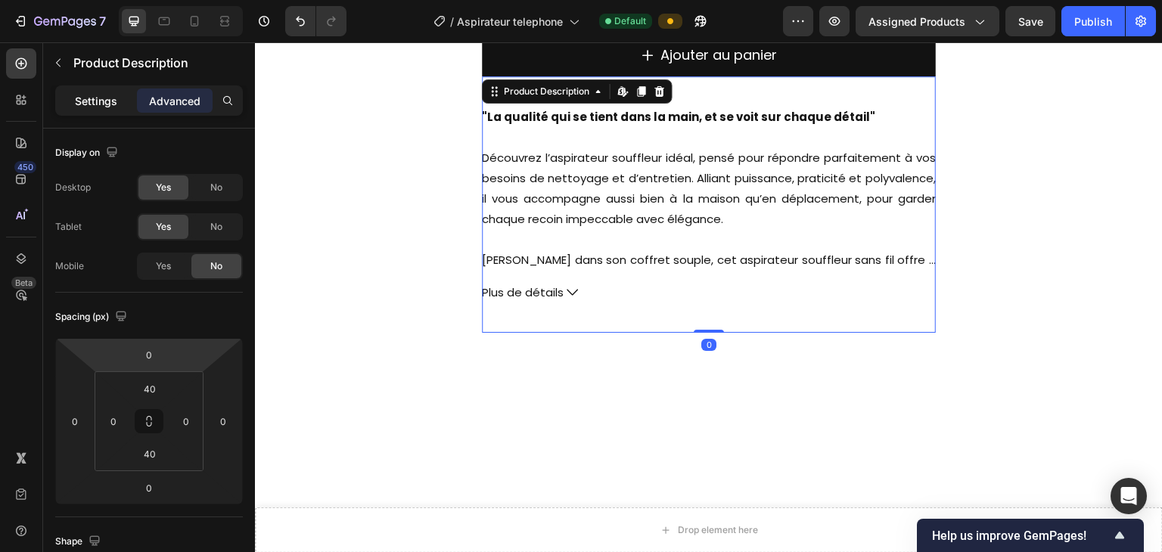
click at [84, 101] on p "Settings" at bounding box center [96, 101] width 42 height 16
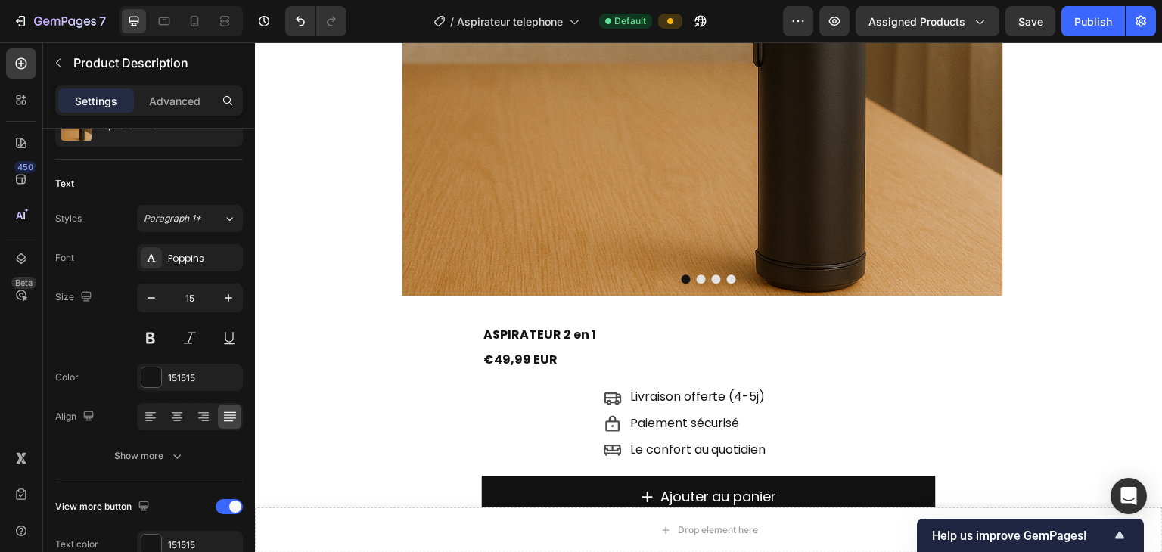
scroll to position [396, 0]
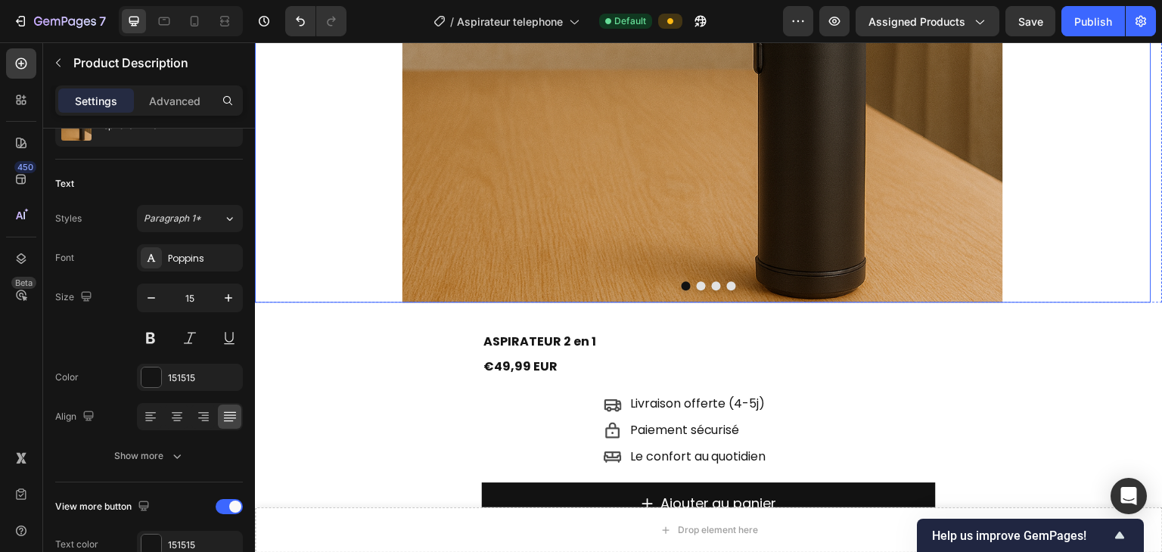
click at [487, 179] on img at bounding box center [702, 2] width 601 height 601
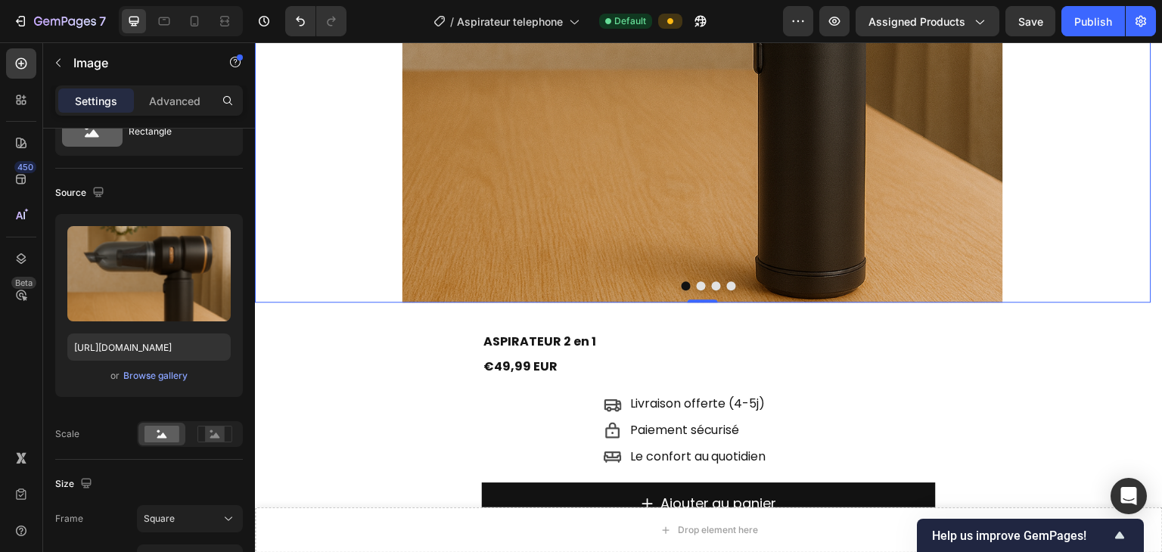
scroll to position [0, 0]
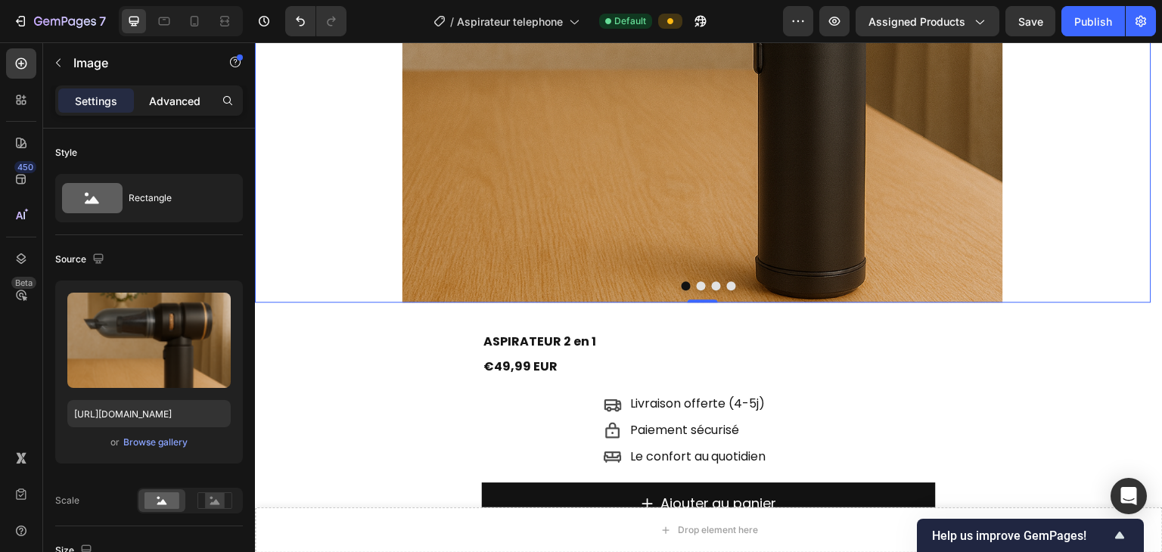
click at [154, 94] on p "Advanced" at bounding box center [174, 101] width 51 height 16
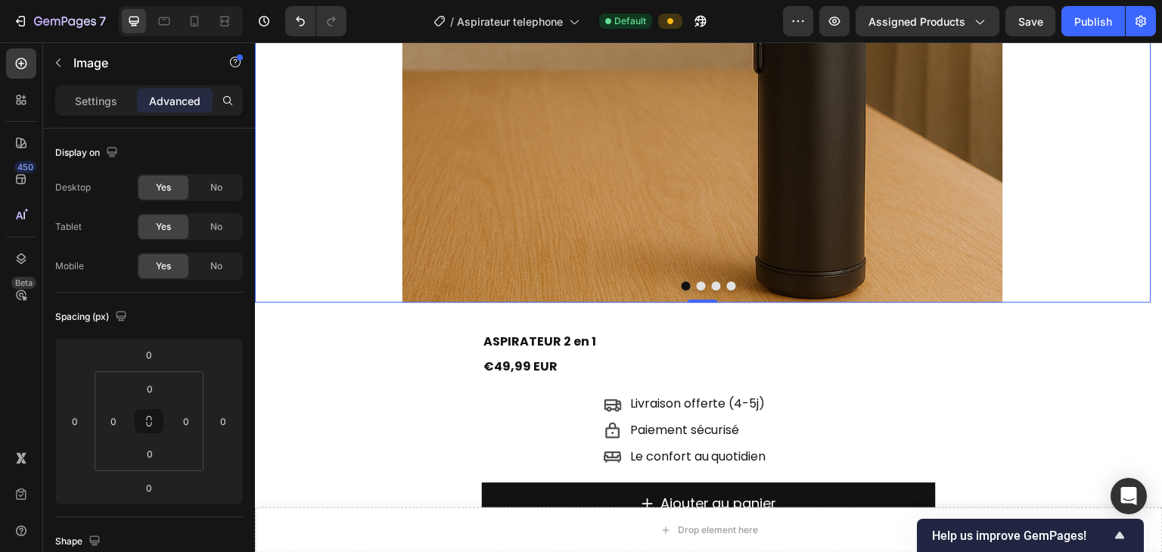
click at [565, 154] on img at bounding box center [702, 2] width 601 height 601
click at [78, 110] on div "Settings" at bounding box center [96, 100] width 76 height 24
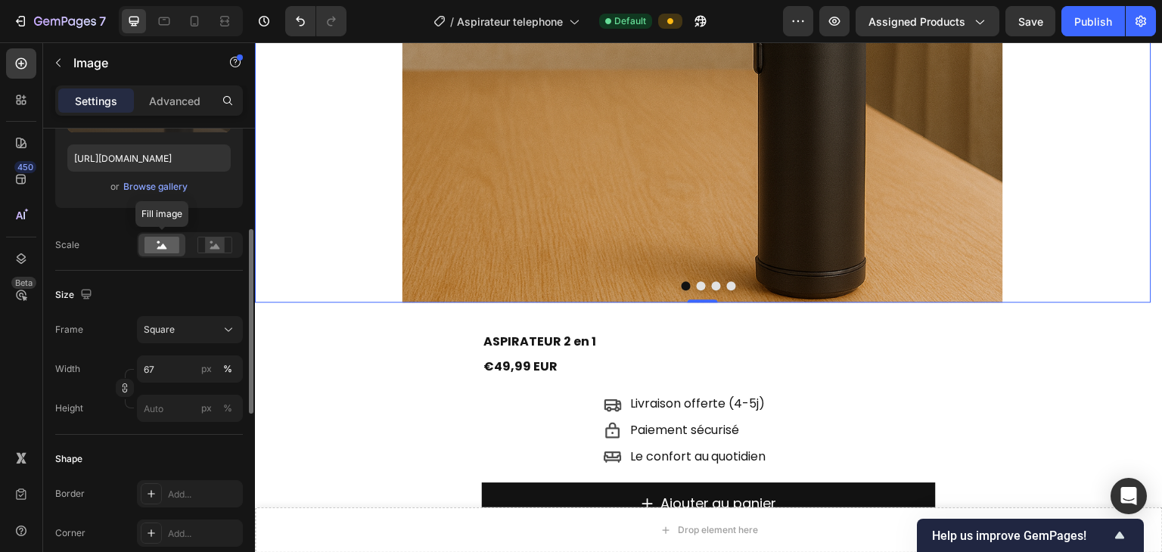
scroll to position [256, 0]
click at [153, 366] on input "67" at bounding box center [190, 368] width 106 height 27
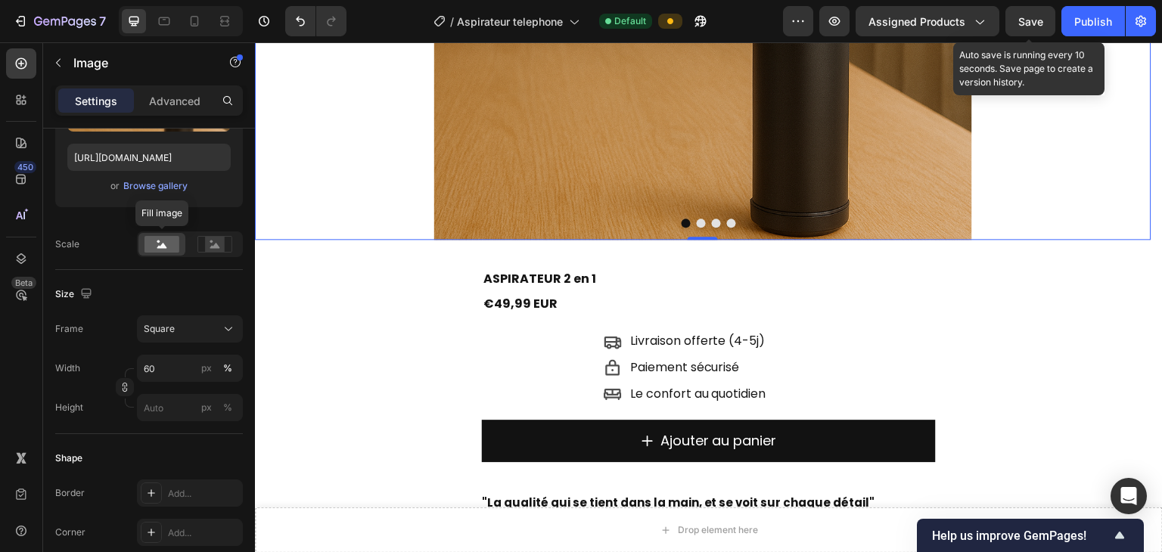
click at [774, 19] on span "Save" at bounding box center [1030, 21] width 25 height 13
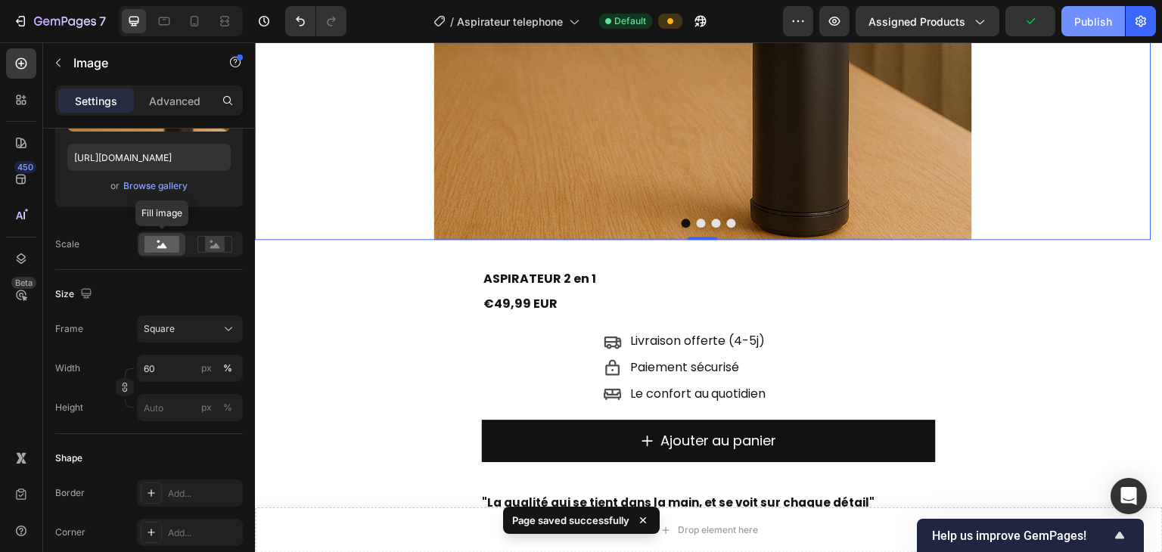
click at [774, 20] on button "Publish" at bounding box center [1093, 21] width 64 height 30
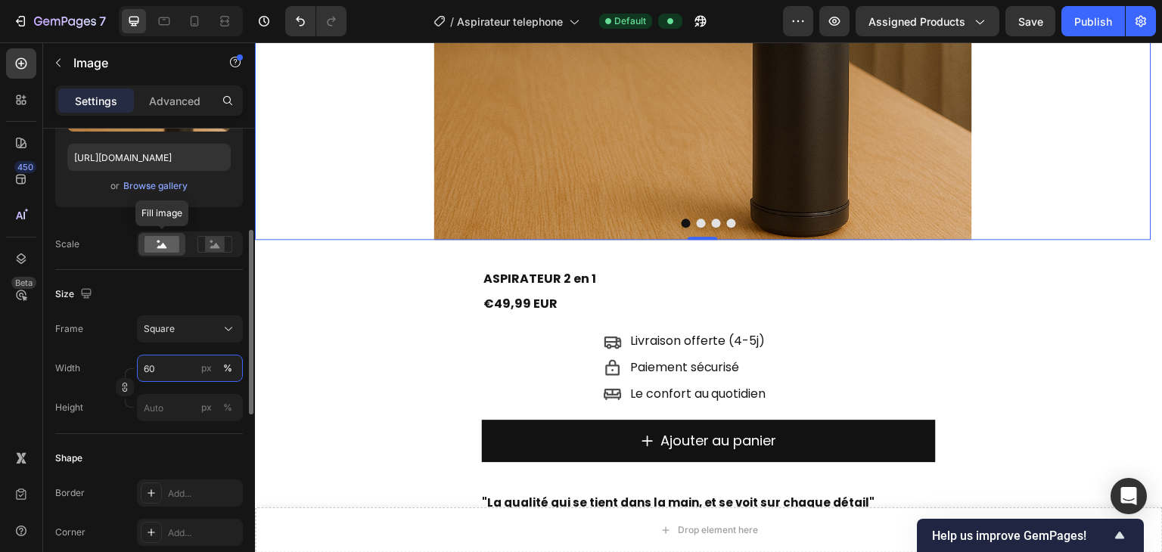
click at [188, 370] on input "60" at bounding box center [190, 368] width 106 height 27
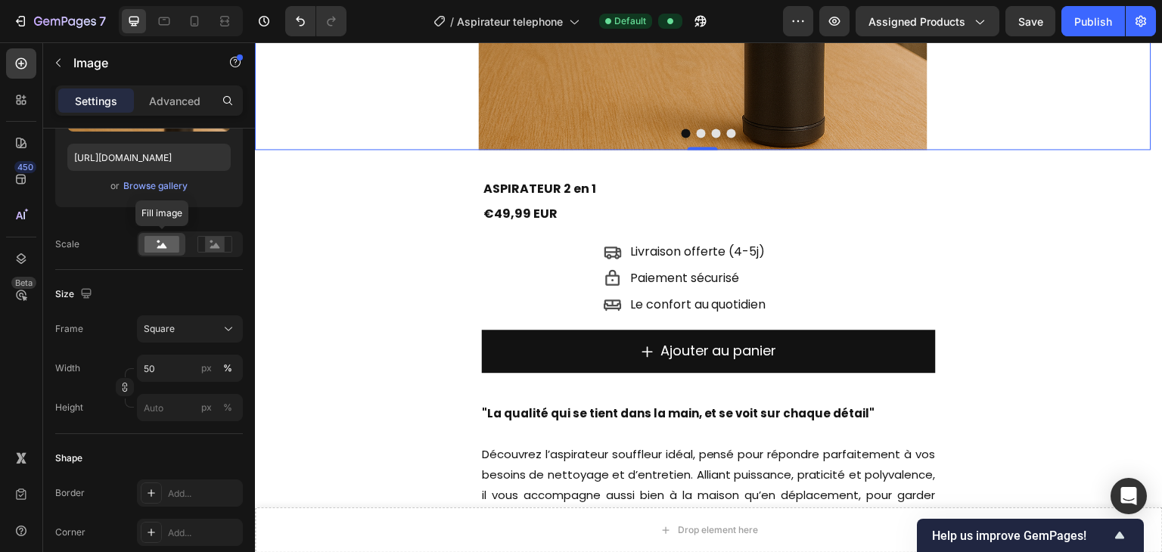
click at [774, 22] on span "Save" at bounding box center [1030, 21] width 25 height 13
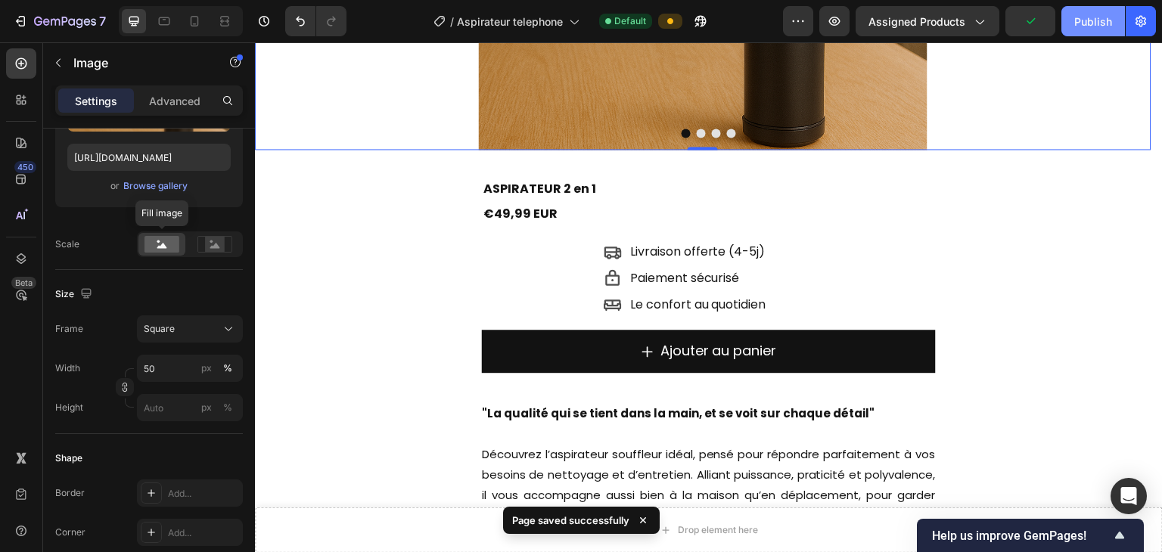
click at [774, 17] on div "Publish" at bounding box center [1093, 22] width 38 height 16
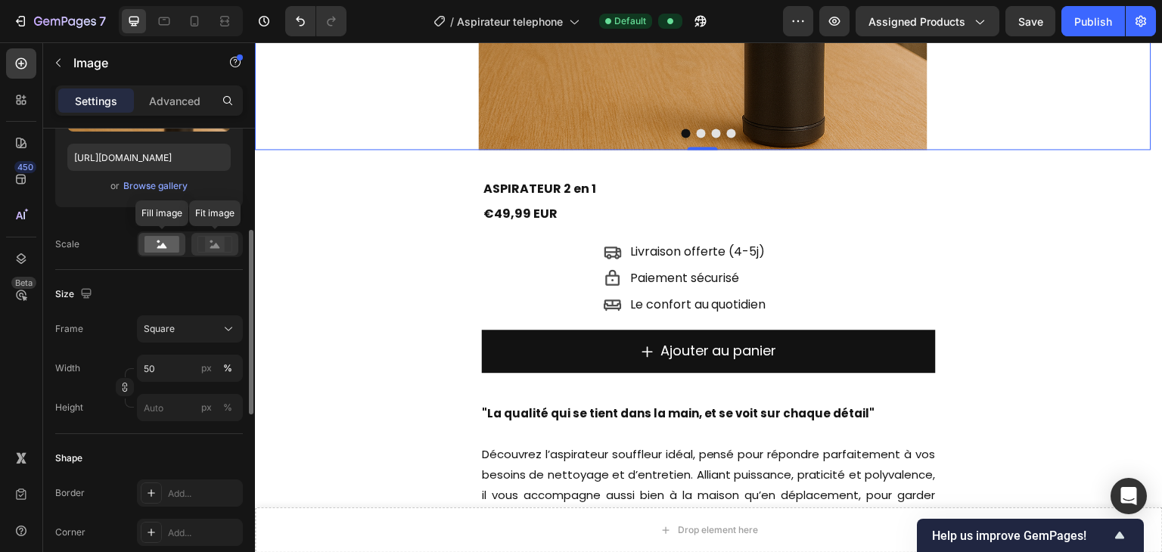
click at [209, 246] on rect at bounding box center [215, 244] width 20 height 15
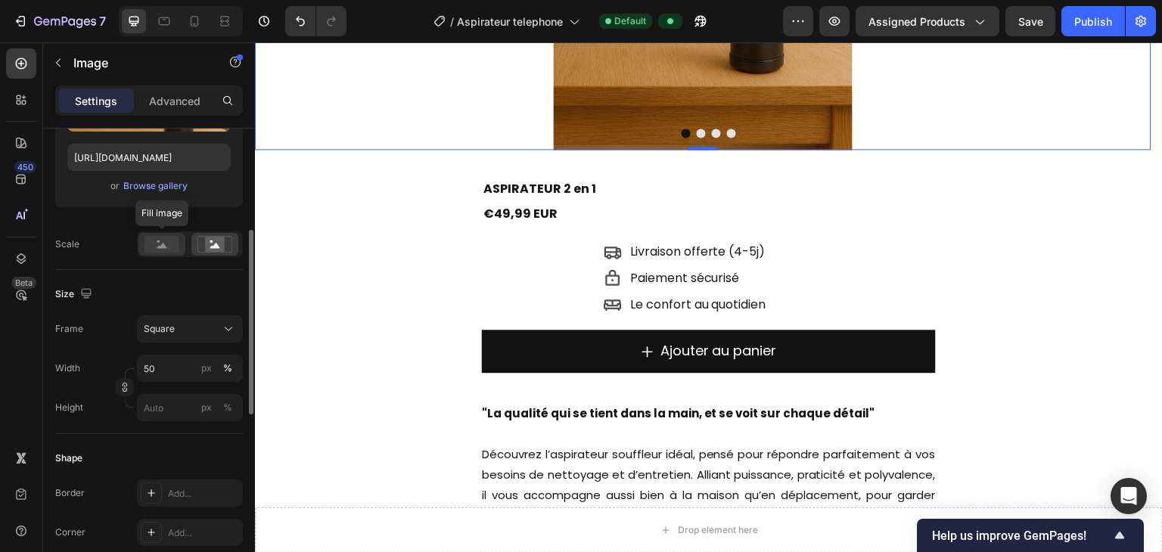
click at [163, 247] on icon at bounding box center [162, 245] width 10 height 5
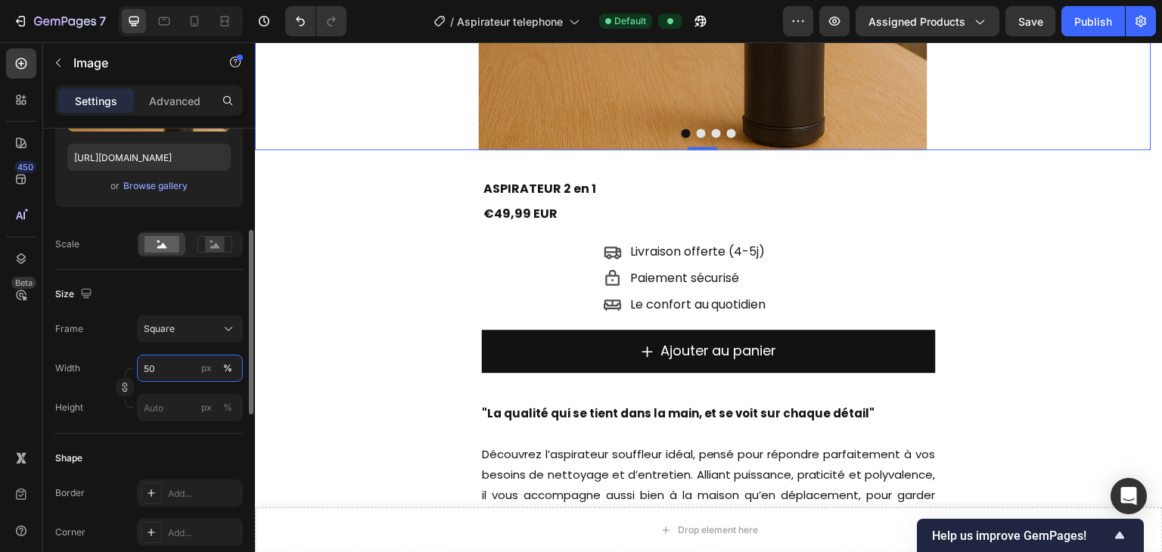
click at [177, 369] on input "50" at bounding box center [190, 368] width 106 height 27
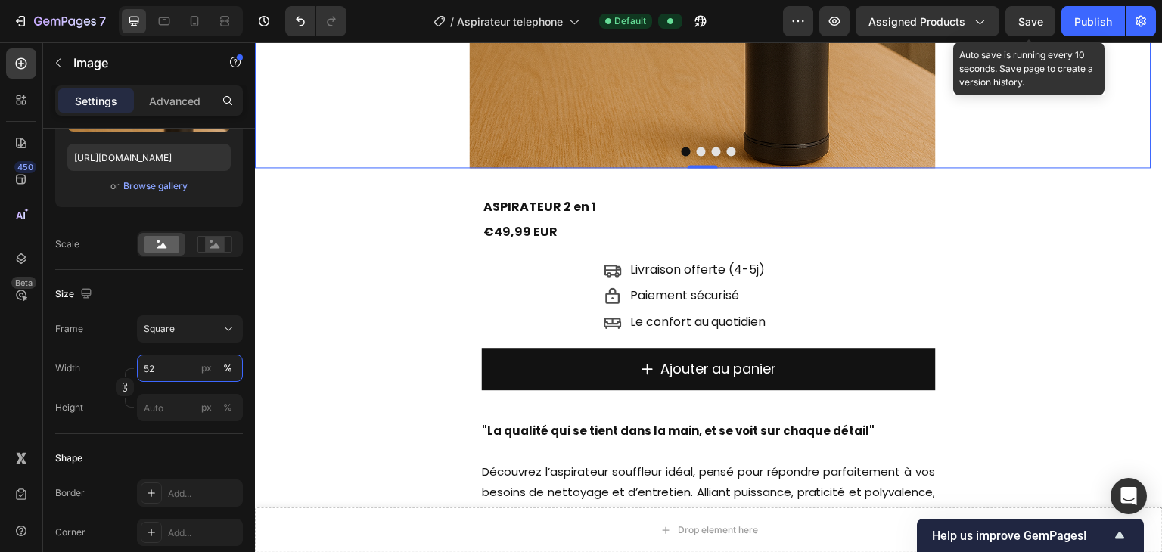
type input "52"
click at [774, 14] on div "Save" at bounding box center [1030, 22] width 25 height 16
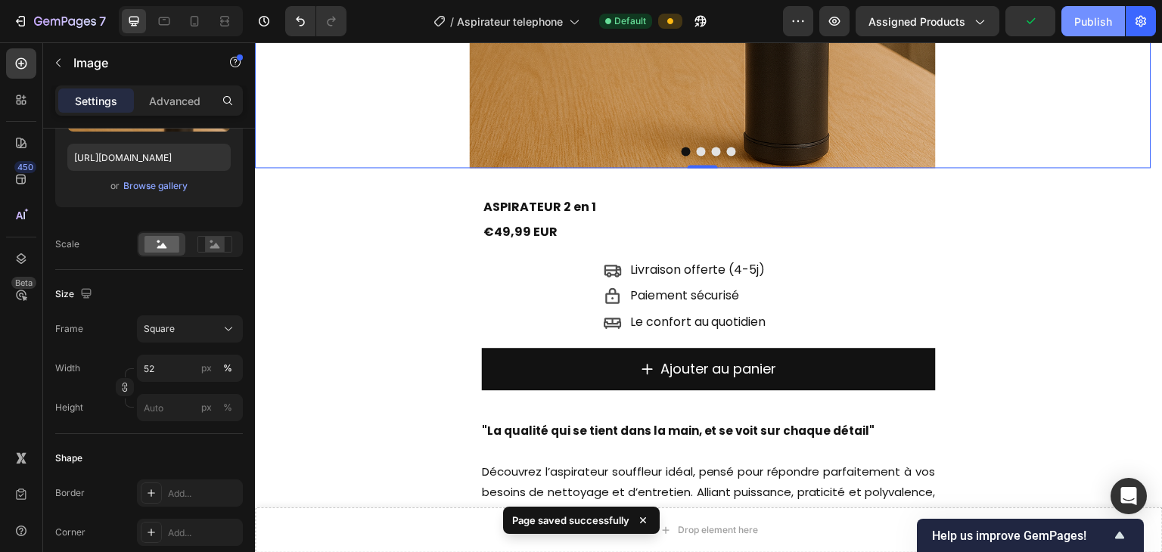
click at [774, 22] on div "Publish" at bounding box center [1093, 22] width 38 height 16
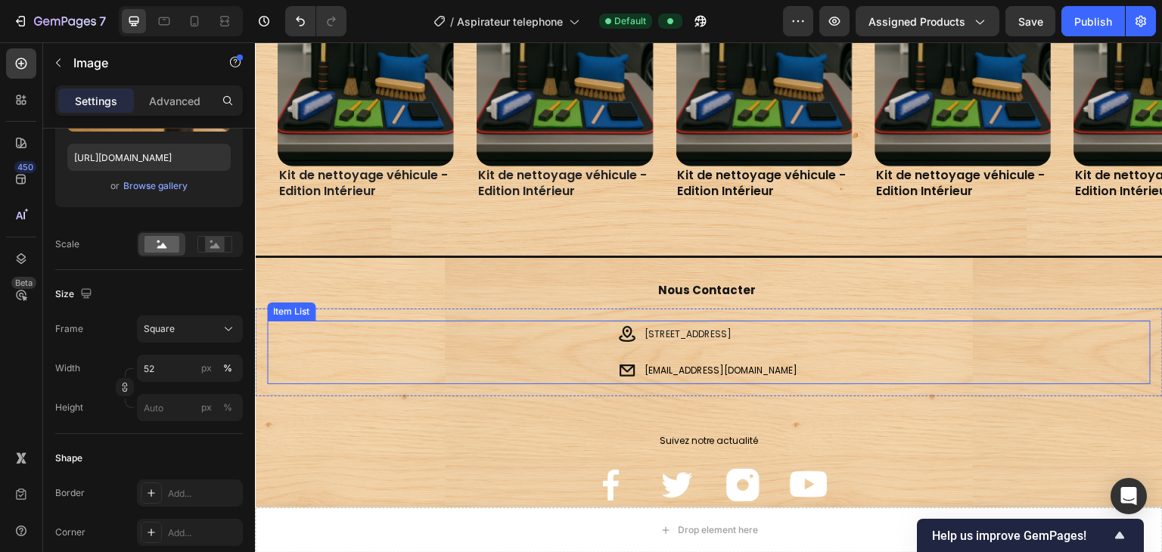
scroll to position [3609, 0]
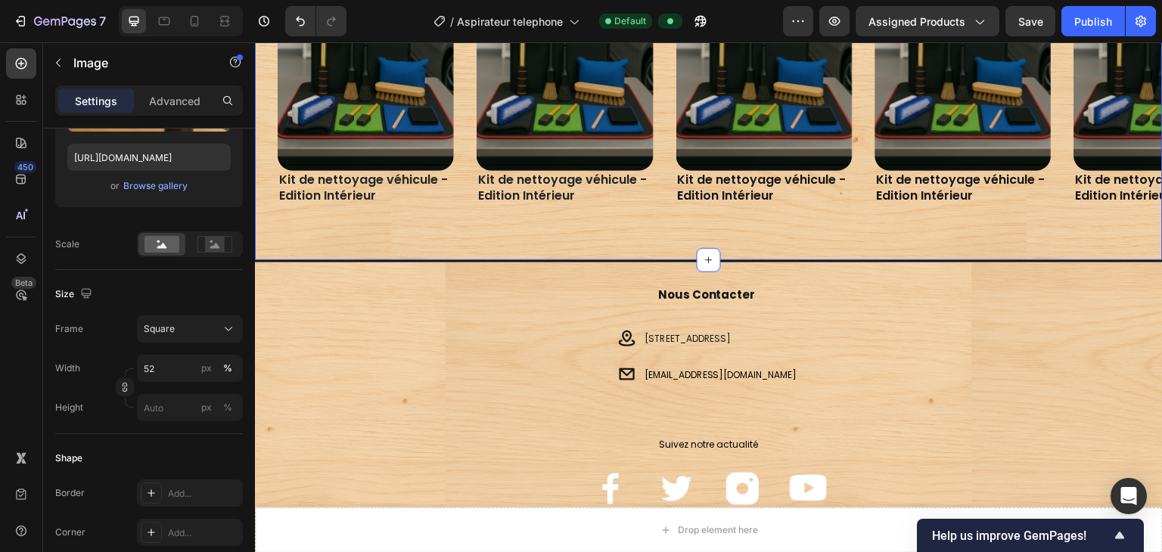
click at [292, 237] on div "Découvrir nos essentiels Text Block Product Images Kit de nettoyage véhicule - …" at bounding box center [709, 49] width 908 height 424
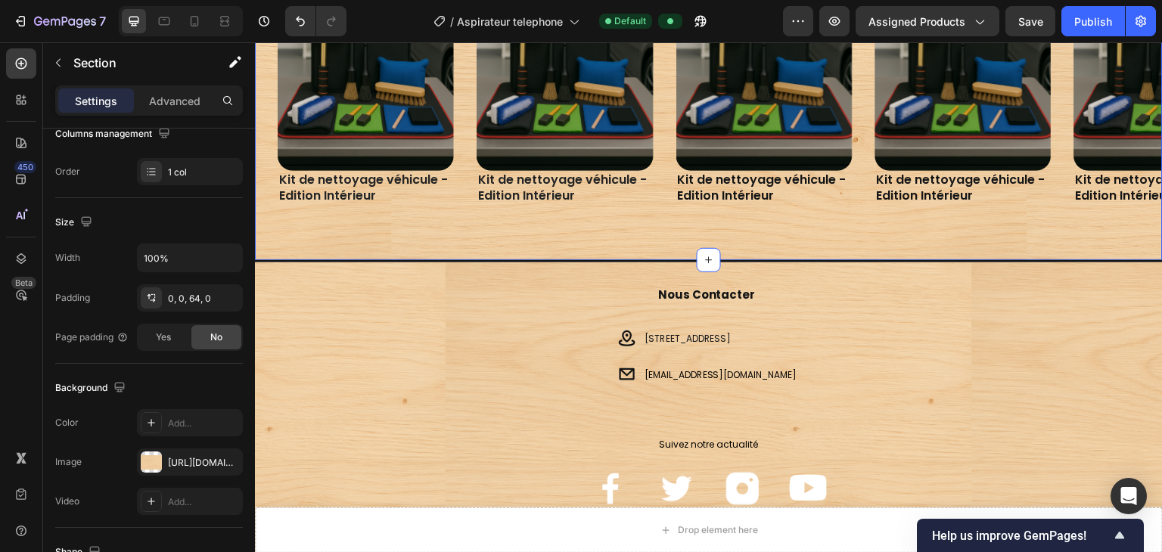
scroll to position [0, 0]
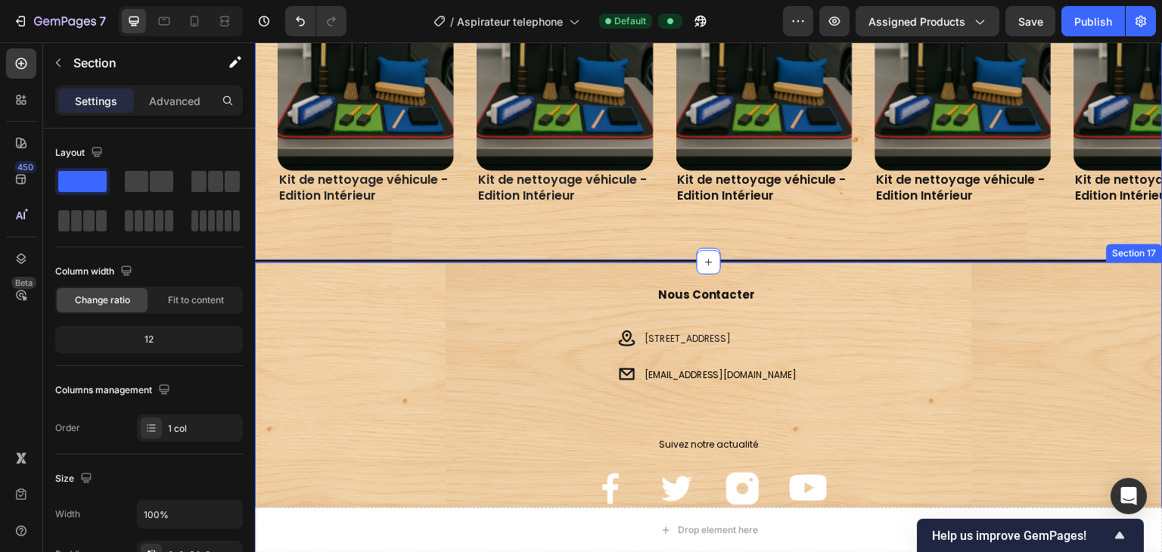
click at [362, 412] on div "Nous Contacter Text Block 200 rue de la Croix Nivert, Paris 75015 contact@propr…" at bounding box center [709, 438] width 908 height 352
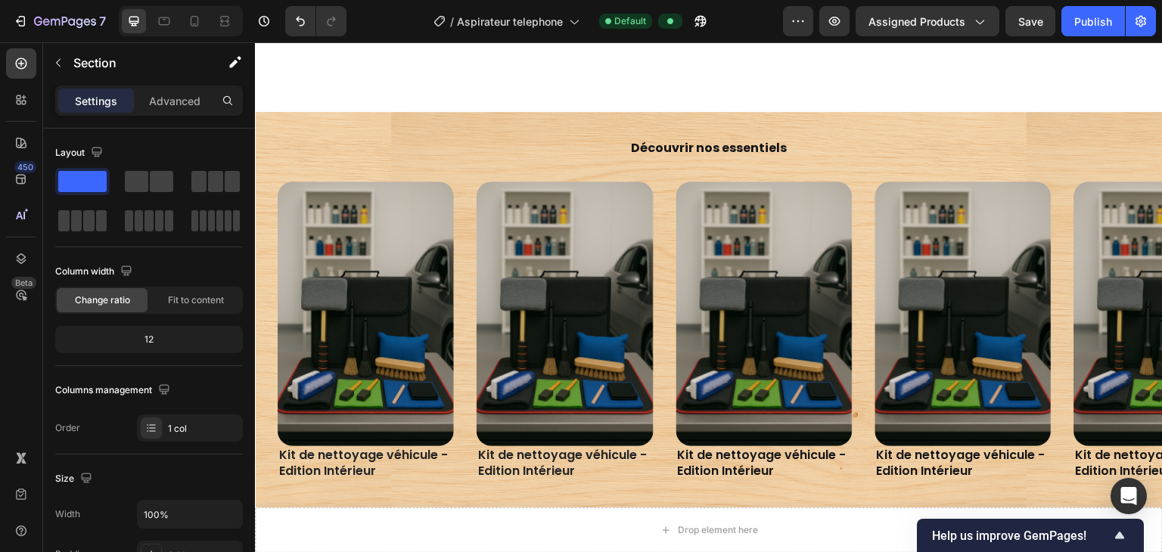
scroll to position [3307, 0]
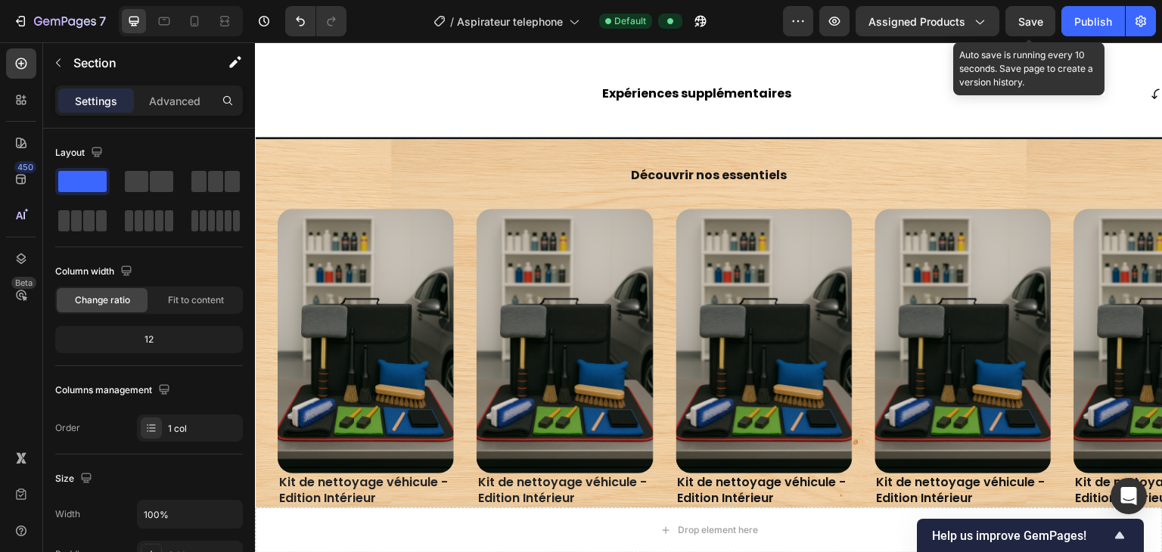
click at [774, 26] on span "Save" at bounding box center [1030, 21] width 25 height 13
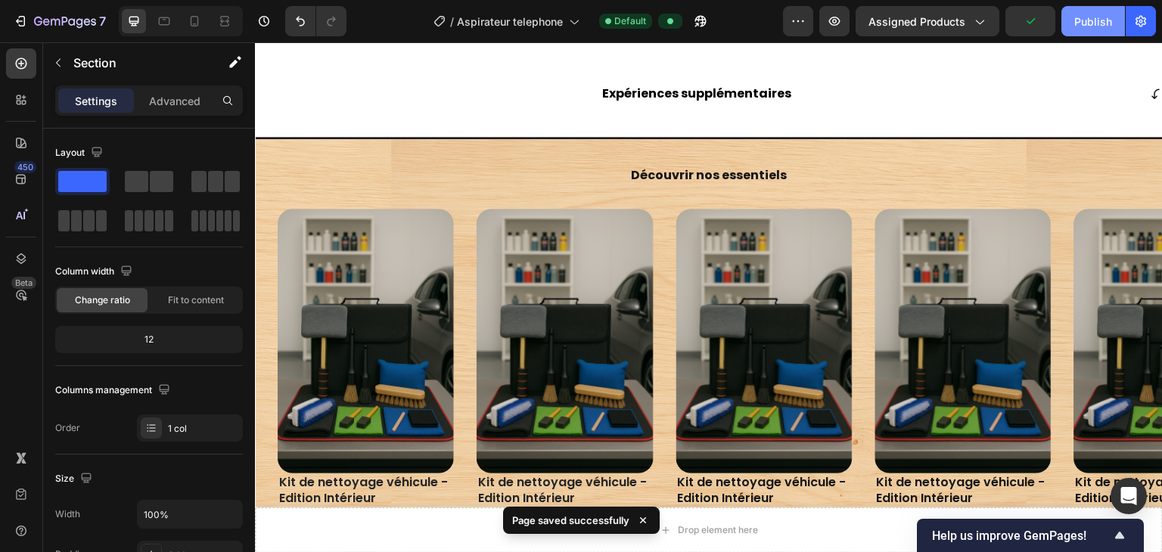
click at [774, 22] on div "Publish" at bounding box center [1093, 22] width 38 height 16
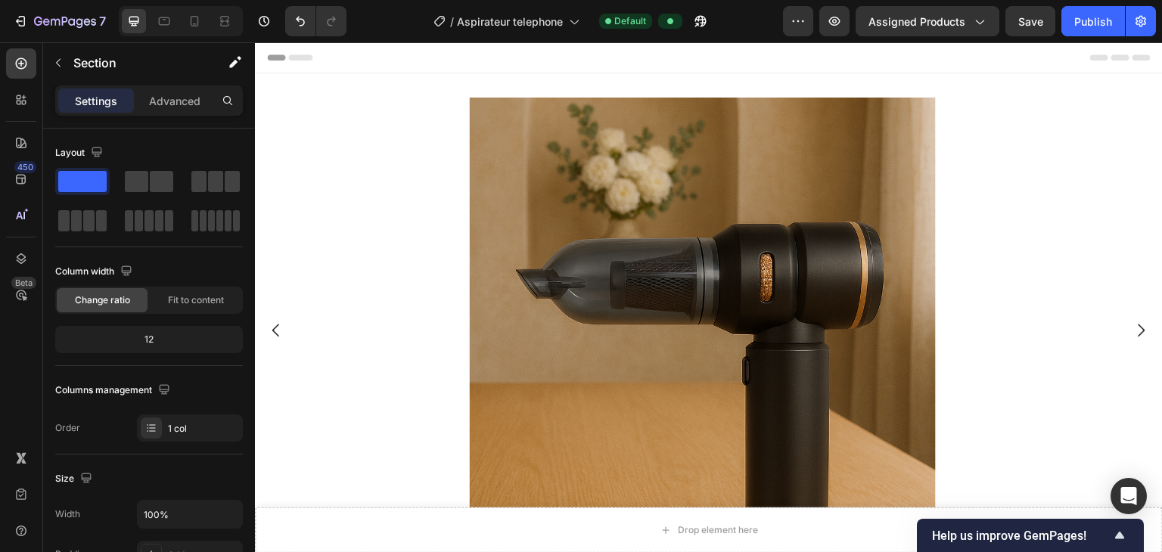
scroll to position [284, 0]
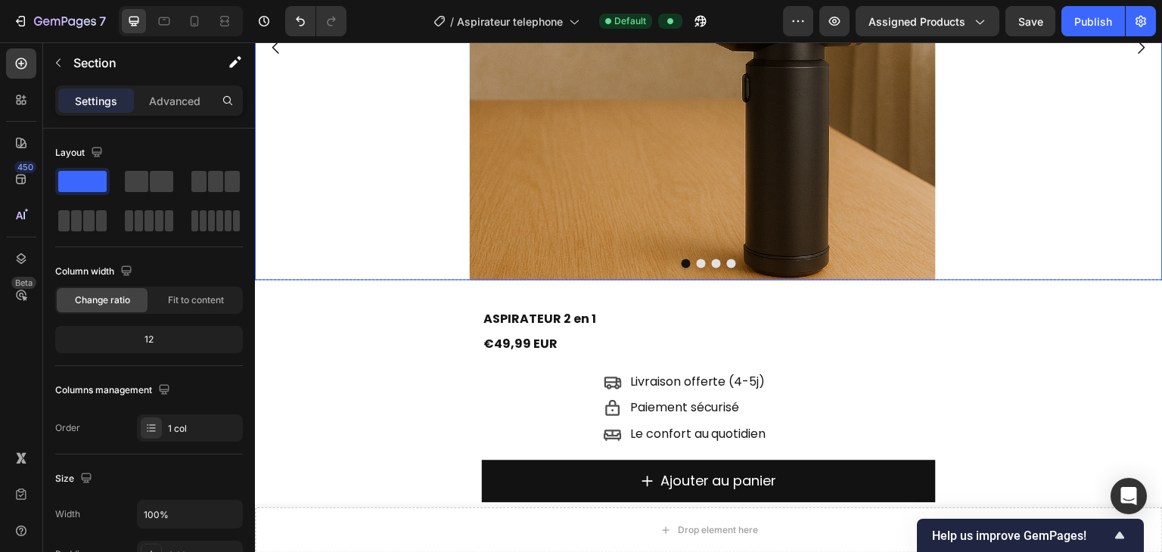
click at [697, 262] on button "Dot" at bounding box center [701, 263] width 9 height 9
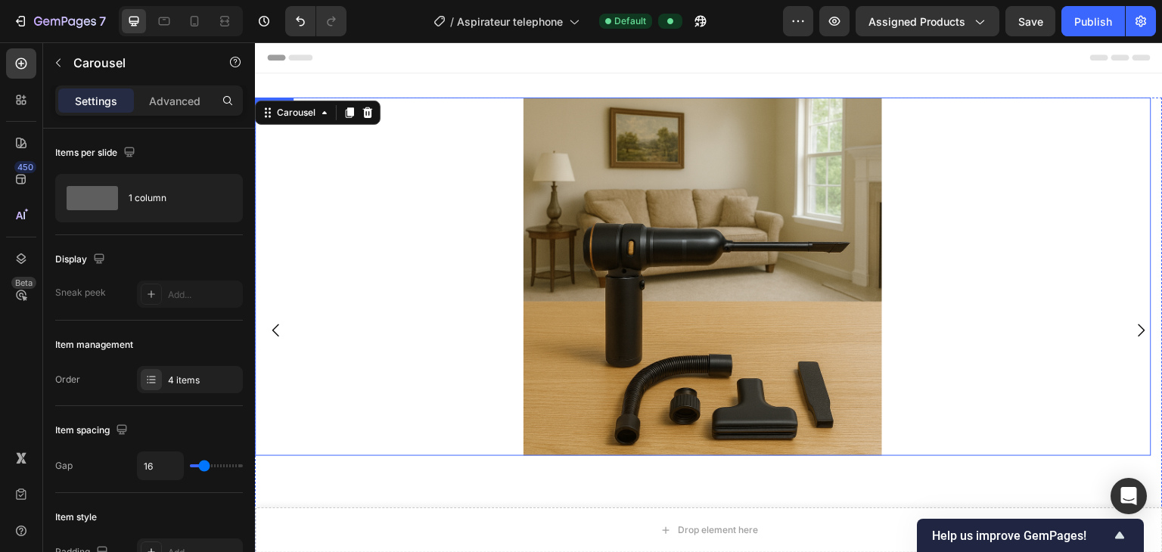
scroll to position [76, 0]
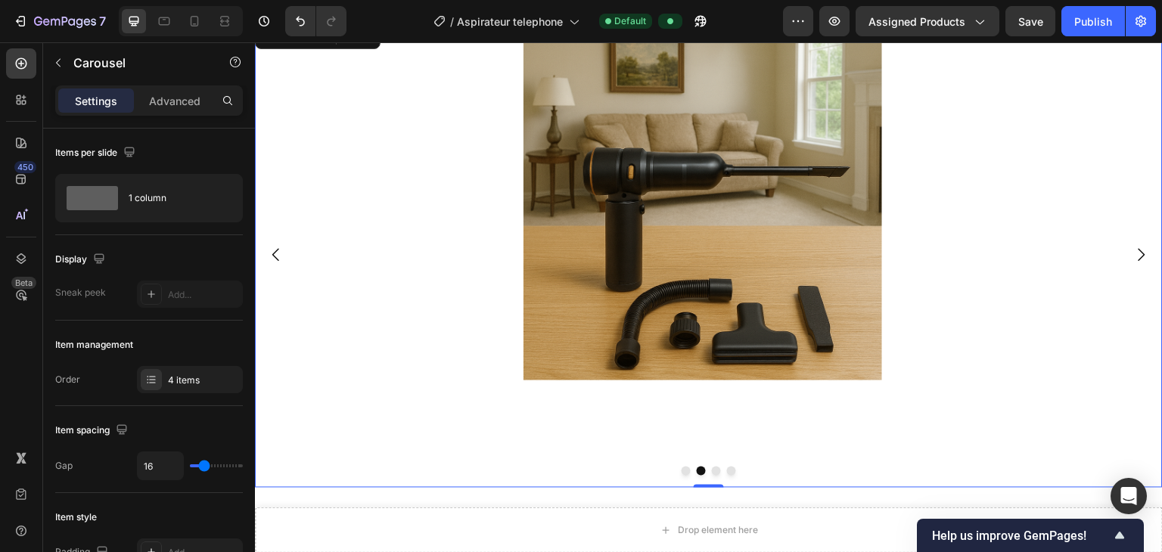
click at [675, 412] on div "Image" at bounding box center [703, 255] width 896 height 466
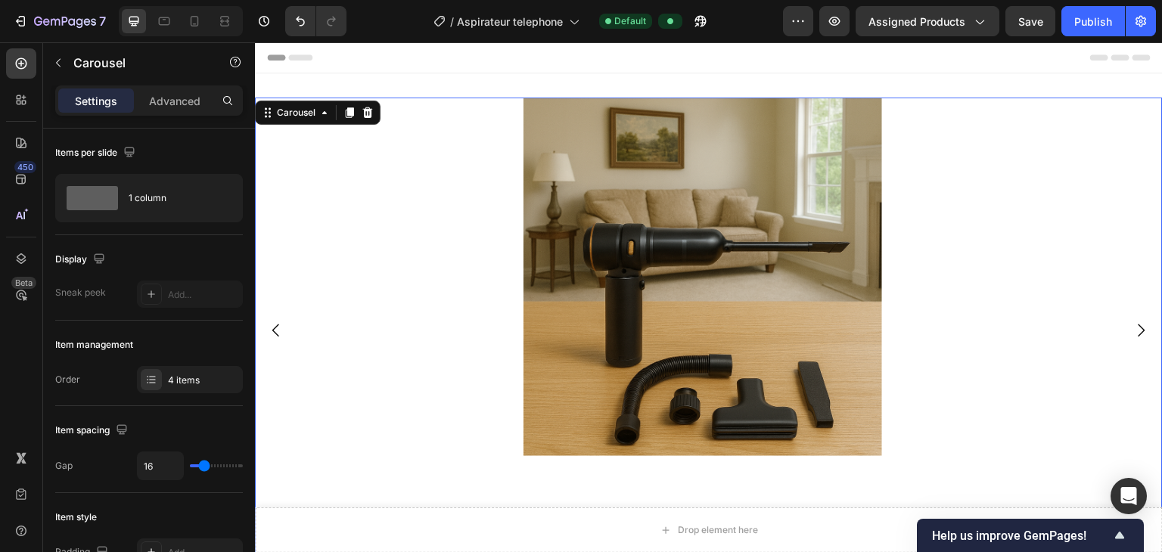
scroll to position [26, 0]
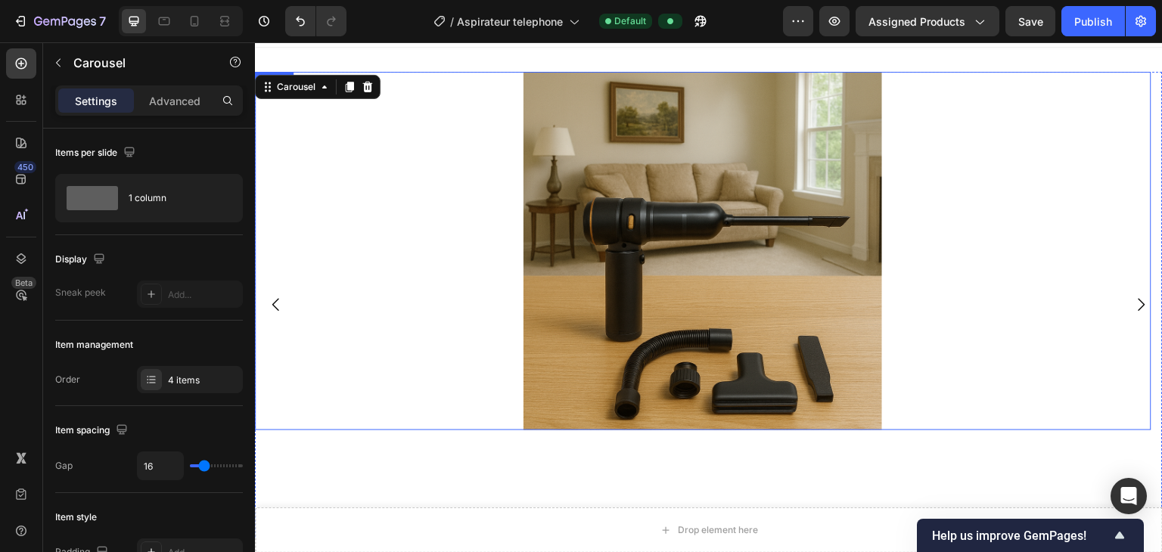
click at [676, 407] on img at bounding box center [702, 251] width 359 height 359
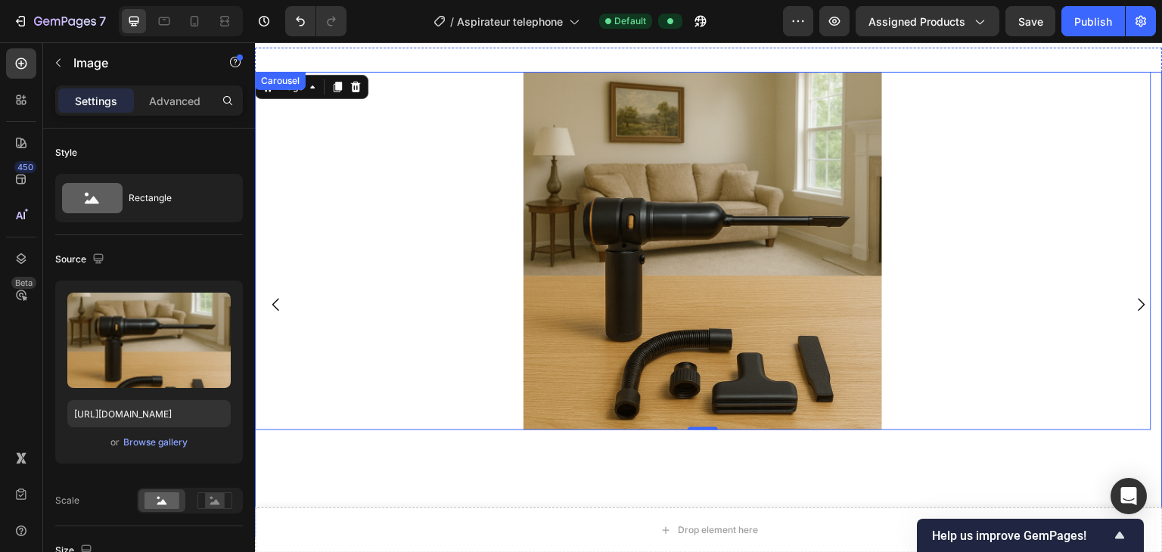
click at [274, 296] on icon "Carousel Back Arrow" at bounding box center [276, 305] width 18 height 18
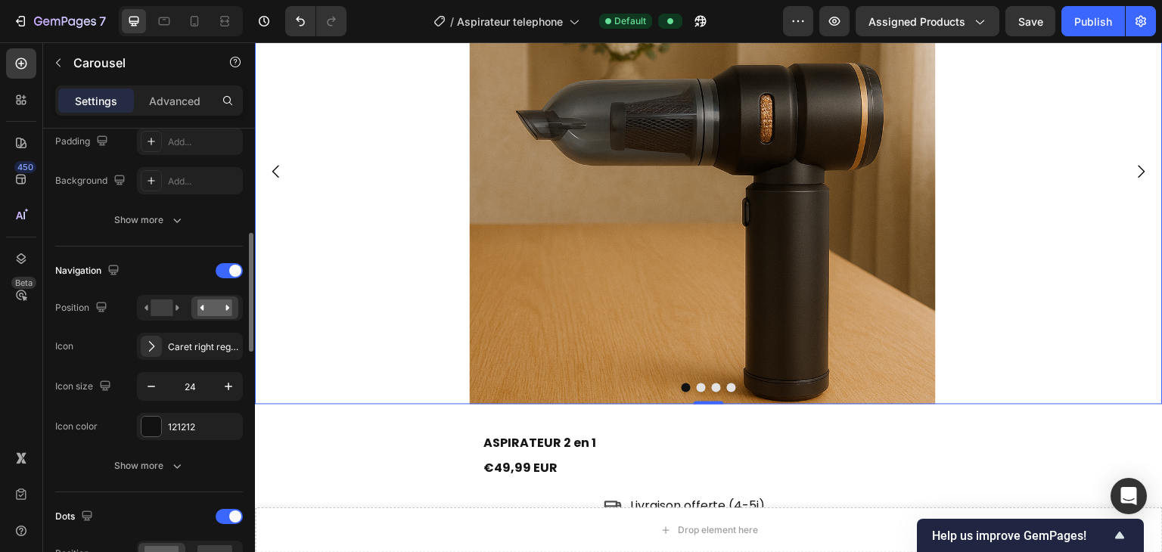
scroll to position [410, 0]
click at [728, 150] on img at bounding box center [703, 172] width 466 height 466
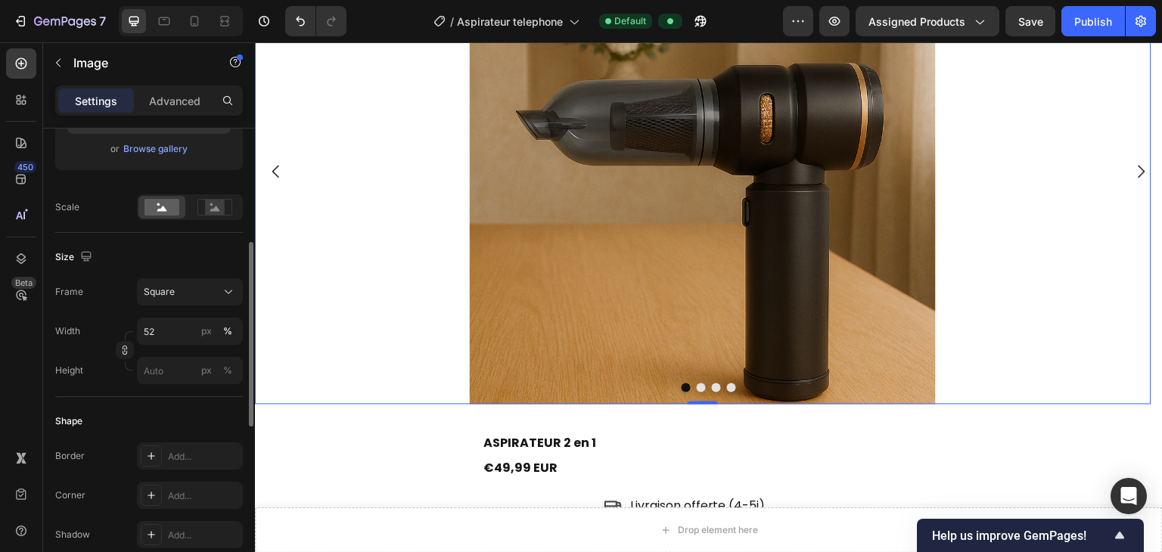
scroll to position [295, 0]
click at [155, 330] on input "52" at bounding box center [190, 329] width 106 height 27
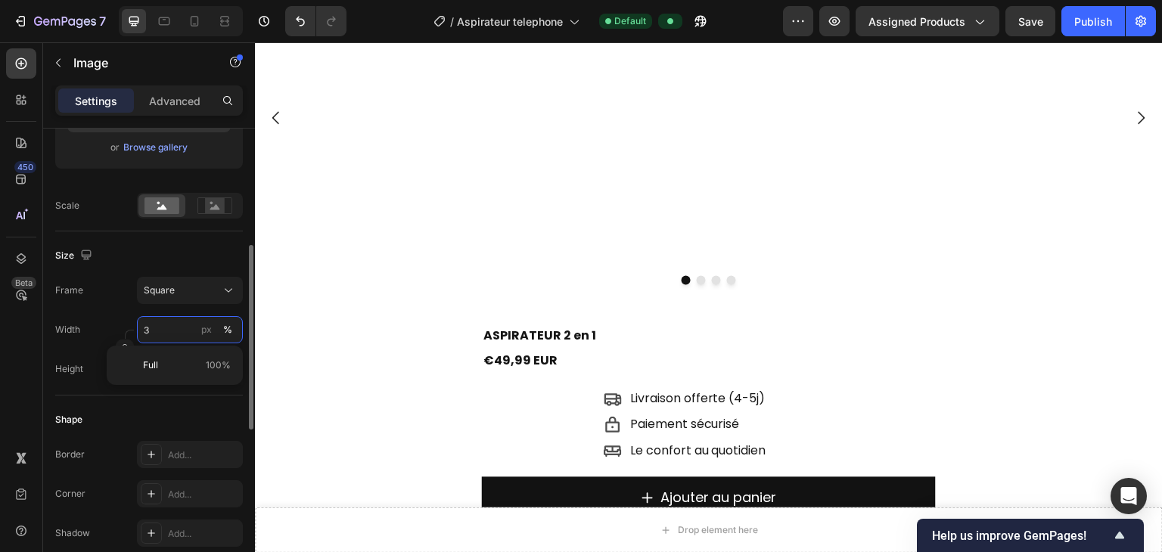
scroll to position [105, 0]
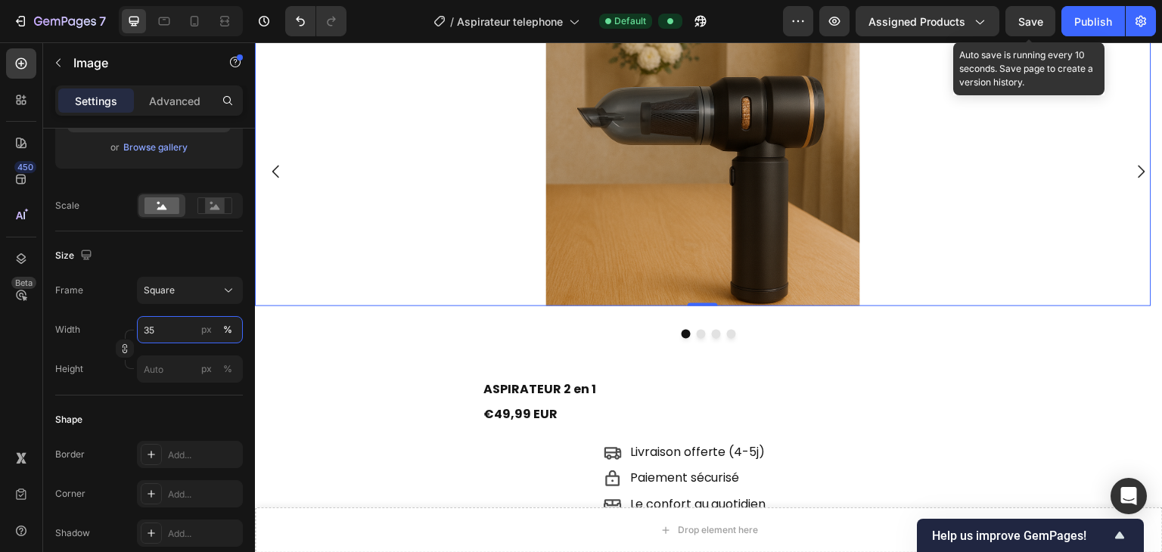
type input "35"
click at [774, 17] on span "Save" at bounding box center [1030, 21] width 25 height 13
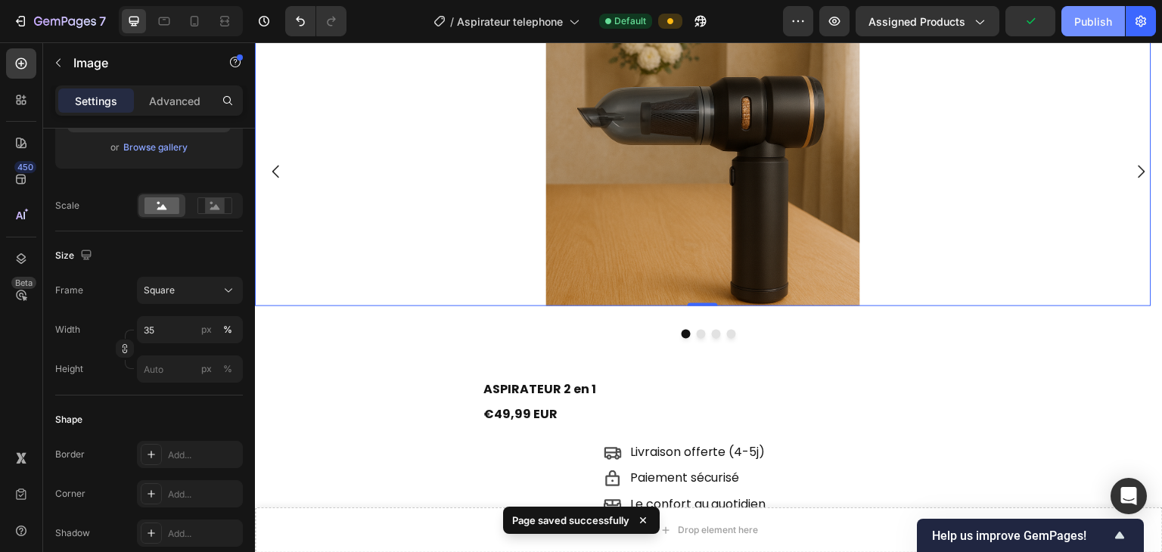
click at [774, 26] on div "Publish" at bounding box center [1093, 22] width 38 height 16
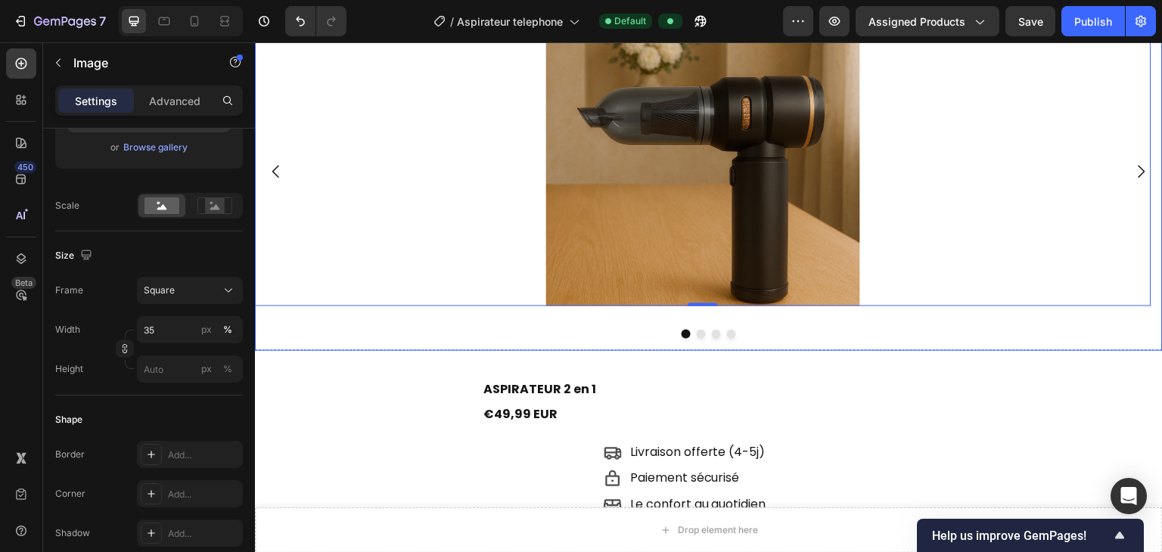
click at [697, 334] on button "Dot" at bounding box center [701, 334] width 9 height 9
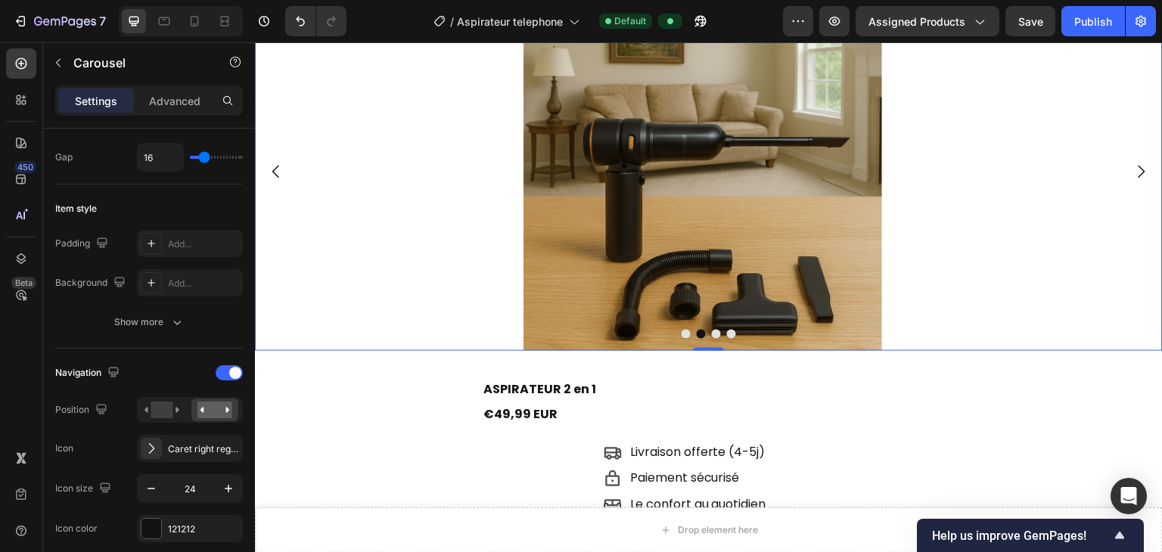
scroll to position [0, 0]
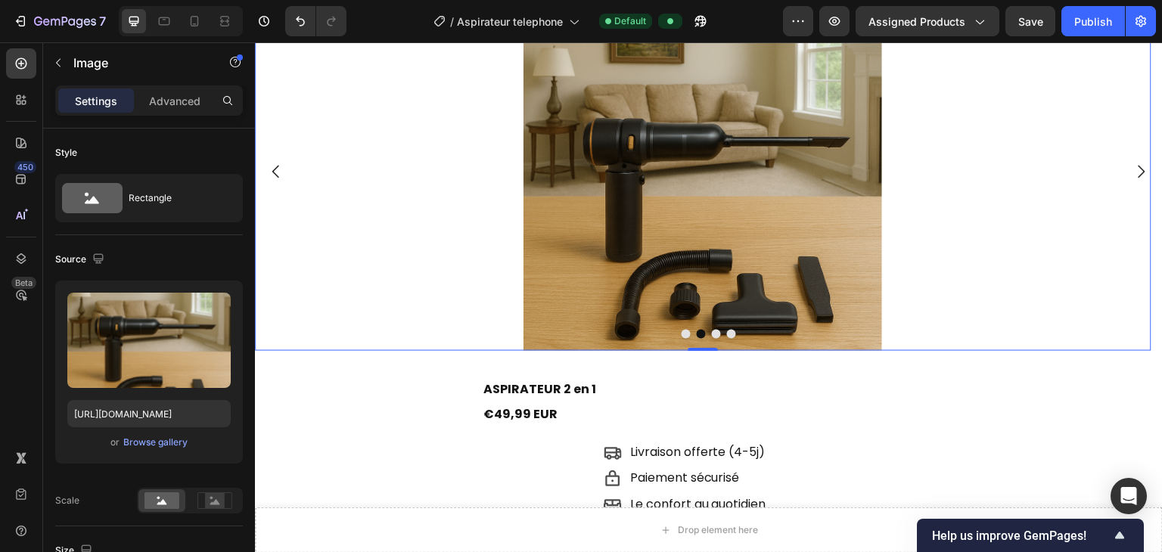
click at [592, 228] on img at bounding box center [702, 171] width 359 height 359
click at [774, 141] on img at bounding box center [702, 171] width 359 height 359
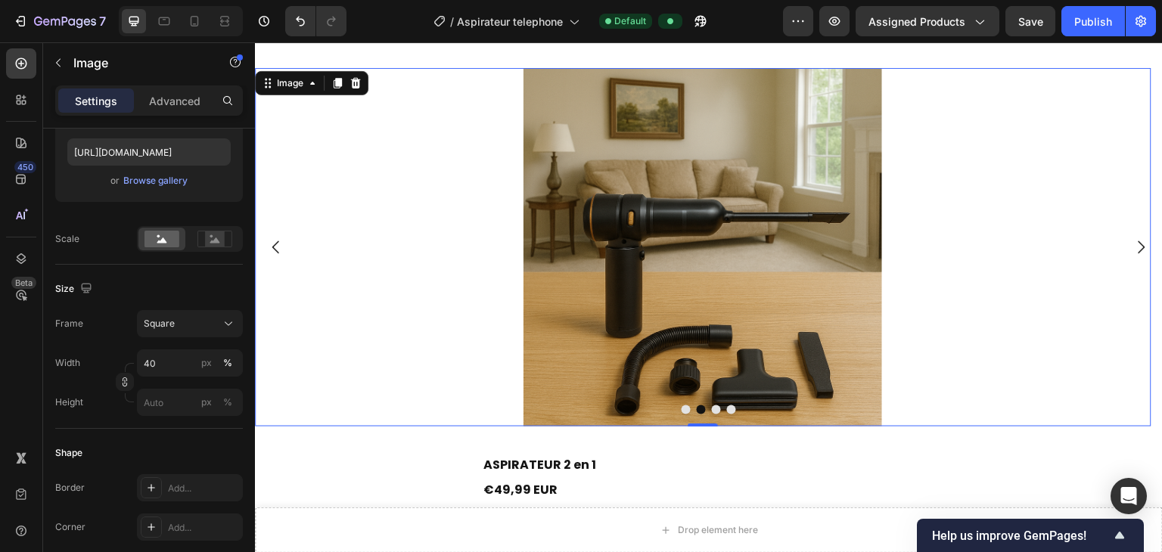
scroll to position [30, 0]
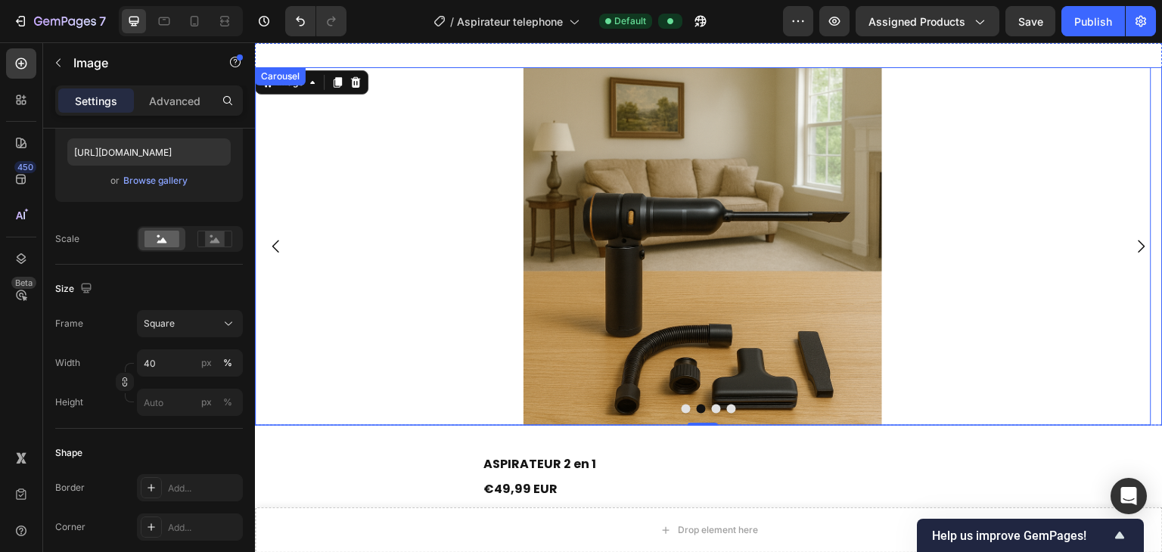
click at [280, 244] on icon "Carousel Back Arrow" at bounding box center [276, 246] width 18 height 18
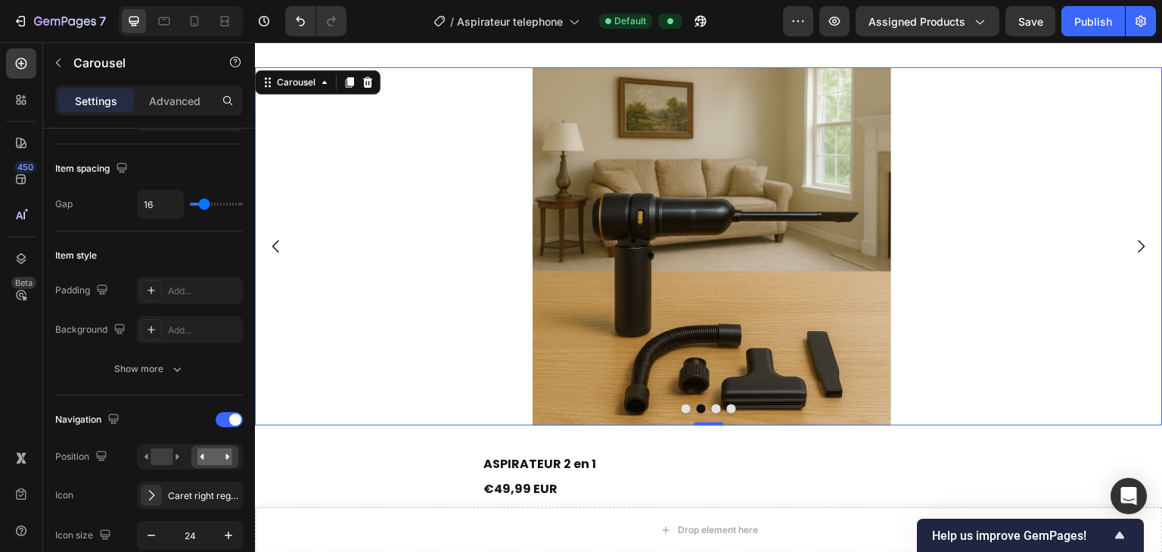
scroll to position [0, 0]
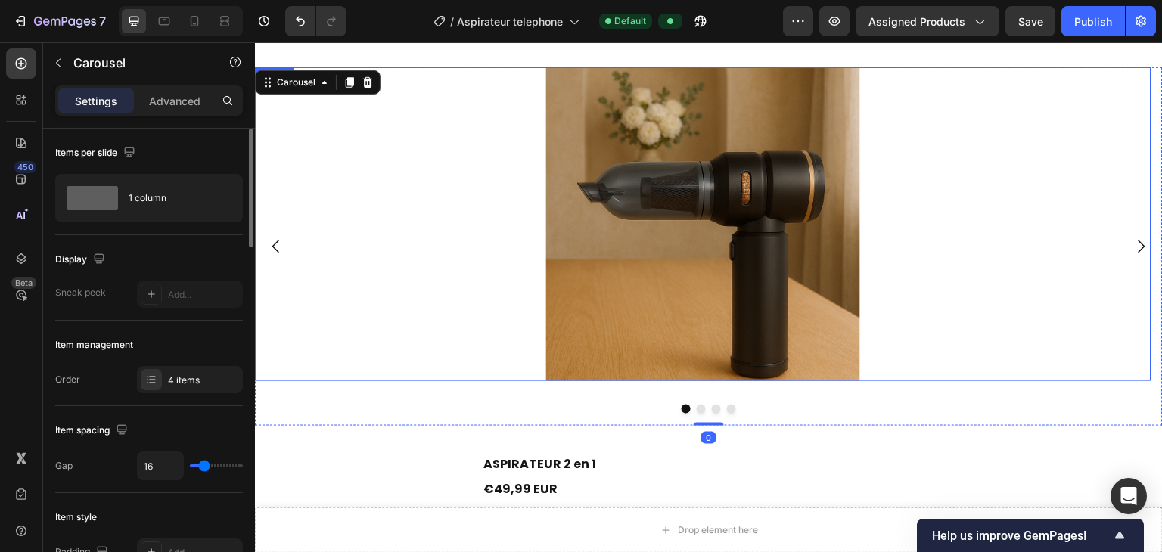
click at [728, 250] on img at bounding box center [703, 224] width 314 height 314
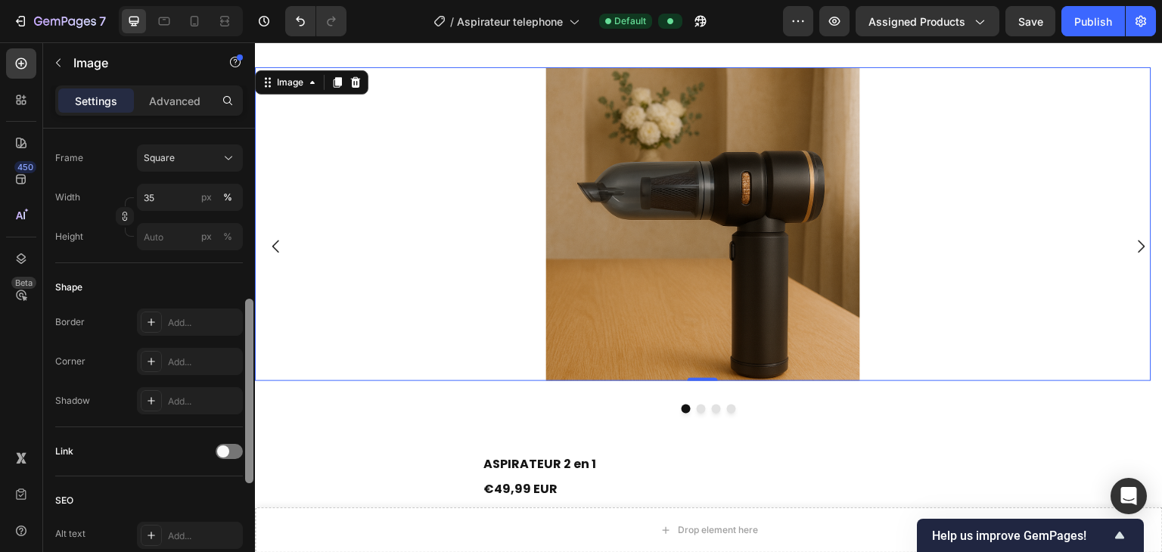
scroll to position [431, 0]
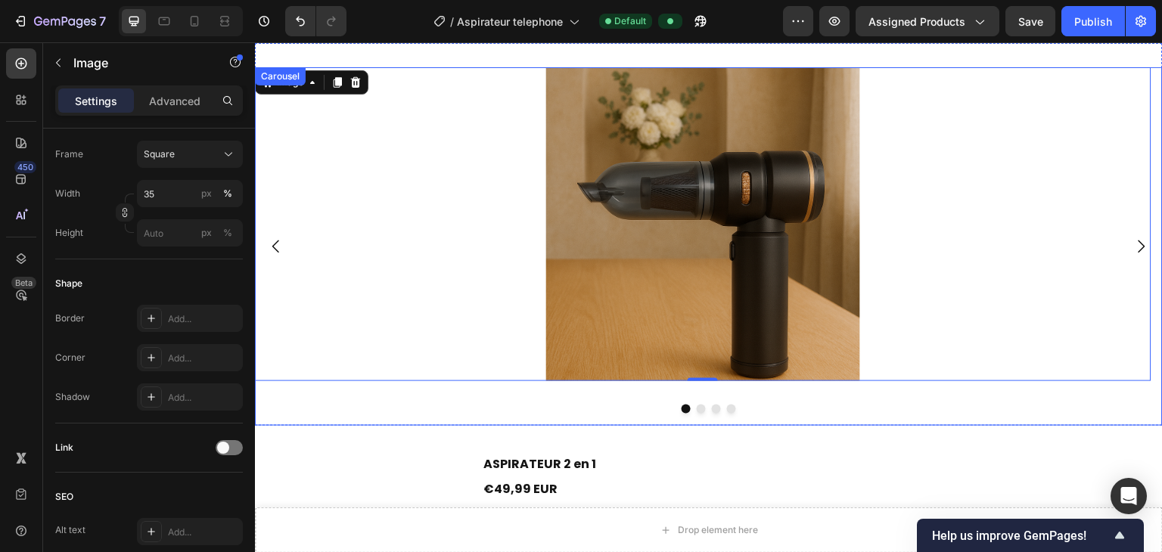
click at [774, 240] on icon "Carousel Next Arrow" at bounding box center [1141, 246] width 18 height 18
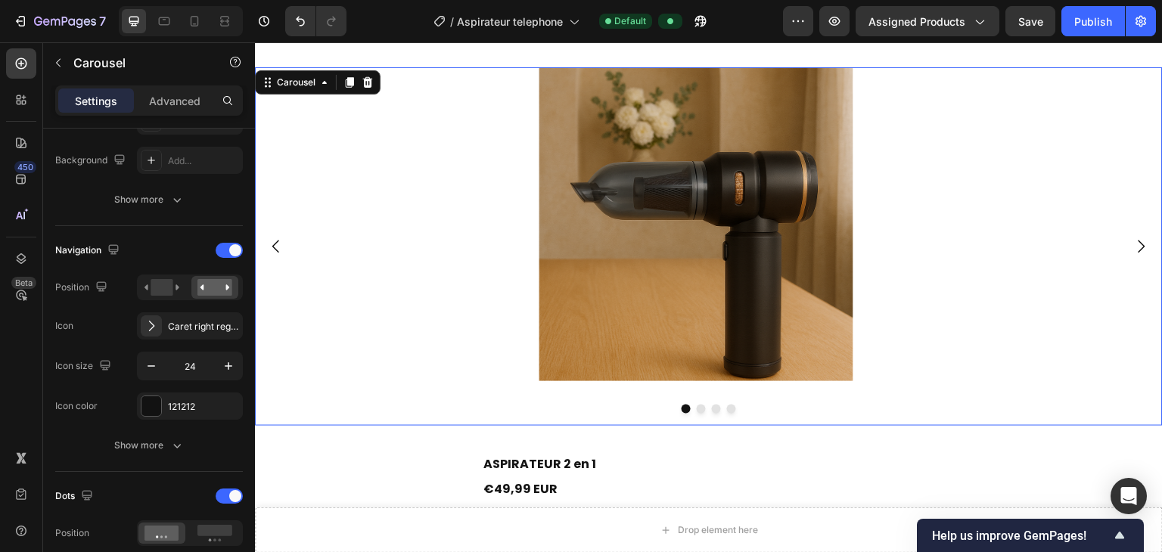
scroll to position [0, 0]
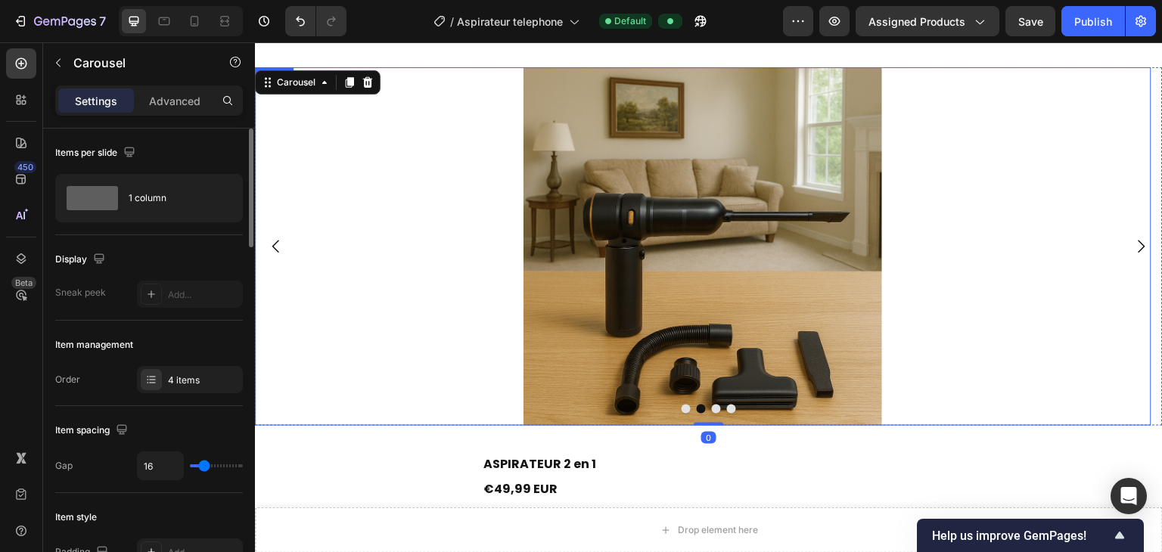
click at [714, 284] on img at bounding box center [702, 246] width 359 height 359
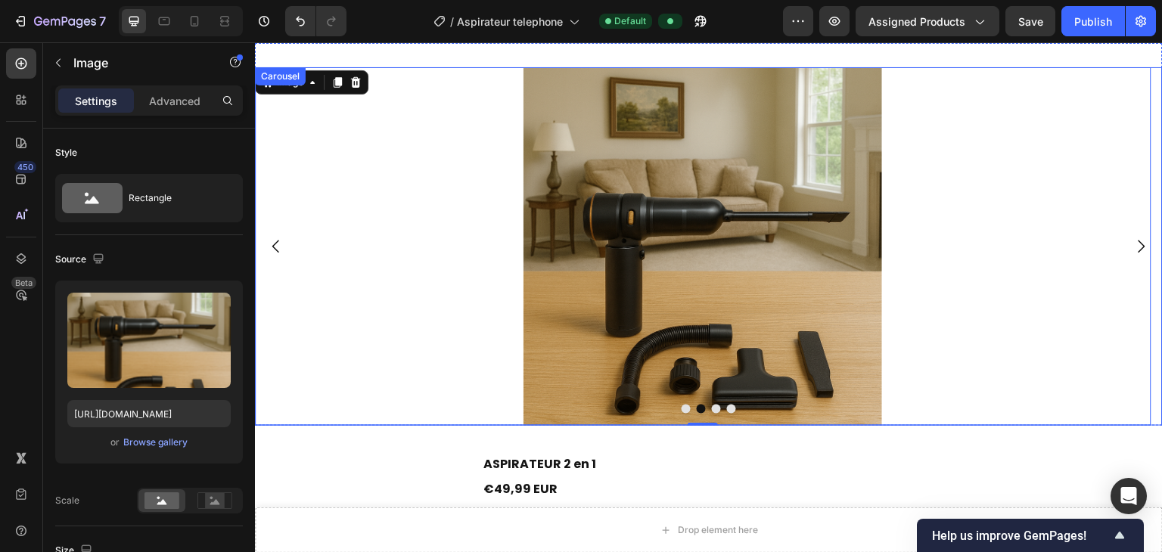
click at [278, 250] on icon "Carousel Back Arrow" at bounding box center [276, 246] width 18 height 18
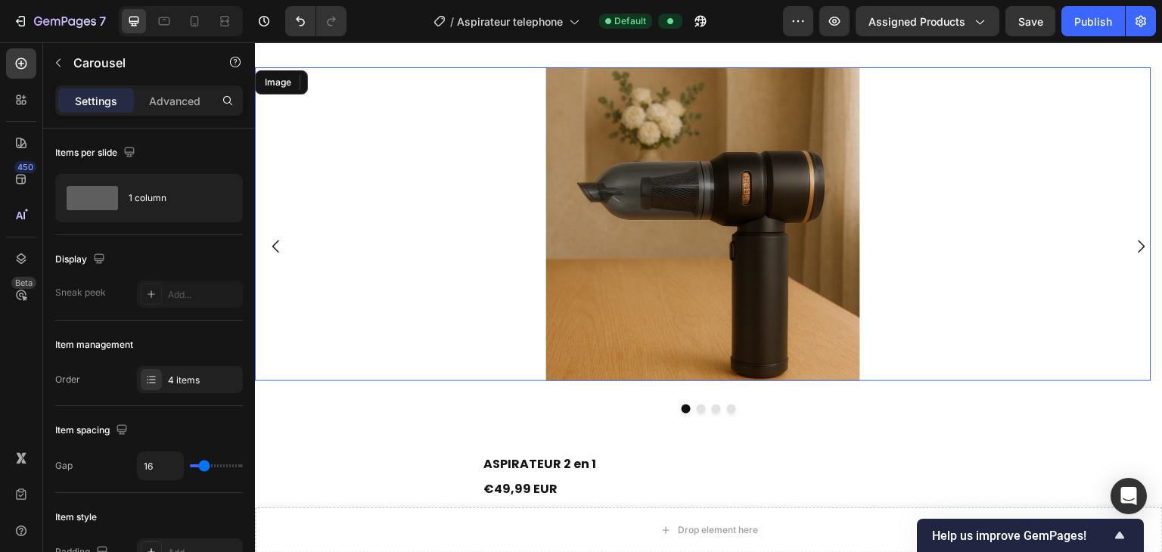
click at [622, 220] on img at bounding box center [703, 224] width 314 height 314
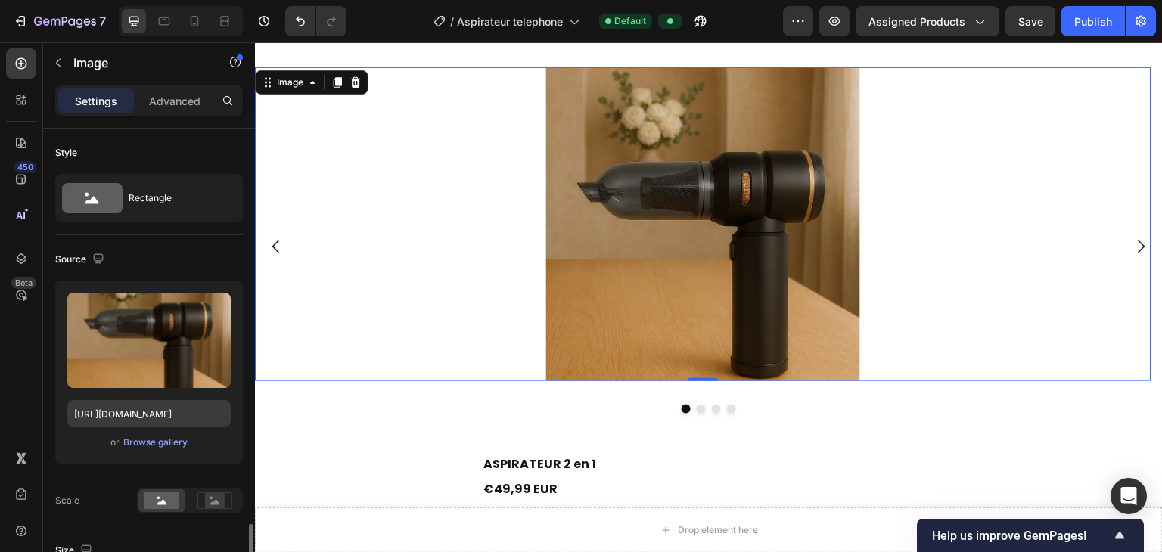
scroll to position [287, 0]
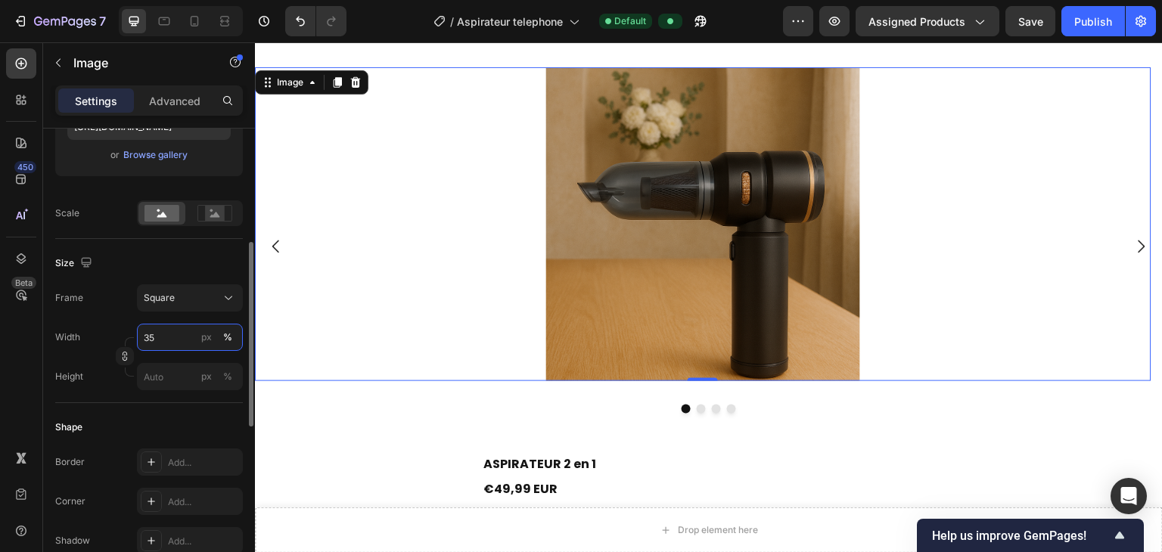
click at [165, 337] on input "35" at bounding box center [190, 337] width 106 height 27
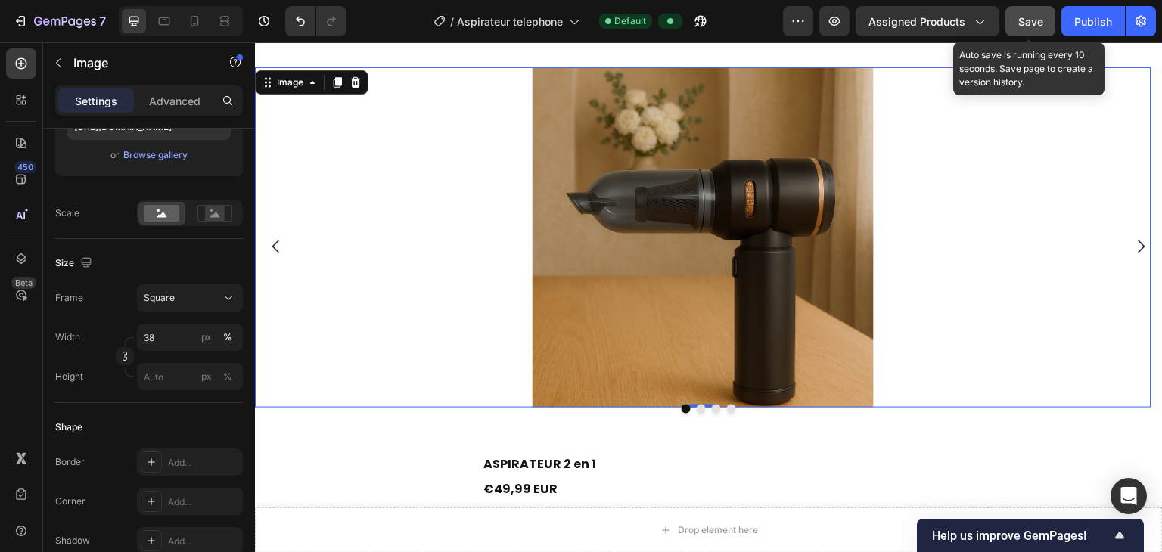
click at [774, 23] on button "Save" at bounding box center [1030, 21] width 50 height 30
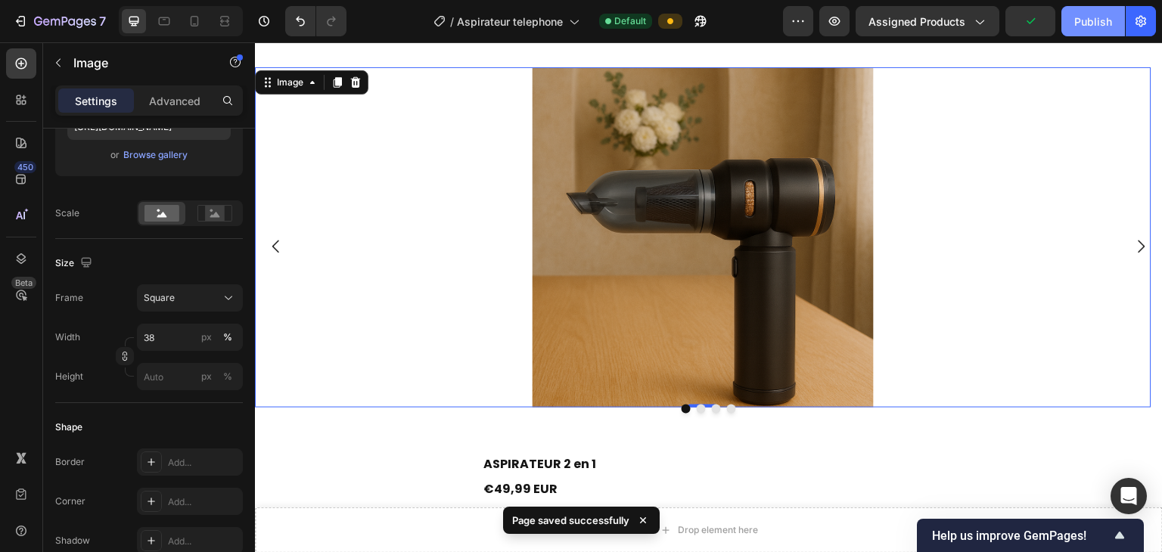
click at [774, 21] on button "Publish" at bounding box center [1093, 21] width 64 height 30
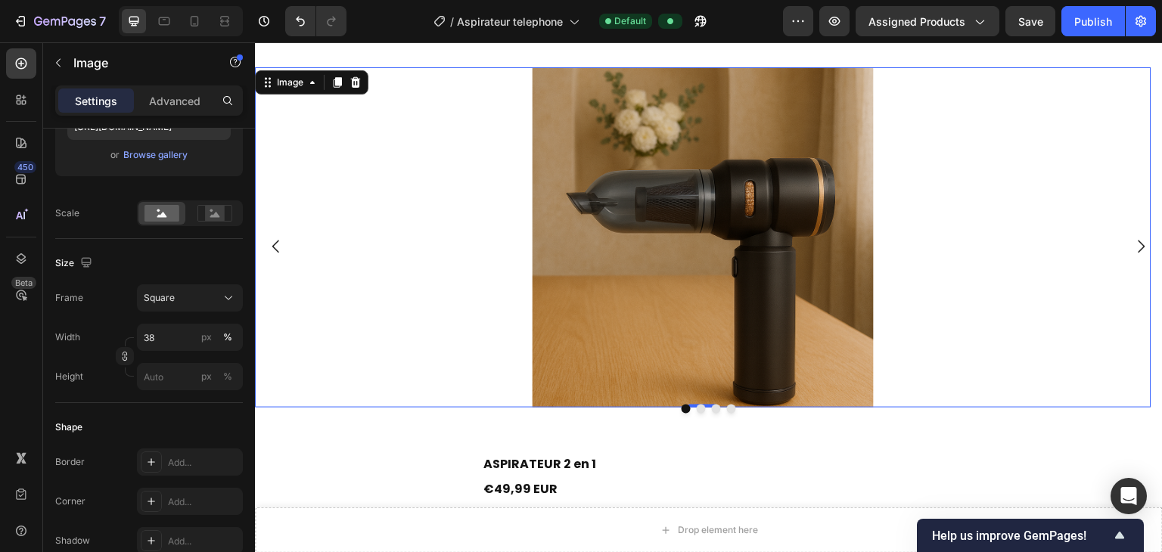
click at [591, 340] on img at bounding box center [702, 237] width 340 height 340
click at [163, 343] on input "38" at bounding box center [190, 337] width 106 height 27
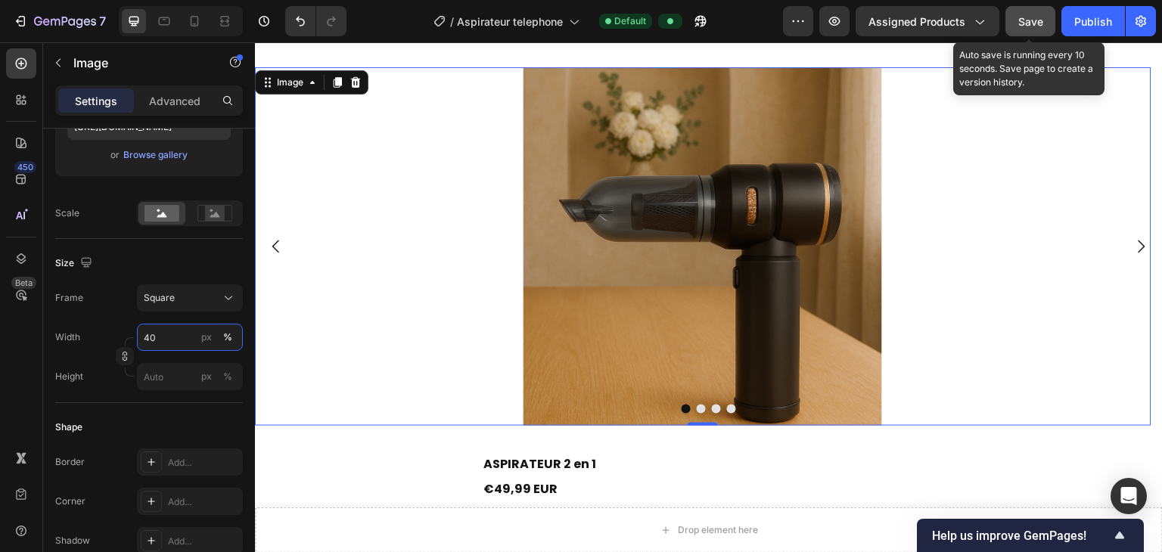
type input "40"
click at [774, 34] on button "Save" at bounding box center [1030, 21] width 50 height 30
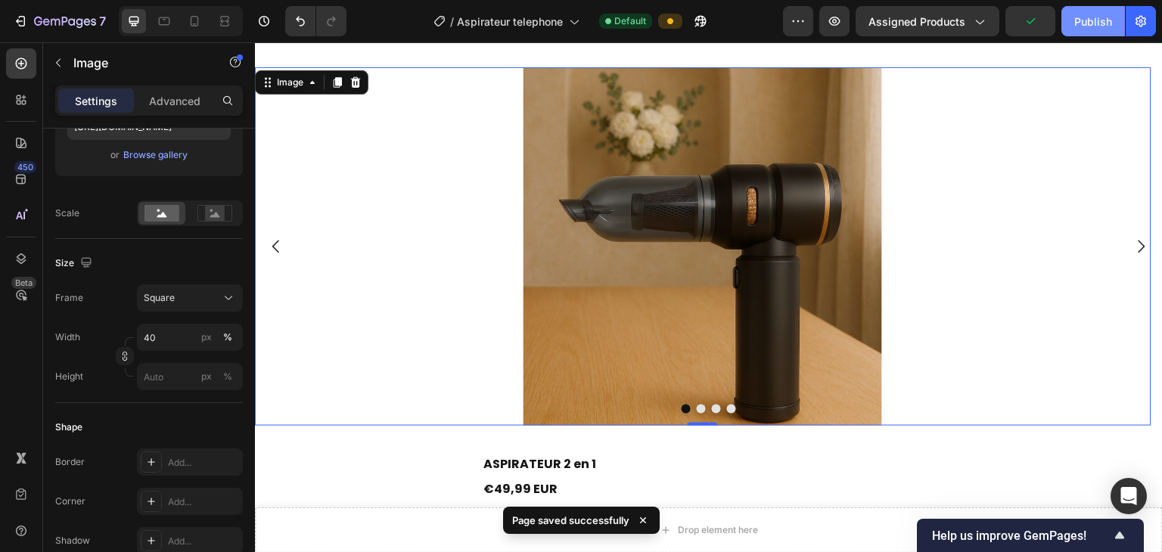
click at [774, 23] on div "Publish" at bounding box center [1093, 22] width 38 height 16
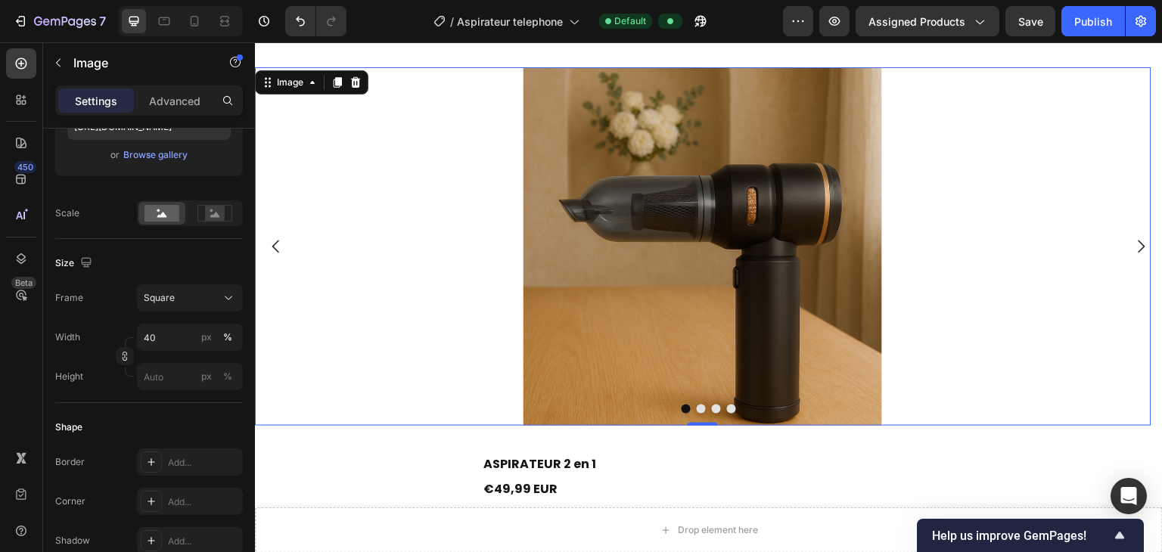
click at [700, 406] on button "Dot" at bounding box center [701, 409] width 9 height 9
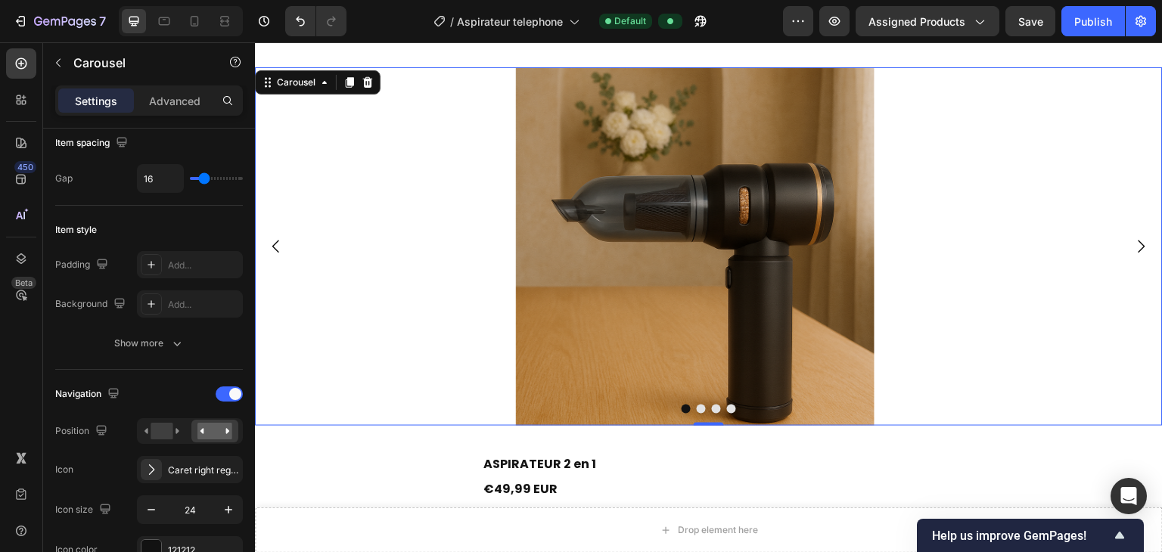
scroll to position [0, 0]
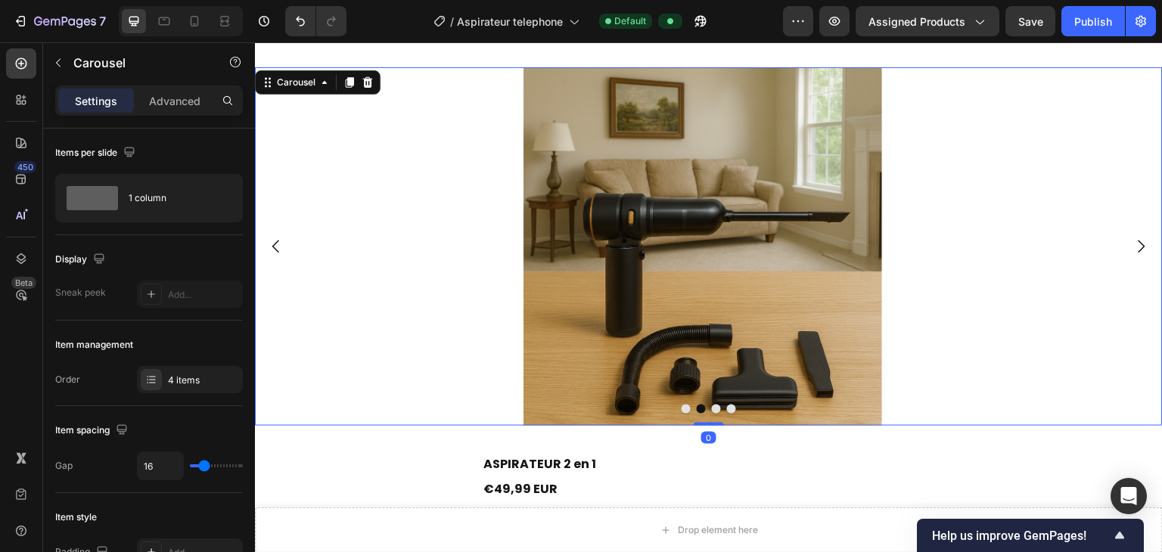
click at [684, 405] on button "Dot" at bounding box center [685, 409] width 9 height 9
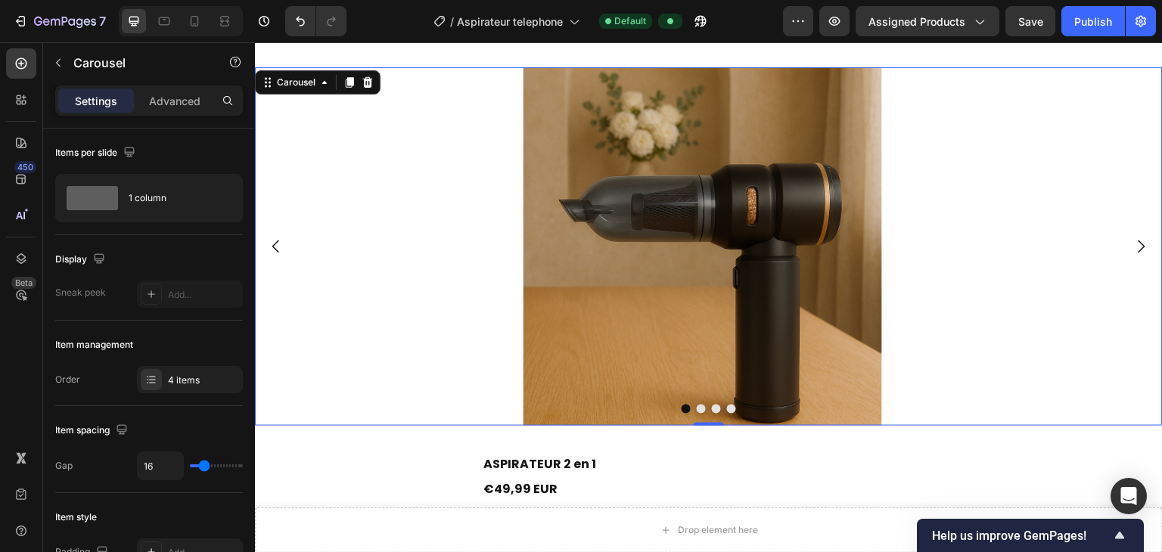
click at [697, 405] on button "Dot" at bounding box center [701, 409] width 9 height 9
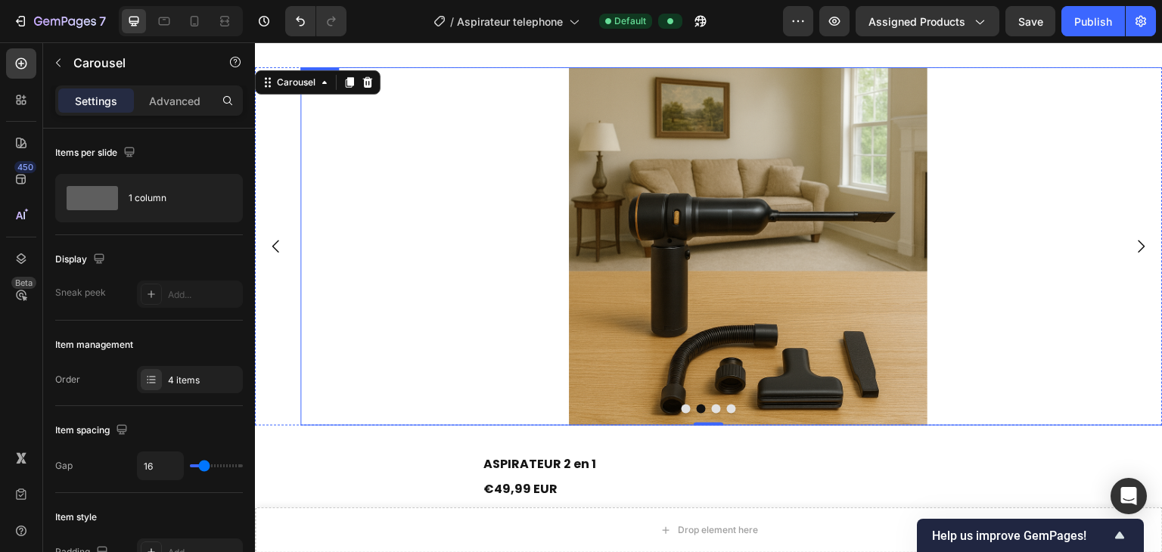
click at [689, 267] on img at bounding box center [749, 246] width 359 height 359
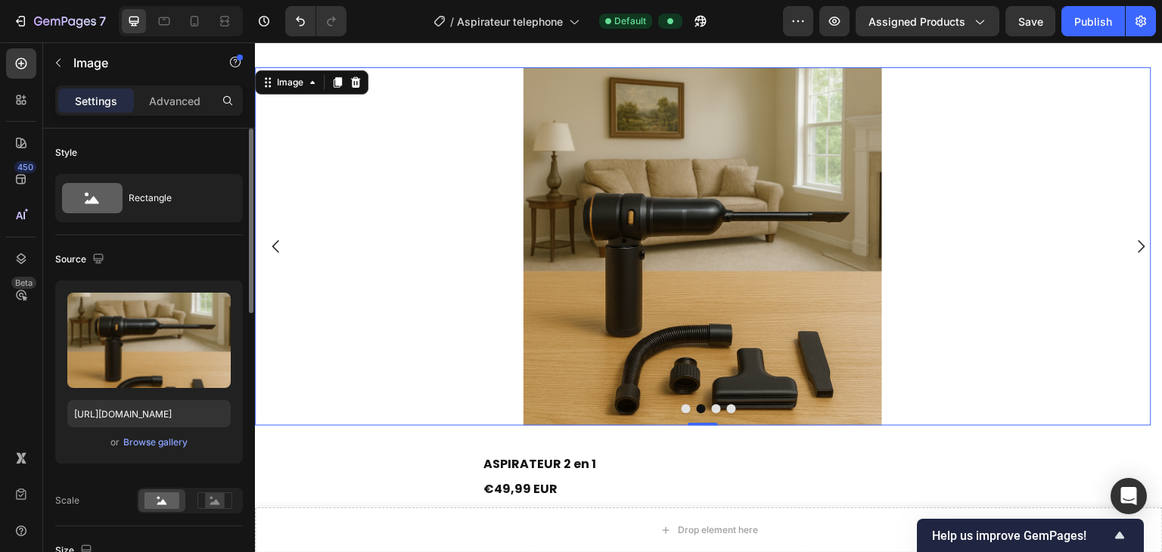
scroll to position [227, 0]
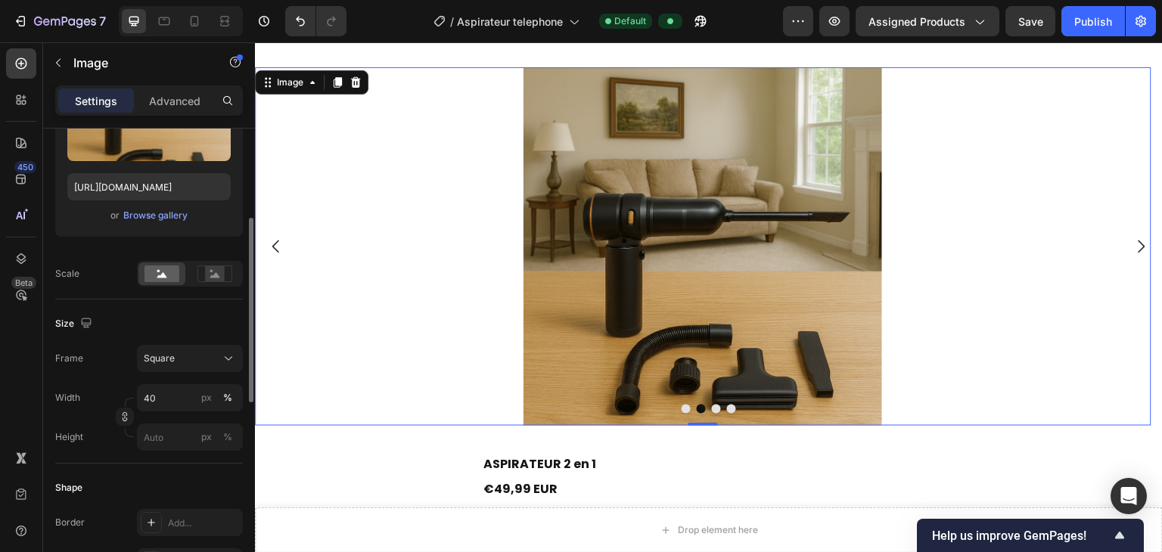
click at [393, 292] on div at bounding box center [703, 246] width 896 height 359
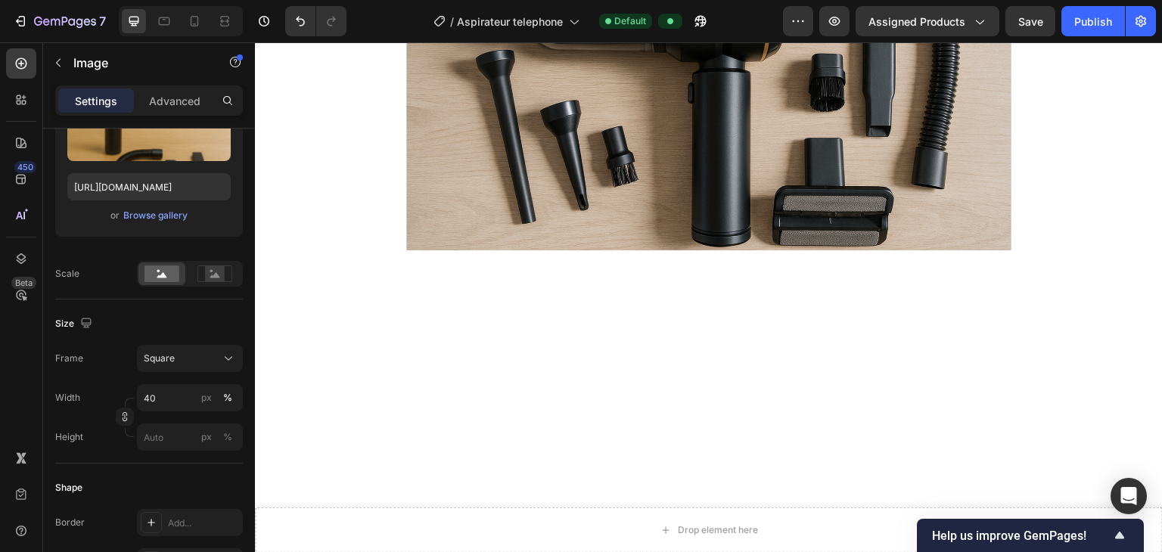
scroll to position [1089, 0]
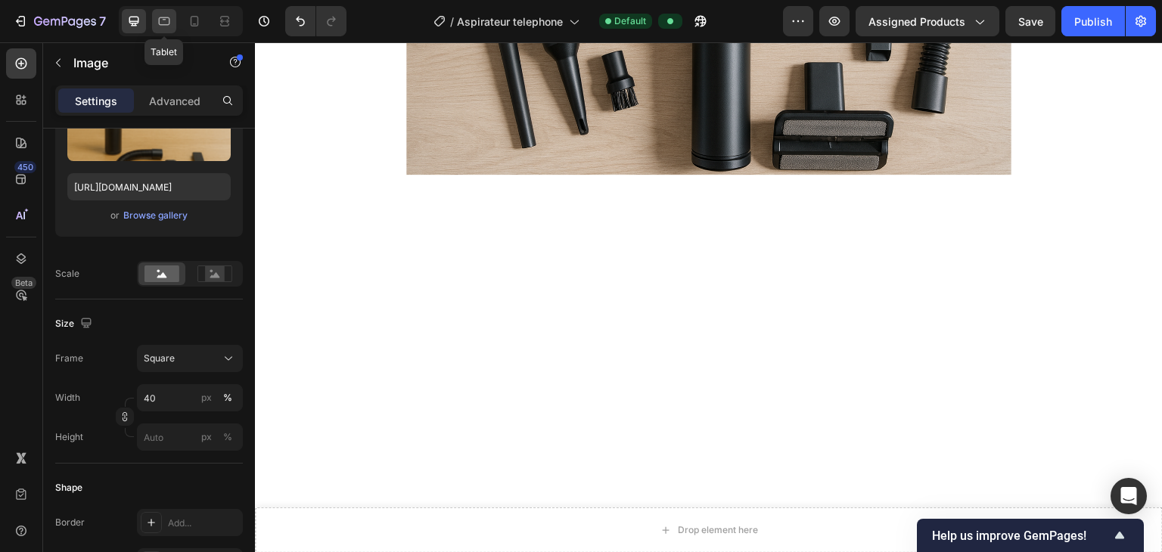
click at [172, 22] on div at bounding box center [164, 21] width 24 height 24
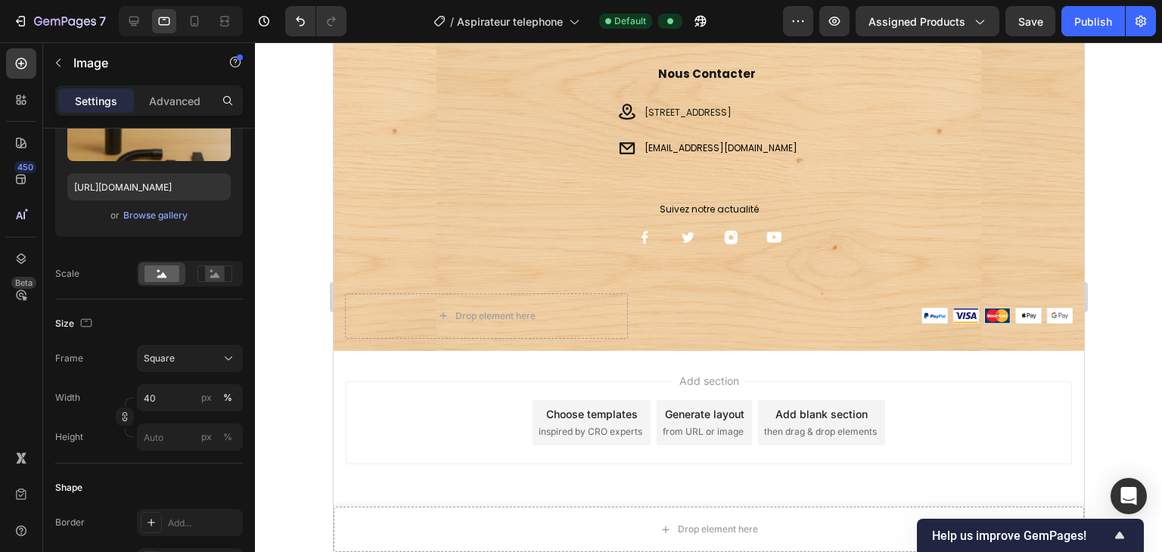
scroll to position [3404, 0]
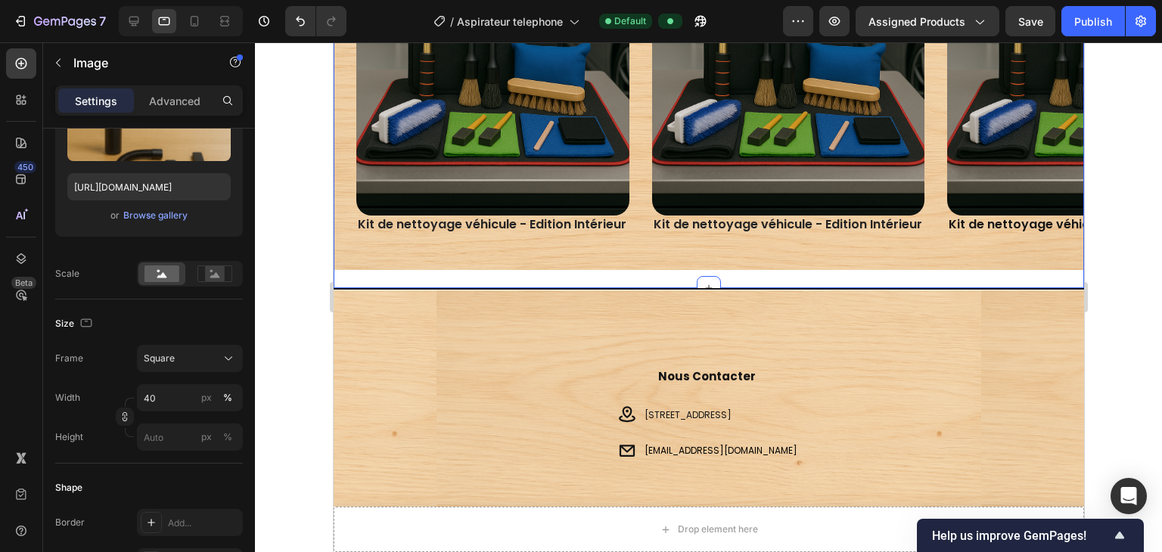
click at [752, 275] on div "Découvrir nos essentiels Text Block Product Images Kit de nettoyage véhicule - …" at bounding box center [708, 20] width 750 height 538
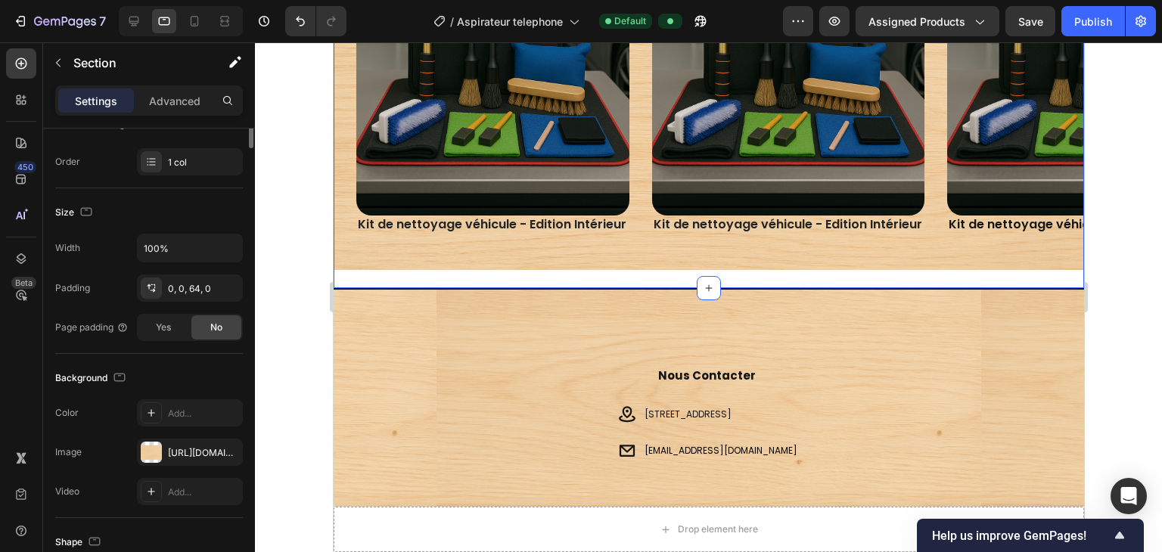
scroll to position [0, 0]
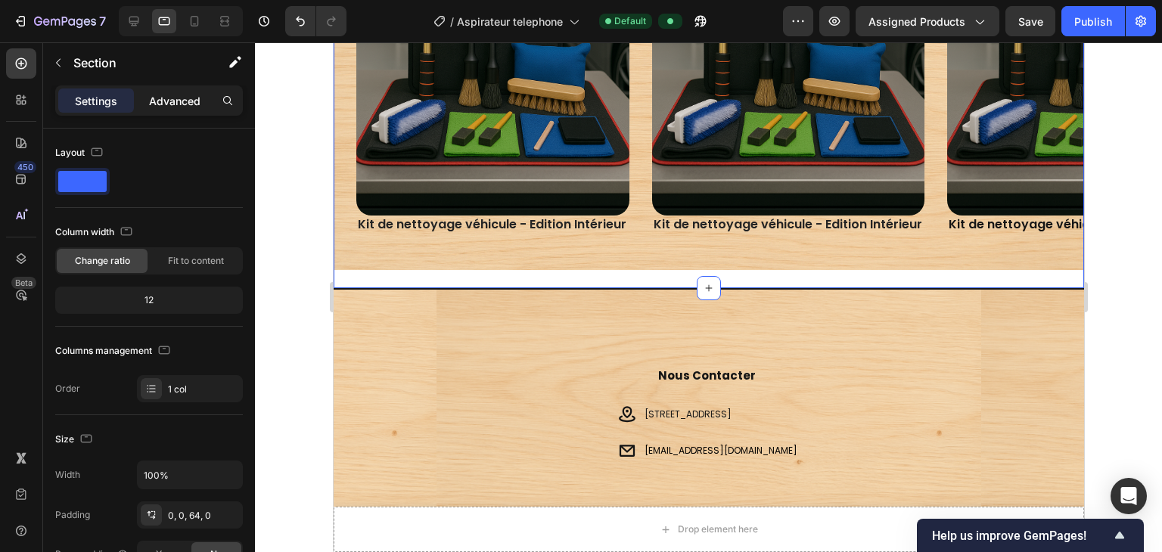
click at [188, 93] on p "Advanced" at bounding box center [174, 101] width 51 height 16
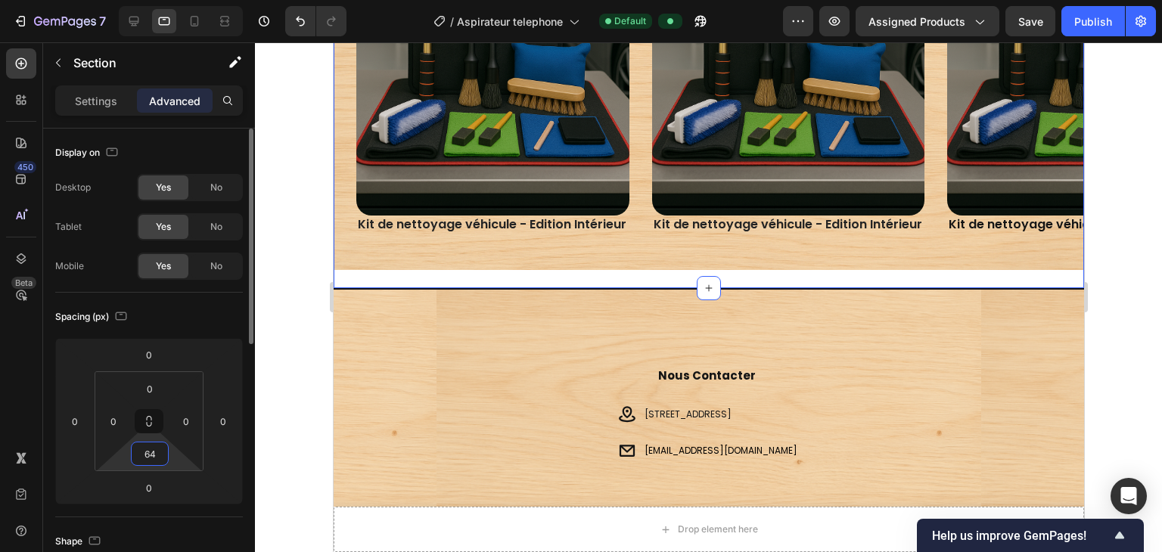
click at [157, 412] on input "64" at bounding box center [150, 453] width 30 height 23
type input "0"
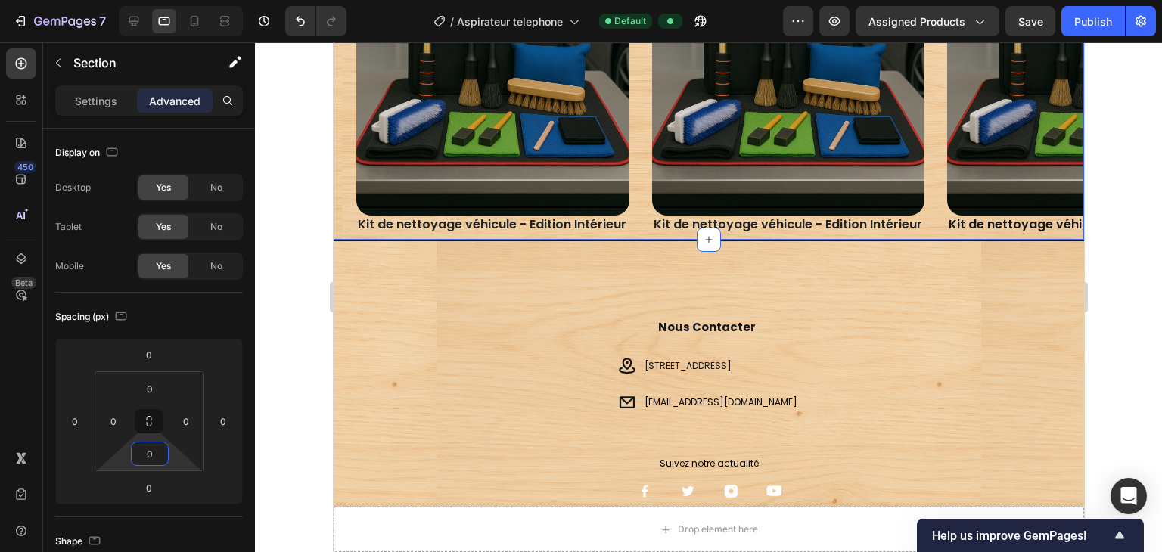
click at [257, 300] on div at bounding box center [708, 297] width 907 height 510
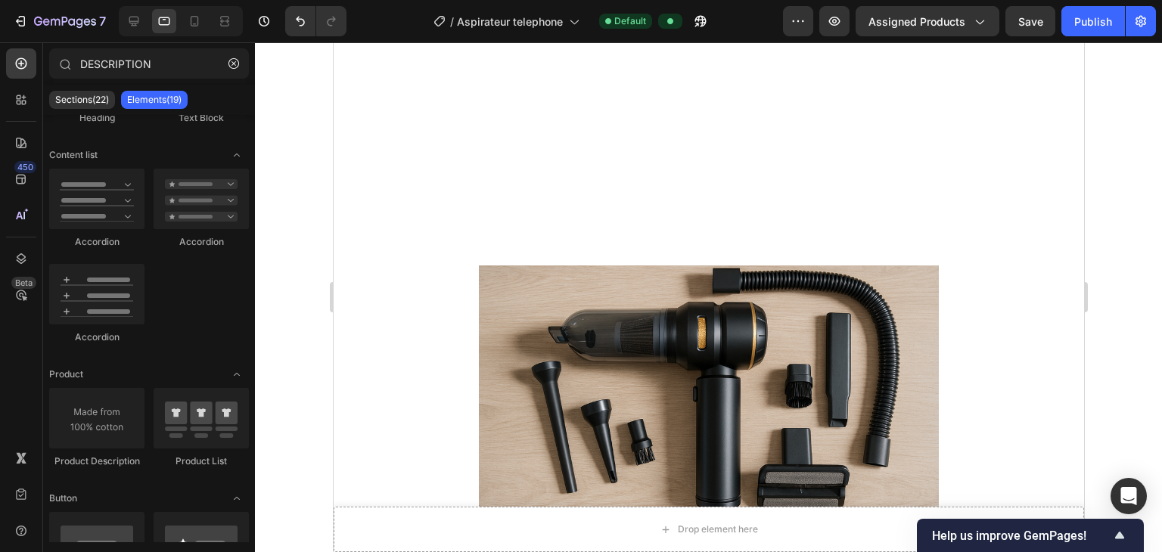
scroll to position [1067, 0]
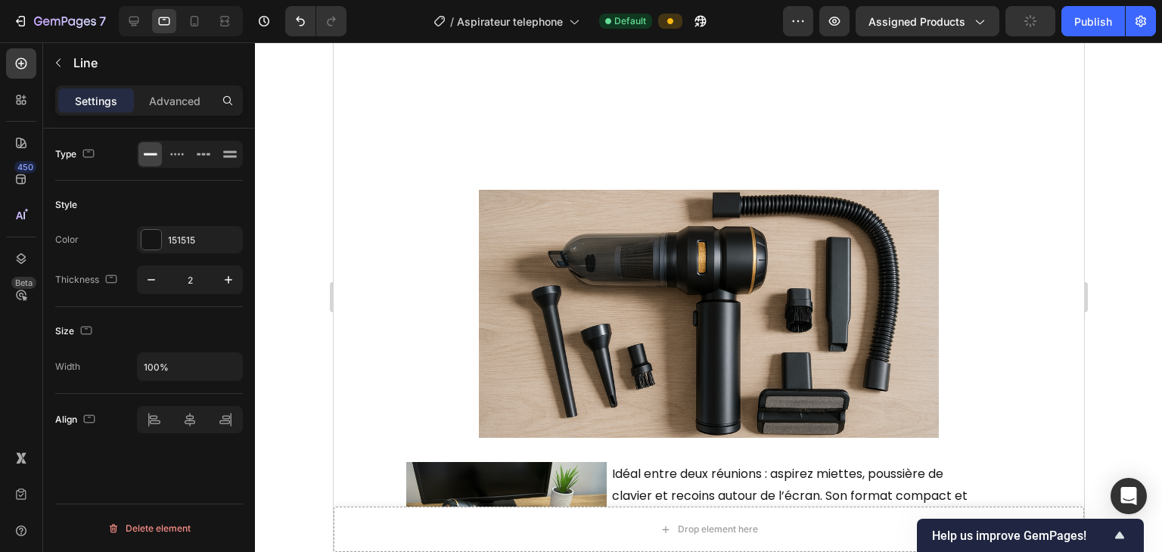
scroll to position [1143, 0]
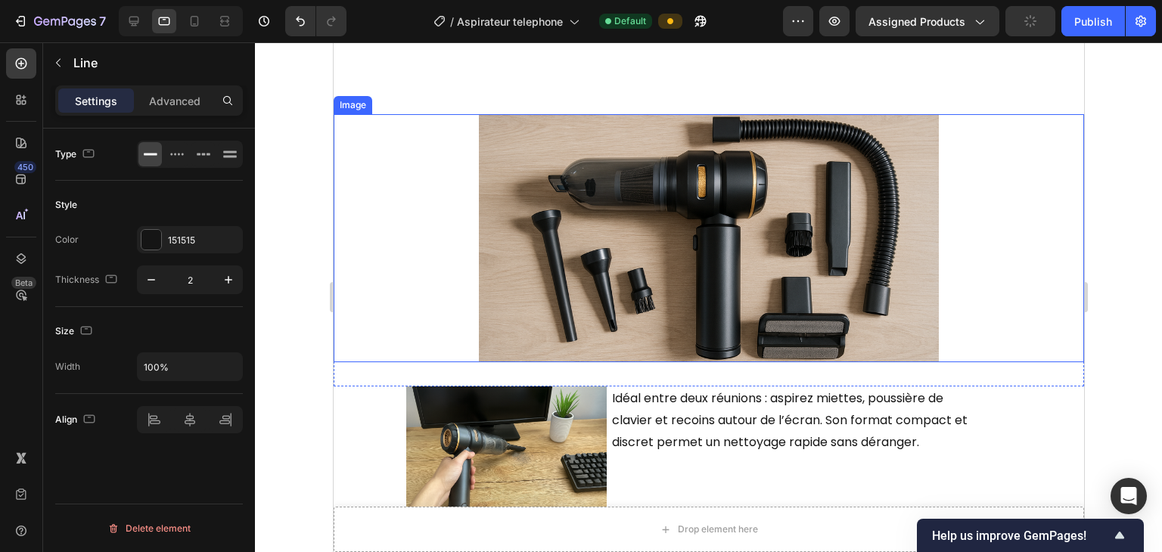
click at [542, 282] on img at bounding box center [708, 238] width 460 height 248
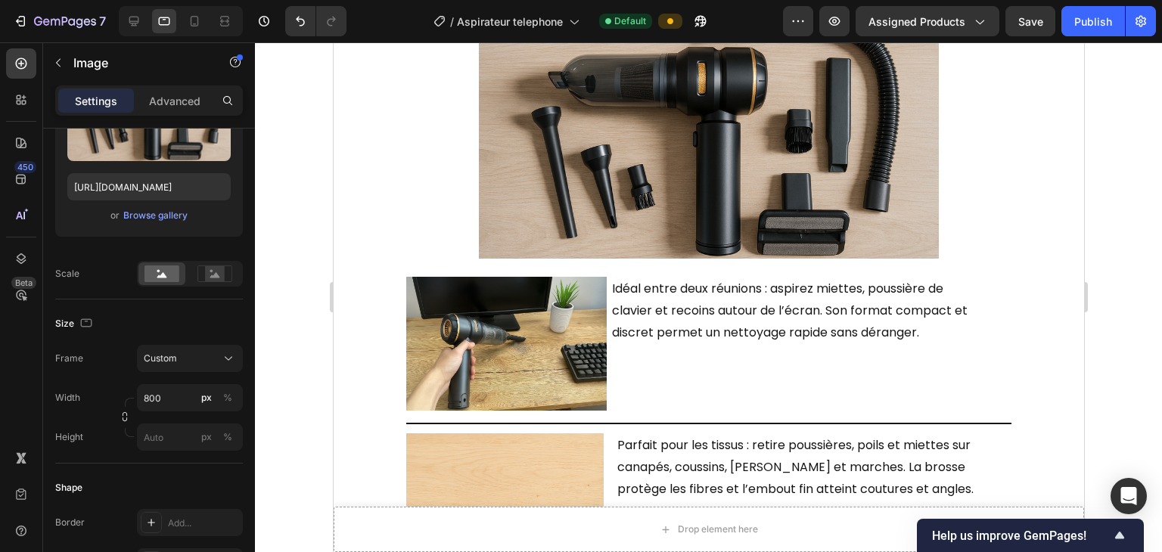
scroll to position [1219, 0]
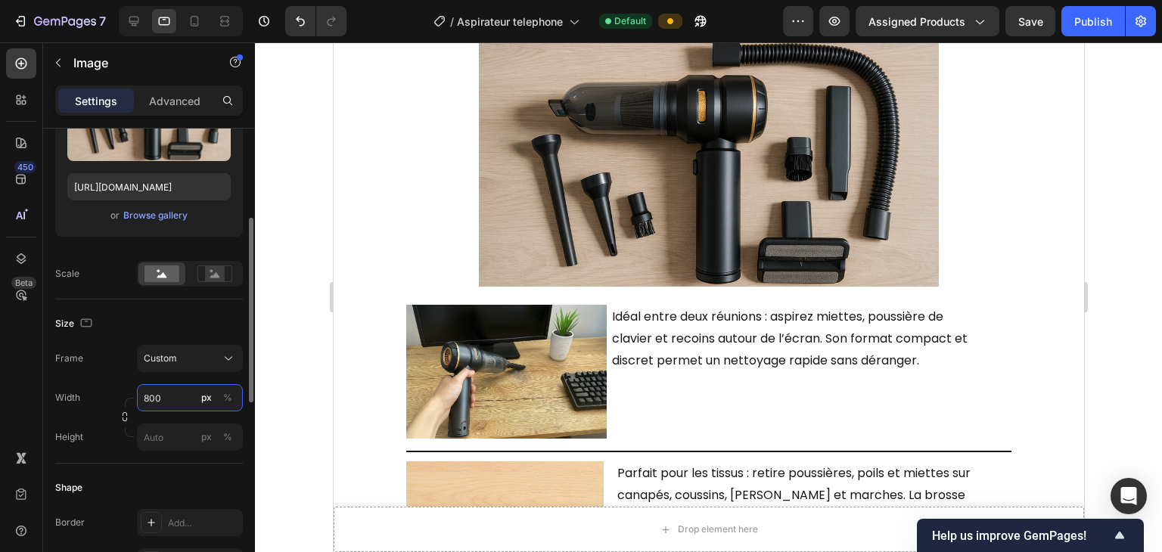
click at [164, 408] on input "800" at bounding box center [190, 397] width 106 height 27
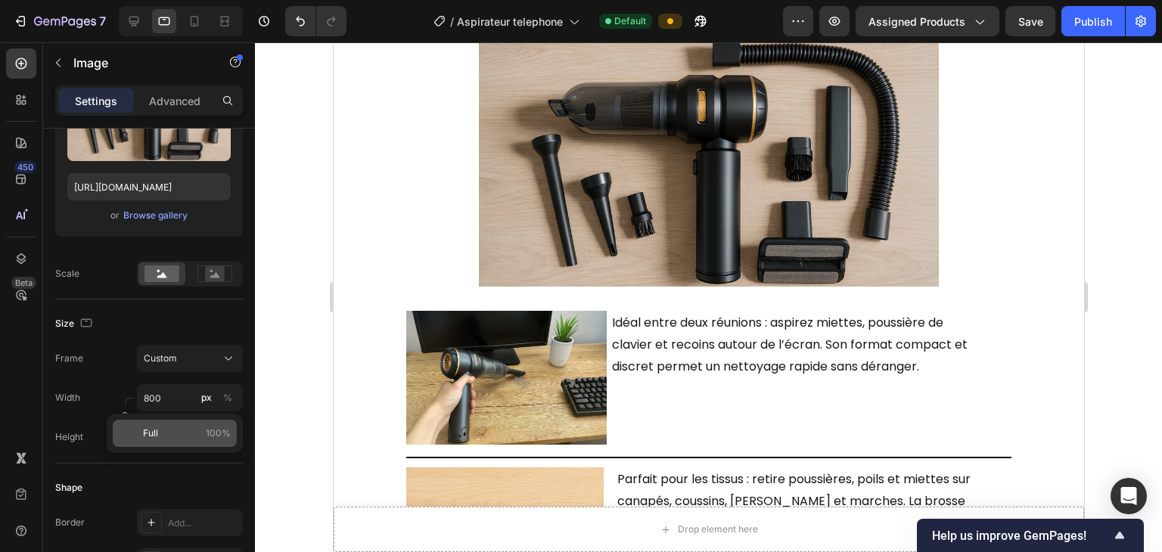
click at [185, 412] on div "Full 100%" at bounding box center [175, 433] width 124 height 27
click at [293, 249] on div at bounding box center [708, 297] width 907 height 510
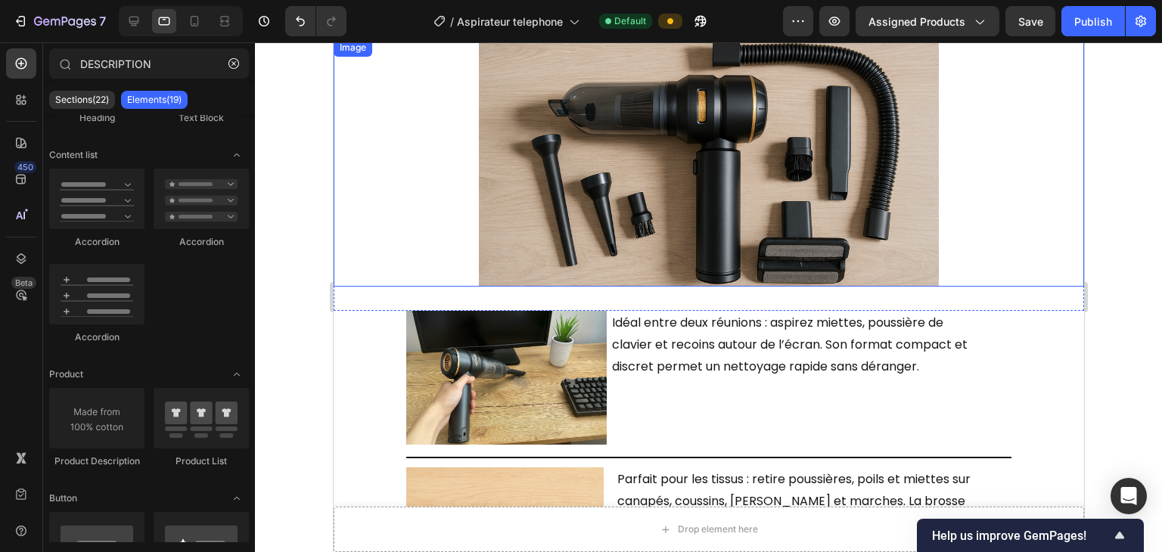
click at [608, 206] on img at bounding box center [708, 163] width 460 height 248
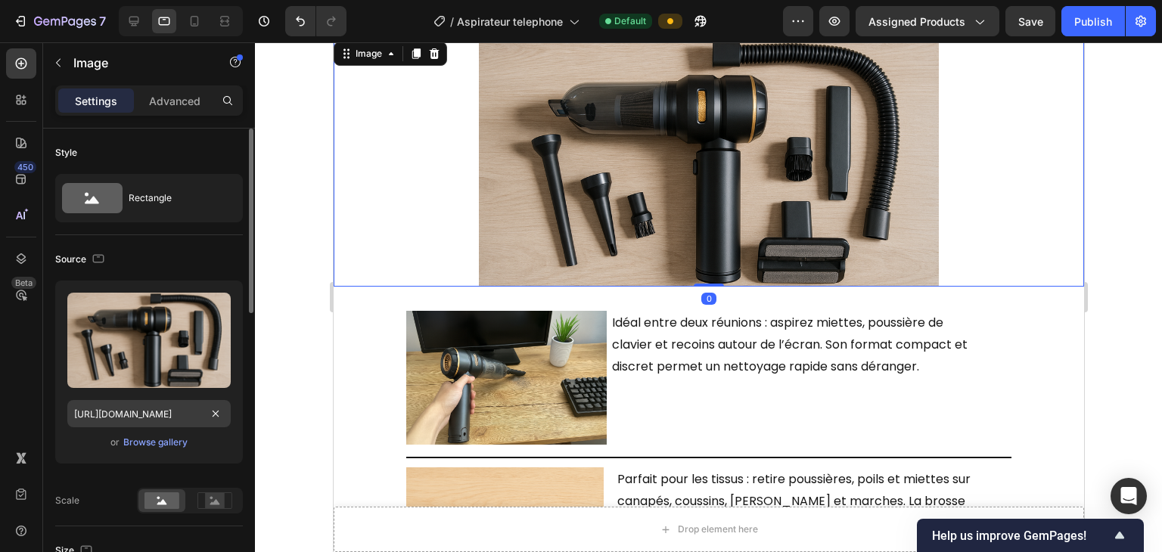
scroll to position [151, 0]
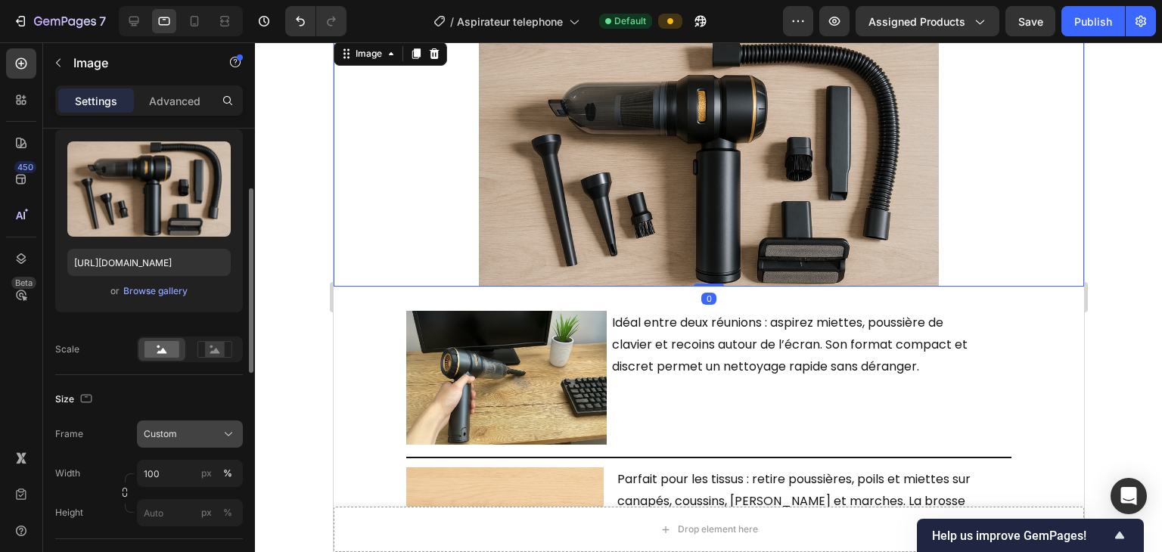
click at [172, 412] on span "Custom" at bounding box center [160, 434] width 33 height 14
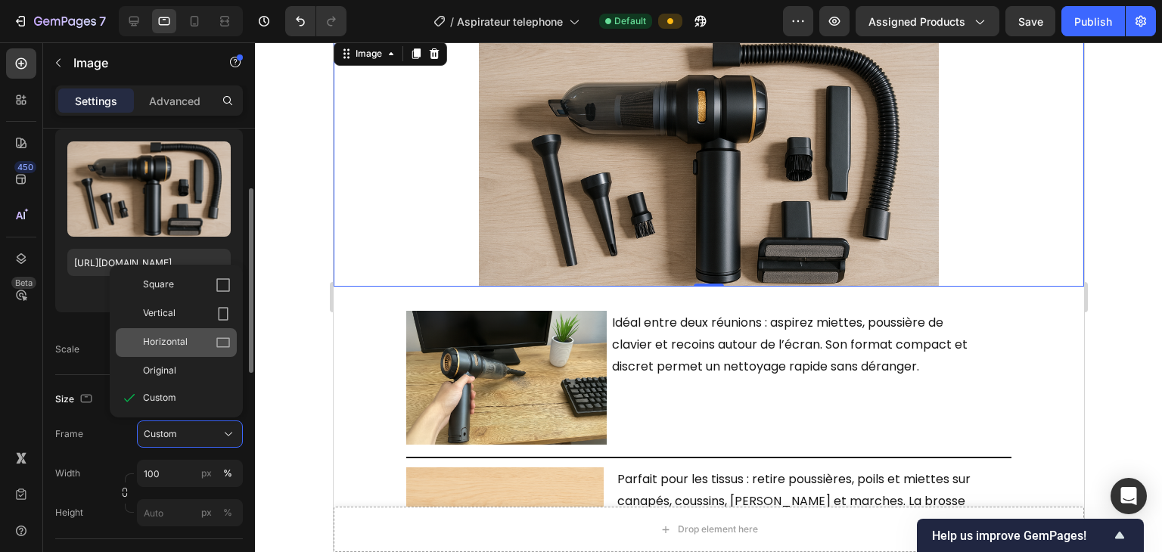
click at [175, 349] on span "Horizontal" at bounding box center [165, 342] width 45 height 15
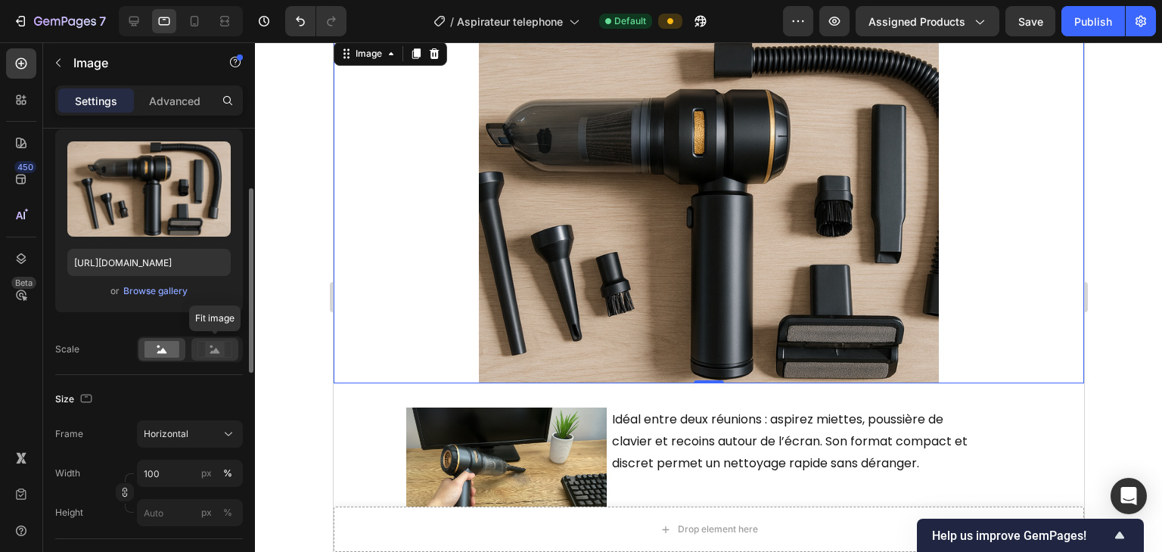
click at [213, 356] on rect at bounding box center [215, 349] width 20 height 15
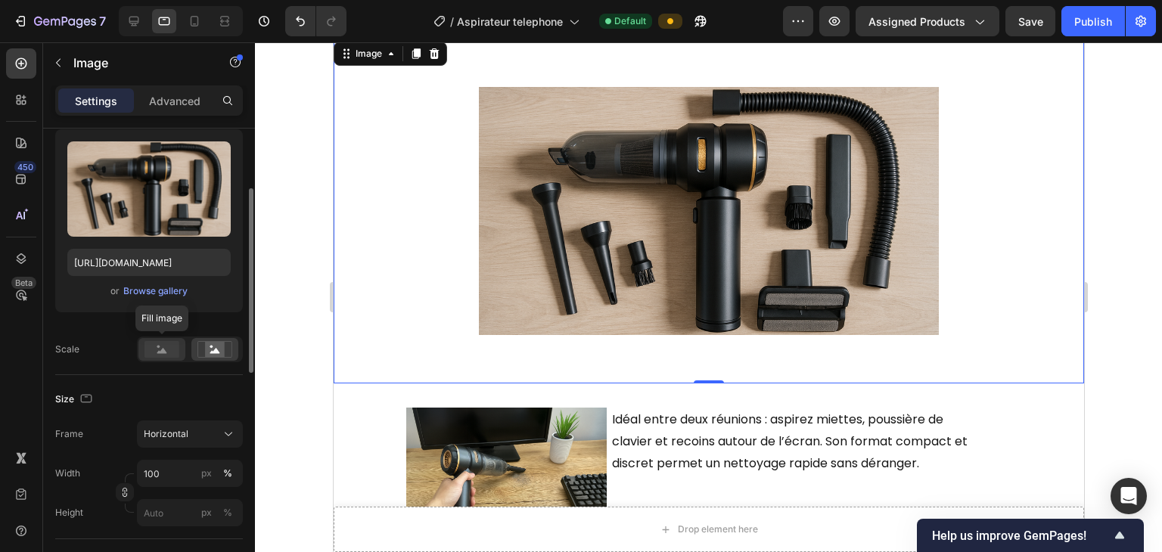
click at [178, 345] on rect at bounding box center [161, 349] width 35 height 17
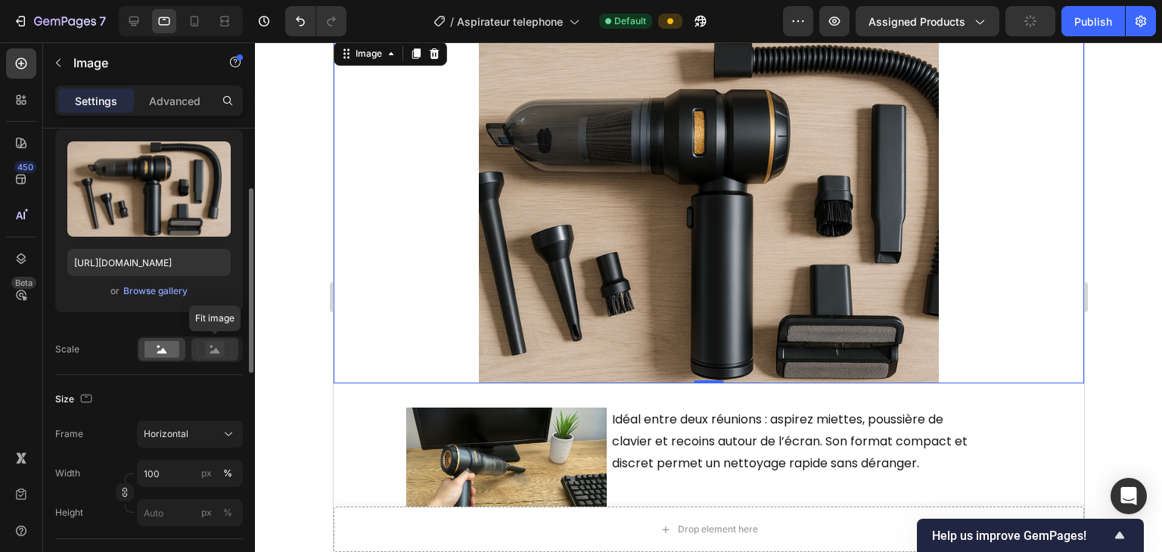
click at [220, 350] on rect at bounding box center [215, 349] width 20 height 15
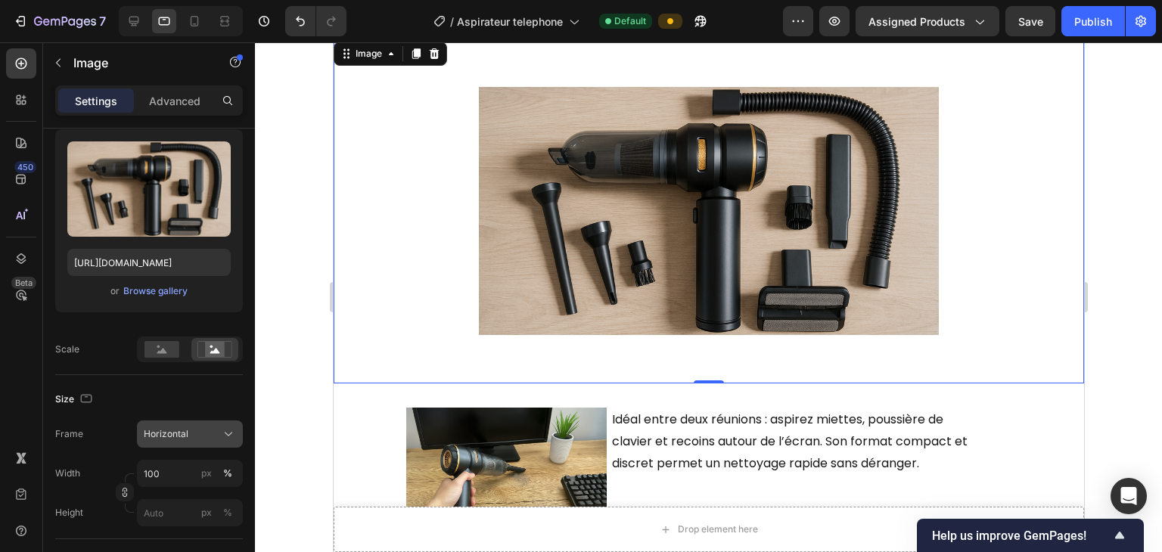
click at [216, 412] on button "Horizontal" at bounding box center [190, 434] width 106 height 27
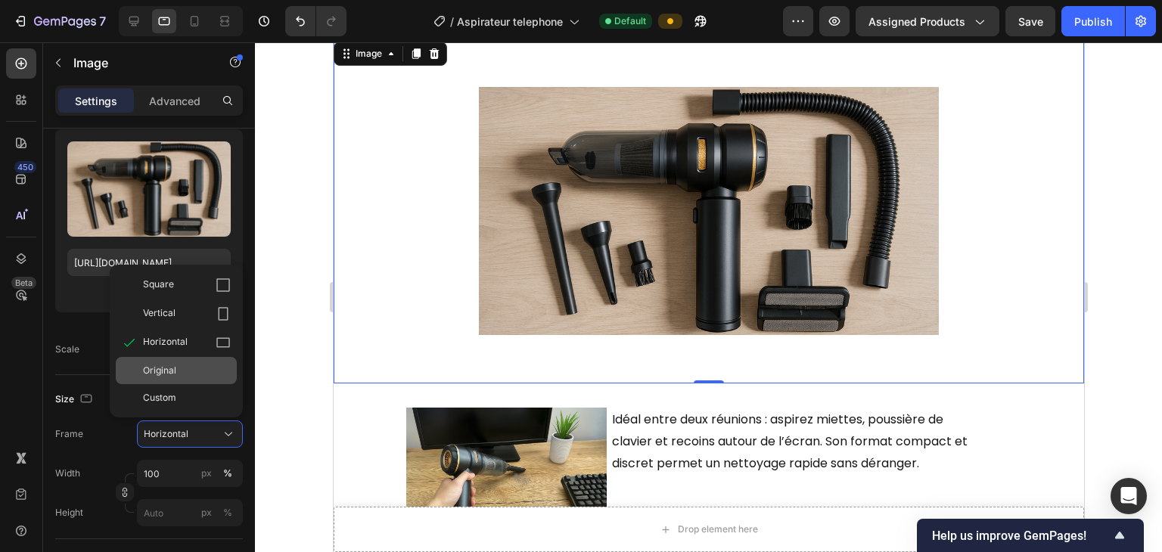
click at [182, 367] on div "Original" at bounding box center [187, 371] width 88 height 14
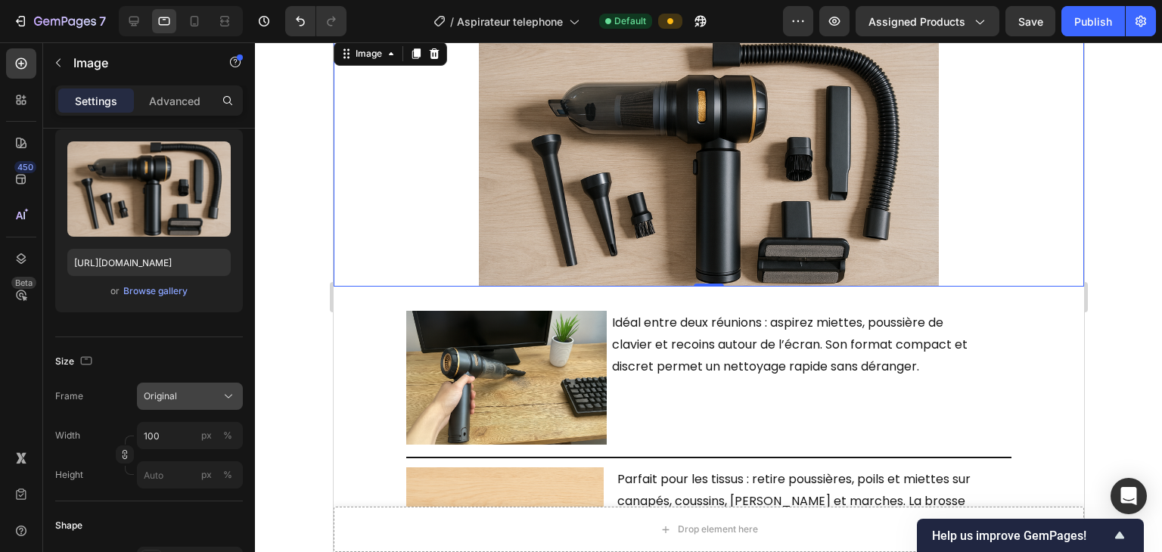
scroll to position [227, 0]
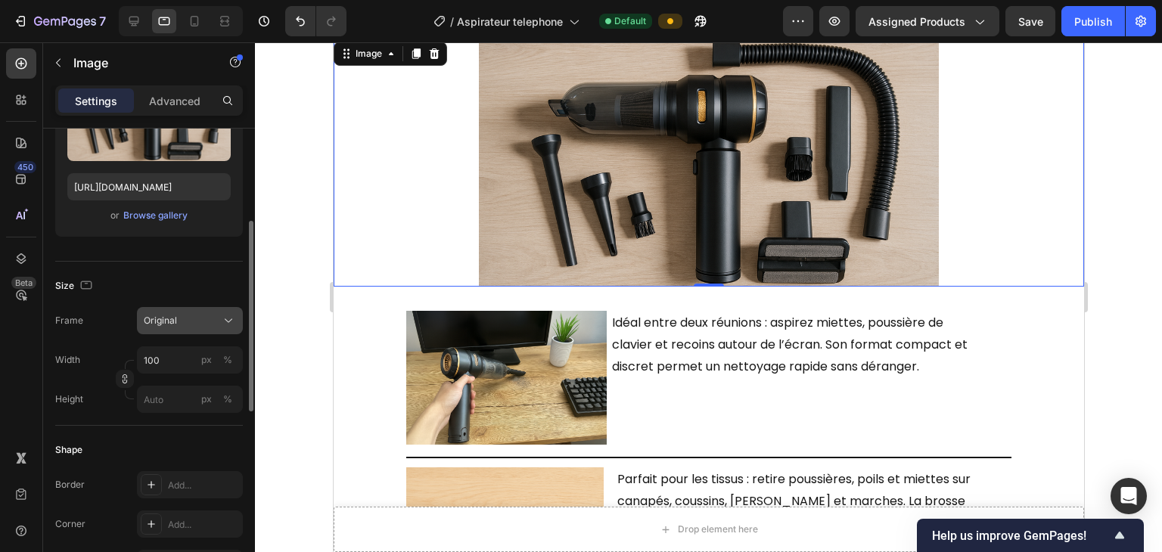
click at [179, 333] on button "Original" at bounding box center [190, 320] width 106 height 27
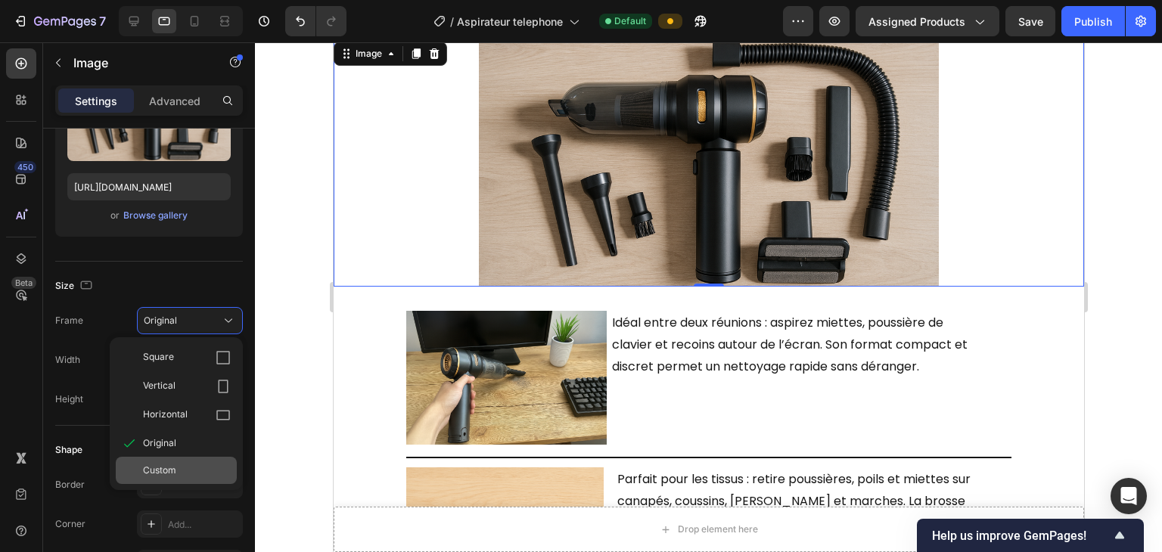
click at [186, 412] on div "Custom" at bounding box center [176, 470] width 121 height 27
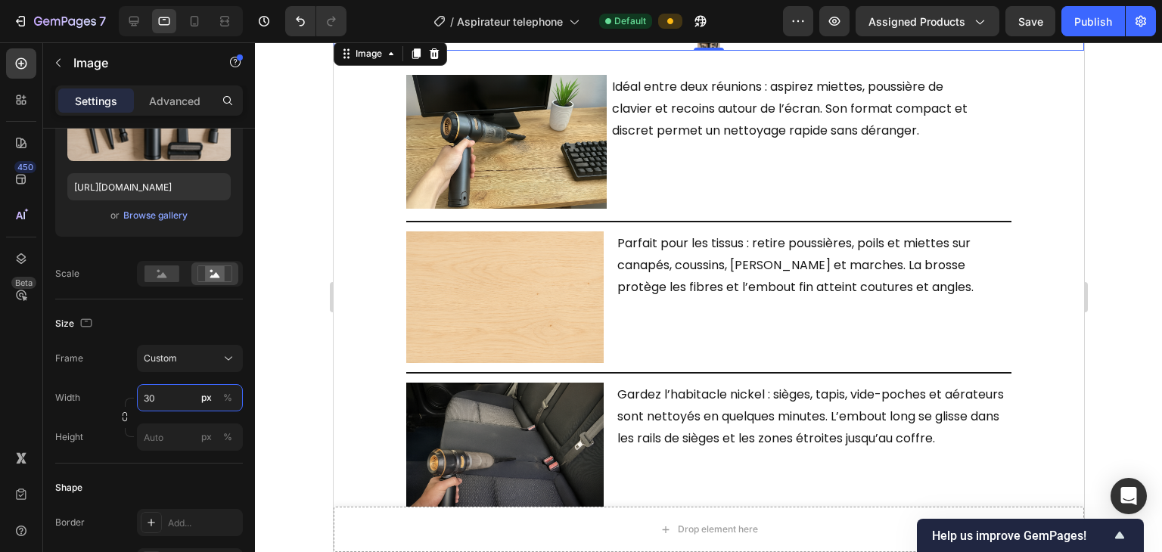
type input "3"
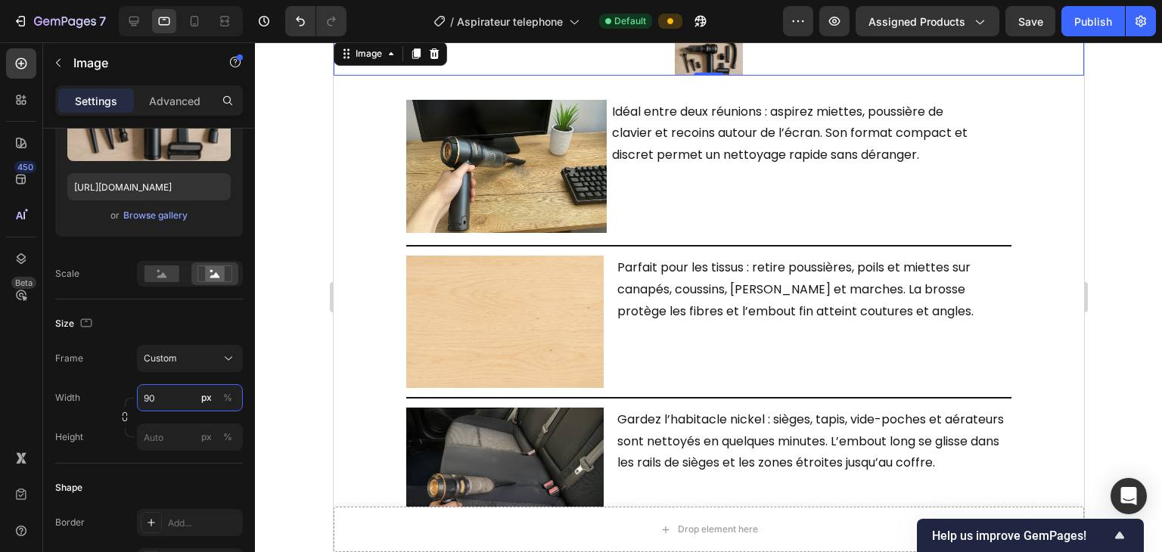
type input "9"
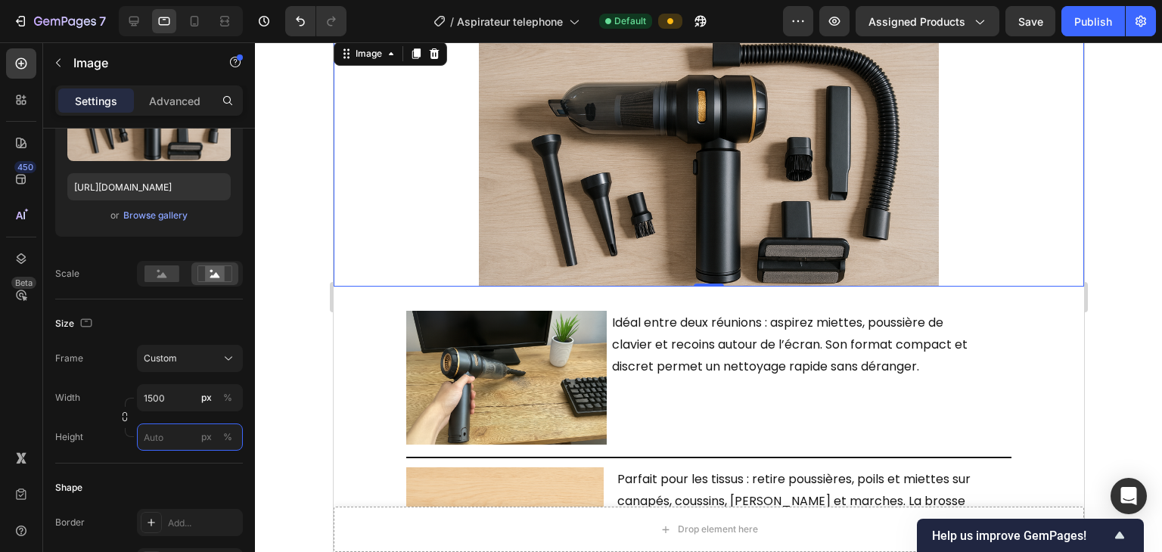
click at [166, 412] on input "px %" at bounding box center [190, 437] width 106 height 27
click at [182, 409] on input "1500" at bounding box center [190, 397] width 106 height 27
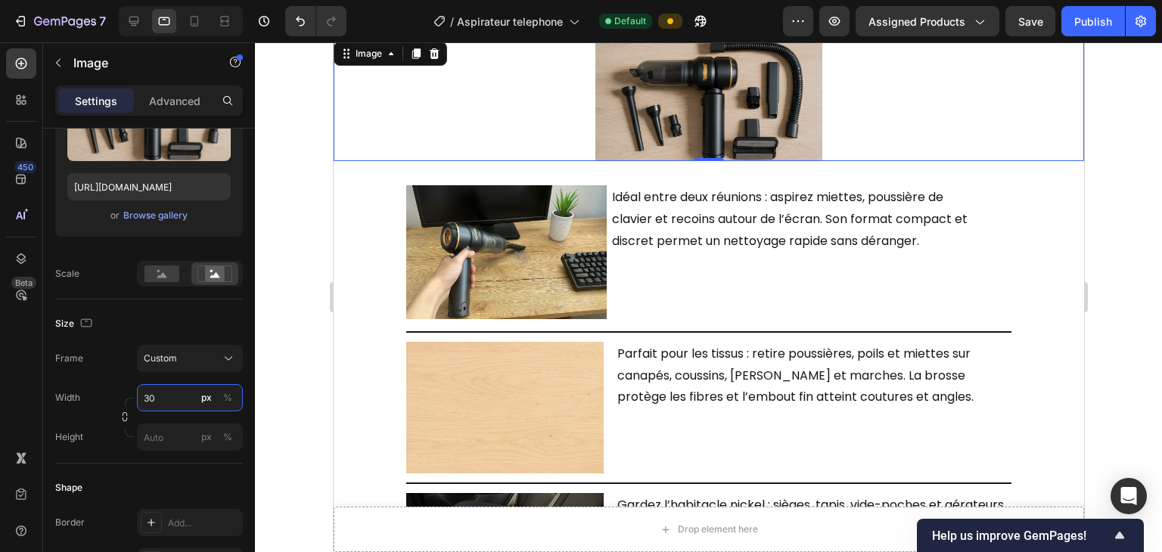
type input "3"
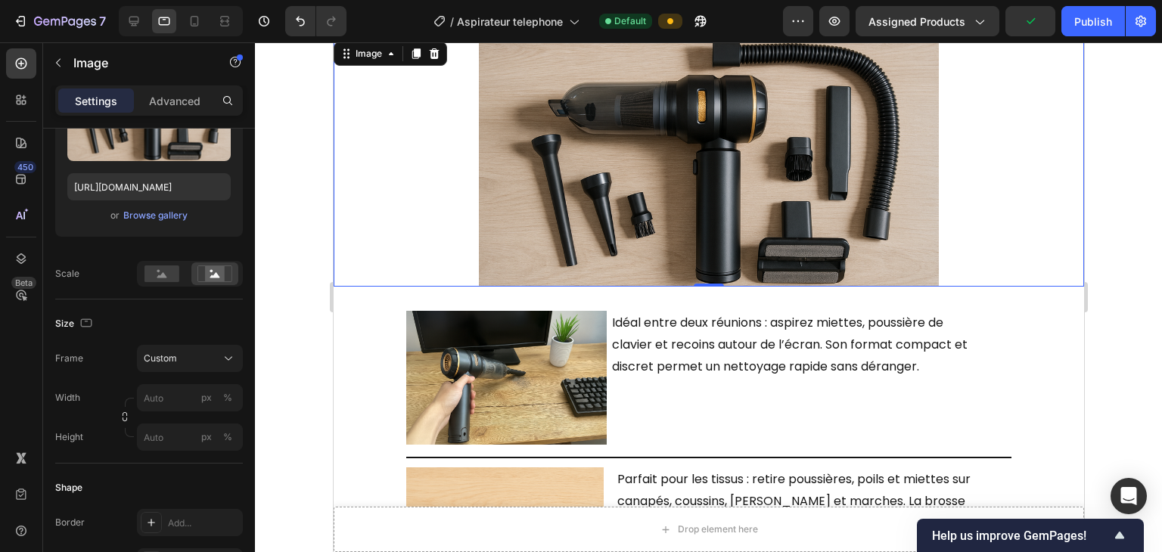
click at [186, 373] on div "Frame Custom Width px % Height px %" at bounding box center [149, 398] width 188 height 106
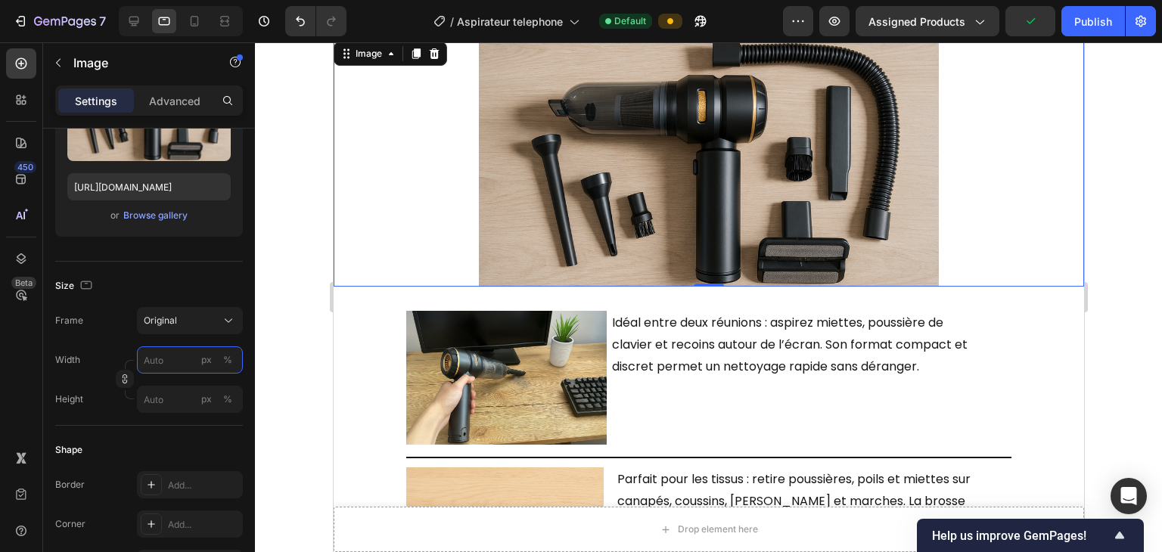
click at [188, 356] on input "px %" at bounding box center [190, 359] width 106 height 27
click at [196, 331] on button "Original" at bounding box center [190, 320] width 106 height 27
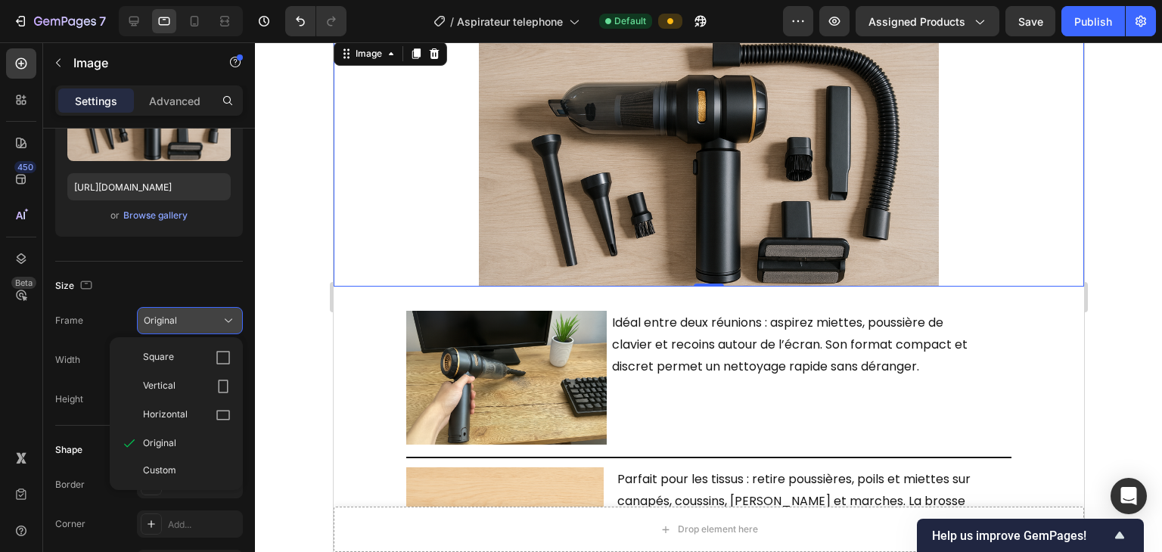
click at [183, 328] on button "Original" at bounding box center [190, 320] width 106 height 27
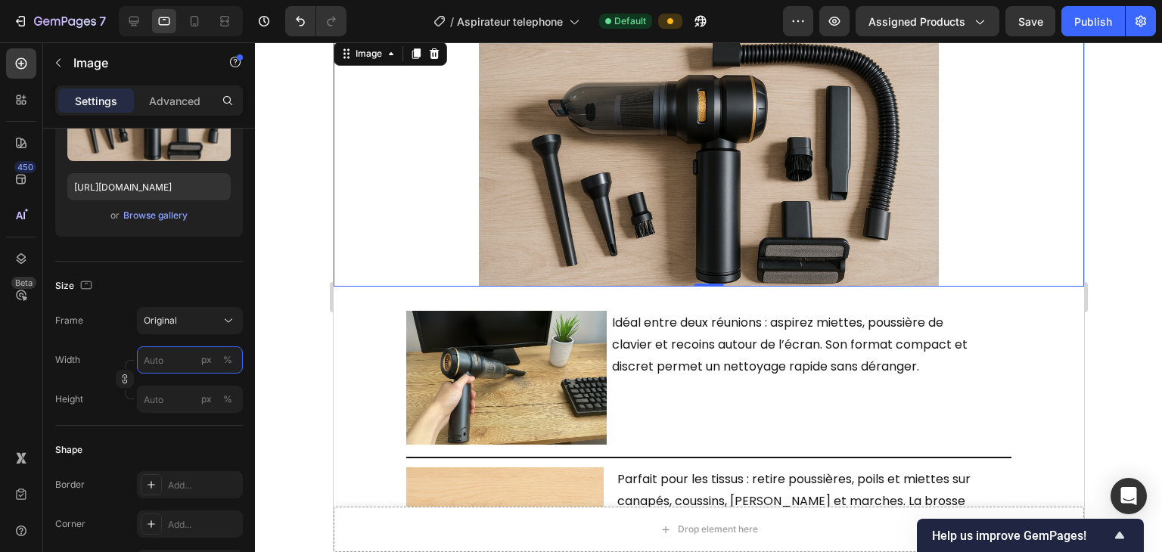
click at [184, 352] on input "px %" at bounding box center [190, 359] width 106 height 27
click at [161, 397] on p "Full 100%" at bounding box center [187, 396] width 88 height 14
click at [167, 404] on input "px %" at bounding box center [190, 399] width 106 height 27
click at [179, 412] on p "Full 100%" at bounding box center [187, 435] width 88 height 14
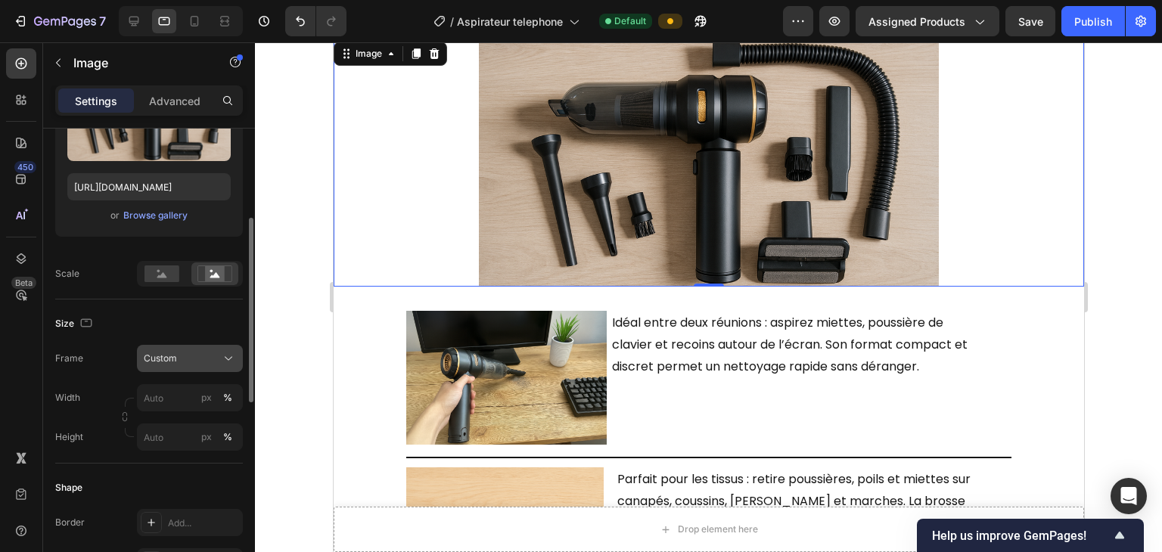
click at [186, 359] on div "Custom" at bounding box center [181, 359] width 74 height 14
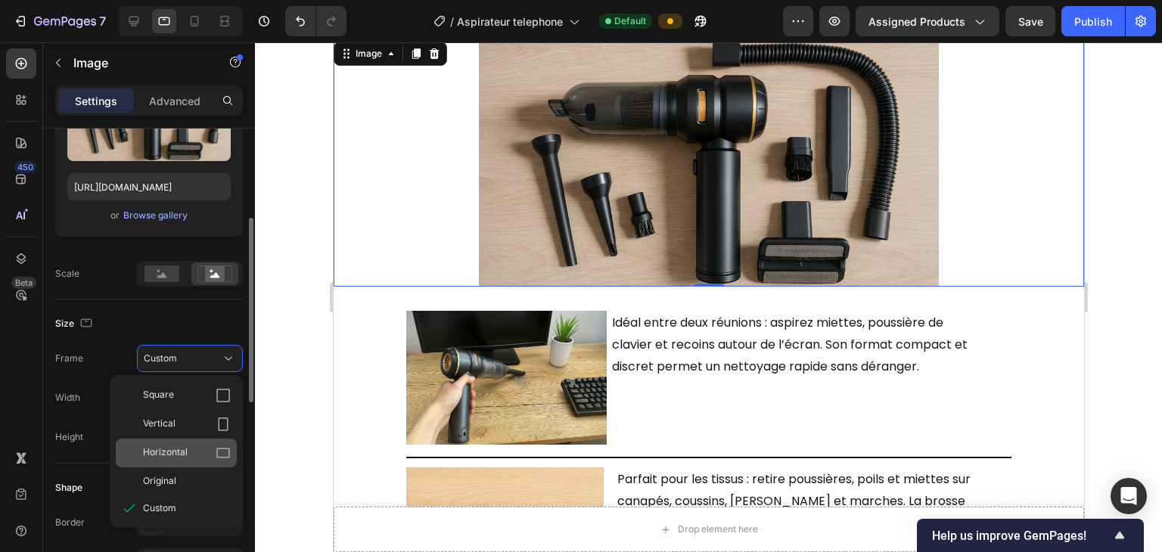
click at [188, 412] on div "Horizontal" at bounding box center [187, 453] width 88 height 15
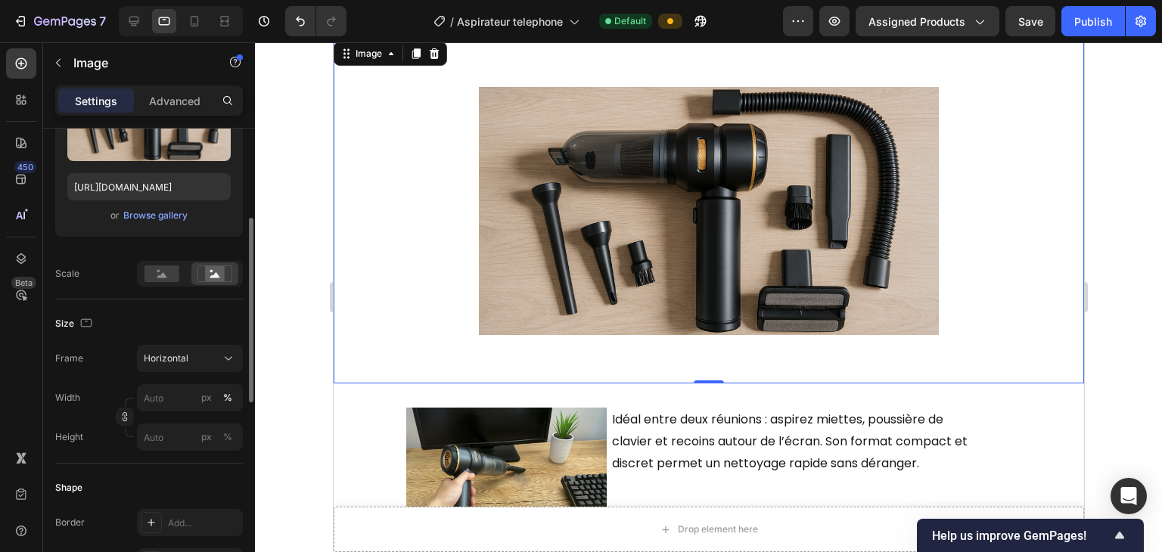
click at [179, 371] on div "Frame Horizontal Width px % Height px %" at bounding box center [149, 398] width 188 height 106
click at [186, 360] on span "Horizontal" at bounding box center [166, 359] width 45 height 14
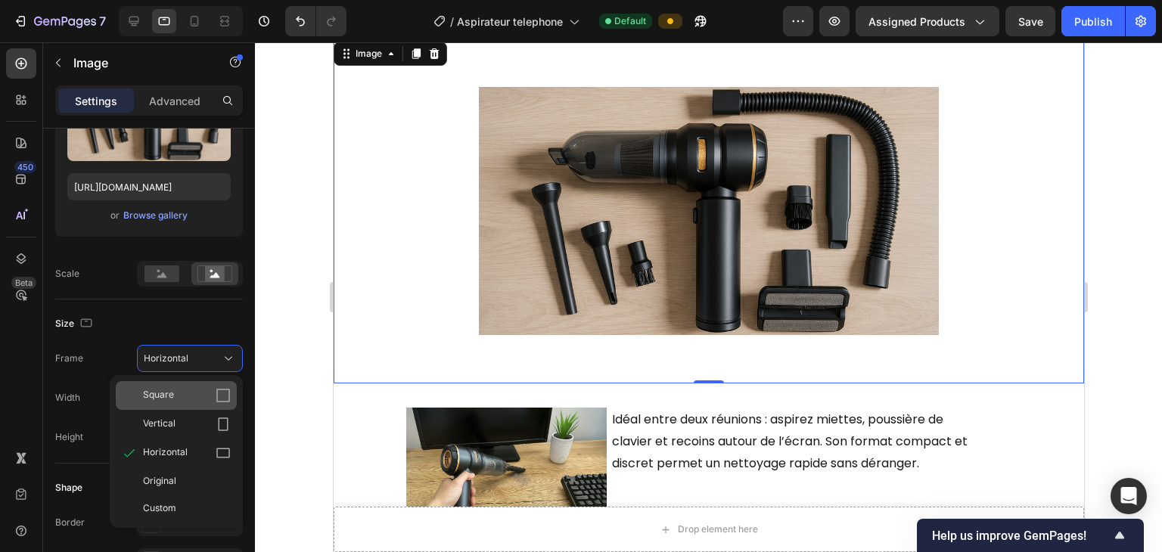
click at [182, 392] on div "Square" at bounding box center [187, 395] width 88 height 15
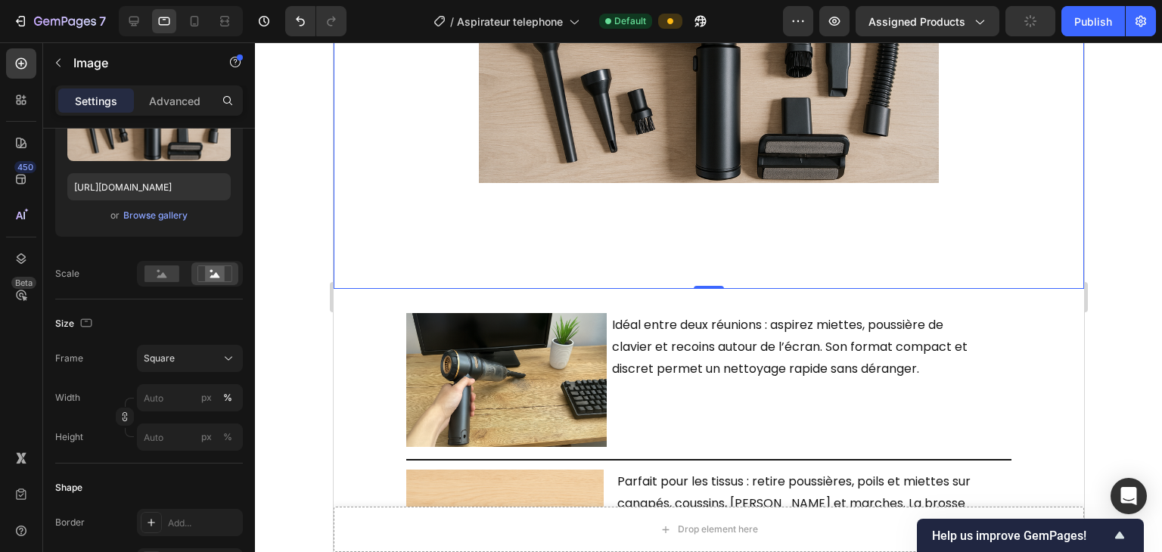
scroll to position [1445, 0]
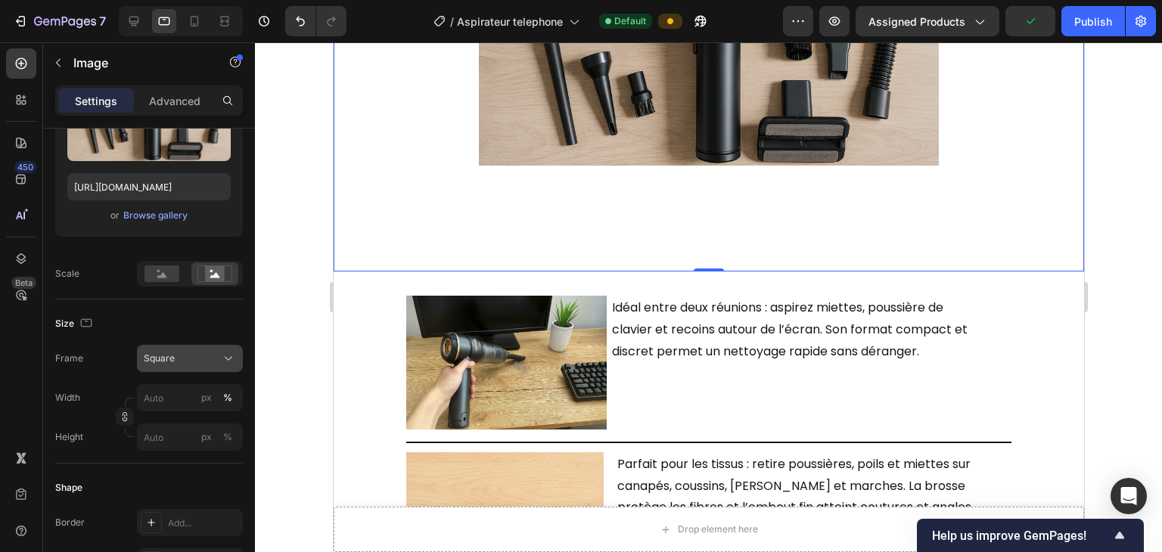
click at [202, 354] on div "Square" at bounding box center [181, 359] width 74 height 14
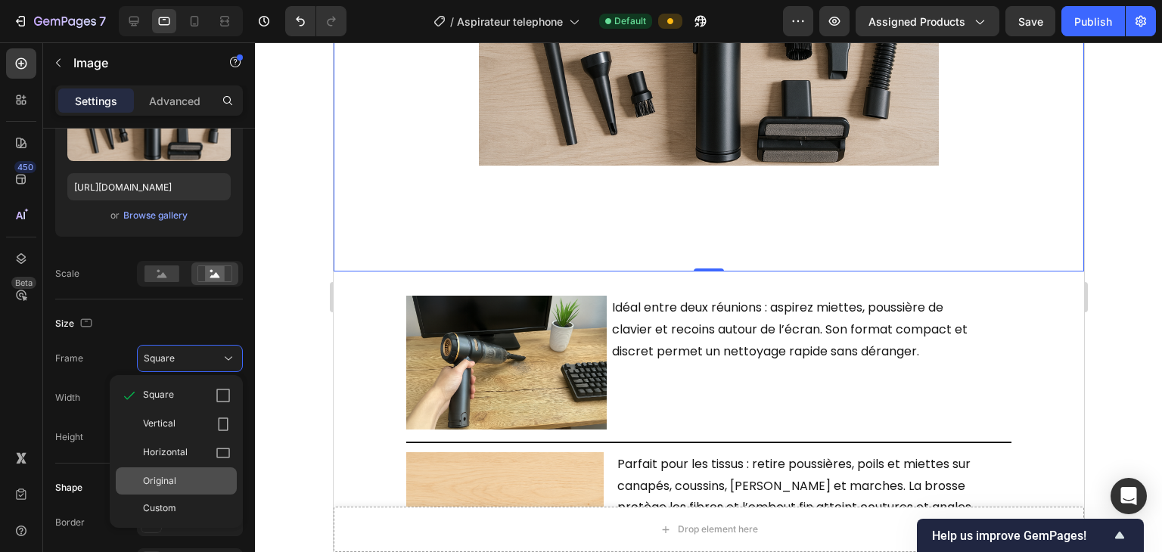
click at [173, 412] on span "Original" at bounding box center [159, 481] width 33 height 14
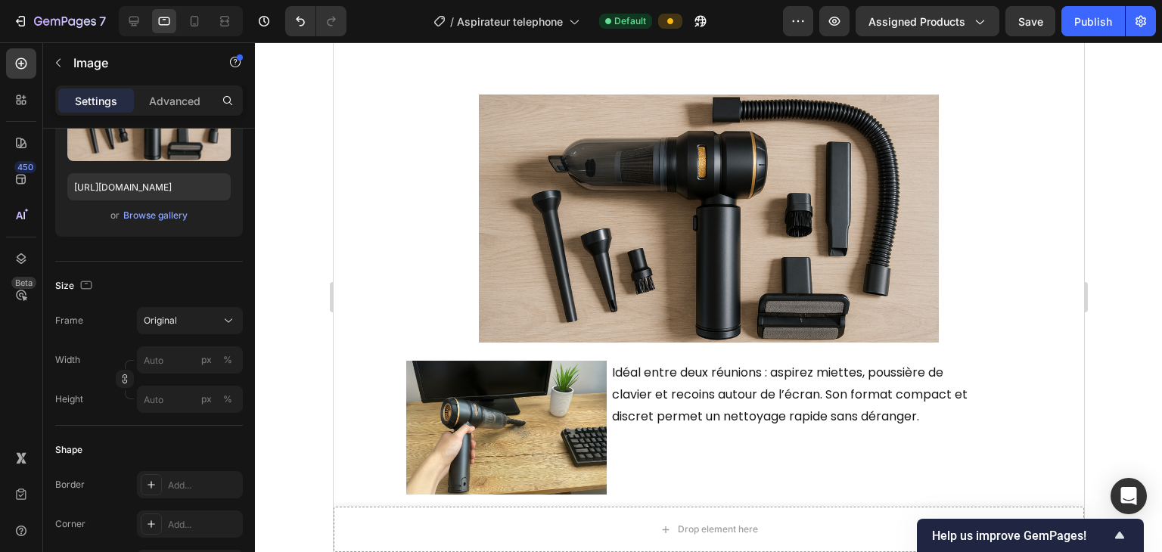
scroll to position [1143, 0]
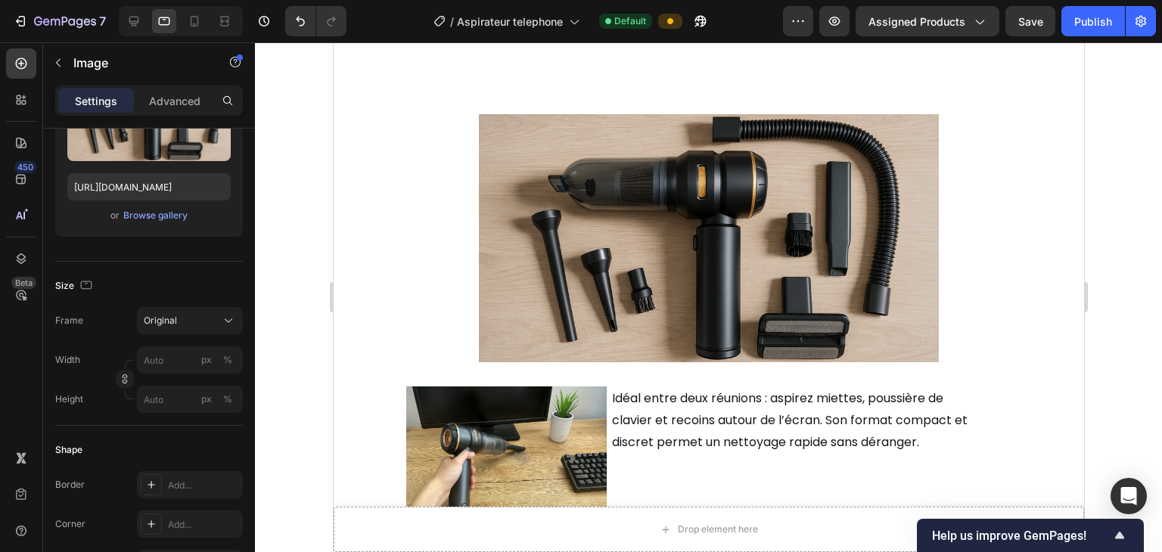
click at [774, 248] on div "Image" at bounding box center [708, 238] width 750 height 248
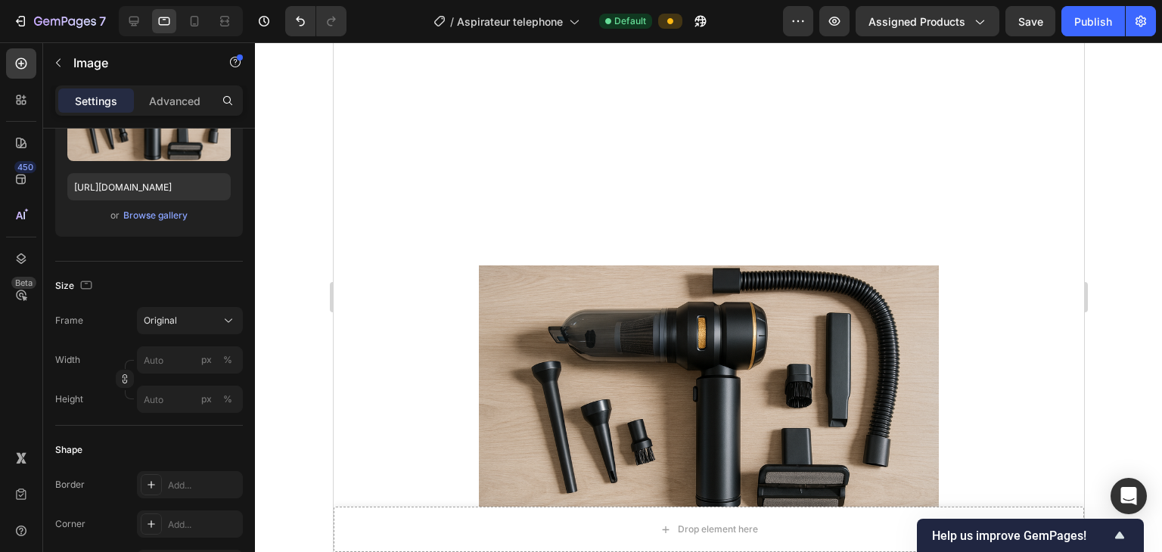
scroll to position [765, 0]
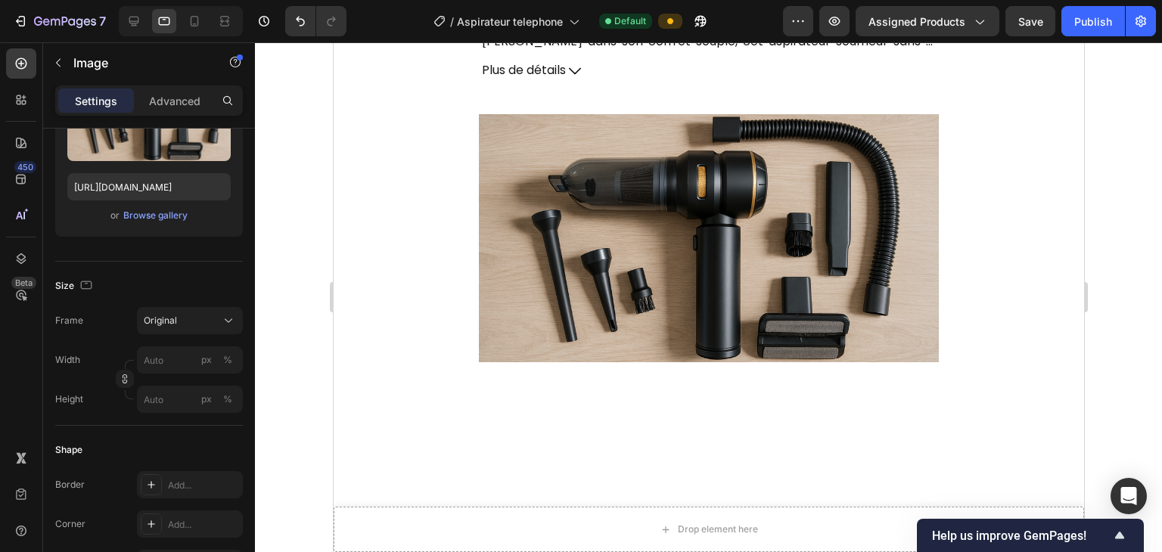
click at [596, 258] on img at bounding box center [708, 238] width 460 height 248
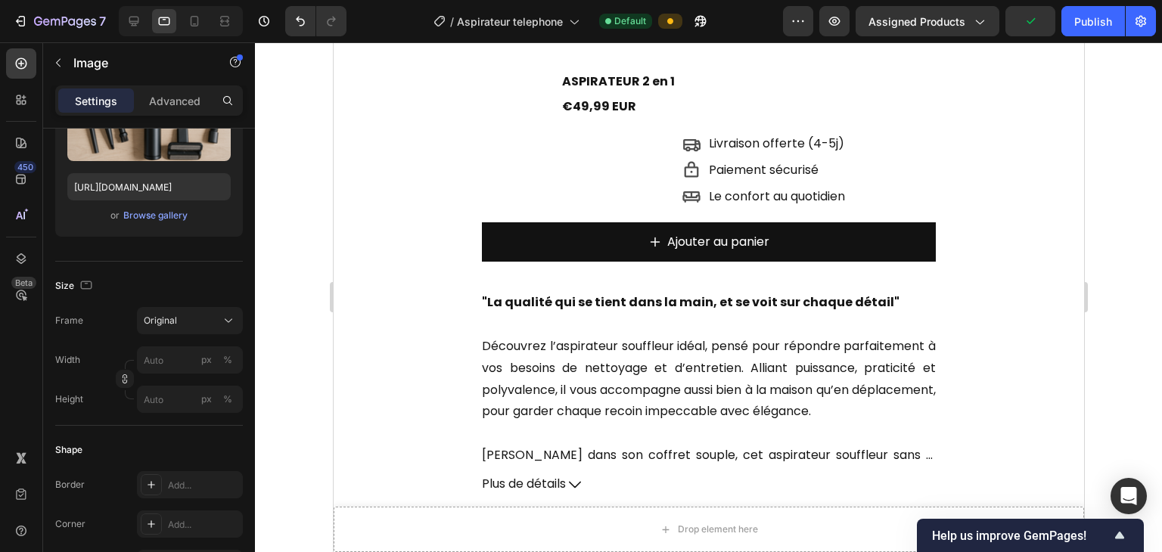
scroll to position [160, 0]
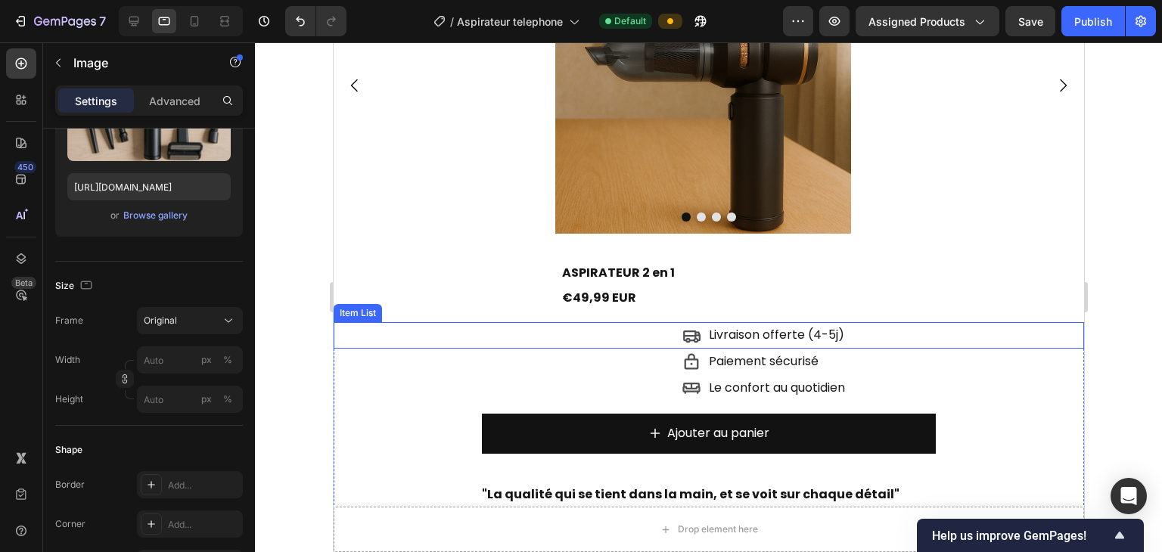
click at [774, 334] on div "Livraison offerte (4-5j)" at bounding box center [882, 335] width 402 height 26
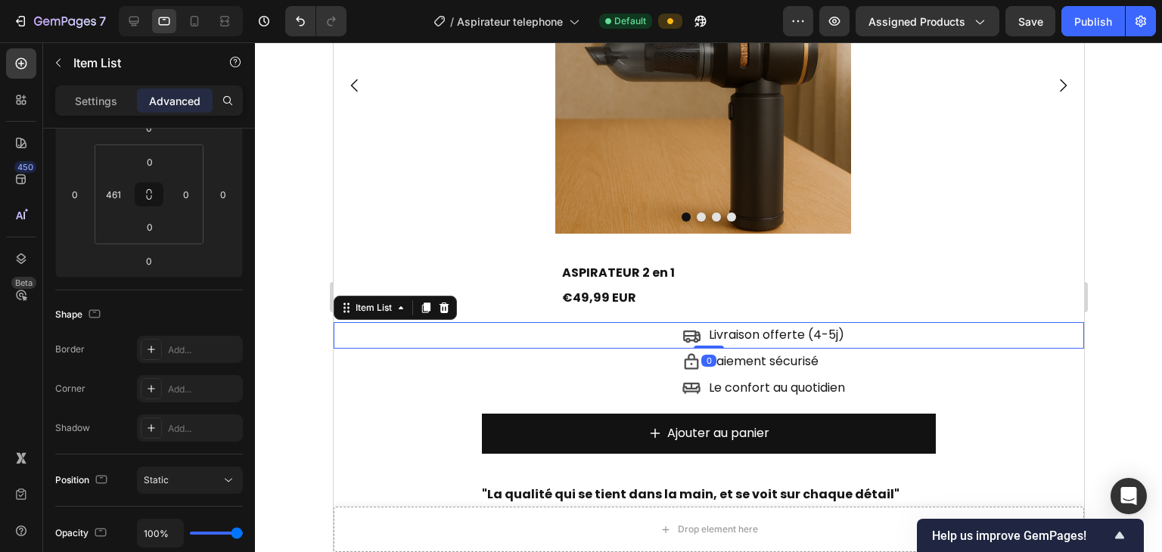
scroll to position [0, 0]
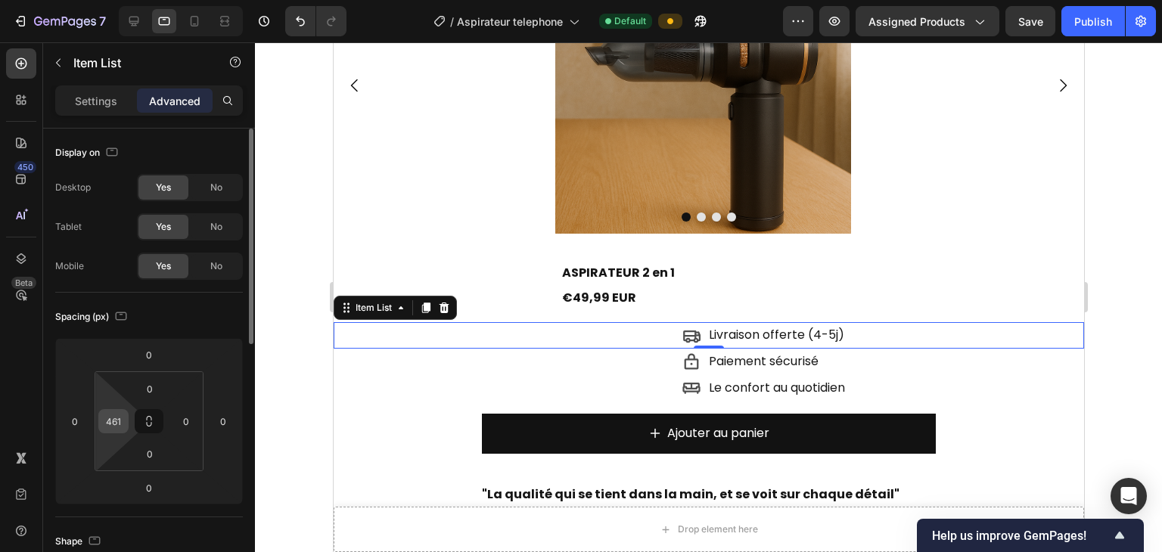
click at [112, 412] on input "461" at bounding box center [113, 421] width 23 height 23
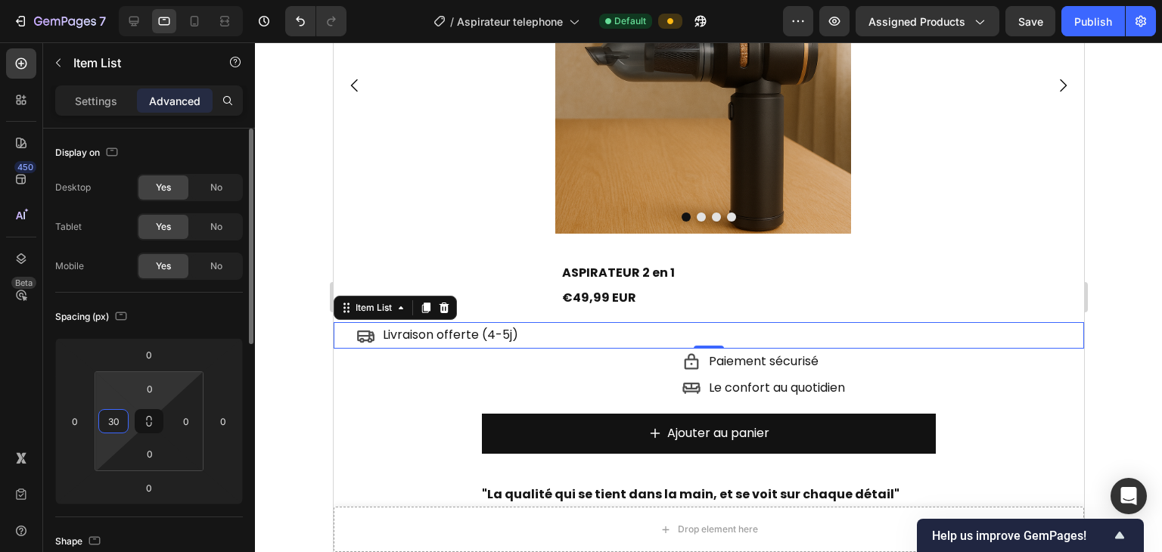
type input "300"
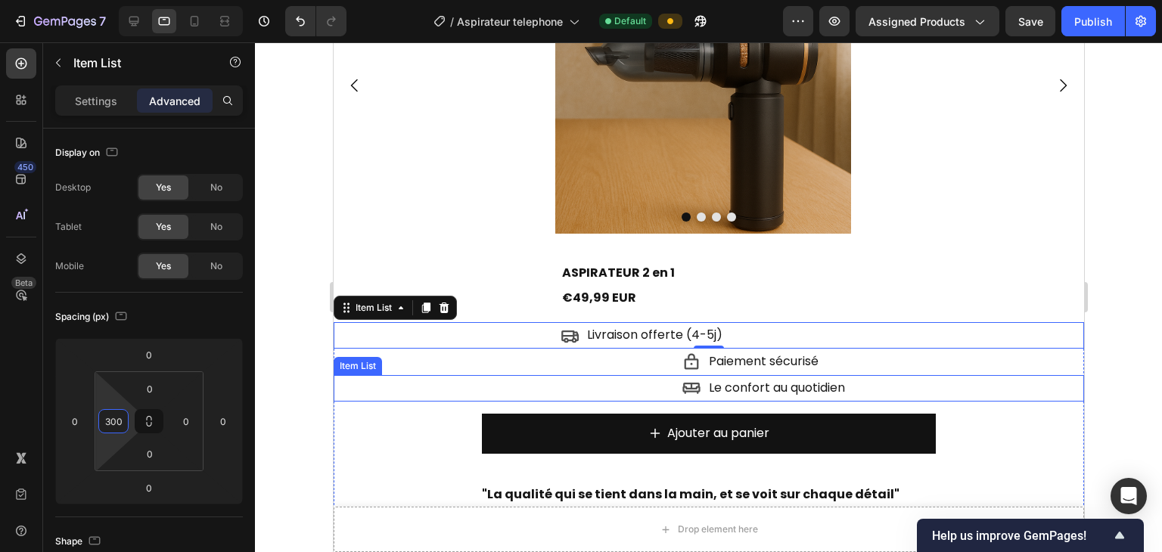
click at [735, 371] on p "Paiement sécurisé" at bounding box center [763, 362] width 110 height 22
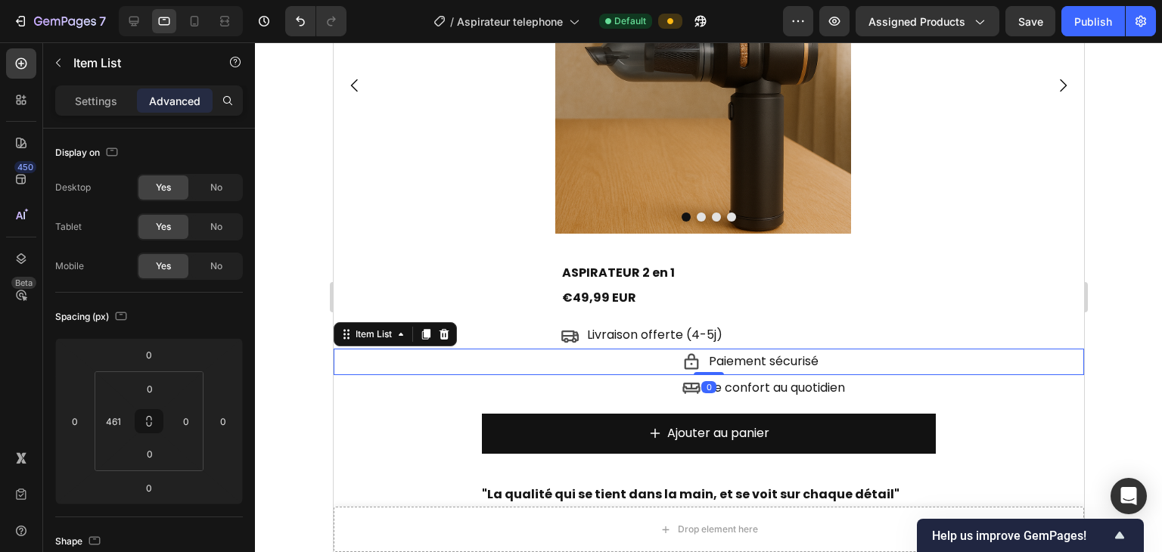
click at [774, 364] on div "Paiement sécurisé" at bounding box center [882, 362] width 402 height 26
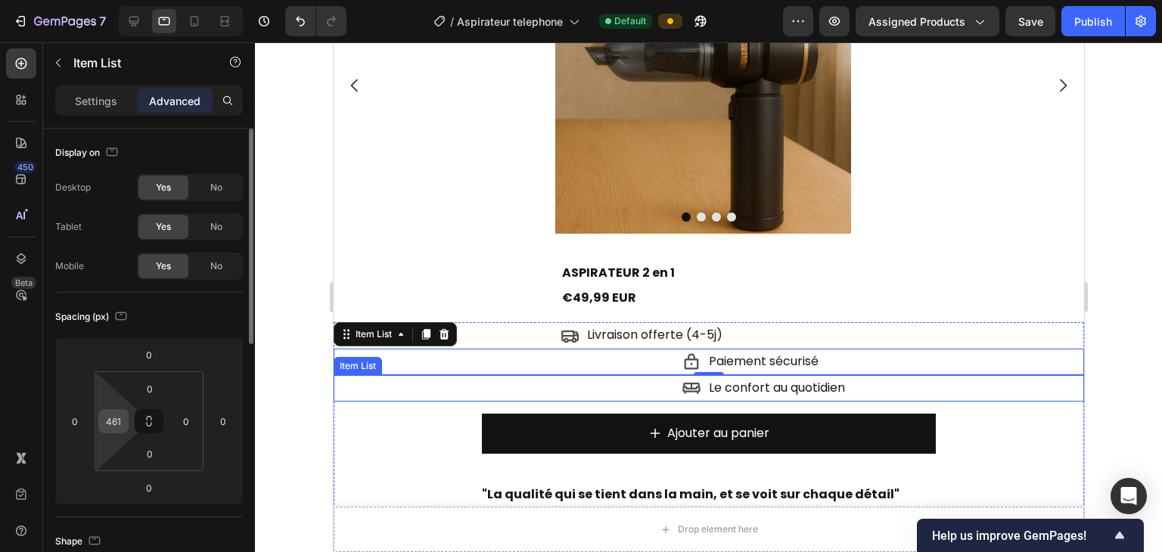
click at [119, 412] on input "461" at bounding box center [113, 421] width 23 height 23
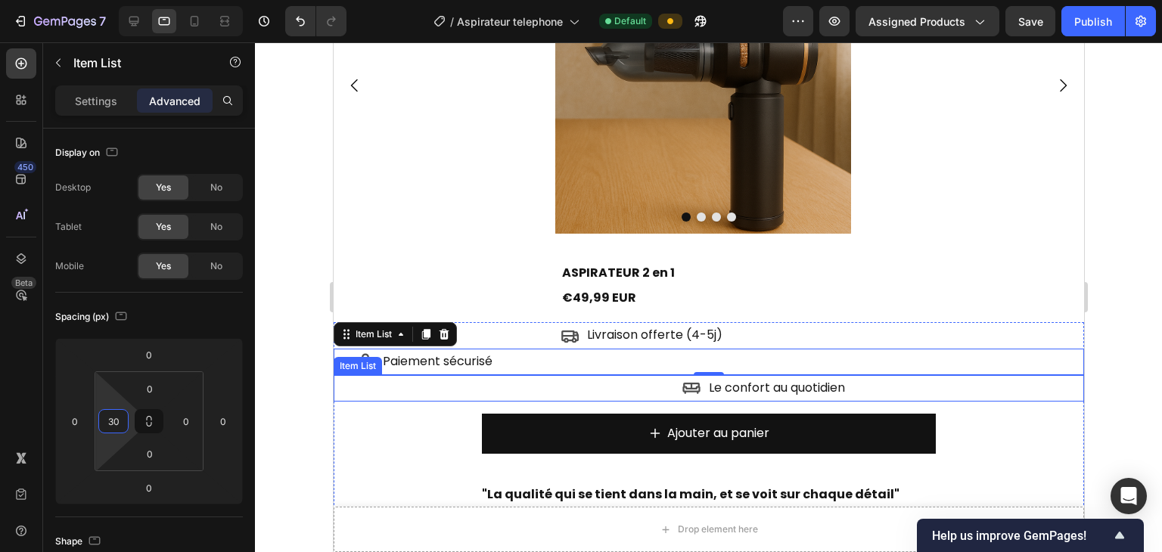
type input "300"
click at [774, 386] on p "Le confort au quotidien" at bounding box center [776, 388] width 136 height 22
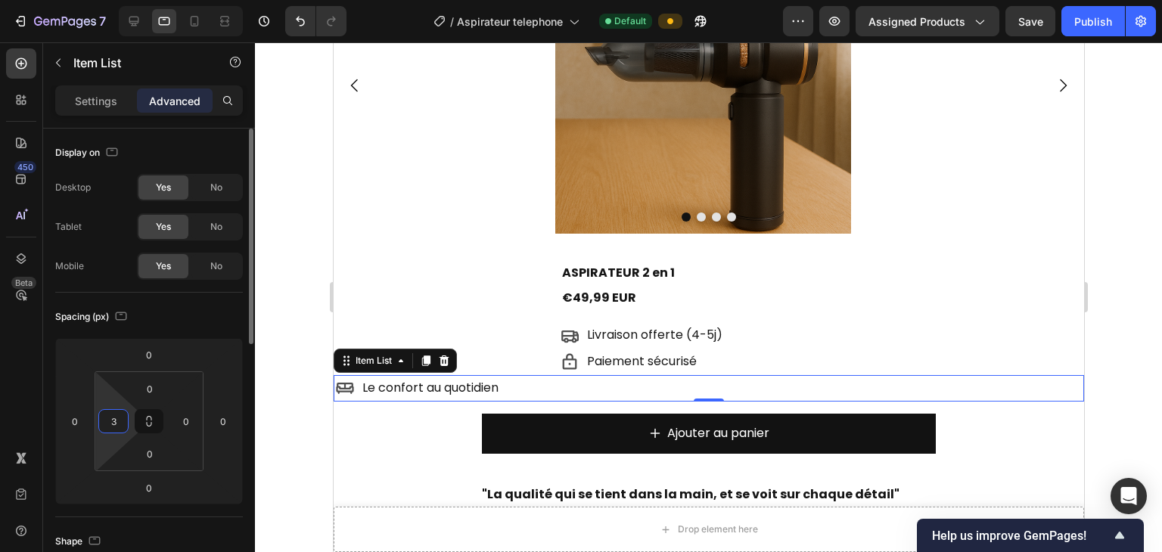
click at [118, 412] on input "3" at bounding box center [113, 421] width 23 height 23
type input "300"
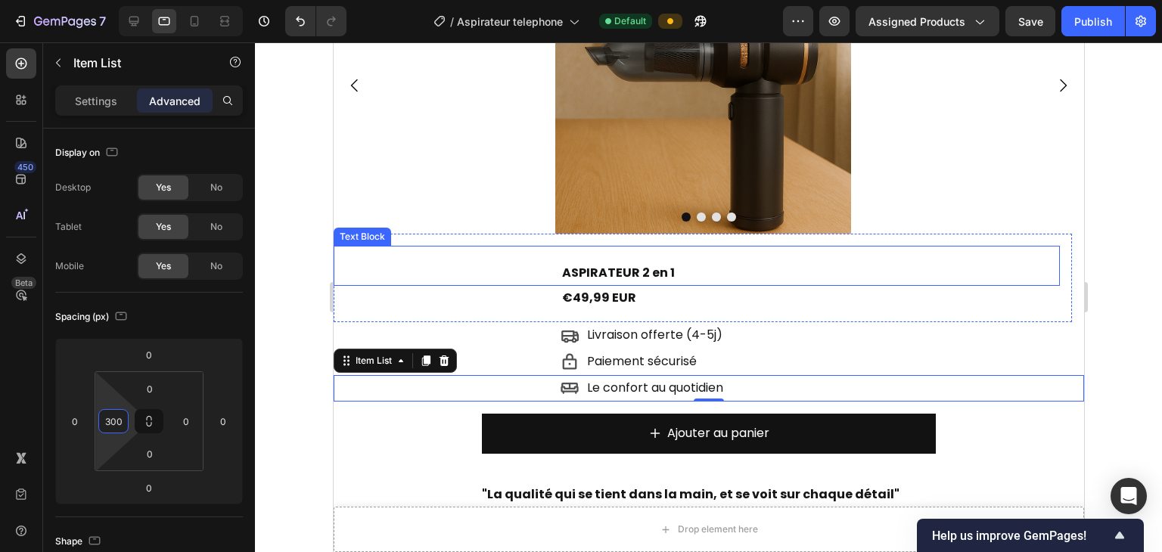
click at [361, 242] on div "Text Block" at bounding box center [361, 237] width 57 height 18
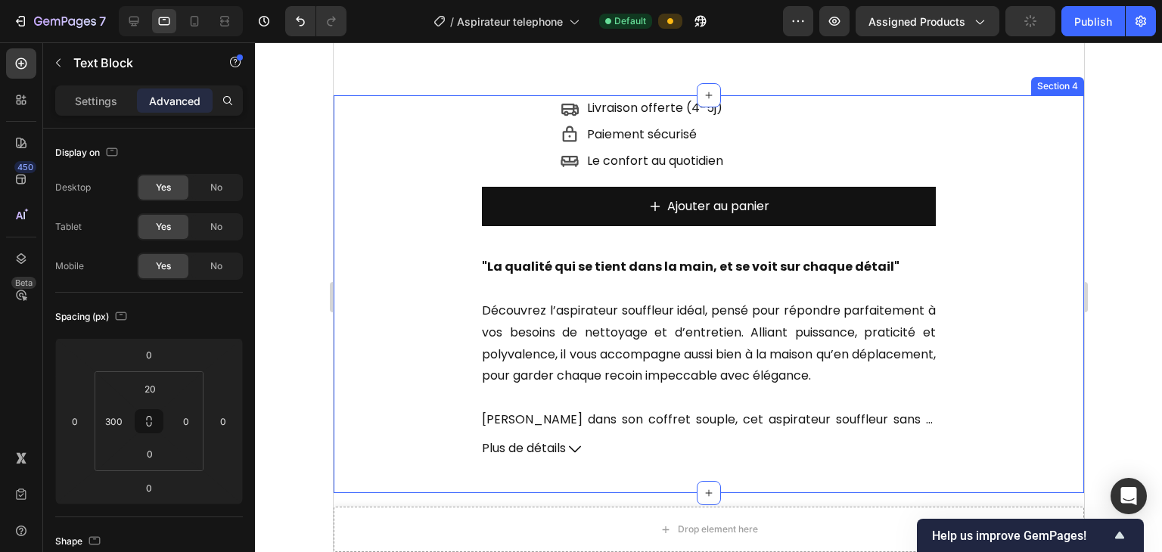
scroll to position [765, 0]
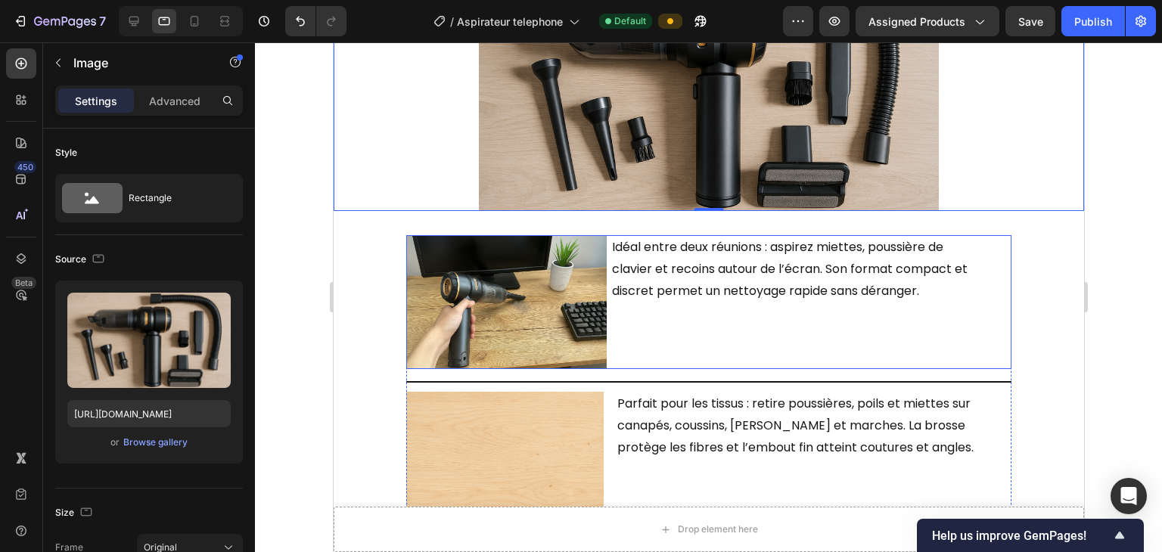
scroll to position [1597, 0]
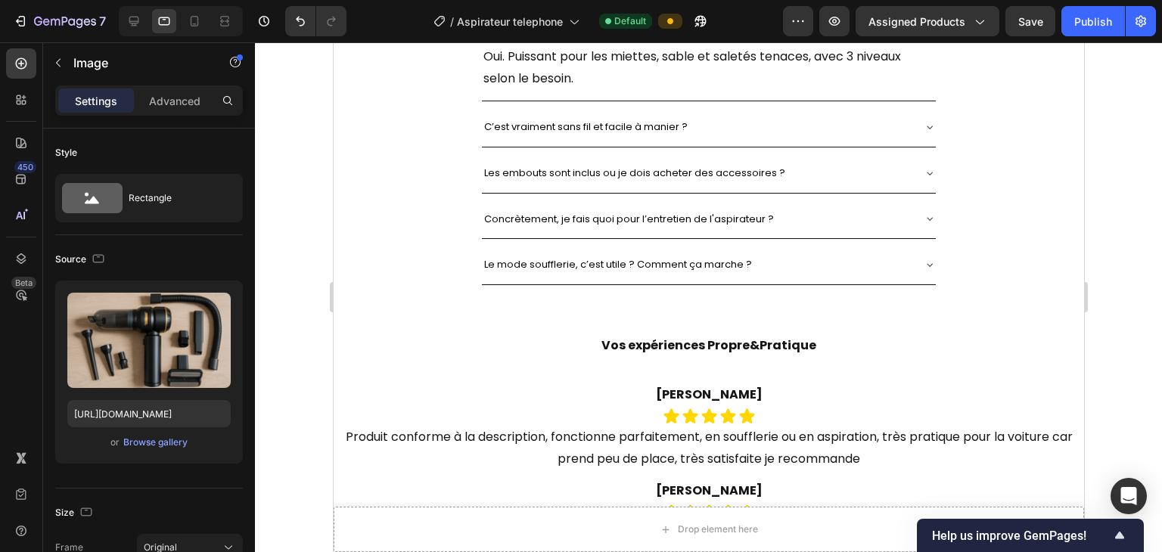
scroll to position [2656, 0]
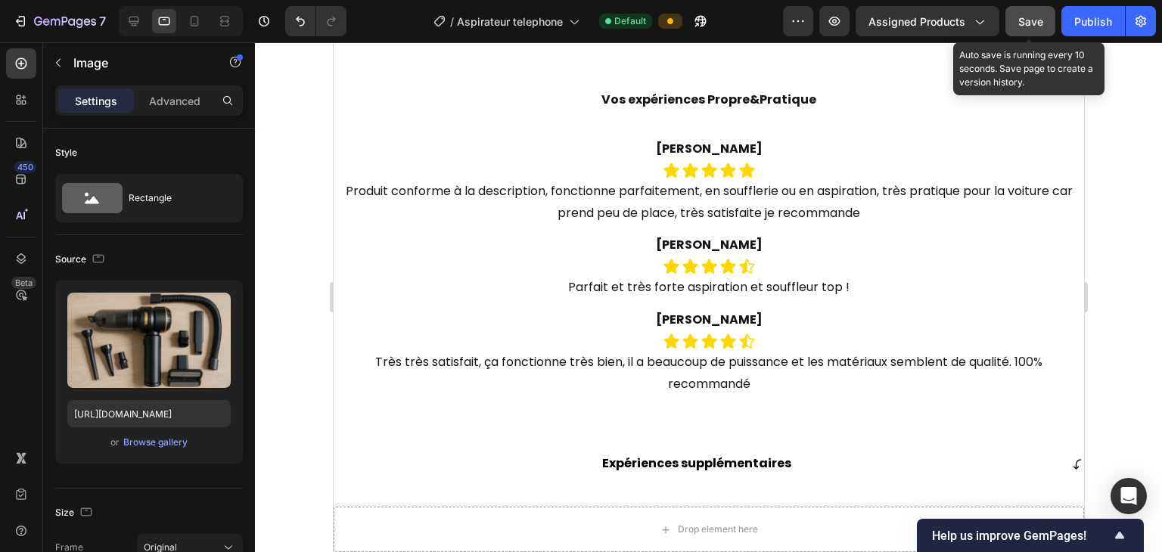
click at [1020, 25] on span "Save" at bounding box center [1030, 21] width 25 height 13
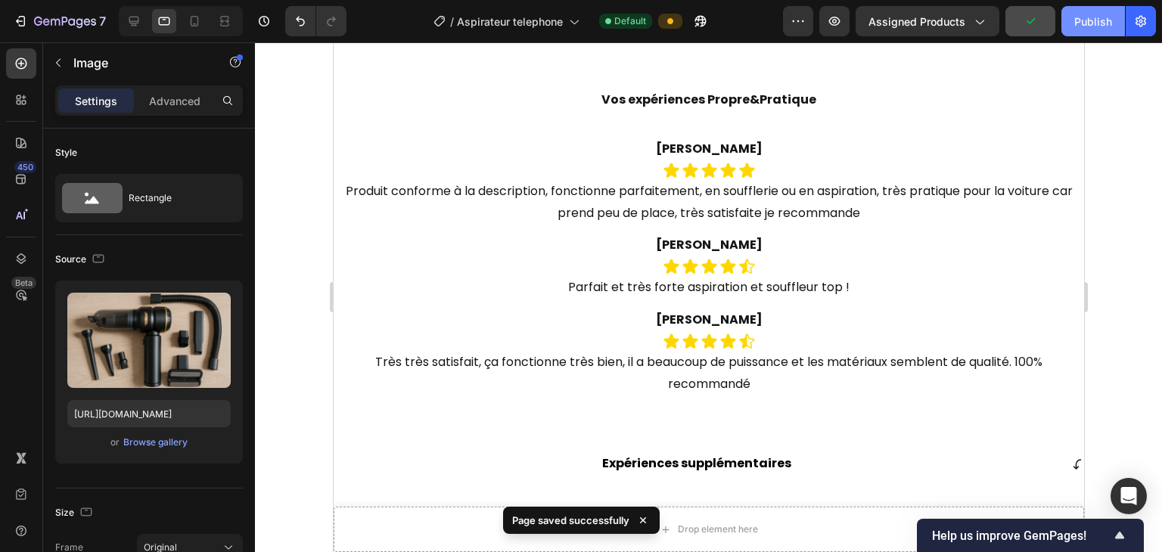
click at [1079, 14] on div "Publish" at bounding box center [1093, 22] width 38 height 16
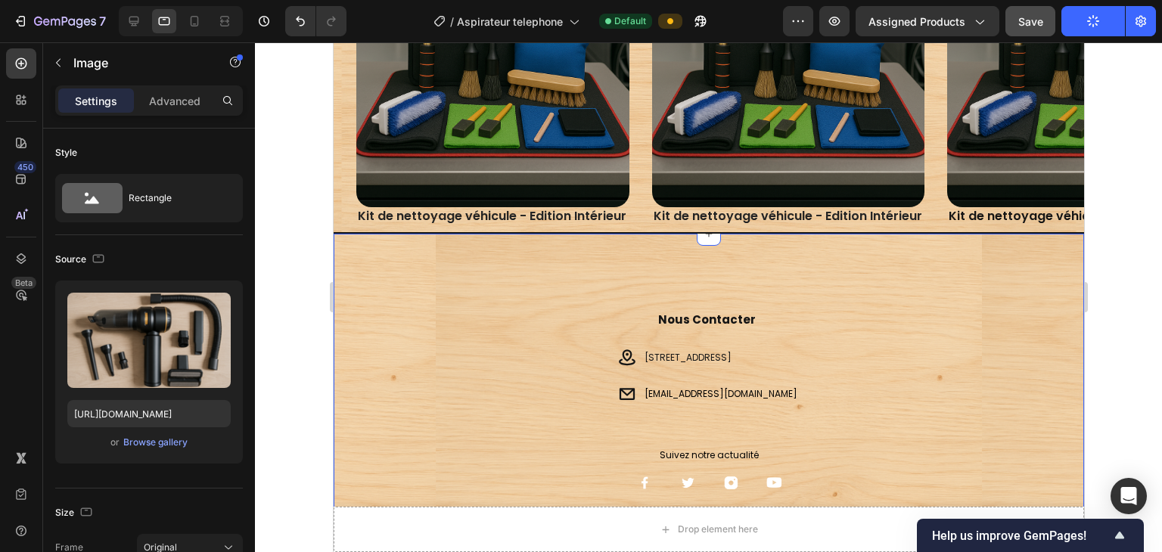
scroll to position [3563, 0]
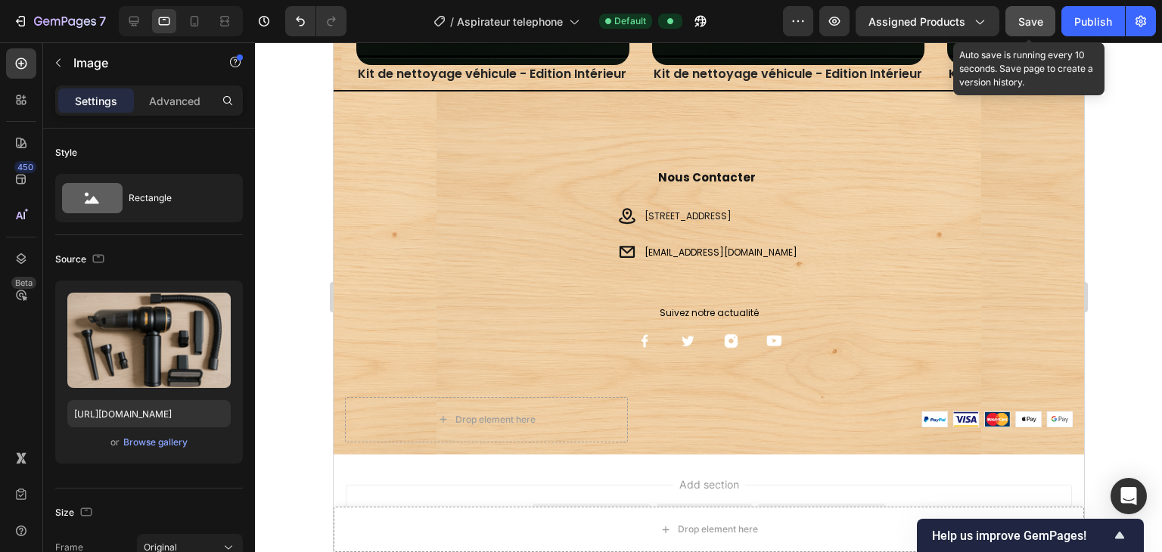
click at [1014, 17] on button "Save" at bounding box center [1030, 21] width 50 height 30
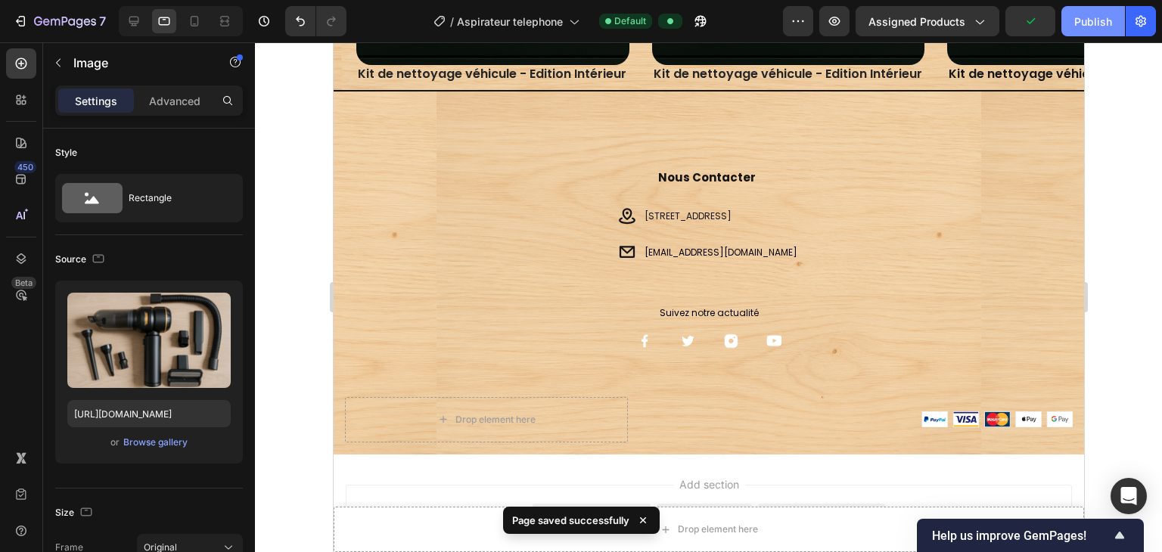
click at [1089, 16] on div "Publish" at bounding box center [1093, 22] width 38 height 16
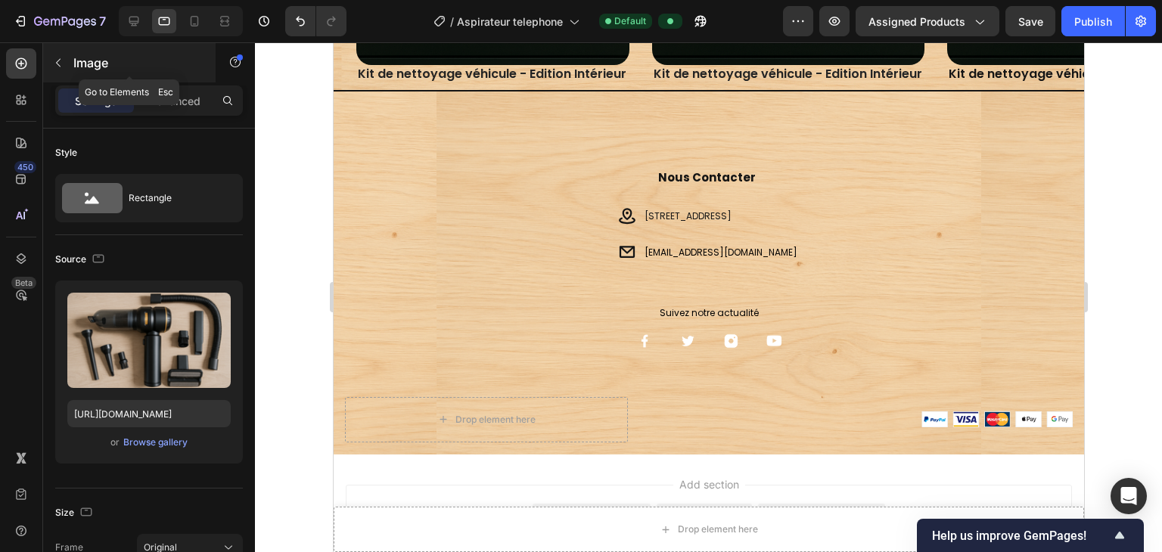
click at [68, 67] on button "button" at bounding box center [58, 63] width 24 height 24
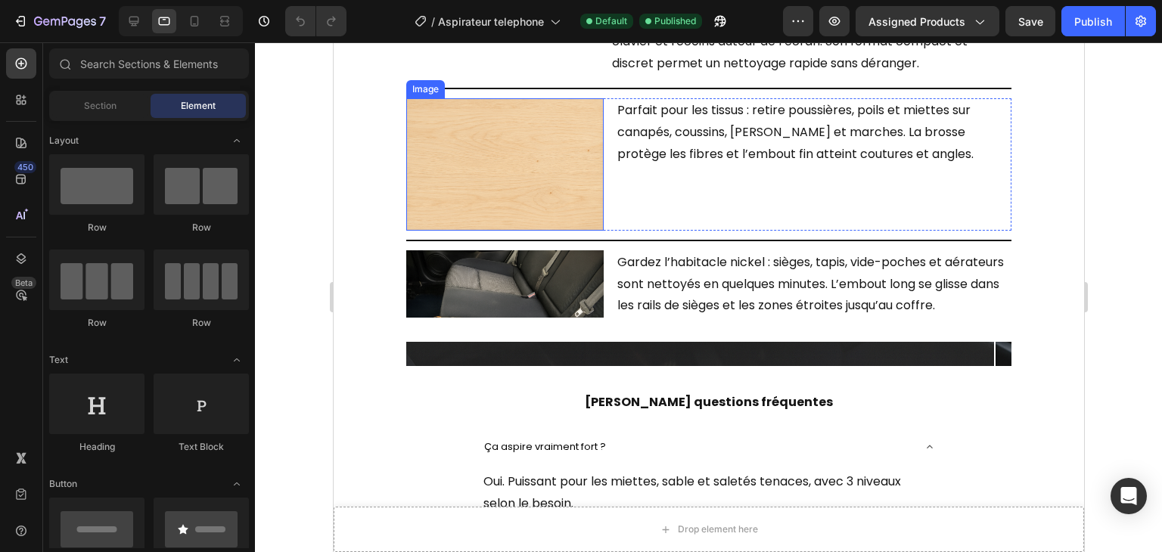
scroll to position [605, 0]
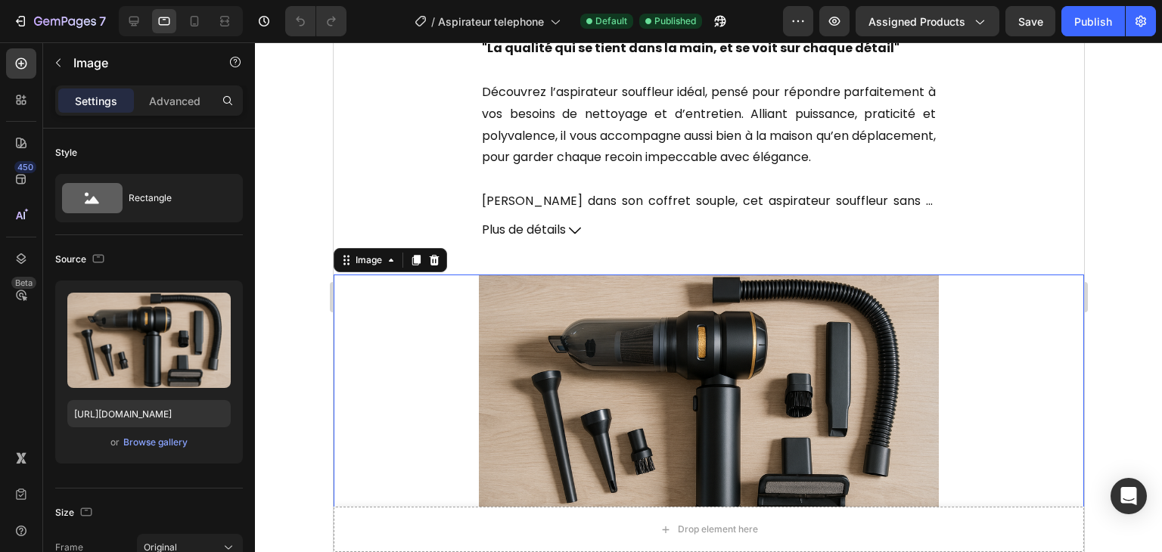
click at [753, 287] on img at bounding box center [708, 399] width 460 height 248
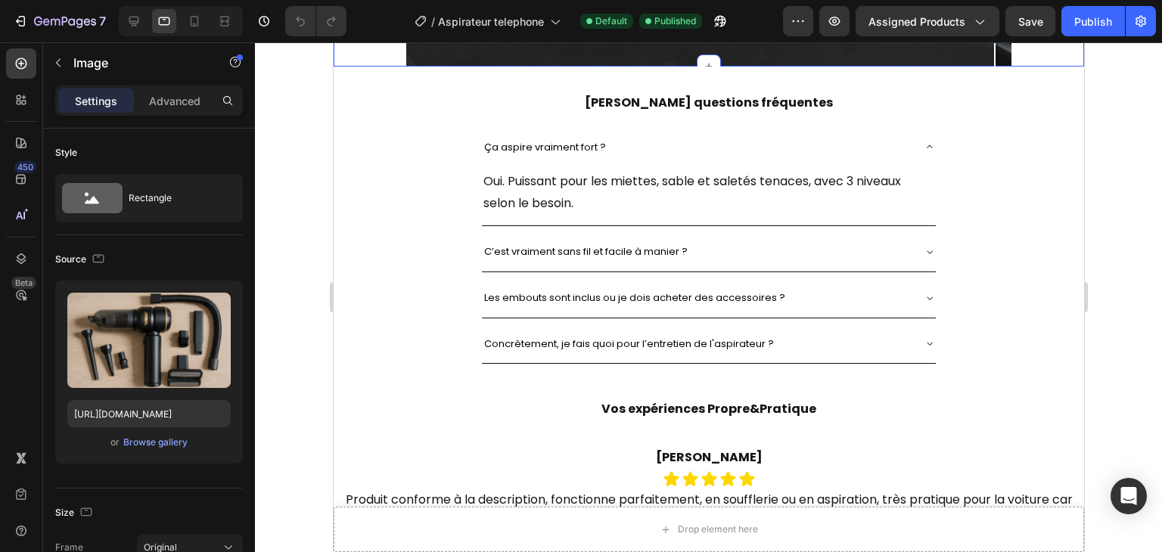
scroll to position [1967, 0]
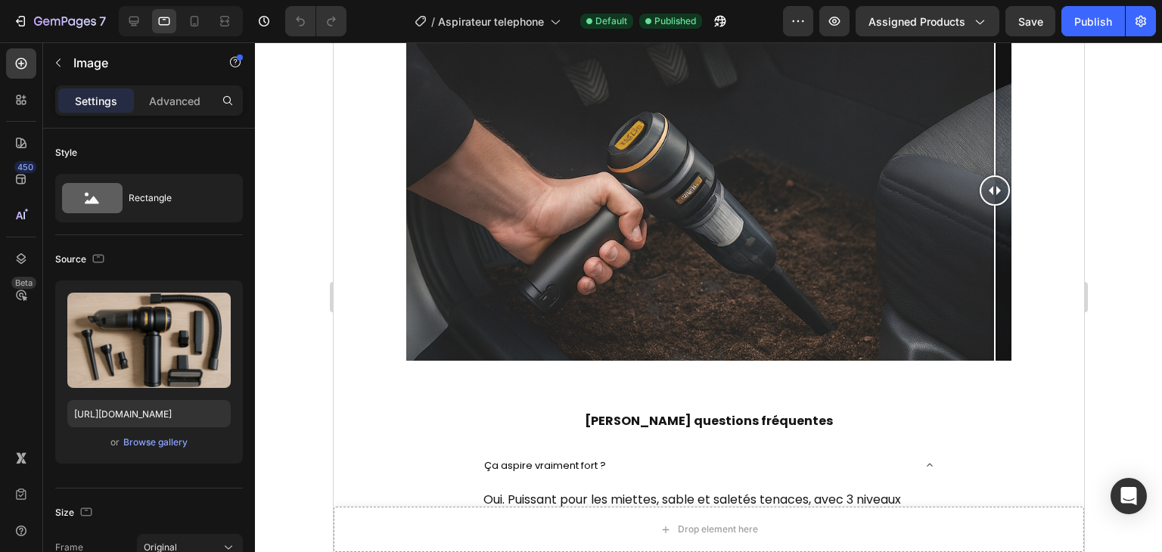
click at [210, 19] on div at bounding box center [181, 21] width 124 height 30
click at [203, 22] on div at bounding box center [194, 21] width 24 height 24
type input "[URL][DOMAIN_NAME]"
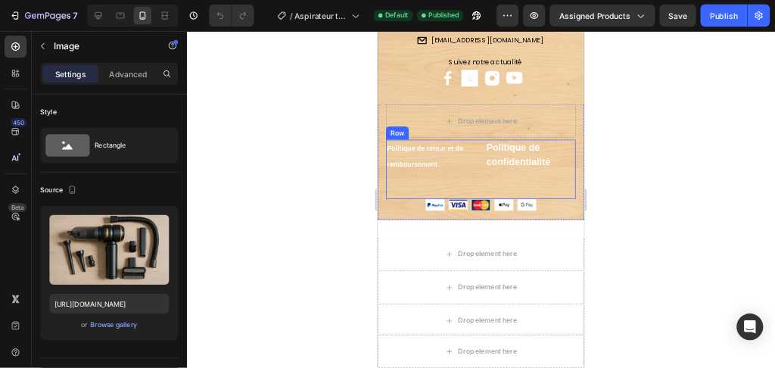
scroll to position [3066, 0]
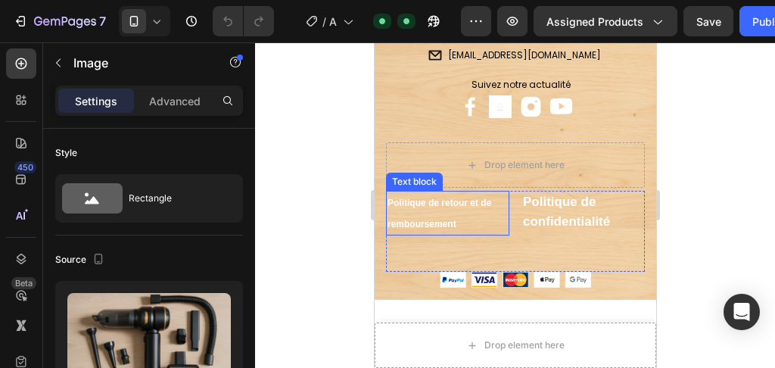
click at [443, 224] on strong "Politique de retour et de remboursement" at bounding box center [439, 213] width 104 height 32
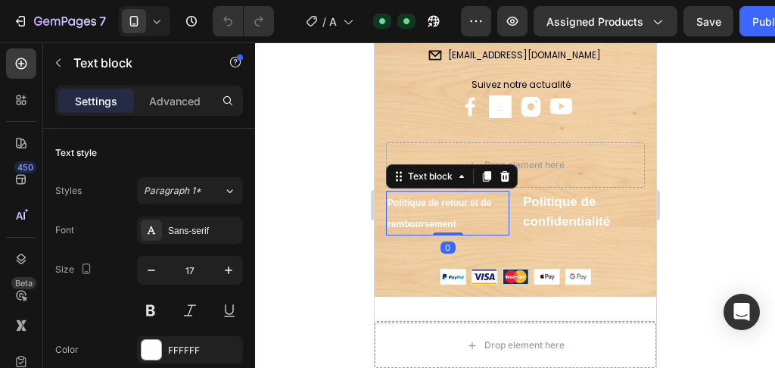
drag, startPoint x: 443, startPoint y: 267, endPoint x: 439, endPoint y: 220, distance: 47.1
click at [428, 218] on div "Politique de retour et de remboursement Text block 0" at bounding box center [446, 213] width 123 height 45
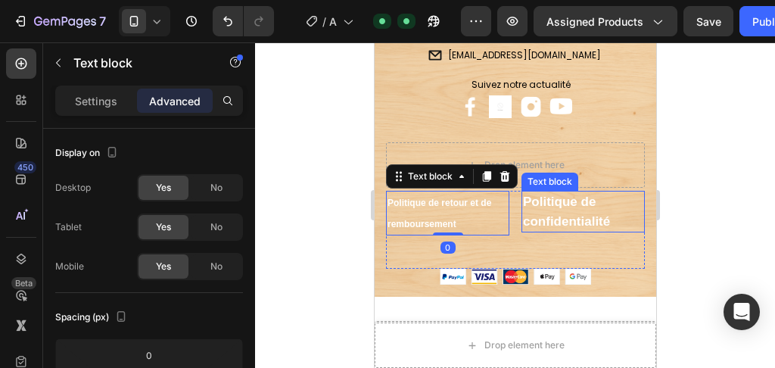
click at [550, 231] on div "Politique de confidentialité" at bounding box center [581, 212] width 123 height 42
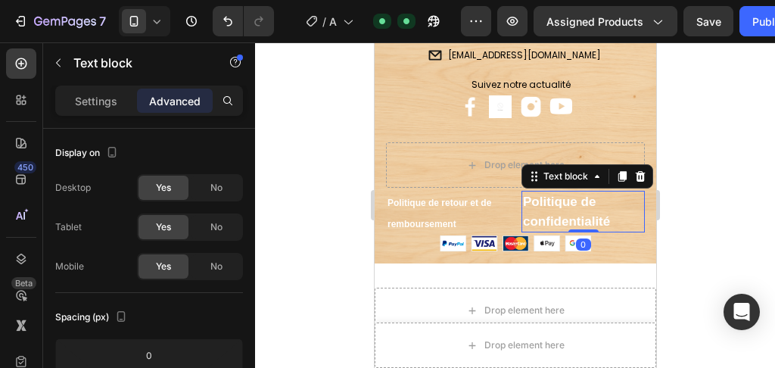
drag, startPoint x: 573, startPoint y: 266, endPoint x: 542, endPoint y: 220, distance: 55.2
click at [542, 220] on div "Politique de confidentialité Text block 0" at bounding box center [581, 212] width 123 height 42
type input "0"
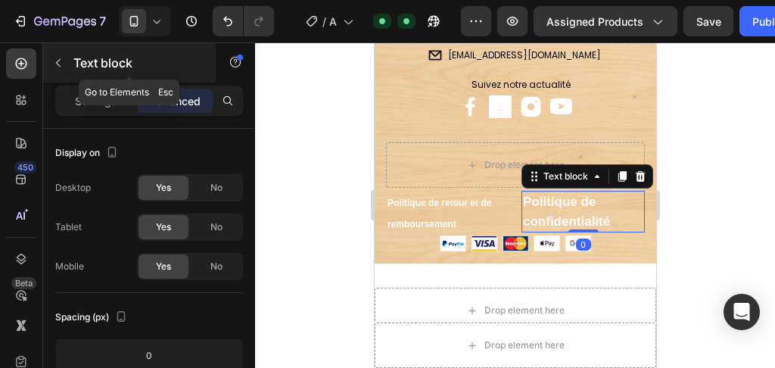
click at [67, 63] on button "button" at bounding box center [58, 63] width 24 height 24
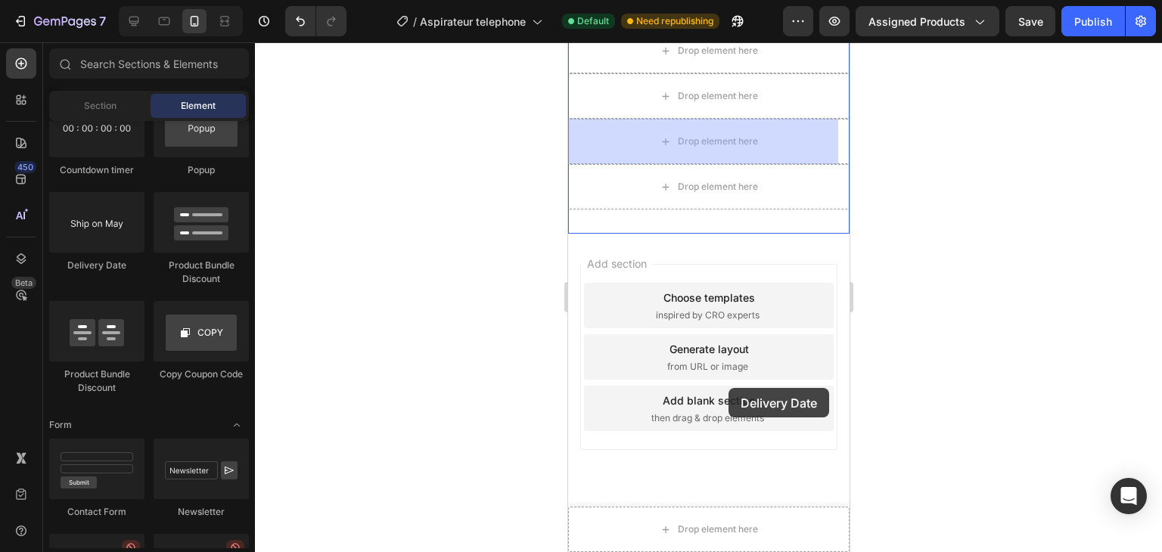
scroll to position [3325, 0]
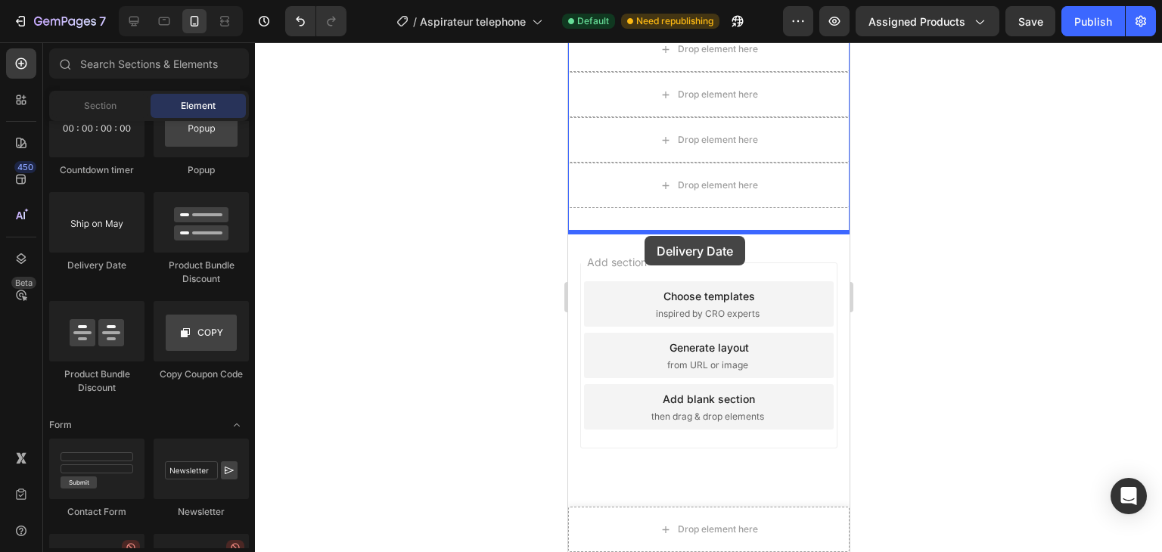
drag, startPoint x: 654, startPoint y: 284, endPoint x: 644, endPoint y: 236, distance: 49.6
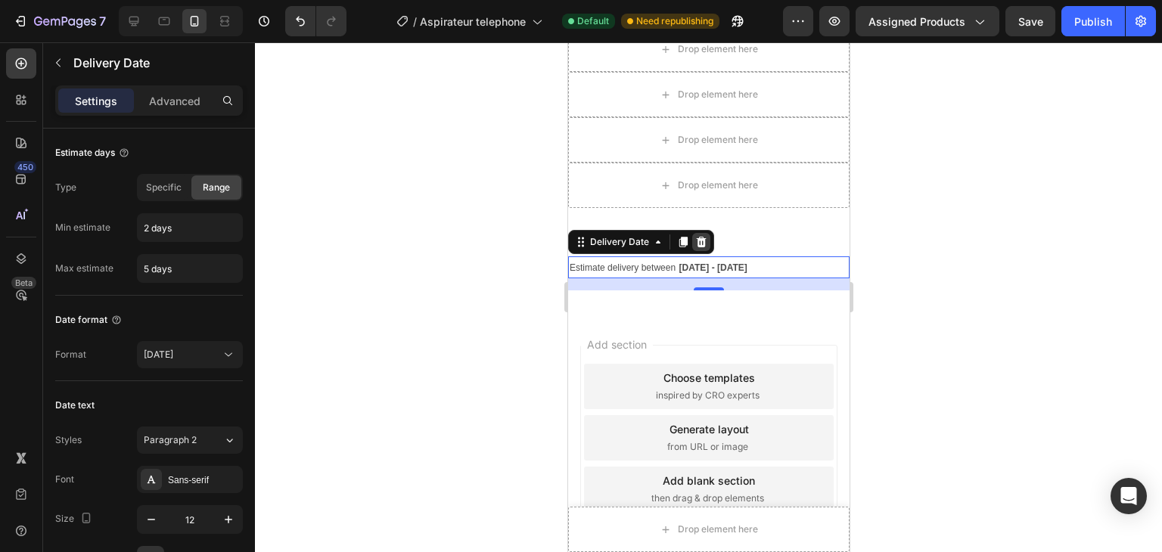
click at [699, 241] on icon at bounding box center [701, 242] width 10 height 11
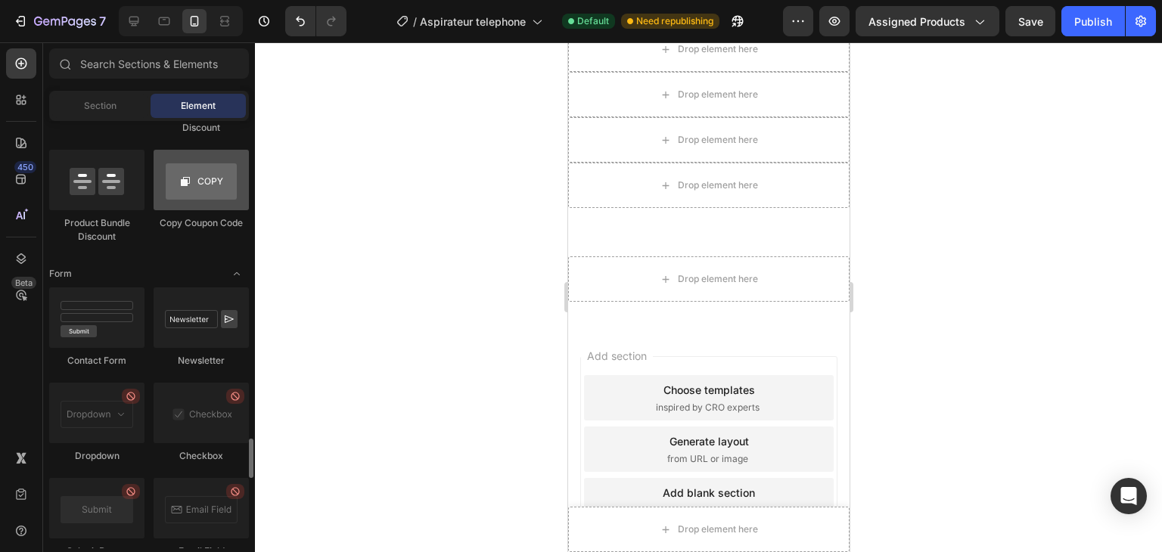
scroll to position [3331, 0]
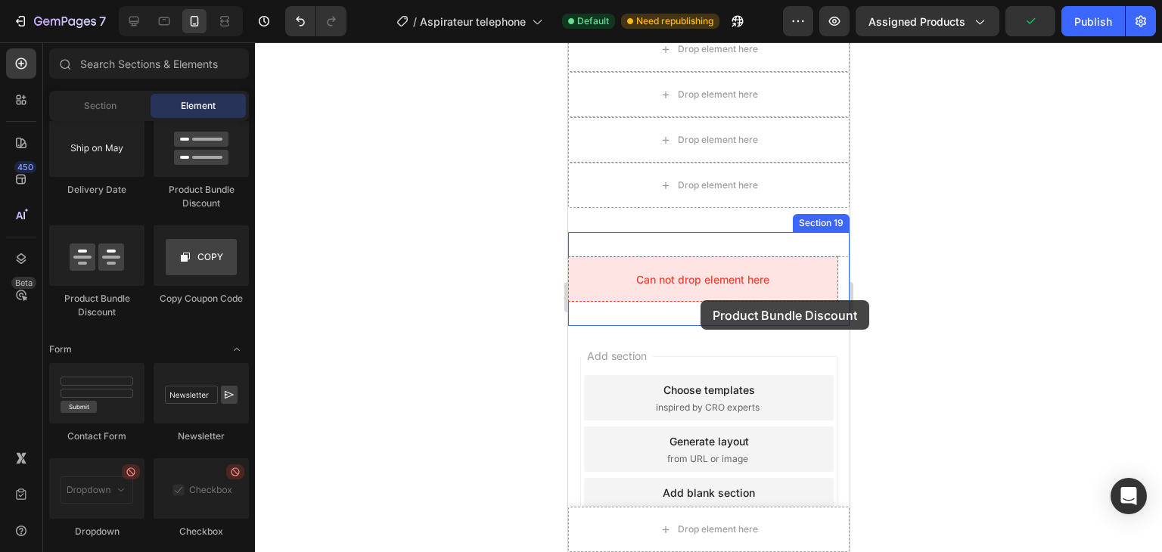
drag, startPoint x: 654, startPoint y: 300, endPoint x: 700, endPoint y: 300, distance: 46.1
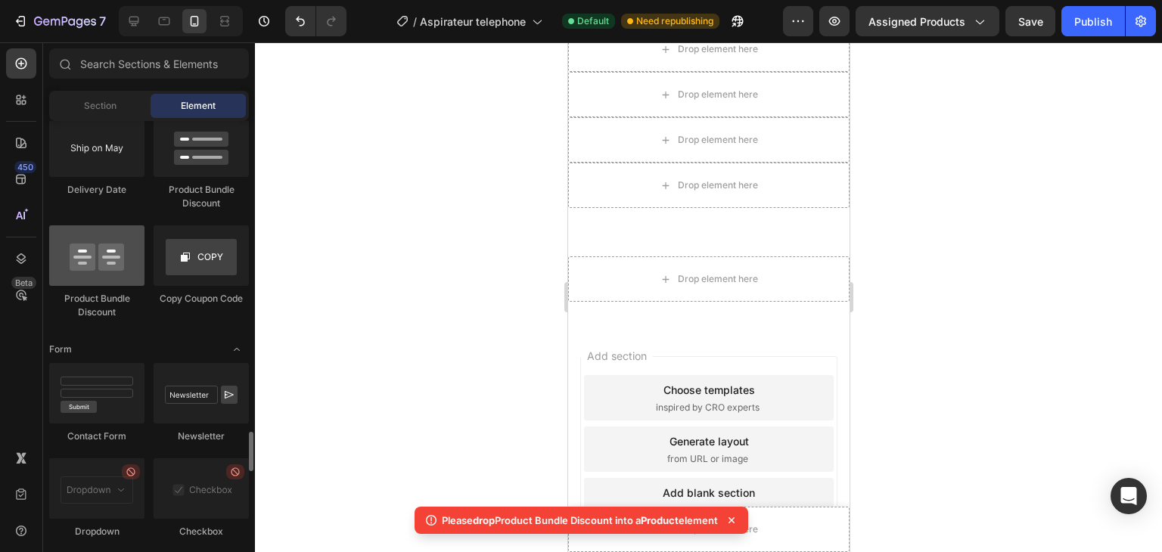
scroll to position [3180, 0]
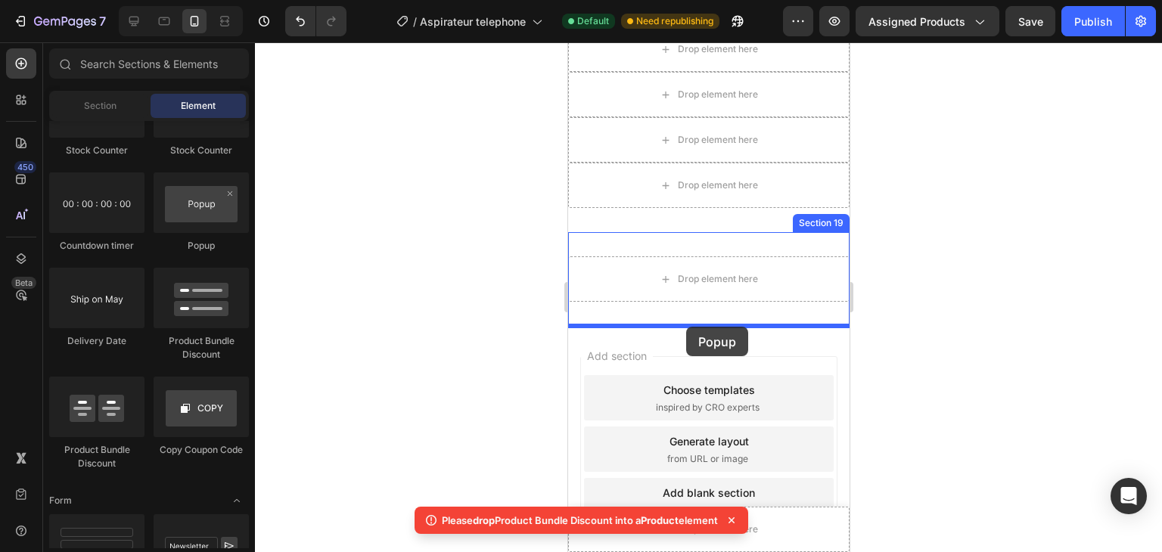
drag, startPoint x: 757, startPoint y: 259, endPoint x: 686, endPoint y: 326, distance: 97.9
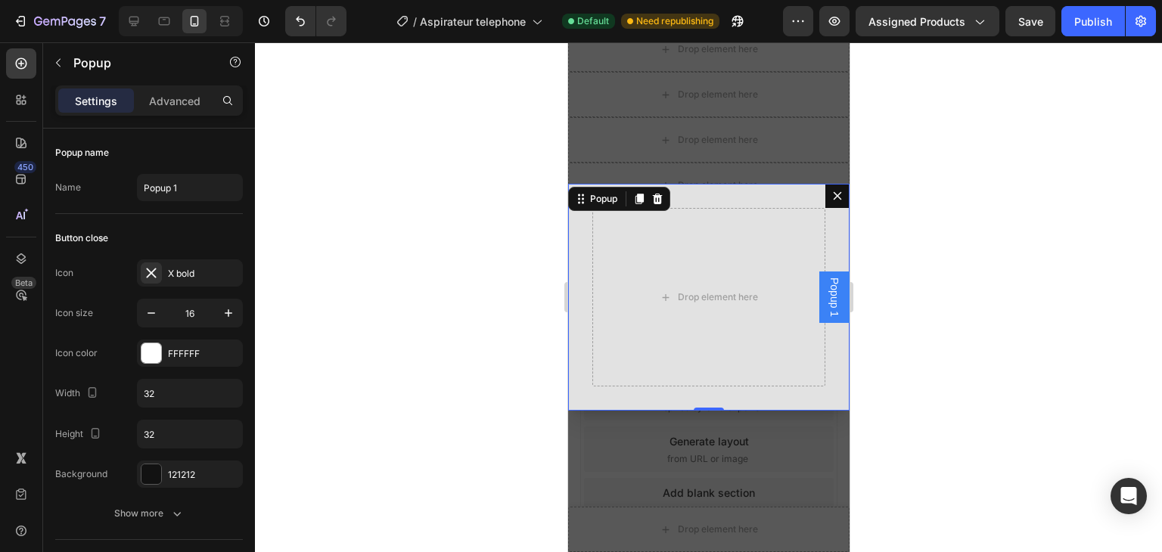
click at [829, 188] on button "Dialog content" at bounding box center [836, 196] width 24 height 24
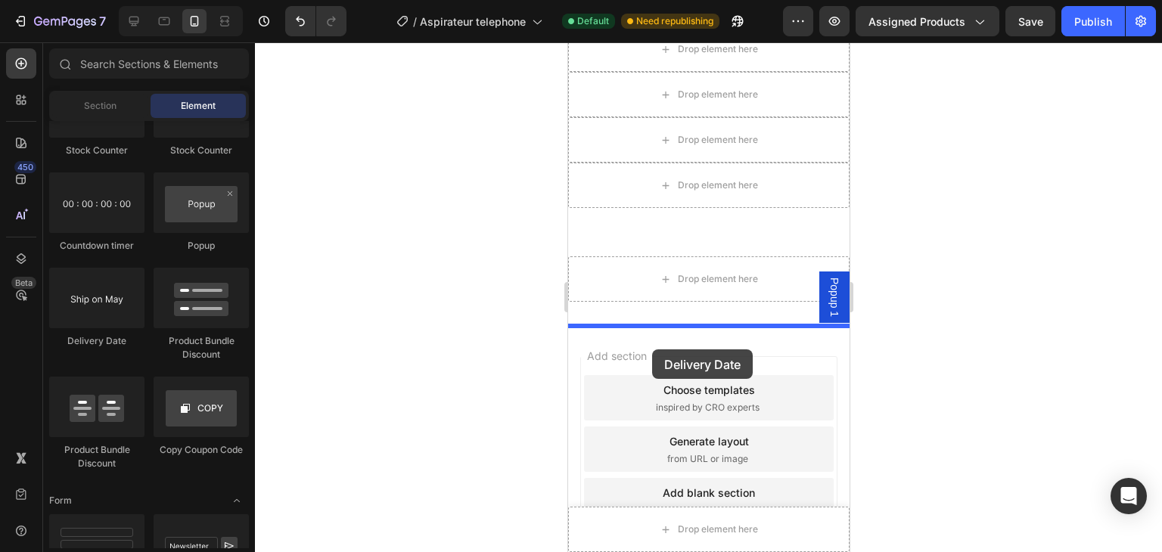
drag, startPoint x: 670, startPoint y: 346, endPoint x: 651, endPoint y: 349, distance: 19.3
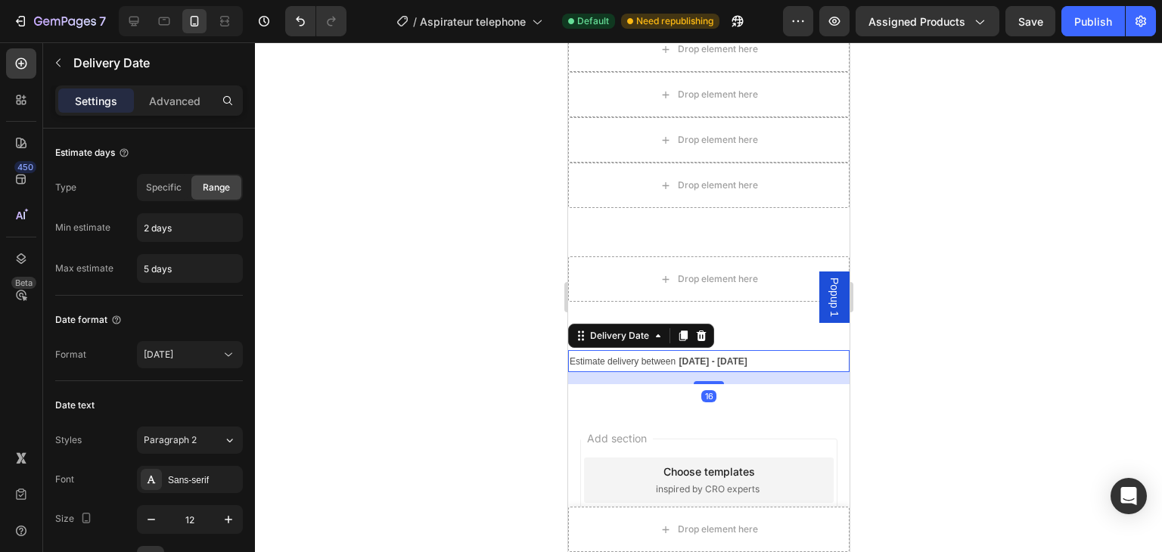
click at [958, 348] on div at bounding box center [708, 297] width 907 height 510
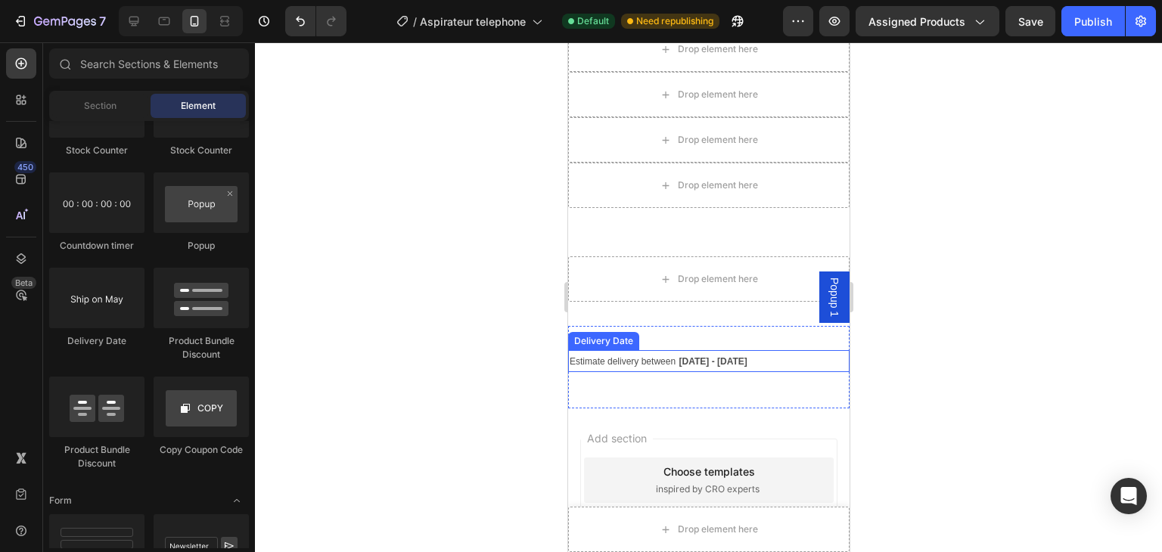
click at [767, 364] on div "Estimate delivery between [DATE] - [DATE]" at bounding box center [707, 361] width 281 height 22
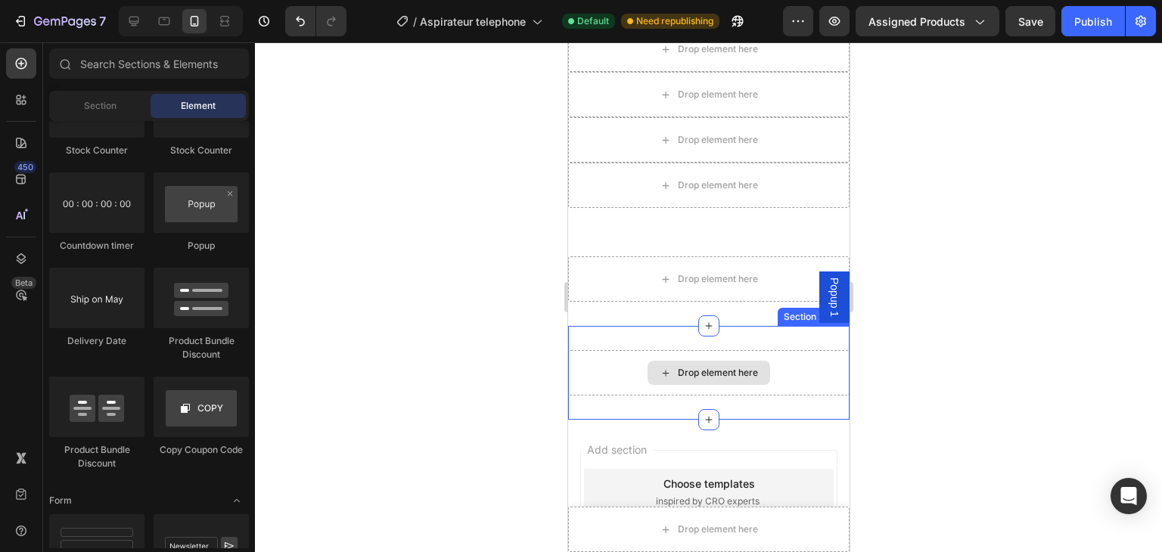
click at [780, 359] on div "Drop element here" at bounding box center [707, 372] width 281 height 45
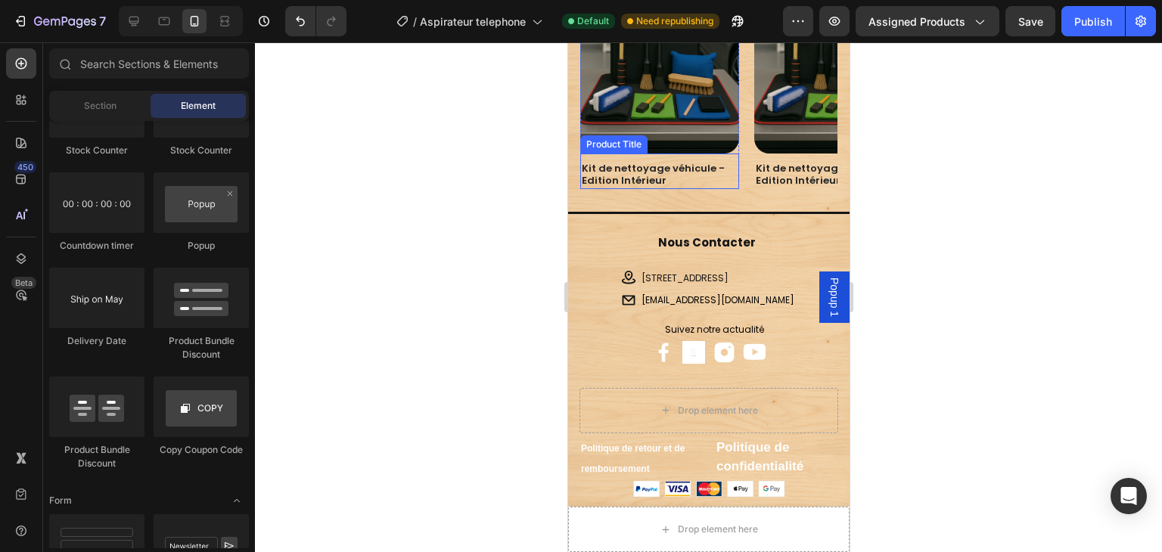
scroll to position [3325, 0]
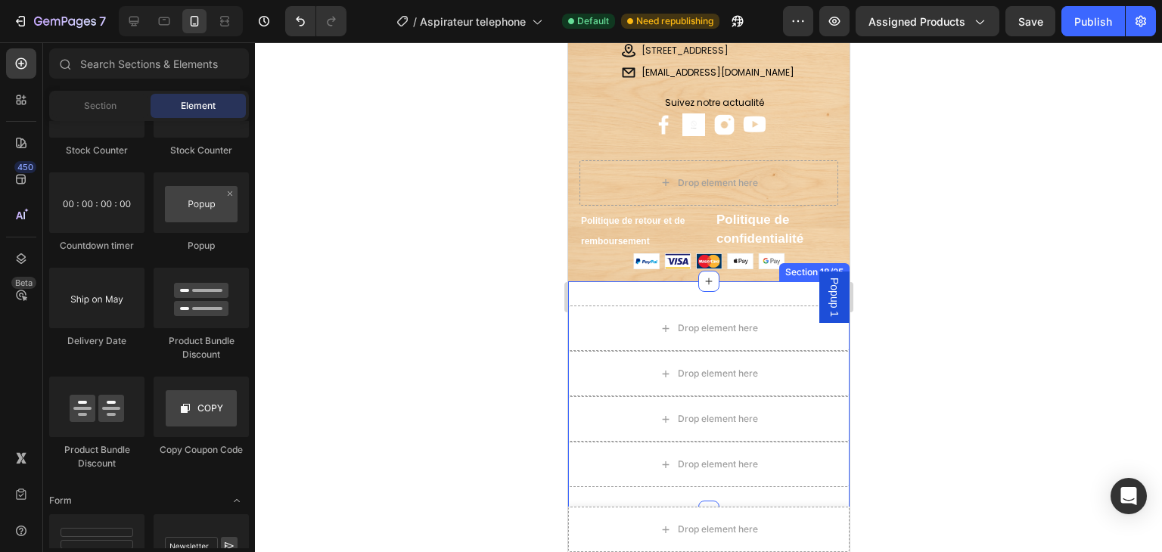
click at [624, 290] on div "Drop element here Drop element here Drop element here Drop element here Section…" at bounding box center [707, 396] width 281 height 230
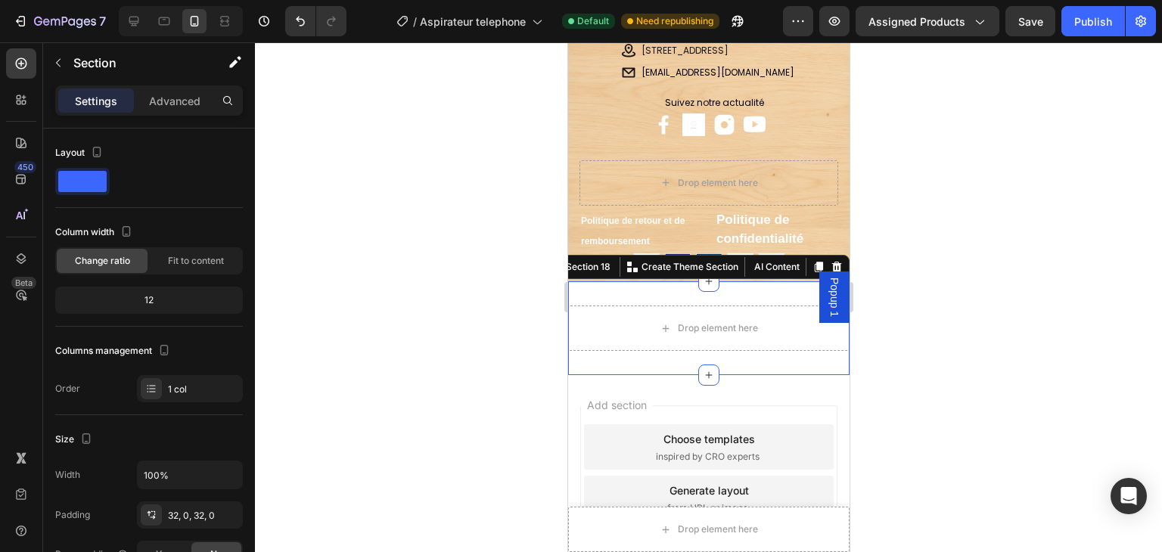
click at [663, 299] on div "Drop element here Section 18 You can create reusable sections Create Theme Sect…" at bounding box center [707, 328] width 281 height 94
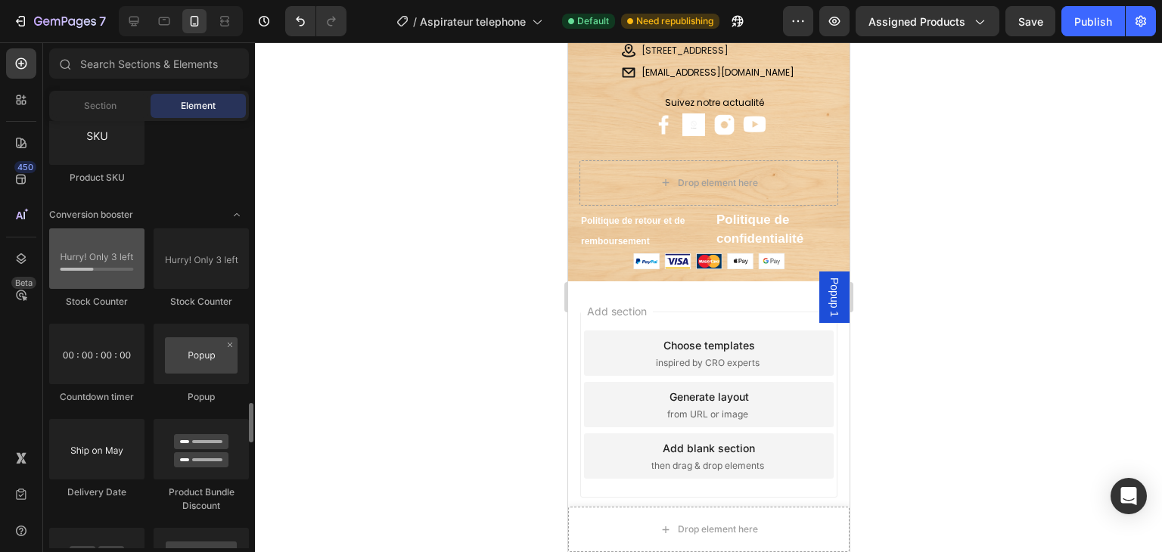
scroll to position [2953, 0]
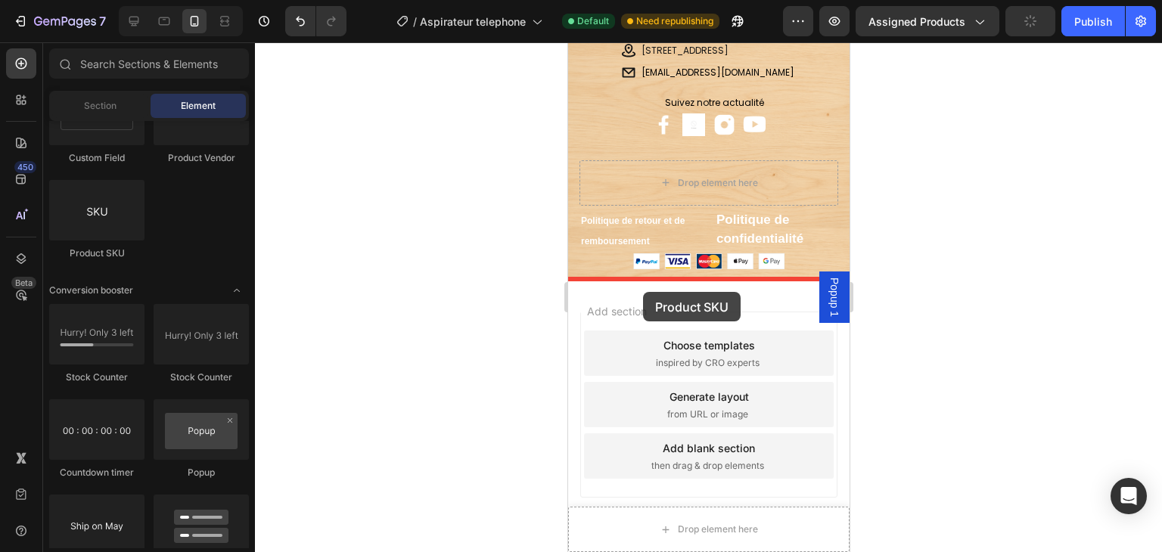
drag, startPoint x: 668, startPoint y: 264, endPoint x: 642, endPoint y: 292, distance: 38.0
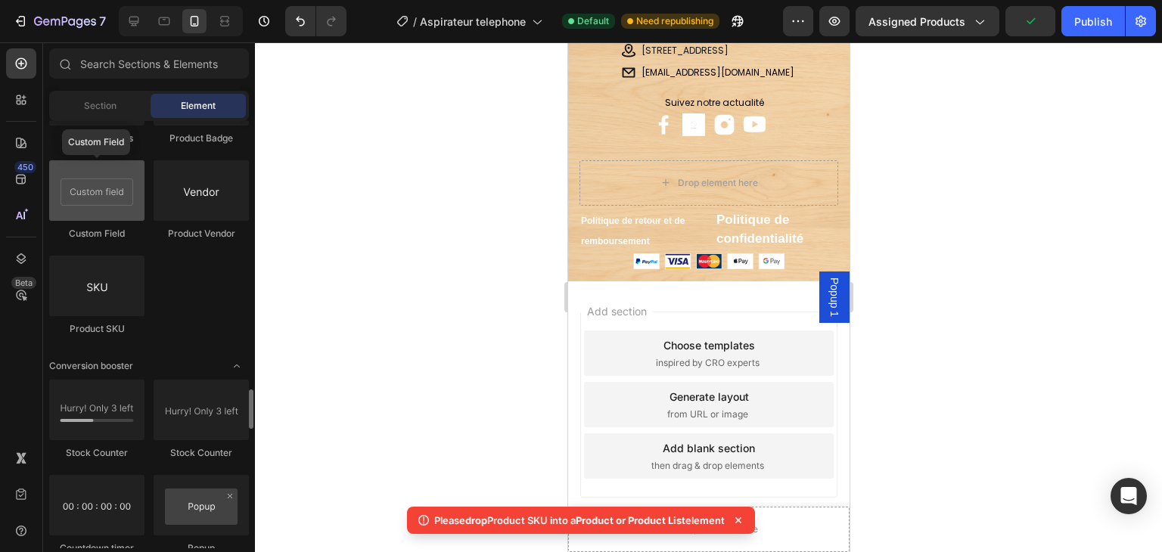
scroll to position [2802, 0]
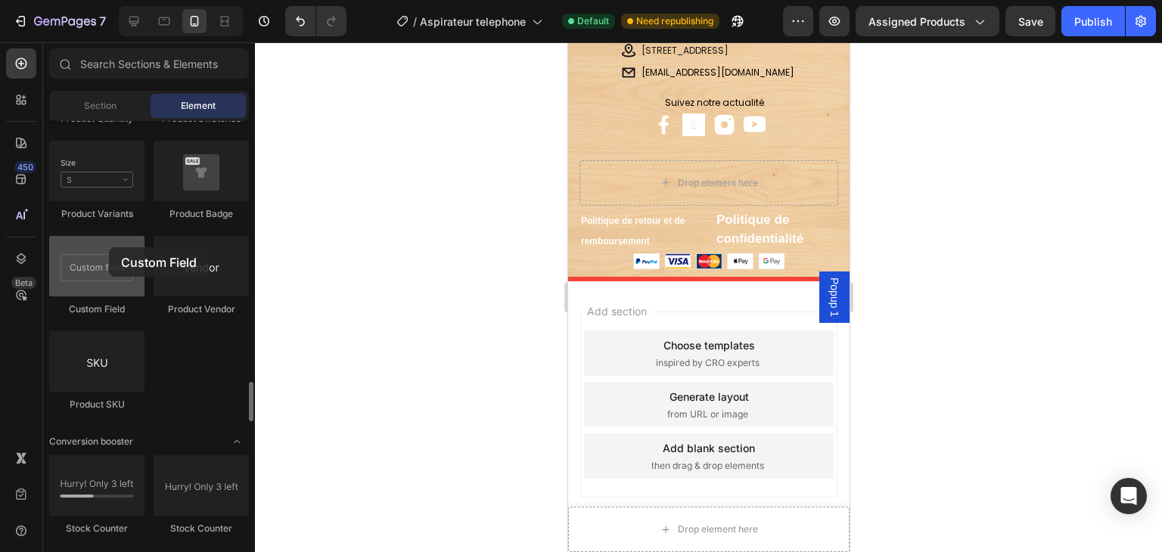
drag, startPoint x: 134, startPoint y: 291, endPoint x: 79, endPoint y: 261, distance: 63.0
click at [79, 261] on div at bounding box center [96, 266] width 95 height 61
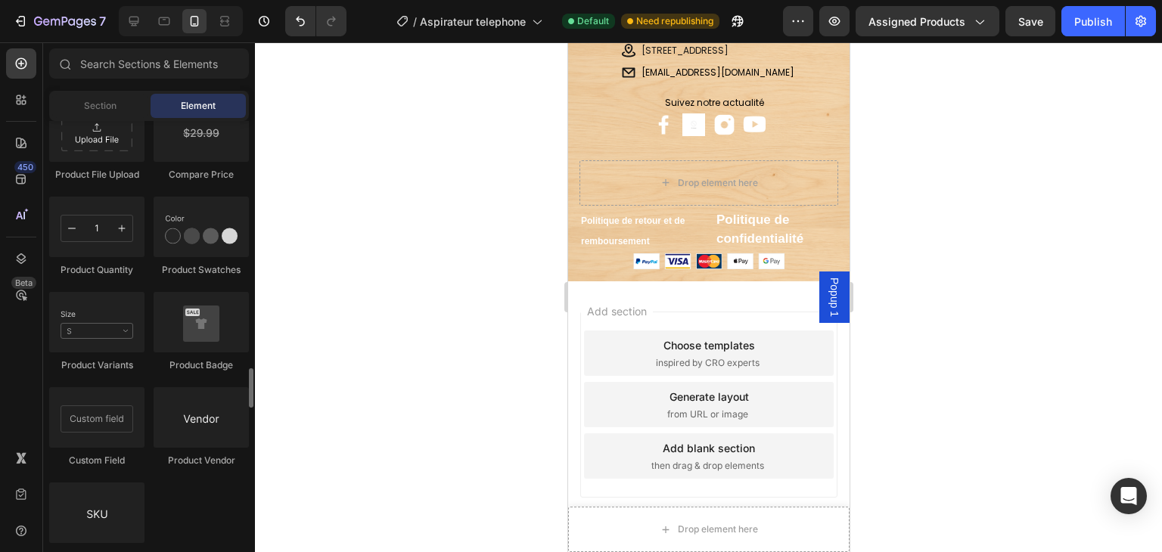
scroll to position [2575, 0]
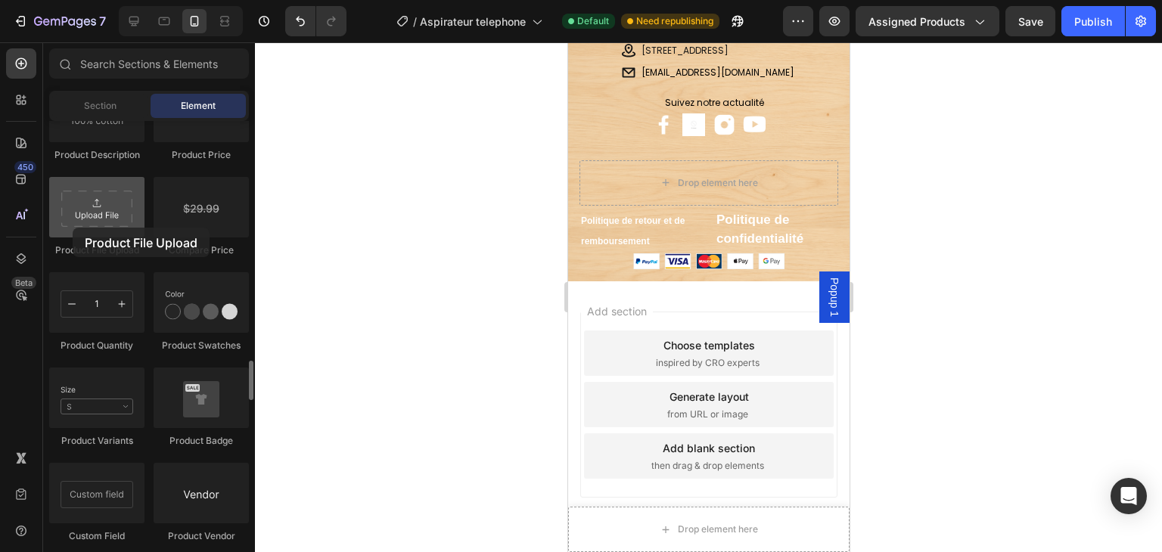
drag, startPoint x: 92, startPoint y: 214, endPoint x: 73, endPoint y: 228, distance: 23.3
click at [73, 228] on div at bounding box center [96, 207] width 95 height 61
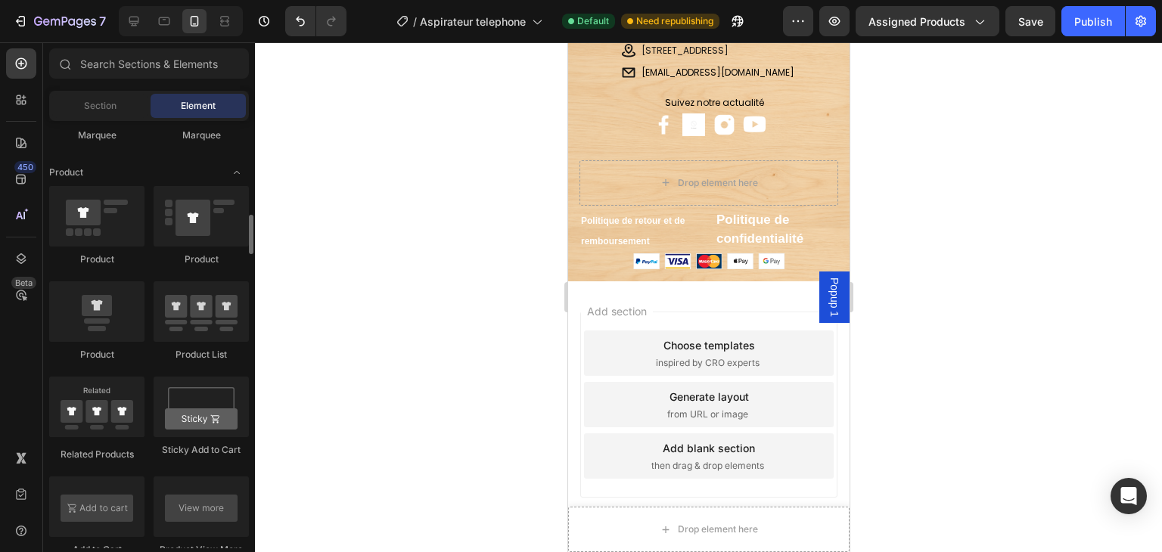
scroll to position [1743, 0]
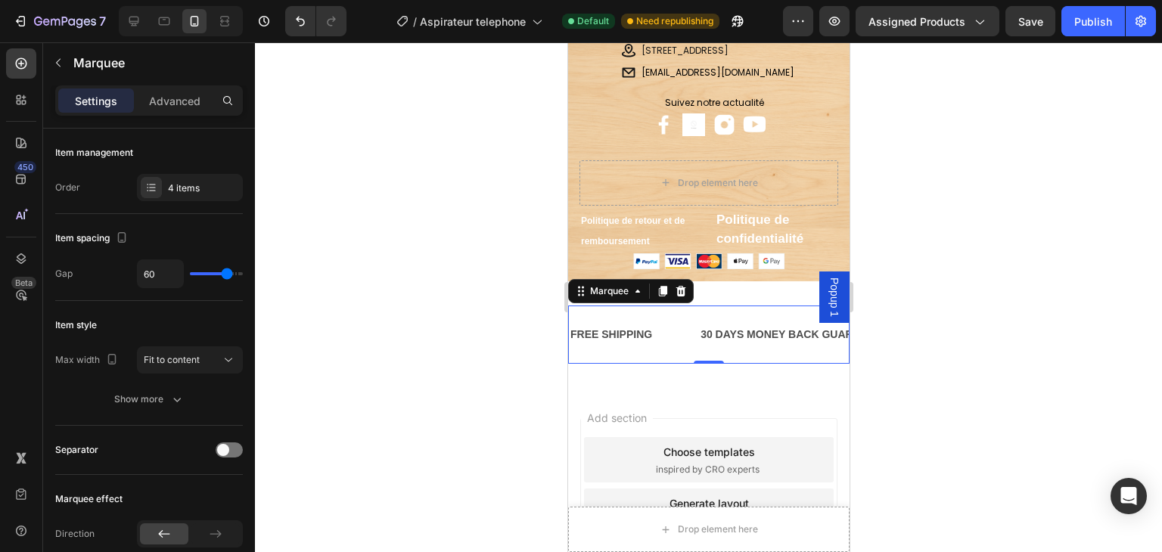
click at [796, 348] on div "30 DAYS MONEY BACK GUARANTEE Text Block" at bounding box center [793, 335] width 191 height 34
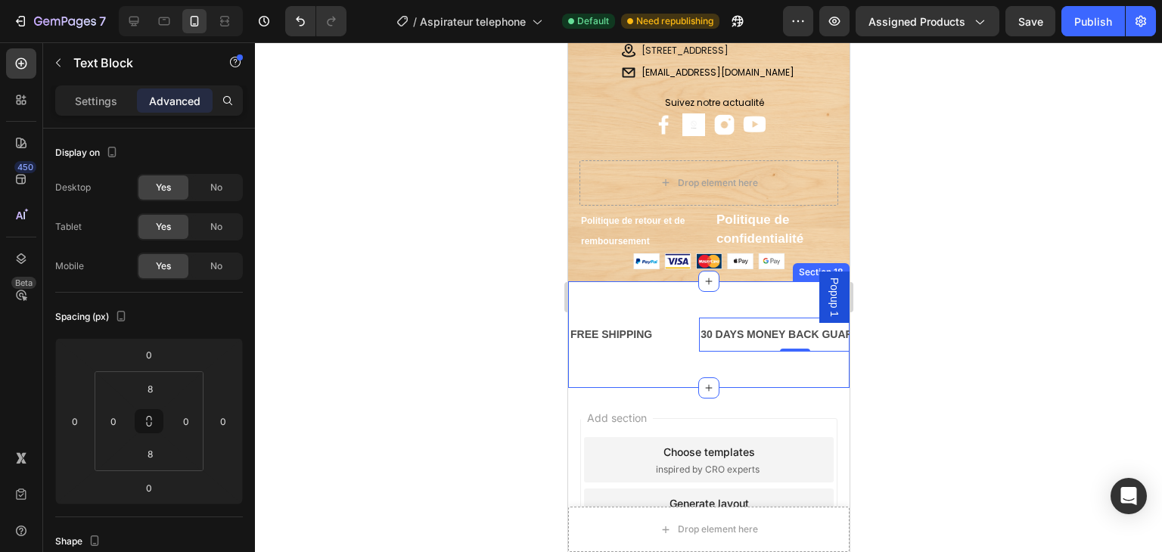
click at [787, 365] on div "FREE SHIPPING Text Block 30 DAYS MONEY BACK GUARANTEE Text Block 0 LIMITED TIME…" at bounding box center [707, 334] width 281 height 107
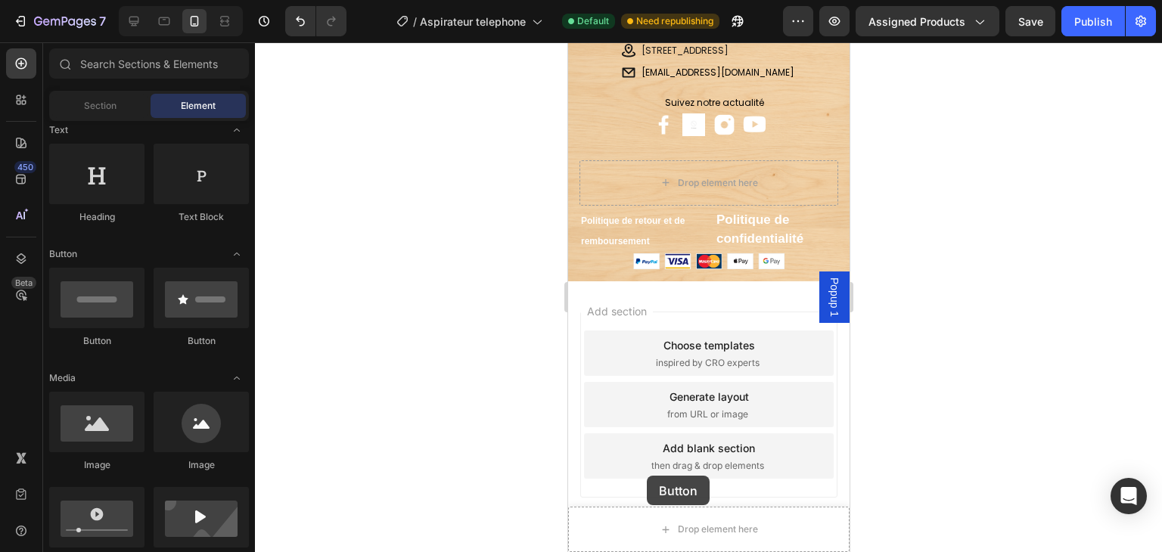
scroll to position [3372, 0]
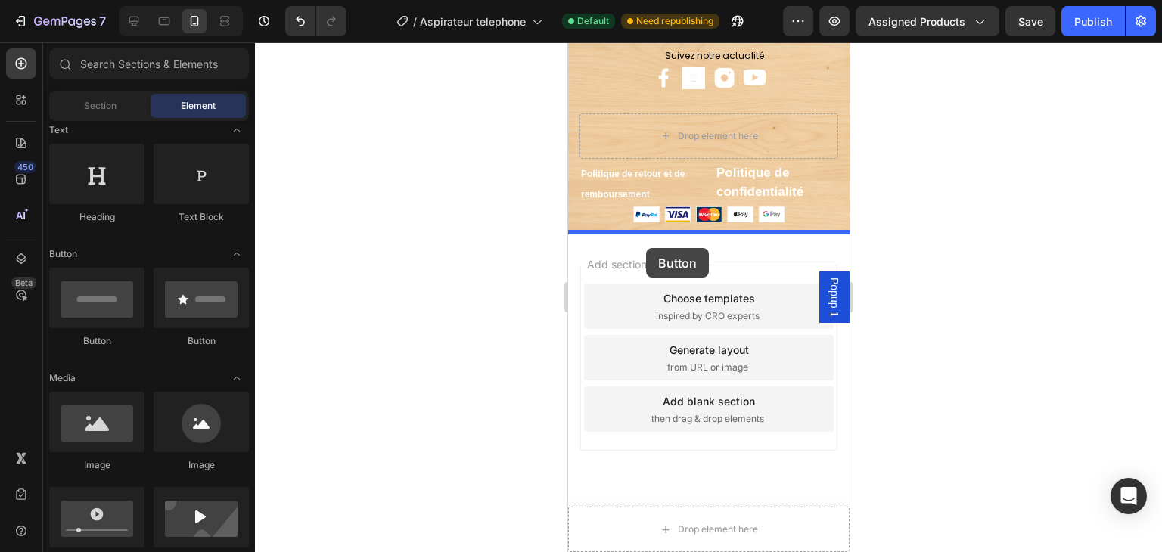
drag, startPoint x: 672, startPoint y: 358, endPoint x: 645, endPoint y: 247, distance: 113.7
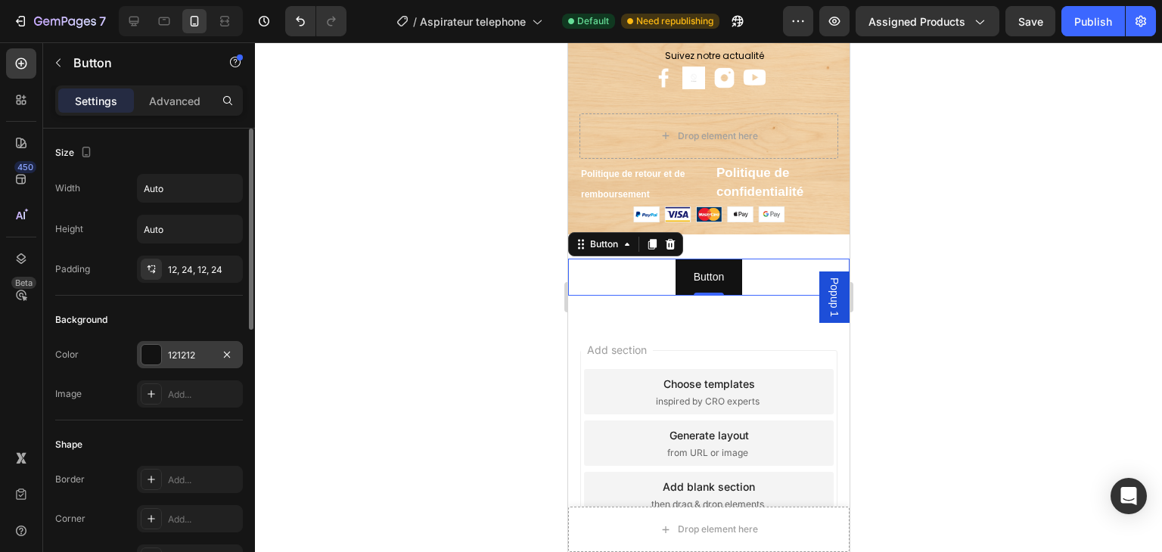
click at [210, 353] on div "121212" at bounding box center [190, 356] width 44 height 14
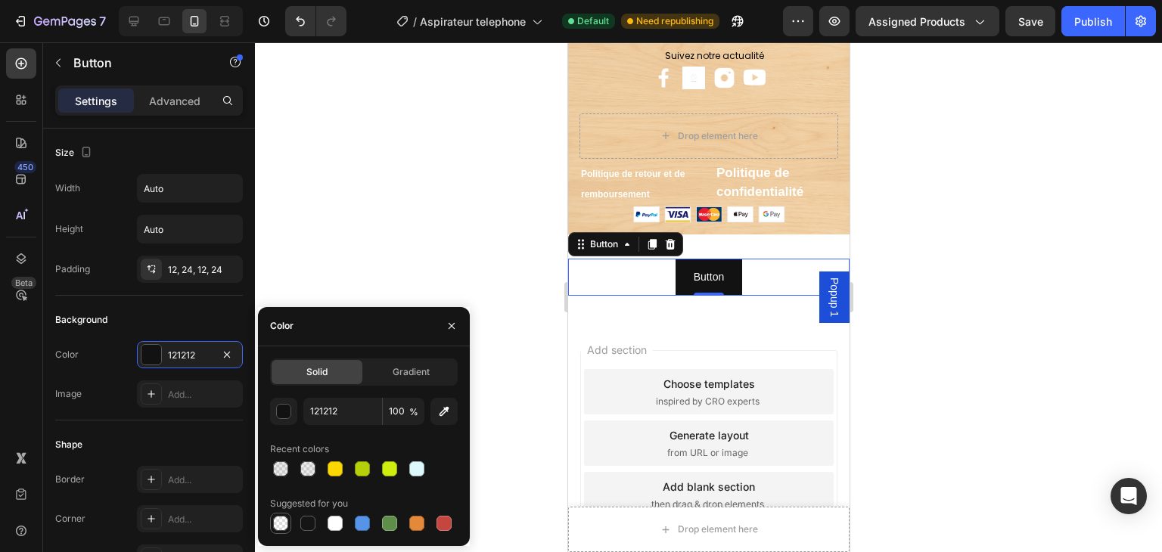
click at [276, 528] on div at bounding box center [280, 523] width 15 height 15
type input "000000"
type input "0"
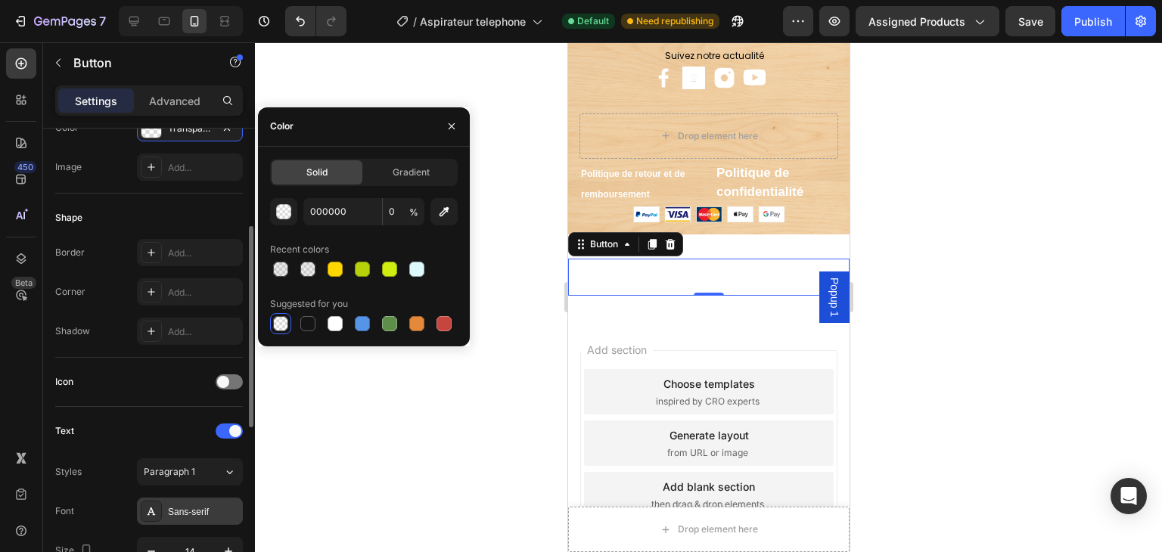
scroll to position [529, 0]
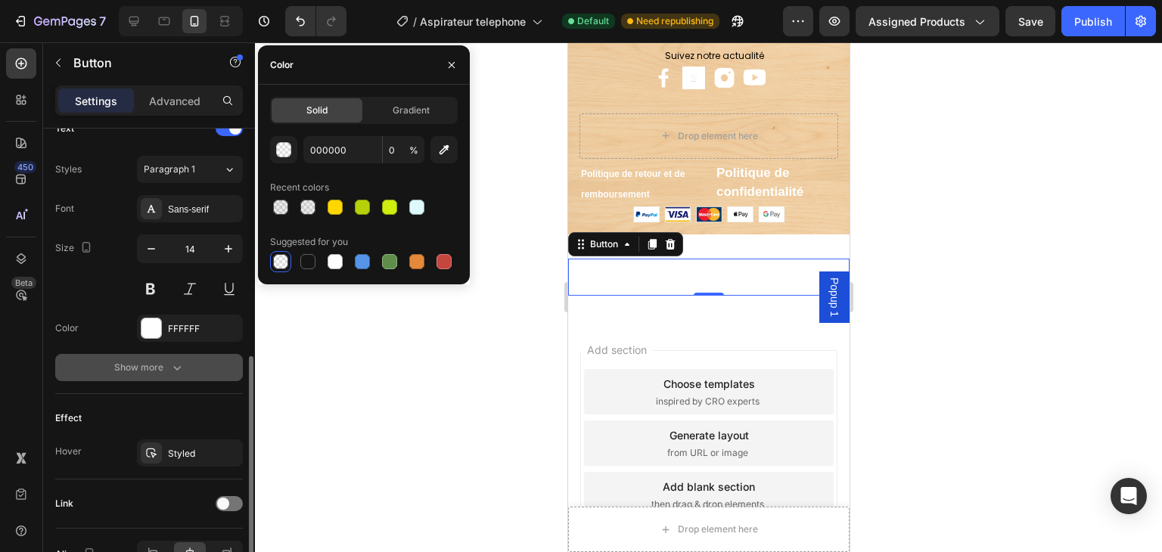
click at [150, 360] on div "Show more" at bounding box center [149, 367] width 70 height 15
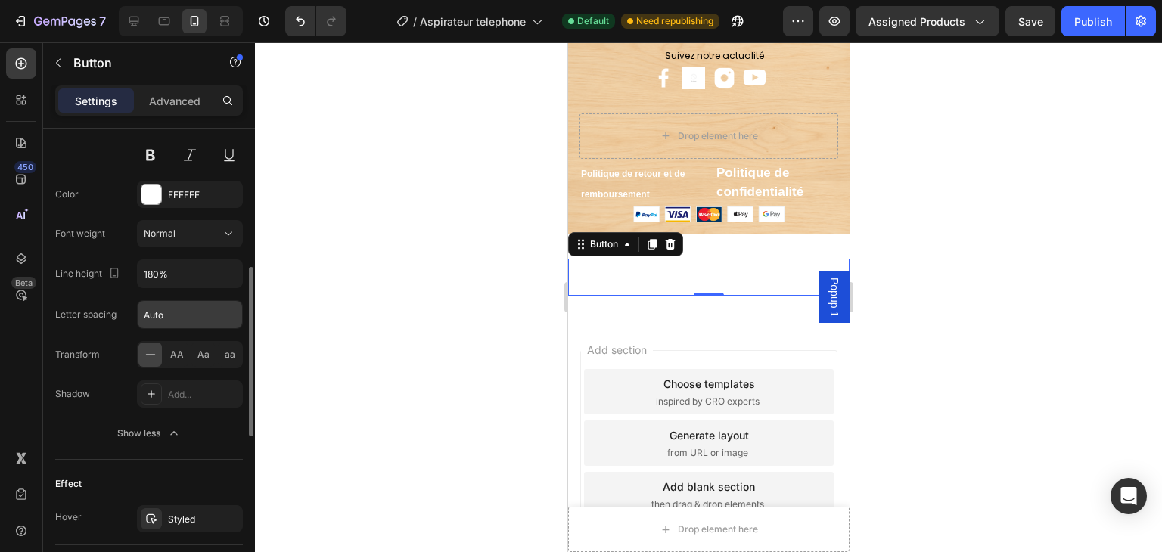
scroll to position [588, 0]
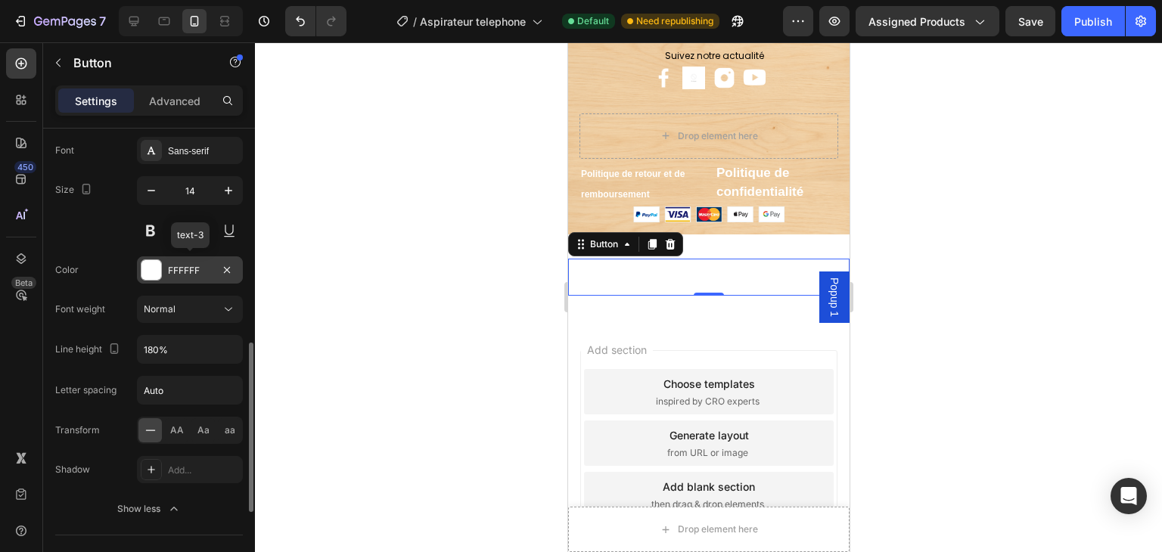
click at [152, 265] on div at bounding box center [151, 270] width 20 height 20
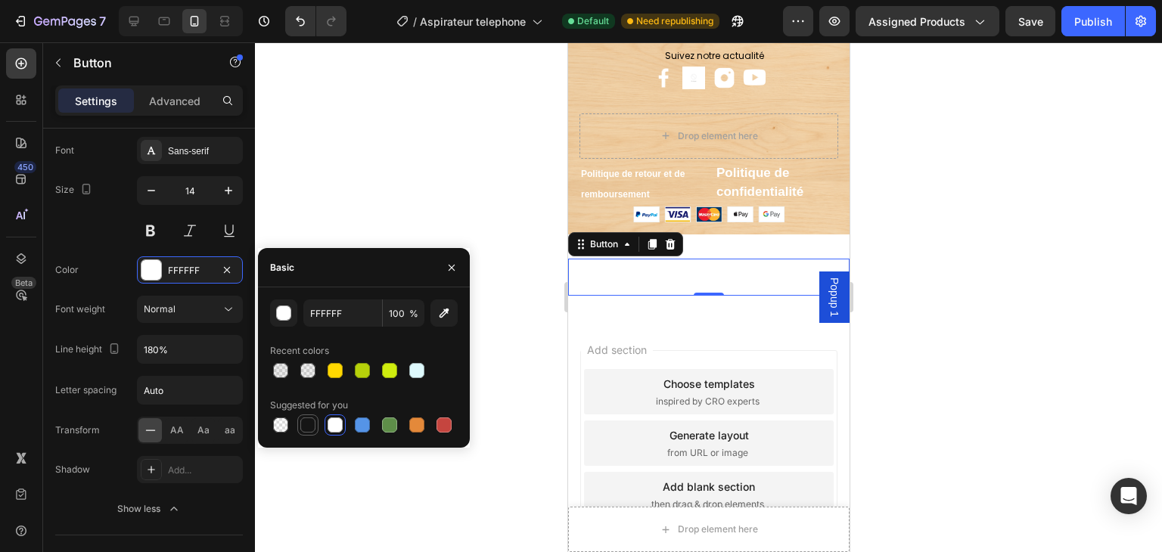
click at [309, 421] on div at bounding box center [307, 425] width 15 height 15
type input "151515"
click at [707, 273] on p "Button" at bounding box center [708, 277] width 30 height 19
click at [719, 273] on button "Button" at bounding box center [708, 277] width 67 height 37
click at [710, 273] on p "Button" at bounding box center [708, 277] width 30 height 19
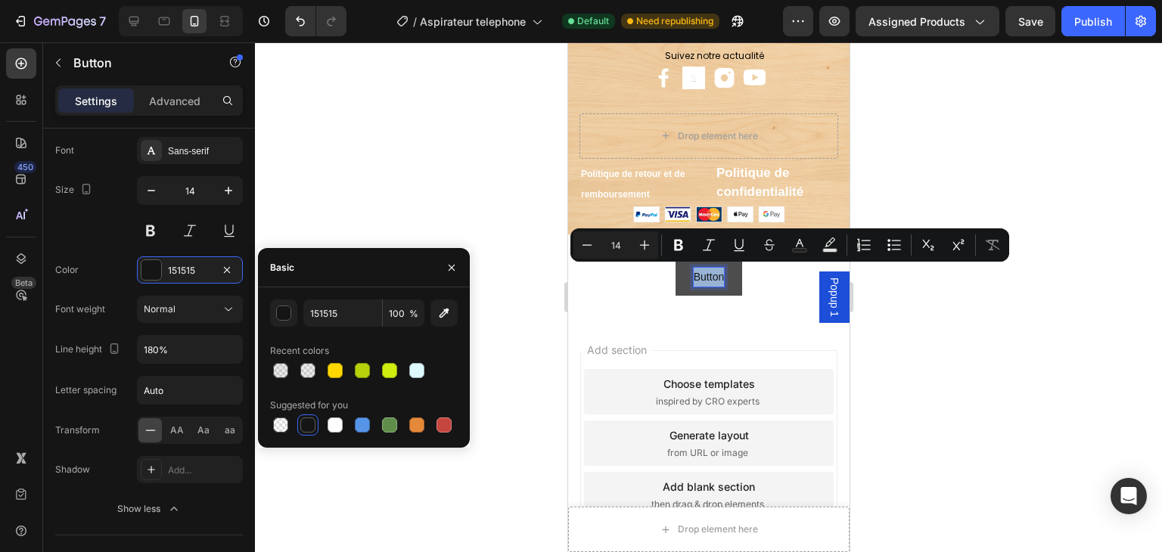
drag, startPoint x: 716, startPoint y: 274, endPoint x: 681, endPoint y: 274, distance: 34.8
click at [681, 274] on button "Button" at bounding box center [708, 277] width 67 height 37
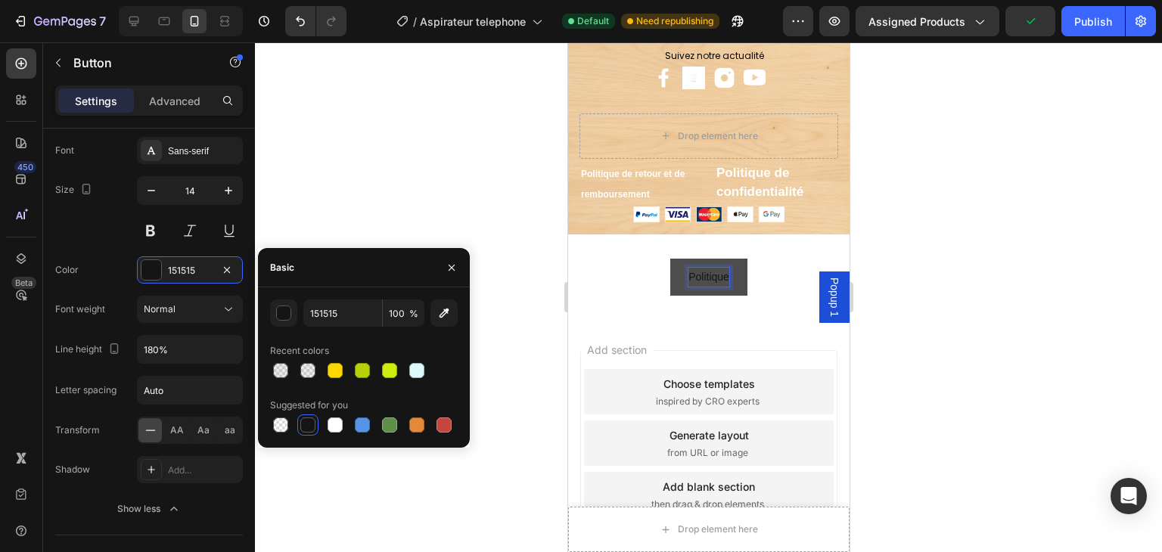
click at [669, 259] on button "Politique" at bounding box center [707, 277] width 77 height 37
click at [662, 259] on button "Politique de" at bounding box center [708, 277] width 92 height 37
click at [935, 267] on div at bounding box center [708, 297] width 907 height 510
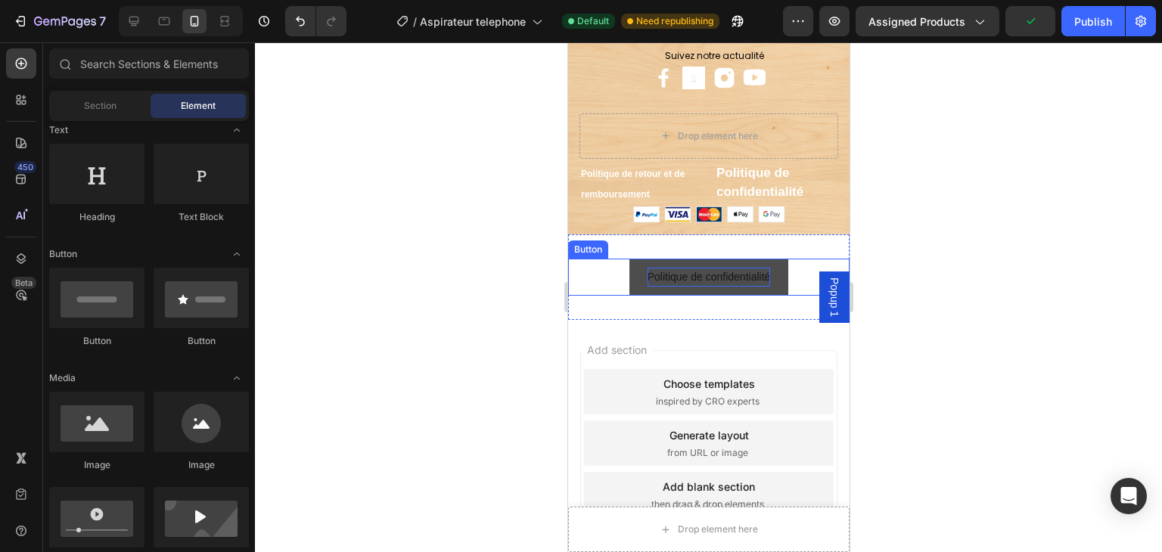
click at [696, 274] on p "Politique de confidentialité" at bounding box center [708, 277] width 123 height 19
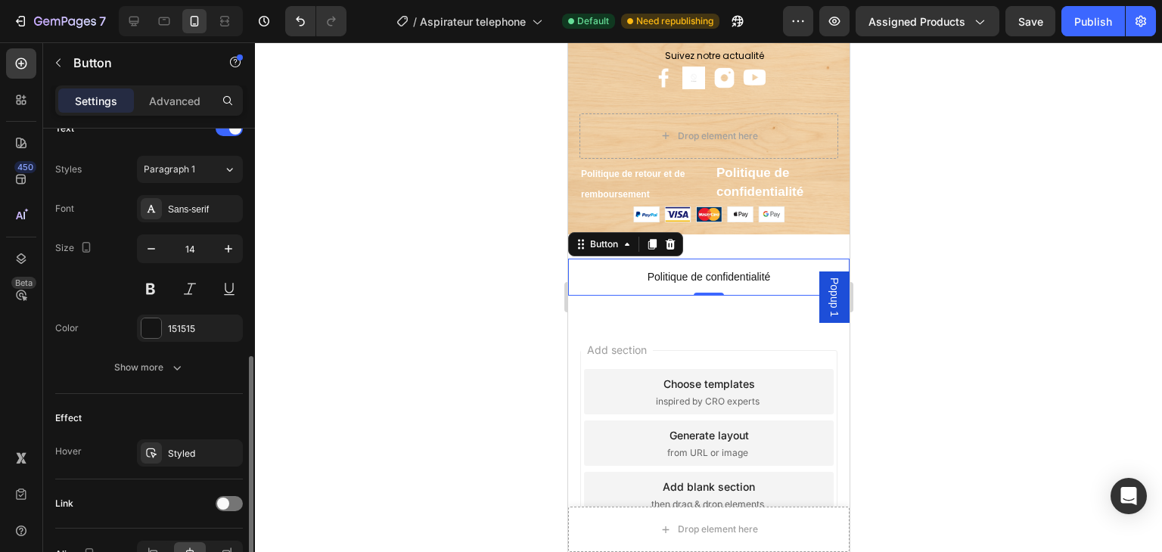
scroll to position [616, 0]
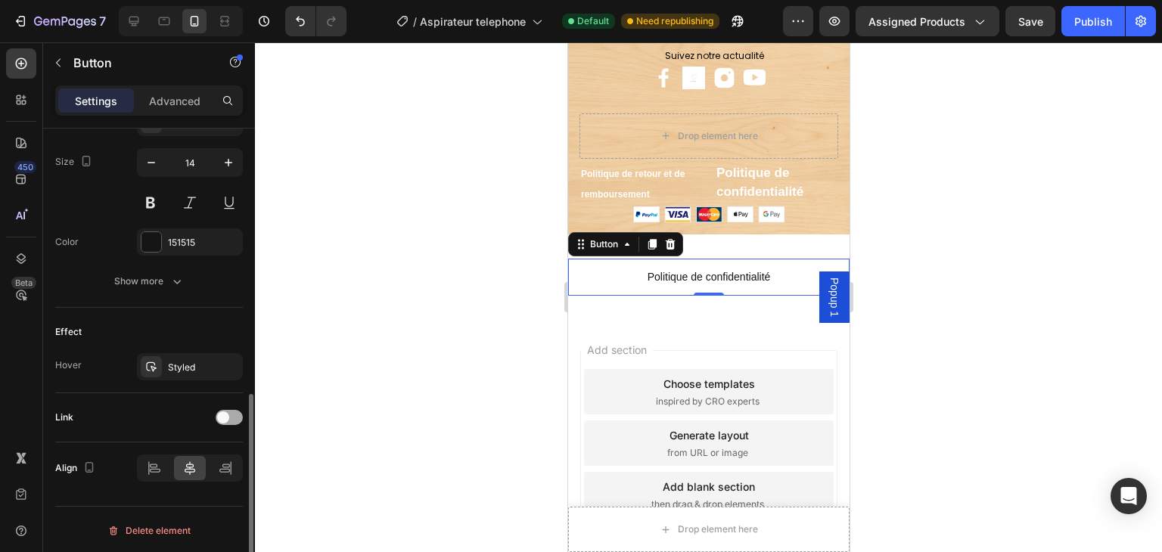
click at [217, 415] on span at bounding box center [223, 417] width 12 height 12
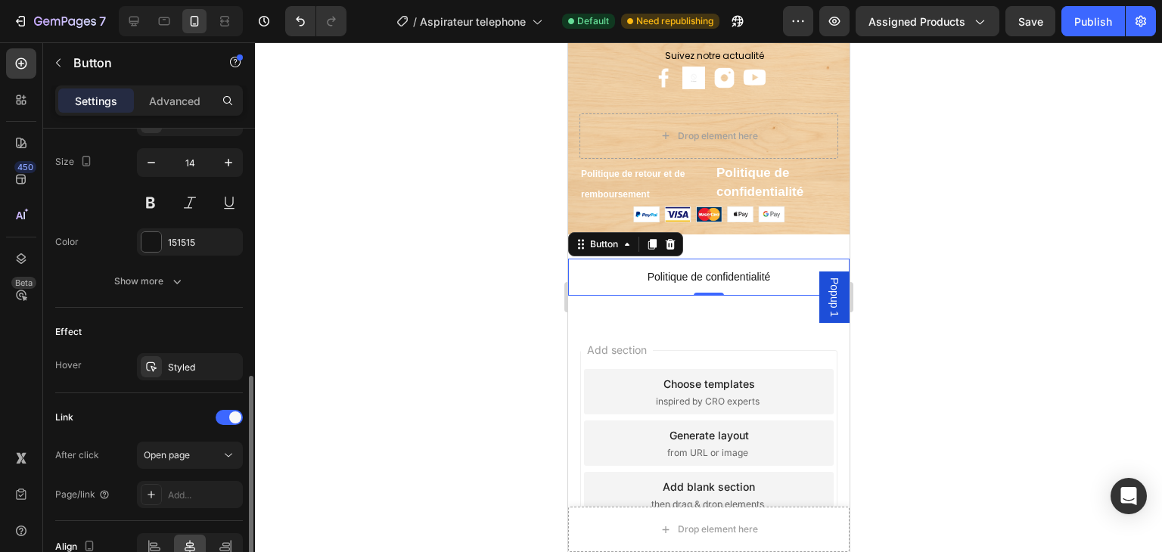
scroll to position [691, 0]
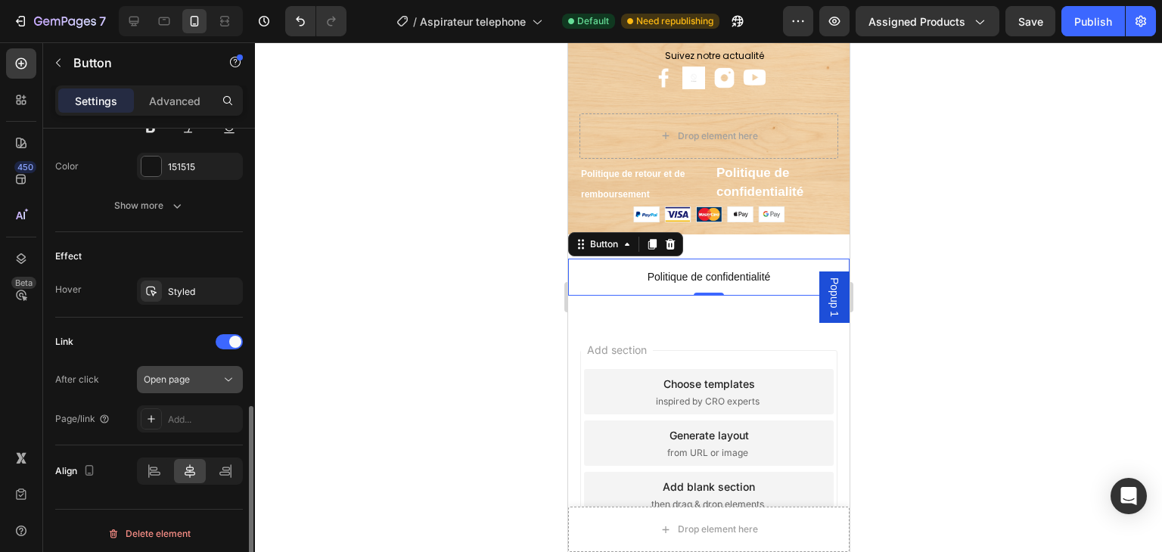
click at [188, 383] on span "Open page" at bounding box center [167, 380] width 46 height 14
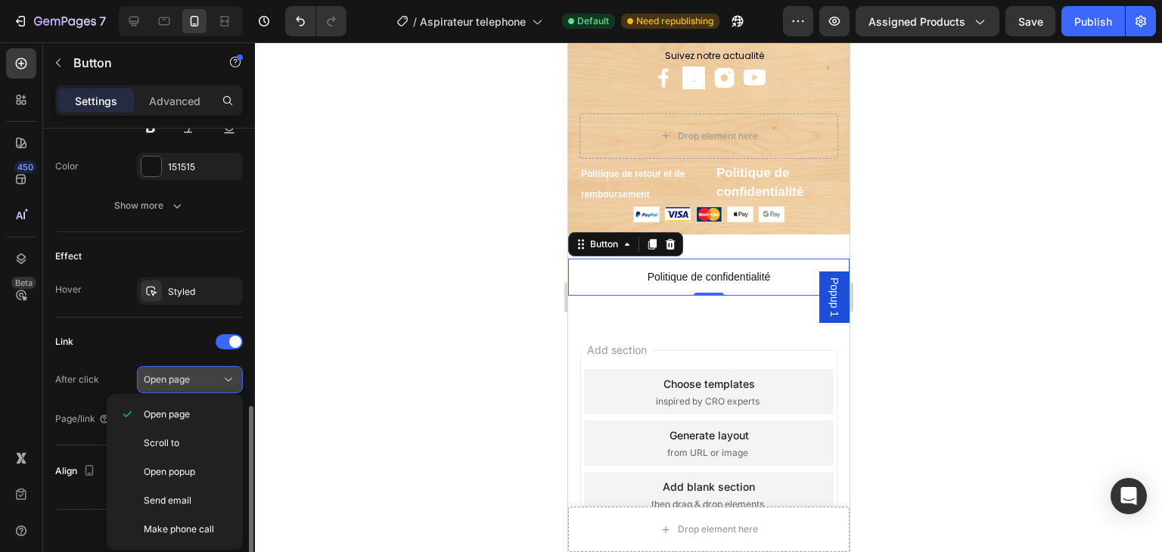
click at [188, 383] on span "Open page" at bounding box center [167, 380] width 46 height 14
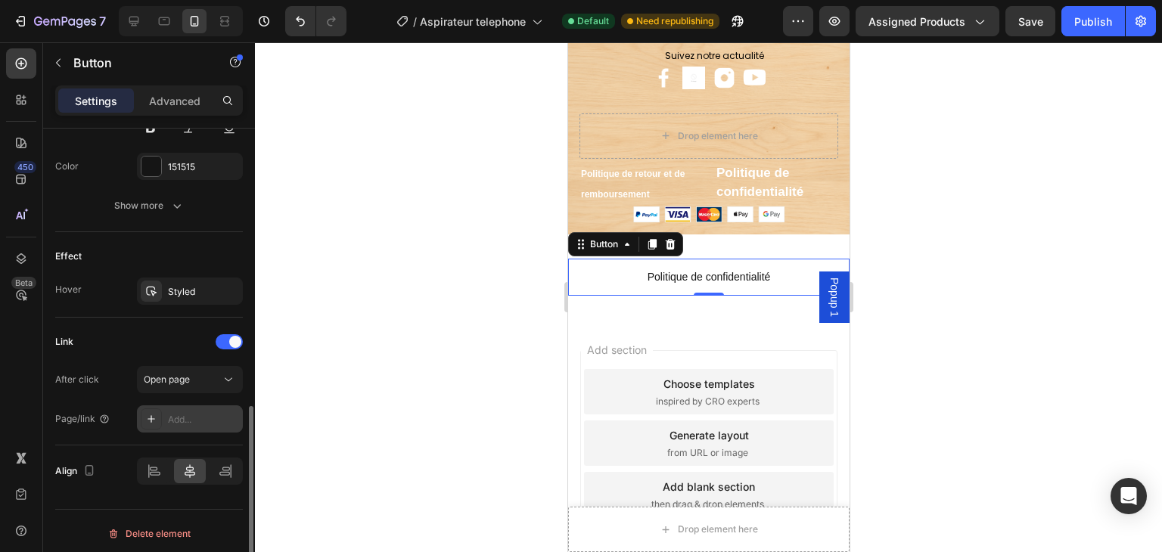
click at [185, 415] on div "Add..." at bounding box center [203, 420] width 71 height 14
click at [172, 378] on span "Open page" at bounding box center [167, 379] width 46 height 11
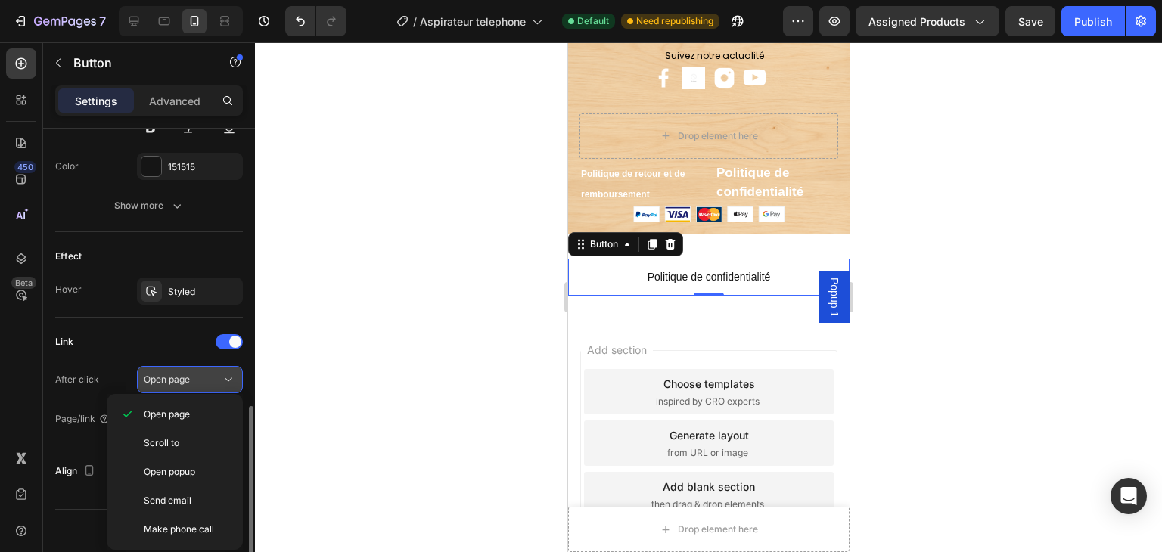
scroll to position [694, 0]
click at [191, 380] on div "Open page" at bounding box center [182, 377] width 77 height 14
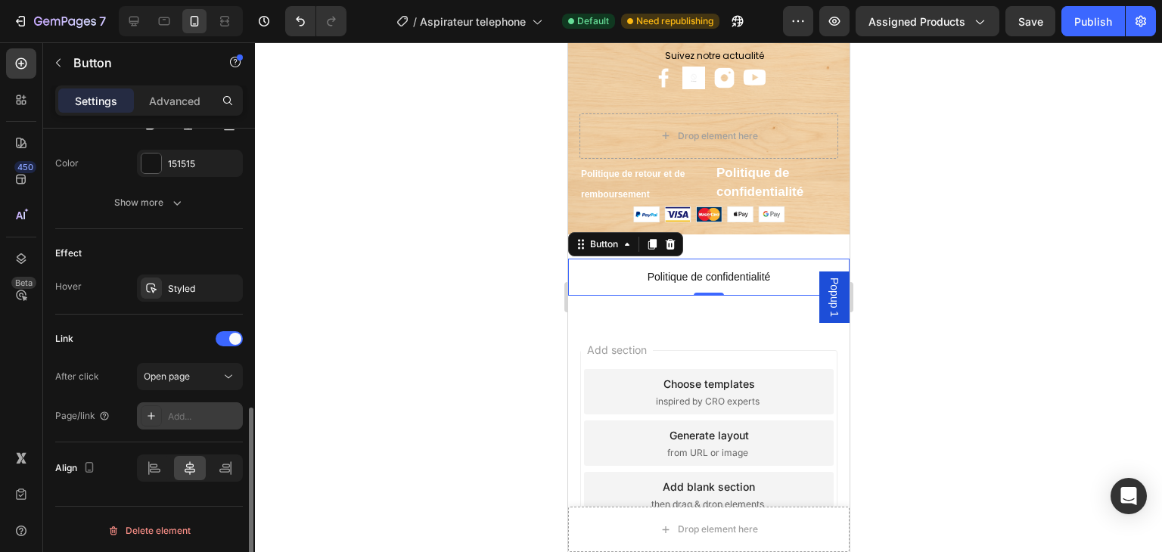
click at [157, 417] on div at bounding box center [151, 415] width 21 height 21
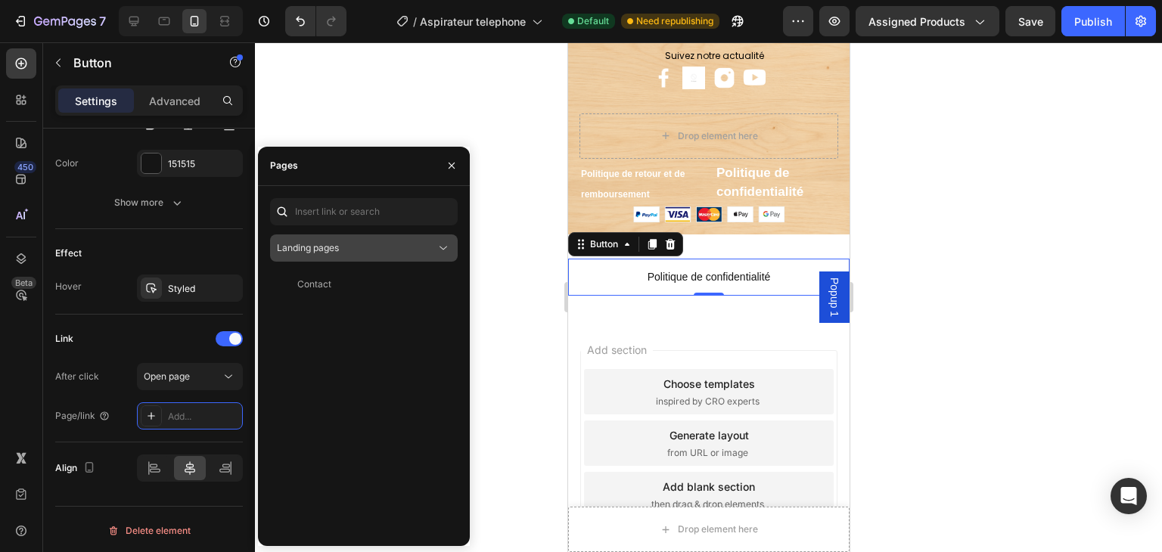
click at [354, 252] on div "Landing pages" at bounding box center [356, 248] width 159 height 14
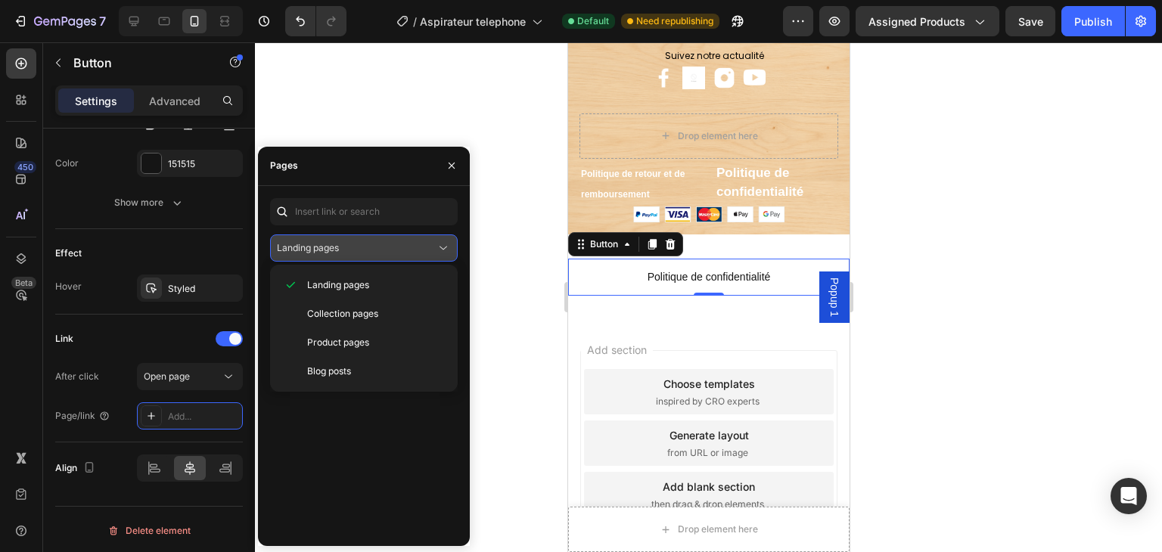
click at [354, 252] on div "Landing pages" at bounding box center [356, 248] width 159 height 14
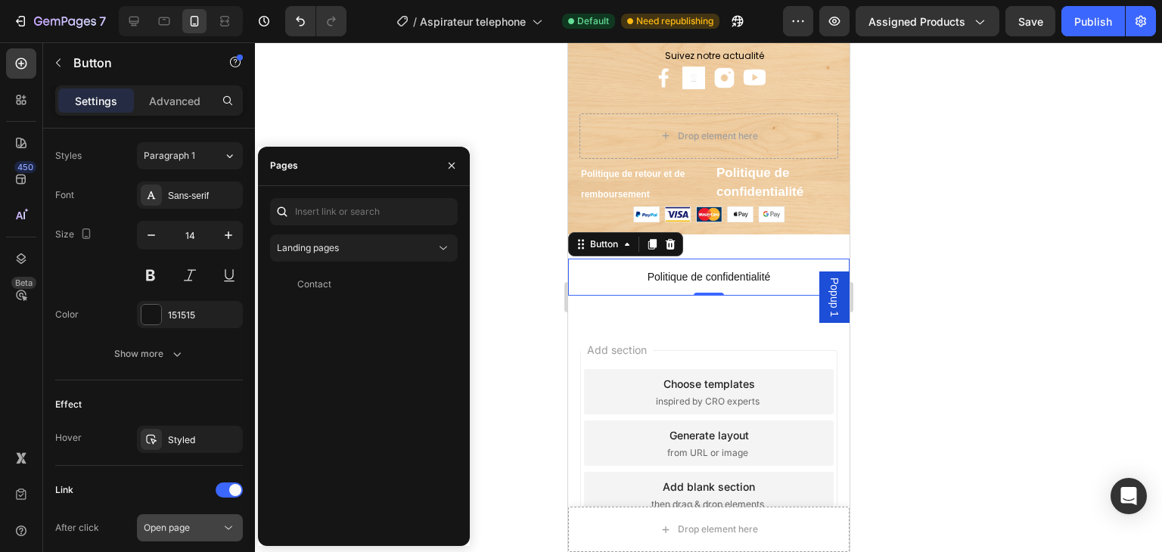
scroll to position [467, 0]
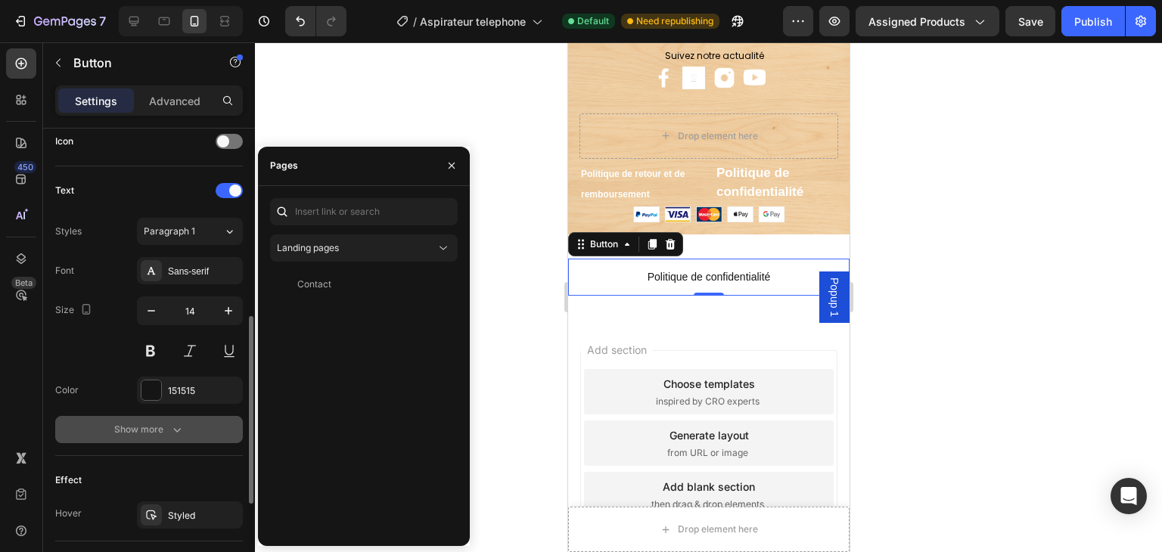
click at [160, 440] on button "Show more" at bounding box center [149, 429] width 188 height 27
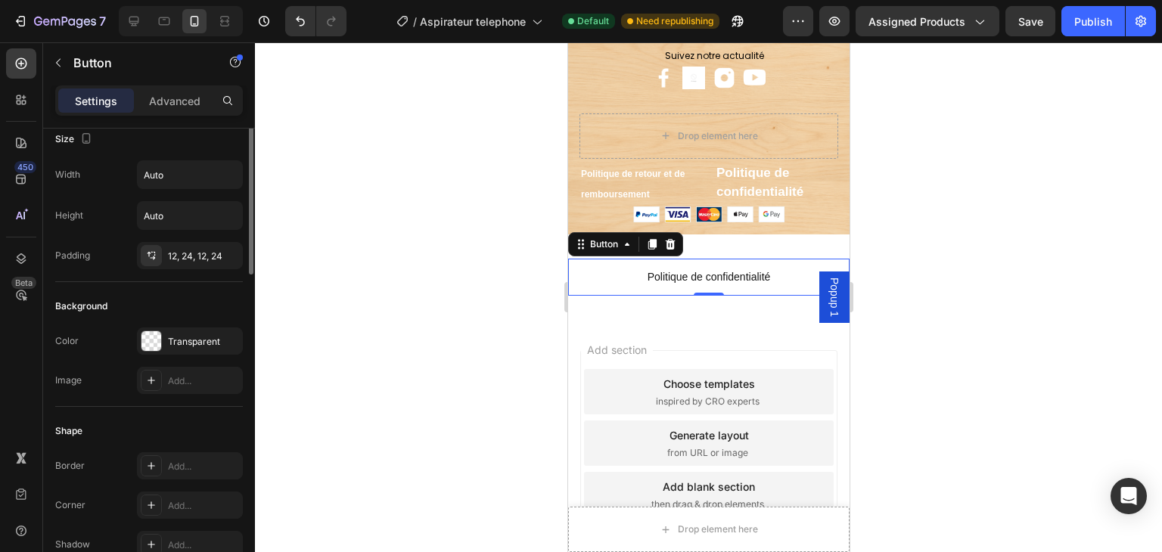
scroll to position [0, 0]
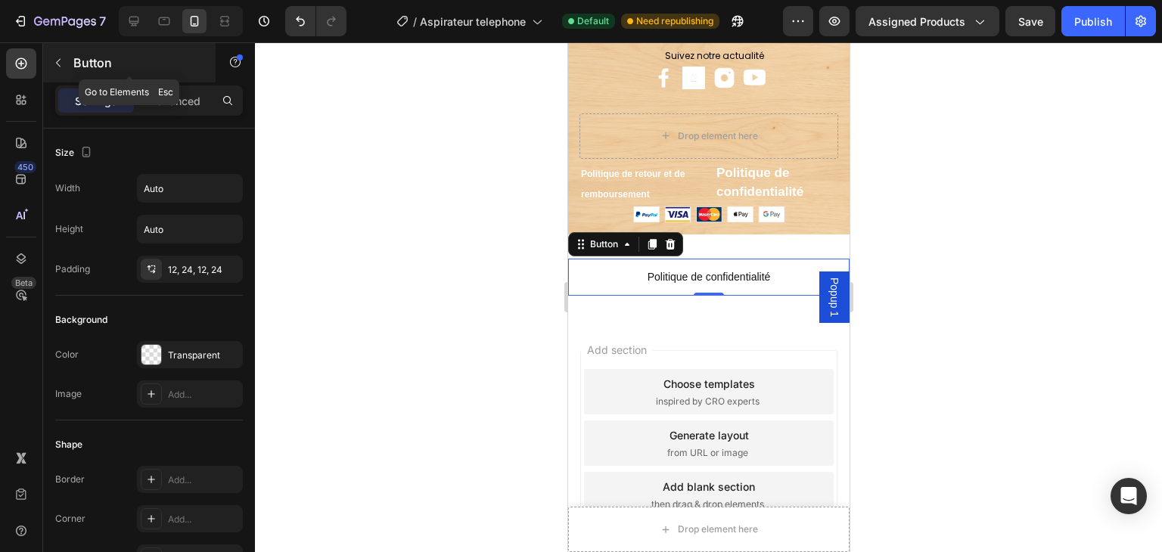
click at [61, 64] on icon "button" at bounding box center [58, 63] width 12 height 12
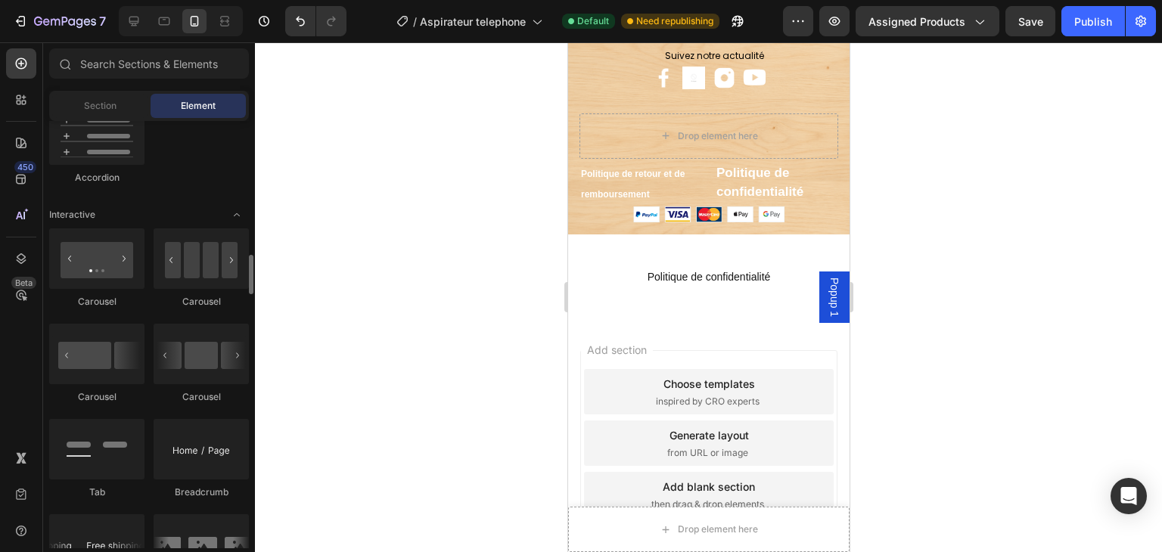
scroll to position [1588, 0]
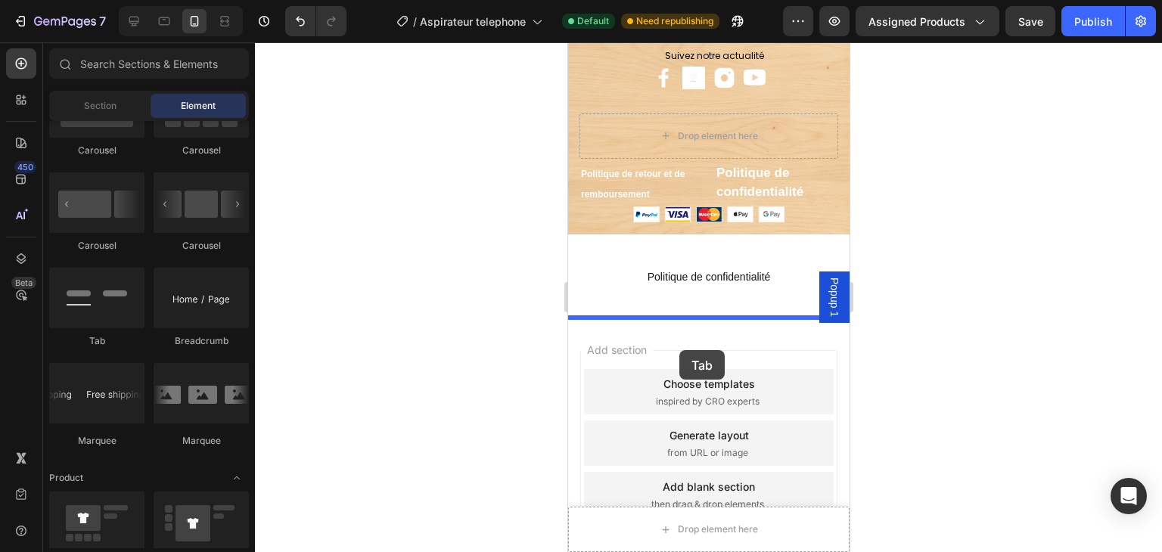
drag, startPoint x: 650, startPoint y: 350, endPoint x: 678, endPoint y: 336, distance: 32.1
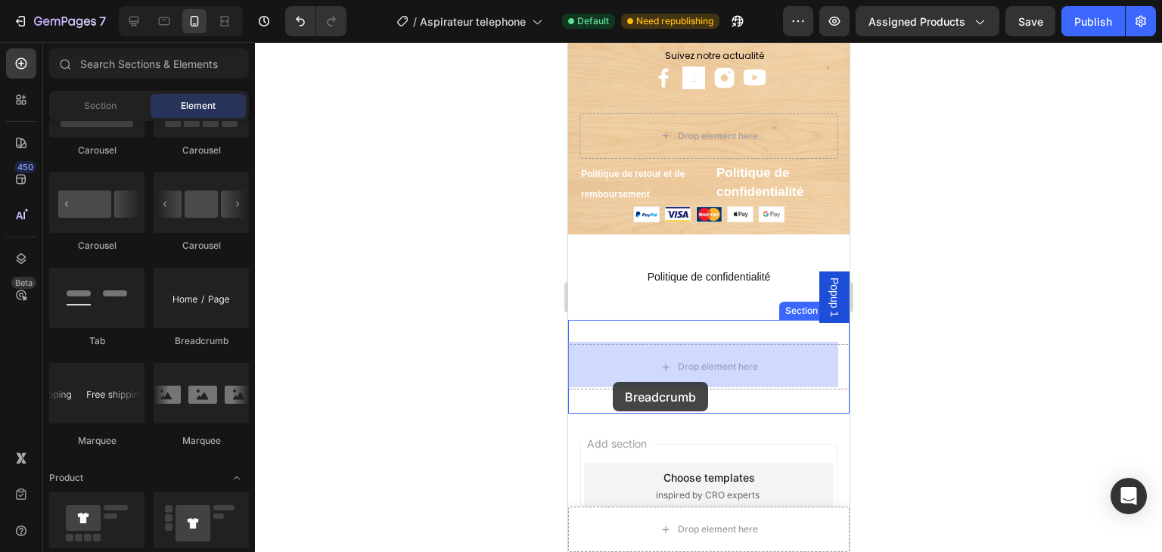
drag, startPoint x: 764, startPoint y: 368, endPoint x: 612, endPoint y: 382, distance: 152.7
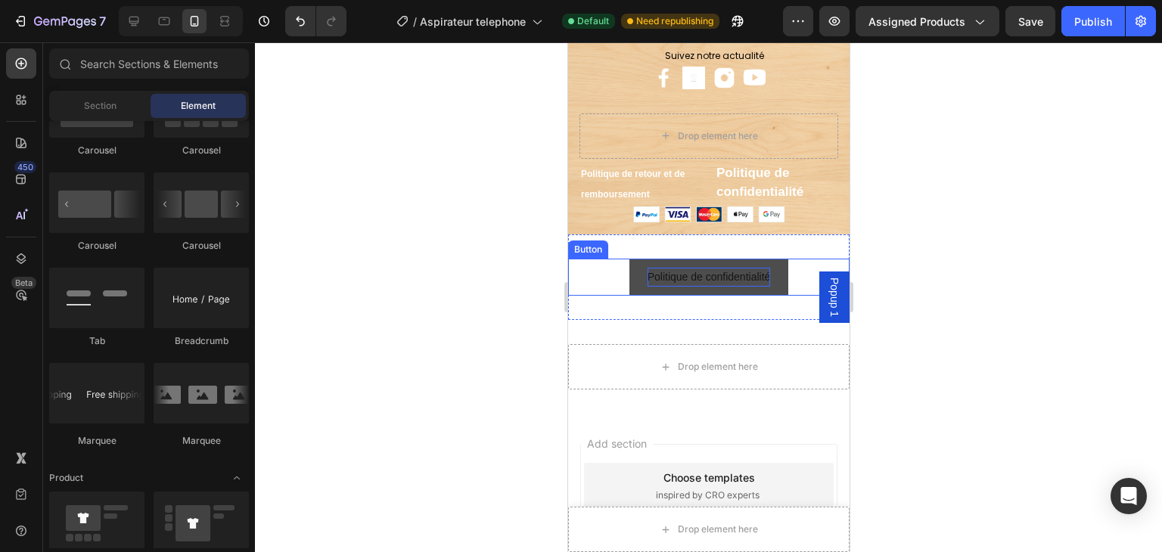
click at [663, 284] on p "Politique de confidentialité" at bounding box center [708, 277] width 123 height 19
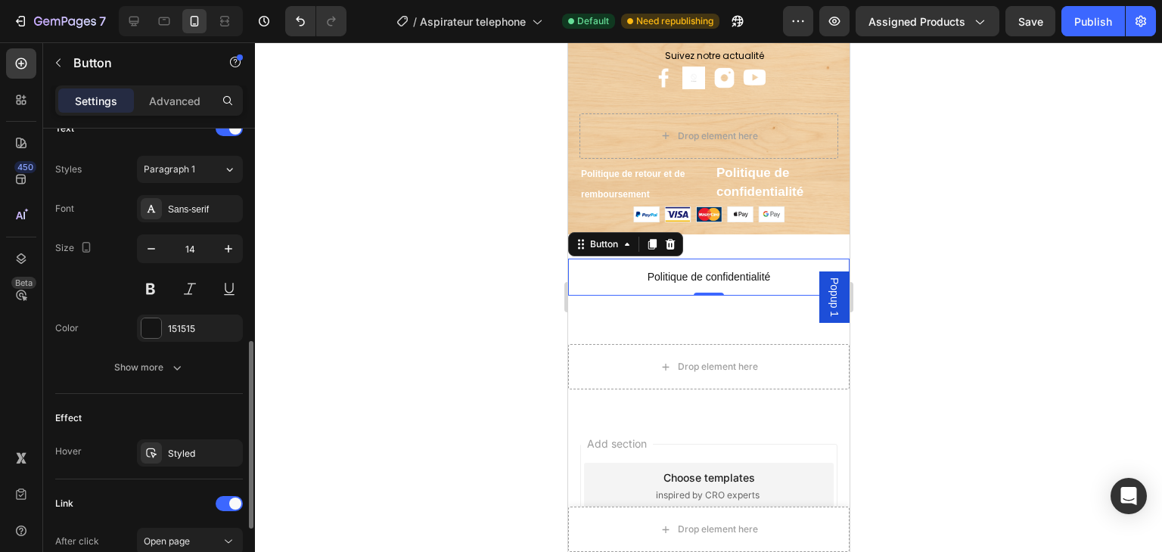
scroll to position [694, 0]
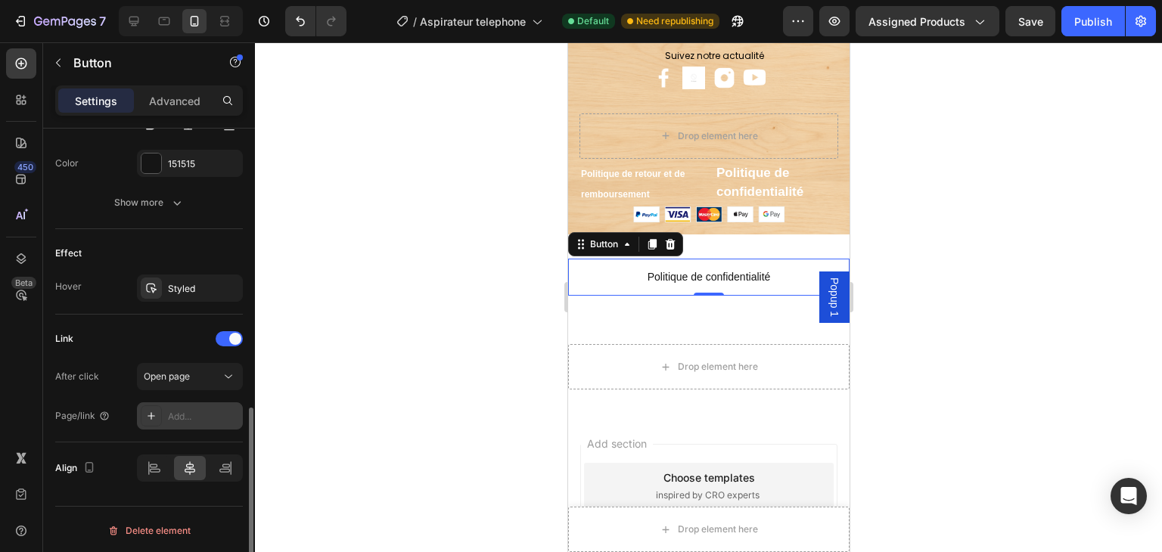
click at [166, 416] on div "Add..." at bounding box center [190, 415] width 106 height 27
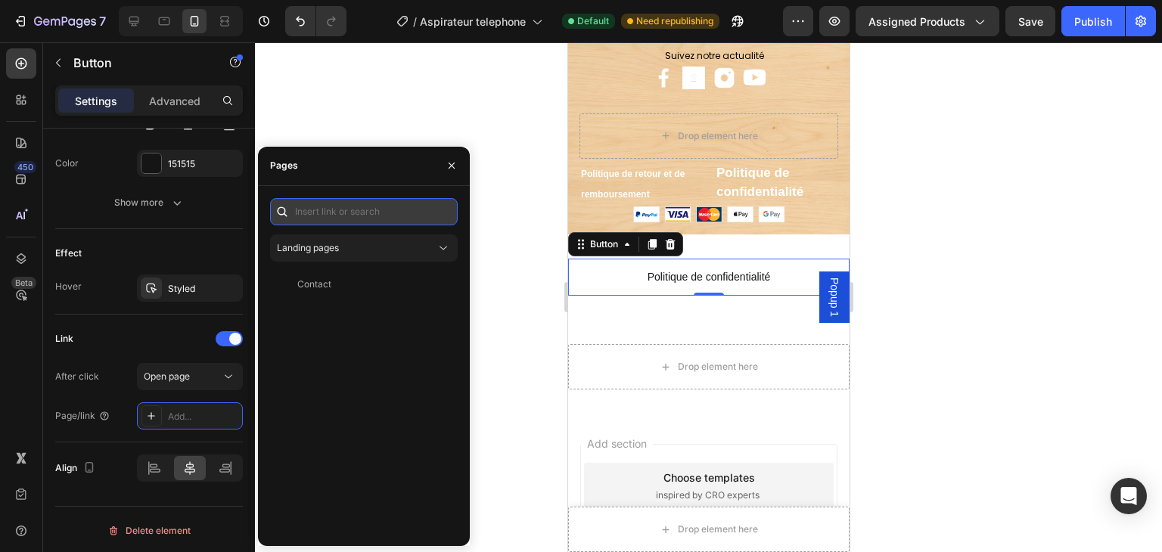
click at [333, 222] on input "text" at bounding box center [364, 211] width 188 height 27
paste input "[URL][DOMAIN_NAME]"
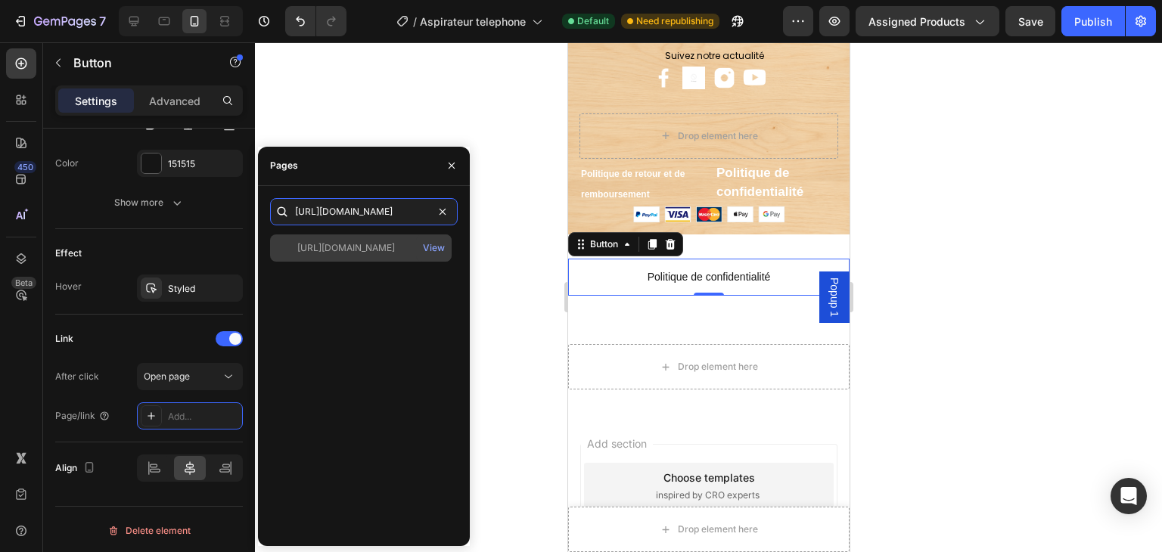
type input "[URL][DOMAIN_NAME]"
click at [389, 250] on div "[URL][DOMAIN_NAME]" at bounding box center [346, 248] width 98 height 14
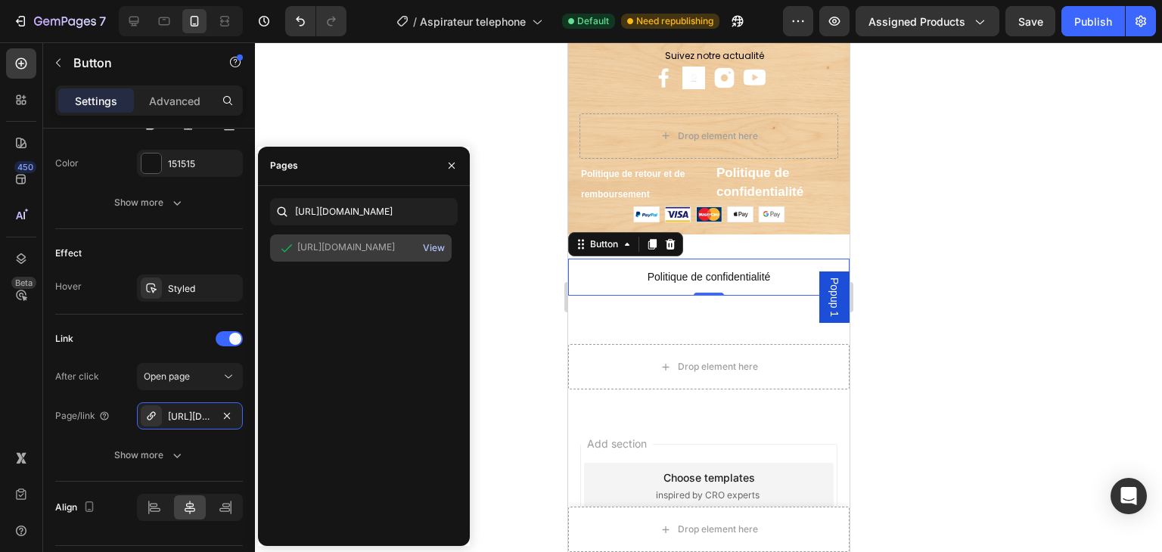
click at [431, 249] on div "View" at bounding box center [434, 248] width 22 height 14
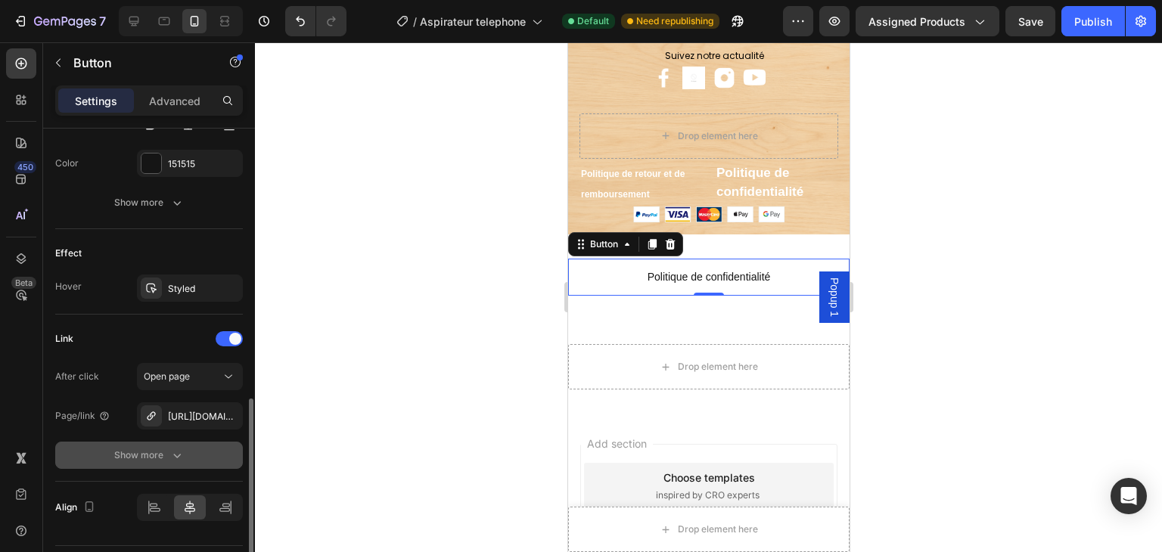
click at [158, 455] on div "Show more" at bounding box center [149, 455] width 70 height 15
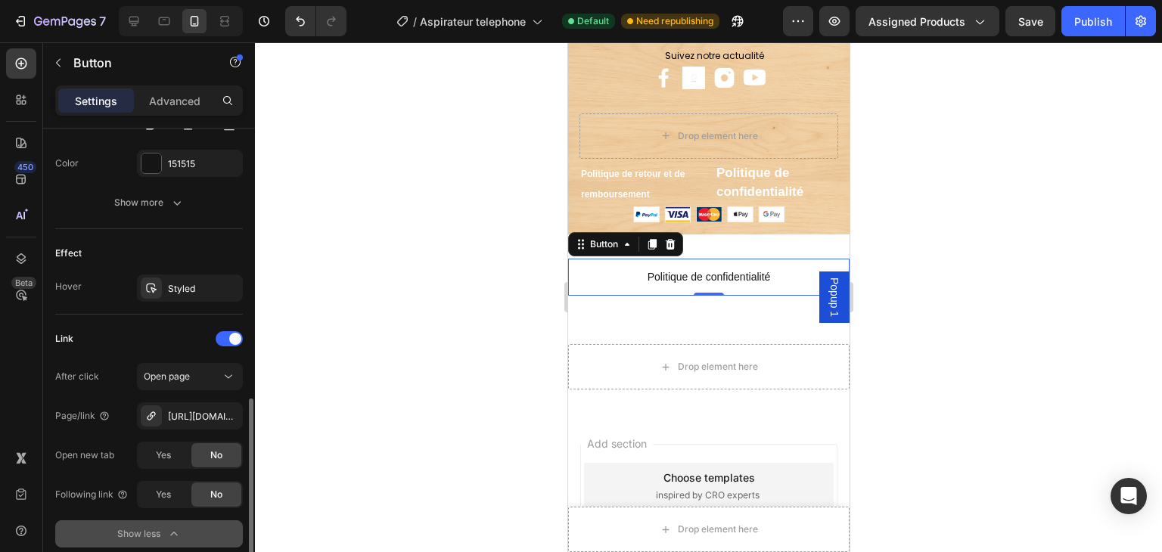
scroll to position [770, 0]
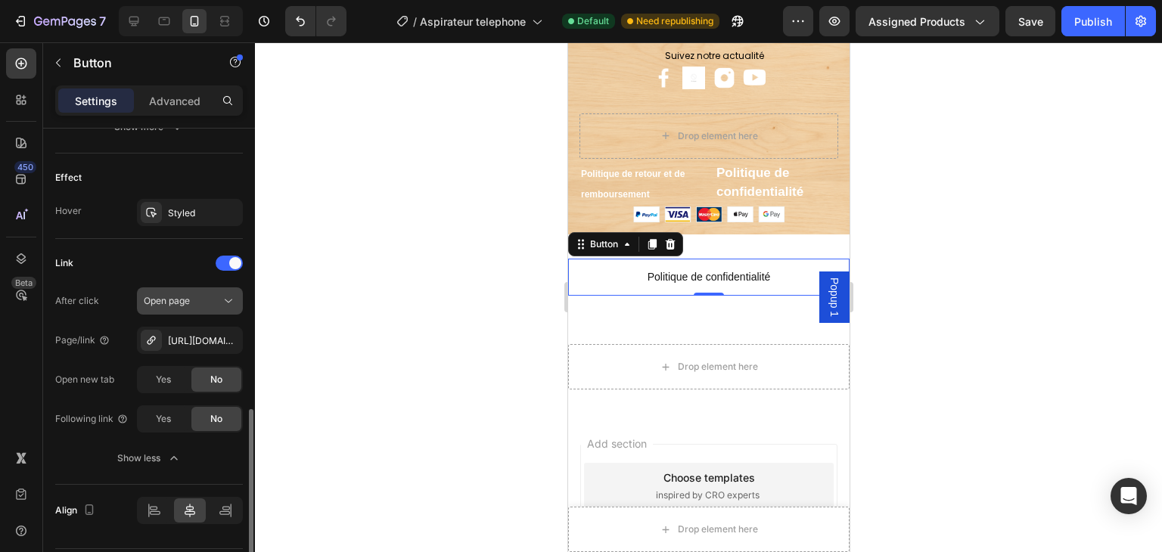
click at [225, 296] on icon at bounding box center [228, 300] width 15 height 15
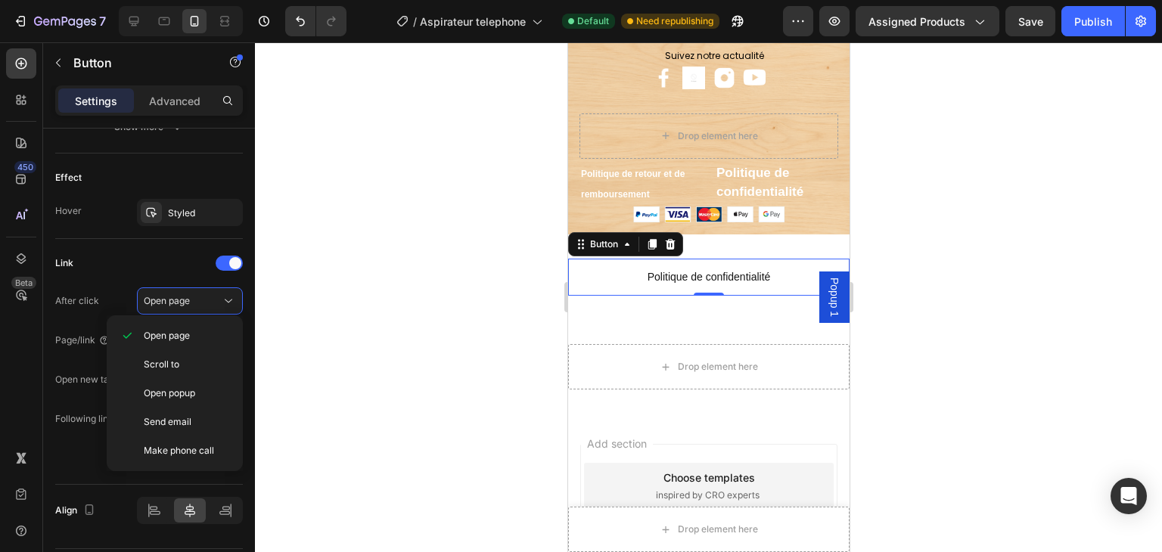
click at [321, 291] on div at bounding box center [708, 297] width 907 height 510
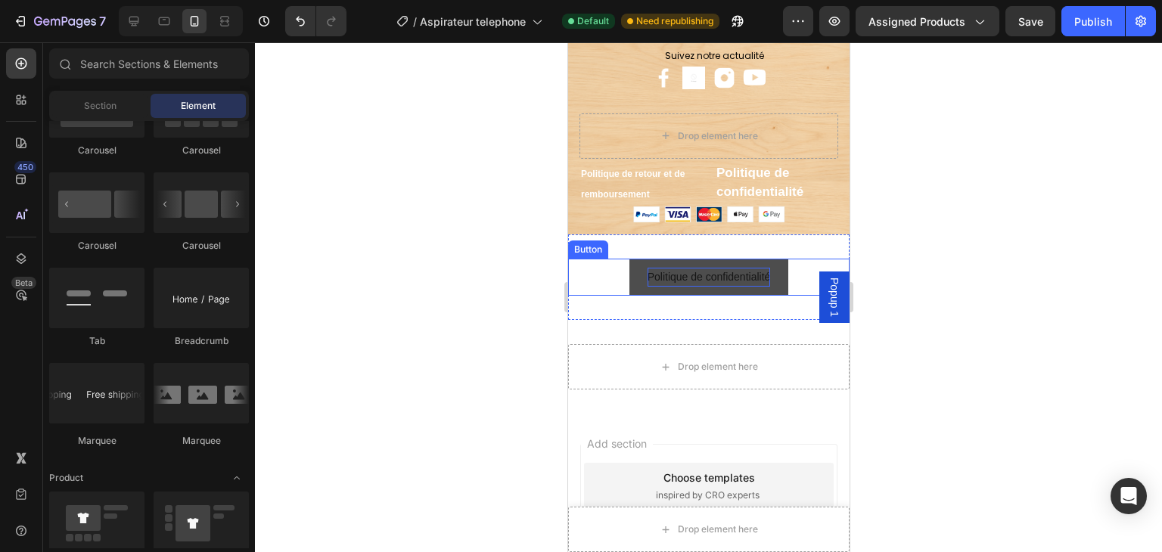
click at [647, 270] on p "Politique de confidentialité" at bounding box center [708, 277] width 123 height 19
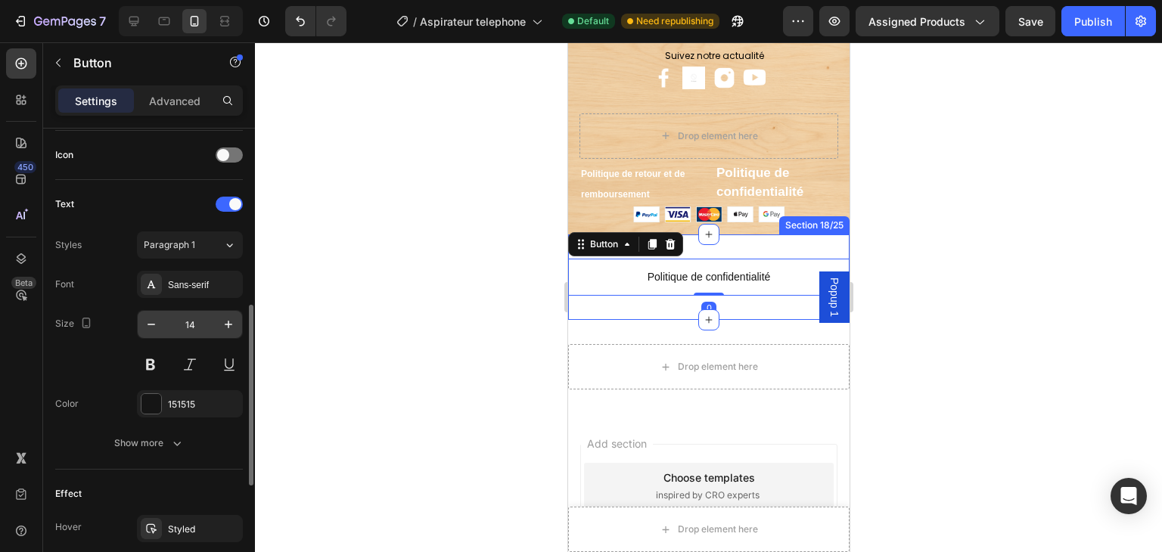
scroll to position [681, 0]
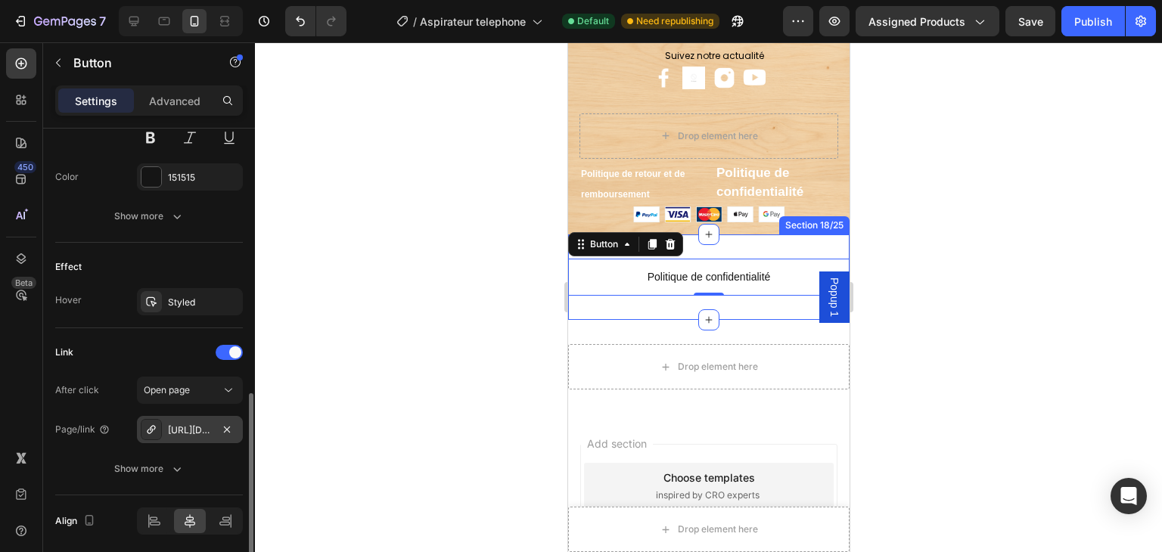
click at [180, 418] on div "[URL][DOMAIN_NAME]" at bounding box center [190, 429] width 106 height 27
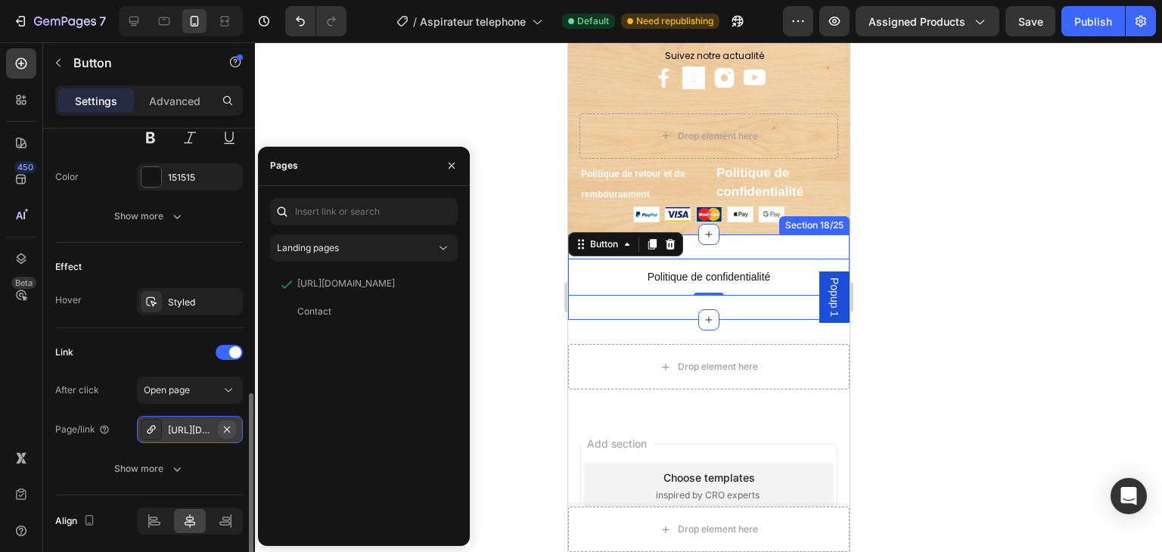
click at [222, 427] on icon "button" at bounding box center [227, 430] width 12 height 12
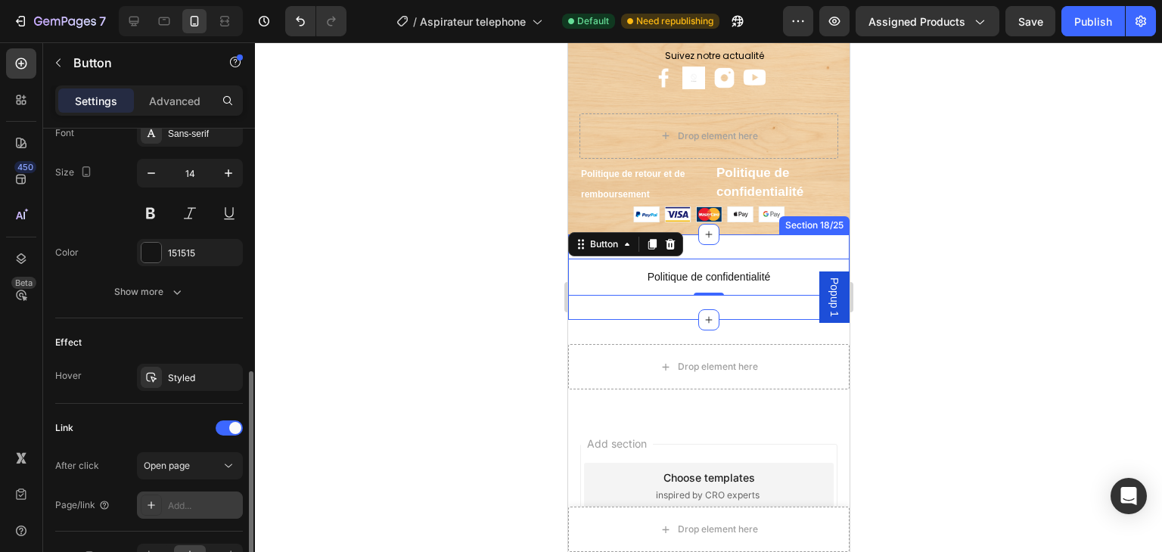
scroll to position [529, 0]
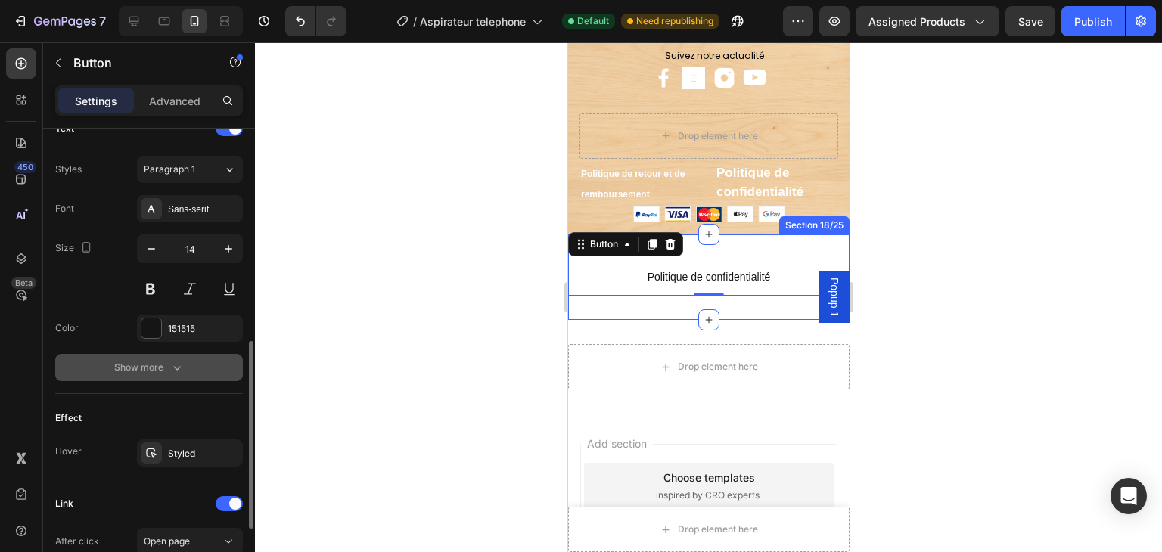
click at [145, 378] on button "Show more" at bounding box center [149, 367] width 188 height 27
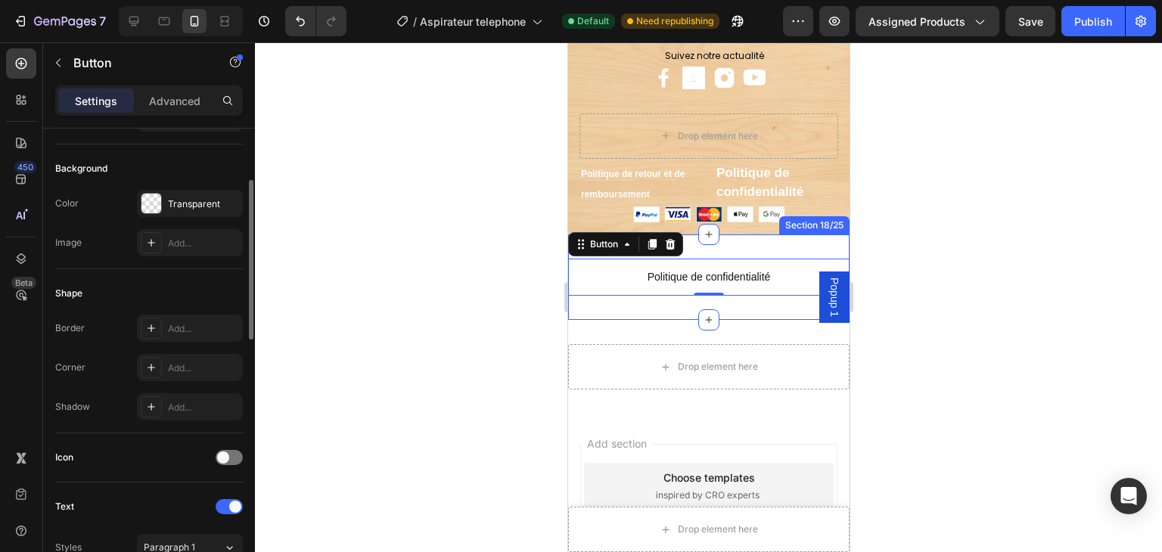
scroll to position [0, 0]
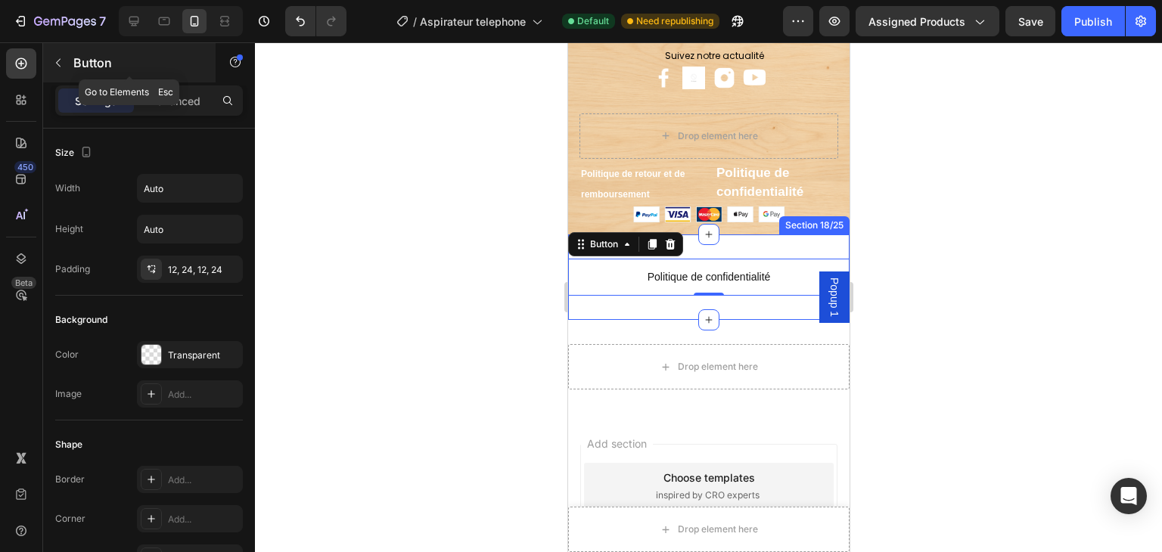
click at [64, 53] on button "button" at bounding box center [58, 63] width 24 height 24
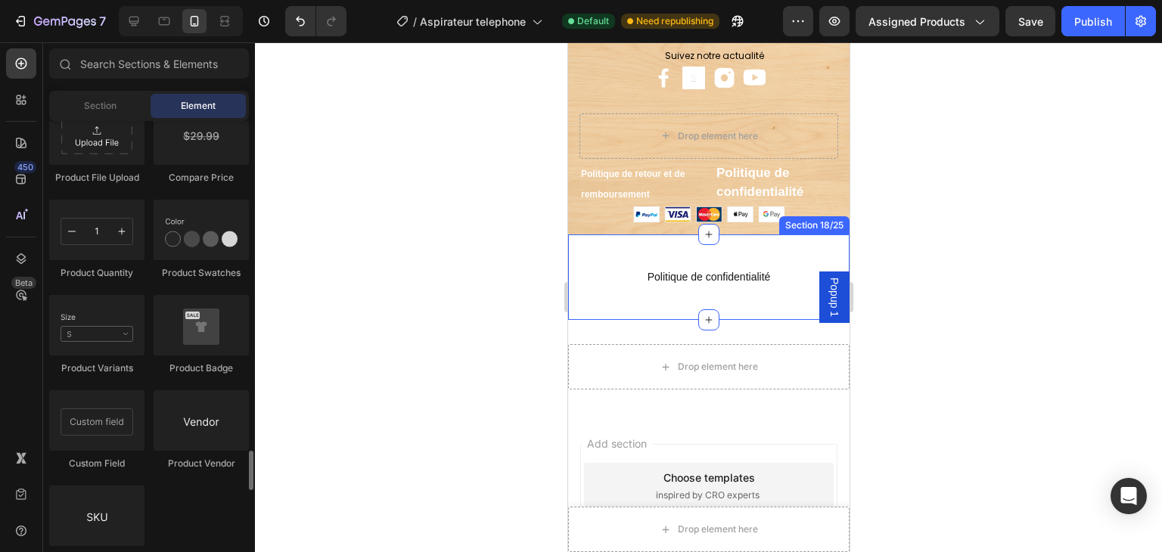
scroll to position [2723, 0]
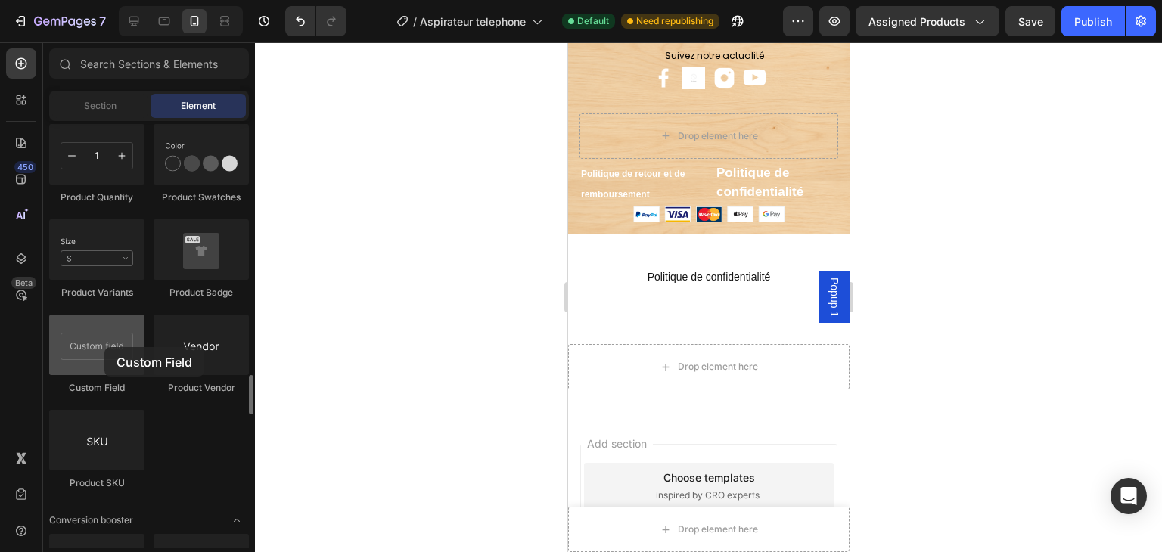
drag, startPoint x: 124, startPoint y: 356, endPoint x: 104, endPoint y: 347, distance: 21.7
click at [104, 347] on div at bounding box center [96, 345] width 95 height 61
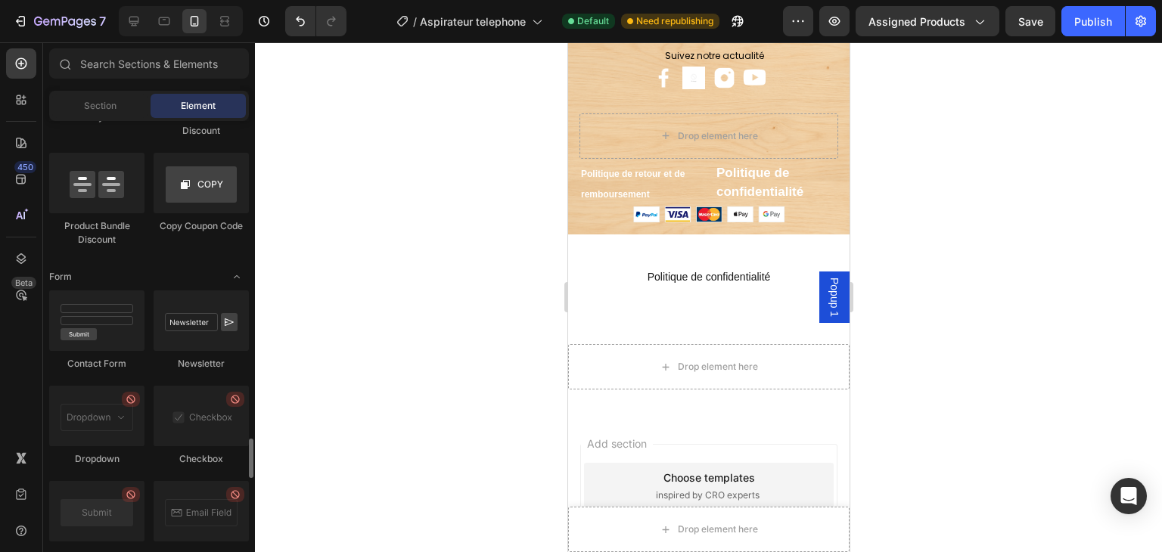
scroll to position [3555, 0]
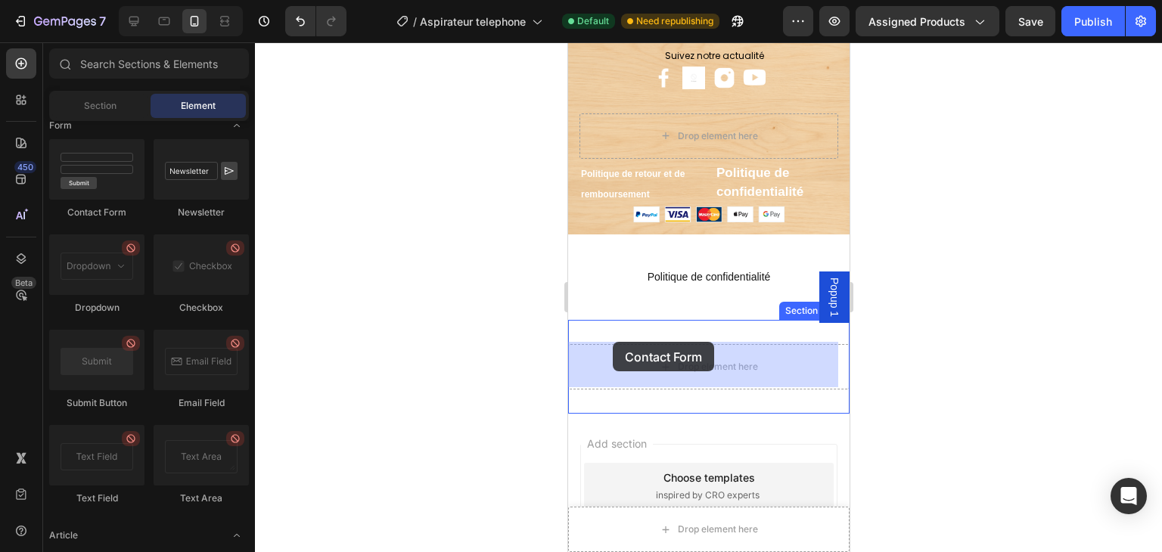
drag, startPoint x: 663, startPoint y: 210, endPoint x: 612, endPoint y: 342, distance: 141.7
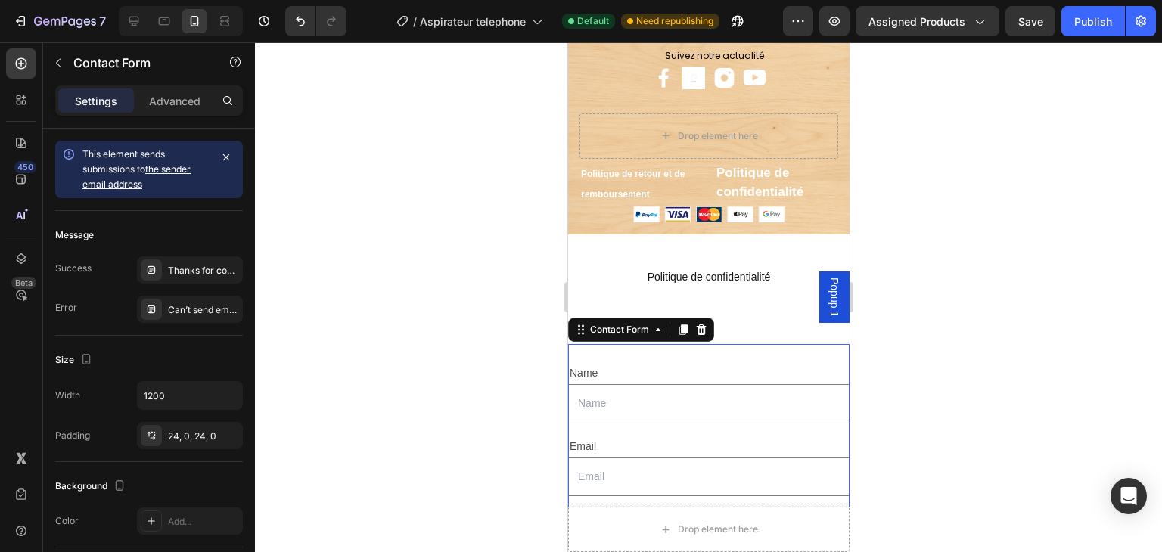
drag, startPoint x: 983, startPoint y: 346, endPoint x: 123, endPoint y: 321, distance: 860.4
click at [983, 346] on div at bounding box center [708, 297] width 907 height 510
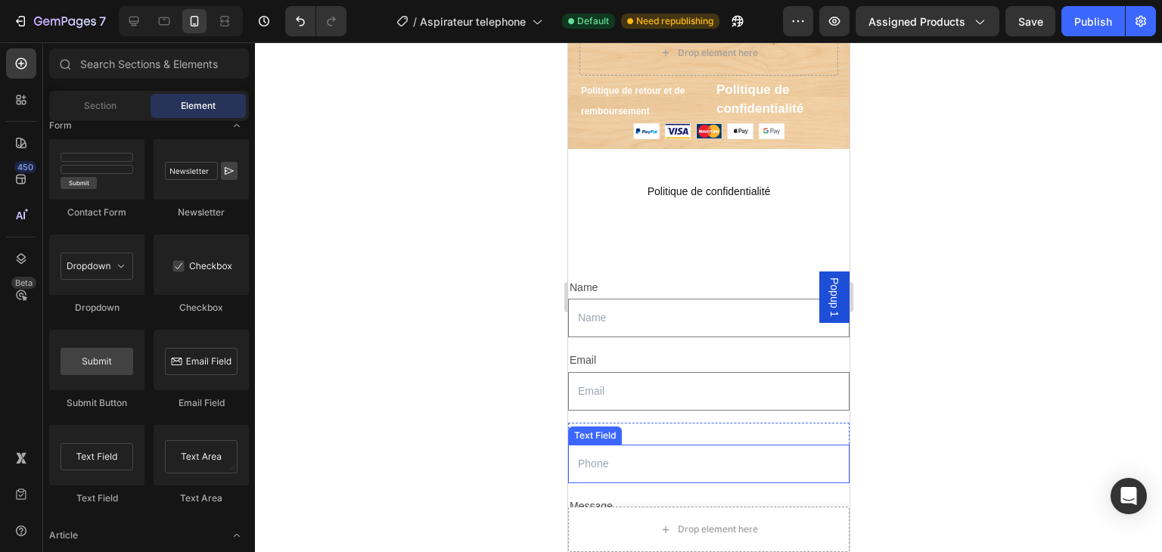
scroll to position [3372, 0]
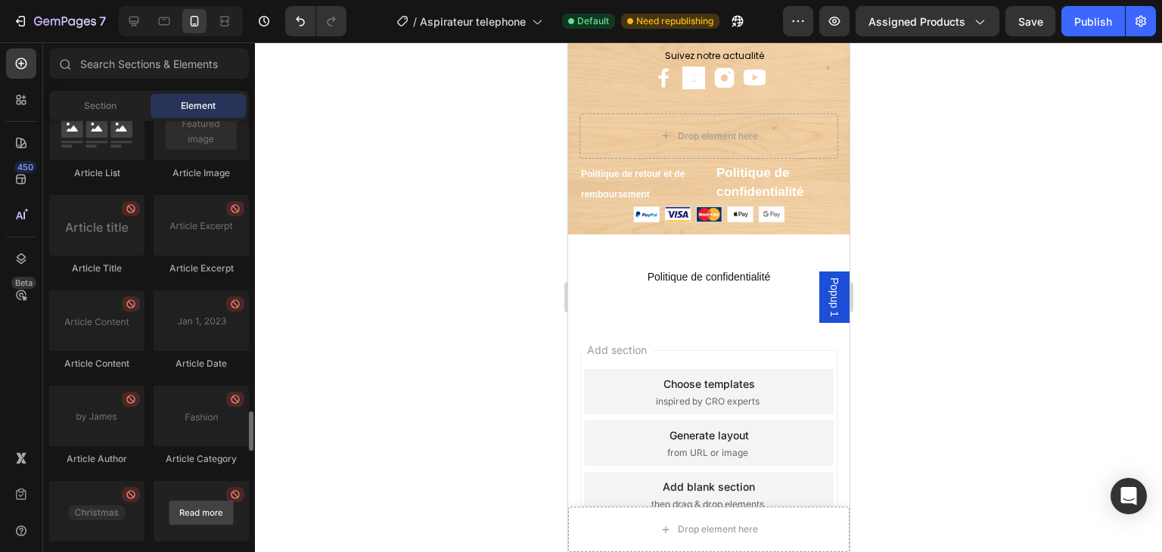
scroll to position [3929, 0]
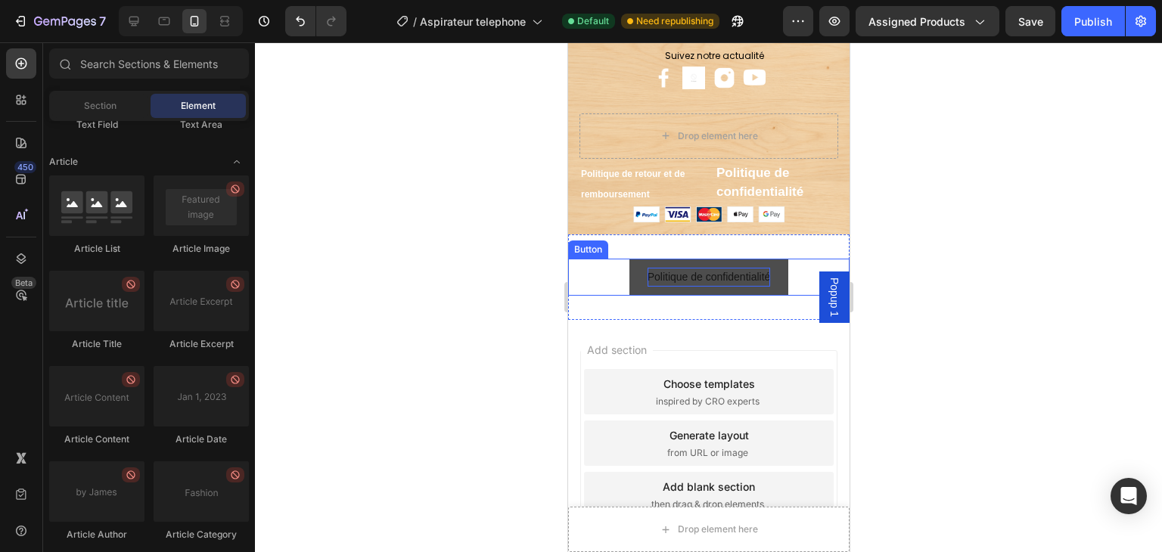
click at [719, 284] on p "Politique de confidentialité" at bounding box center [708, 277] width 123 height 19
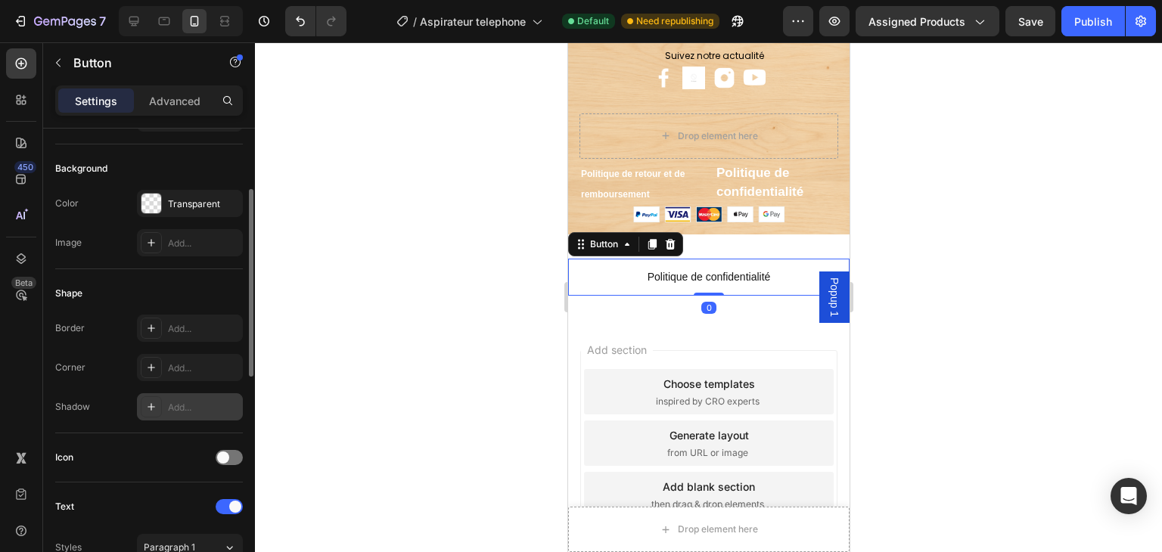
scroll to position [378, 0]
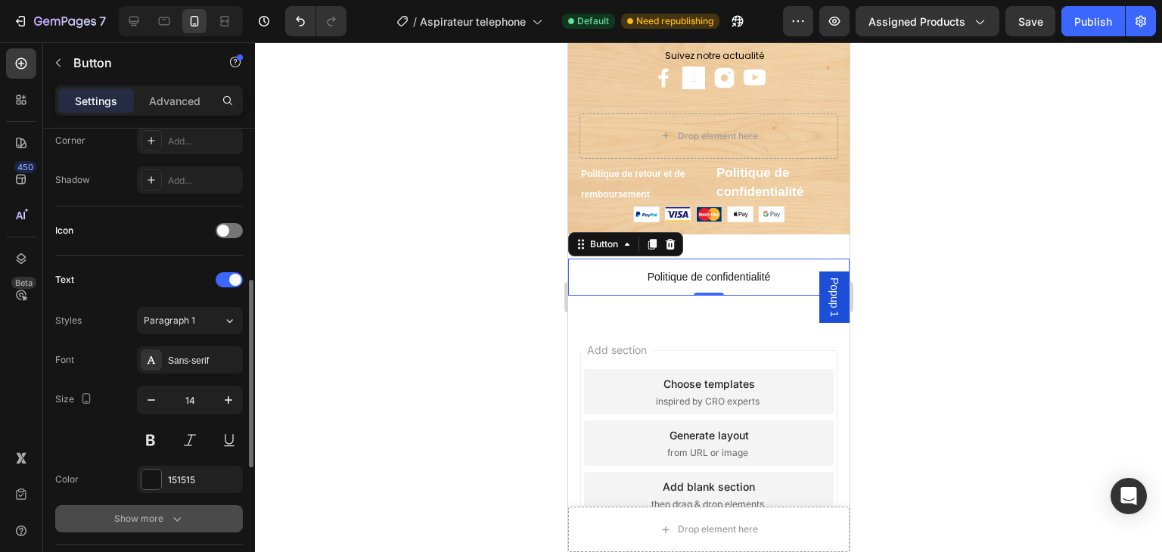
click at [163, 519] on div "Show more" at bounding box center [149, 518] width 70 height 15
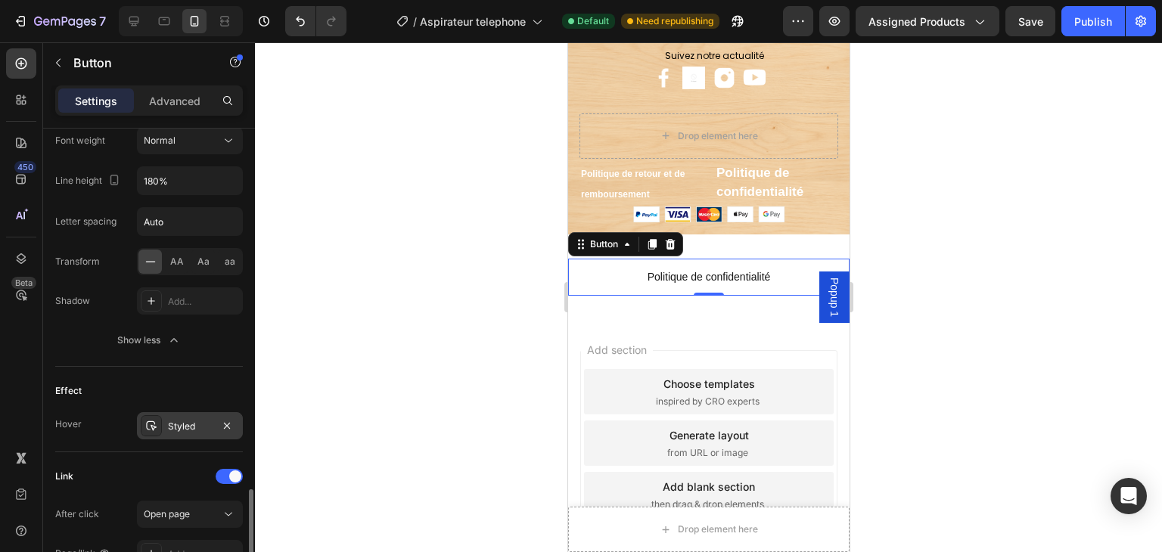
scroll to position [893, 0]
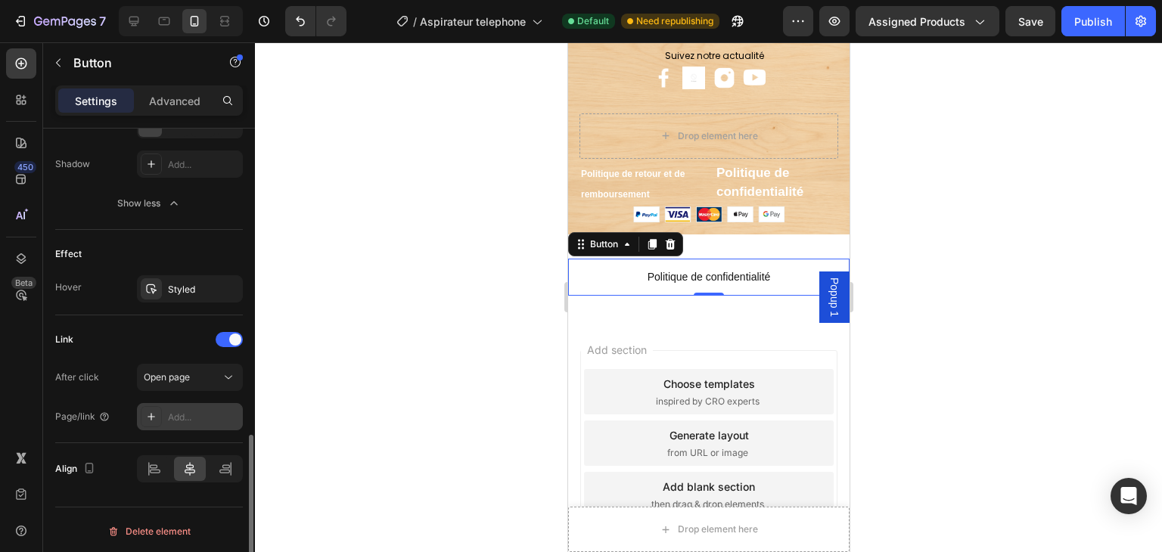
click at [168, 414] on div "Add..." at bounding box center [203, 418] width 71 height 14
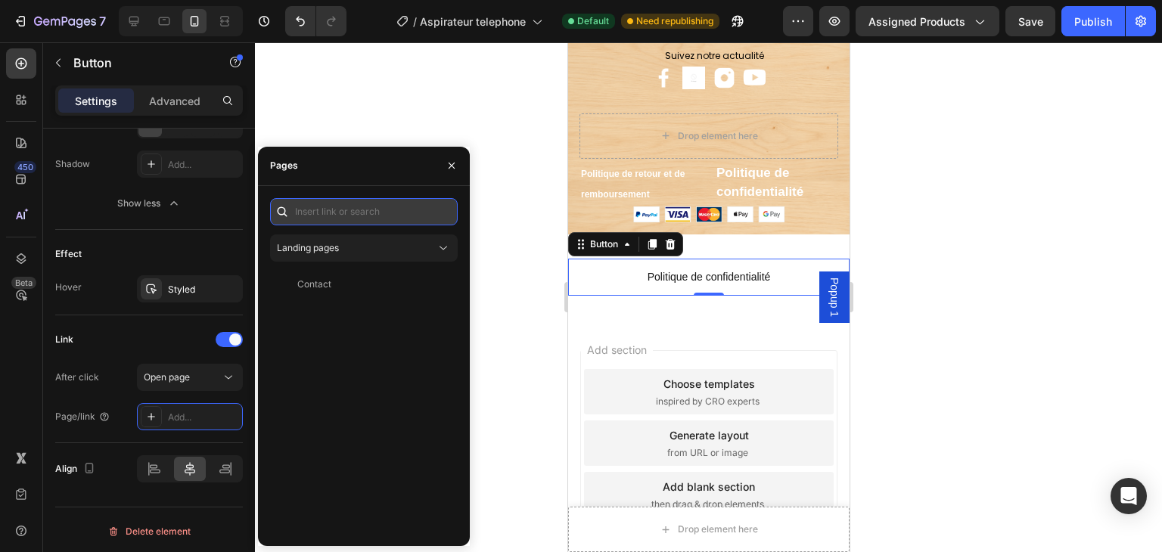
click at [376, 203] on input "text" at bounding box center [364, 211] width 188 height 27
paste input "[URL][DOMAIN_NAME]"
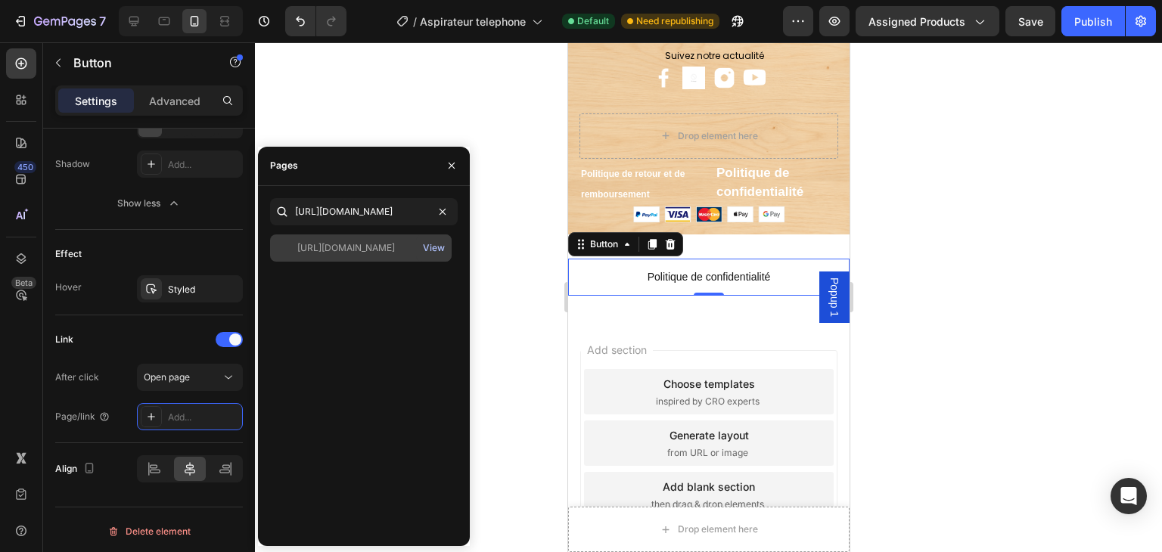
scroll to position [0, 0]
click at [442, 249] on div "View" at bounding box center [434, 248] width 22 height 14
click at [452, 160] on icon "button" at bounding box center [452, 166] width 12 height 12
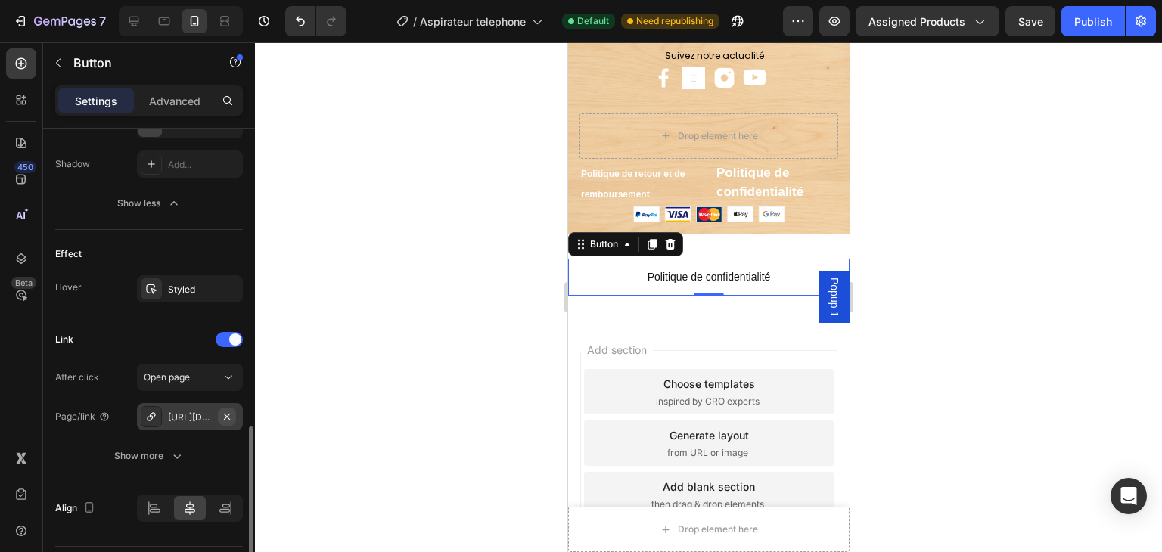
click at [229, 416] on icon "button" at bounding box center [227, 417] width 12 height 12
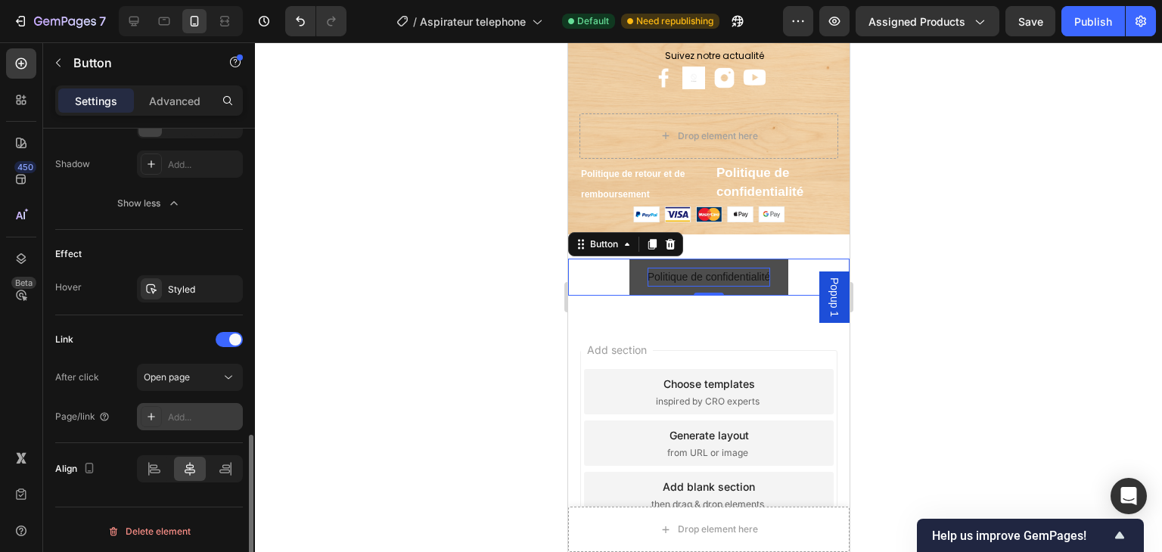
click at [652, 276] on p "Politique de confidentialité" at bounding box center [708, 277] width 123 height 19
click at [213, 424] on div "Add..." at bounding box center [190, 416] width 106 height 27
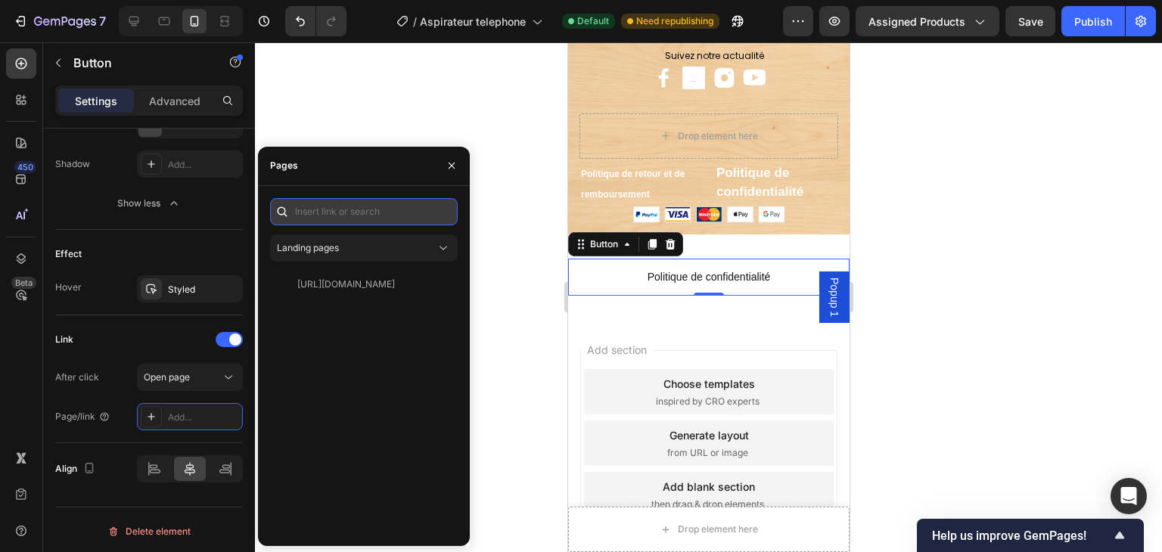
click at [315, 216] on input "text" at bounding box center [364, 211] width 188 height 27
paste input "[URL][DOMAIN_NAME]"
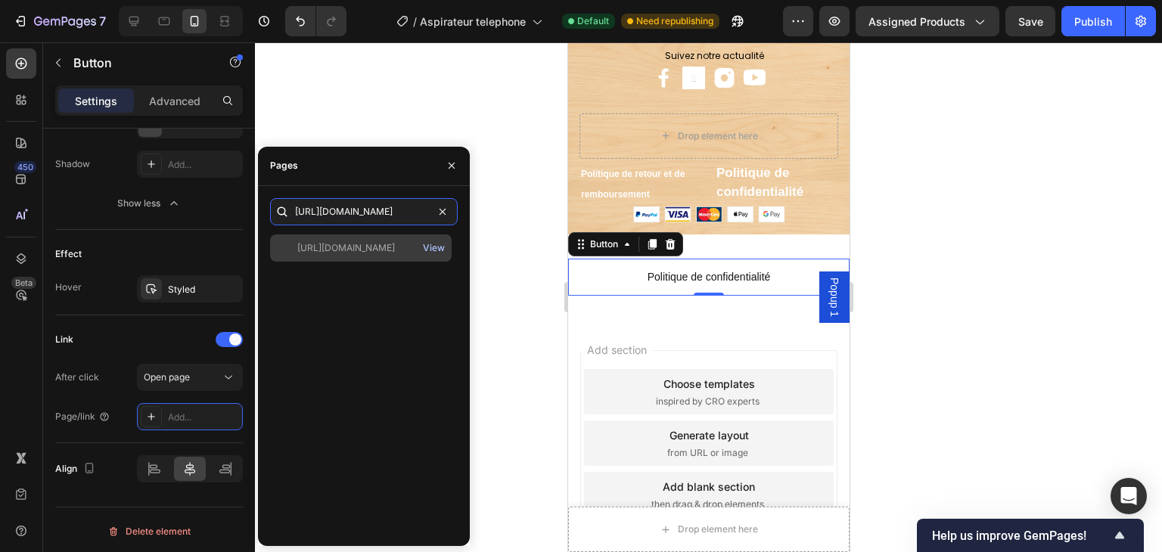
type input "[URL][DOMAIN_NAME]"
click at [439, 244] on div "View" at bounding box center [434, 248] width 22 height 14
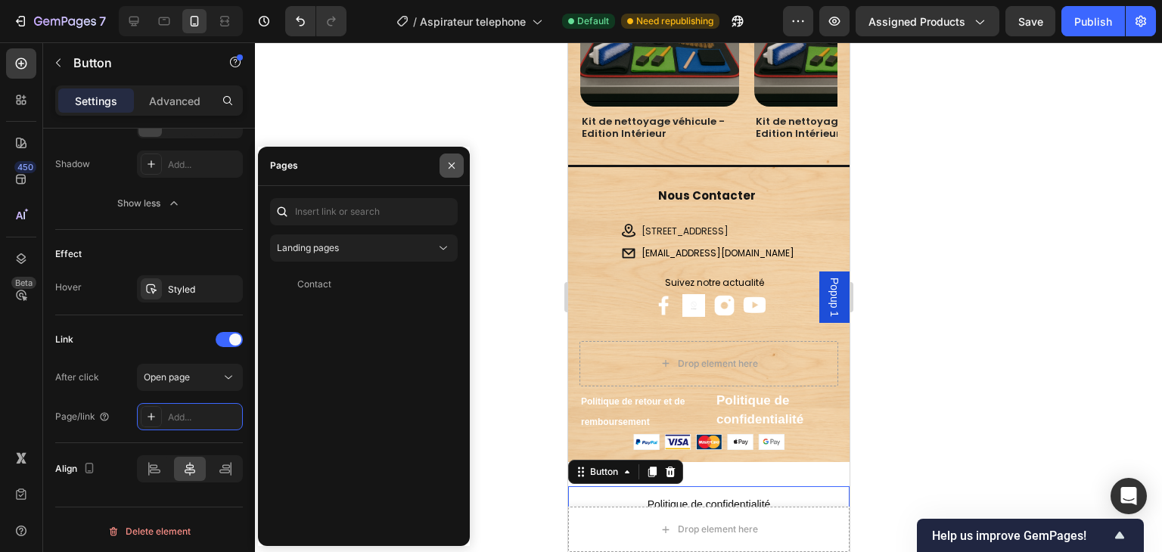
click at [453, 166] on icon "button" at bounding box center [452, 166] width 12 height 12
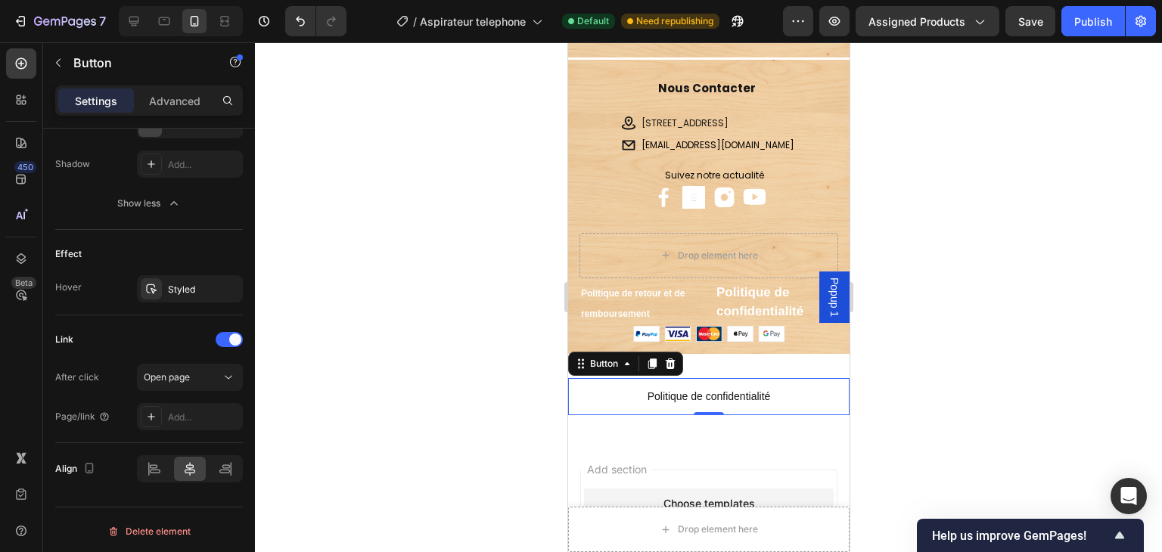
scroll to position [3296, 0]
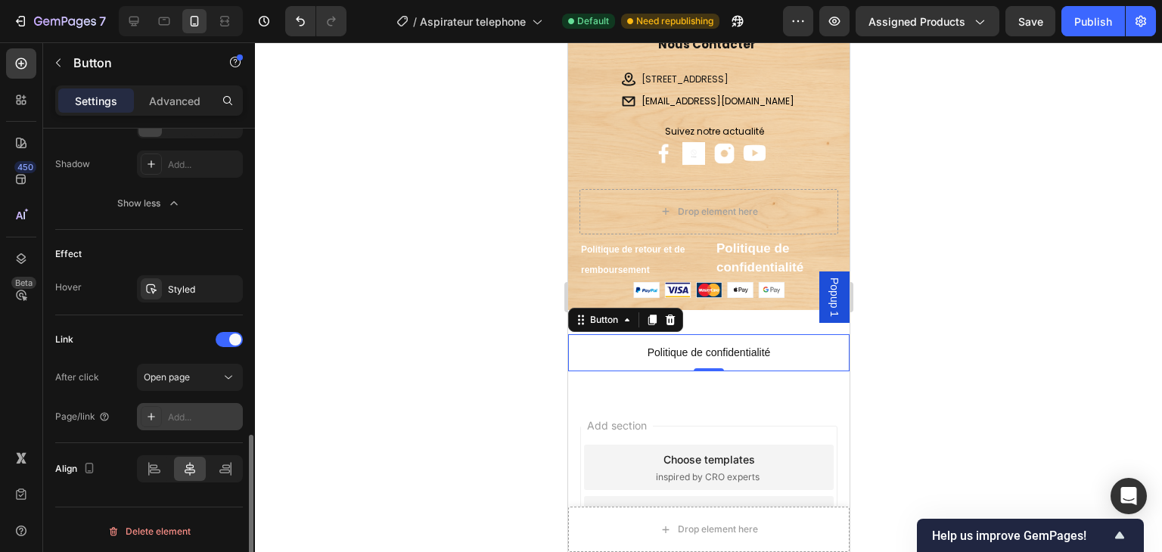
click at [218, 411] on div "Add..." at bounding box center [203, 418] width 71 height 14
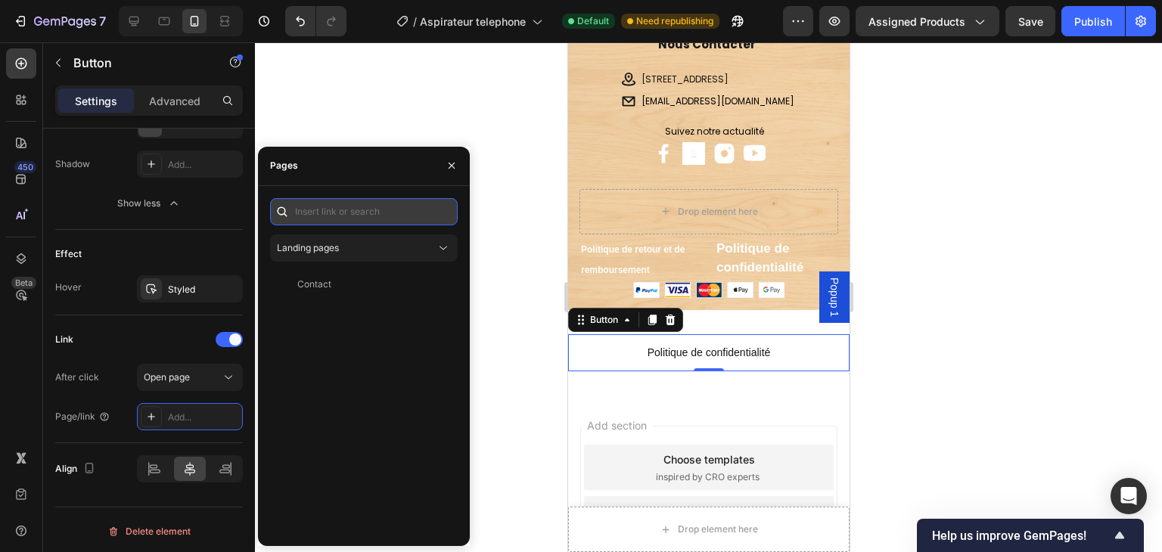
click at [315, 217] on input "text" at bounding box center [364, 211] width 188 height 27
paste input "[URL][DOMAIN_NAME]"
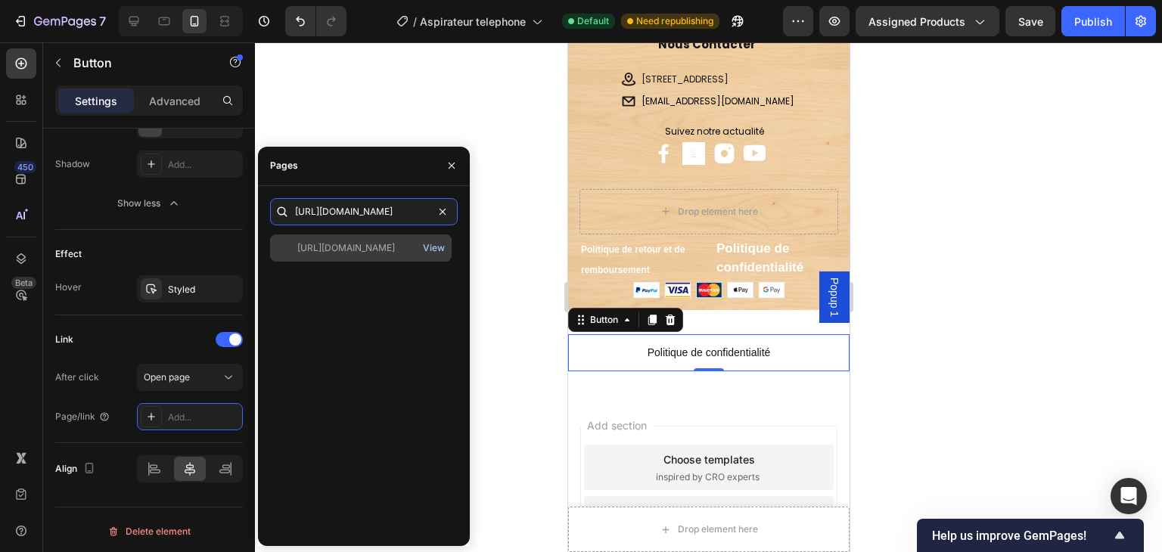
type input "[URL][DOMAIN_NAME]"
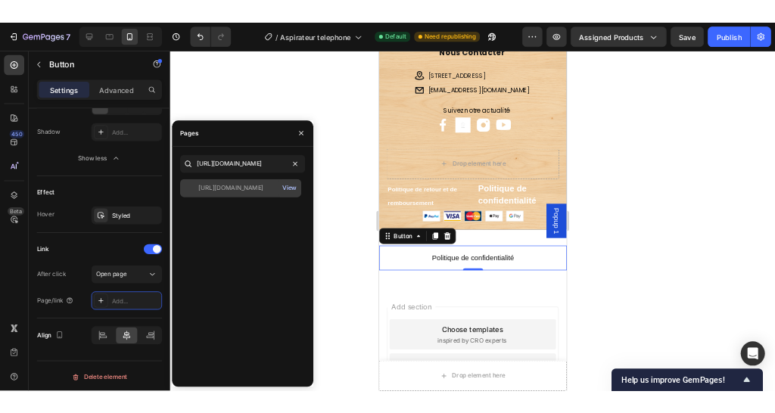
scroll to position [0, 0]
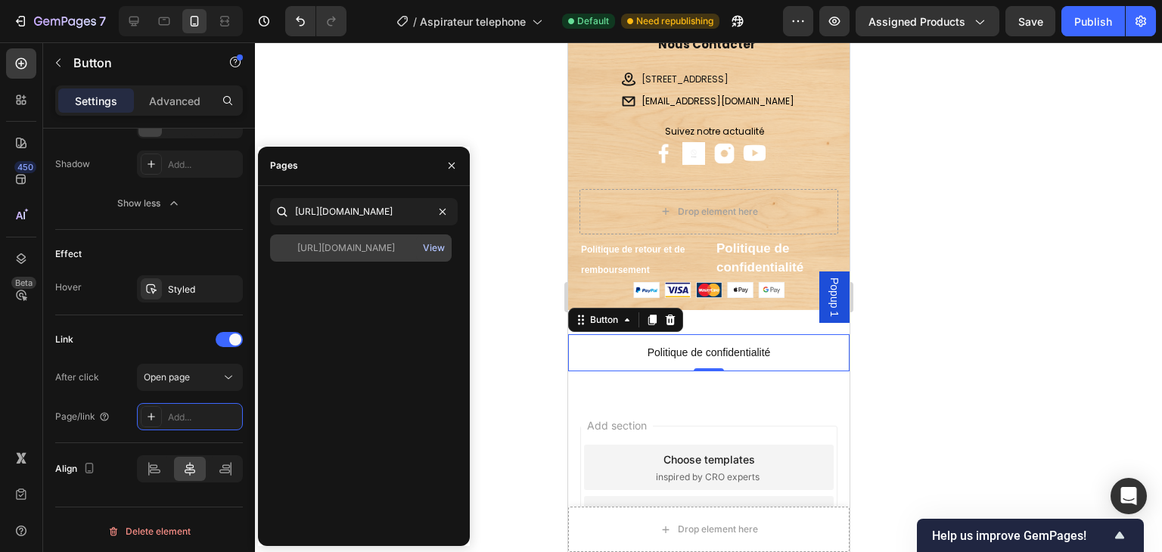
click at [430, 245] on div "View" at bounding box center [434, 248] width 22 height 14
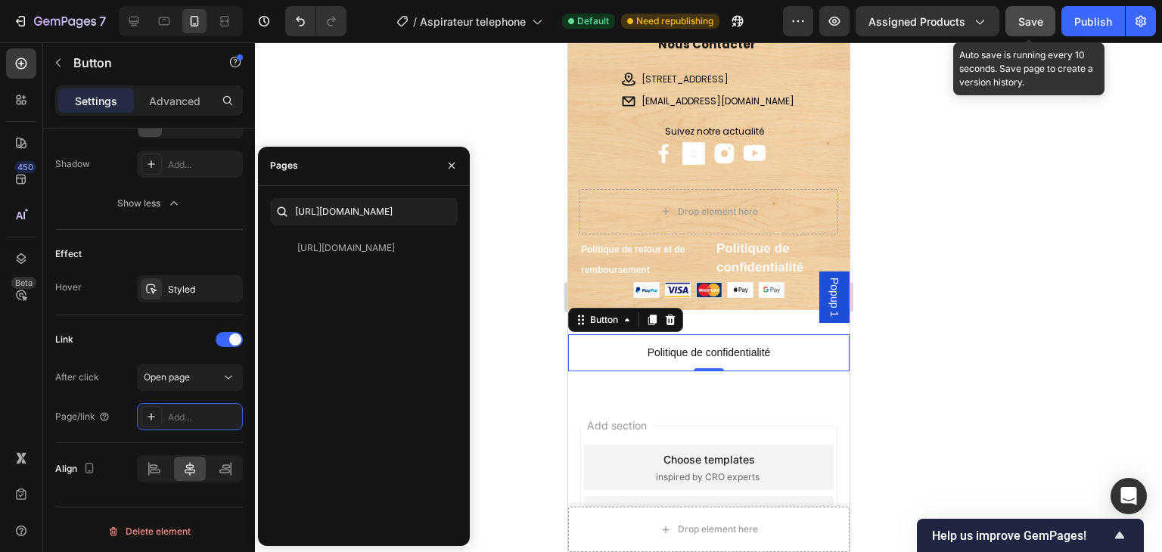
click at [1029, 15] on span "Save" at bounding box center [1030, 21] width 25 height 13
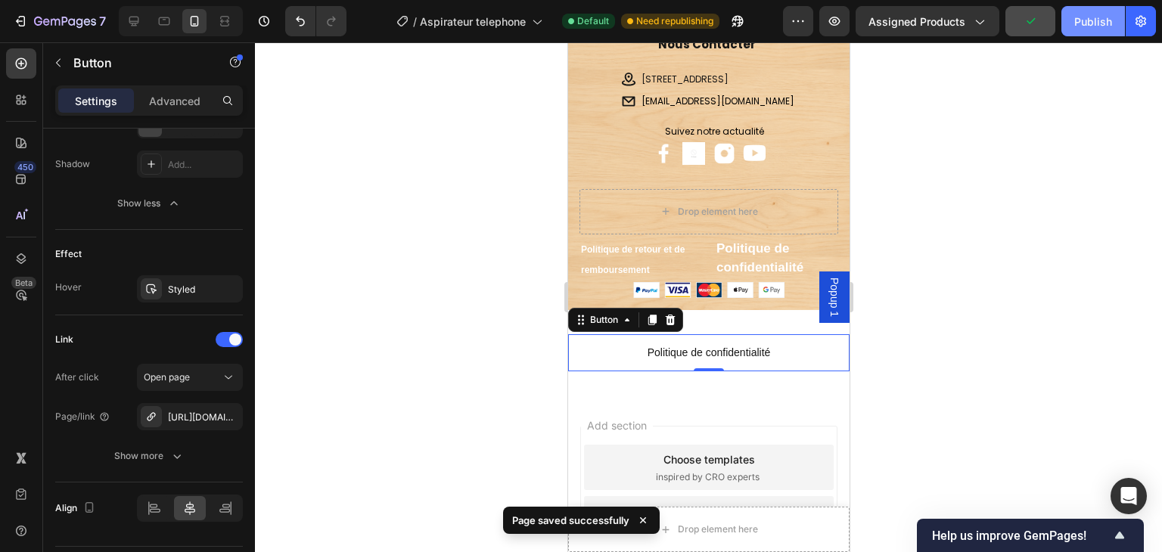
click at [1067, 26] on button "Publish" at bounding box center [1093, 21] width 64 height 30
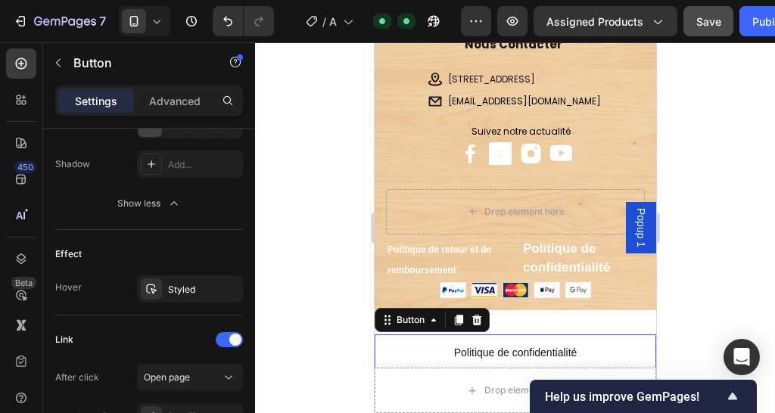
click at [293, 238] on div at bounding box center [515, 227] width 520 height 371
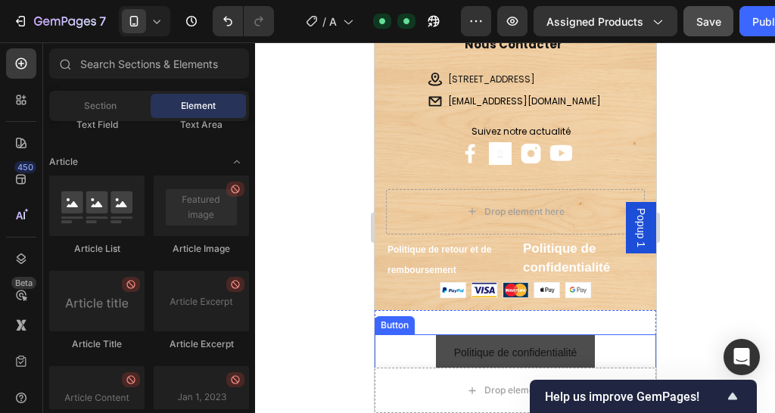
click at [478, 334] on link "Politique de confidentialité" at bounding box center [515, 352] width 160 height 37
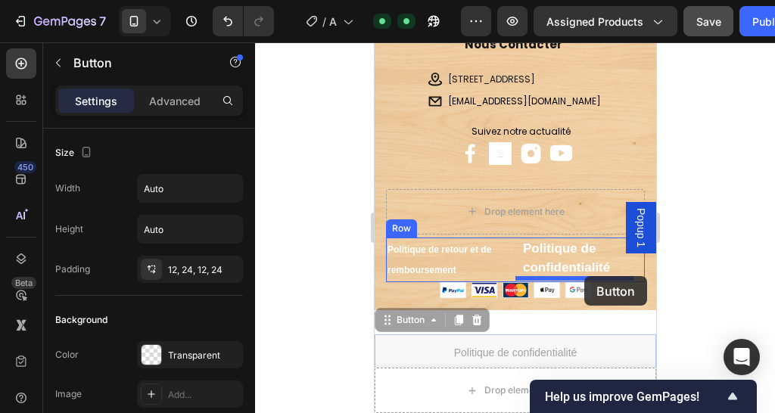
drag, startPoint x: 595, startPoint y: 336, endPoint x: 583, endPoint y: 276, distance: 61.0
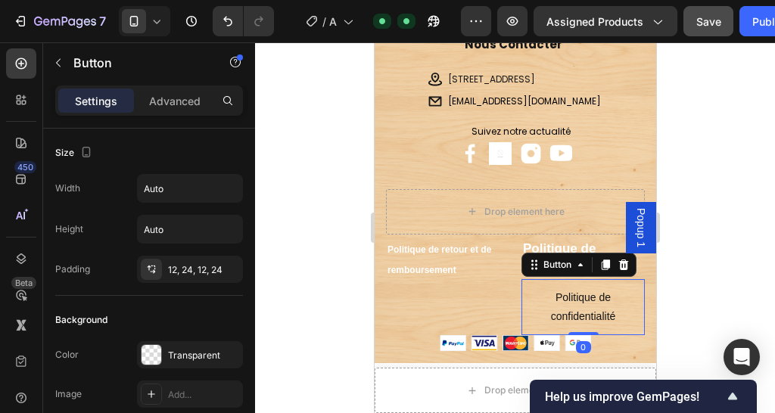
click at [729, 173] on div at bounding box center [515, 227] width 520 height 371
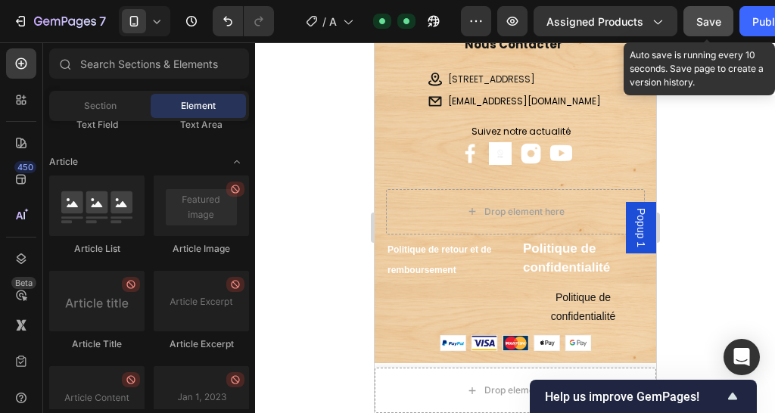
click at [704, 25] on span "Save" at bounding box center [708, 21] width 25 height 13
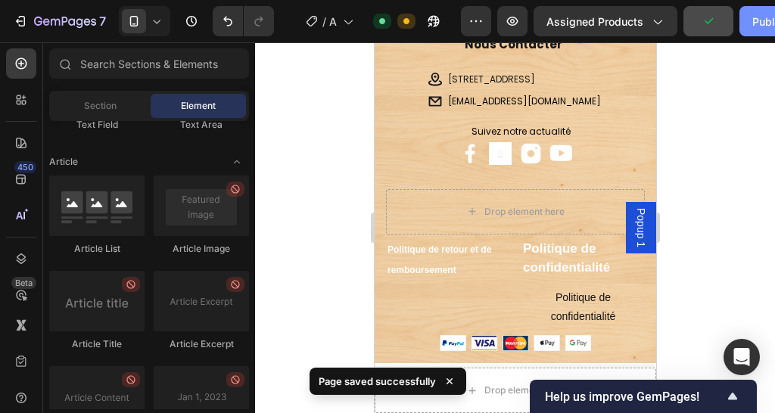
click at [749, 17] on button "Publish" at bounding box center [771, 21] width 64 height 30
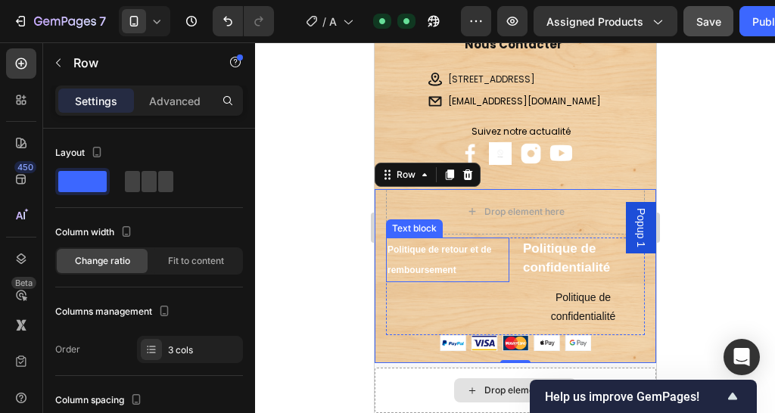
click at [448, 270] on strong "Politique de retour et de remboursement" at bounding box center [439, 260] width 104 height 32
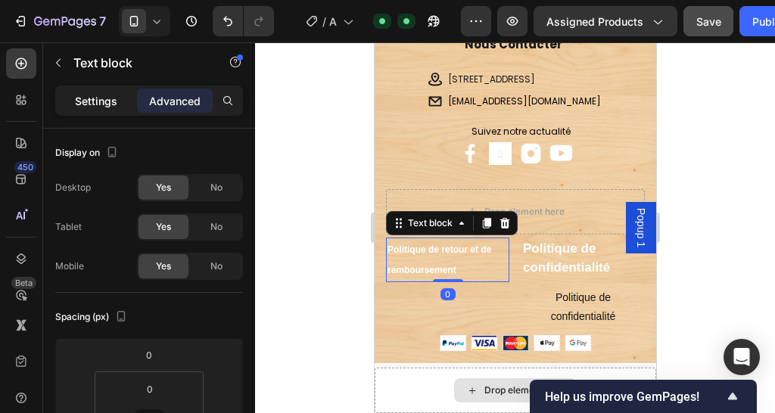
click at [85, 105] on p "Settings" at bounding box center [96, 101] width 42 height 16
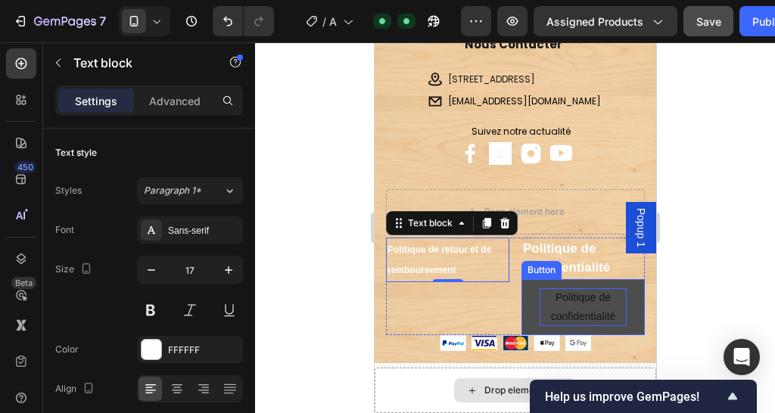
click at [570, 298] on p "Politique de confidentialité" at bounding box center [582, 307] width 87 height 38
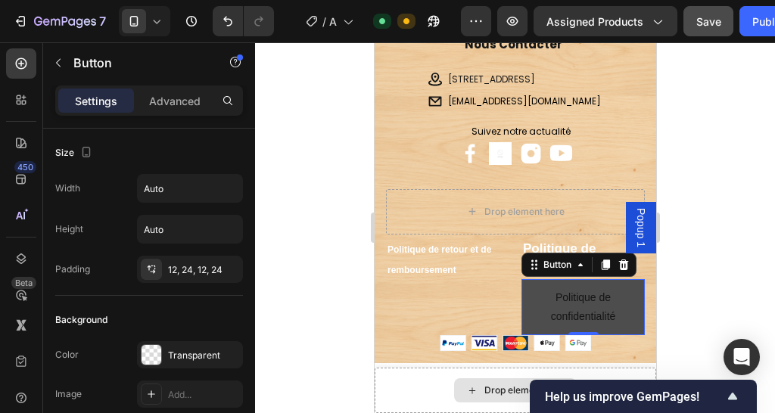
click at [624, 295] on link "Politique de confidentialité" at bounding box center [581, 307] width 123 height 56
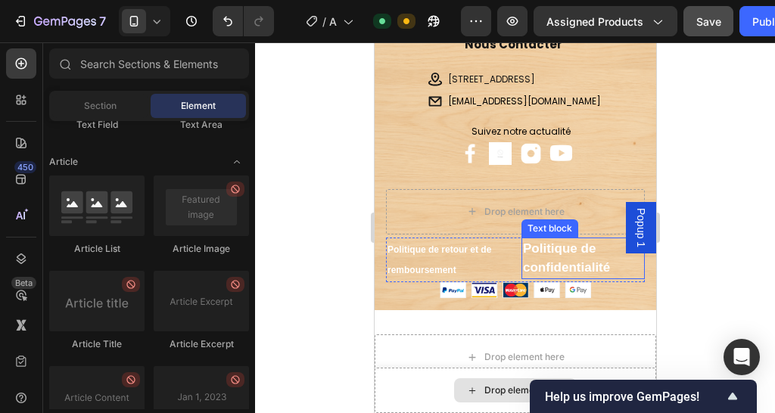
click at [586, 273] on p "Politique de confidentialité" at bounding box center [582, 258] width 120 height 39
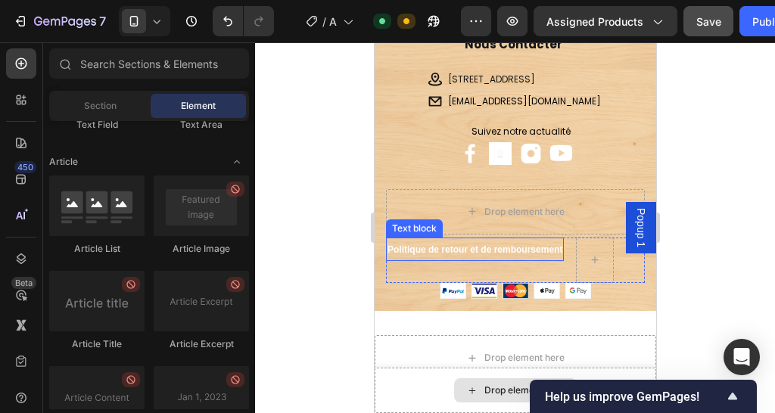
click at [440, 252] on strong "Politique de retour et de remboursement" at bounding box center [474, 249] width 175 height 11
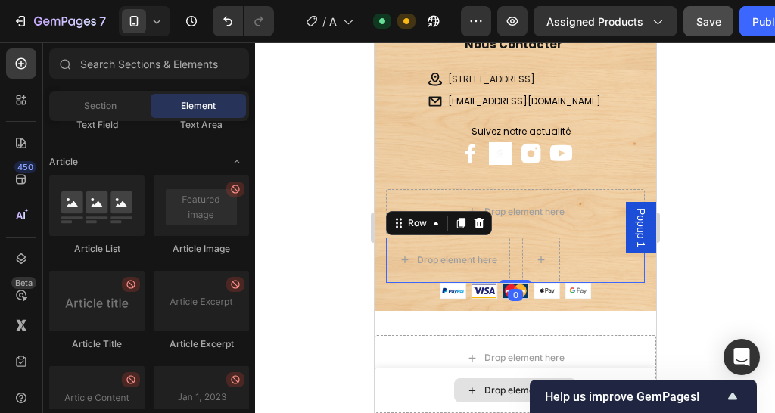
click at [511, 267] on div "Drop element here Row 0" at bounding box center [514, 259] width 259 height 45
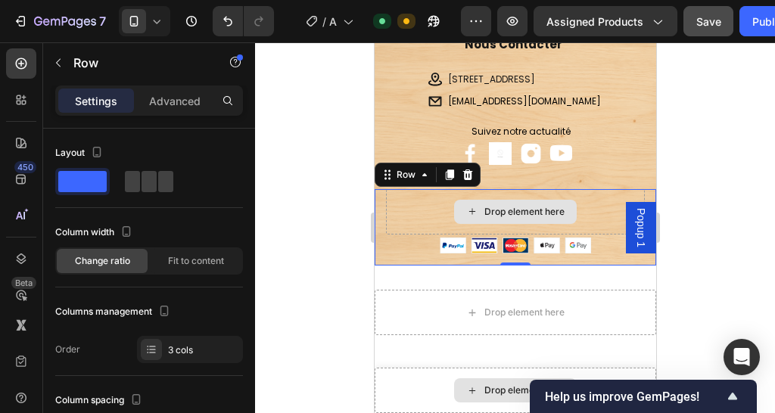
click at [409, 205] on div "Drop element here" at bounding box center [514, 211] width 259 height 45
click at [582, 213] on div "Drop element here" at bounding box center [514, 211] width 259 height 45
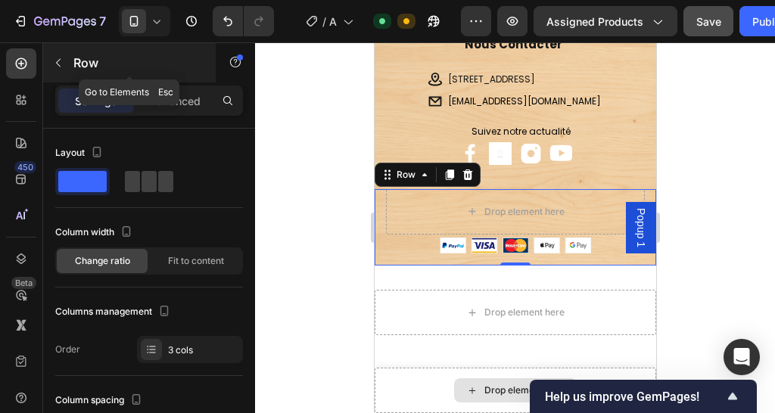
click at [72, 63] on div "Row" at bounding box center [129, 62] width 172 height 39
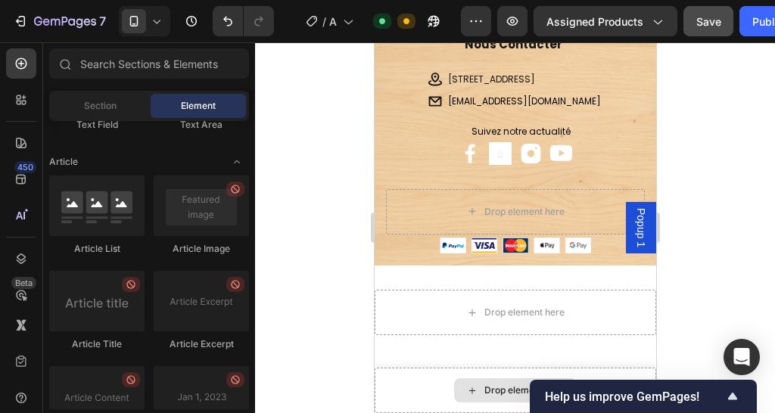
click at [151, 100] on div "Element" at bounding box center [198, 106] width 95 height 24
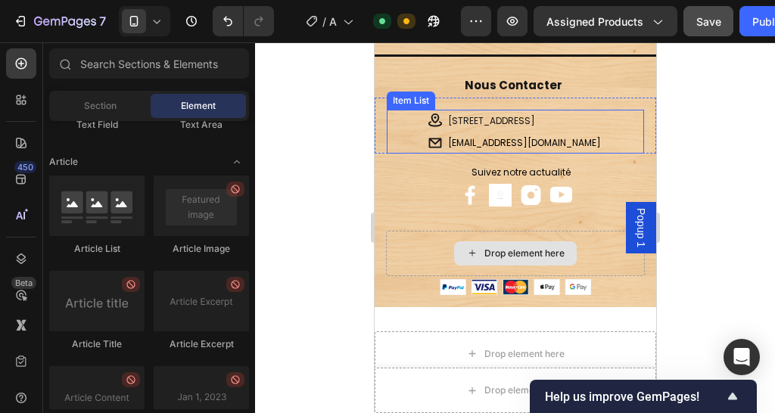
scroll to position [3259, 0]
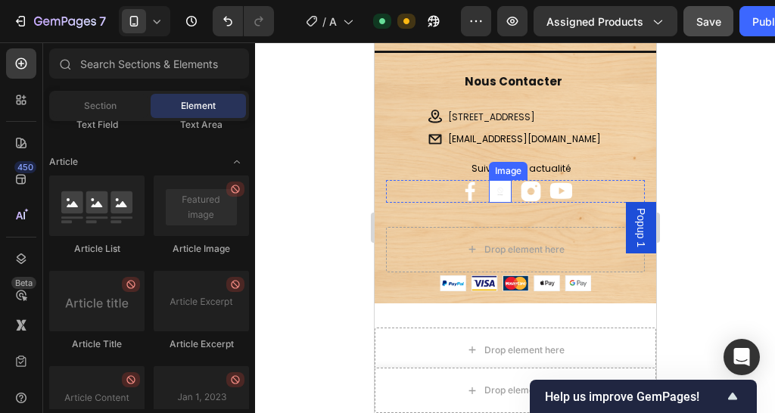
click at [499, 182] on img at bounding box center [499, 191] width 23 height 23
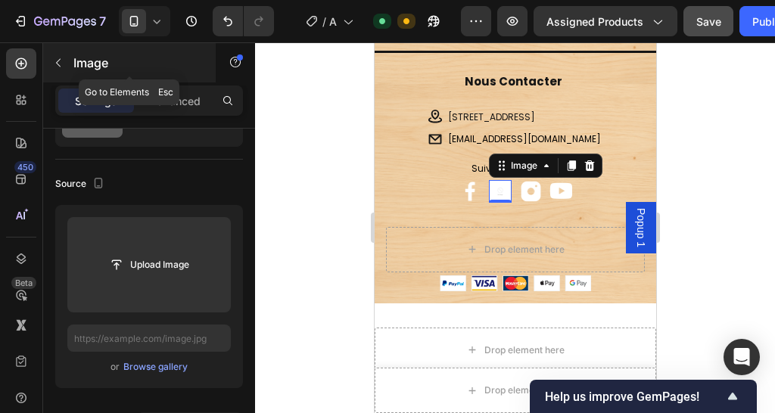
click at [57, 64] on icon "button" at bounding box center [58, 63] width 5 height 8
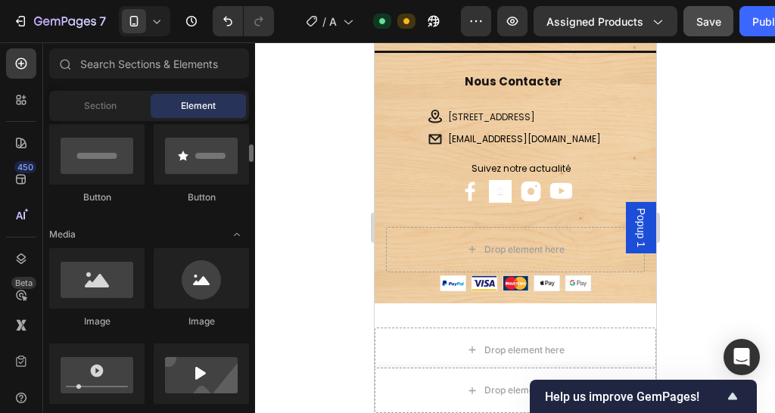
scroll to position [298, 0]
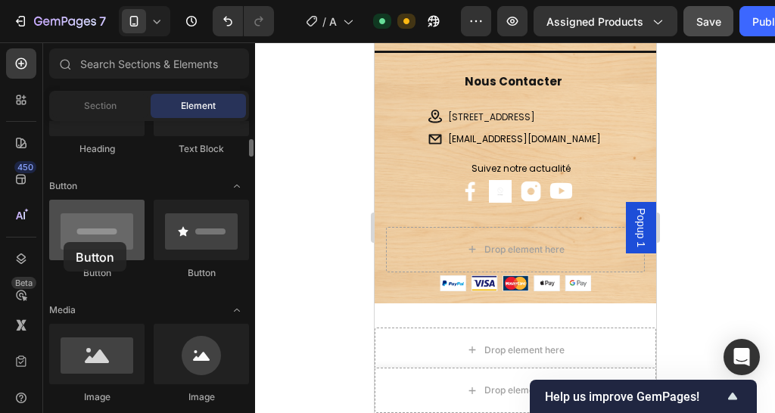
drag, startPoint x: 120, startPoint y: 220, endPoint x: 64, endPoint y: 242, distance: 60.8
click at [64, 242] on div at bounding box center [96, 230] width 95 height 61
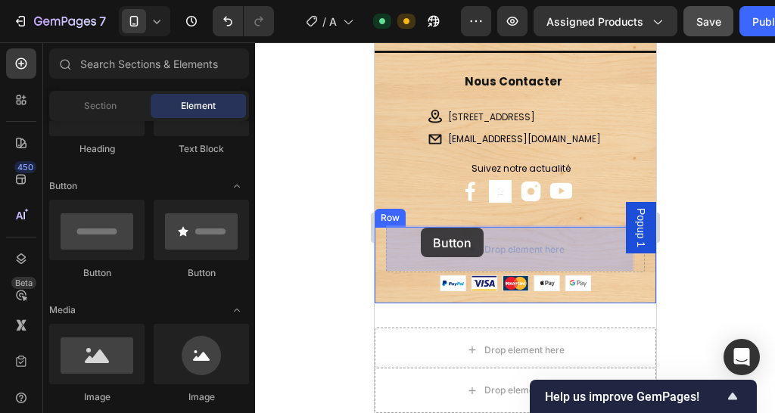
drag, startPoint x: 483, startPoint y: 276, endPoint x: 412, endPoint y: 231, distance: 84.3
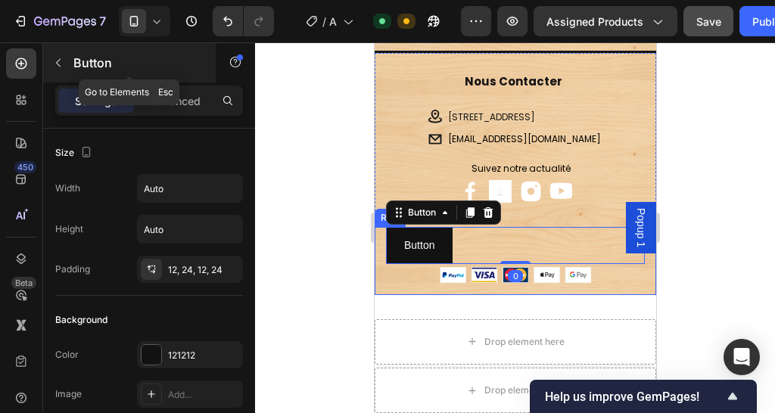
click at [57, 58] on icon "button" at bounding box center [58, 63] width 12 height 12
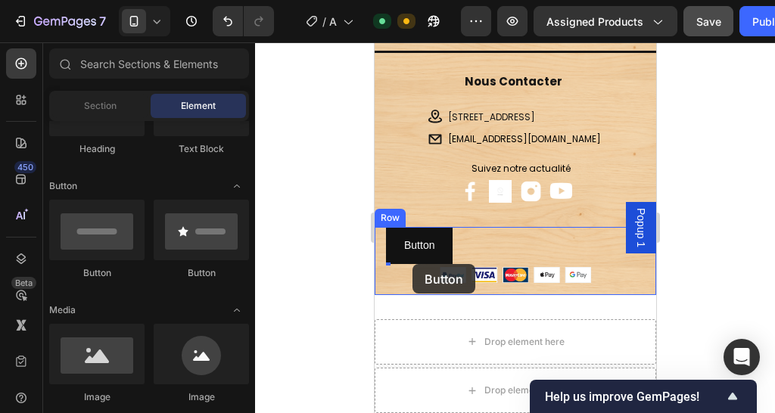
drag, startPoint x: 492, startPoint y: 278, endPoint x: 411, endPoint y: 264, distance: 81.5
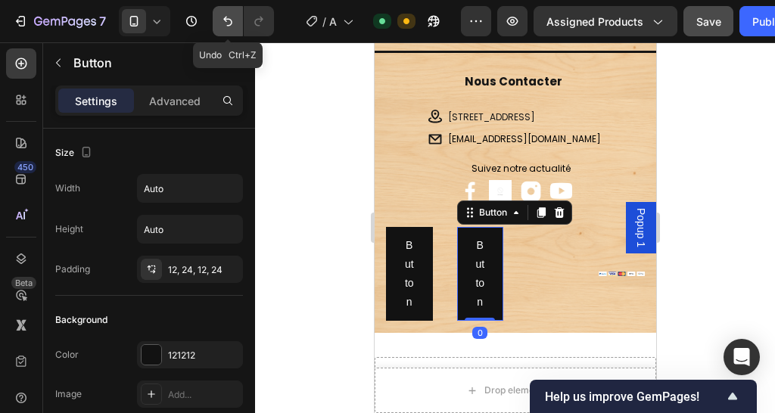
click at [218, 21] on button "Undo/Redo" at bounding box center [228, 21] width 30 height 30
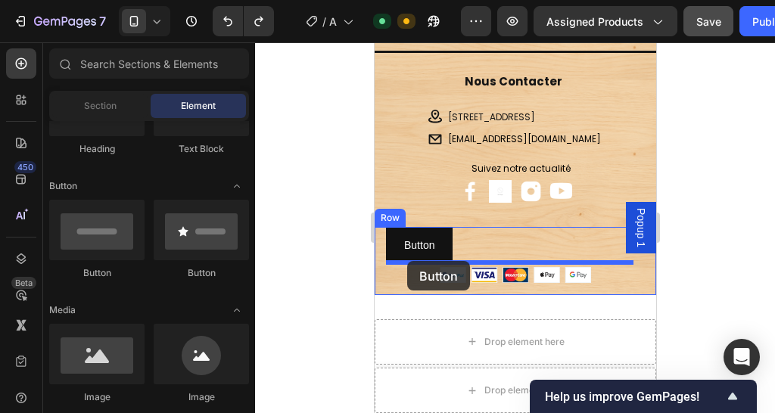
drag, startPoint x: 516, startPoint y: 287, endPoint x: 406, endPoint y: 261, distance: 112.6
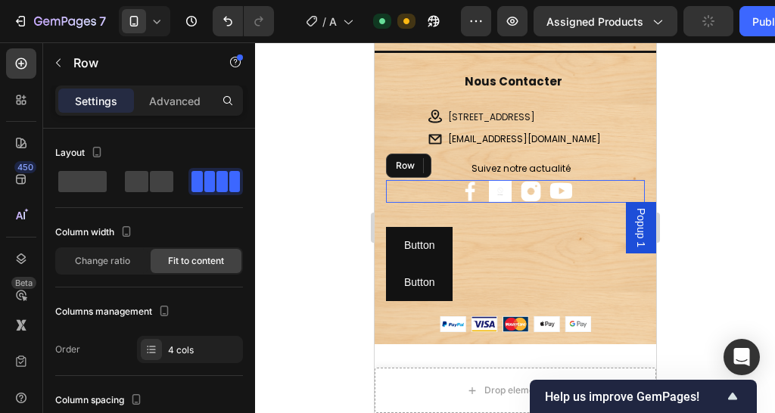
click at [403, 180] on div "Image Image Image Image Row" at bounding box center [514, 191] width 259 height 23
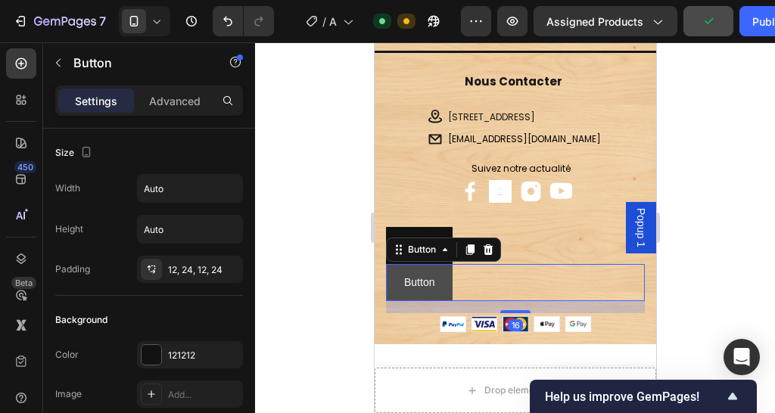
click at [449, 285] on button "Button" at bounding box center [418, 282] width 67 height 37
drag, startPoint x: 498, startPoint y: 309, endPoint x: 425, endPoint y: 215, distance: 119.2
click at [487, 275] on div "Button Button 16" at bounding box center [514, 282] width 259 height 37
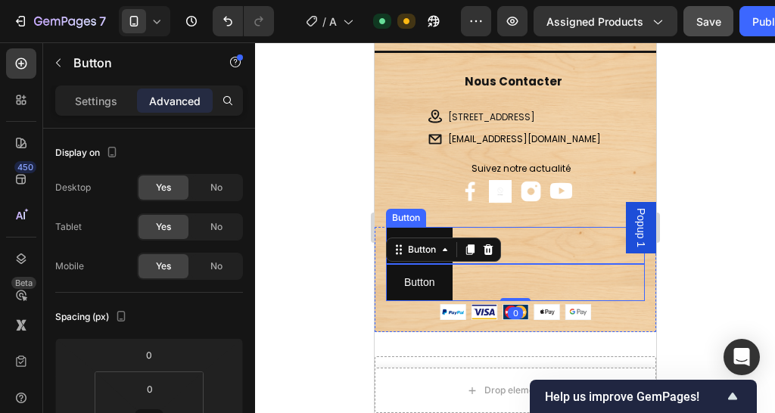
click at [520, 237] on div "Button Button" at bounding box center [514, 245] width 259 height 37
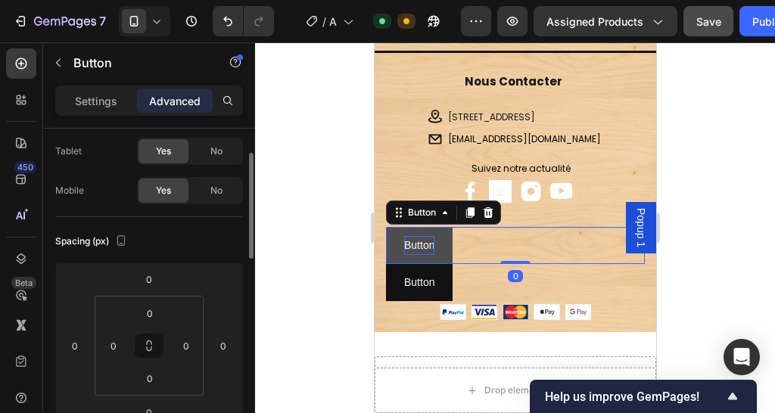
click at [418, 239] on p "Button" at bounding box center [418, 245] width 30 height 19
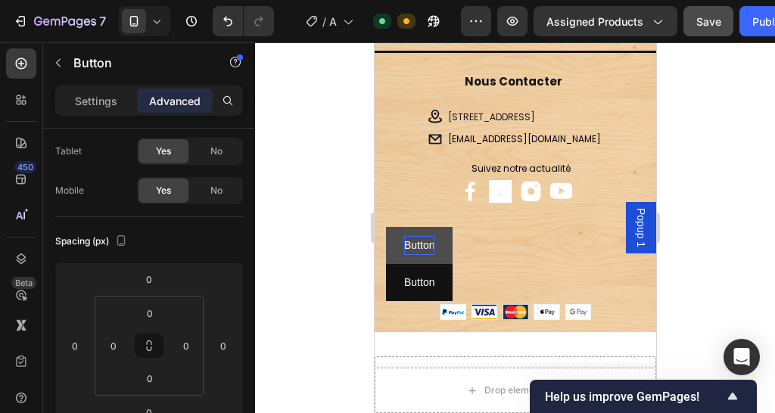
click at [430, 241] on p "Button" at bounding box center [418, 245] width 30 height 19
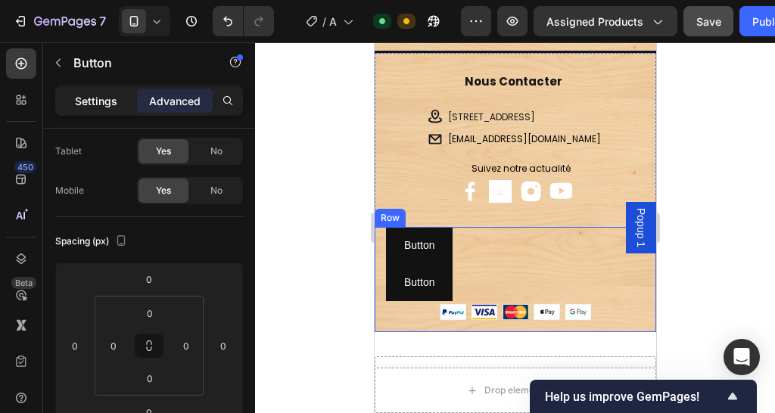
click at [92, 95] on p "Settings" at bounding box center [96, 101] width 42 height 16
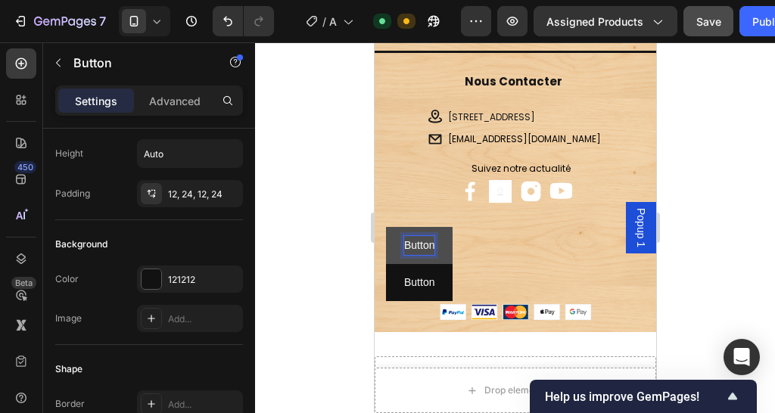
click at [429, 246] on p "Button" at bounding box center [418, 245] width 30 height 19
drag, startPoint x: 432, startPoint y: 243, endPoint x: 404, endPoint y: 243, distance: 28.0
click at [404, 243] on p "Button" at bounding box center [418, 245] width 30 height 19
click at [385, 227] on button "Politiqu" at bounding box center [420, 245] width 71 height 37
click at [385, 227] on button "Politique" at bounding box center [423, 245] width 77 height 37
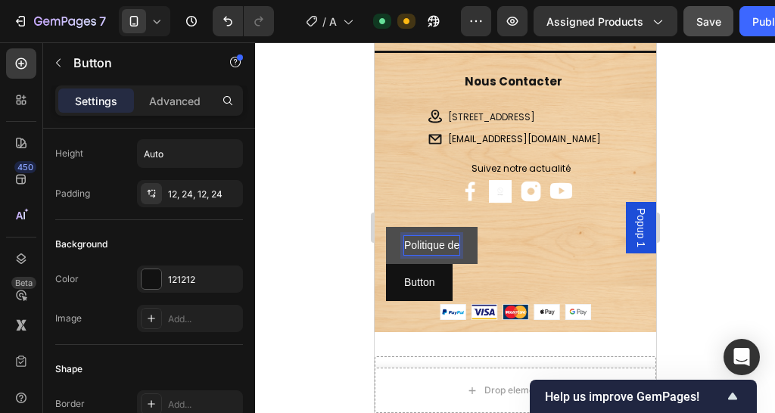
click at [385, 227] on button "Politique de" at bounding box center [431, 245] width 92 height 37
click at [717, 213] on div at bounding box center [515, 227] width 520 height 371
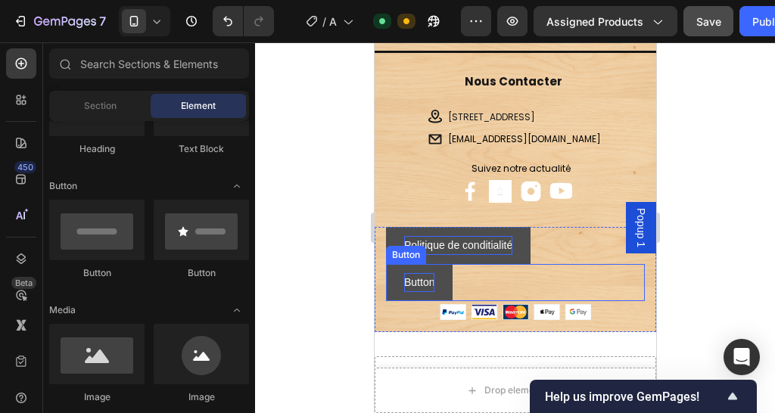
click at [430, 278] on p "Button" at bounding box center [418, 282] width 30 height 19
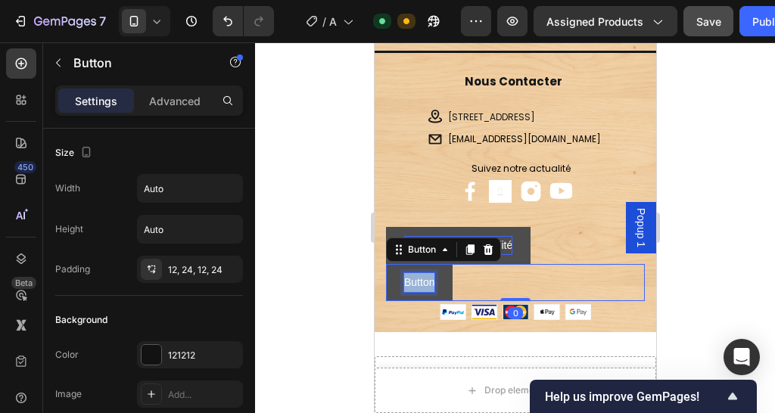
click at [430, 278] on p "Button" at bounding box center [418, 282] width 30 height 19
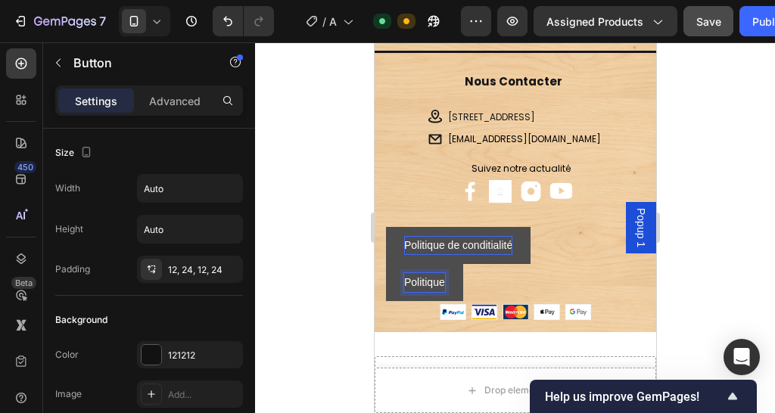
click at [385, 264] on button "Politique" at bounding box center [423, 282] width 77 height 37
click at [385, 264] on button "Politique de" at bounding box center [431, 282] width 92 height 37
click at [385, 264] on button "Politique de retour" at bounding box center [446, 282] width 123 height 37
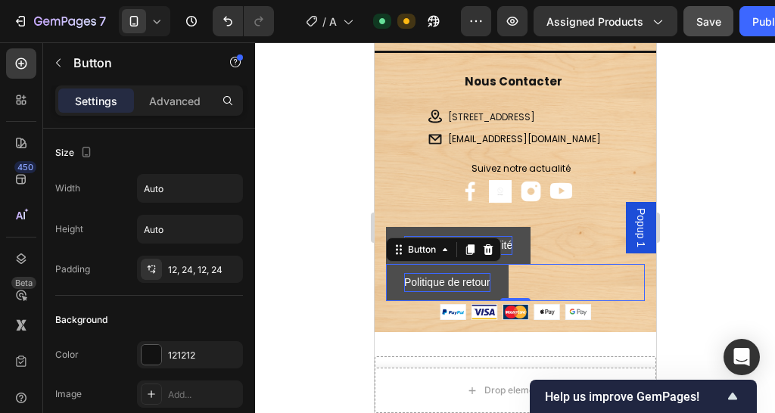
click at [508, 279] on button "Politique de retour" at bounding box center [446, 282] width 123 height 37
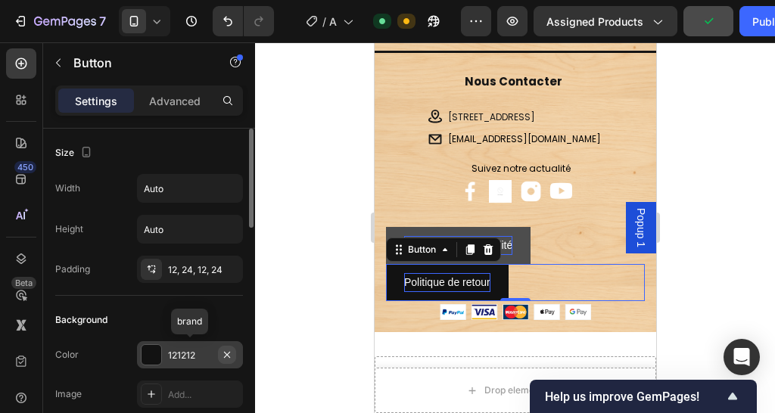
click at [223, 353] on icon "button" at bounding box center [227, 355] width 12 height 12
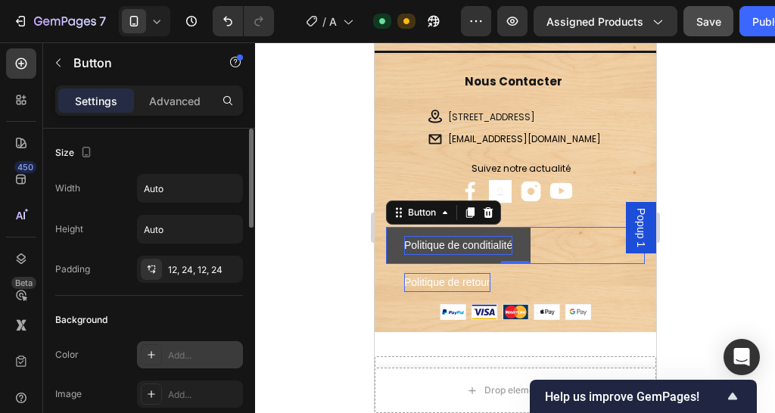
click at [539, 237] on div "Politique de conditialité Button 0" at bounding box center [514, 245] width 259 height 37
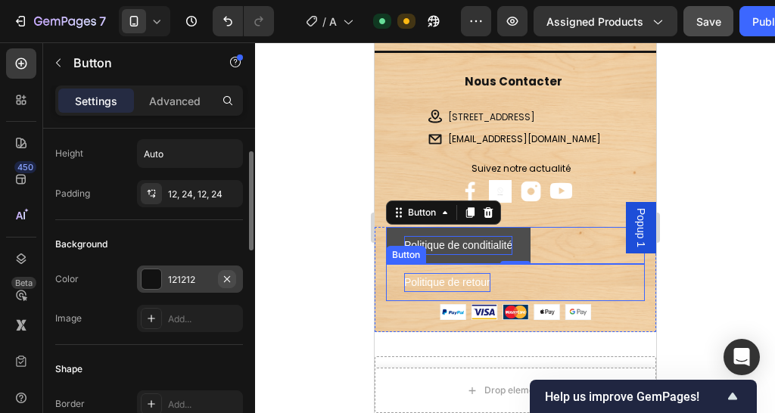
click at [224, 283] on icon "button" at bounding box center [227, 279] width 12 height 12
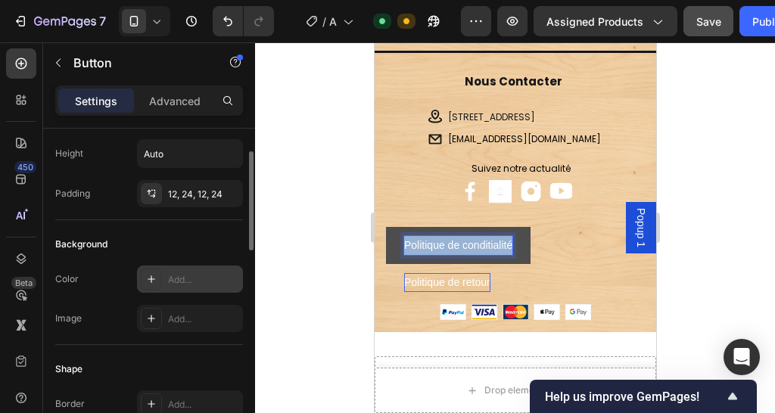
drag, startPoint x: 510, startPoint y: 243, endPoint x: 399, endPoint y: 238, distance: 111.3
click at [399, 238] on button "Politique de conditialité" at bounding box center [457, 245] width 144 height 37
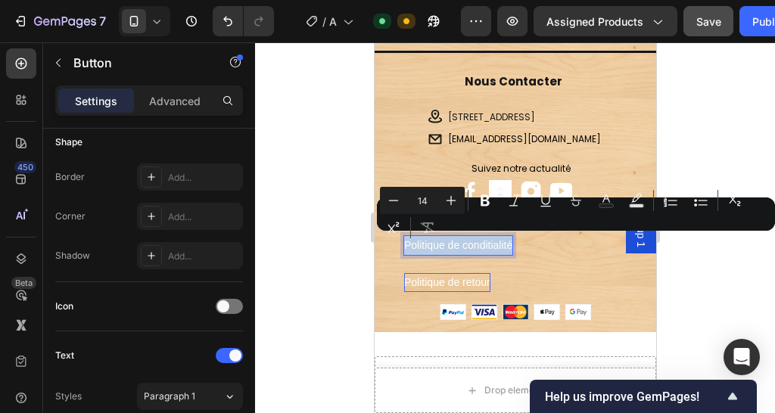
scroll to position [605, 0]
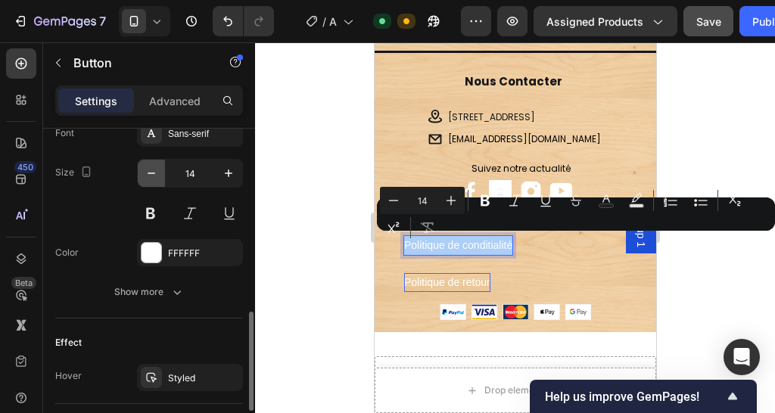
click at [160, 170] on button "button" at bounding box center [151, 173] width 27 height 27
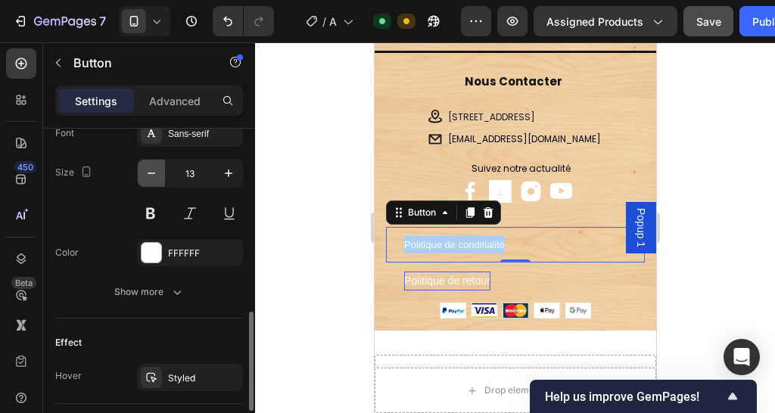
type input "12"
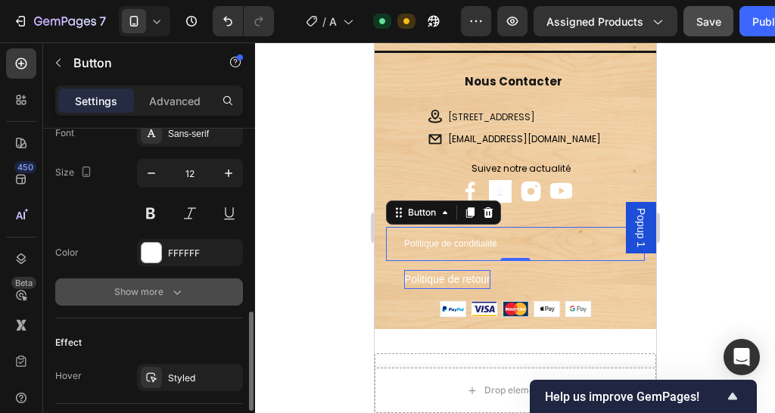
click at [144, 293] on div "Show more" at bounding box center [149, 291] width 70 height 15
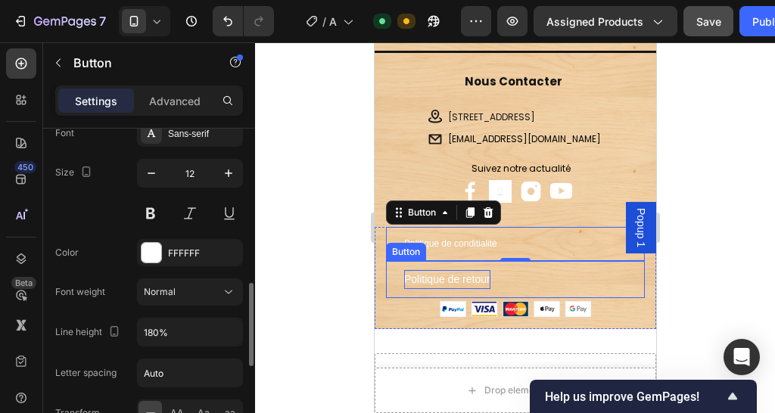
click at [434, 275] on p "Politique de retour" at bounding box center [446, 279] width 86 height 19
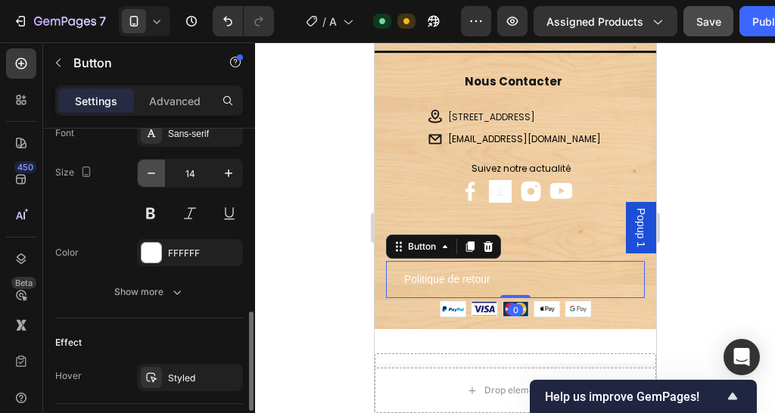
click at [140, 168] on button "button" at bounding box center [151, 173] width 27 height 27
type input "12"
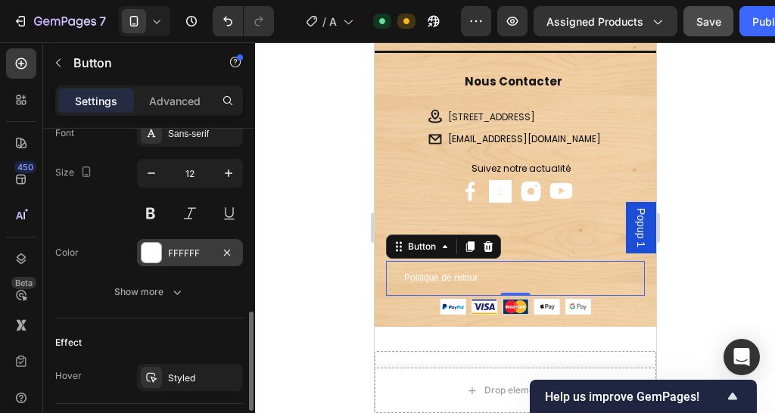
scroll to position [454, 0]
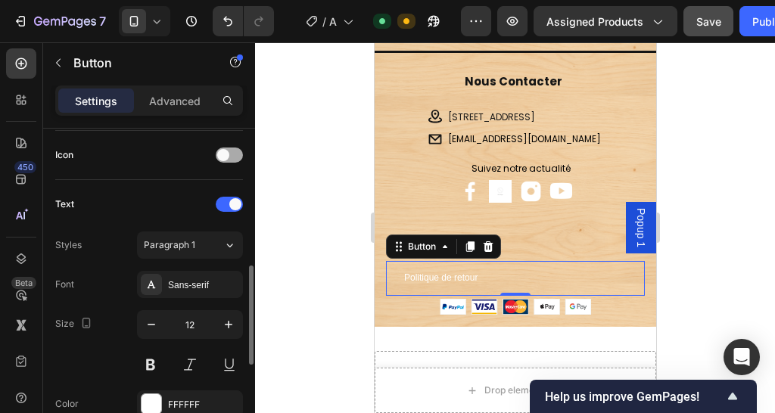
click at [226, 158] on span at bounding box center [223, 155] width 12 height 12
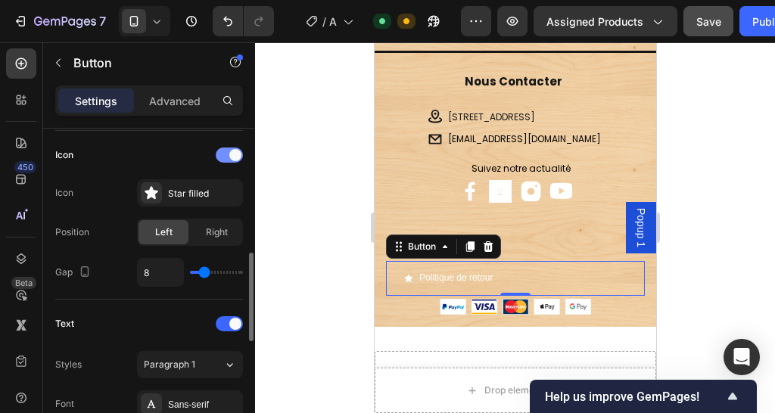
click at [226, 158] on div at bounding box center [229, 154] width 27 height 15
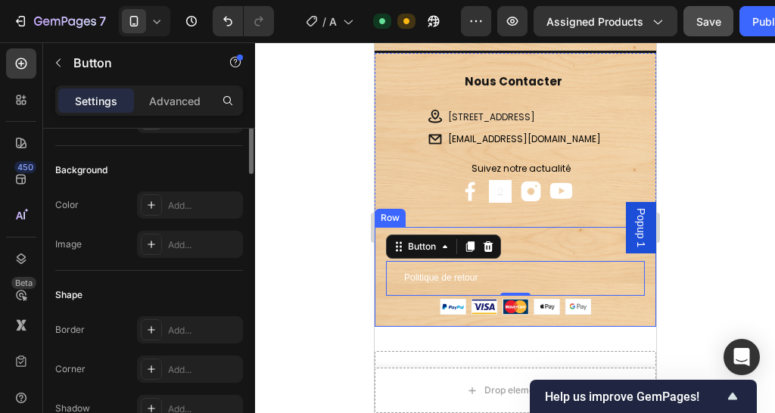
scroll to position [0, 0]
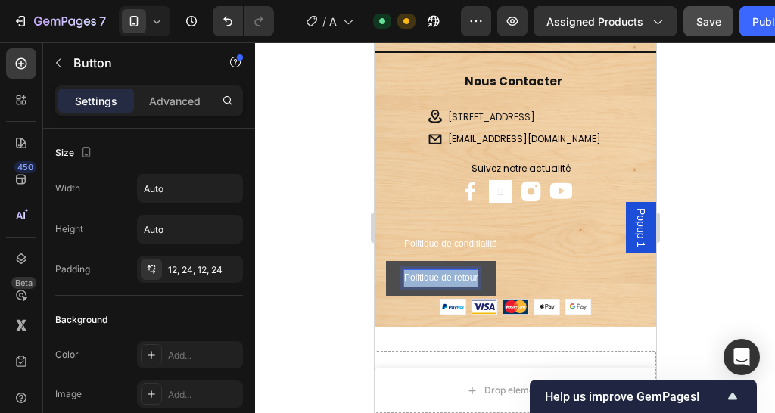
drag, startPoint x: 477, startPoint y: 279, endPoint x: 397, endPoint y: 271, distance: 79.9
click at [397, 271] on button "Politique de retour" at bounding box center [440, 278] width 110 height 35
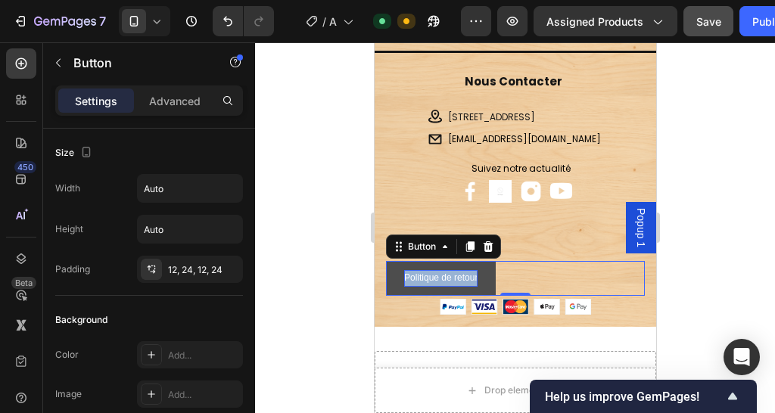
click at [414, 278] on p "Politique de retour" at bounding box center [439, 278] width 73 height 17
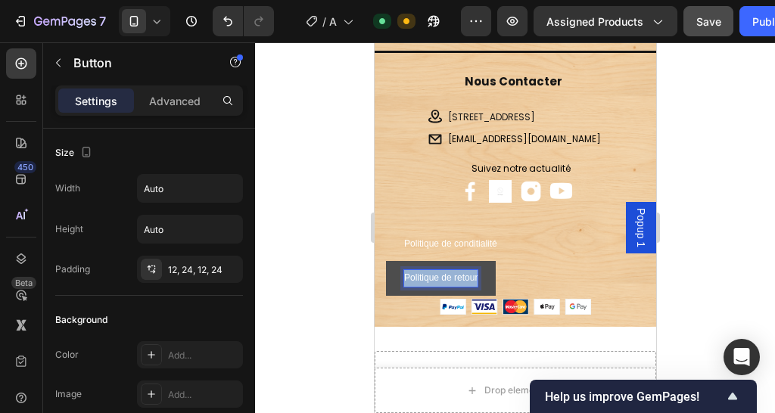
drag, startPoint x: 405, startPoint y: 278, endPoint x: 483, endPoint y: 278, distance: 77.2
click at [483, 278] on button "Politique de retour" at bounding box center [440, 278] width 110 height 35
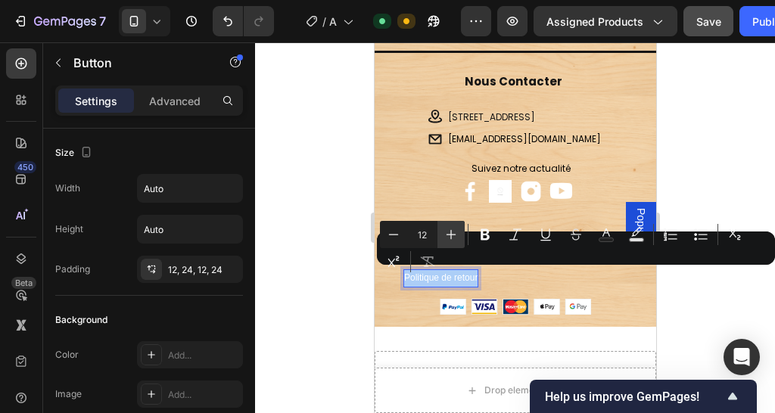
click at [455, 234] on icon "Editor contextual toolbar" at bounding box center [450, 234] width 15 height 15
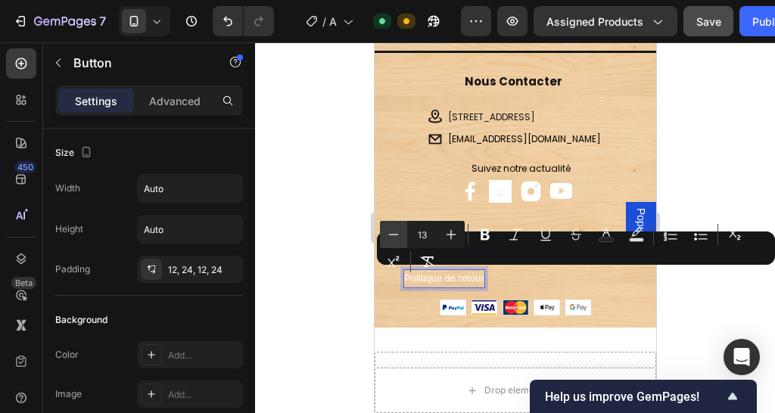
click at [390, 236] on icon "Editor contextual toolbar" at bounding box center [393, 234] width 15 height 15
type input "12"
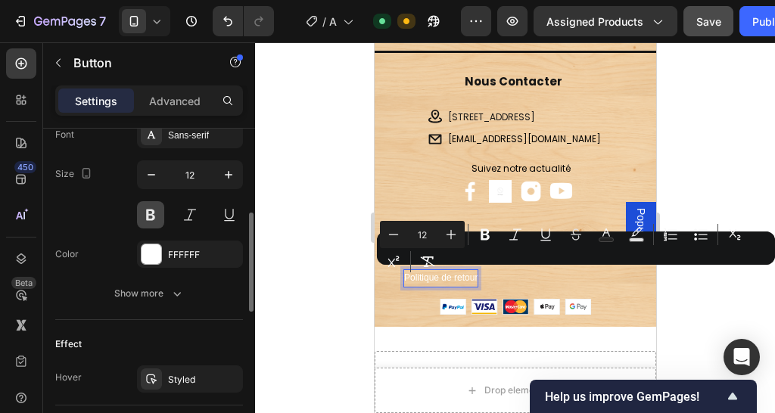
scroll to position [528, 0]
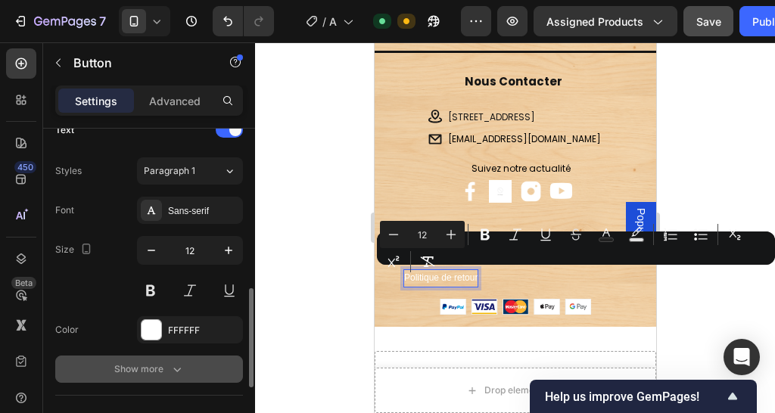
click at [160, 355] on button "Show more" at bounding box center [149, 368] width 188 height 27
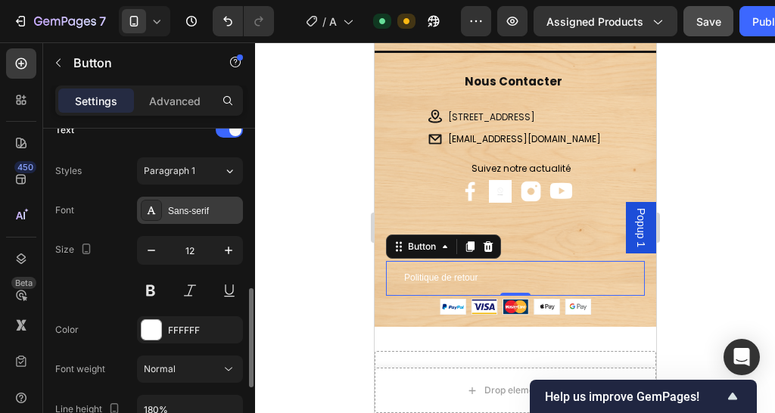
drag, startPoint x: 180, startPoint y: 260, endPoint x: 158, endPoint y: 203, distance: 61.5
click at [158, 203] on div at bounding box center [151, 210] width 21 height 21
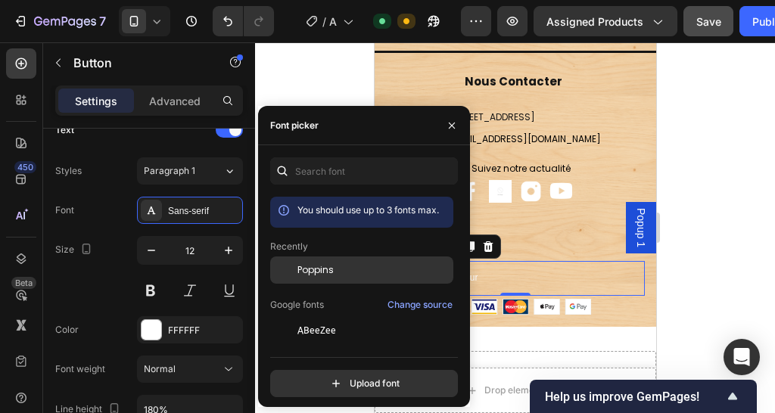
click at [332, 273] on span "Poppins" at bounding box center [315, 270] width 36 height 14
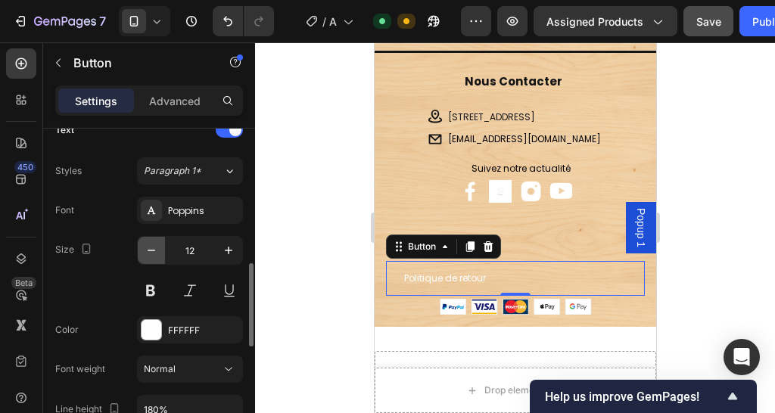
click at [154, 252] on icon "button" at bounding box center [151, 250] width 15 height 15
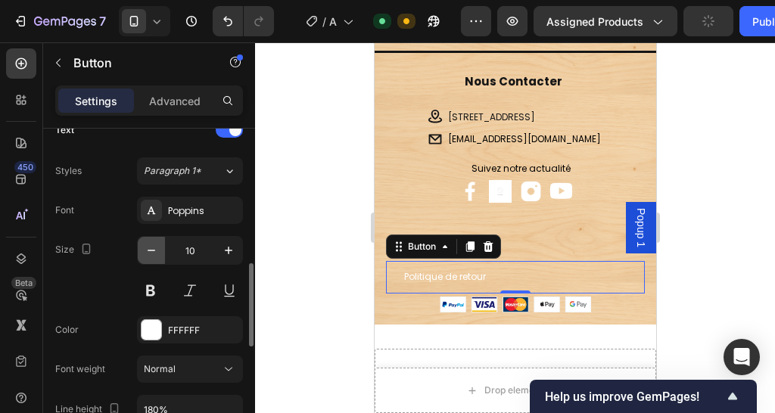
click at [154, 252] on icon "button" at bounding box center [151, 250] width 15 height 15
type input "8"
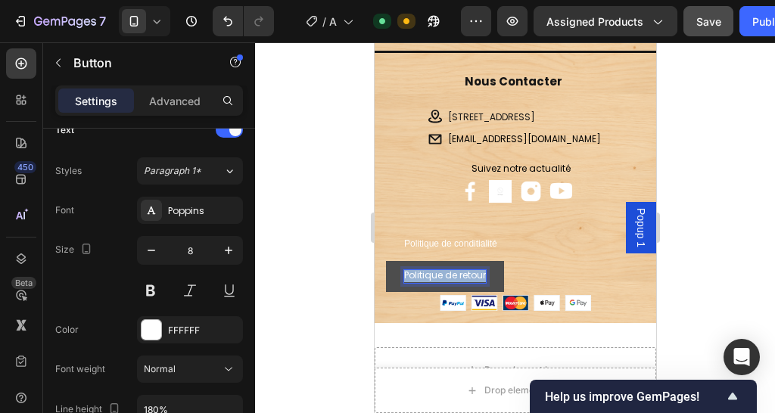
drag, startPoint x: 485, startPoint y: 274, endPoint x: 401, endPoint y: 264, distance: 84.5
click at [401, 264] on button "Politique de retour" at bounding box center [444, 276] width 118 height 30
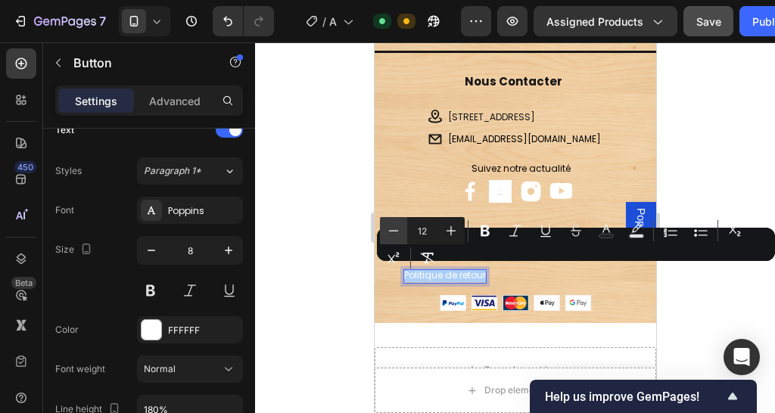
click at [392, 223] on icon "Editor contextual toolbar" at bounding box center [393, 230] width 15 height 15
type input "8"
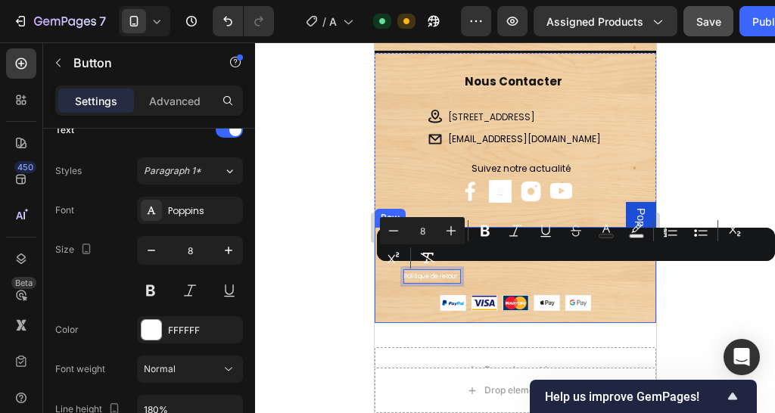
click at [321, 260] on div at bounding box center [515, 227] width 520 height 371
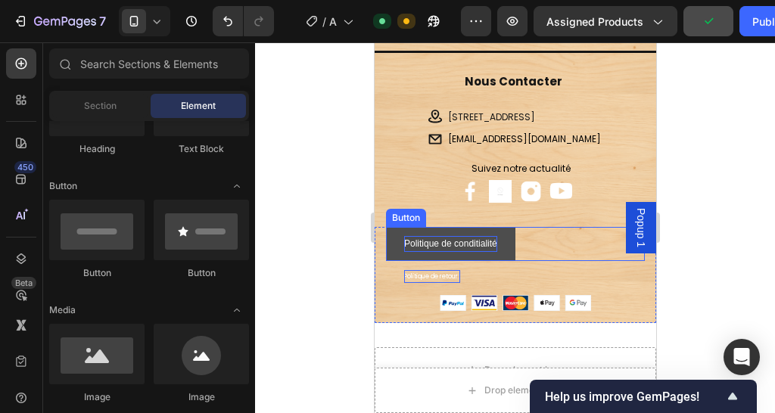
click at [489, 247] on p "Politique de conditialité" at bounding box center [449, 244] width 93 height 17
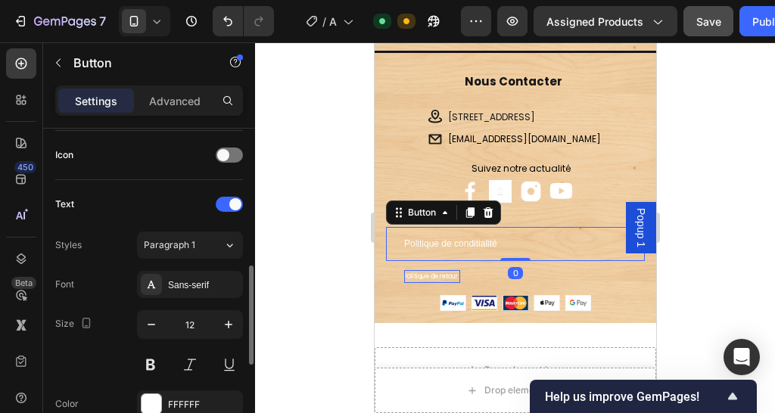
scroll to position [605, 0]
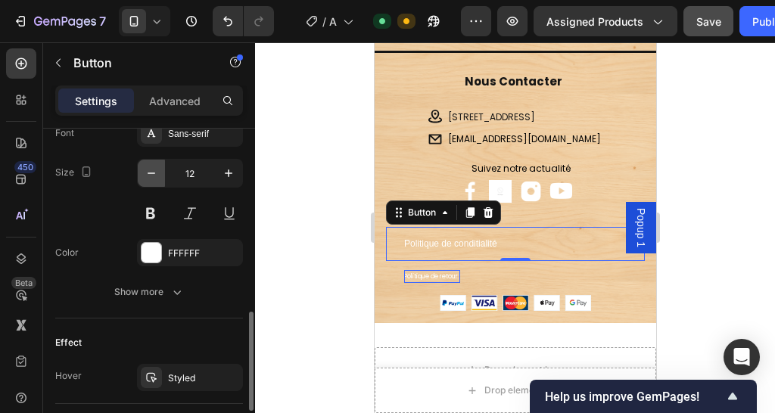
click at [160, 173] on button "button" at bounding box center [151, 173] width 27 height 27
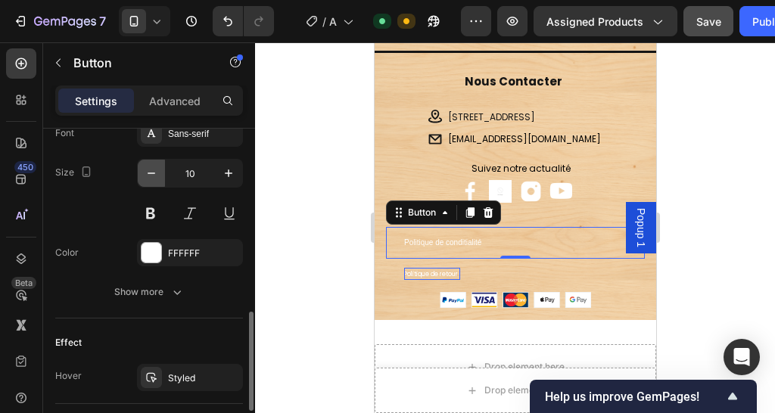
click at [160, 173] on button "button" at bounding box center [151, 173] width 27 height 27
type input "8"
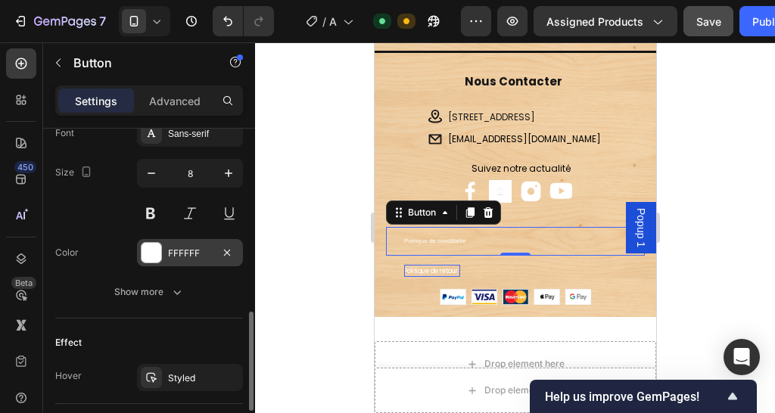
click at [182, 247] on div "FFFFFF" at bounding box center [190, 254] width 44 height 14
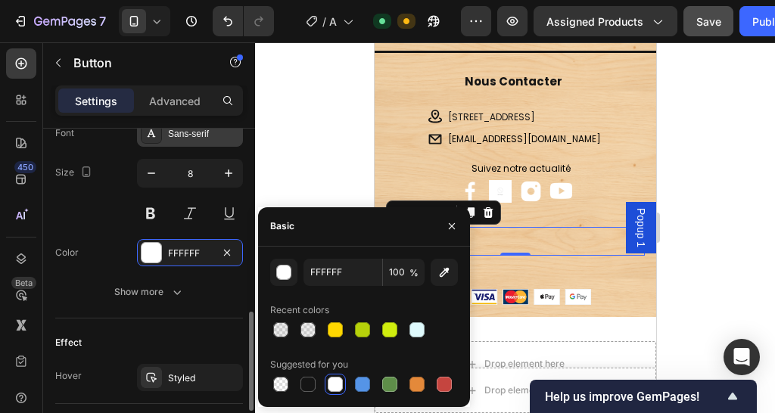
click at [188, 141] on div "Sans-serif" at bounding box center [190, 133] width 106 height 27
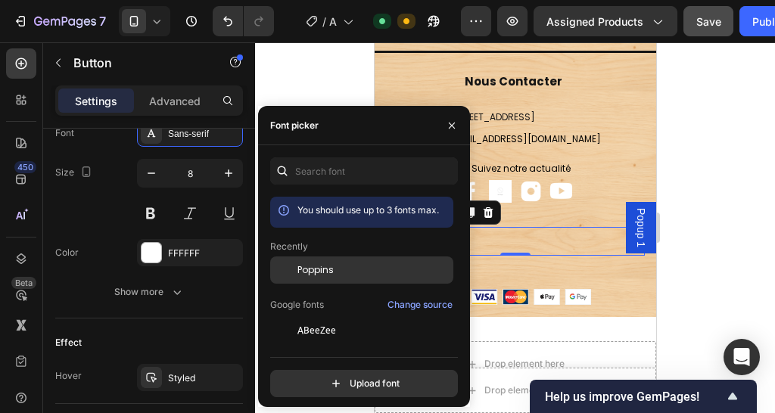
click at [324, 276] on span "Poppins" at bounding box center [315, 270] width 36 height 14
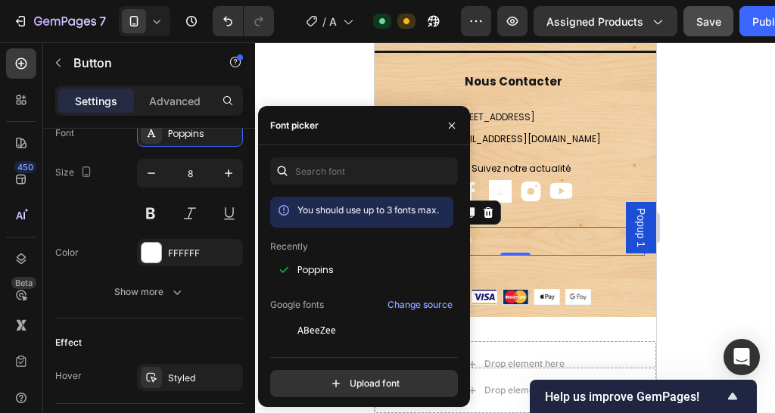
click at [266, 82] on div at bounding box center [515, 227] width 520 height 371
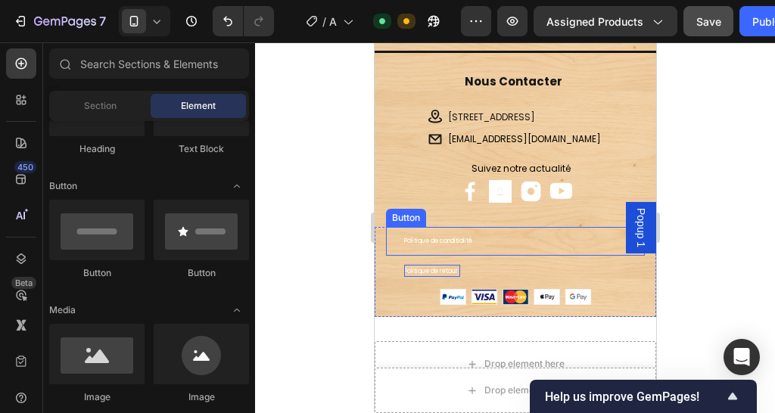
click at [493, 237] on div "Politique de conditialité Button" at bounding box center [514, 241] width 259 height 29
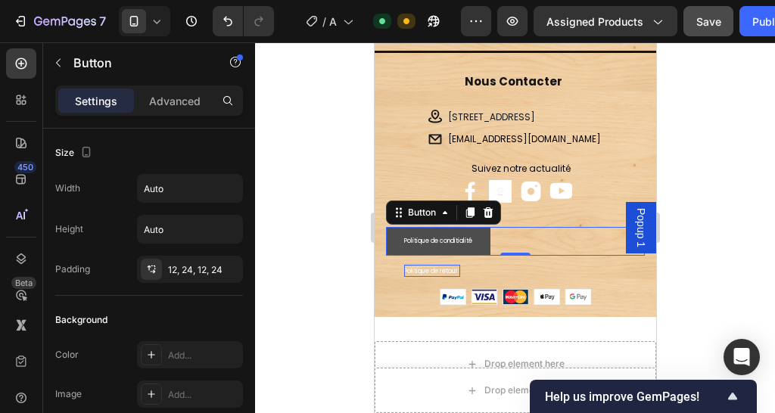
click at [476, 246] on button "Politique de conditialité" at bounding box center [437, 241] width 104 height 29
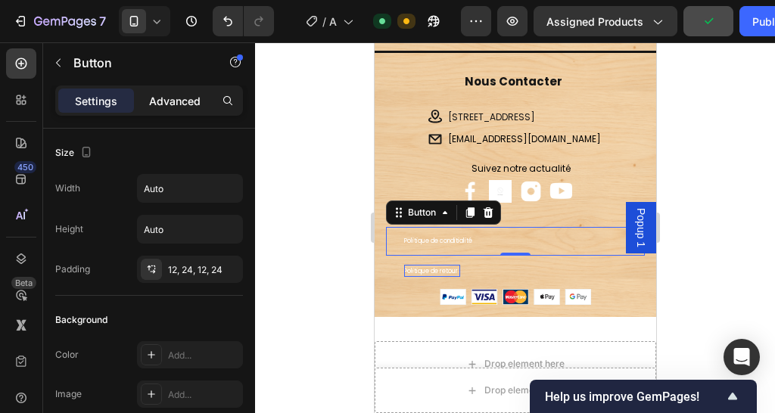
click at [178, 98] on p "Advanced" at bounding box center [174, 101] width 51 height 16
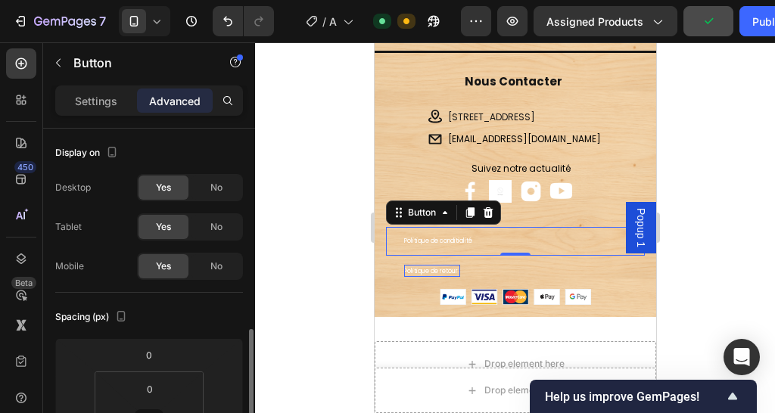
scroll to position [227, 0]
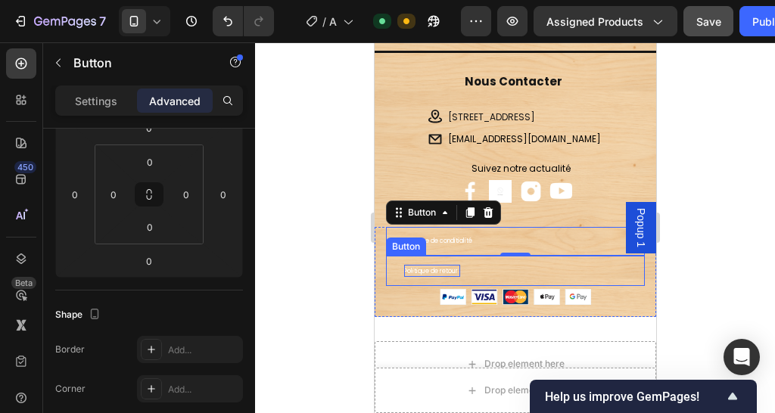
click at [485, 270] on div "Politique de retour Button" at bounding box center [514, 271] width 259 height 30
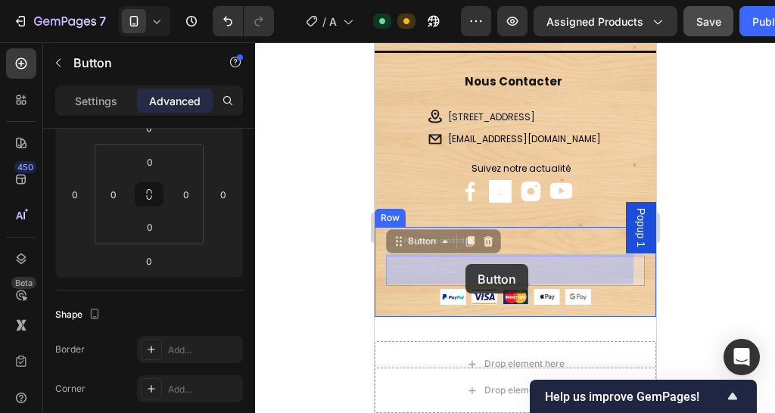
drag, startPoint x: 482, startPoint y: 281, endPoint x: 464, endPoint y: 264, distance: 24.1
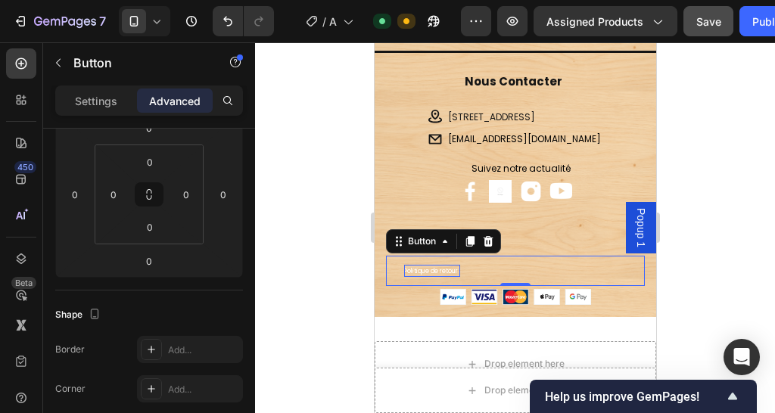
click at [717, 287] on div at bounding box center [515, 227] width 520 height 371
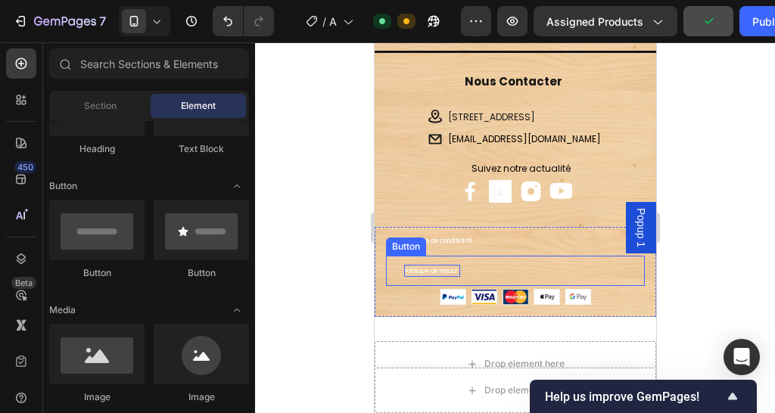
click at [486, 265] on div "Politique de retour Button" at bounding box center [514, 271] width 259 height 30
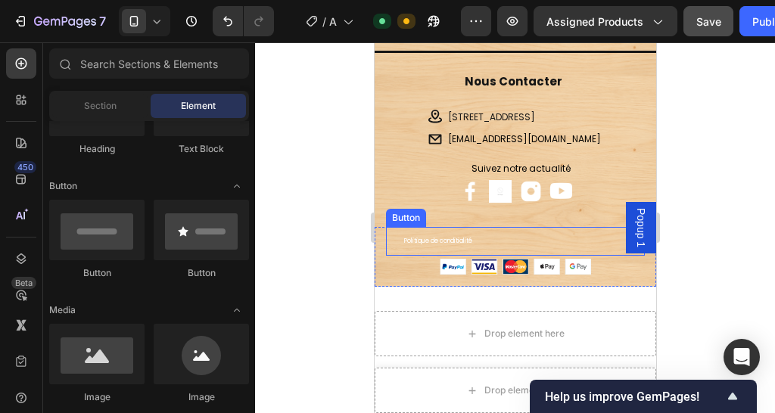
click at [523, 235] on div "Politique de conditialité Button" at bounding box center [514, 241] width 259 height 29
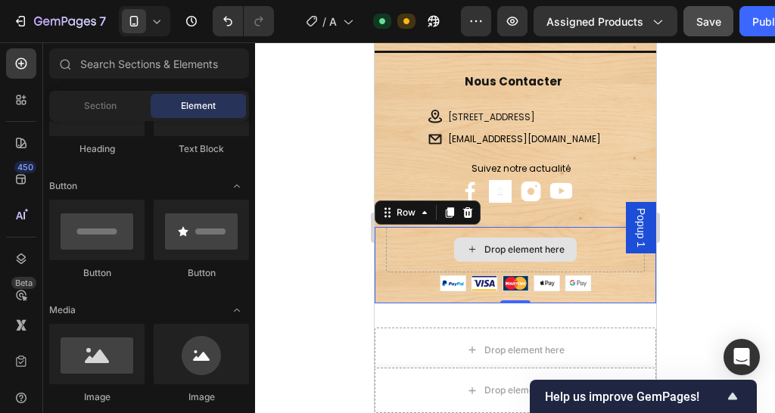
click at [579, 240] on div "Drop element here" at bounding box center [514, 249] width 259 height 45
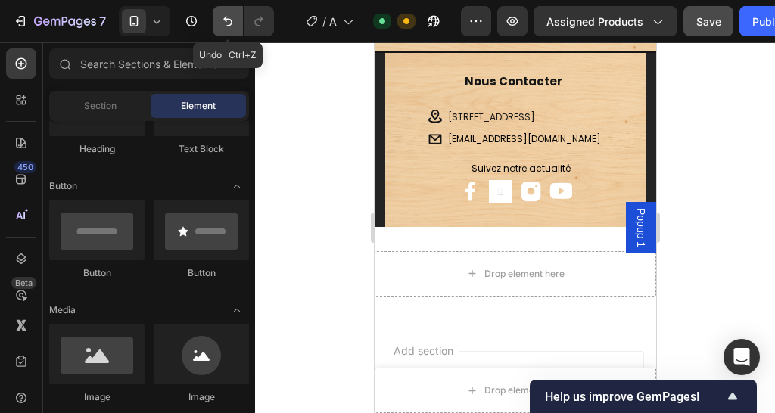
click at [230, 27] on icon "Undo/Redo" at bounding box center [227, 21] width 15 height 15
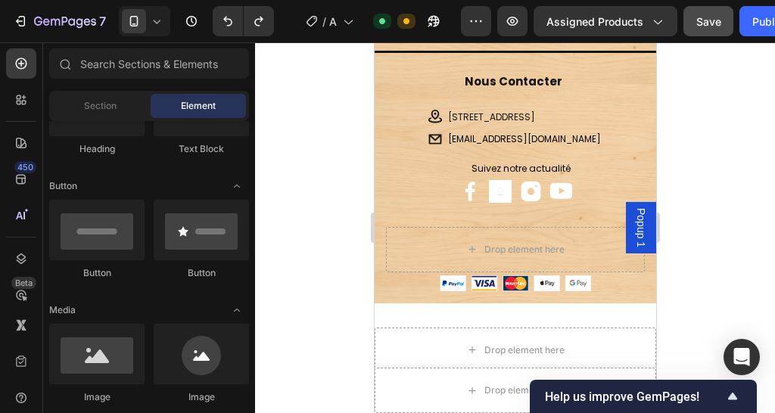
scroll to position [0, 0]
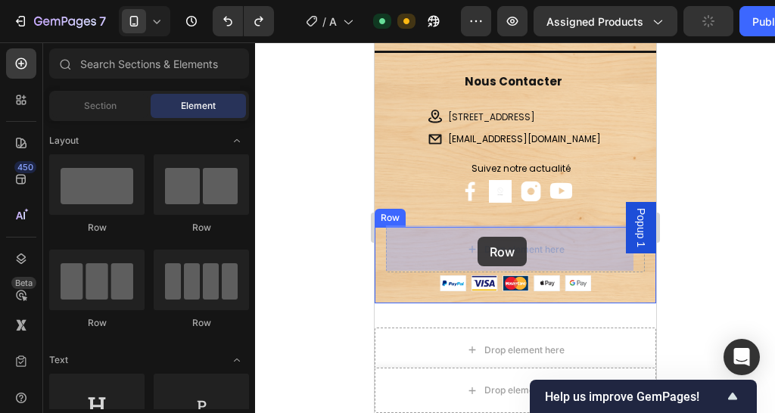
drag, startPoint x: 614, startPoint y: 242, endPoint x: 464, endPoint y: 230, distance: 151.0
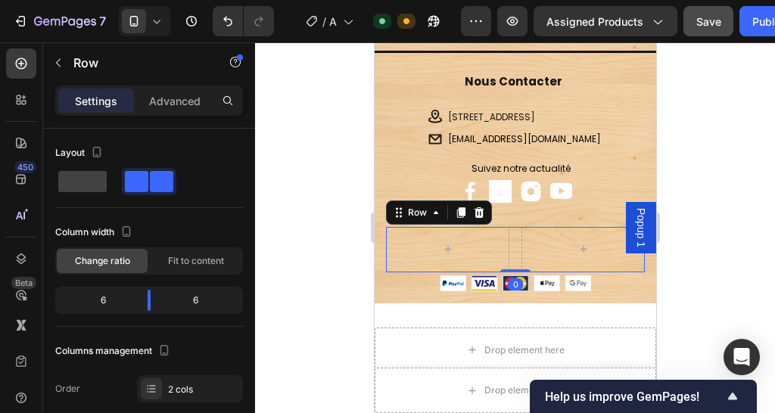
click at [708, 242] on div at bounding box center [515, 227] width 520 height 371
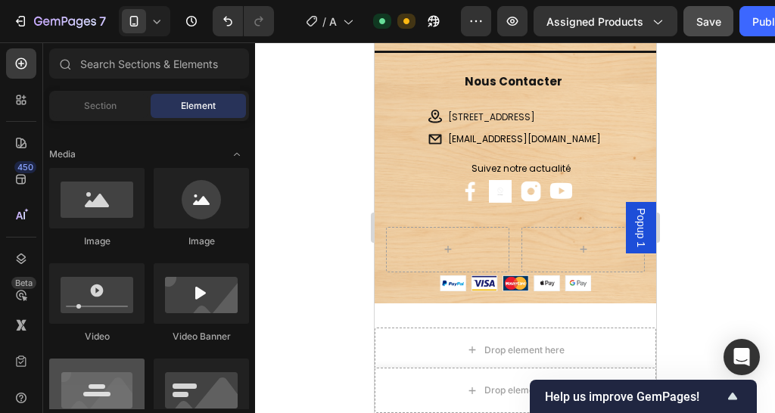
scroll to position [303, 0]
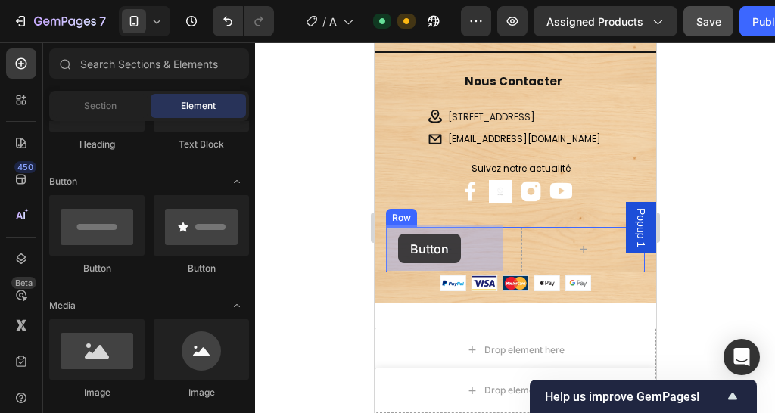
drag, startPoint x: 480, startPoint y: 270, endPoint x: 403, endPoint y: 237, distance: 84.0
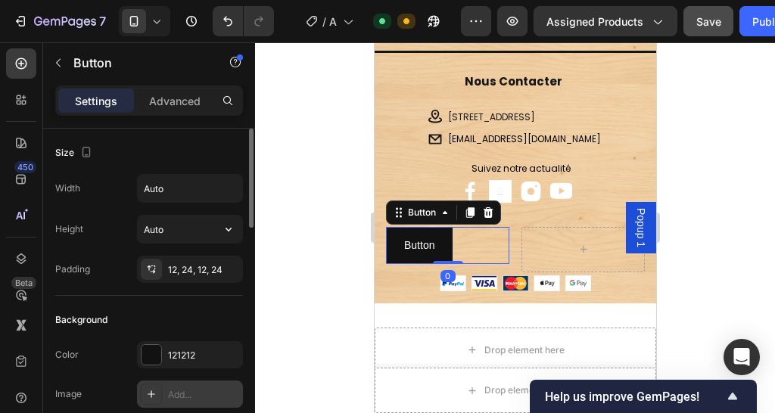
scroll to position [151, 0]
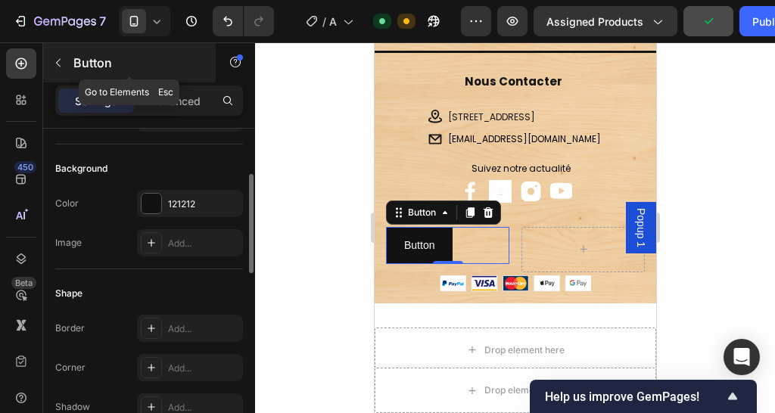
click at [85, 70] on p "Button" at bounding box center [137, 63] width 129 height 18
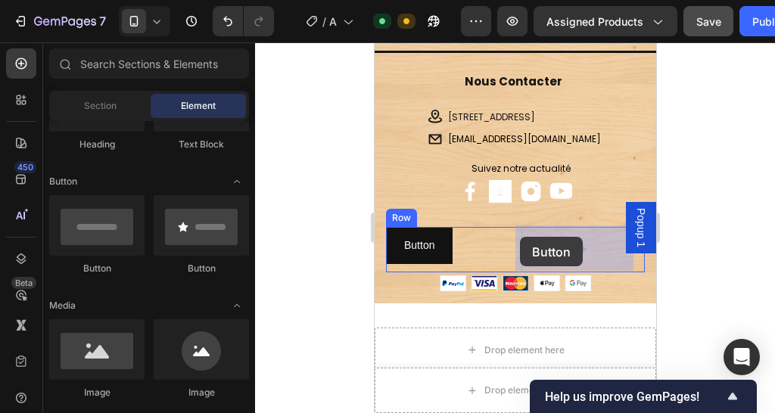
drag, startPoint x: 611, startPoint y: 264, endPoint x: 519, endPoint y: 237, distance: 96.2
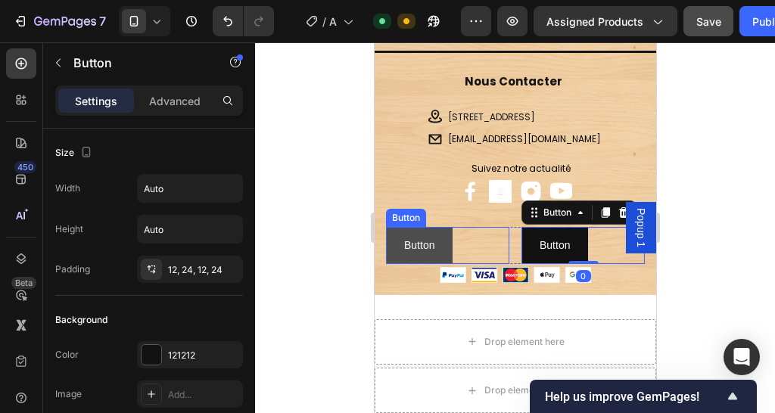
click at [446, 242] on button "Button" at bounding box center [418, 245] width 67 height 37
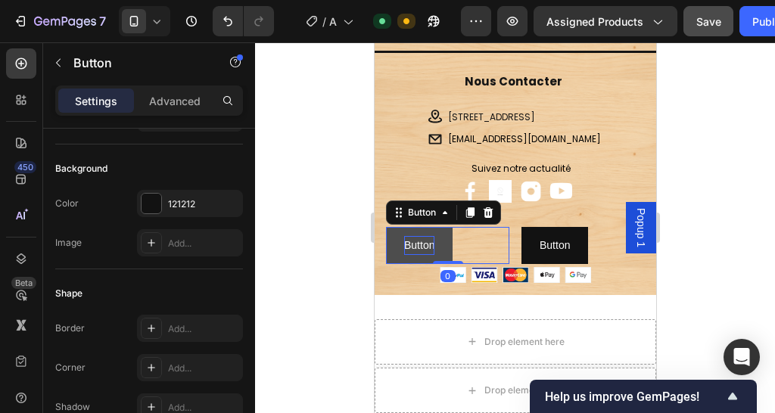
click at [430, 237] on p "Button" at bounding box center [418, 245] width 30 height 19
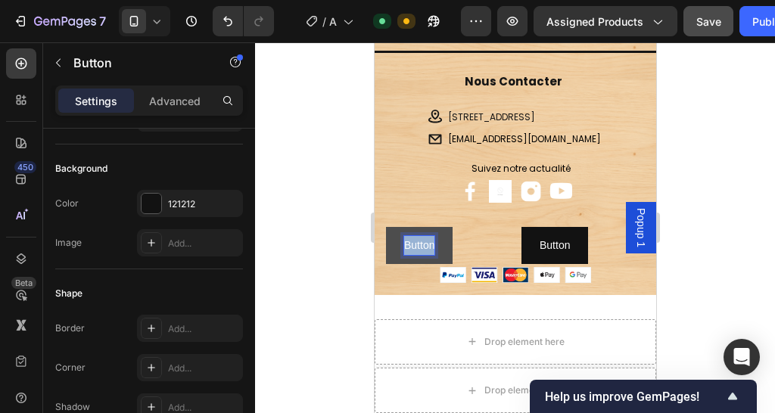
drag, startPoint x: 432, startPoint y: 237, endPoint x: 390, endPoint y: 238, distance: 42.4
click at [390, 238] on button "Button" at bounding box center [418, 245] width 67 height 37
click at [385, 227] on button "Politique" at bounding box center [423, 245] width 77 height 37
click at [385, 227] on button "Politique d" at bounding box center [427, 245] width 85 height 37
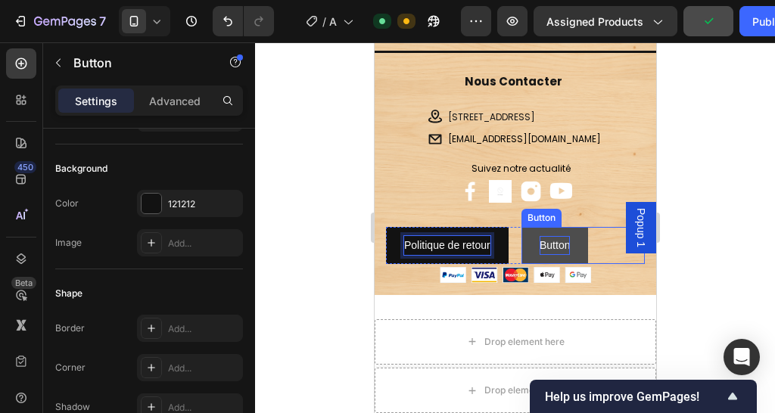
click at [560, 245] on p "Button" at bounding box center [554, 245] width 30 height 19
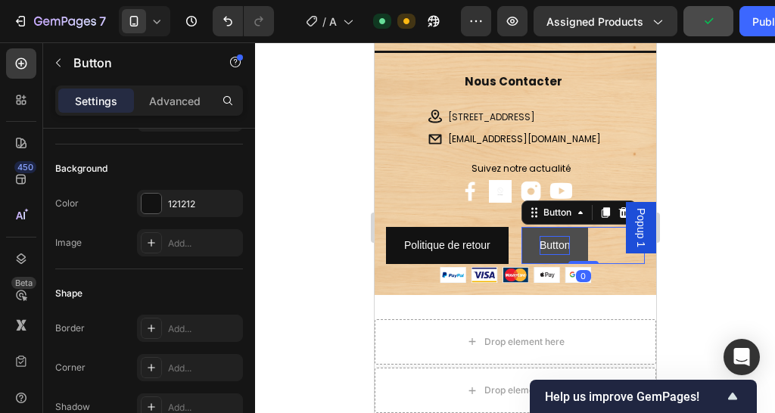
click at [560, 245] on p "Button" at bounding box center [554, 245] width 30 height 19
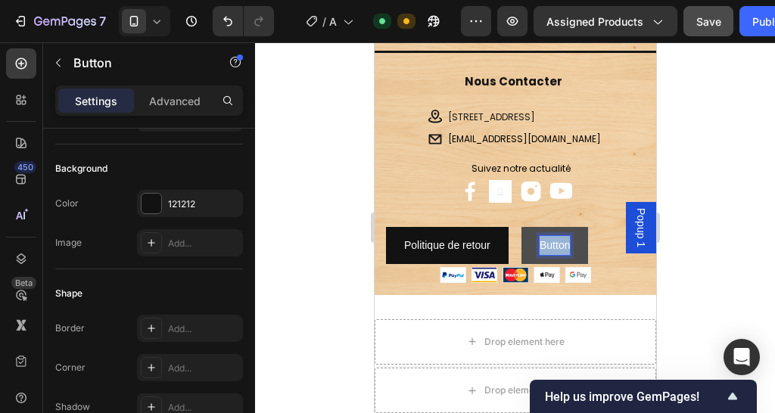
drag, startPoint x: 562, startPoint y: 241, endPoint x: 515, endPoint y: 243, distance: 46.9
click at [520, 243] on button "Button" at bounding box center [553, 245] width 67 height 37
click at [520, 227] on button "Politique" at bounding box center [558, 245] width 77 height 37
click at [520, 227] on button "Politique de" at bounding box center [566, 245] width 92 height 37
click at [520, 227] on button "Politique" at bounding box center [558, 245] width 77 height 37
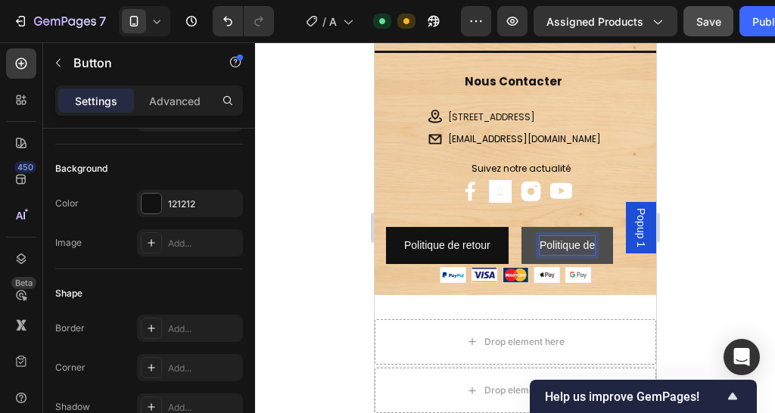
click at [520, 227] on button "Politique de" at bounding box center [566, 245] width 92 height 37
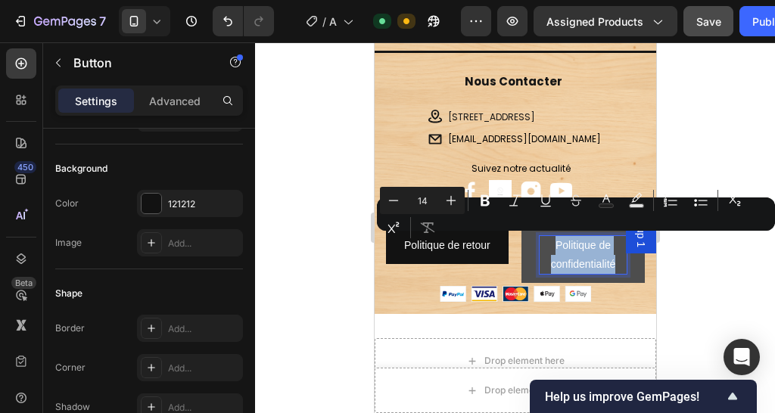
drag, startPoint x: 606, startPoint y: 258, endPoint x: 544, endPoint y: 245, distance: 63.3
click at [544, 245] on p "Politique de confidentialité" at bounding box center [582, 255] width 87 height 38
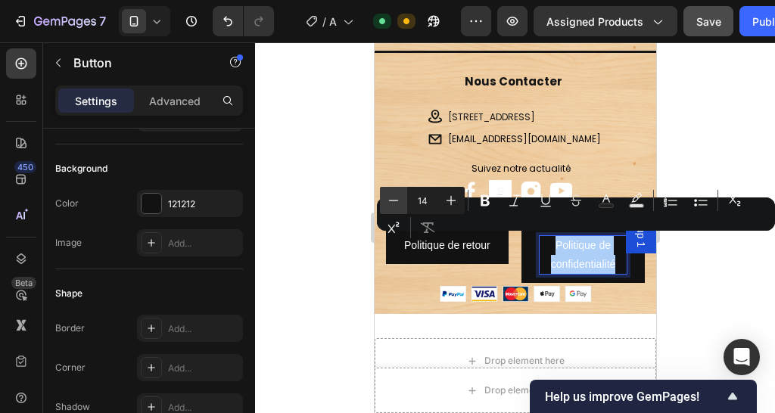
click at [391, 205] on icon "Editor contextual toolbar" at bounding box center [393, 200] width 15 height 15
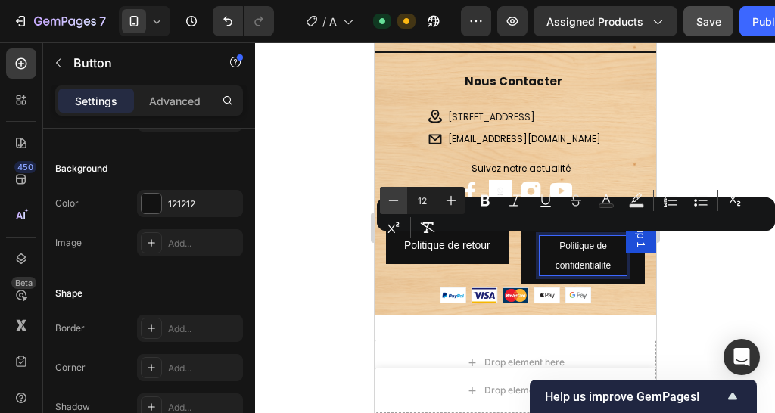
click at [391, 205] on icon "Editor contextual toolbar" at bounding box center [393, 200] width 15 height 15
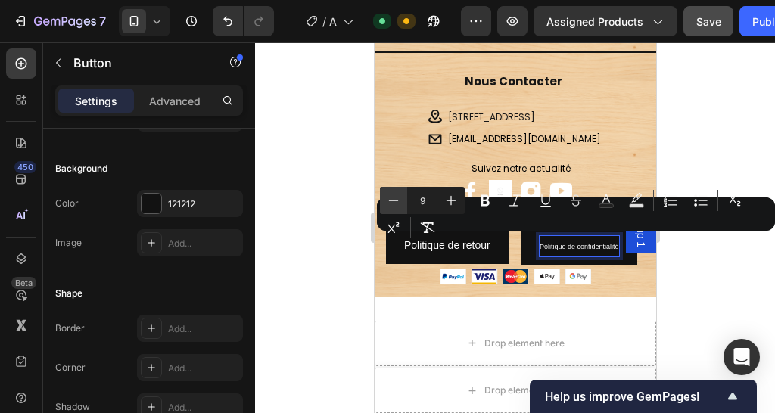
click at [391, 205] on icon "Editor contextual toolbar" at bounding box center [393, 200] width 15 height 15
type input "8"
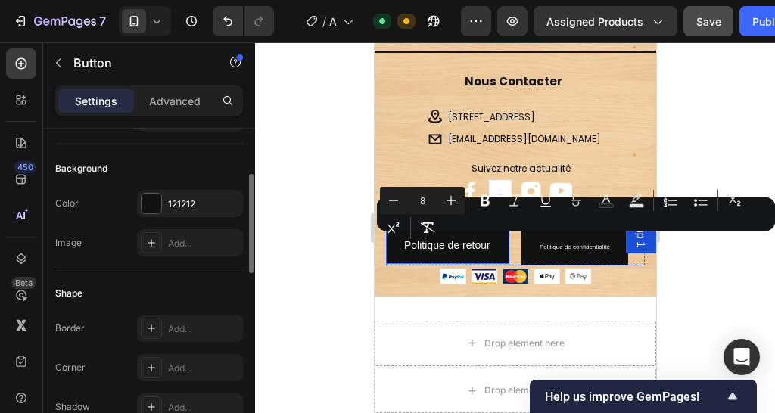
click at [217, 264] on div "Background Color 121212 Image Add..." at bounding box center [149, 206] width 188 height 125
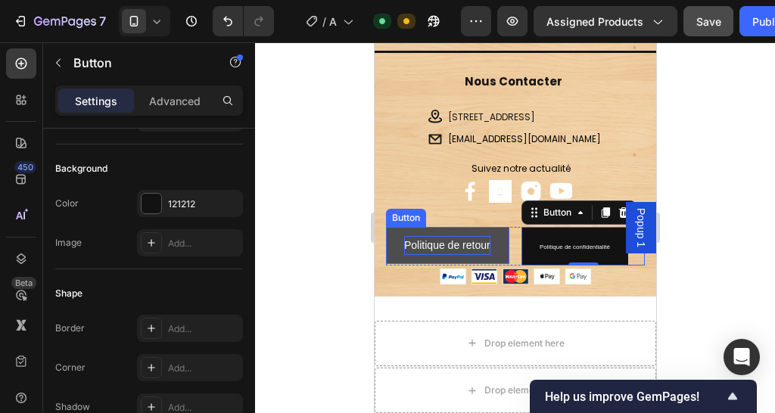
click at [453, 255] on p "Politique de retour" at bounding box center [446, 245] width 86 height 19
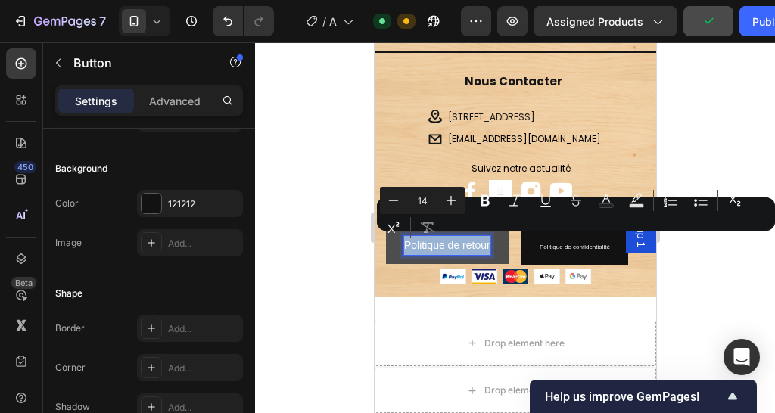
drag, startPoint x: 457, startPoint y: 258, endPoint x: 399, endPoint y: 244, distance: 59.8
click at [399, 244] on button "Politique de retour" at bounding box center [446, 245] width 123 height 37
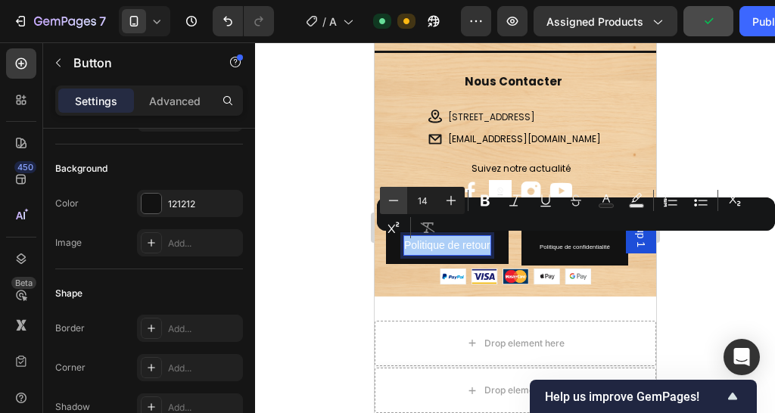
click at [393, 197] on icon "Editor contextual toolbar" at bounding box center [393, 200] width 15 height 15
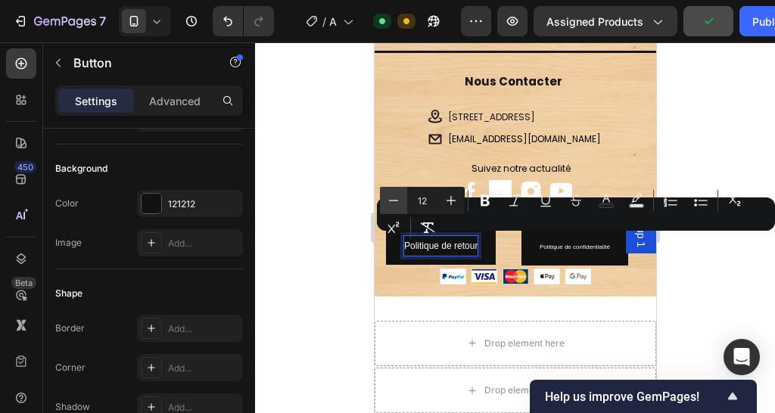
click at [393, 197] on icon "Editor contextual toolbar" at bounding box center [393, 200] width 15 height 15
type input "8"
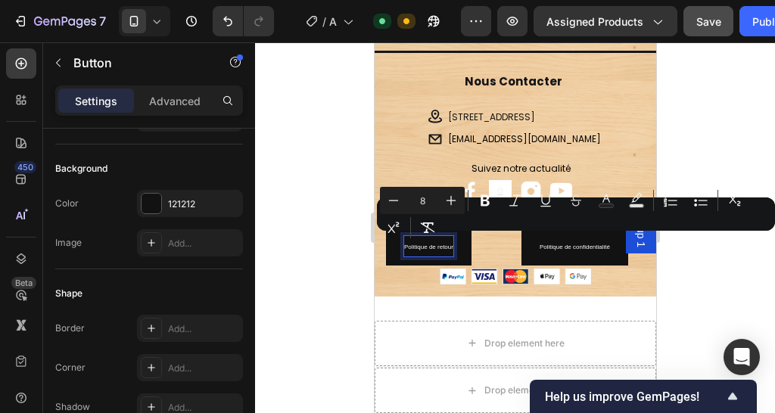
click at [765, 294] on div at bounding box center [515, 227] width 520 height 371
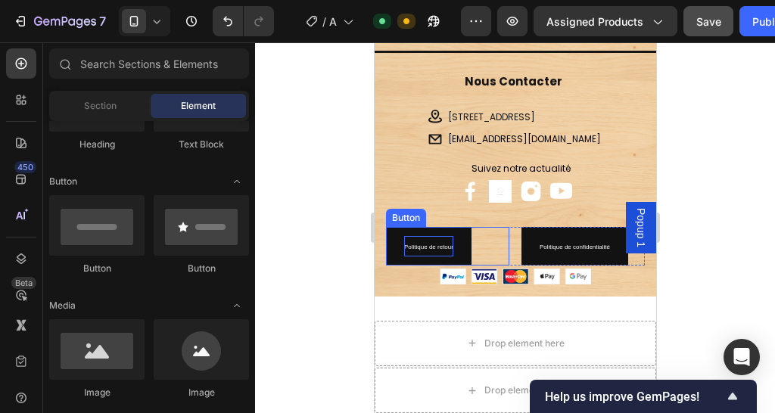
click at [450, 237] on p "Politique de retour" at bounding box center [427, 246] width 49 height 20
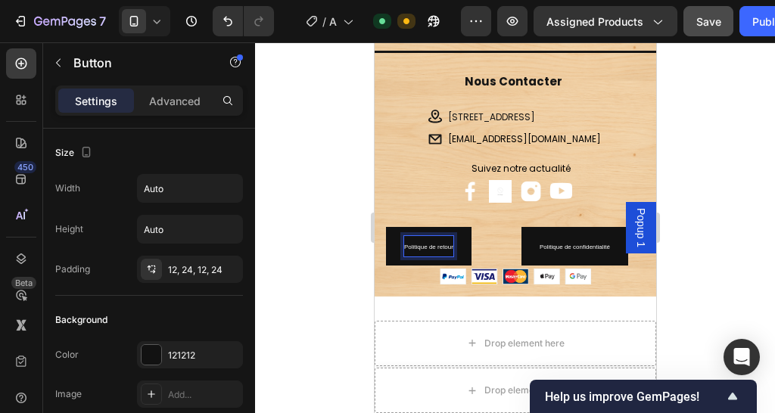
click at [405, 244] on span "Politique de retour" at bounding box center [427, 247] width 49 height 7
drag, startPoint x: 403, startPoint y: 241, endPoint x: 452, endPoint y: 240, distance: 48.4
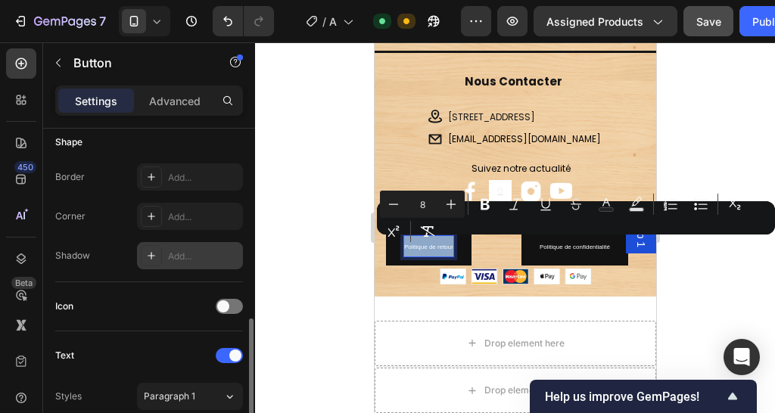
scroll to position [454, 0]
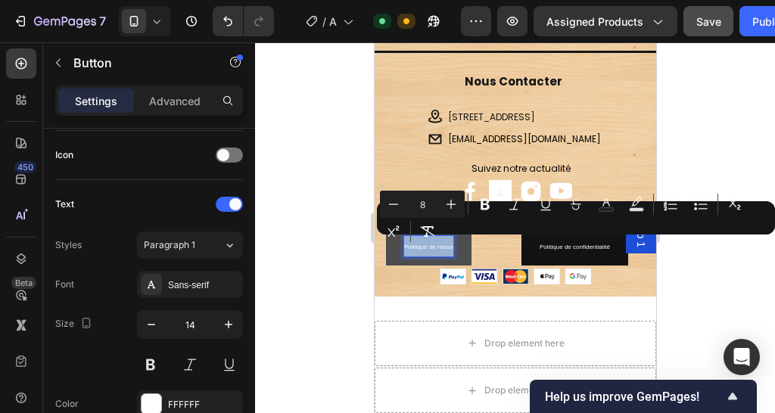
click at [465, 250] on button "Politique de retour" at bounding box center [427, 246] width 85 height 39
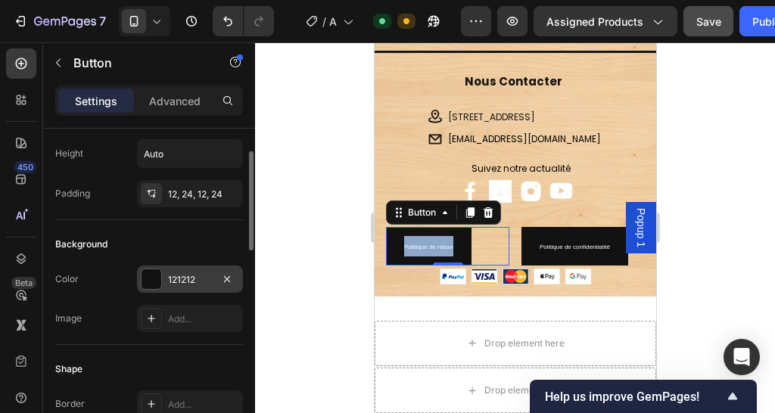
scroll to position [0, 0]
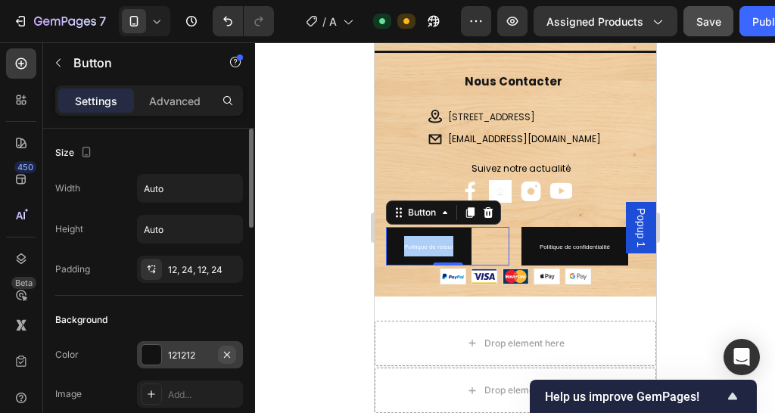
click at [224, 352] on icon "button" at bounding box center [227, 355] width 12 height 12
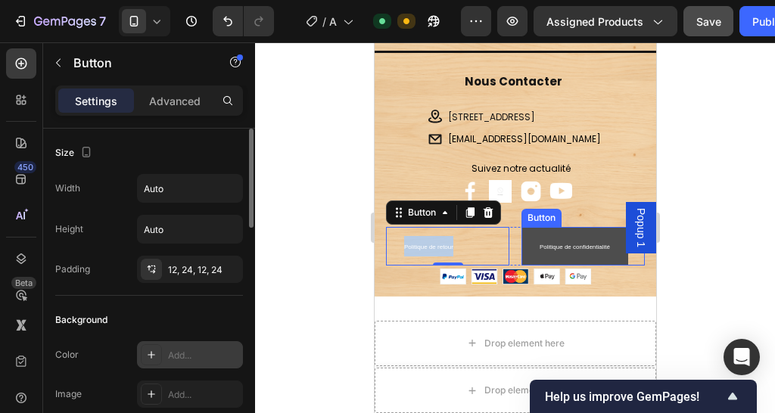
click at [582, 259] on button "Politique de confidentialité" at bounding box center [573, 246] width 107 height 39
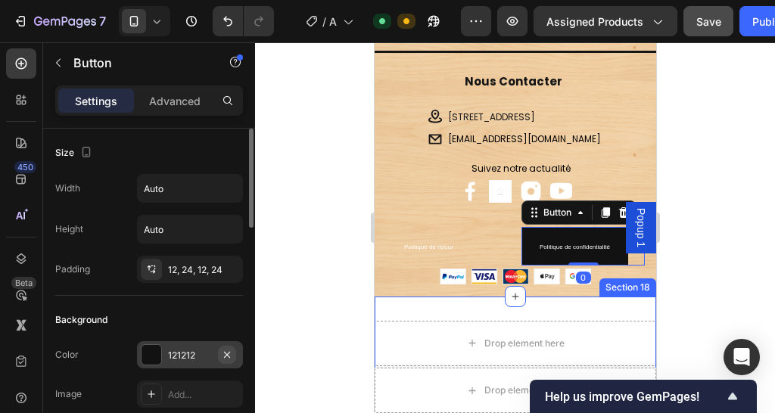
click at [228, 354] on icon "button" at bounding box center [227, 354] width 6 height 6
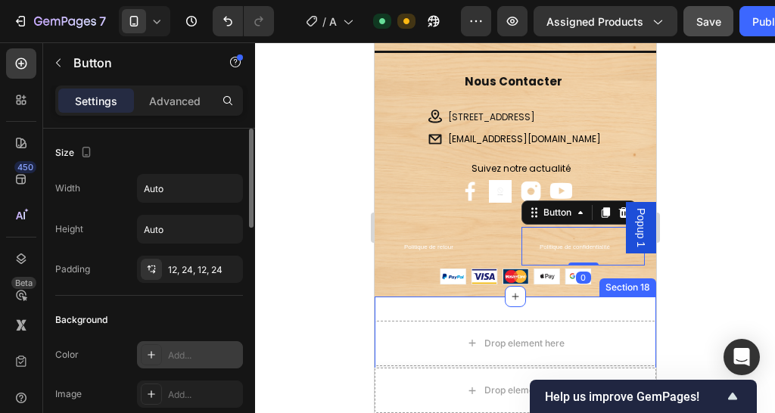
click at [305, 262] on div at bounding box center [515, 227] width 520 height 371
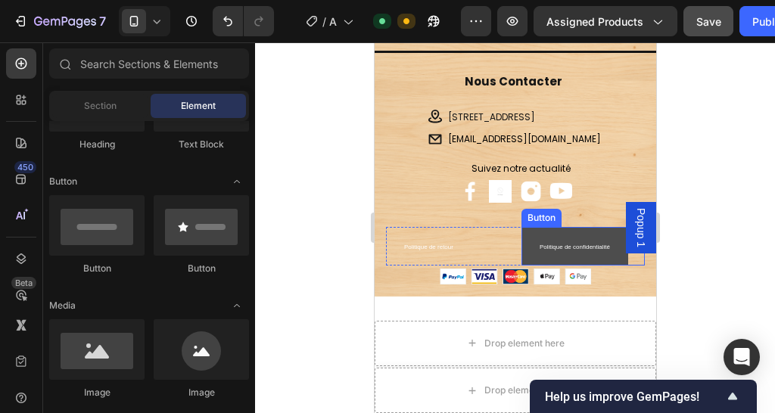
click at [527, 243] on button "Politique de confidentialité" at bounding box center [573, 246] width 107 height 39
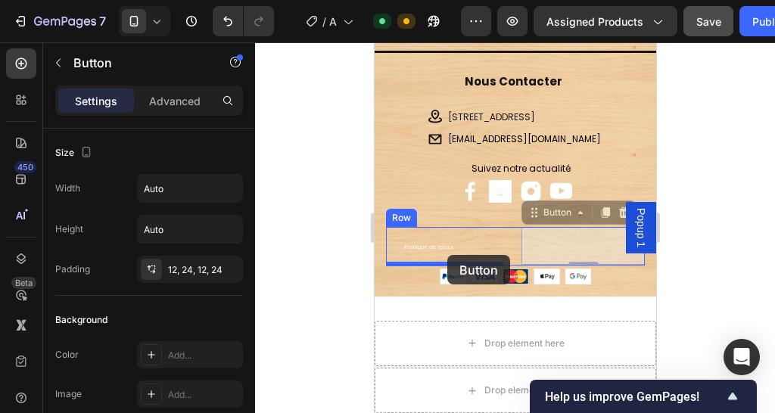
drag, startPoint x: 518, startPoint y: 246, endPoint x: 446, endPoint y: 255, distance: 72.4
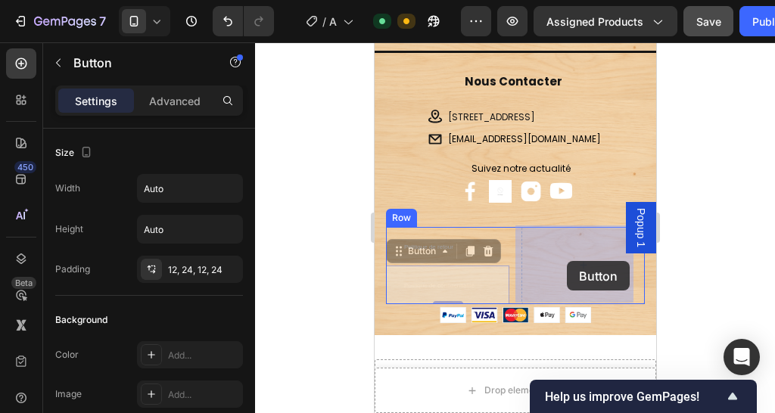
drag, startPoint x: 492, startPoint y: 294, endPoint x: 566, endPoint y: 261, distance: 81.3
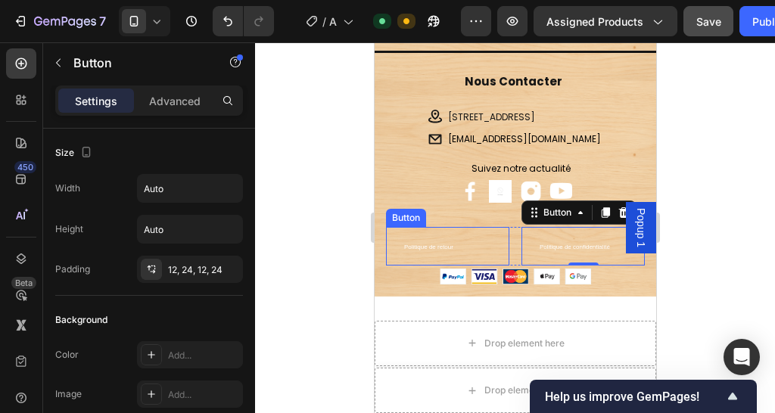
click at [472, 231] on div "Politique de retour Button" at bounding box center [446, 246] width 123 height 39
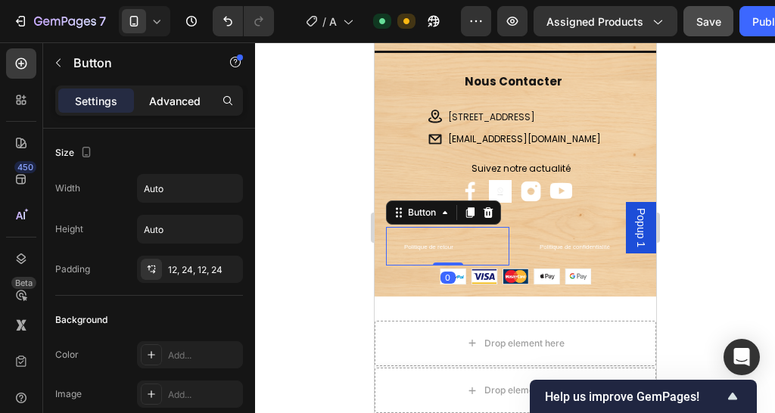
click at [152, 96] on p "Advanced" at bounding box center [174, 101] width 51 height 16
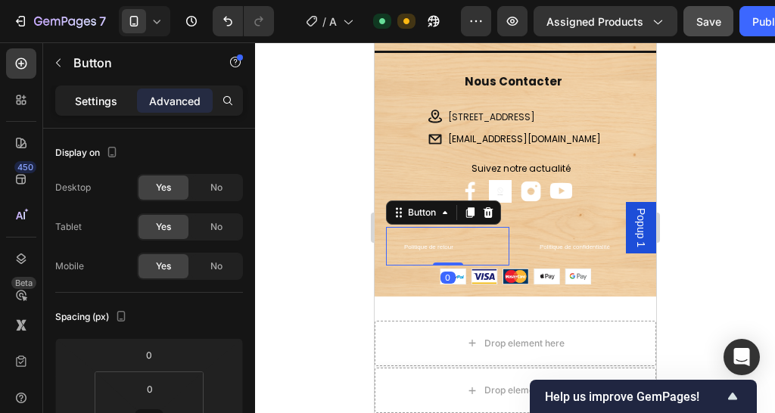
click at [104, 96] on p "Settings" at bounding box center [96, 101] width 42 height 16
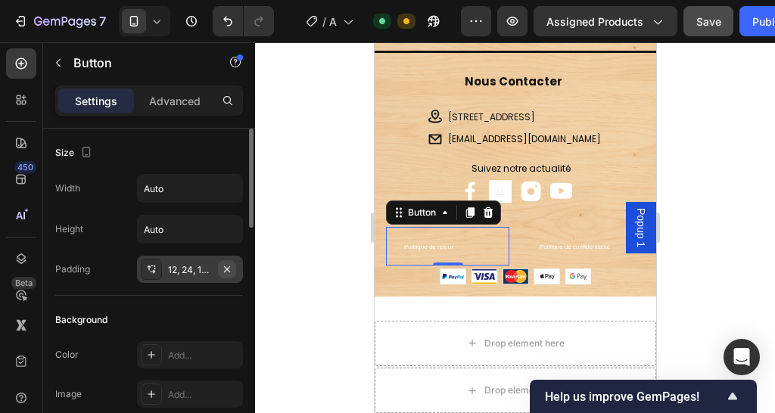
click at [227, 267] on icon "button" at bounding box center [227, 268] width 6 height 6
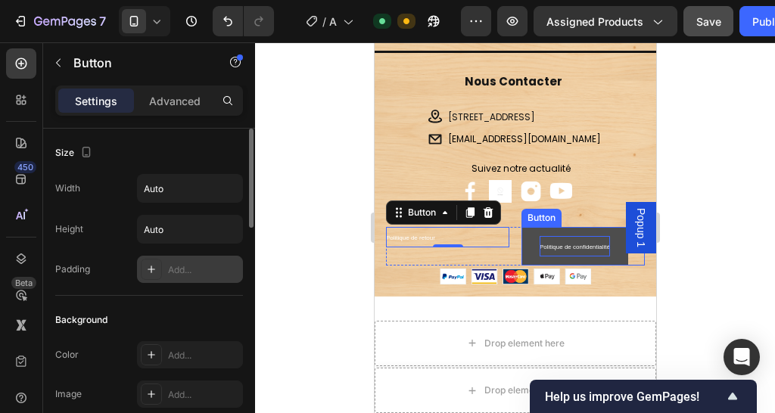
click at [573, 252] on p "Politique de confidentialité" at bounding box center [574, 246] width 70 height 20
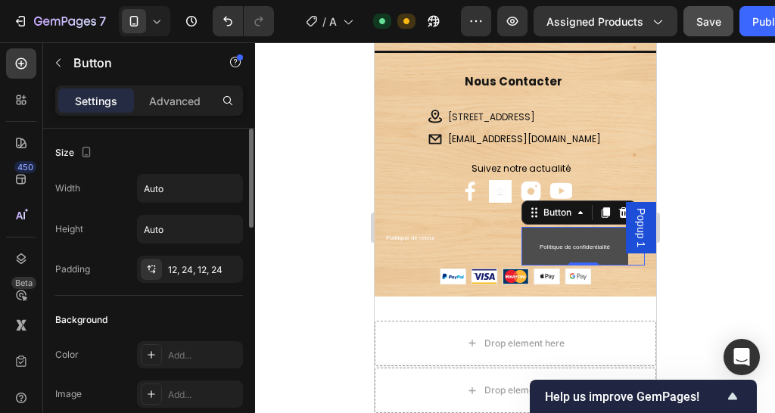
click at [521, 256] on button "Politique de confidentialité" at bounding box center [573, 246] width 107 height 39
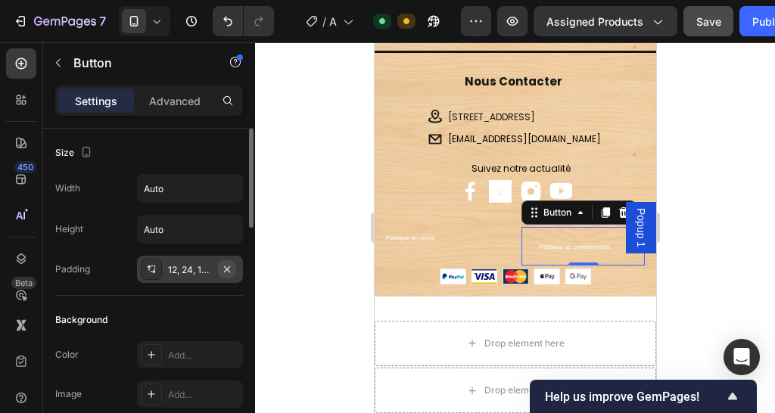
click at [223, 272] on icon "button" at bounding box center [227, 269] width 12 height 12
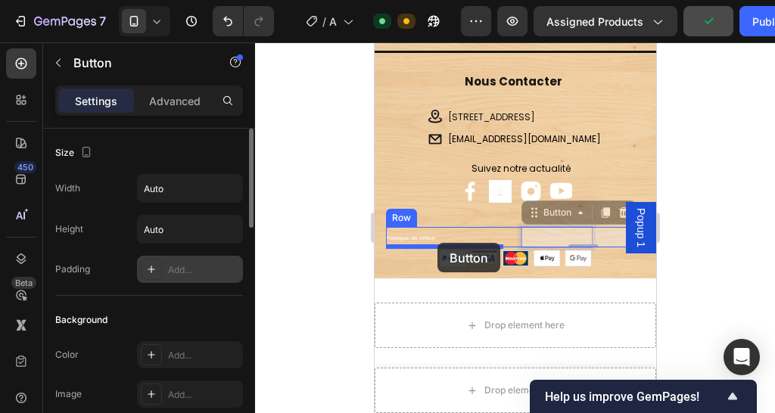
drag, startPoint x: 517, startPoint y: 241, endPoint x: 436, endPoint y: 243, distance: 81.0
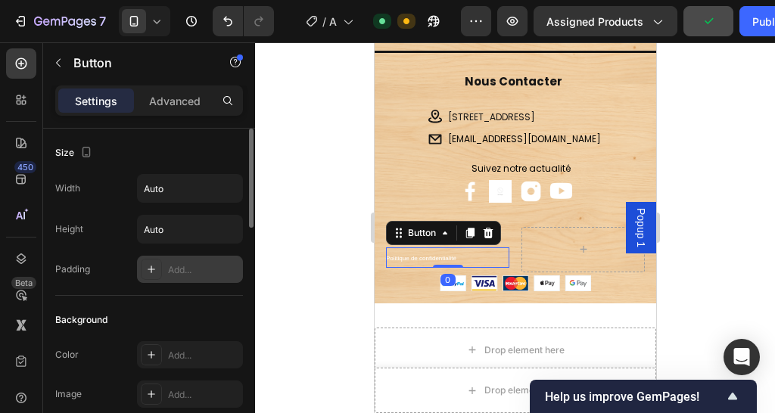
click at [705, 261] on div at bounding box center [515, 227] width 520 height 371
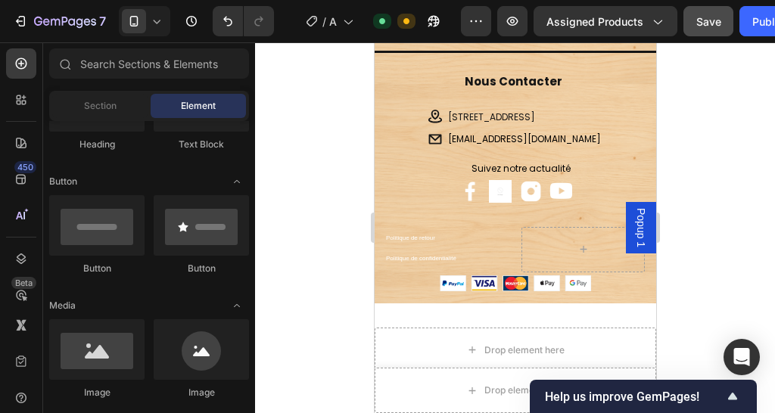
click at [728, 296] on div at bounding box center [515, 227] width 520 height 371
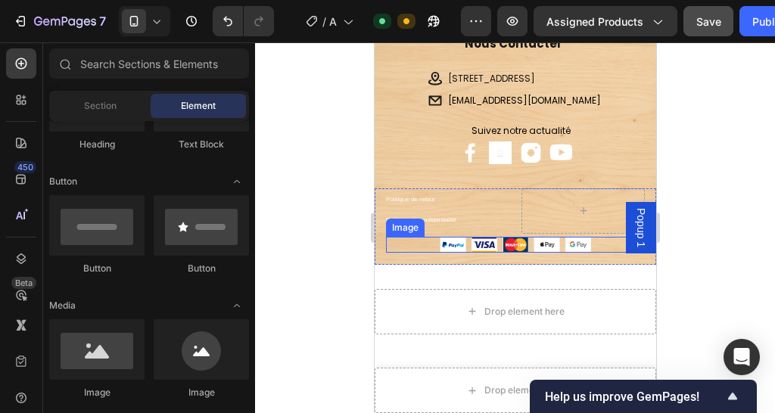
scroll to position [3328, 0]
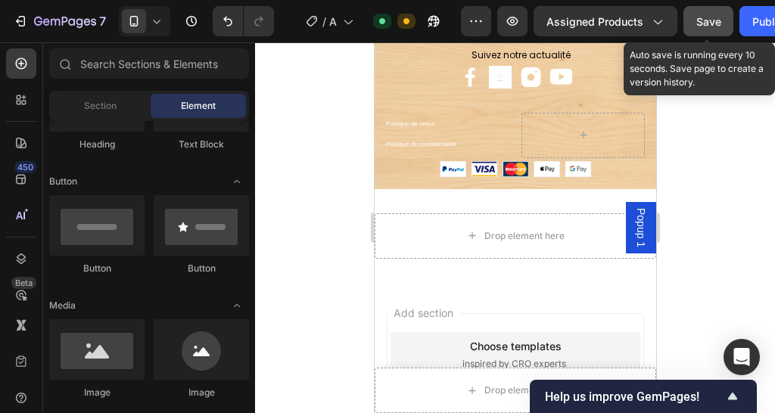
click at [696, 26] on span "Save" at bounding box center [708, 21] width 25 height 13
